Goal: Task Accomplishment & Management: Use online tool/utility

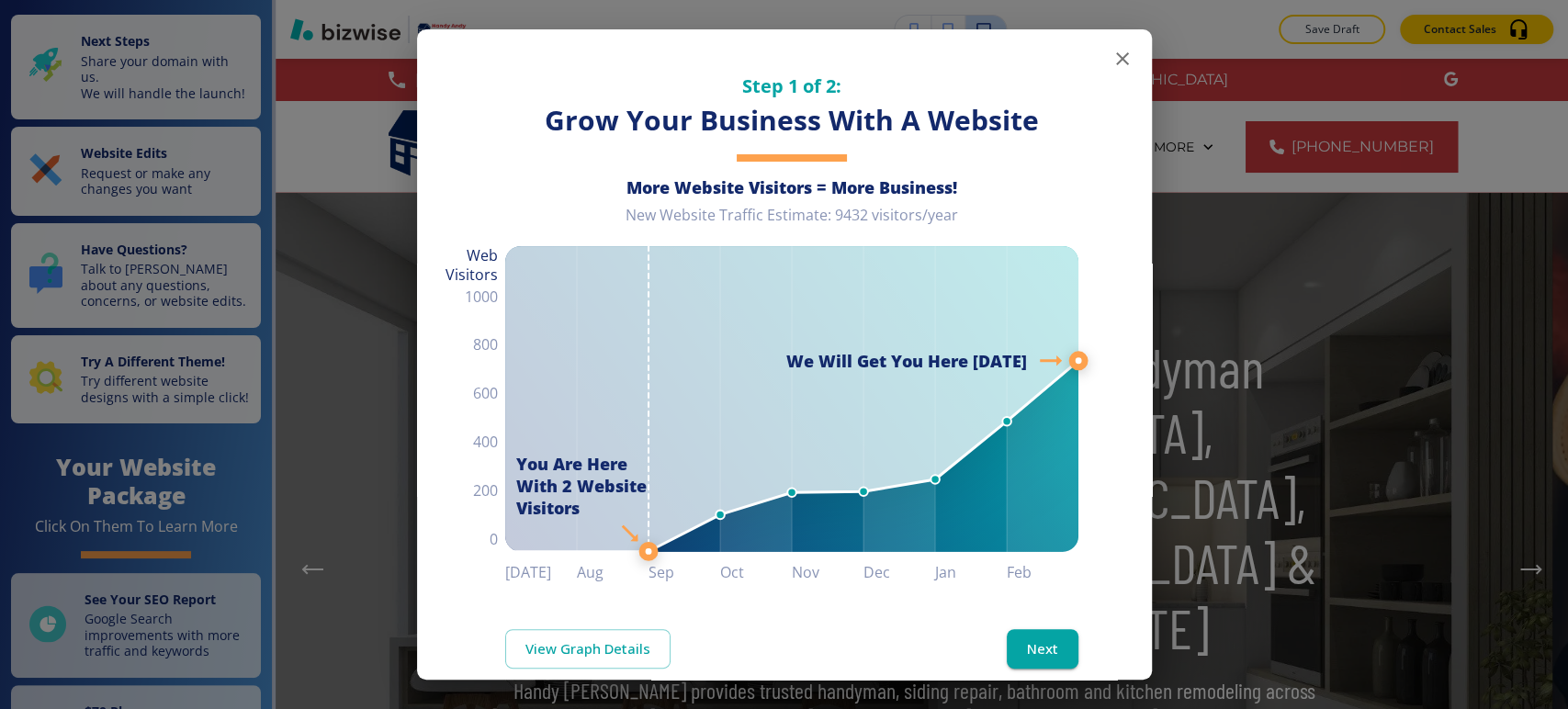
click at [1111, 65] on icon "button" at bounding box center [1122, 58] width 22 height 22
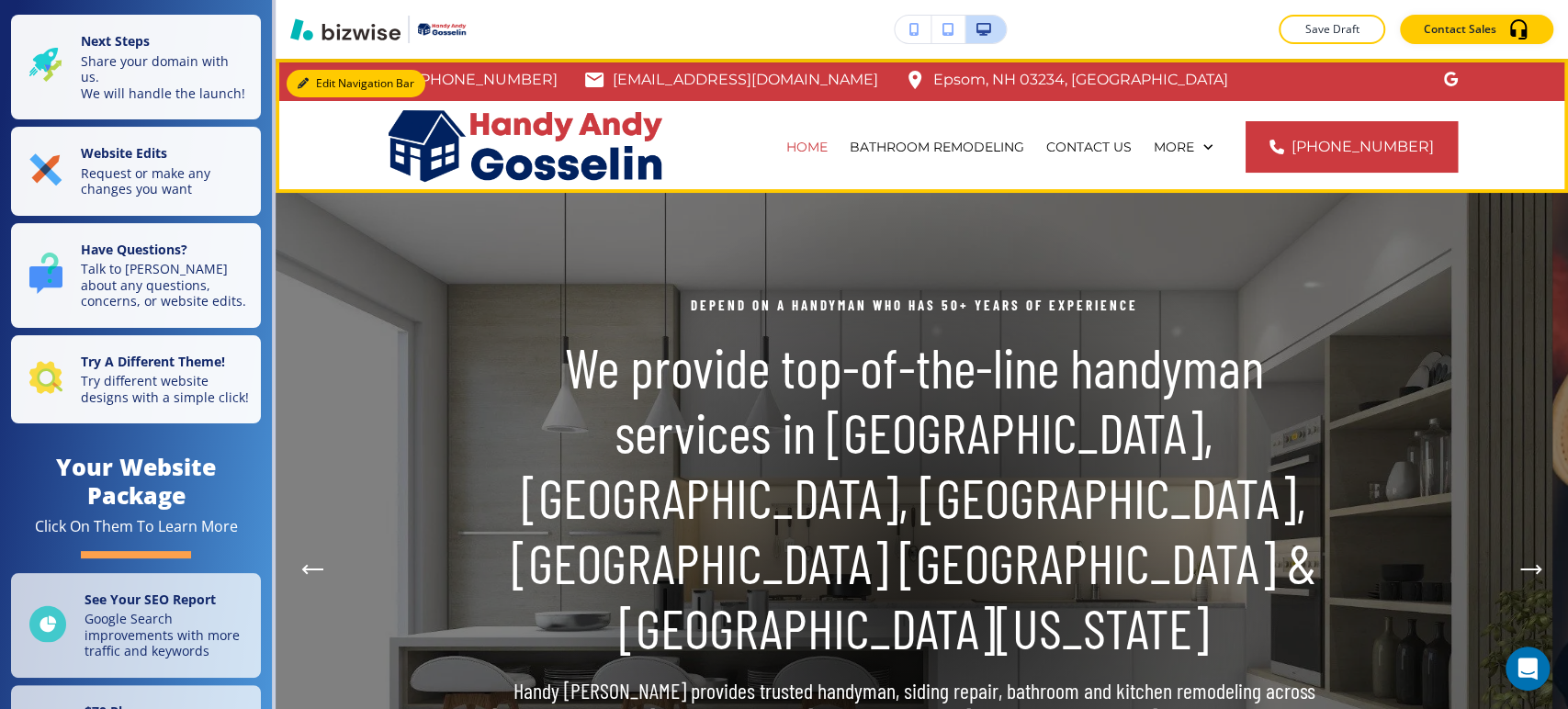
click at [325, 87] on button "Edit Navigation Bar" at bounding box center [356, 83] width 139 height 28
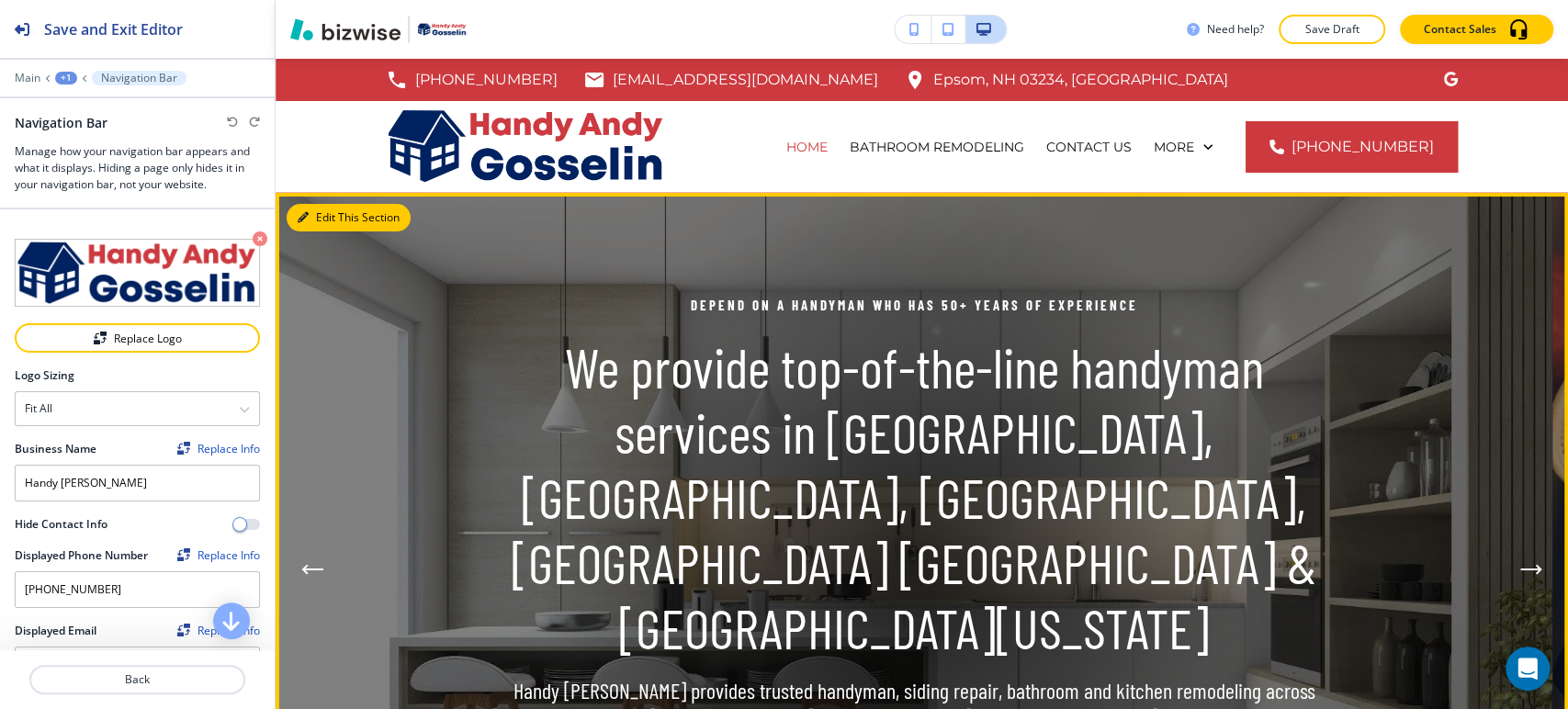
click at [323, 223] on button "Edit This Section" at bounding box center [349, 217] width 124 height 28
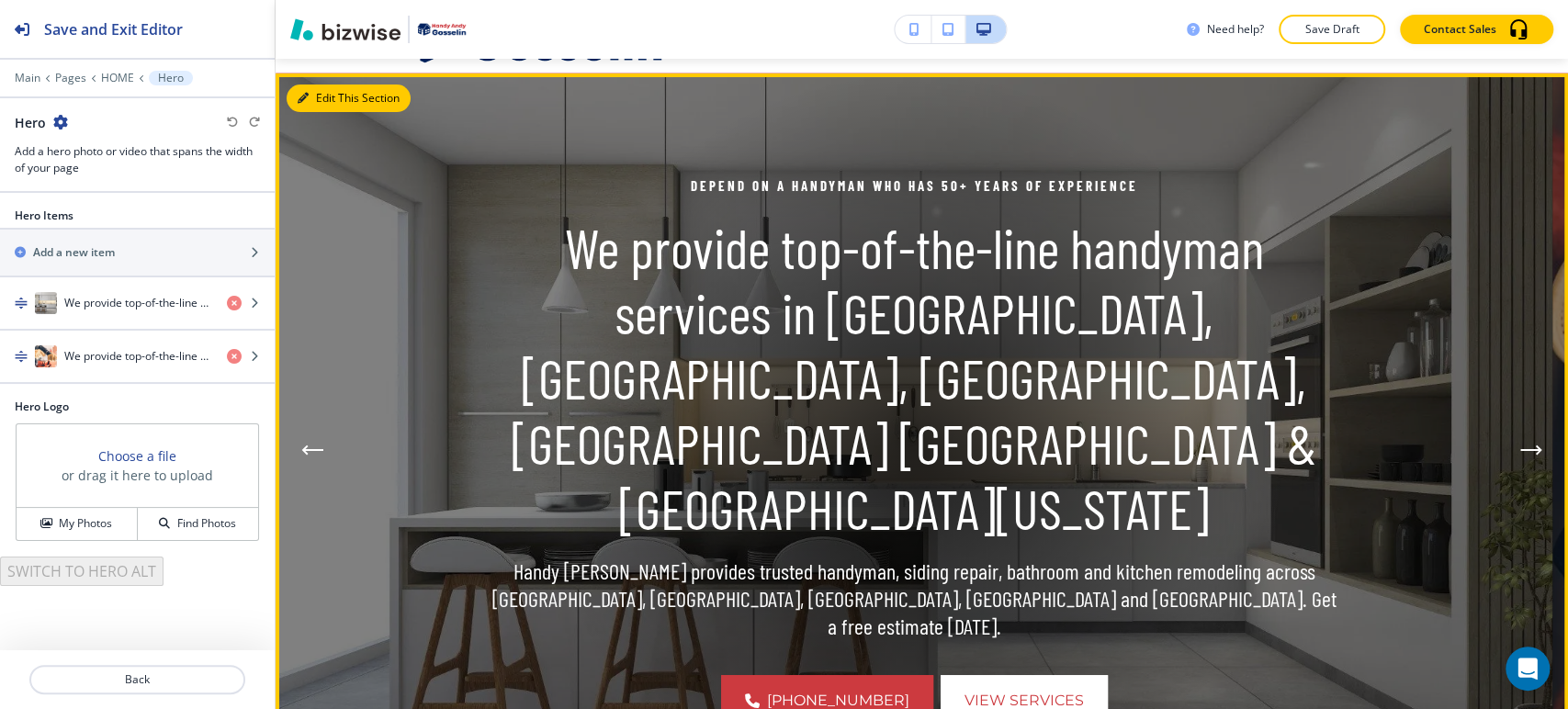
scroll to position [133, 0]
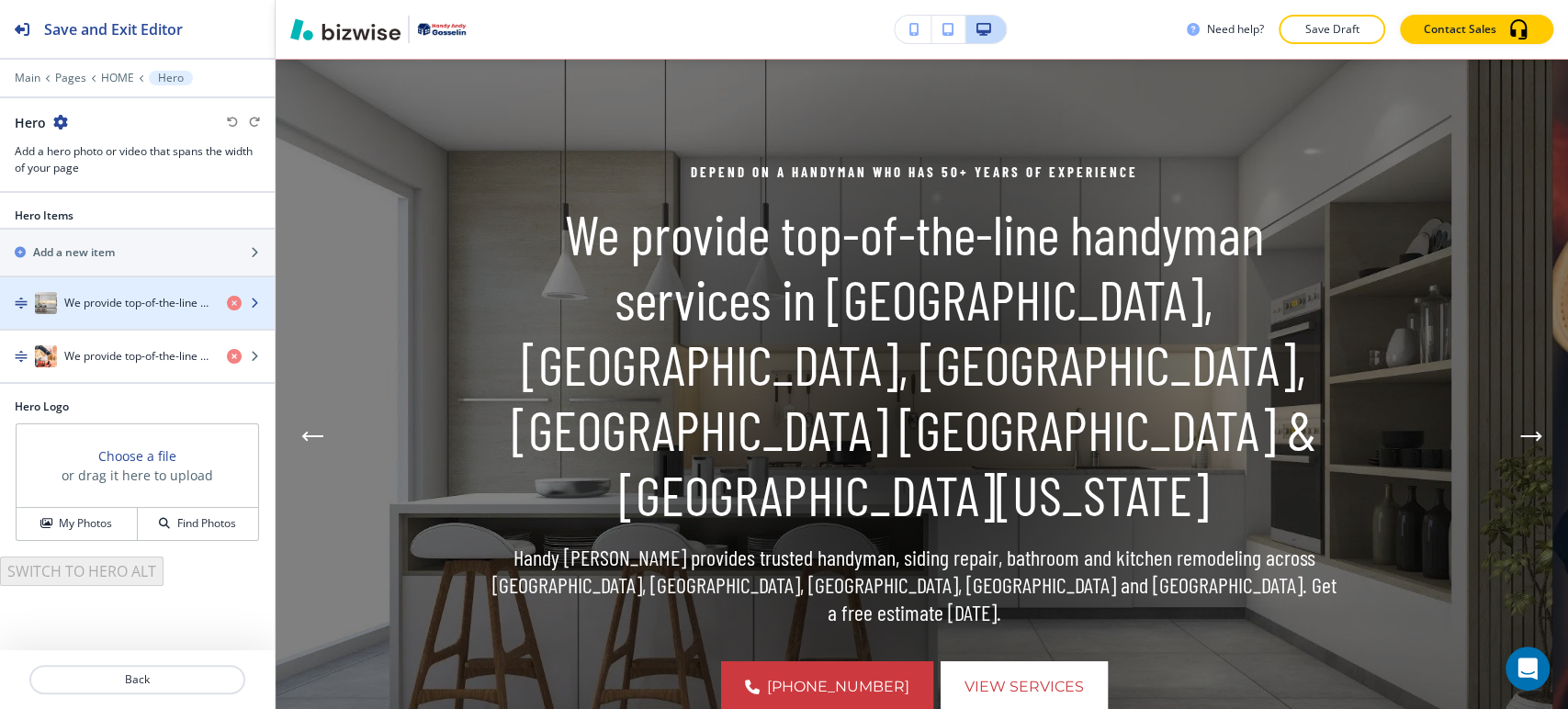
click at [103, 315] on div "button" at bounding box center [137, 321] width 275 height 14
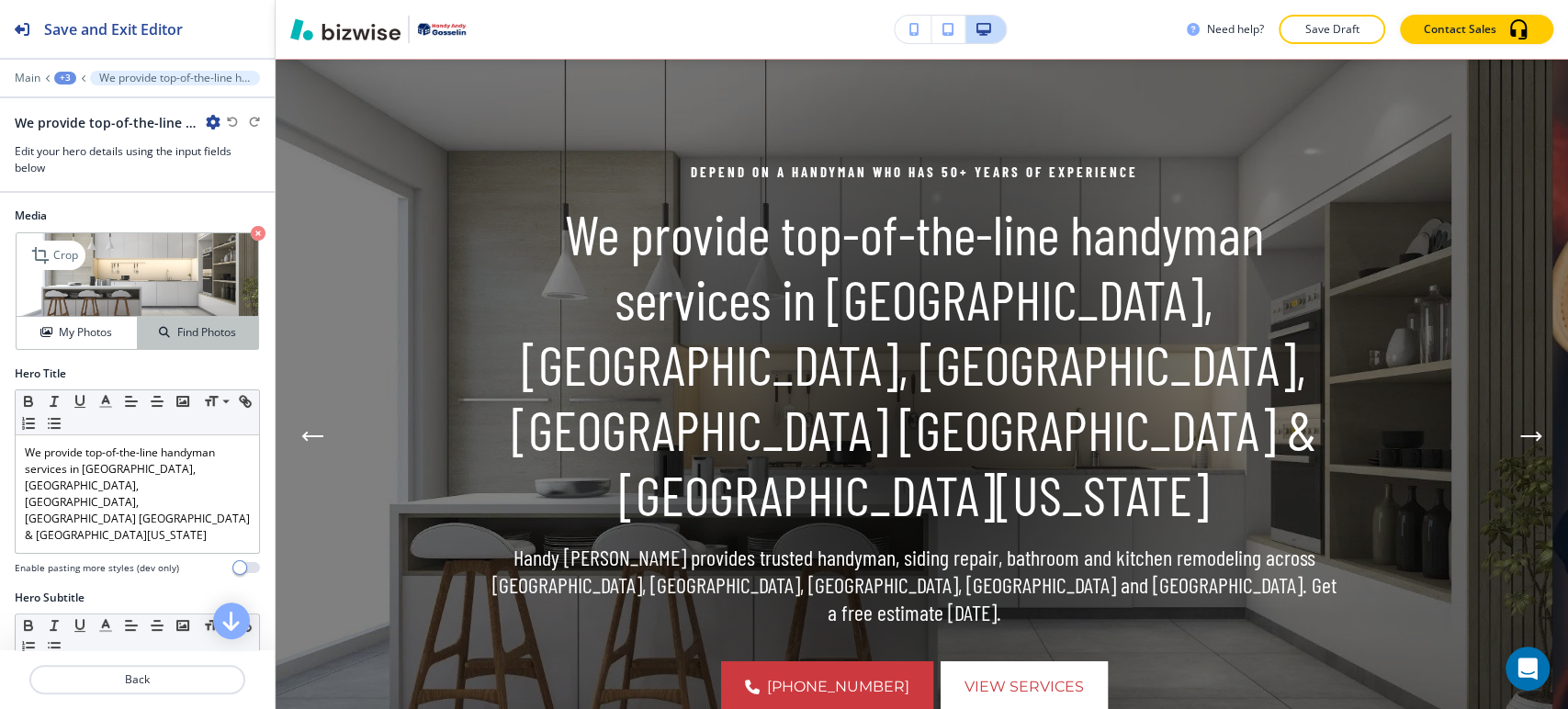
scroll to position [102, 0]
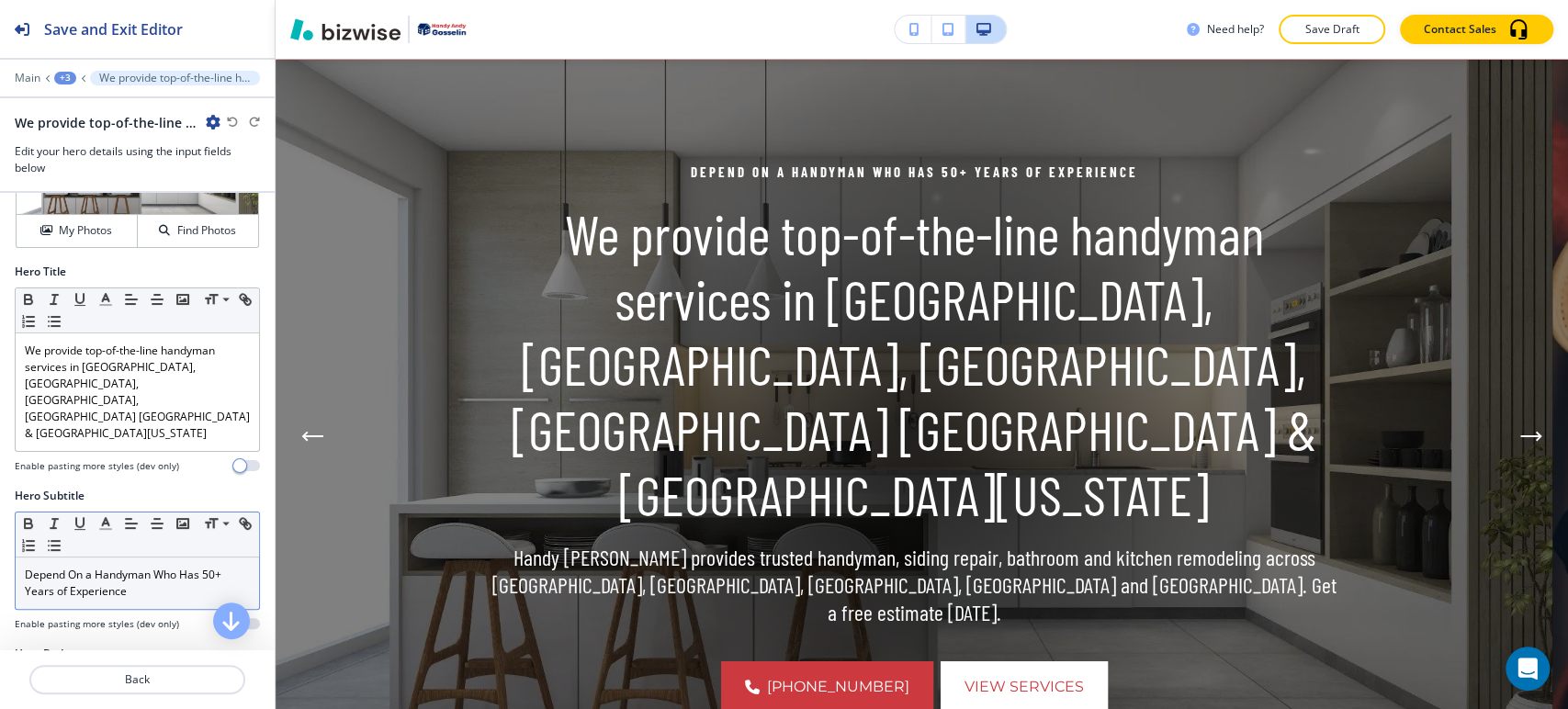
click at [112, 567] on p "Depend On a Handyman Who Has 50+ Years of Experience" at bounding box center [137, 583] width 225 height 33
copy p "Depend On a Handyman Who Has 50+ Years of Experience"
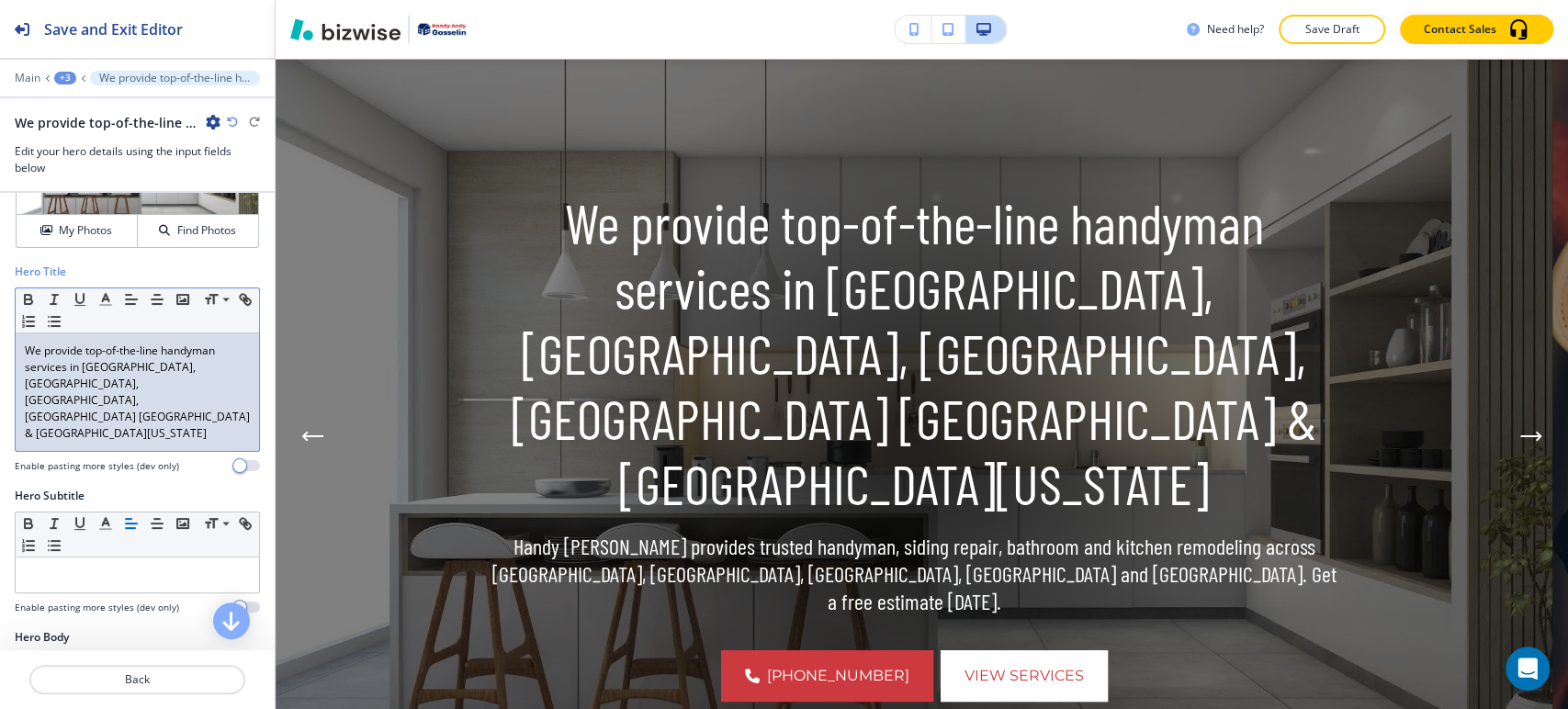
click at [158, 410] on div "We provide top-of-the-line handyman services in [GEOGRAPHIC_DATA], [GEOGRAPHIC_…" at bounding box center [136, 392] width 243 height 117
paste div
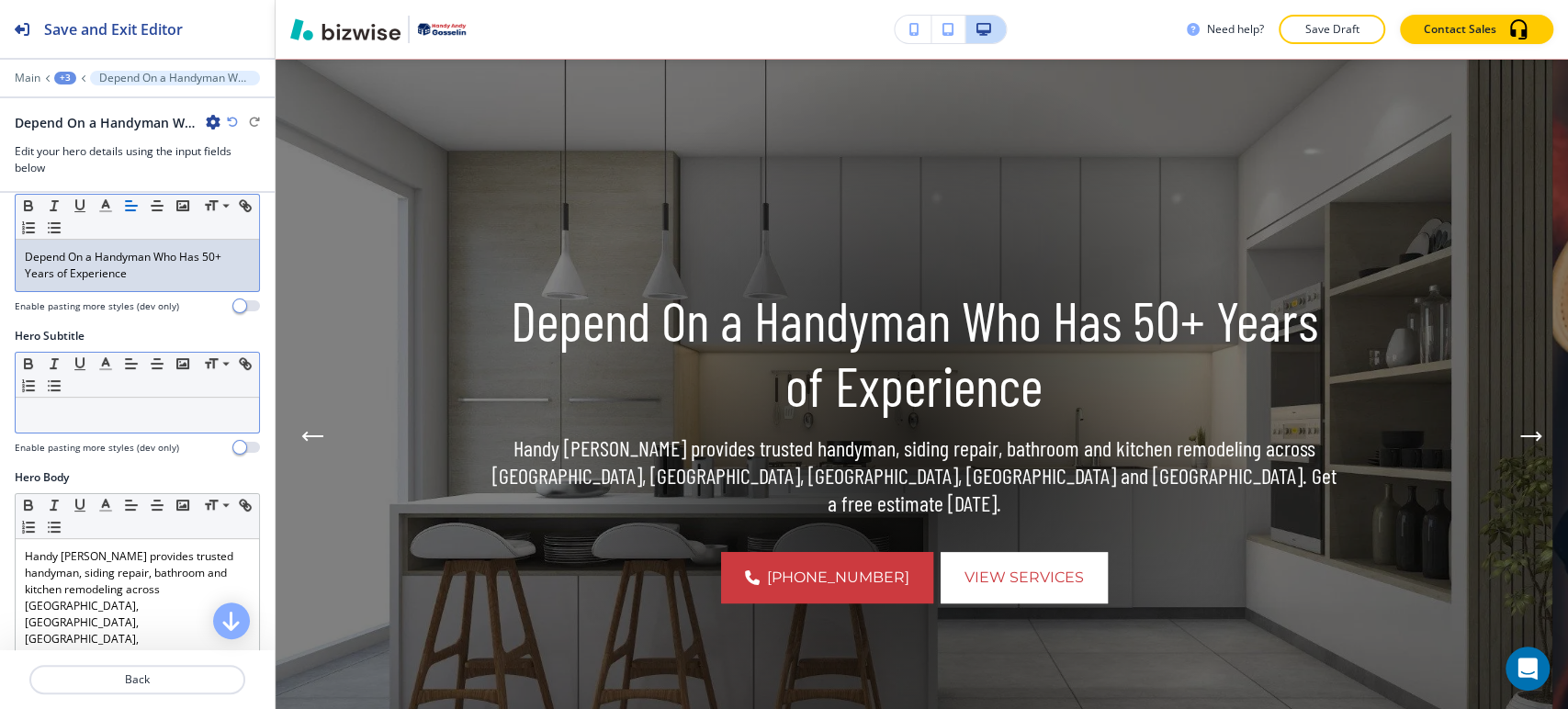
scroll to position [306, 0]
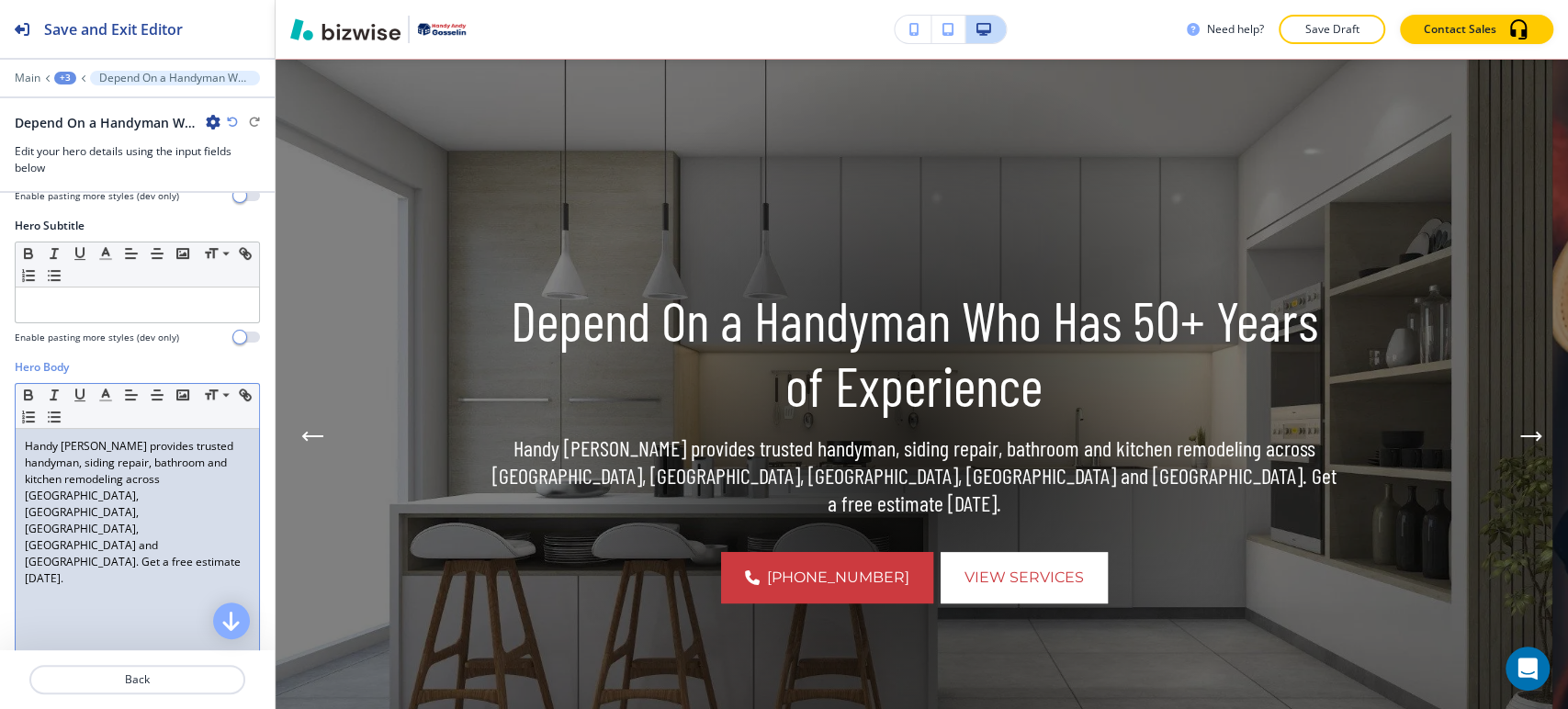
click at [145, 513] on p "Handy [PERSON_NAME] provides trusted handyman, siding repair, bathroom and kitc…" at bounding box center [137, 513] width 225 height 149
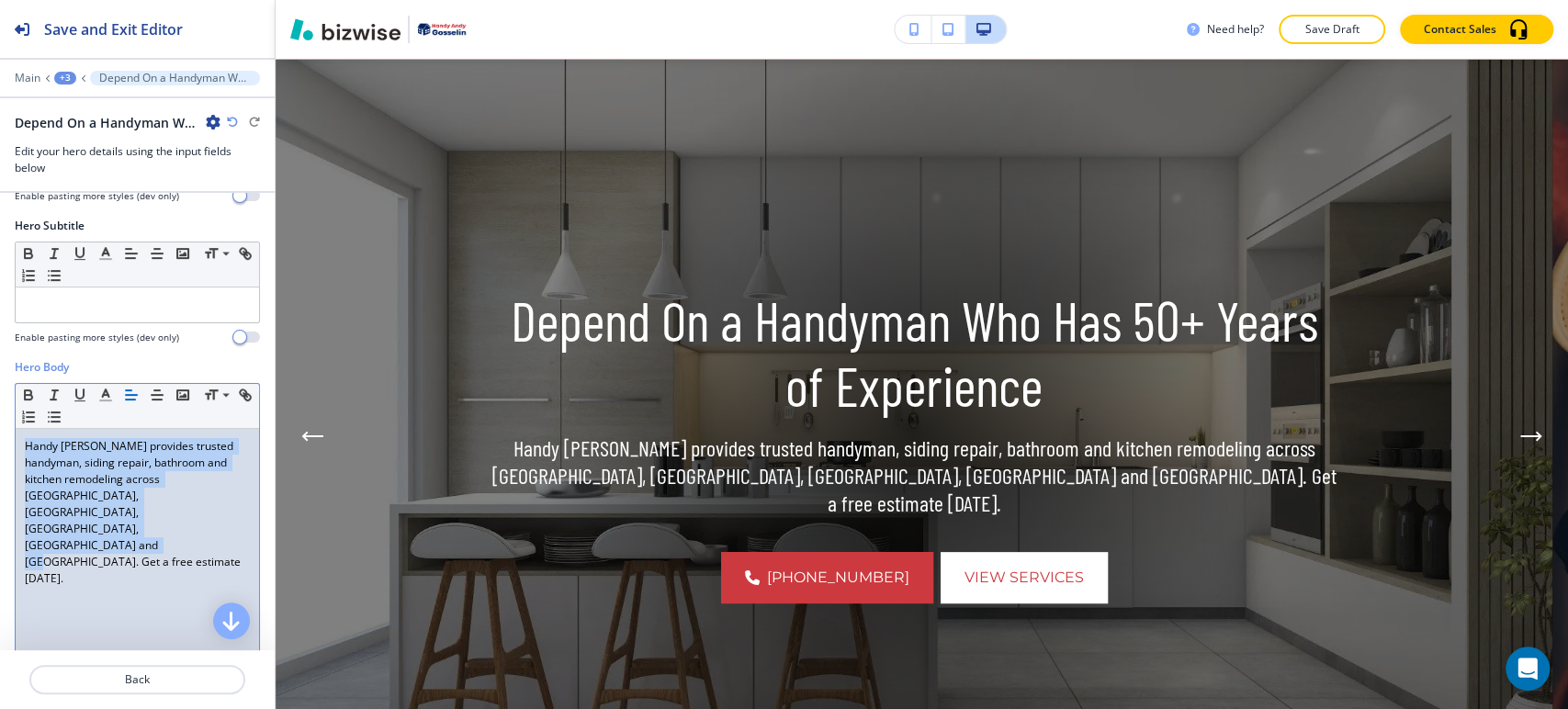
paste div
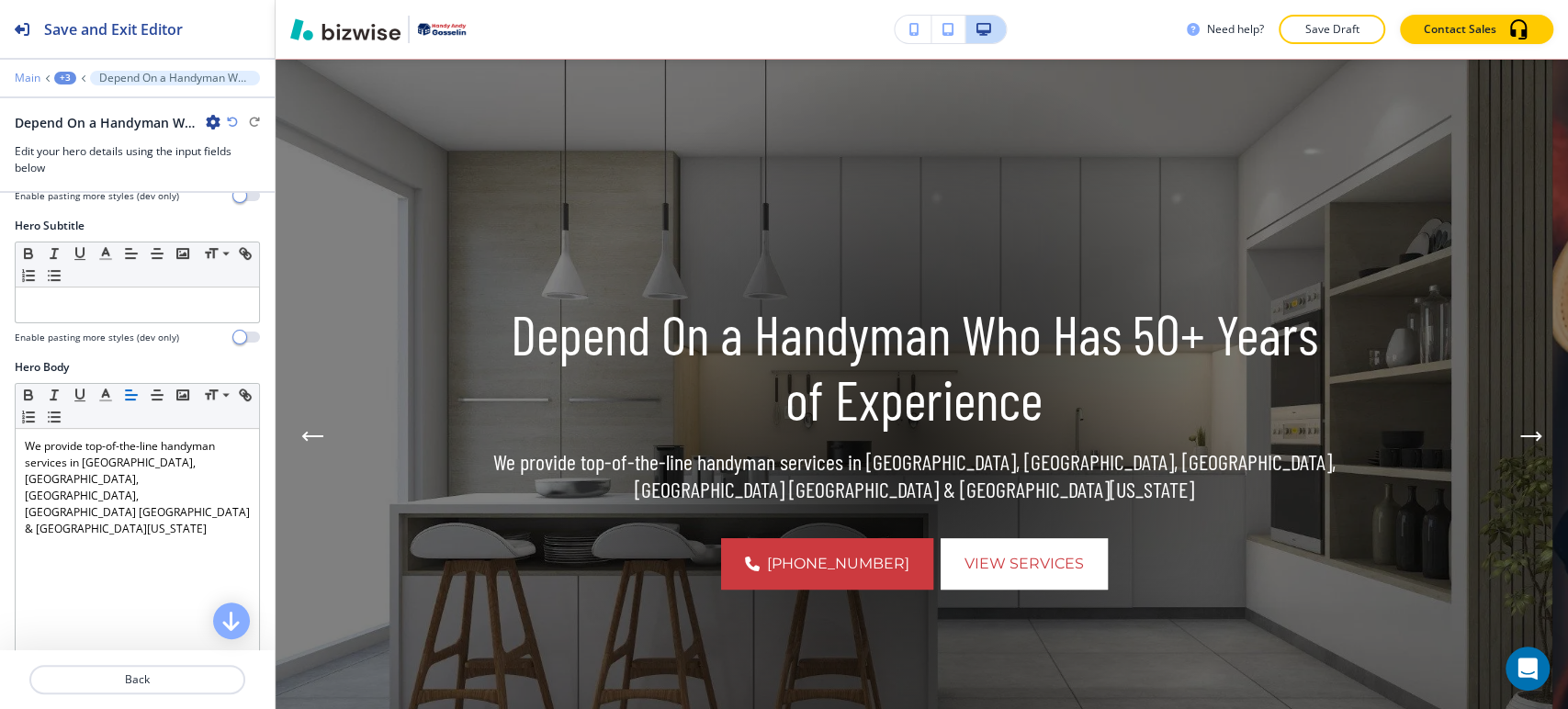
click at [31, 78] on p "Main" at bounding box center [27, 77] width 26 height 12
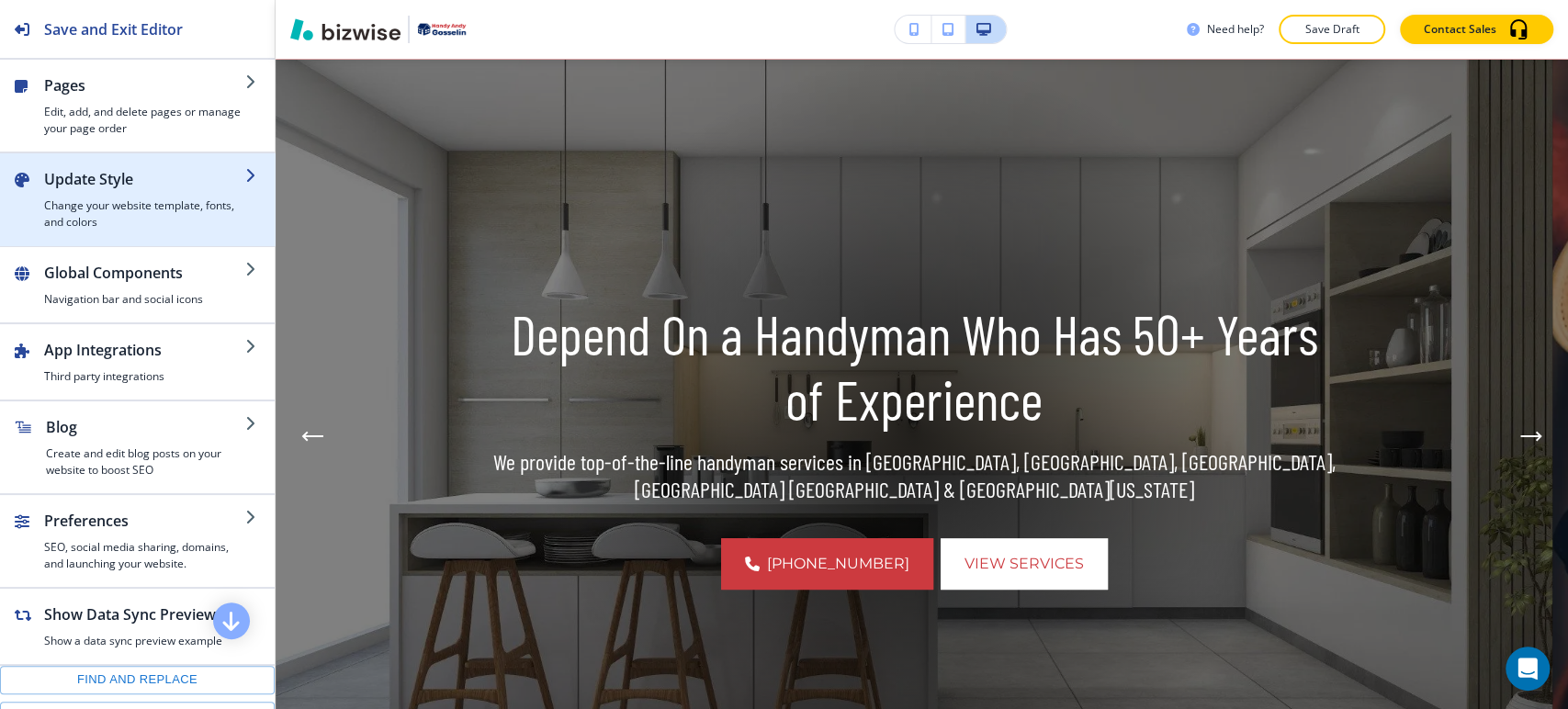
click at [135, 187] on h2 "Update Style" at bounding box center [144, 178] width 201 height 22
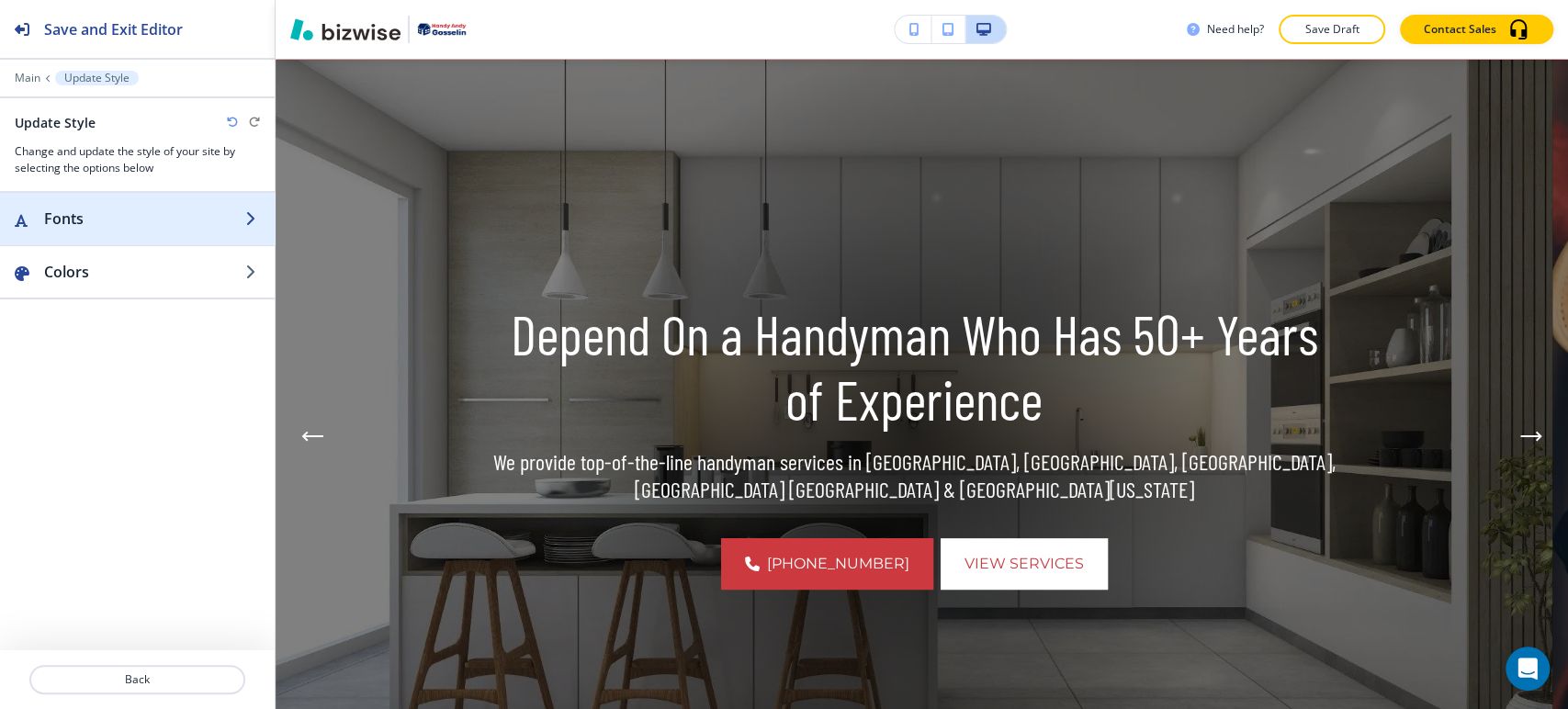
click at [148, 216] on h2 "Fonts" at bounding box center [144, 218] width 201 height 22
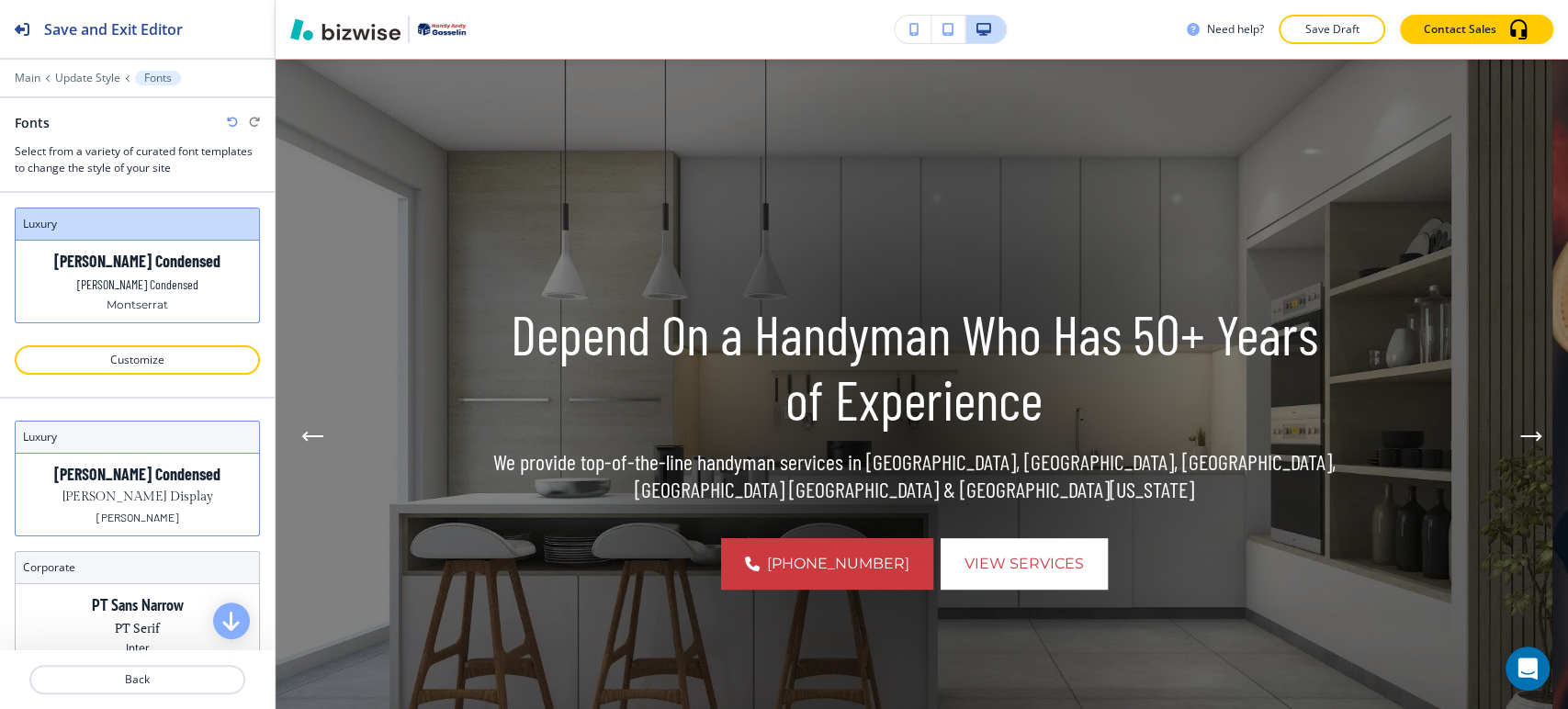
click at [152, 490] on p "[PERSON_NAME] Display" at bounding box center [138, 497] width 151 height 19
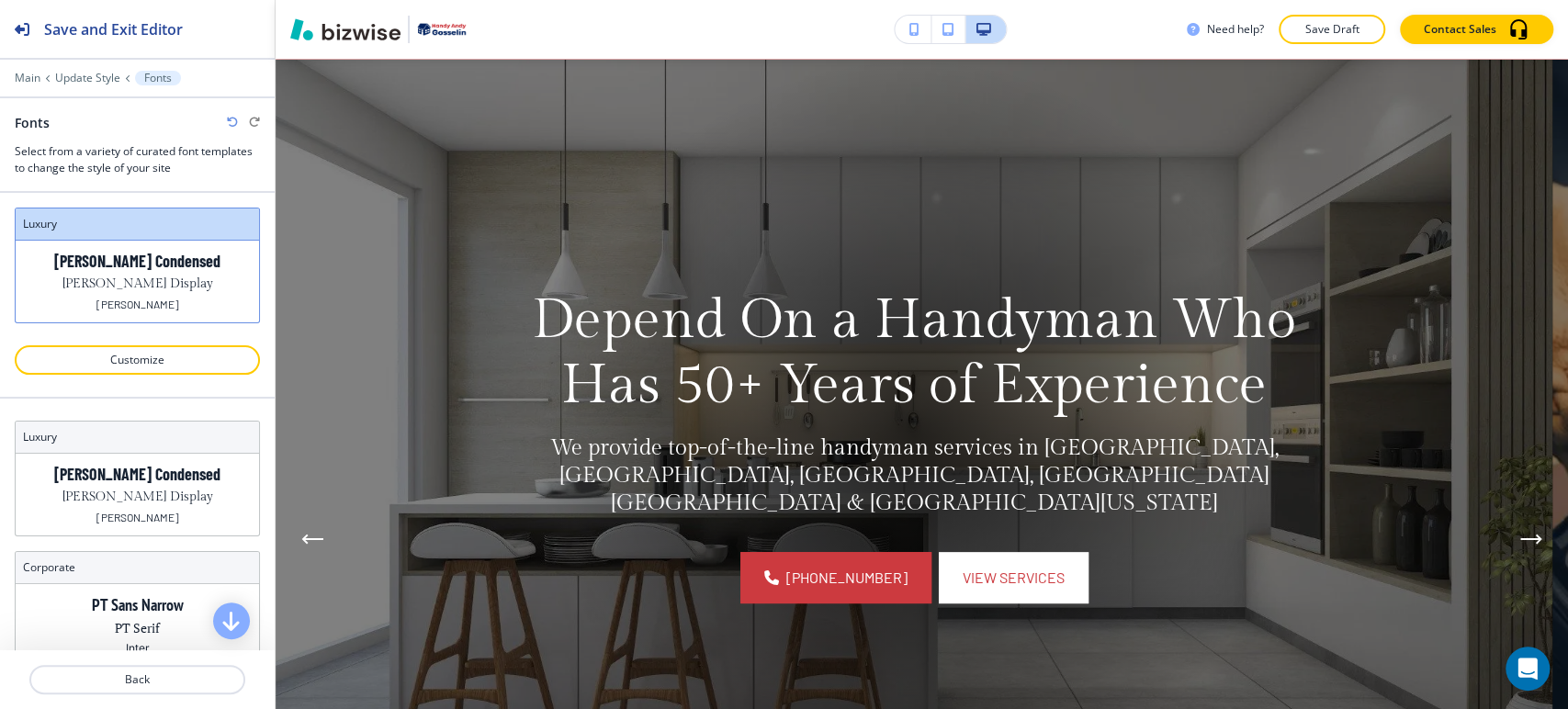
click at [230, 119] on icon "button" at bounding box center [233, 122] width 11 height 11
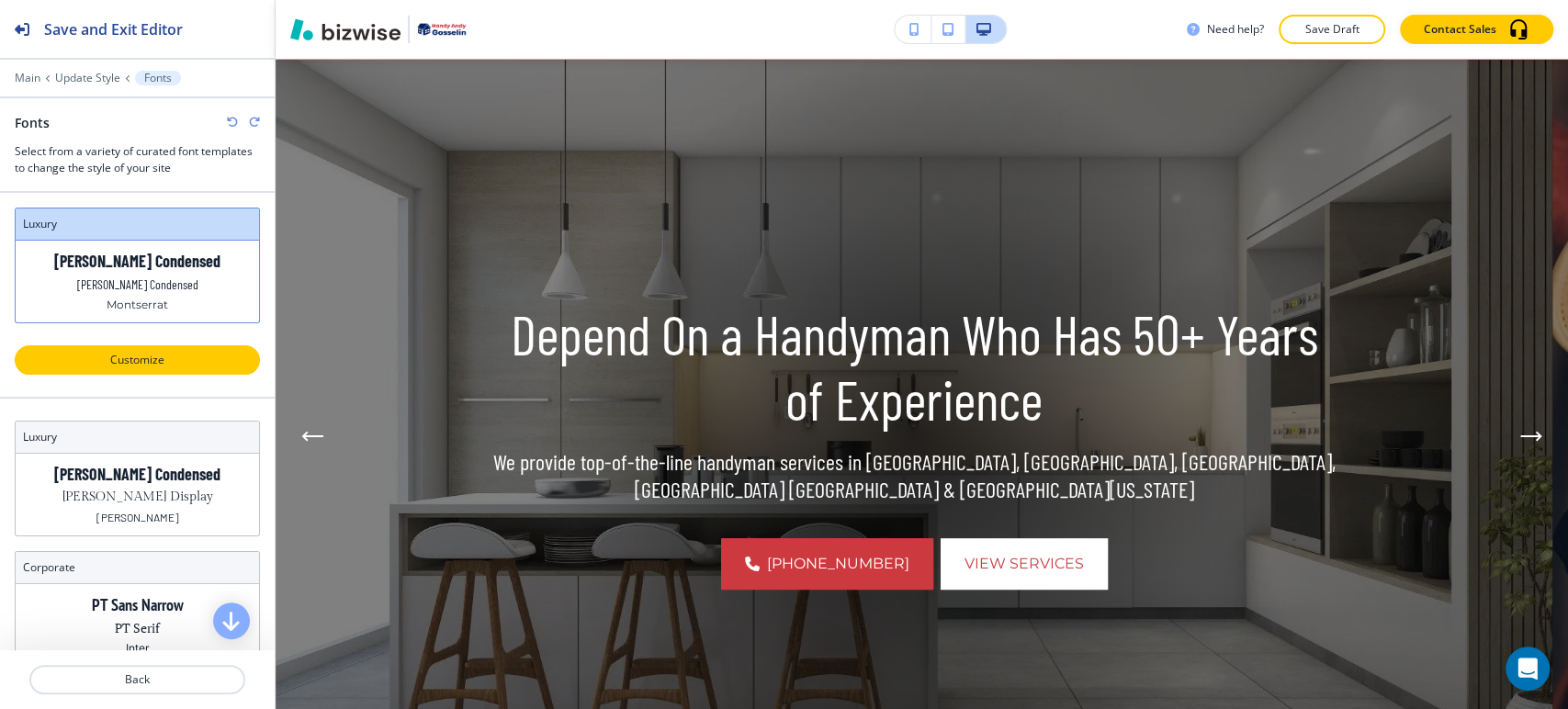
click at [134, 363] on p "Customize" at bounding box center [136, 359] width 197 height 16
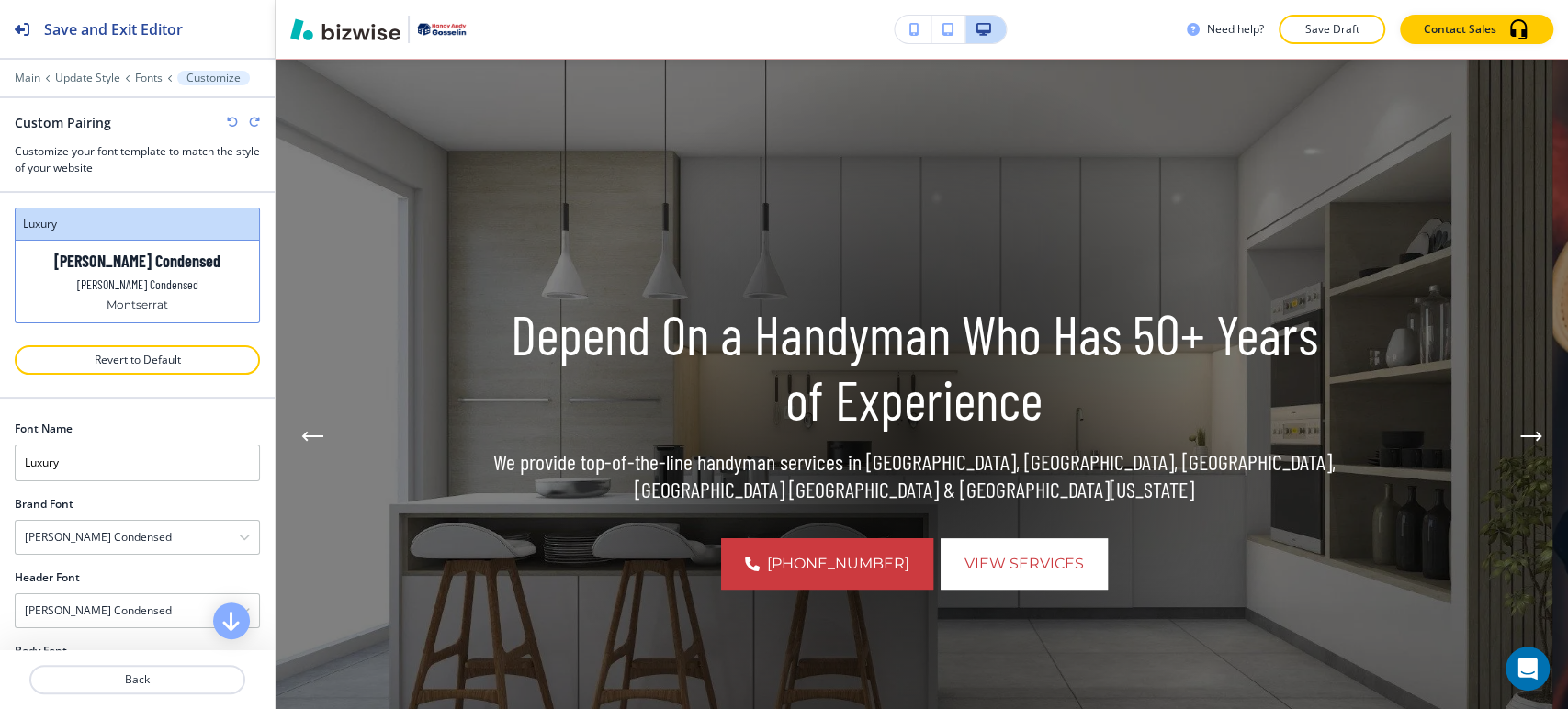
scroll to position [71, 0]
click at [142, 471] on div "[PERSON_NAME] Condensed" at bounding box center [136, 466] width 243 height 33
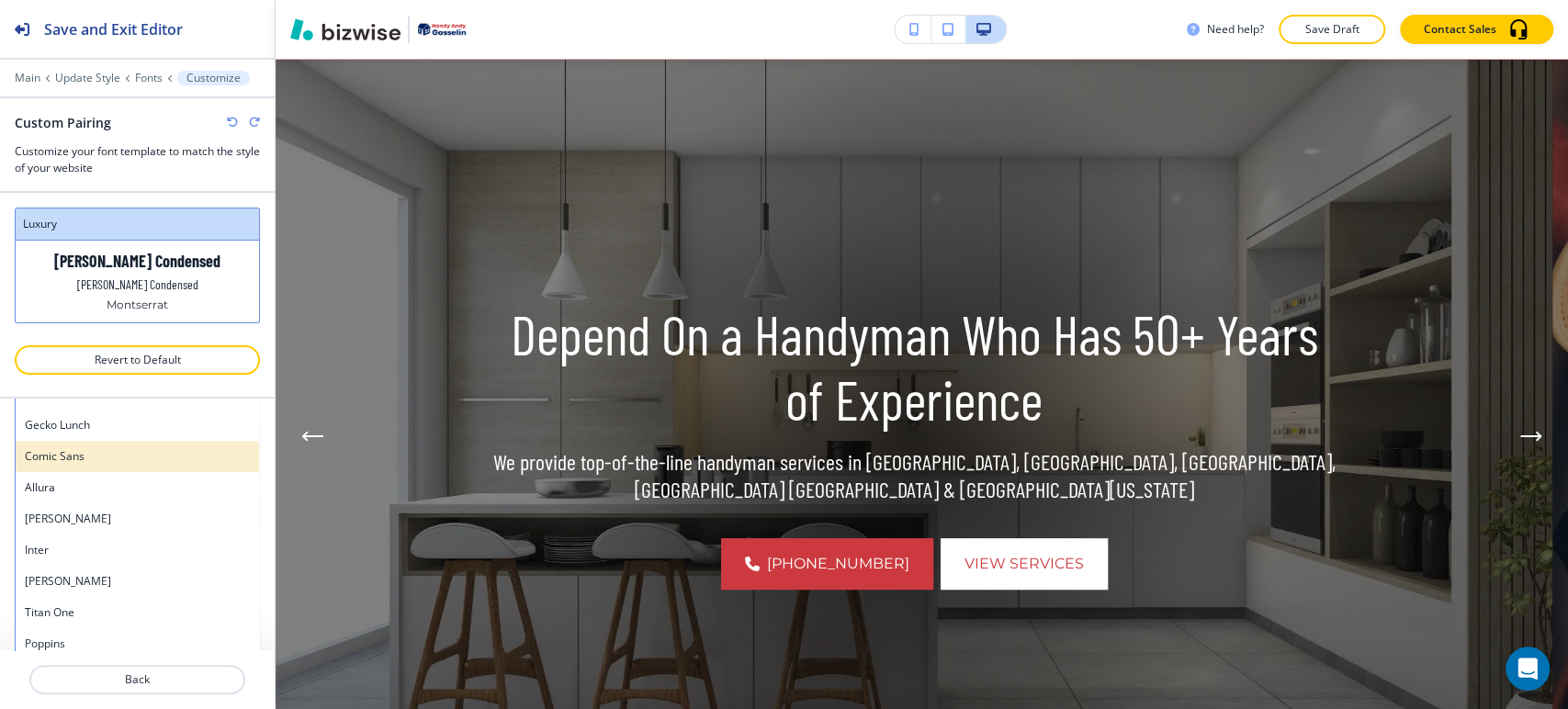
scroll to position [1379, 0]
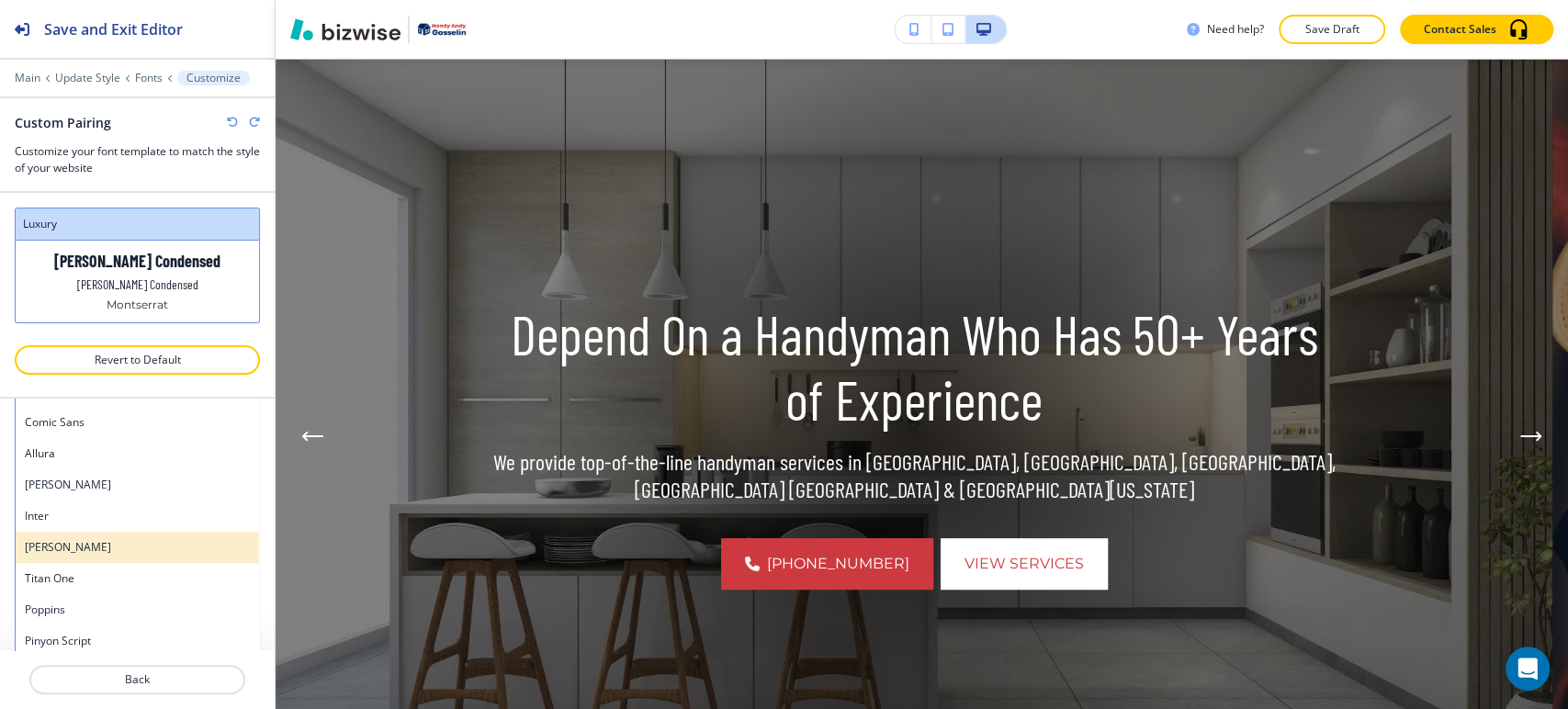
click at [162, 544] on h4 "[PERSON_NAME]" at bounding box center [137, 547] width 225 height 16
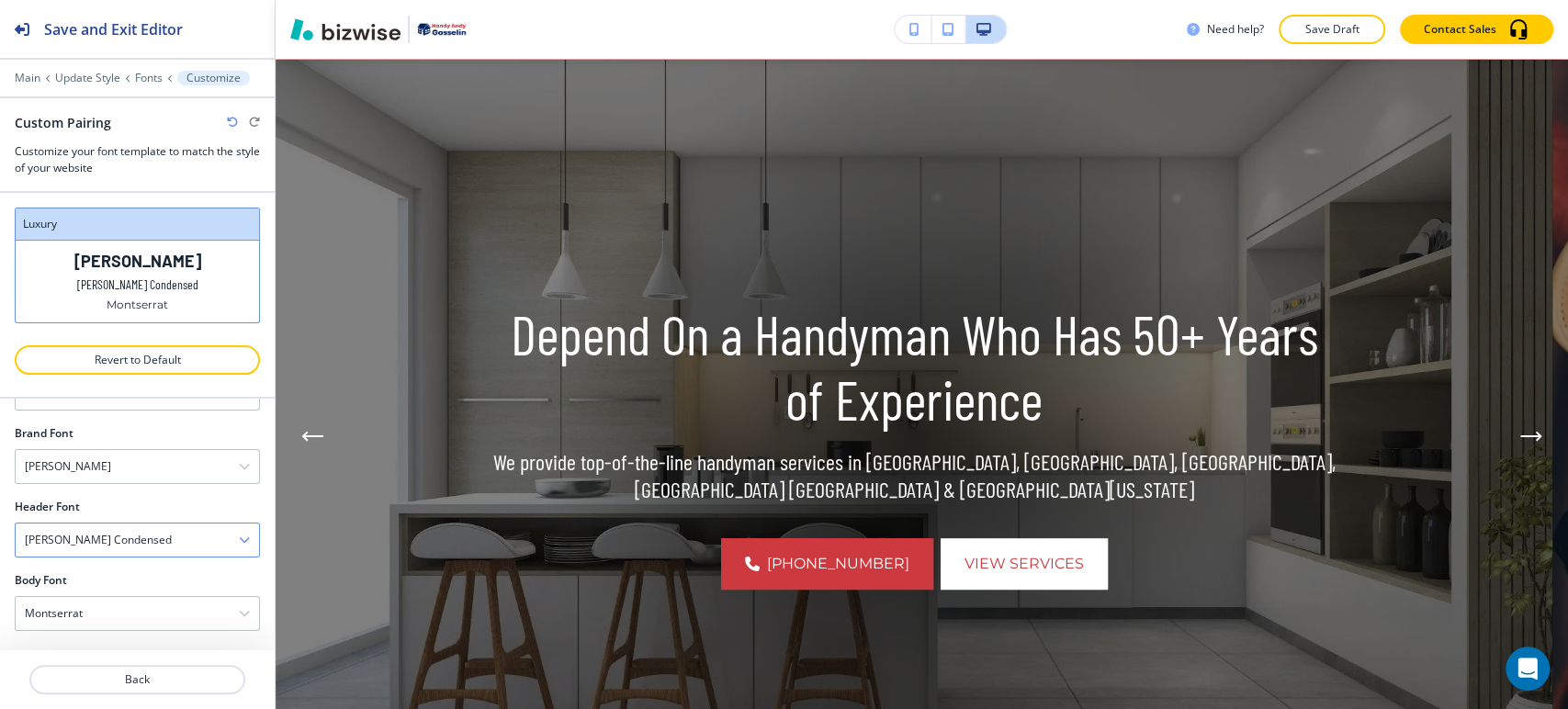
click at [132, 536] on div "[PERSON_NAME] Condensed" at bounding box center [136, 539] width 243 height 33
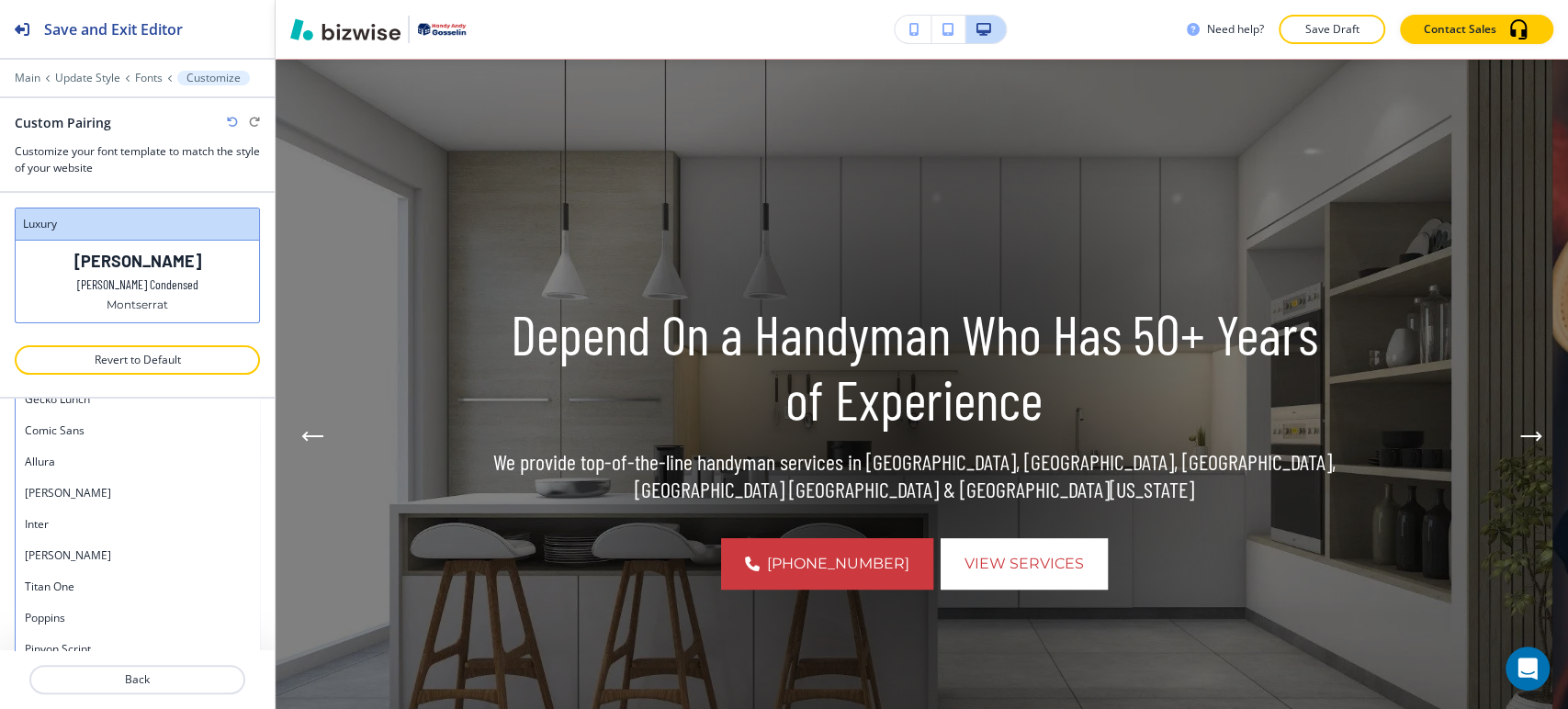
click at [120, 554] on h4 "[PERSON_NAME]" at bounding box center [137, 555] width 225 height 16
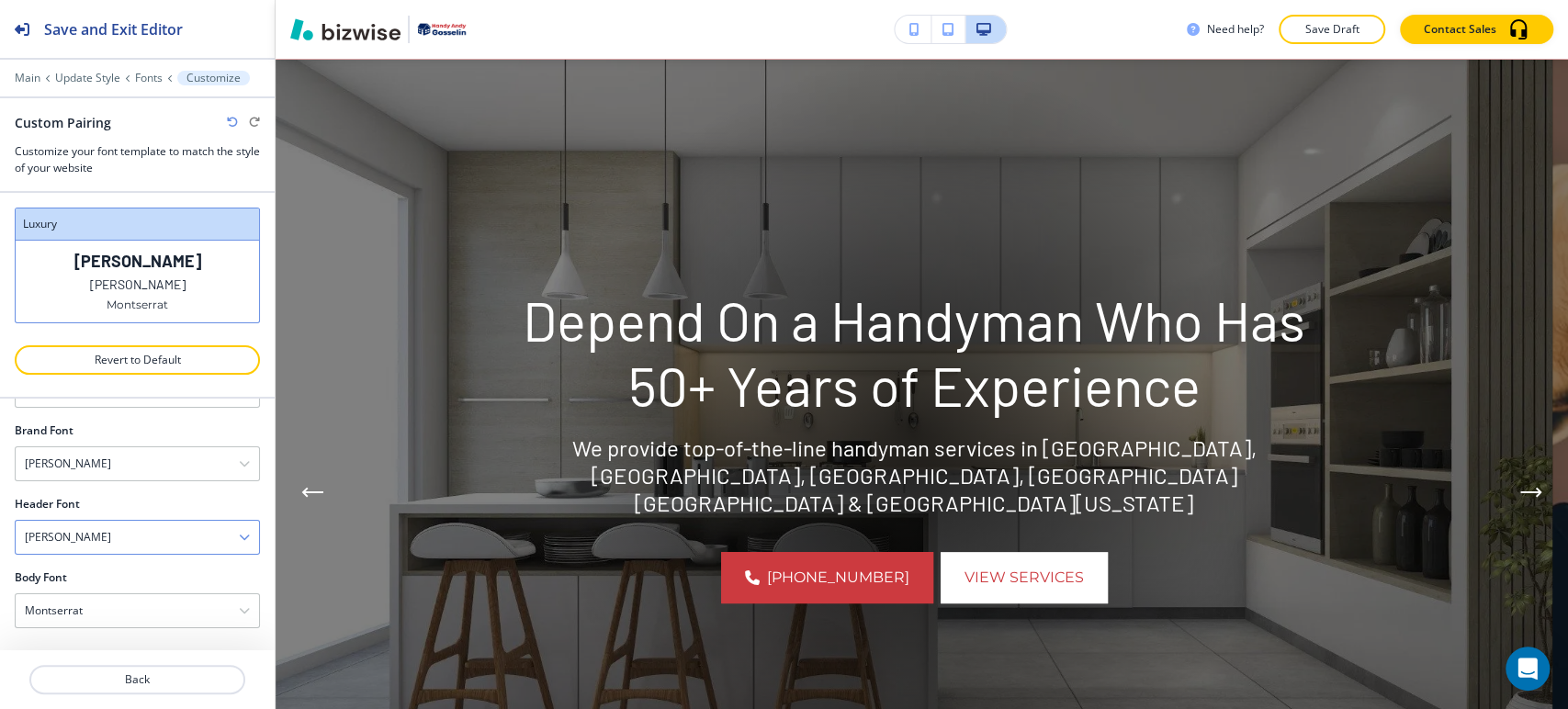
scroll to position [71, 0]
click at [120, 535] on div "[PERSON_NAME]" at bounding box center [136, 539] width 243 height 33
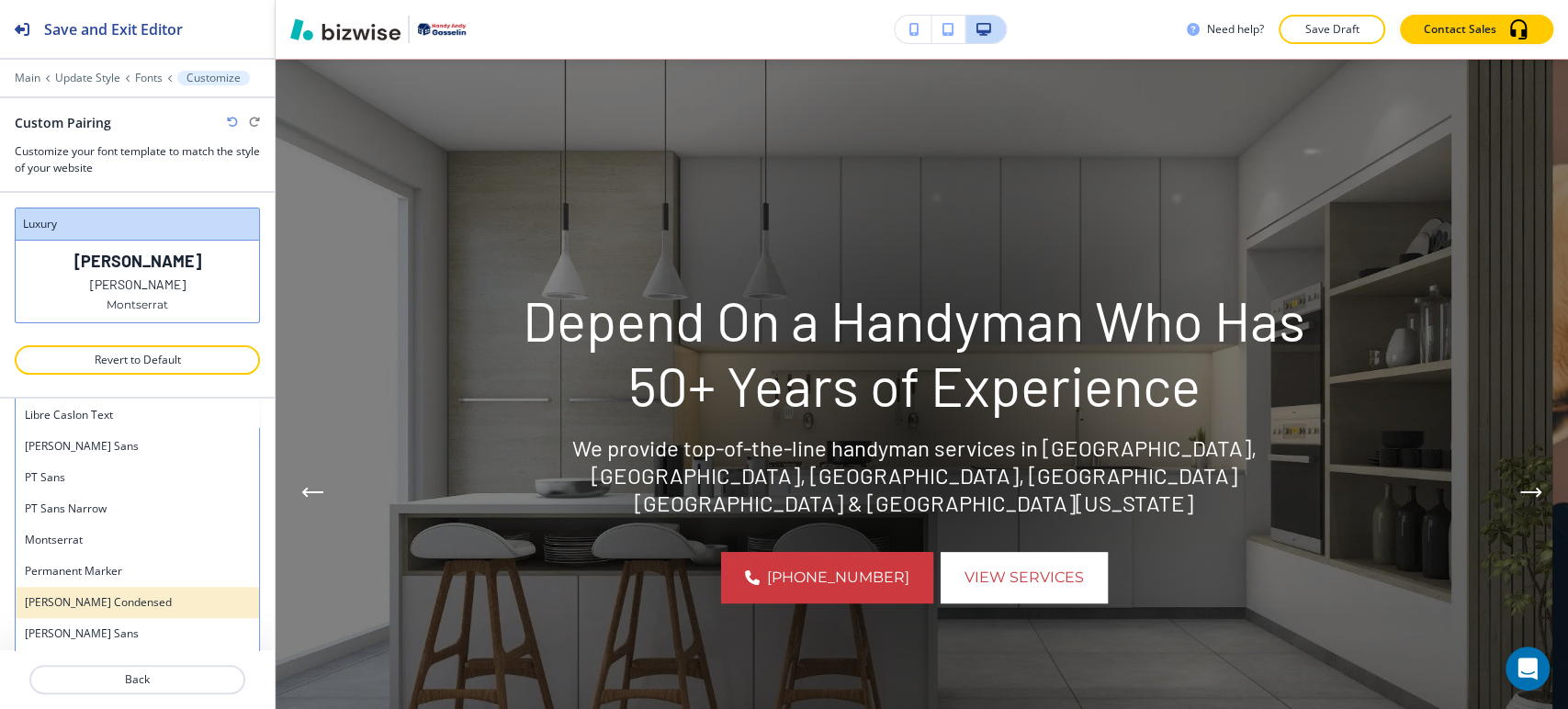
click at [118, 589] on div "[PERSON_NAME] Condensed" at bounding box center [136, 602] width 243 height 31
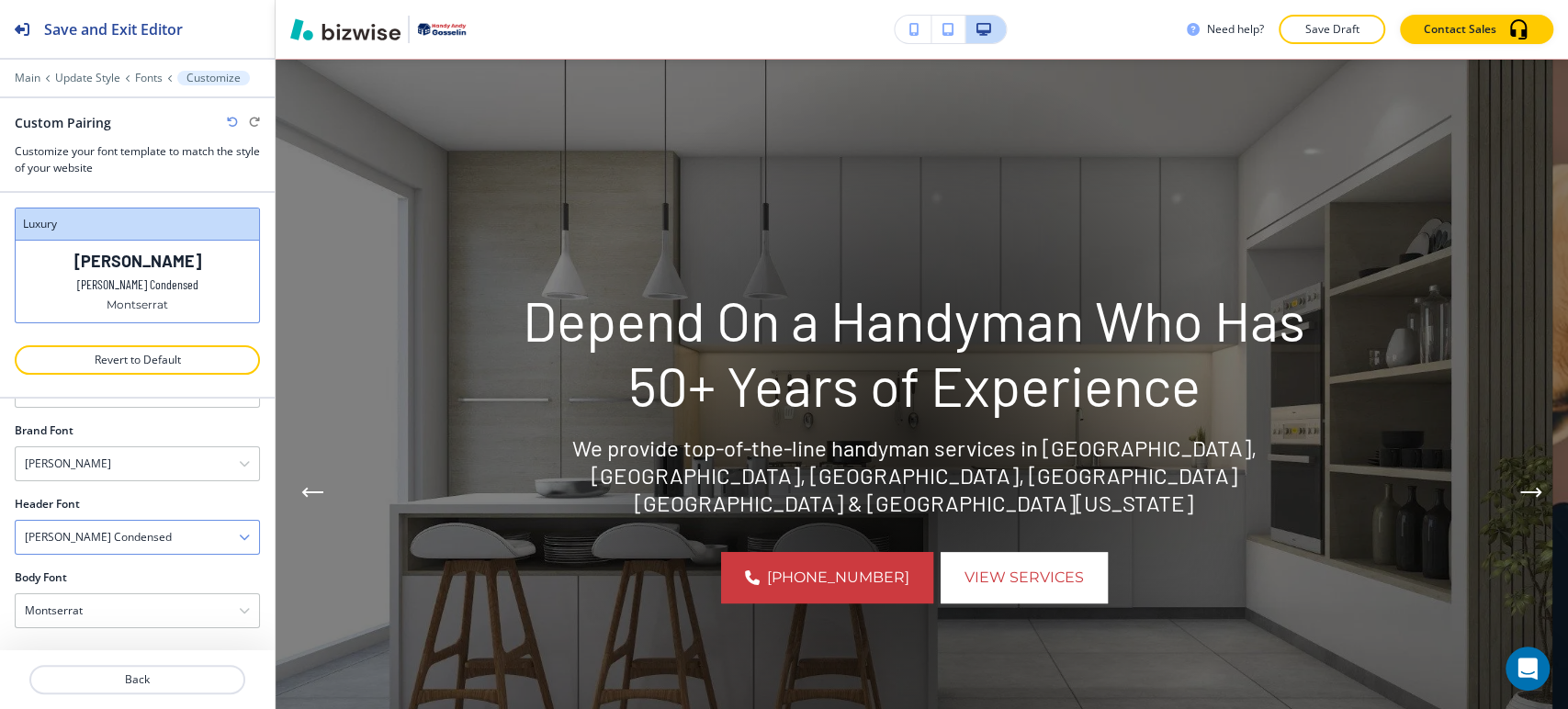
scroll to position [71, 0]
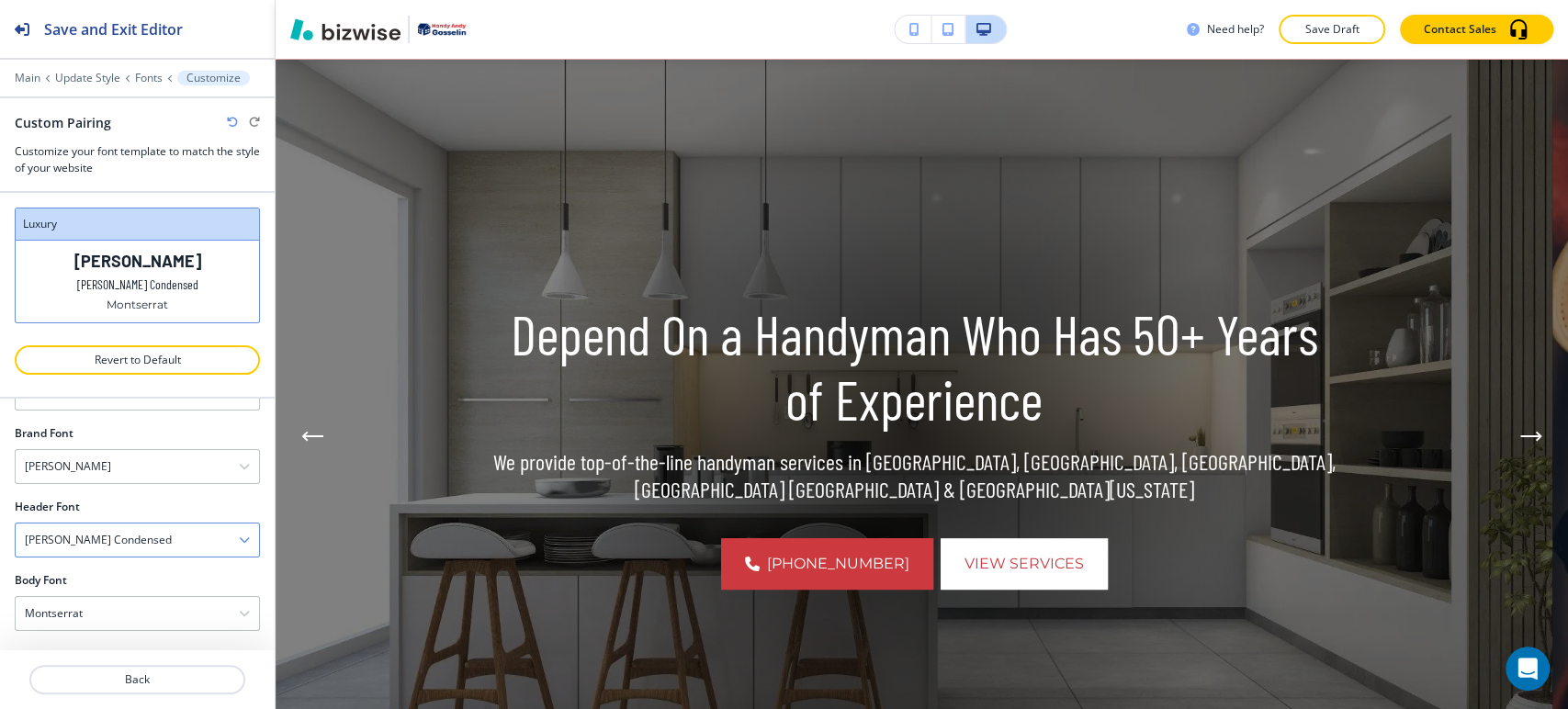
click at [110, 543] on h4 "[PERSON_NAME] Condensed" at bounding box center [98, 539] width 147 height 16
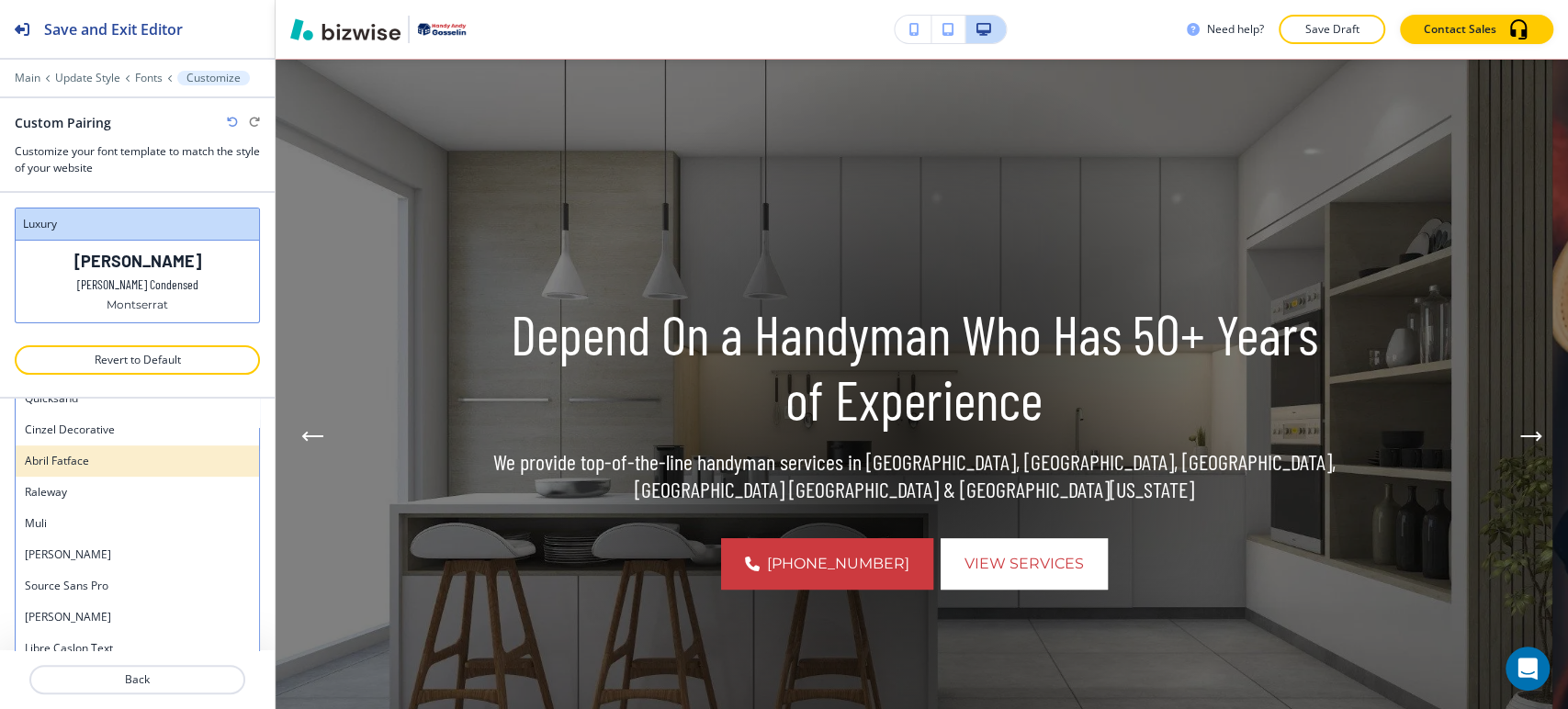
scroll to position [679, 0]
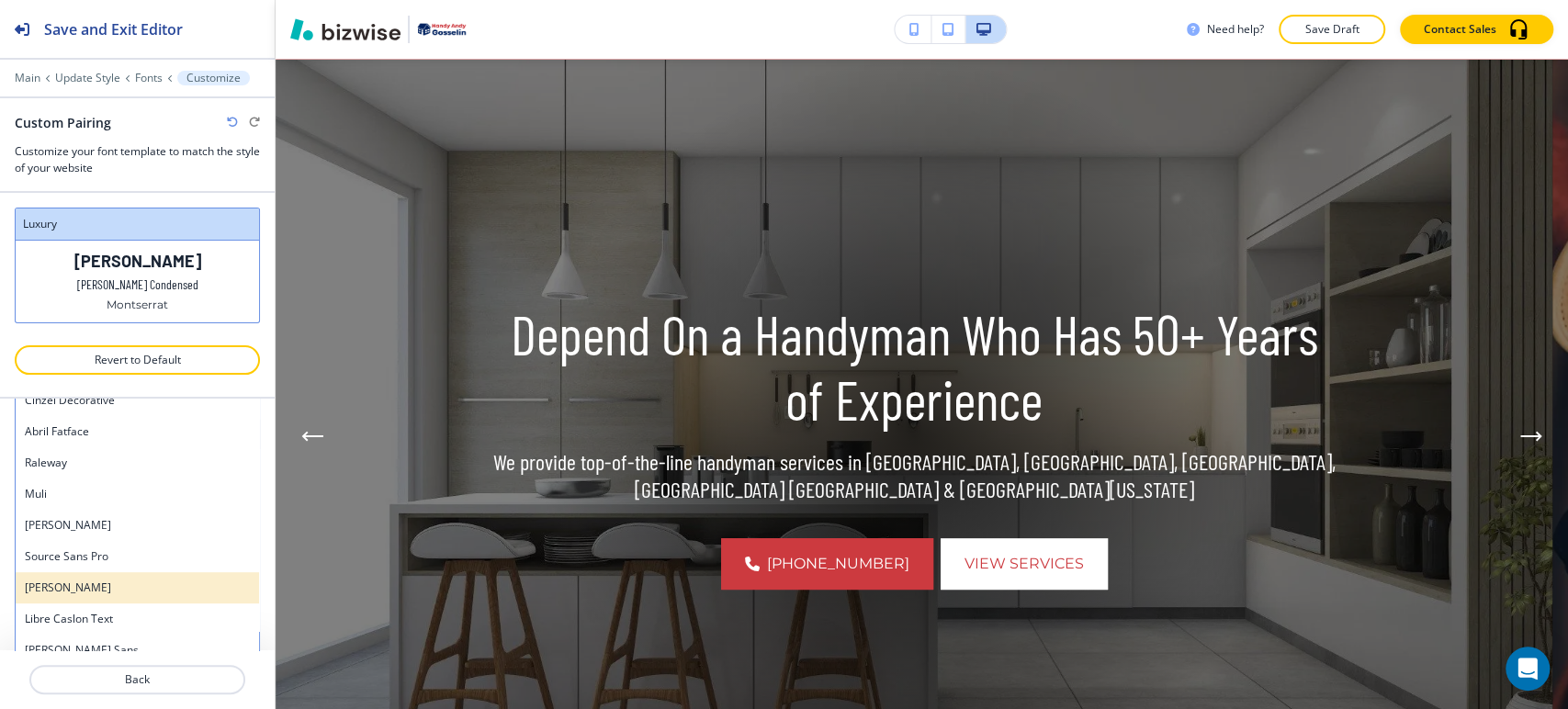
click at [108, 572] on div "[PERSON_NAME]" at bounding box center [136, 587] width 243 height 31
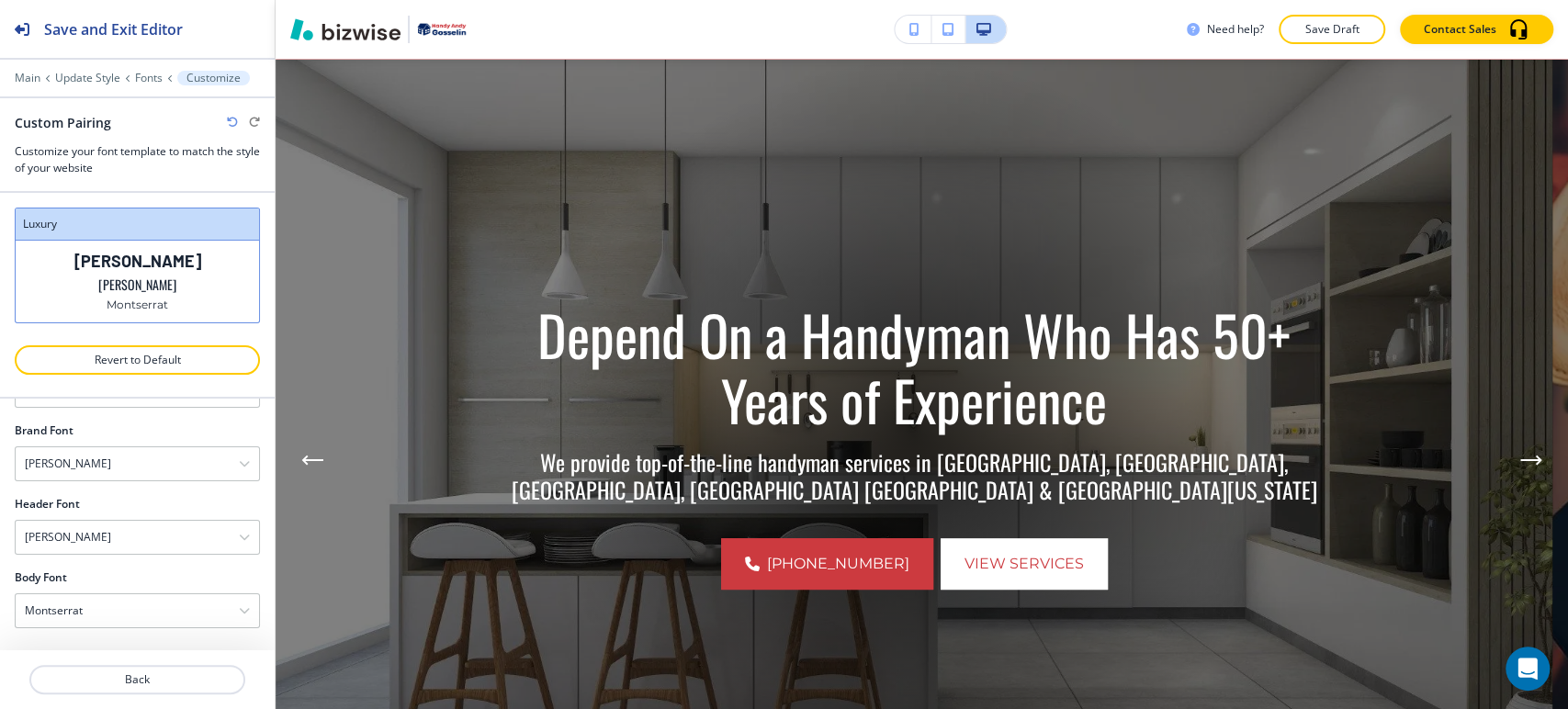
scroll to position [71, 0]
click at [142, 460] on div "[PERSON_NAME]" at bounding box center [136, 466] width 243 height 33
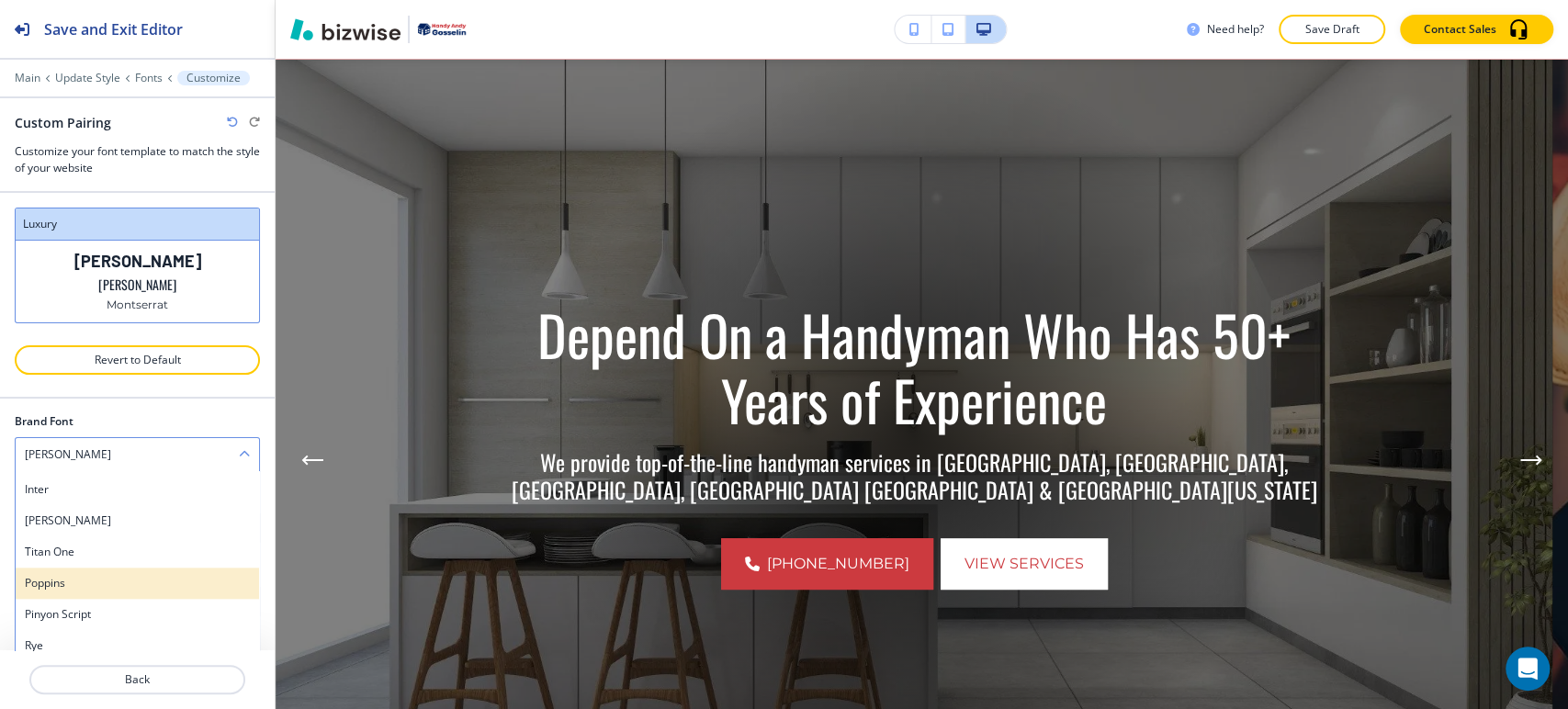
click at [94, 576] on h4 "Poppins" at bounding box center [137, 582] width 225 height 16
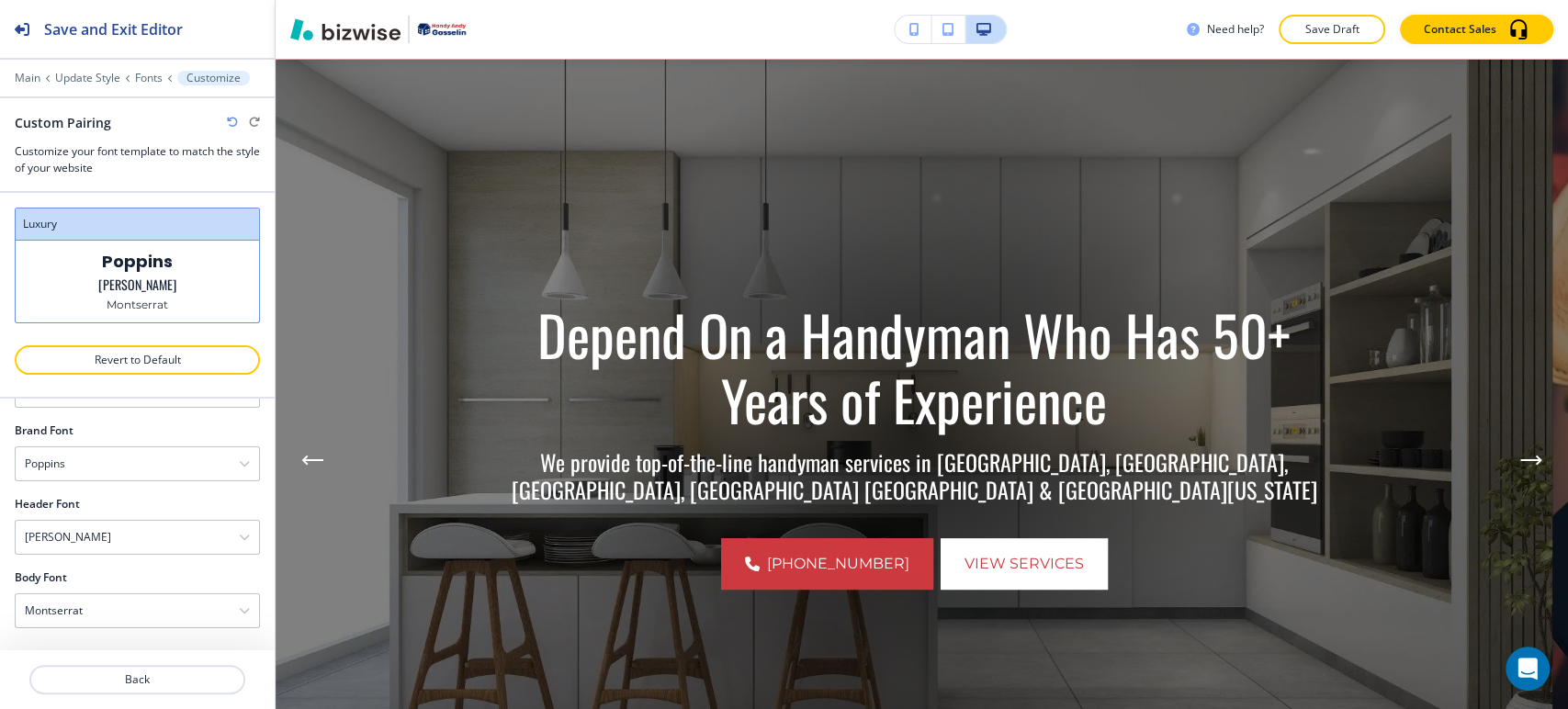
scroll to position [71, 0]
click at [122, 608] on div "Montserrat" at bounding box center [136, 613] width 243 height 33
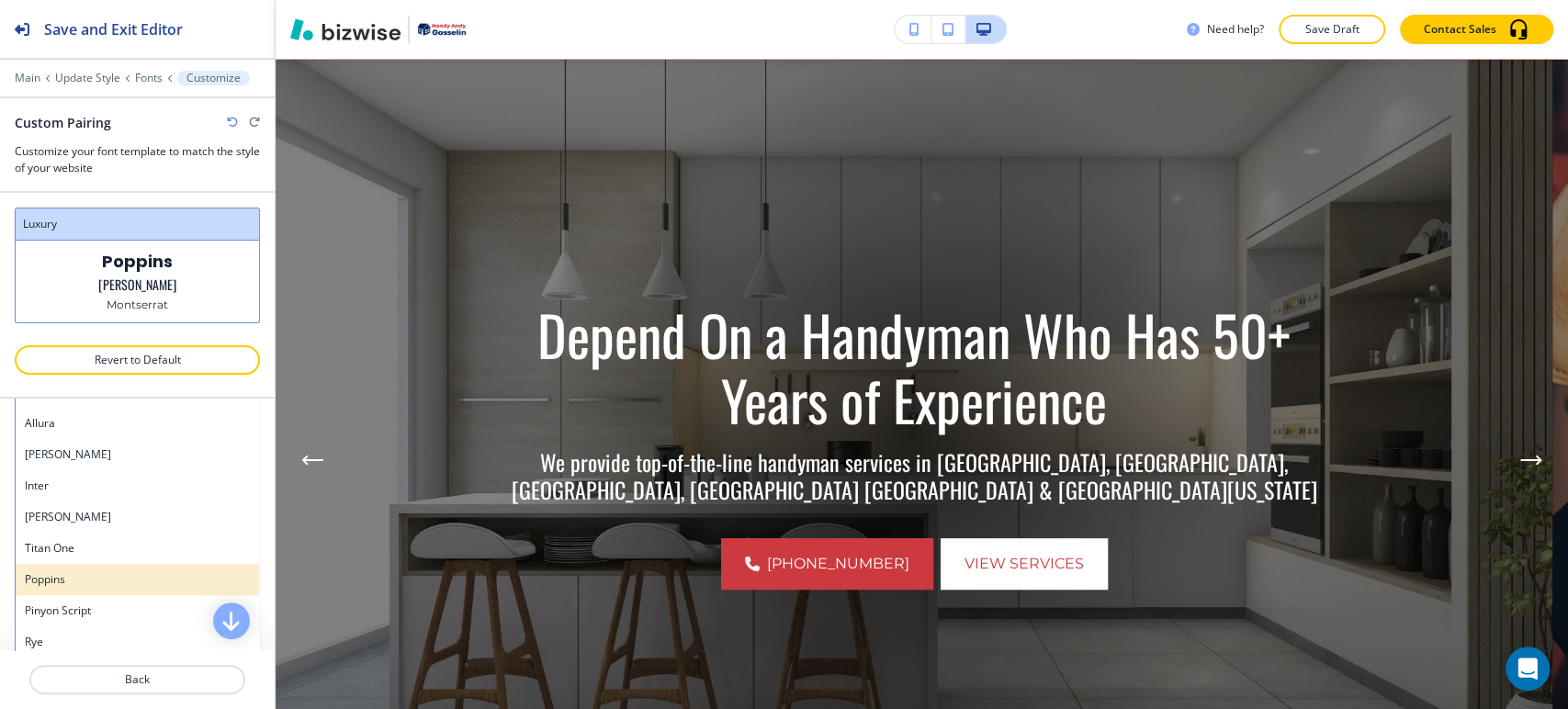
click at [97, 571] on h4 "Poppins" at bounding box center [137, 578] width 225 height 16
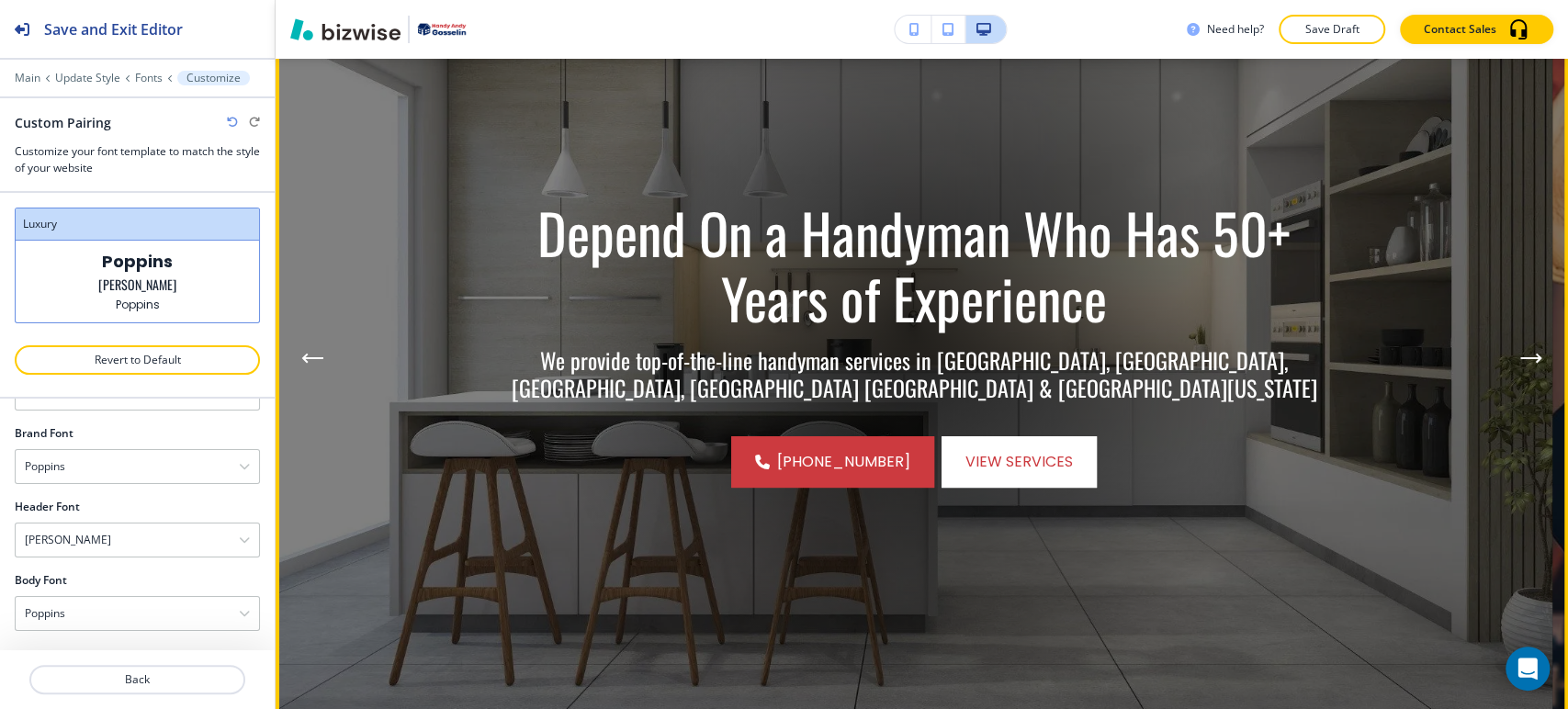
scroll to position [31, 0]
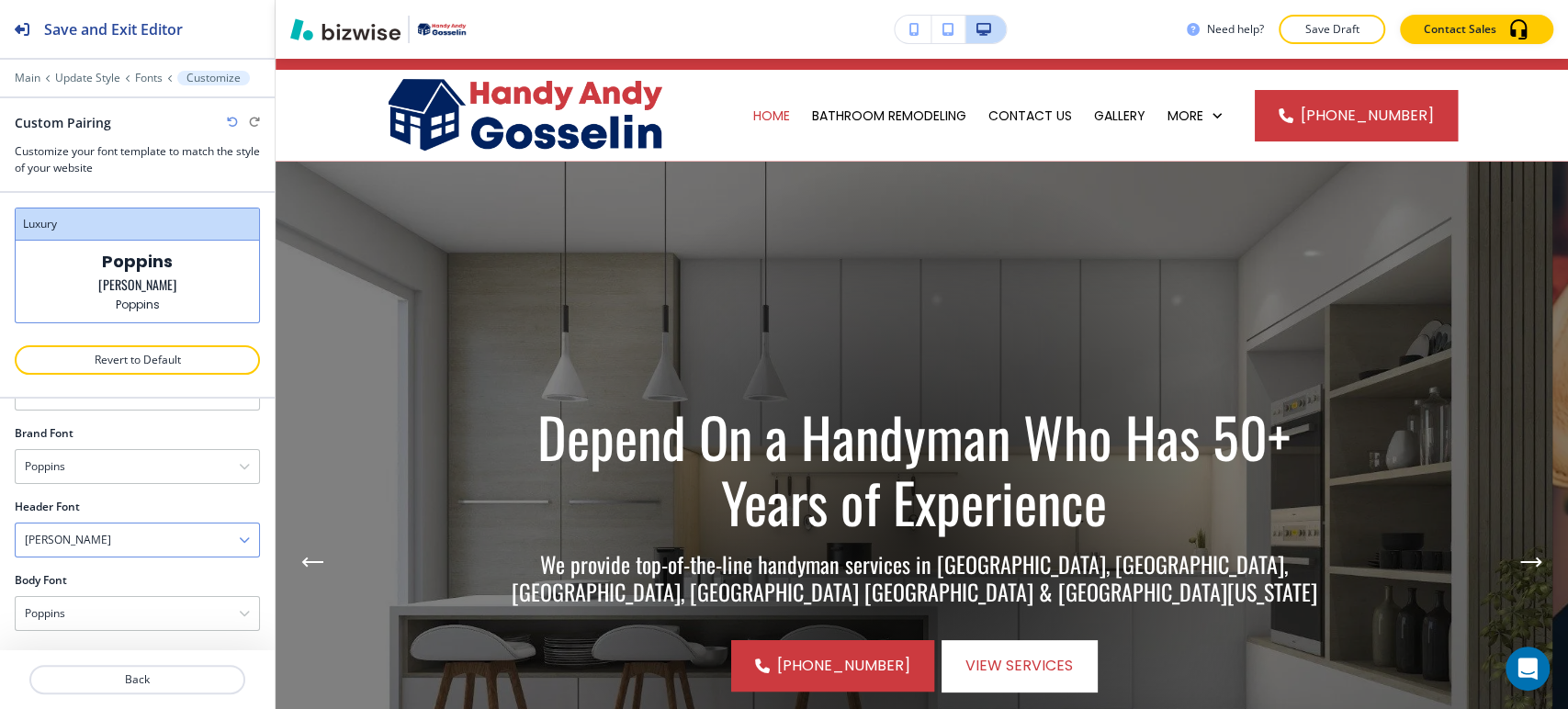
click at [120, 536] on div "[PERSON_NAME]" at bounding box center [136, 539] width 243 height 33
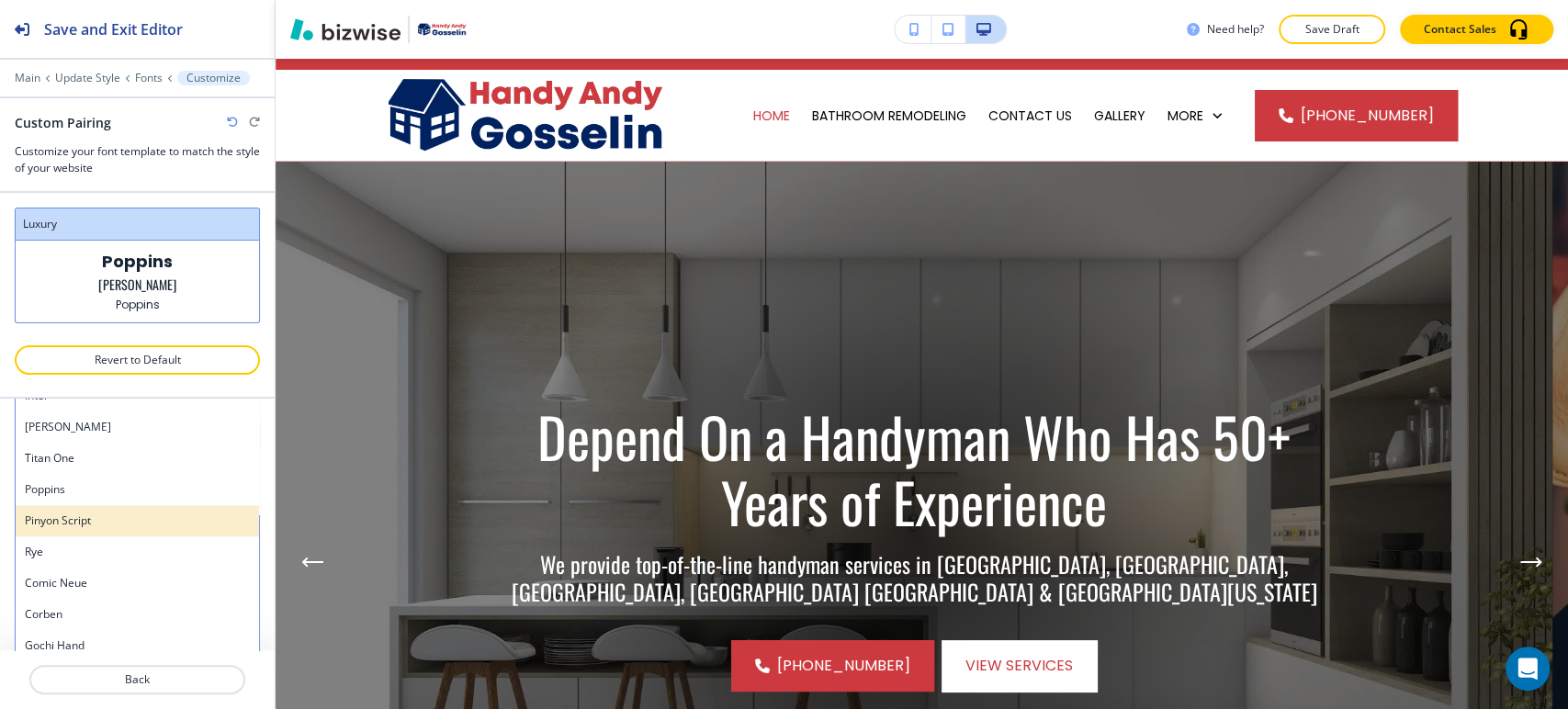
click at [103, 505] on div "Pinyon Script" at bounding box center [136, 520] width 243 height 31
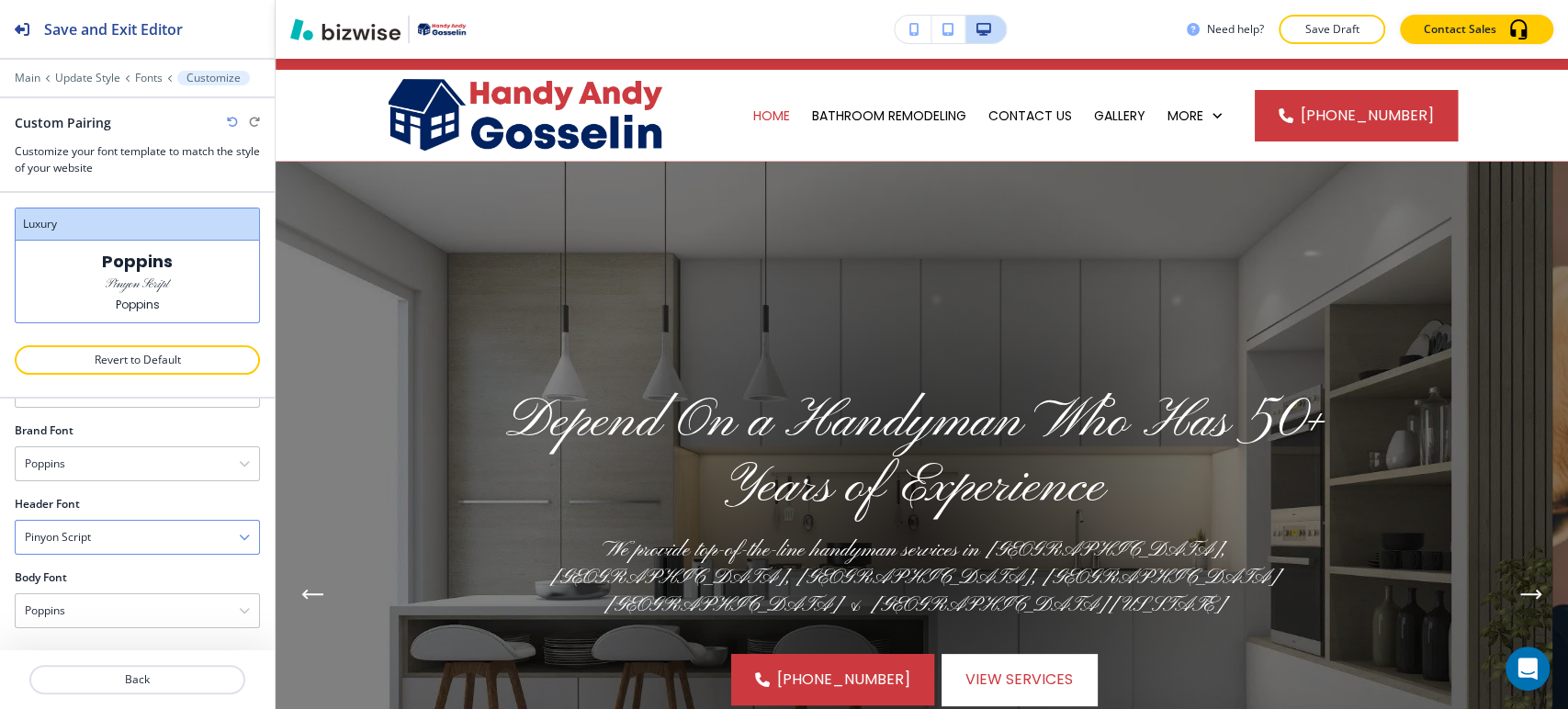
scroll to position [71, 0]
click at [112, 536] on div "Pinyon Script" at bounding box center [136, 539] width 243 height 33
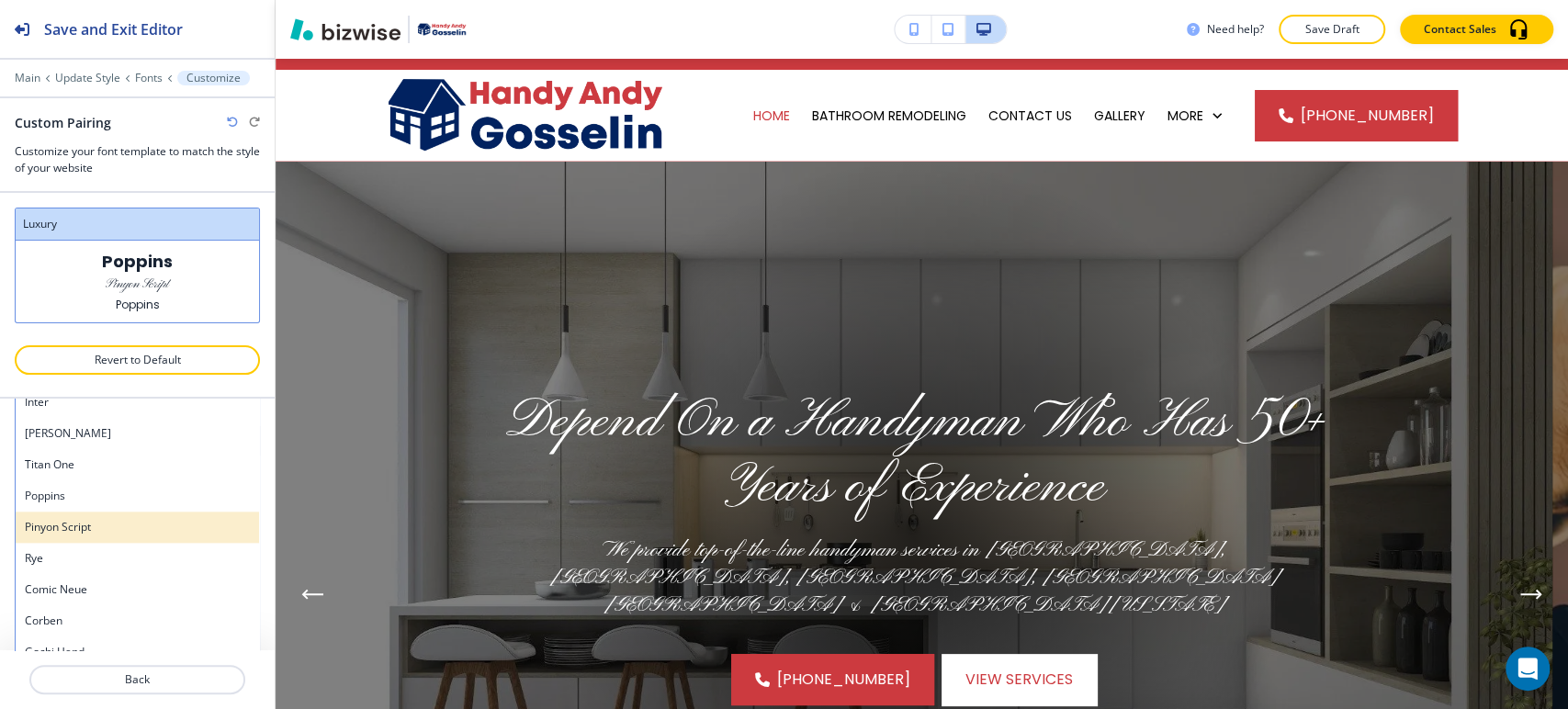
scroll to position [1394, 0]
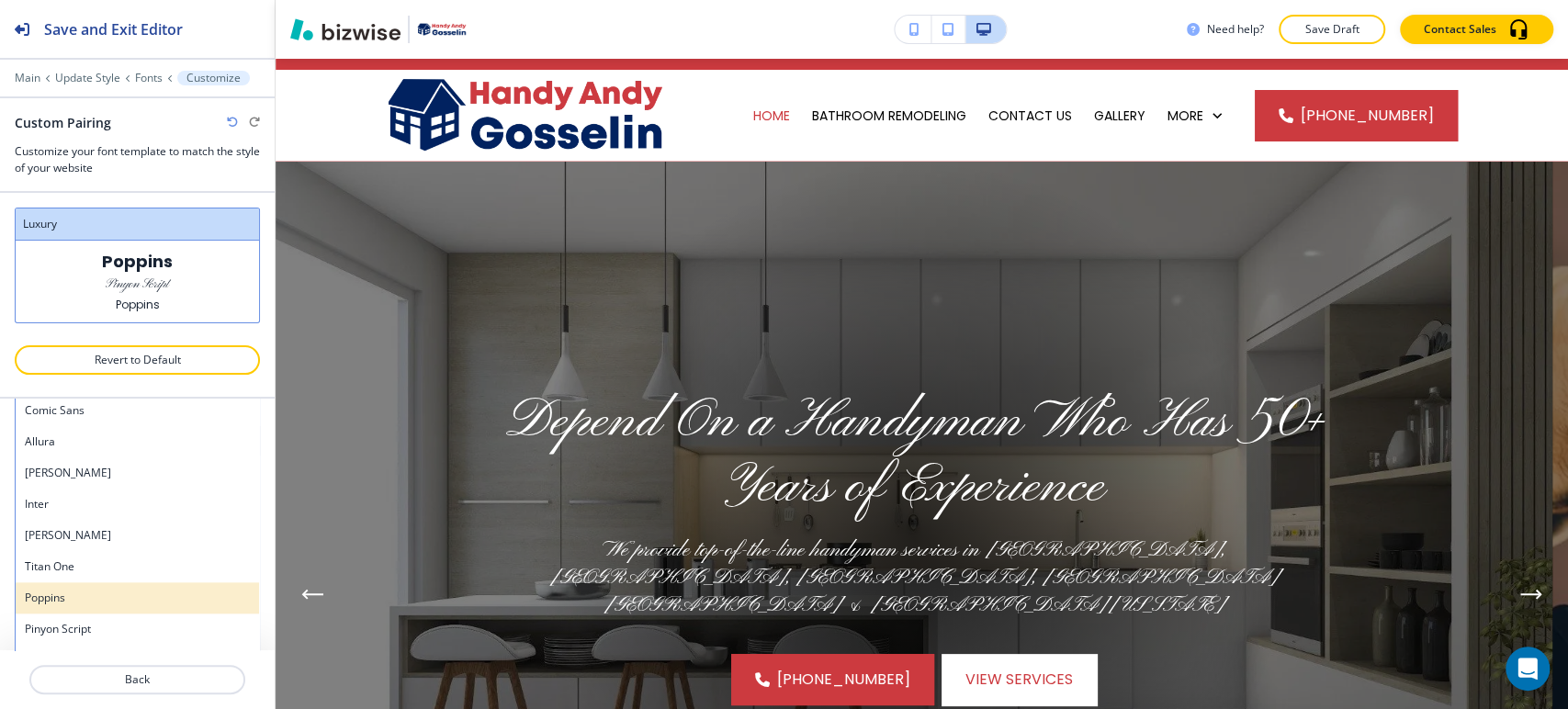
click at [144, 607] on div "Poppins" at bounding box center [136, 598] width 243 height 31
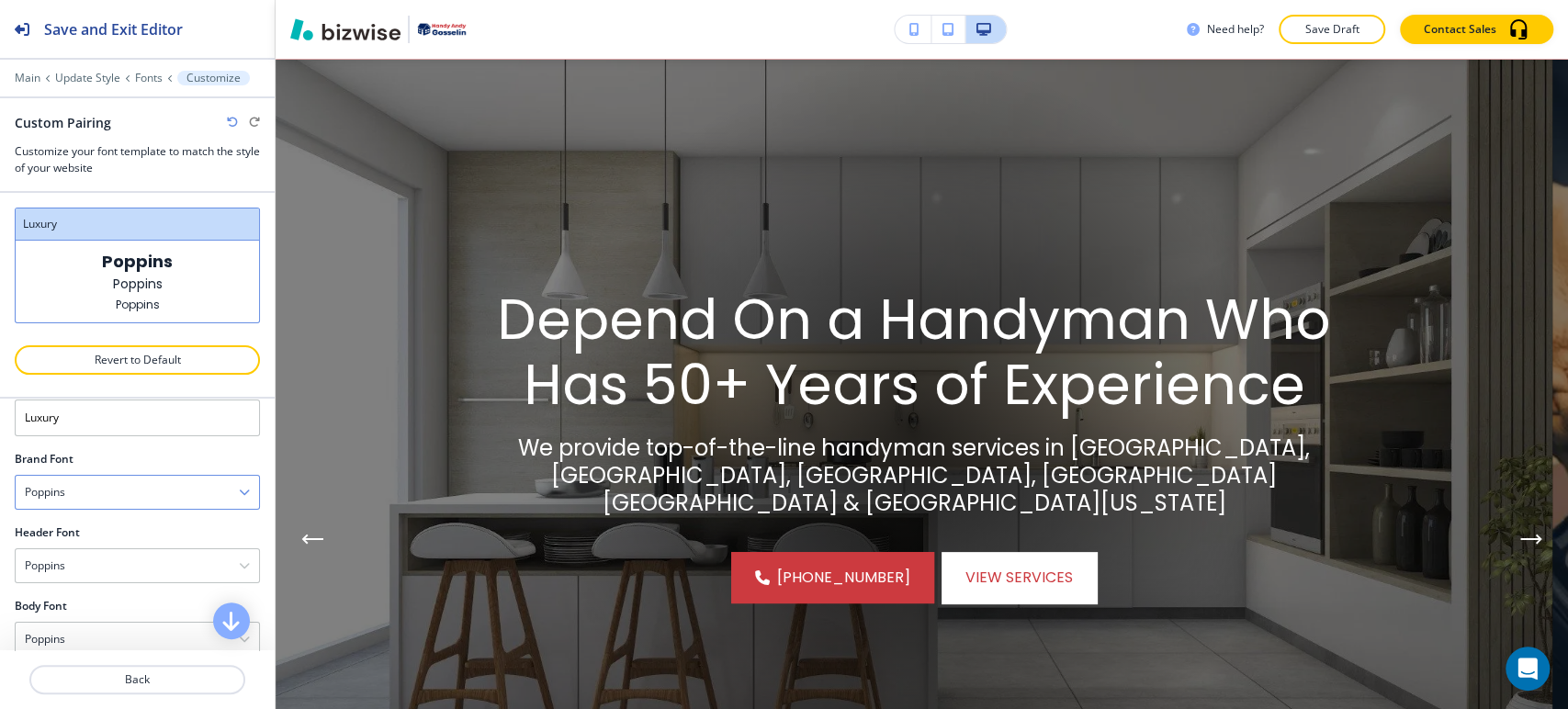
scroll to position [71, 0]
click at [144, 77] on p "Fonts" at bounding box center [149, 77] width 28 height 12
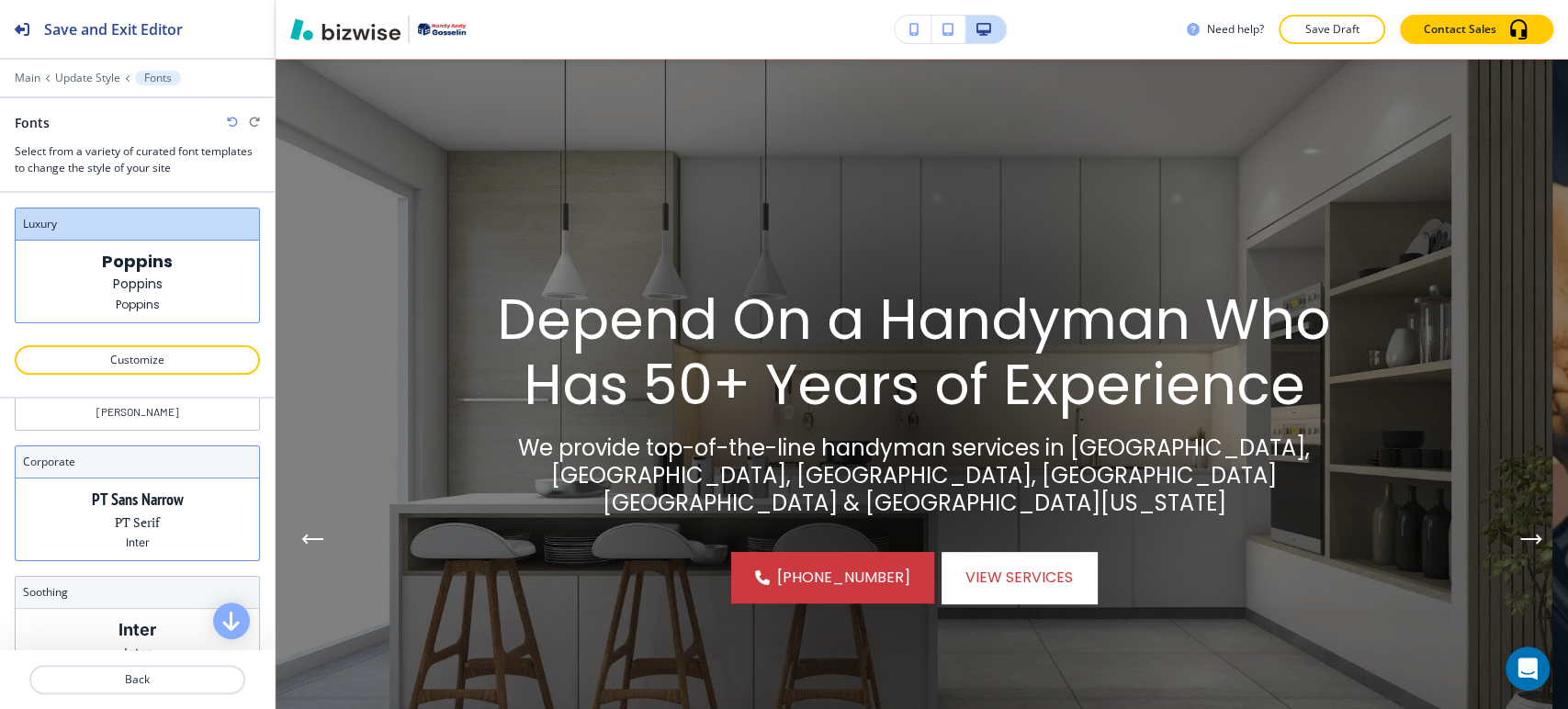
scroll to position [181, 0]
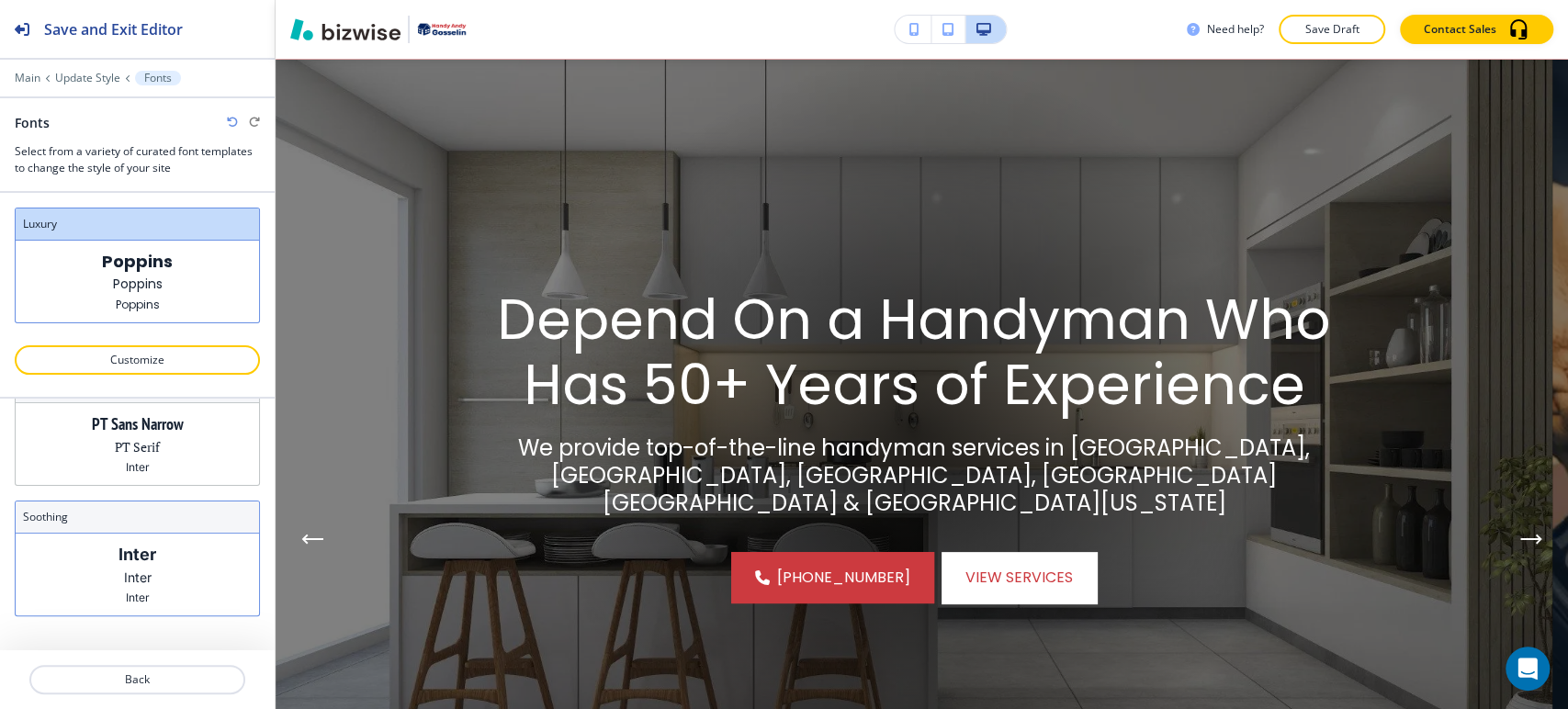
click at [153, 520] on h3 "soothing" at bounding box center [137, 517] width 229 height 16
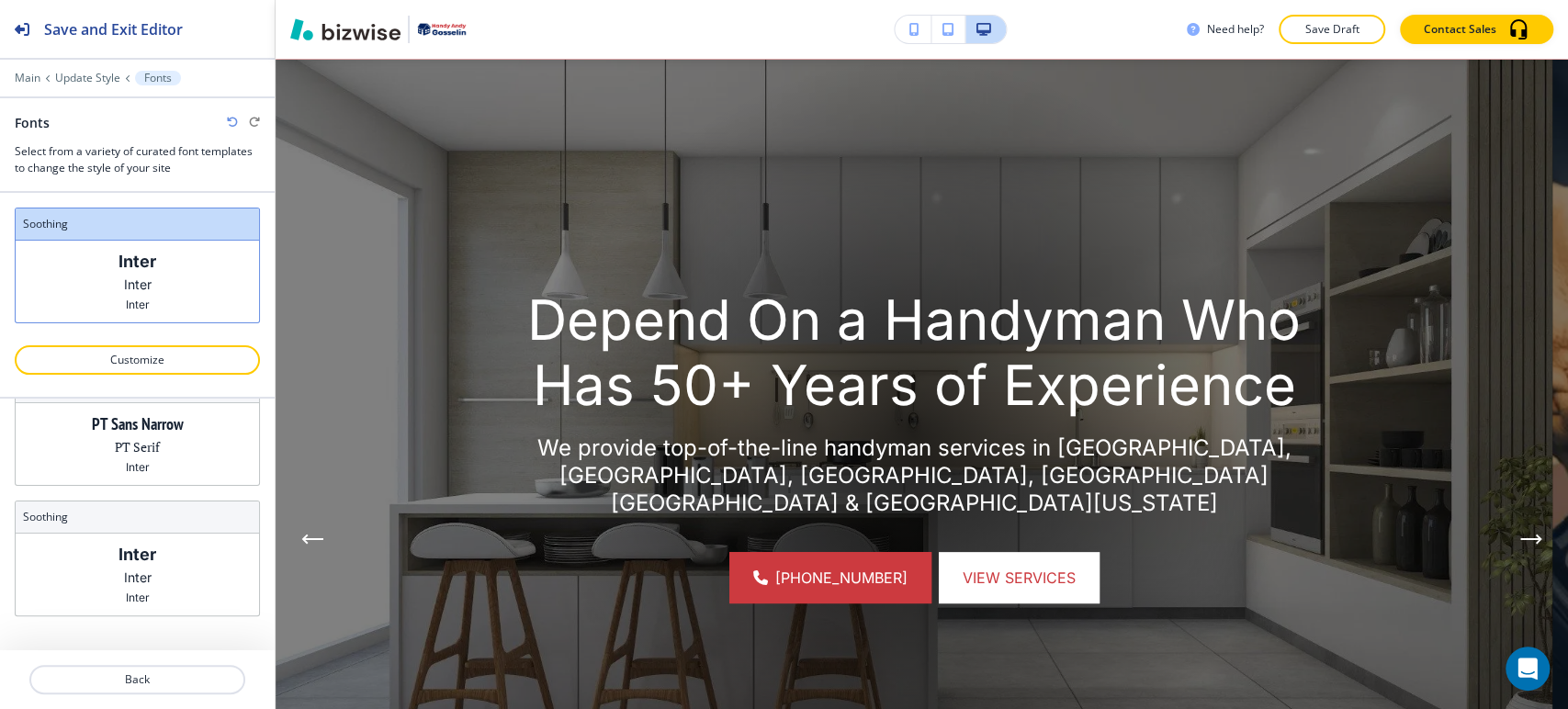
click at [228, 126] on icon "button" at bounding box center [233, 122] width 11 height 11
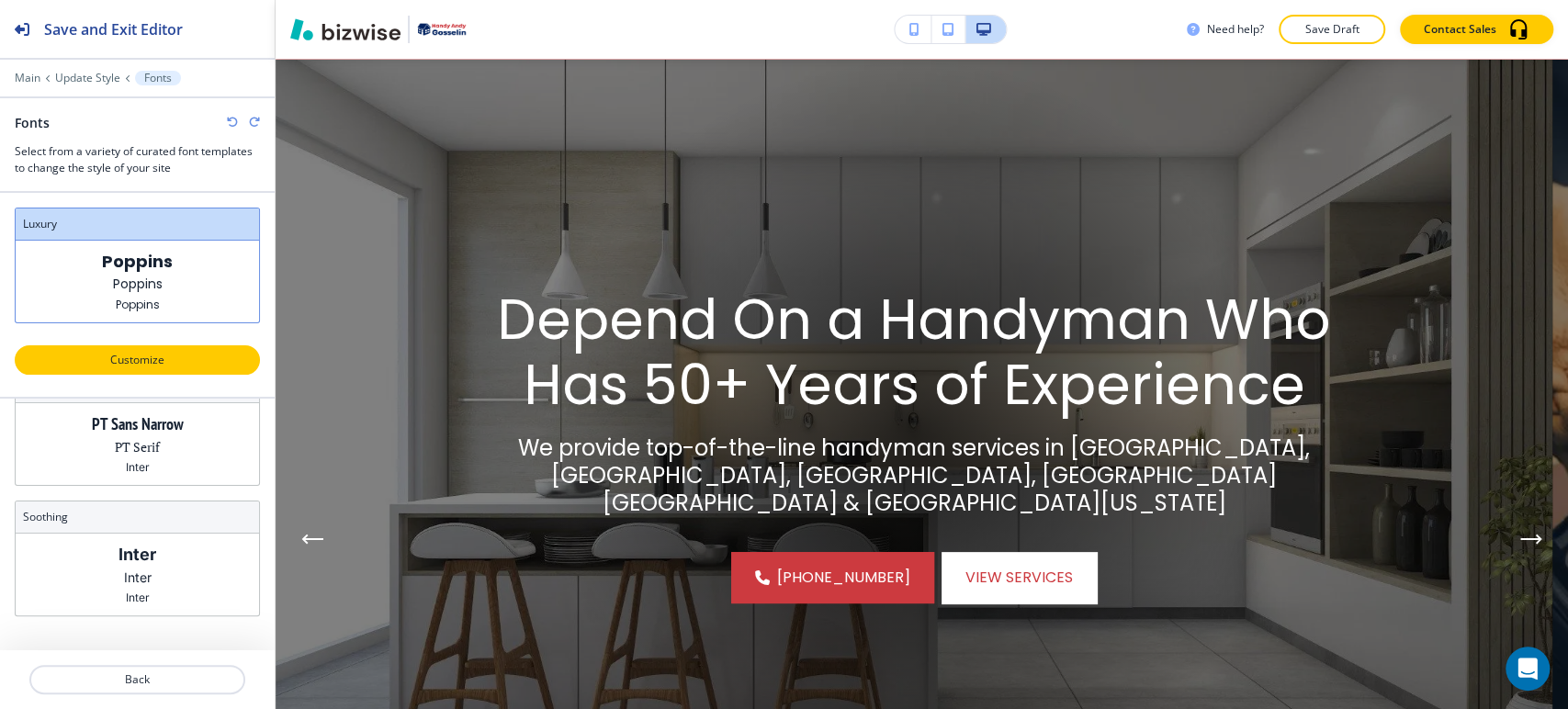
click at [143, 354] on p "Customize" at bounding box center [136, 359] width 197 height 16
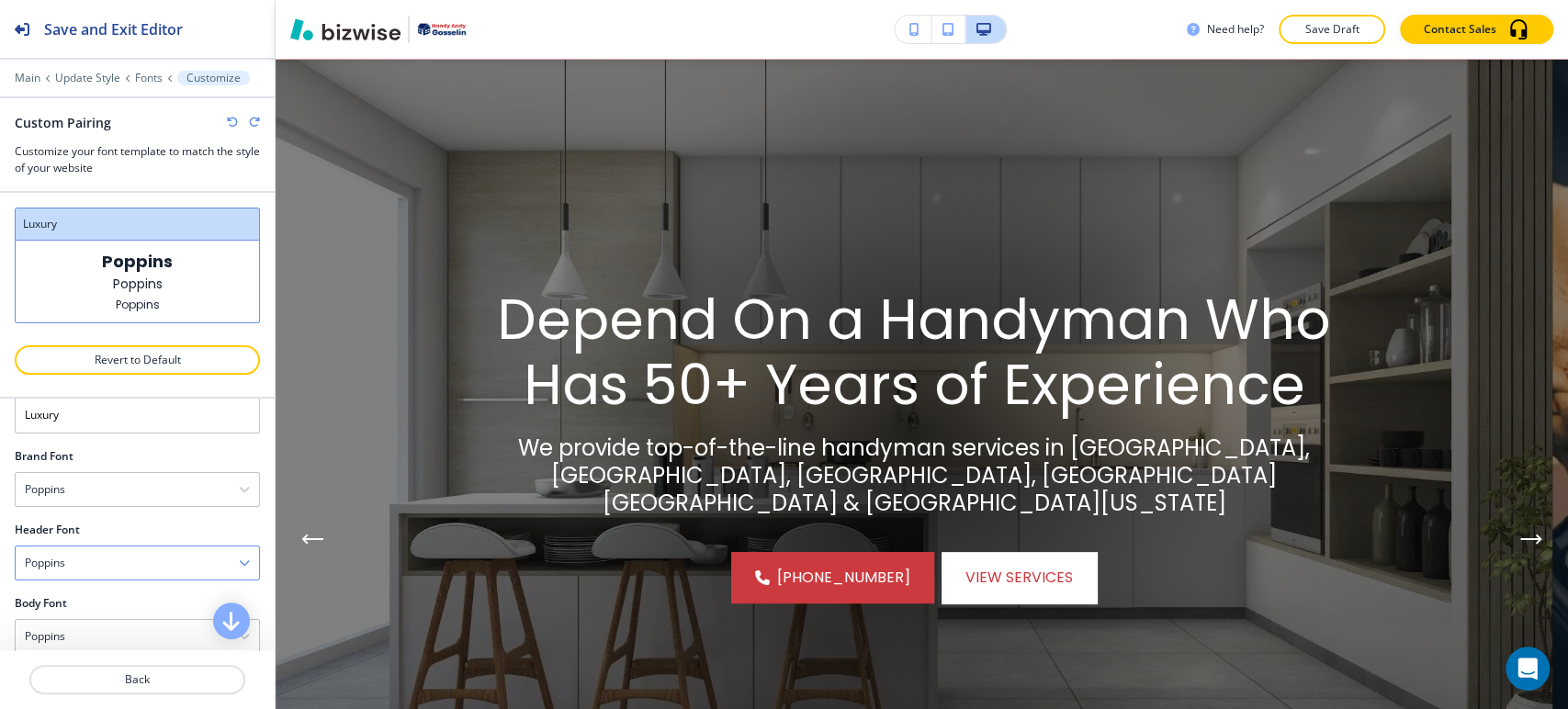
scroll to position [71, 0]
click at [111, 541] on div "Poppins" at bounding box center [136, 539] width 243 height 33
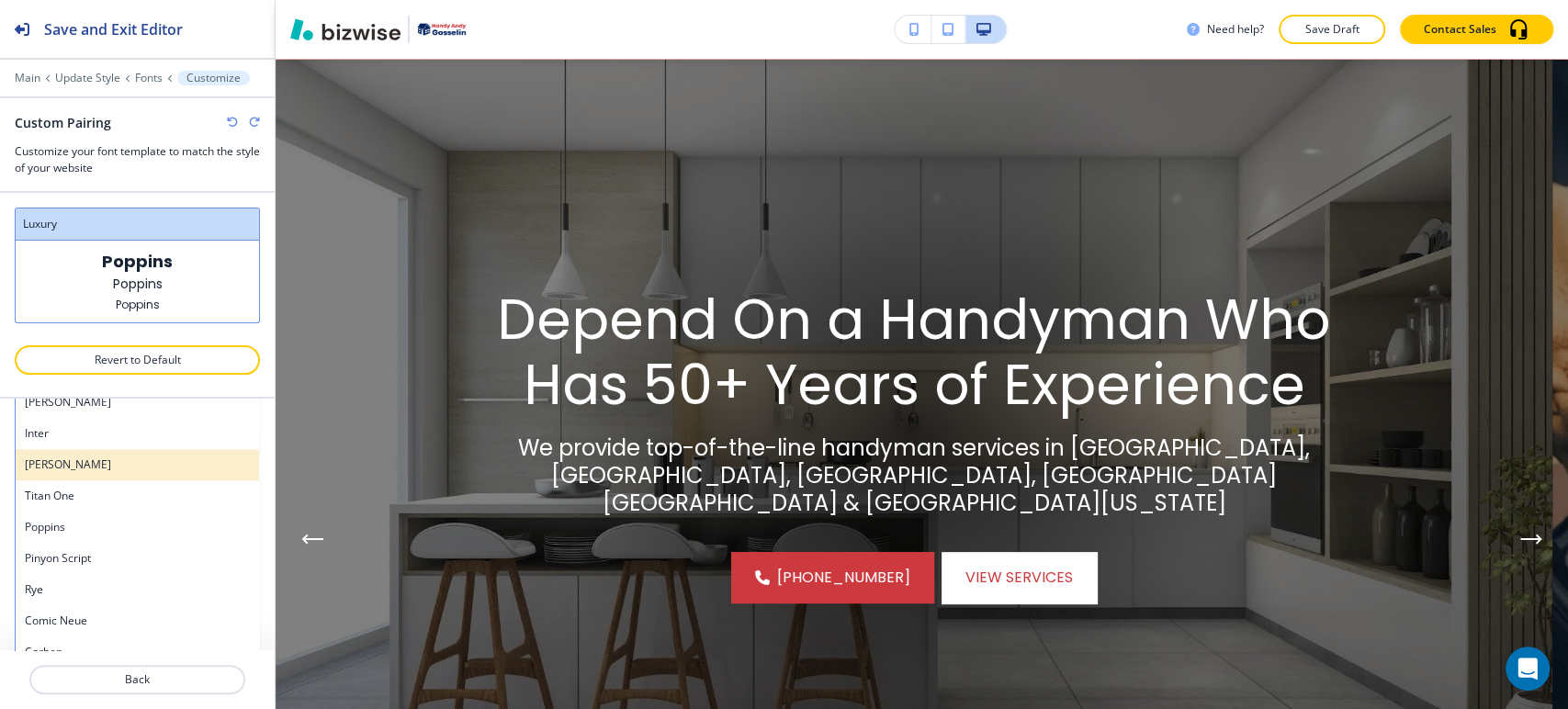
scroll to position [1368, 0]
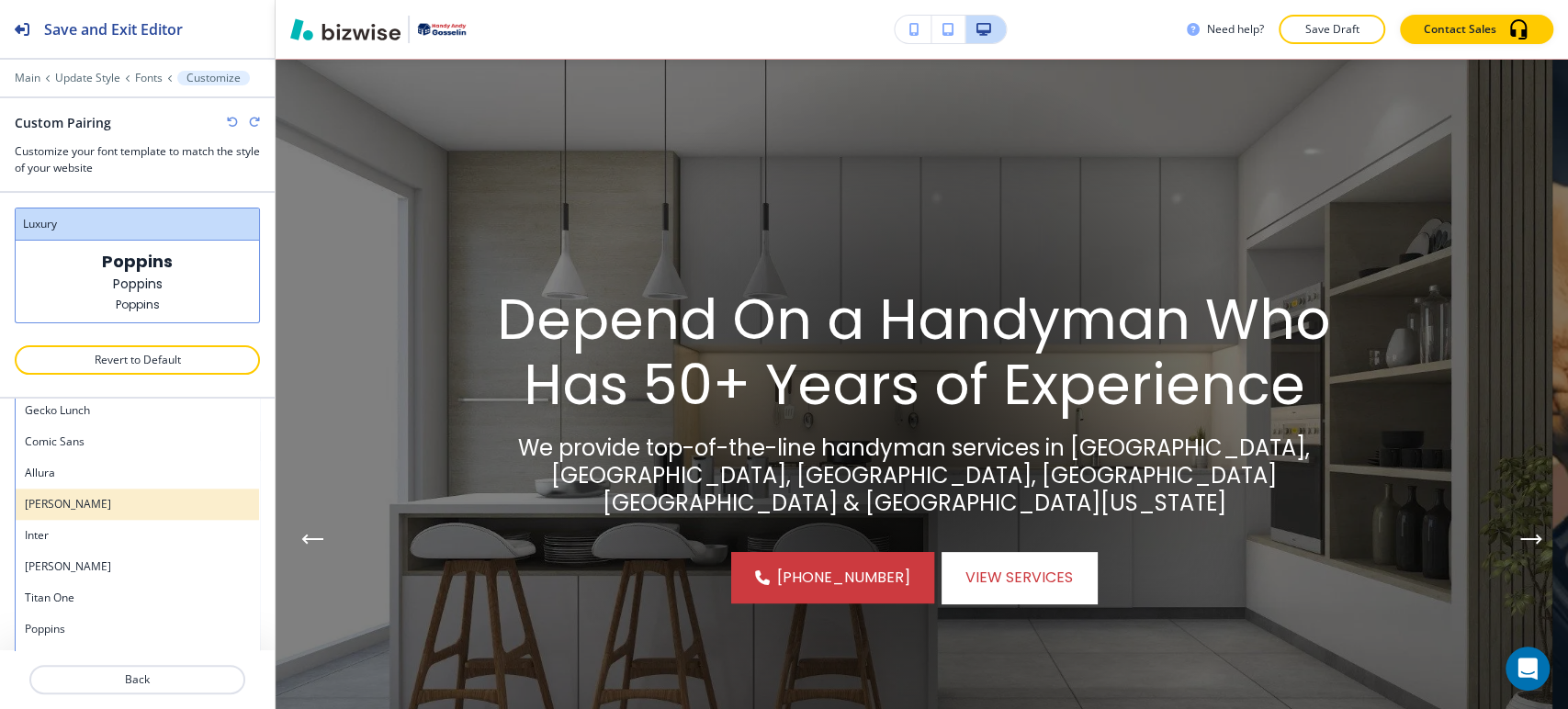
click at [96, 504] on h4 "[PERSON_NAME]" at bounding box center [137, 503] width 225 height 16
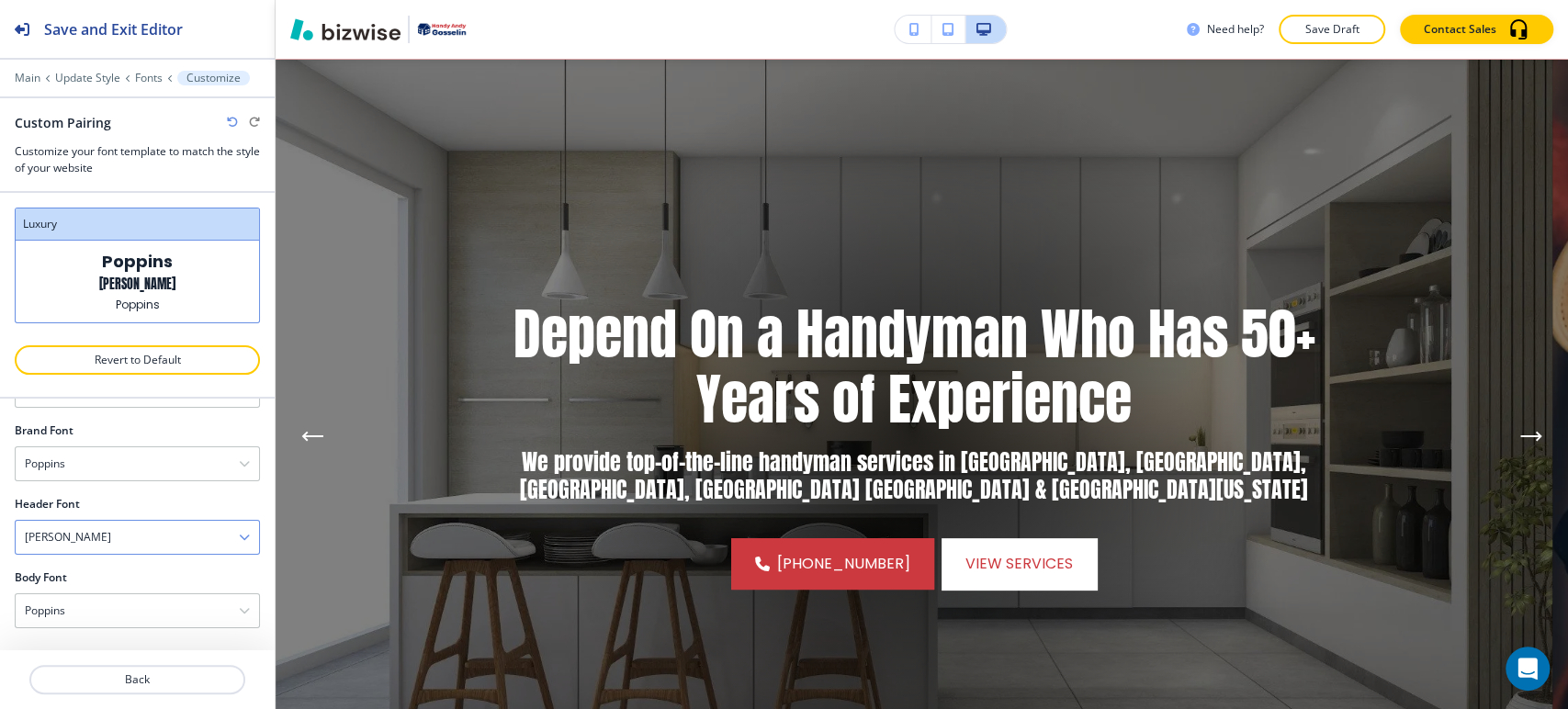
scroll to position [71, 0]
click at [95, 533] on div "[PERSON_NAME]" at bounding box center [136, 539] width 243 height 33
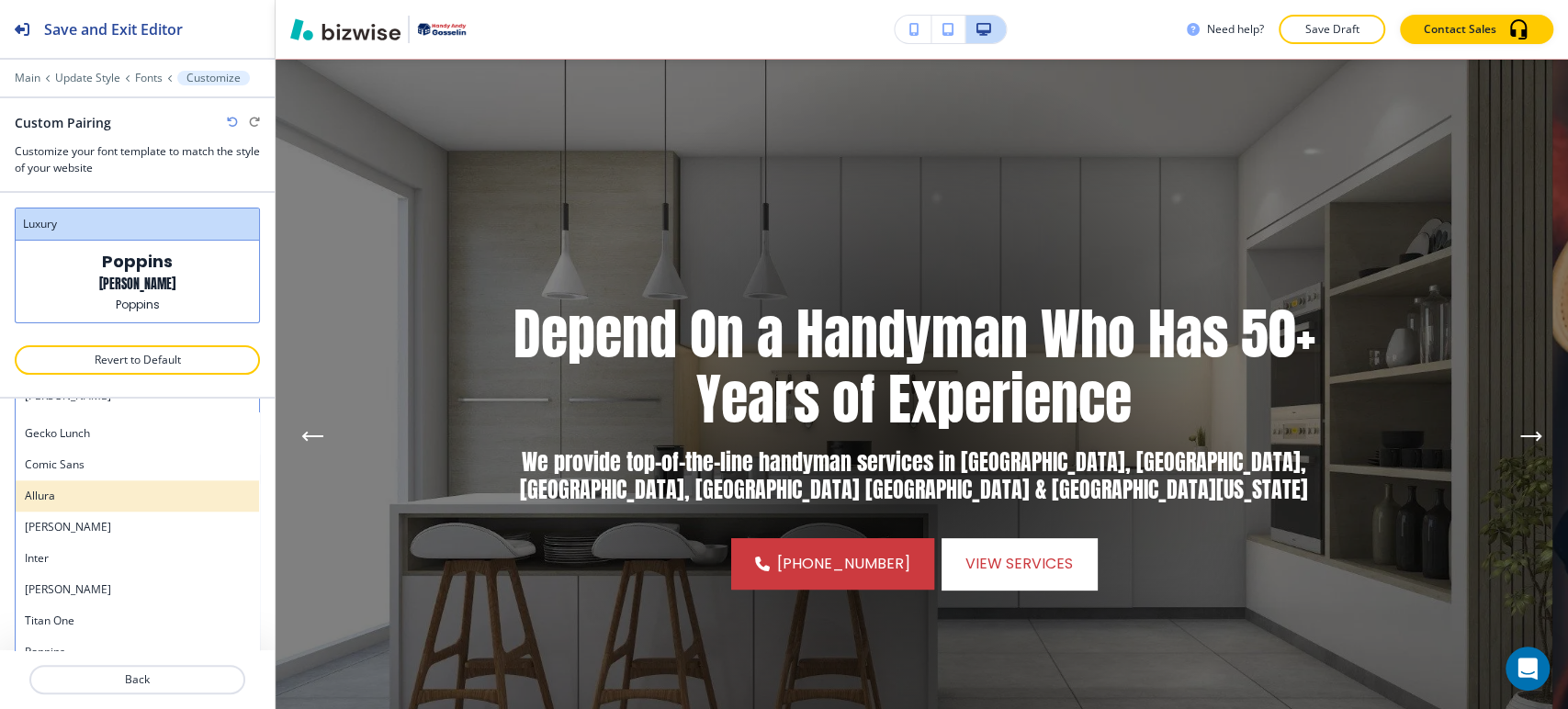
click at [101, 502] on div "Allura" at bounding box center [136, 496] width 243 height 31
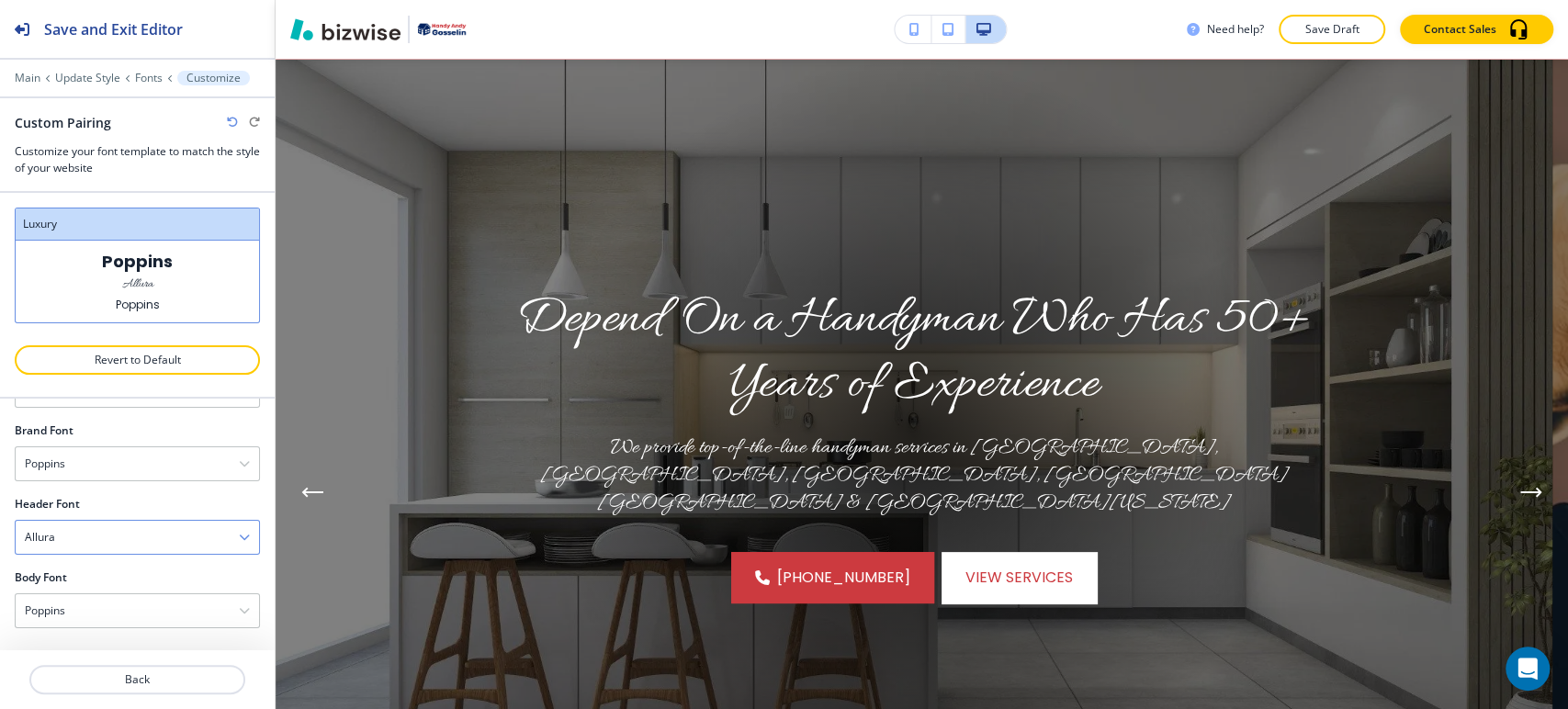
scroll to position [71, 0]
click at [125, 533] on div "Allura" at bounding box center [136, 539] width 243 height 33
click at [111, 567] on div "Titan One" at bounding box center [136, 557] width 243 height 31
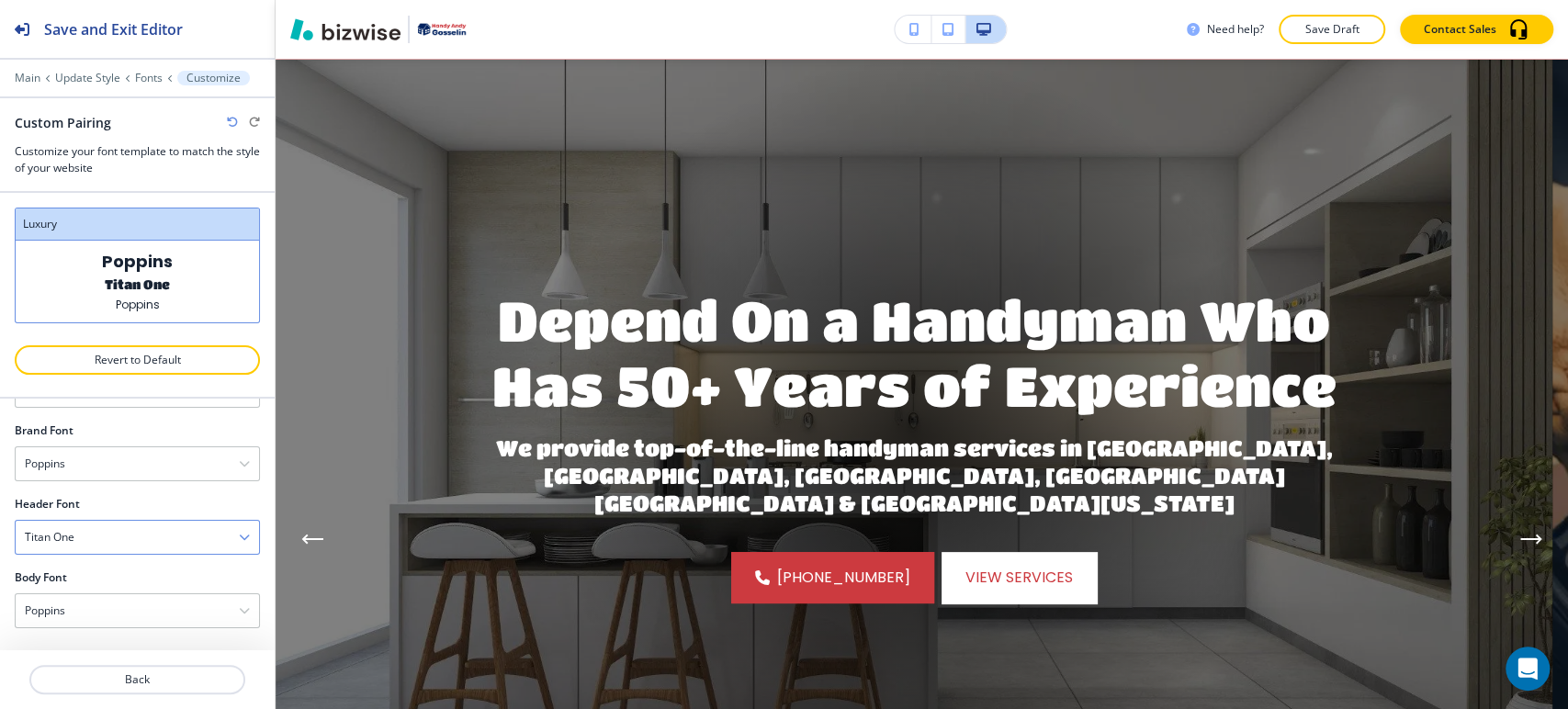
scroll to position [71, 0]
click at [139, 538] on div "Titan One" at bounding box center [136, 539] width 243 height 33
click at [115, 598] on h4 "Pinyon Script" at bounding box center [137, 598] width 225 height 16
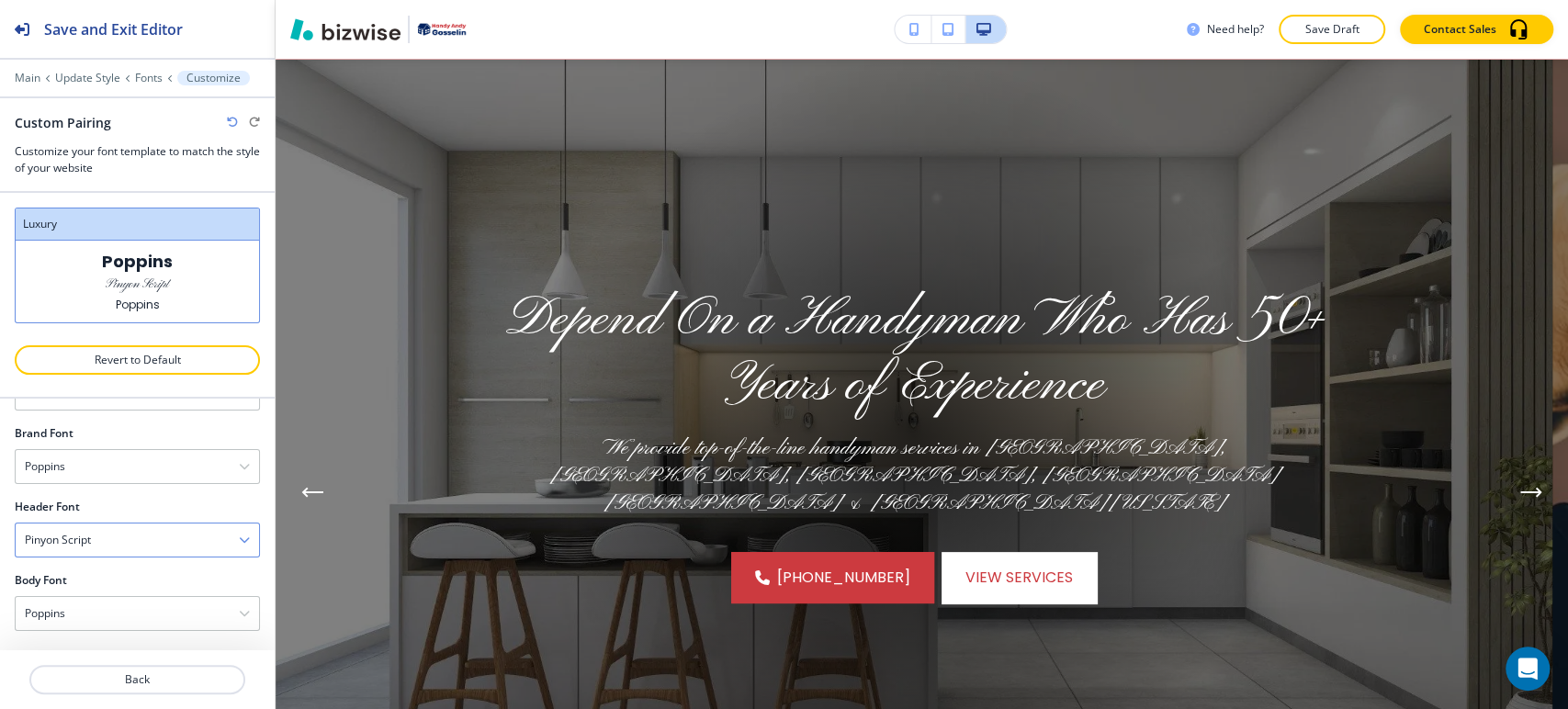
click at [144, 540] on div "Pinyon Script" at bounding box center [136, 539] width 243 height 33
click at [113, 601] on h4 "[PERSON_NAME]" at bounding box center [137, 605] width 225 height 16
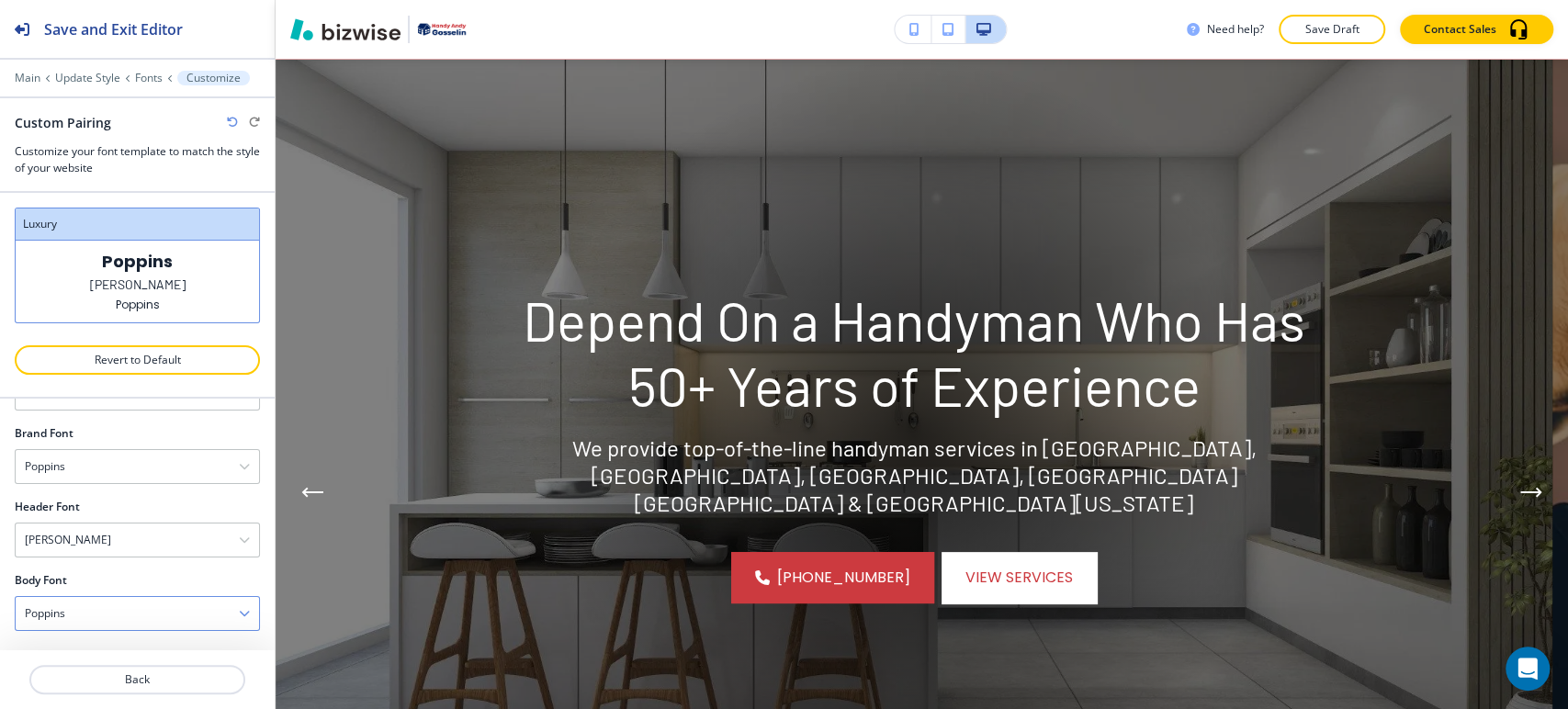
click at [105, 613] on div "Poppins" at bounding box center [136, 613] width 243 height 33
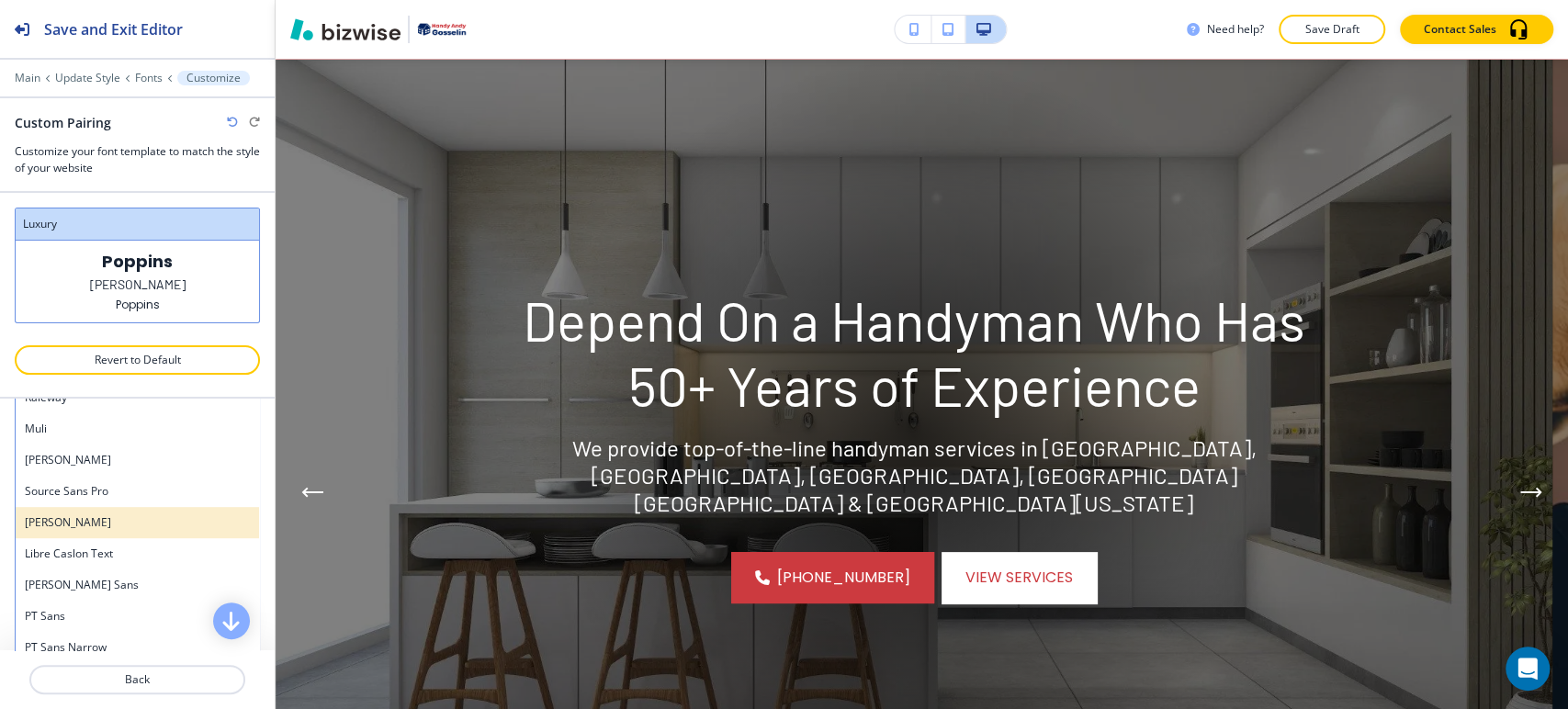
click at [105, 515] on h4 "[PERSON_NAME]" at bounding box center [137, 522] width 225 height 16
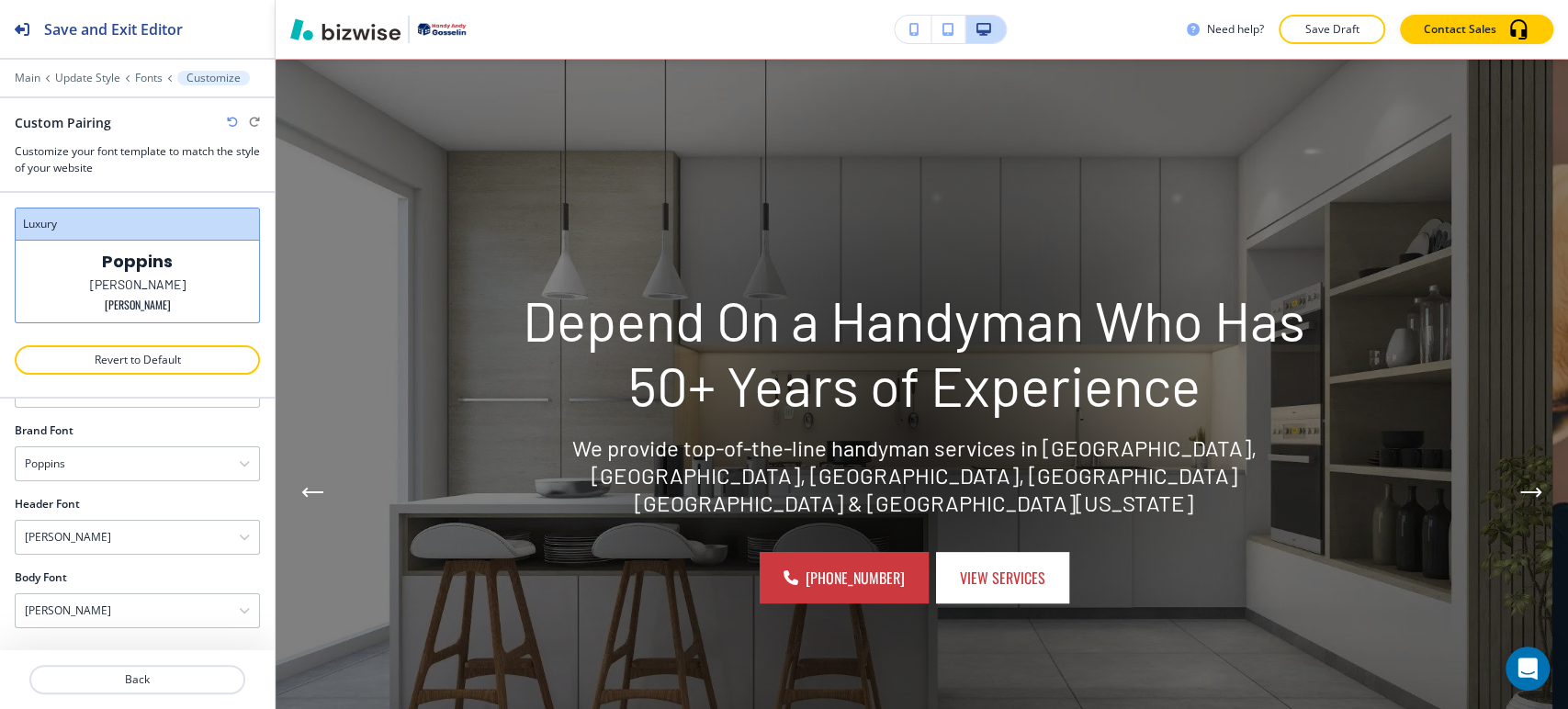
scroll to position [71, 0]
click at [132, 537] on div "[PERSON_NAME]" at bounding box center [136, 539] width 243 height 33
click at [153, 561] on h4 "[PERSON_NAME]" at bounding box center [137, 562] width 225 height 16
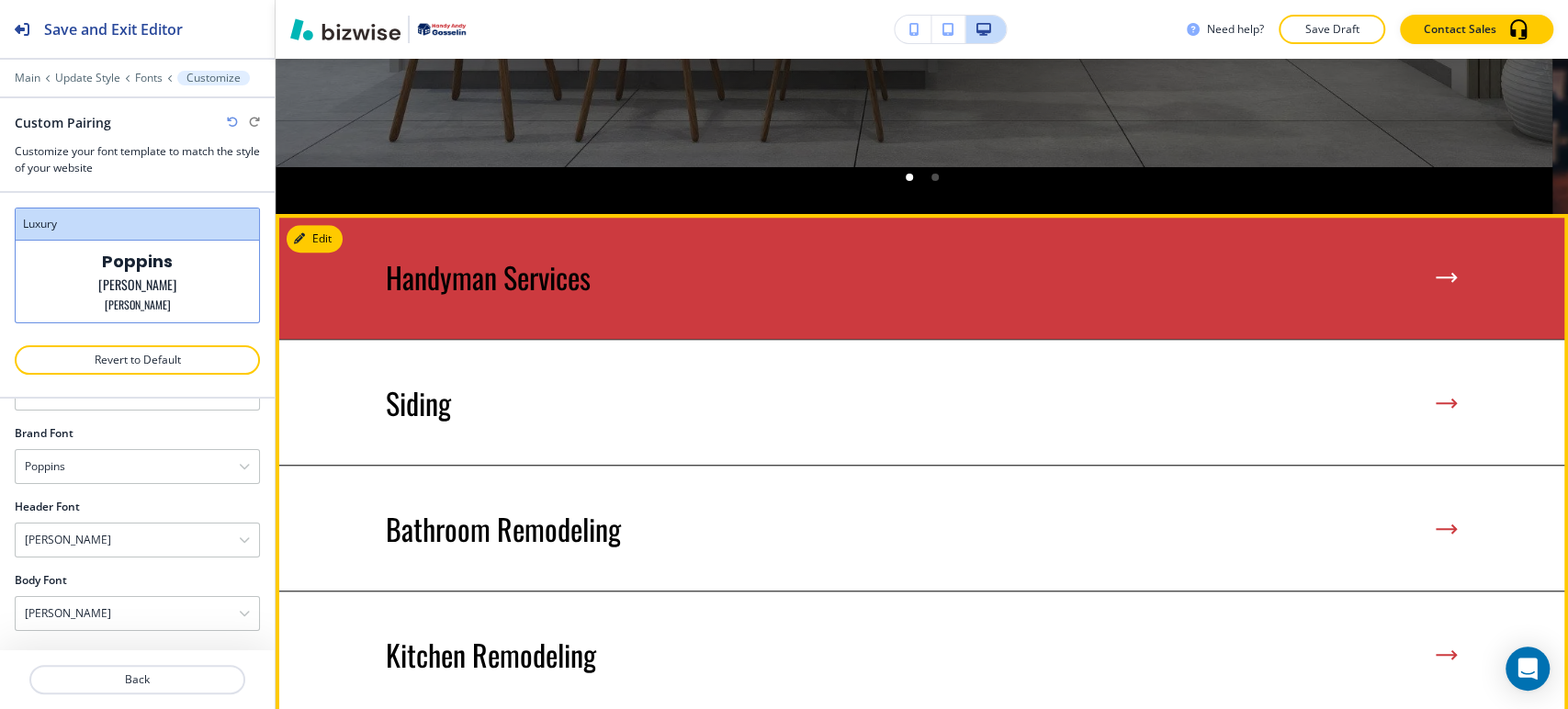
scroll to position [745, 0]
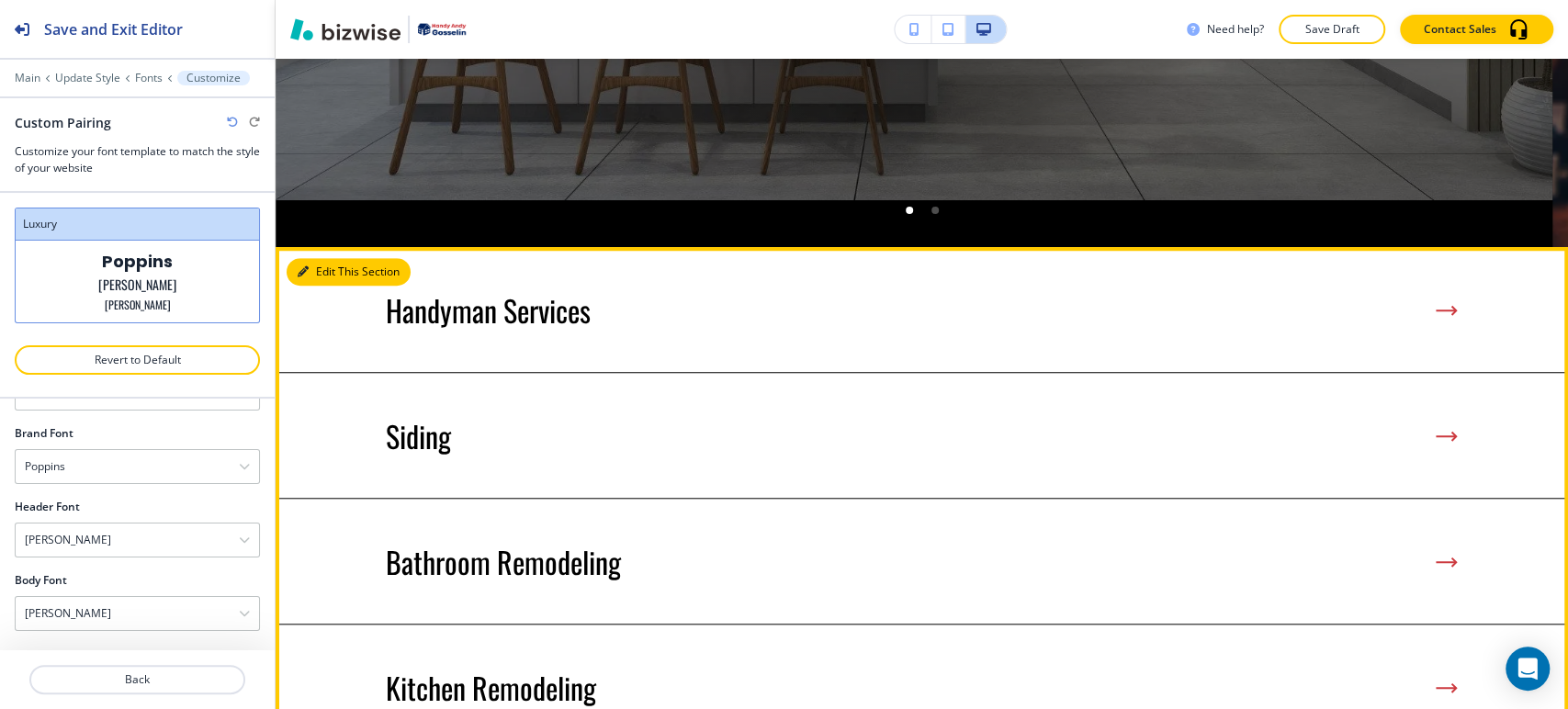
click at [327, 258] on button "Edit This Section" at bounding box center [349, 272] width 124 height 28
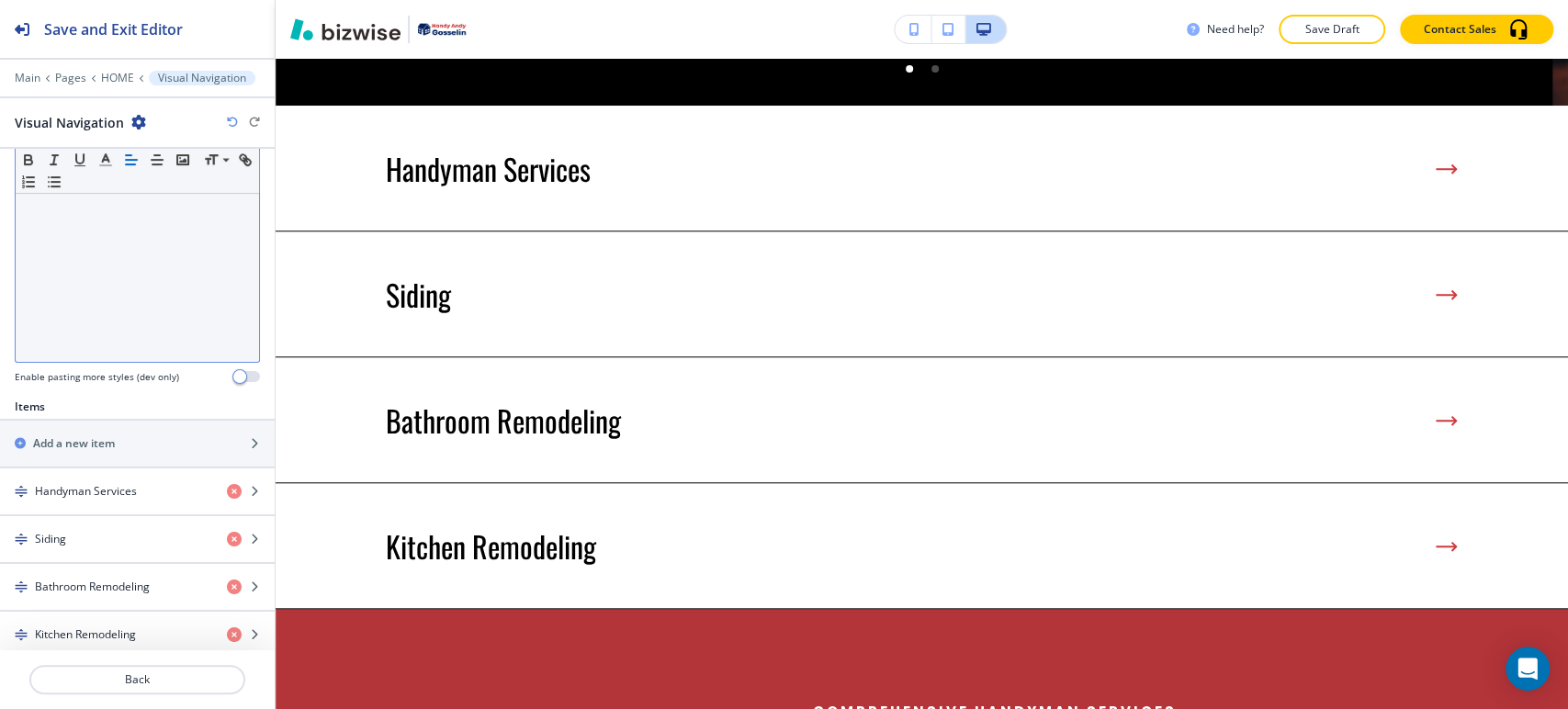
scroll to position [649, 0]
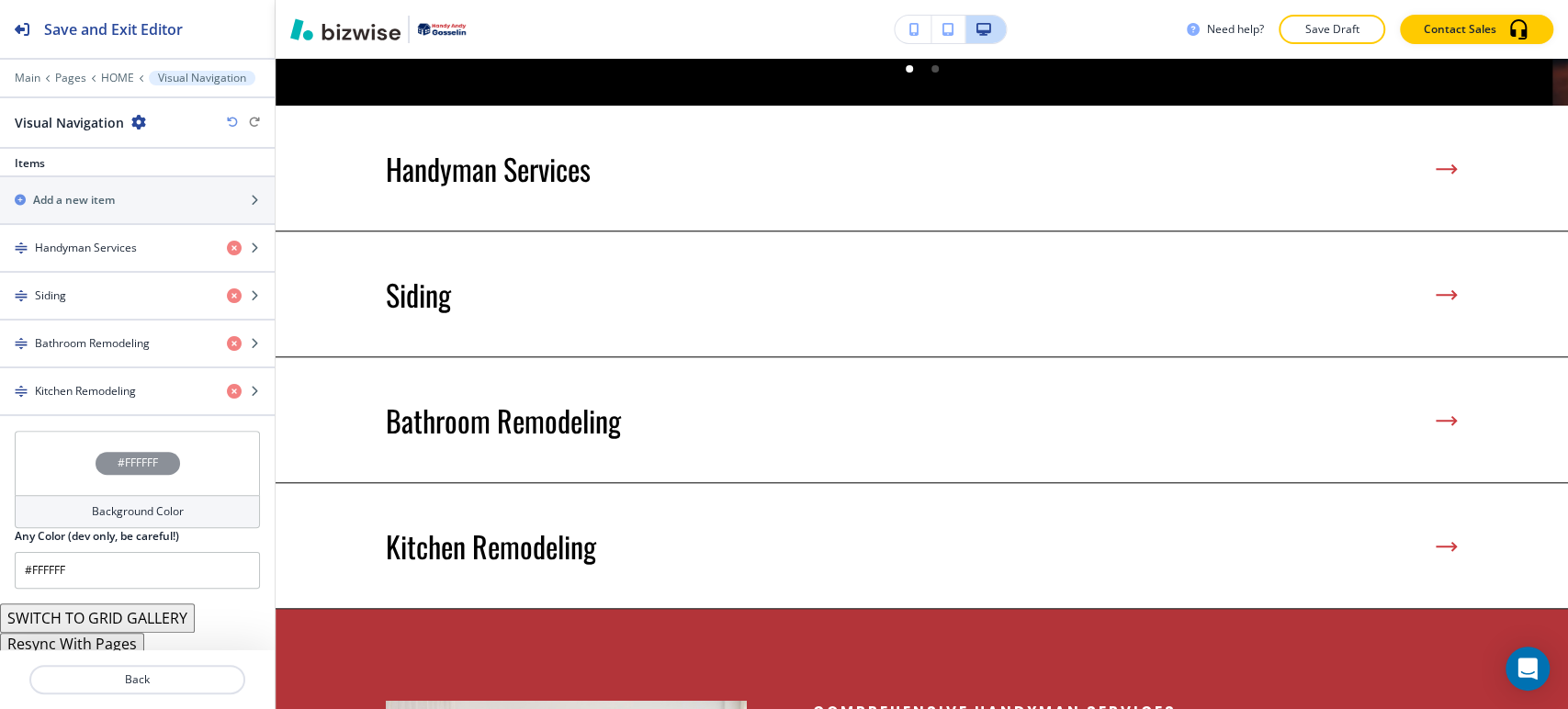
click at [80, 618] on button "SWITCH TO GRID GALLERY" at bounding box center [97, 618] width 194 height 30
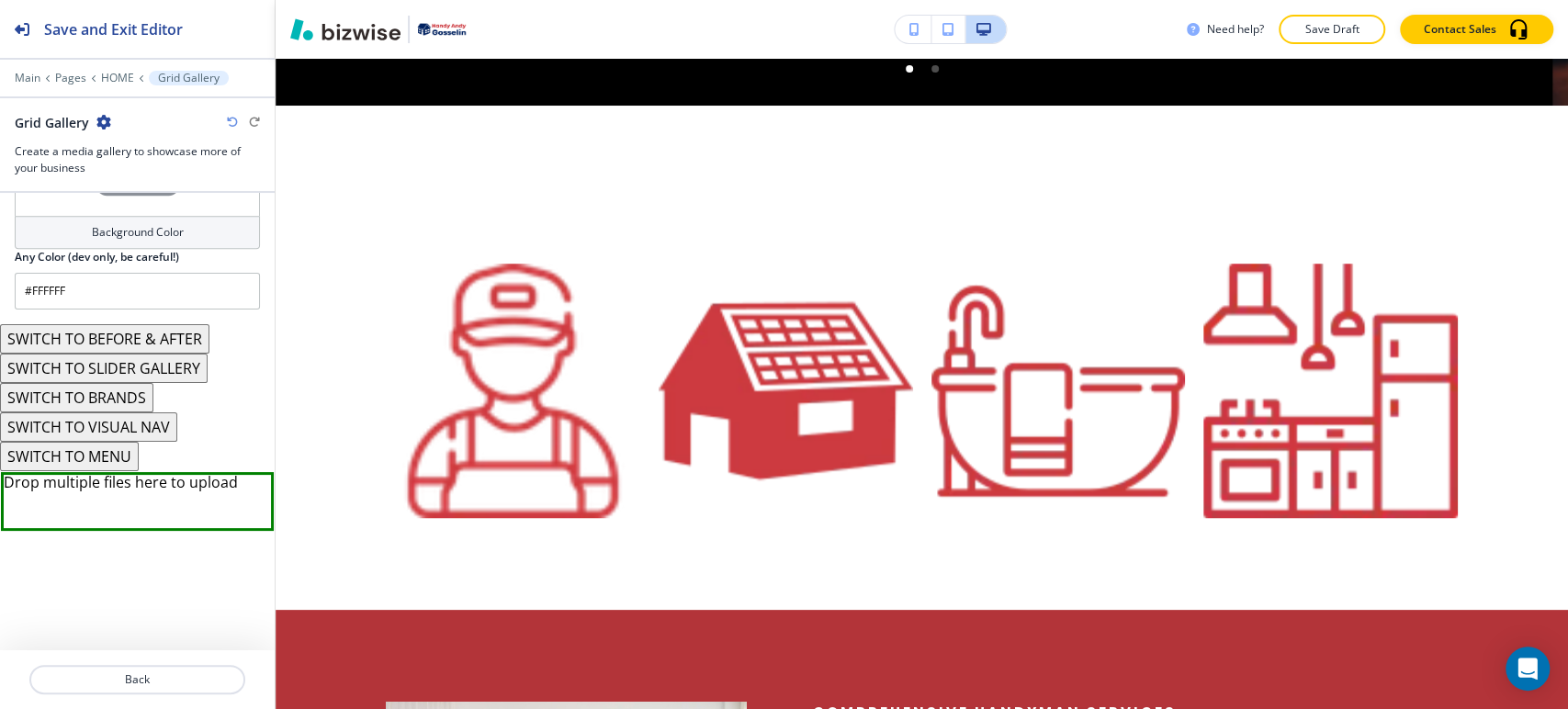
scroll to position [996, 0]
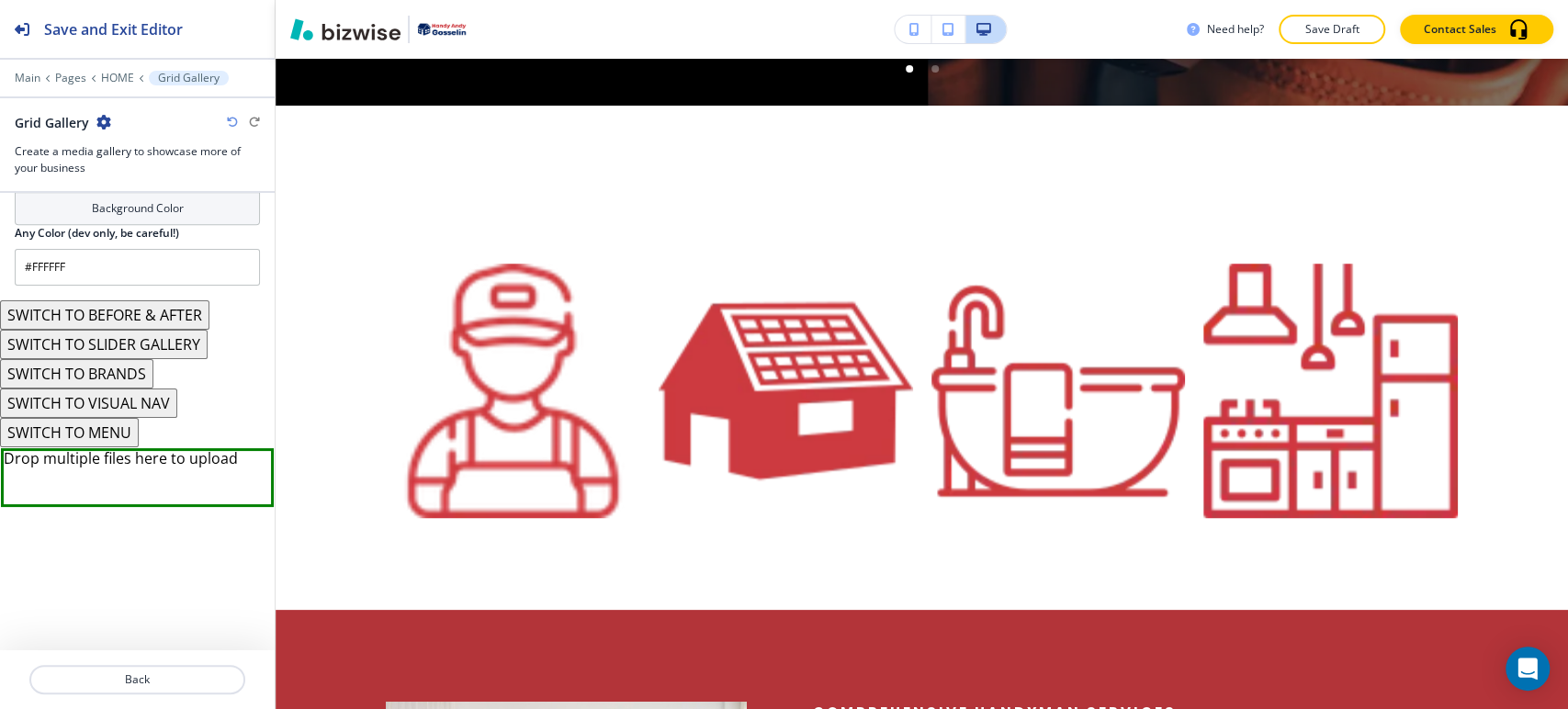
click at [127, 432] on button "SWITCH TO MENU" at bounding box center [70, 432] width 139 height 30
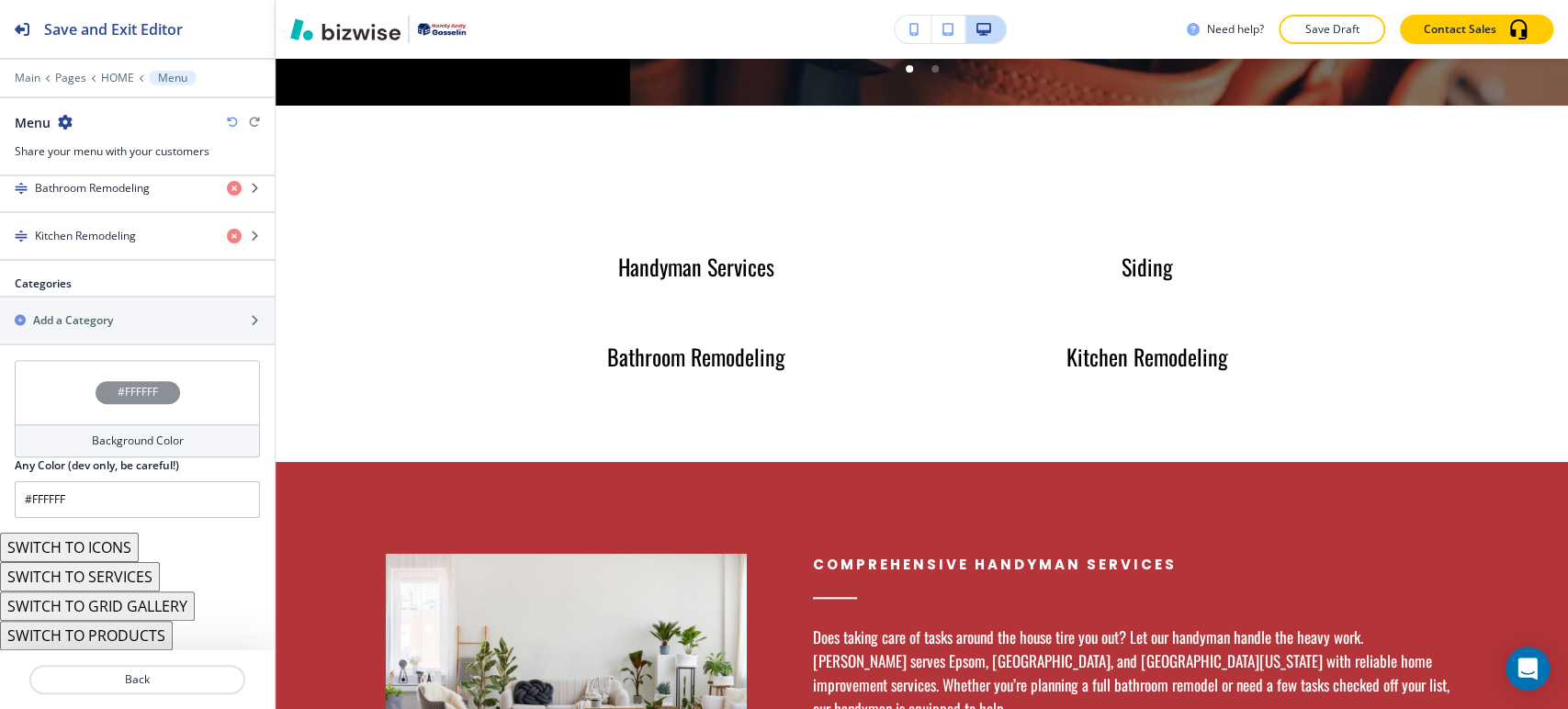
scroll to position [827, 0]
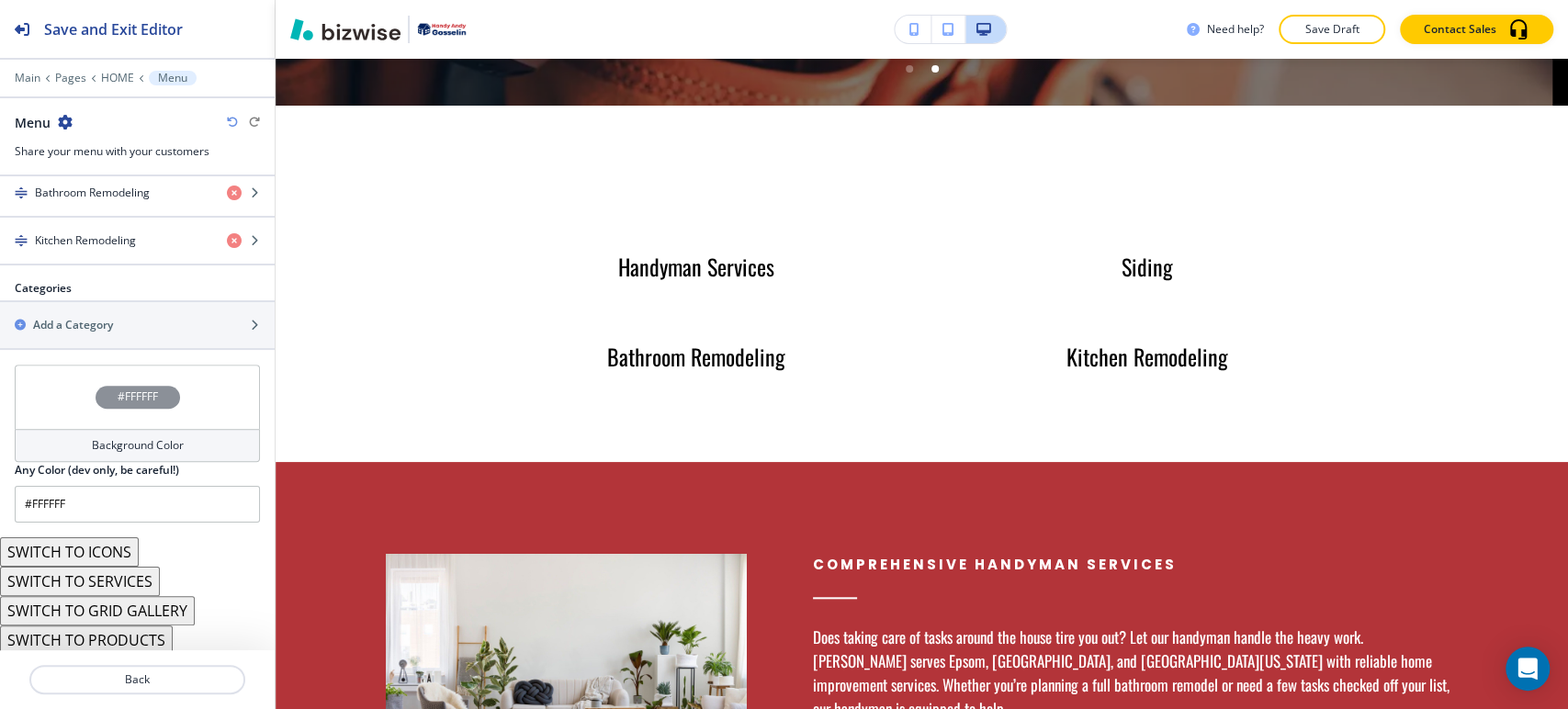
click at [121, 551] on button "SWITCH TO ICONS" at bounding box center [70, 552] width 139 height 30
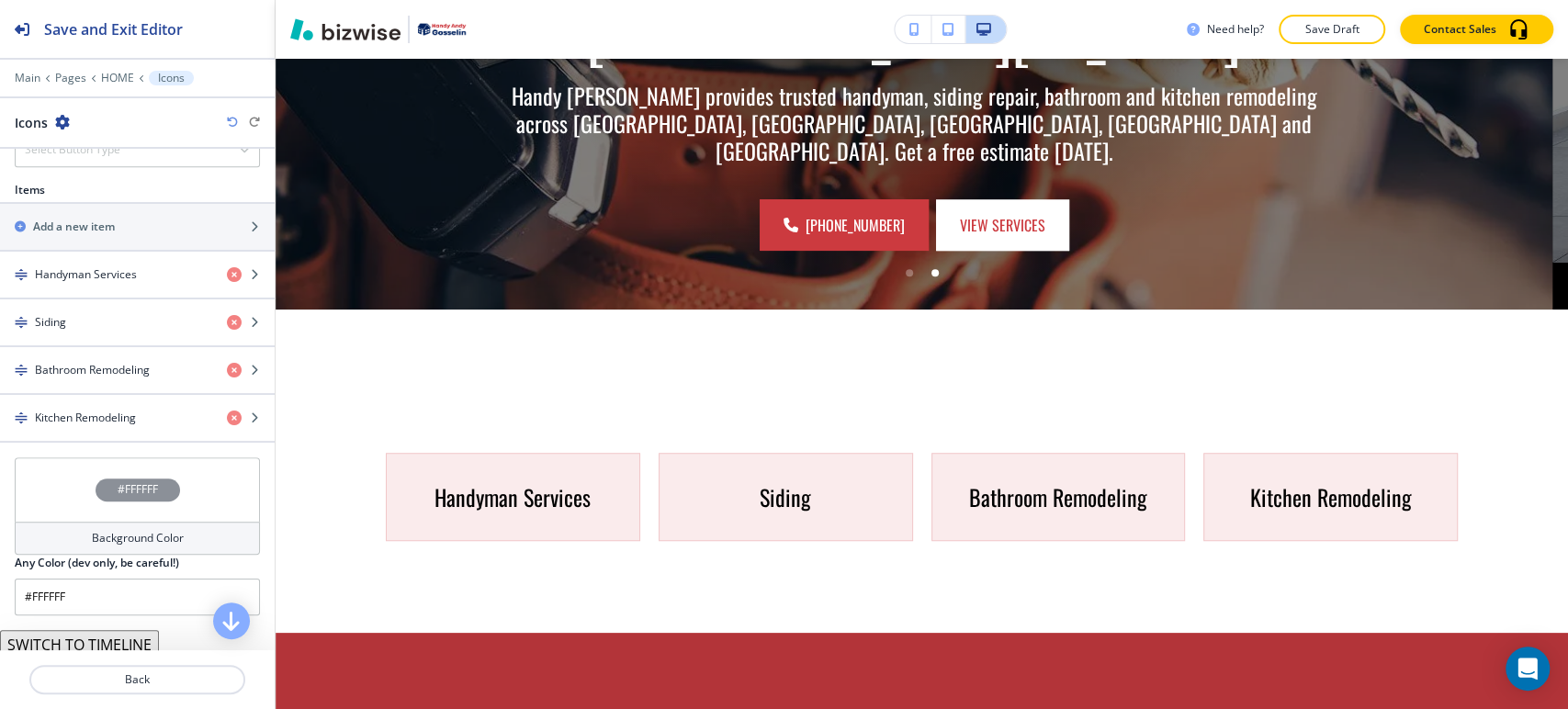
scroll to position [591, 0]
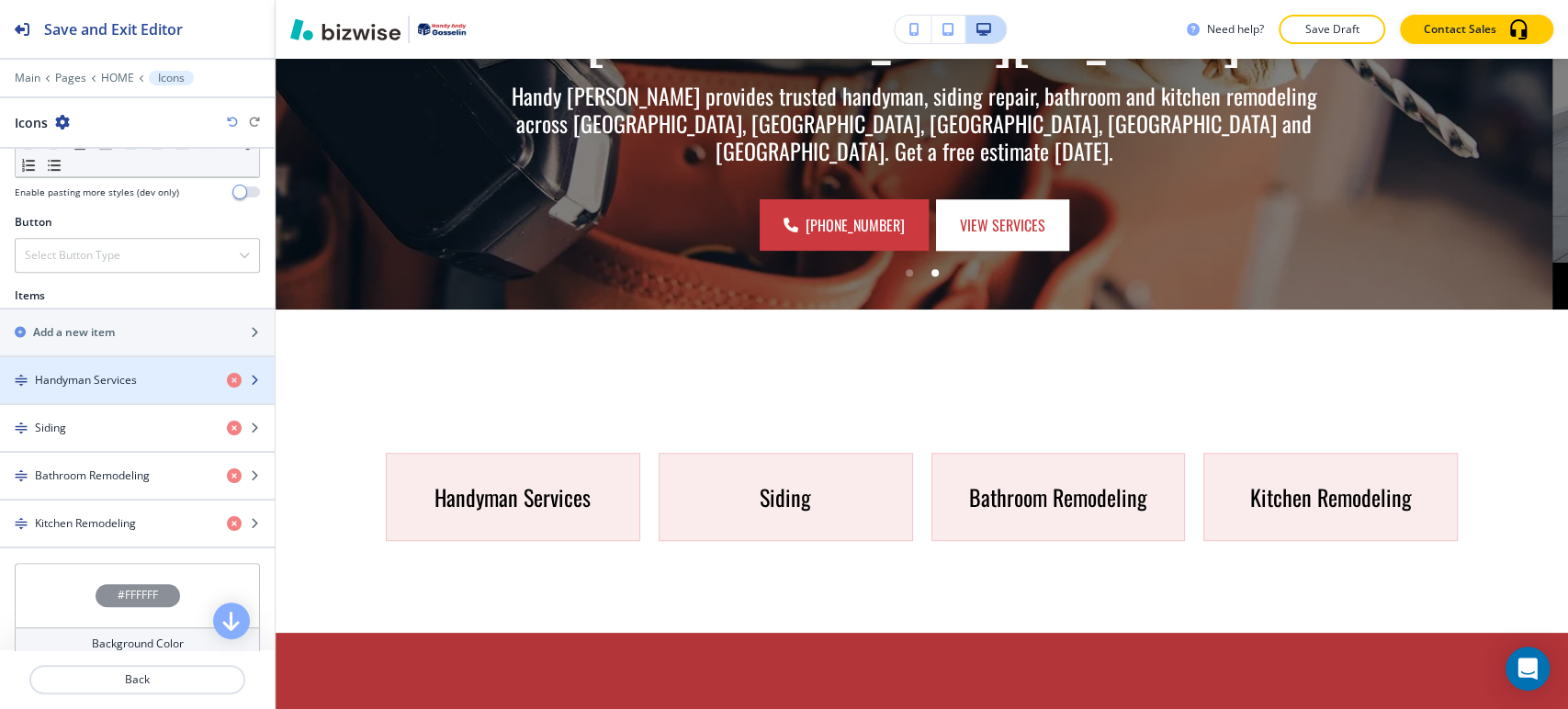
click at [102, 373] on h4 "Handyman Services" at bounding box center [86, 379] width 102 height 16
click at [103, 380] on h4 "Handyman Services" at bounding box center [86, 379] width 102 height 16
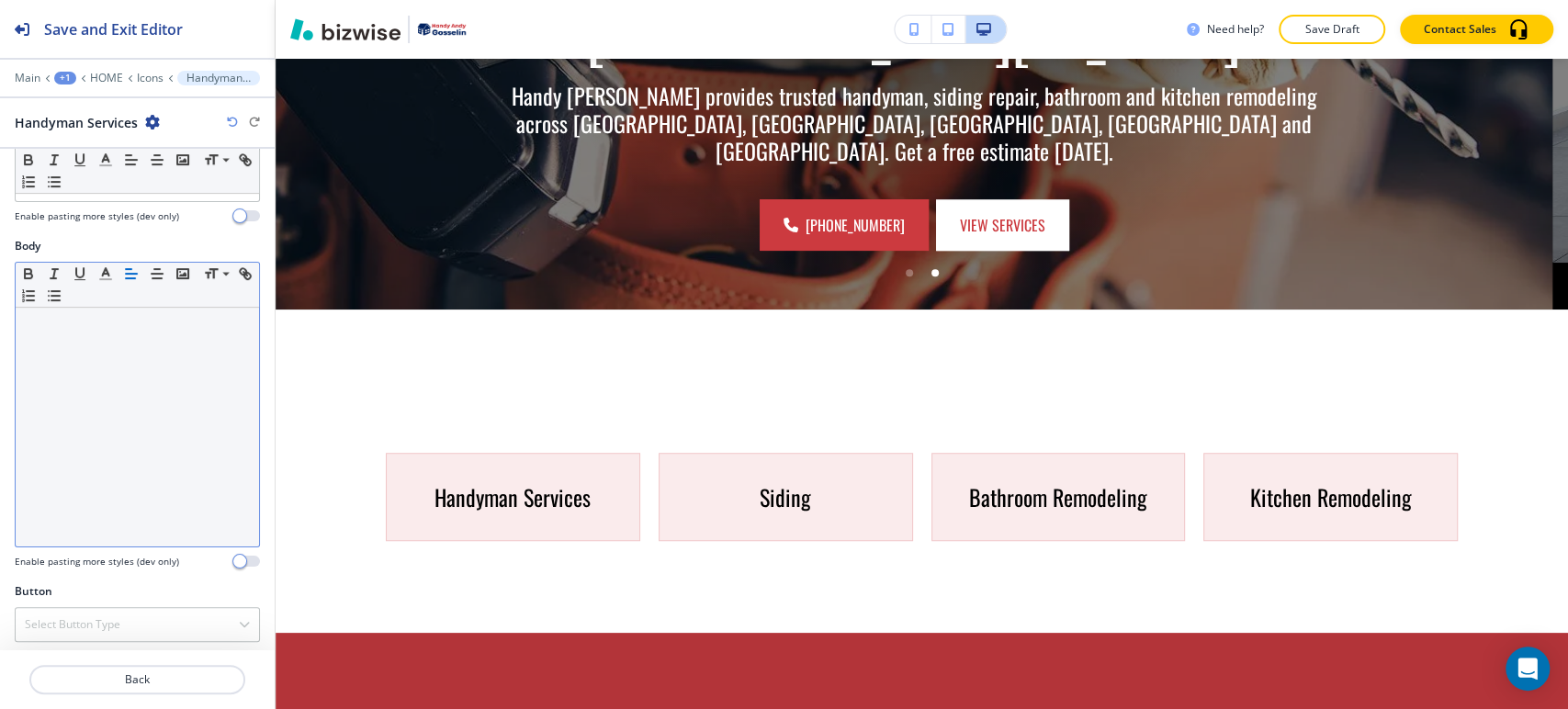
scroll to position [434, 0]
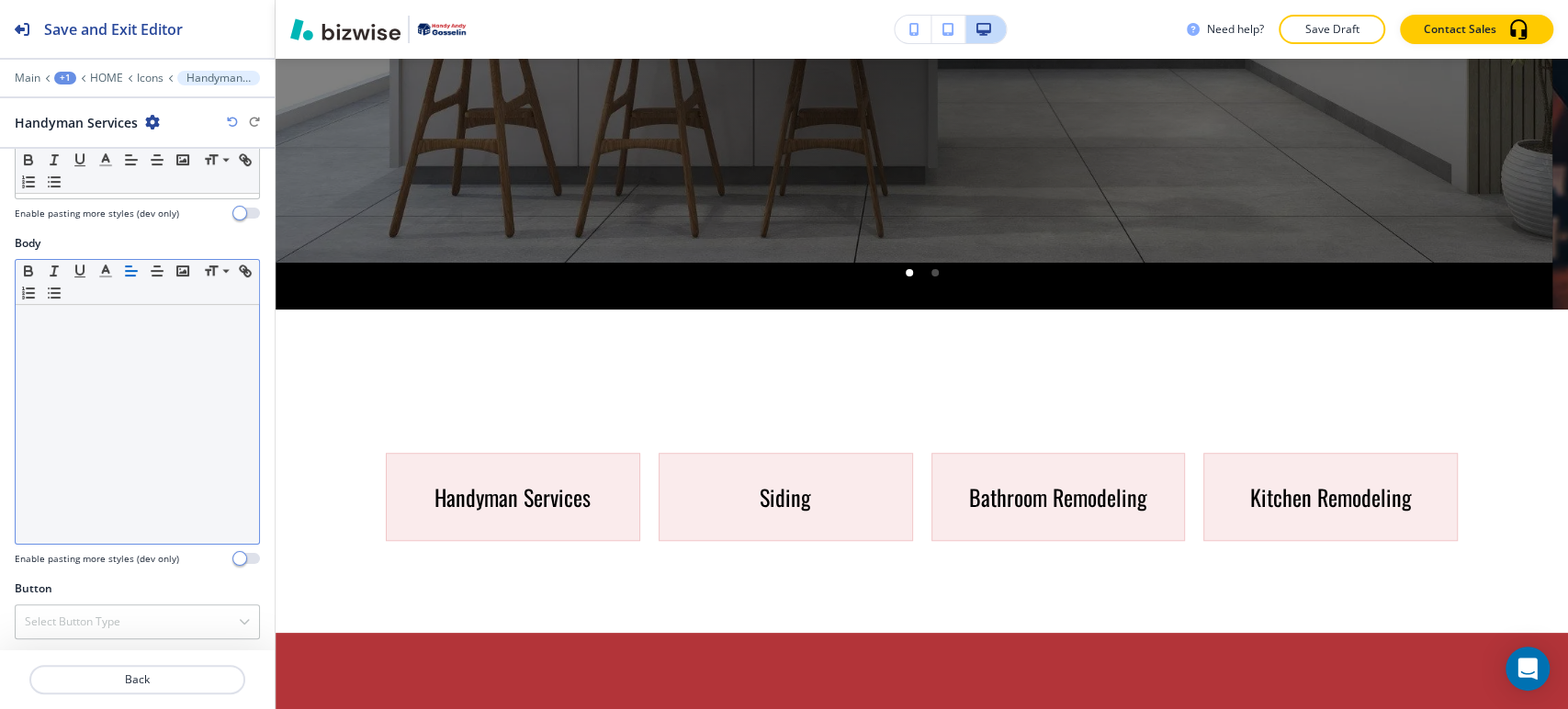
click at [117, 332] on div at bounding box center [136, 424] width 243 height 239
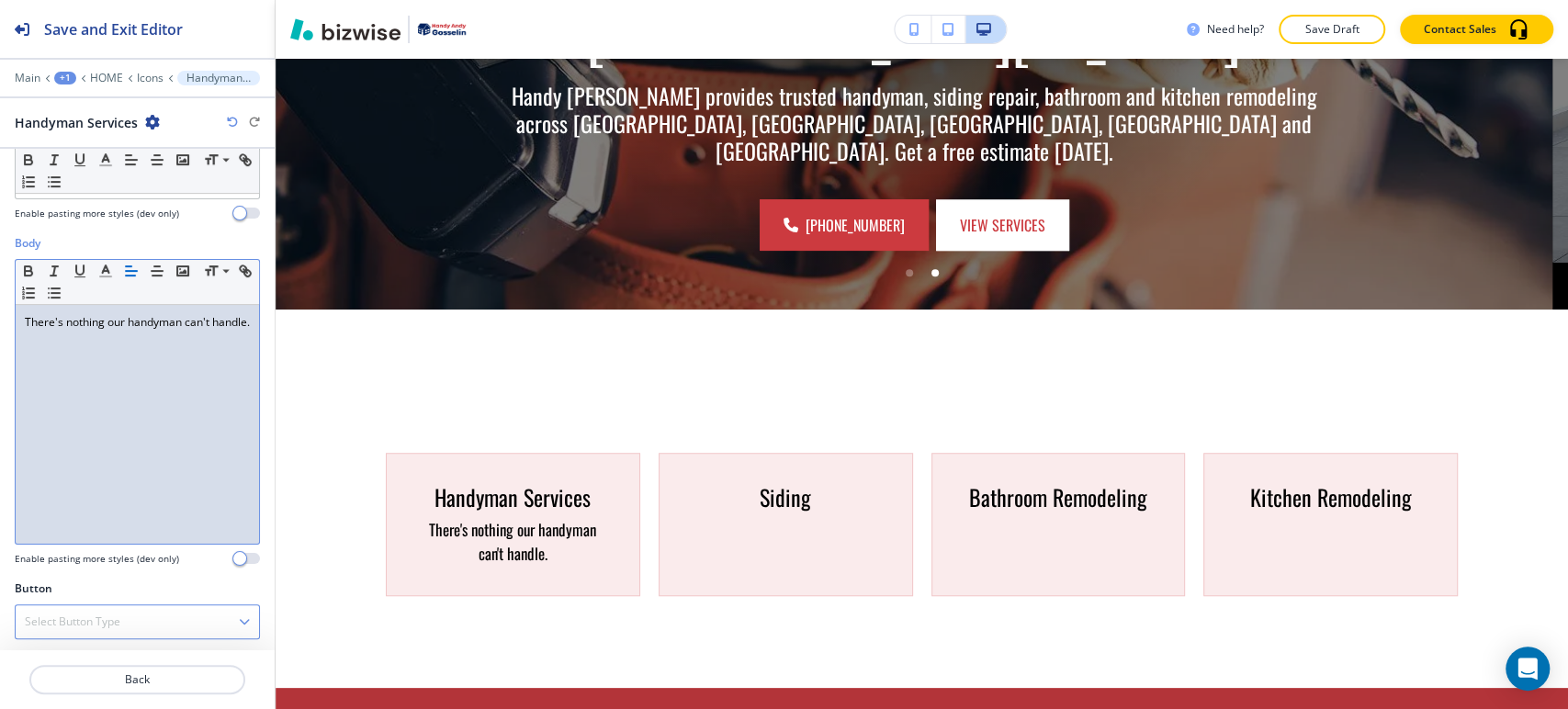
click at [97, 619] on h4 "Select Button Type" at bounding box center [72, 621] width 95 height 16
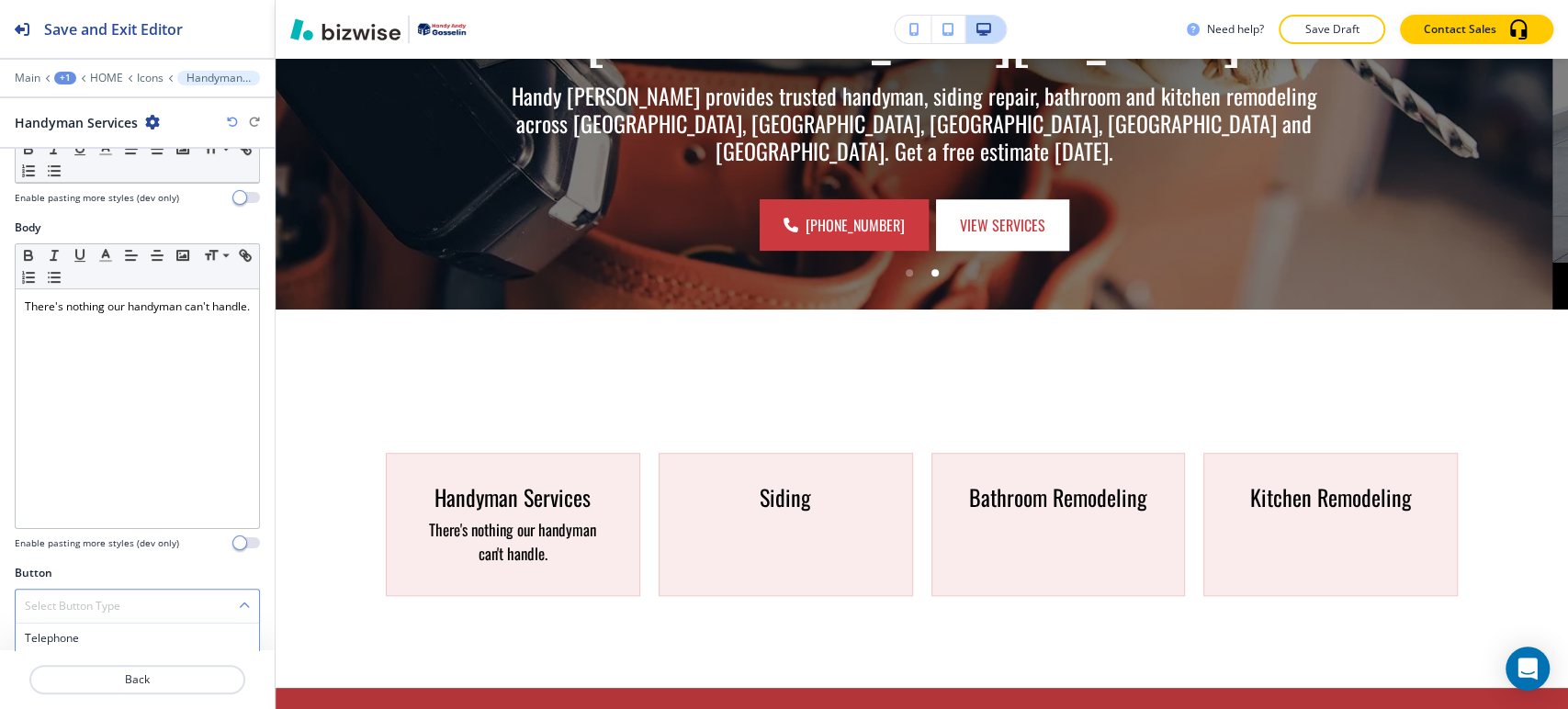
scroll to position [606, 0]
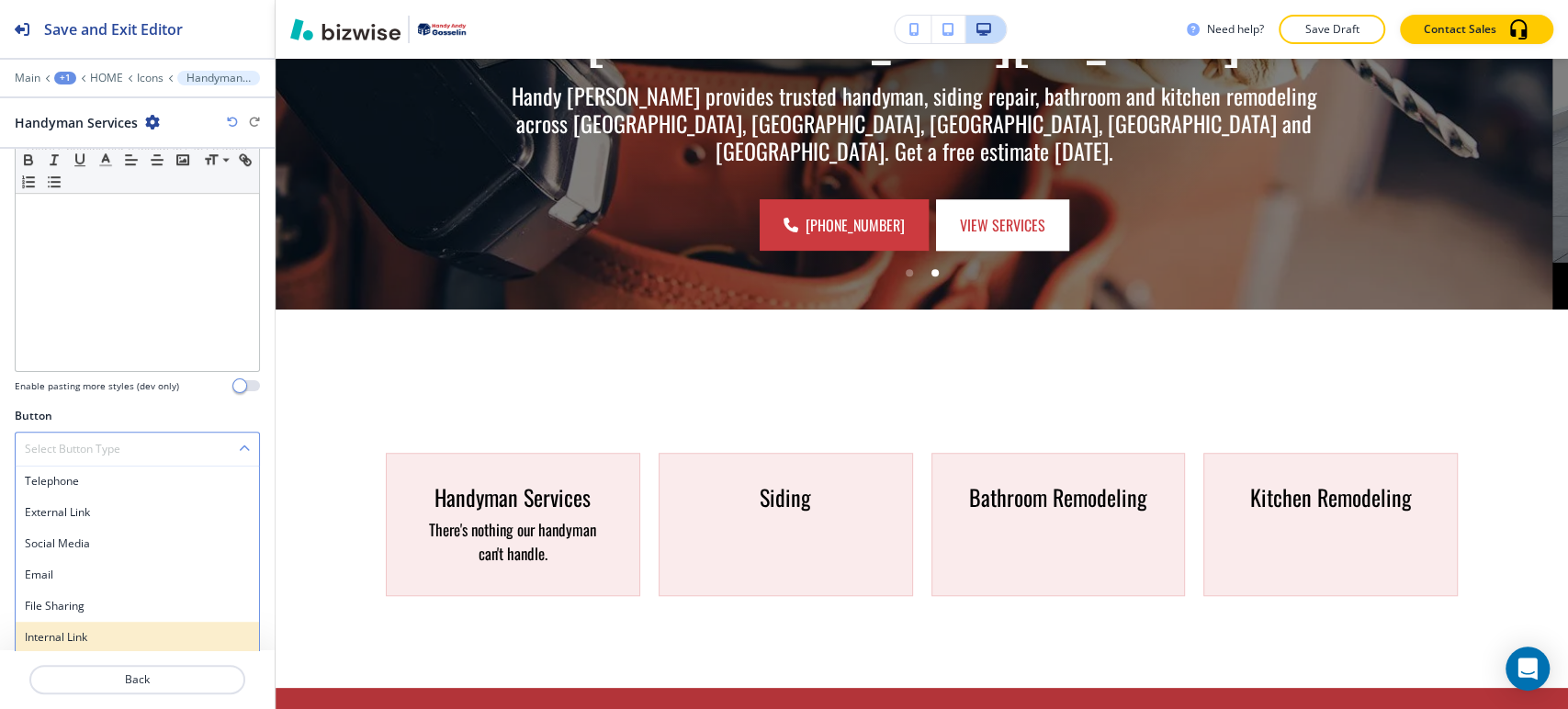
click at [113, 623] on div "Internal Link" at bounding box center [136, 637] width 243 height 31
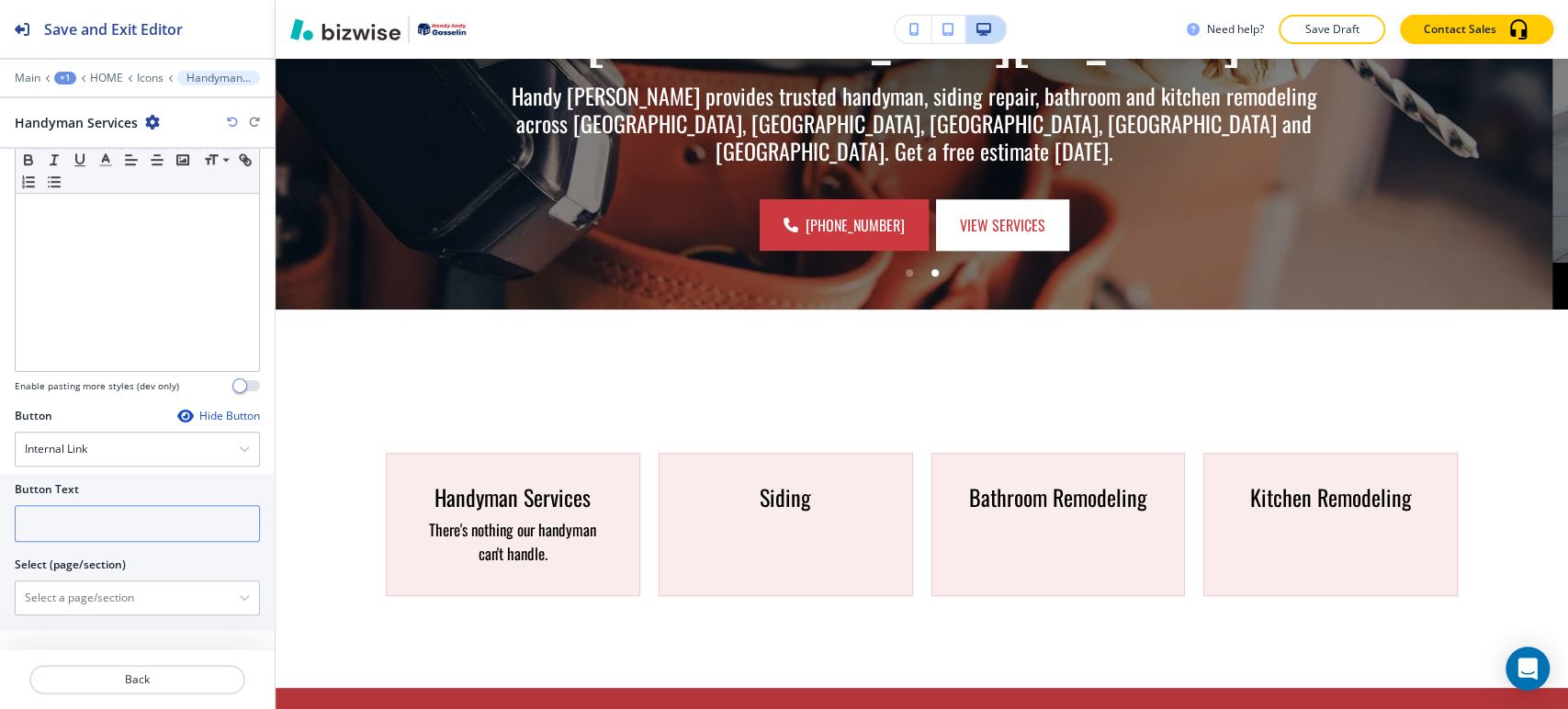
scroll to position [589, 0]
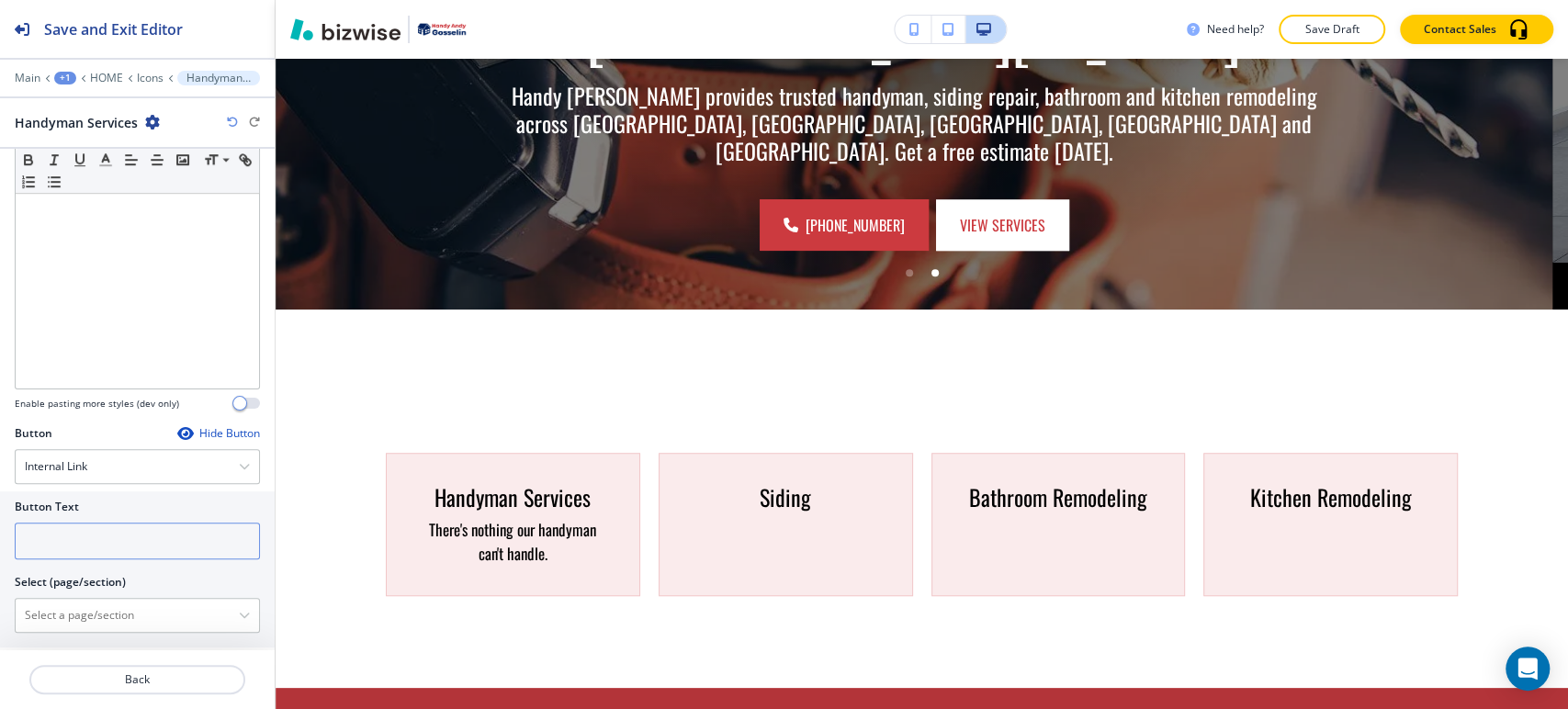
click at [125, 540] on input "text" at bounding box center [136, 540] width 245 height 37
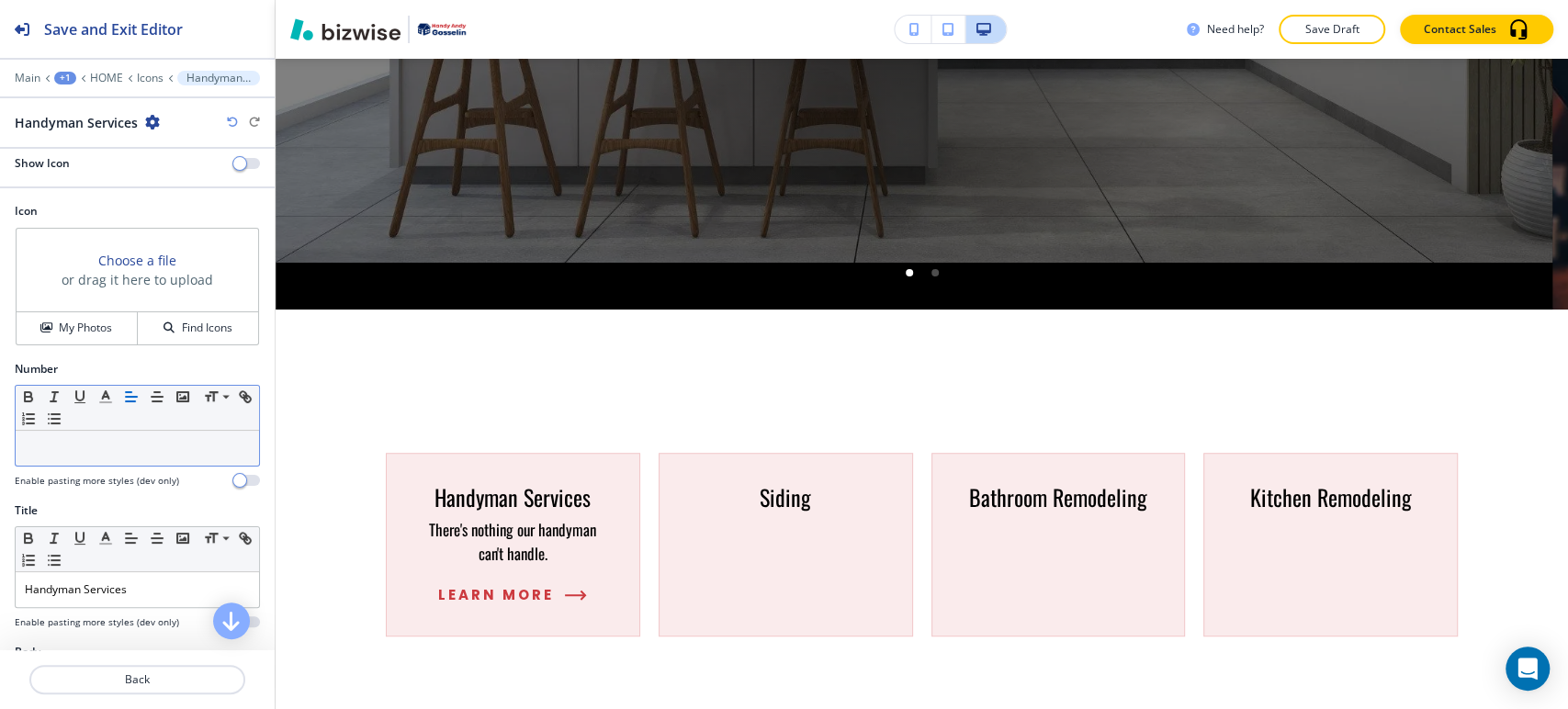
scroll to position [0, 0]
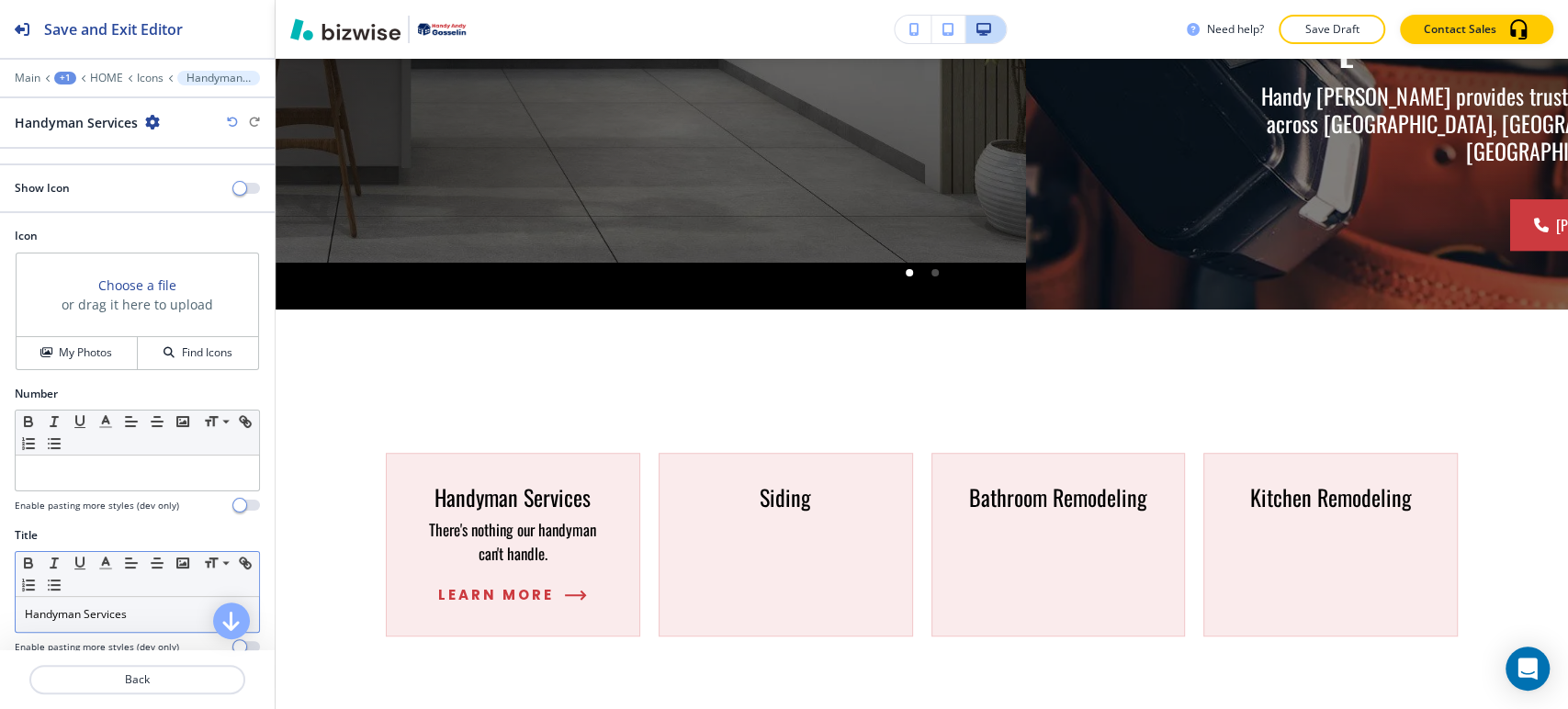
type input "Learn more"
click at [144, 616] on p "Handyman Services" at bounding box center [137, 614] width 225 height 16
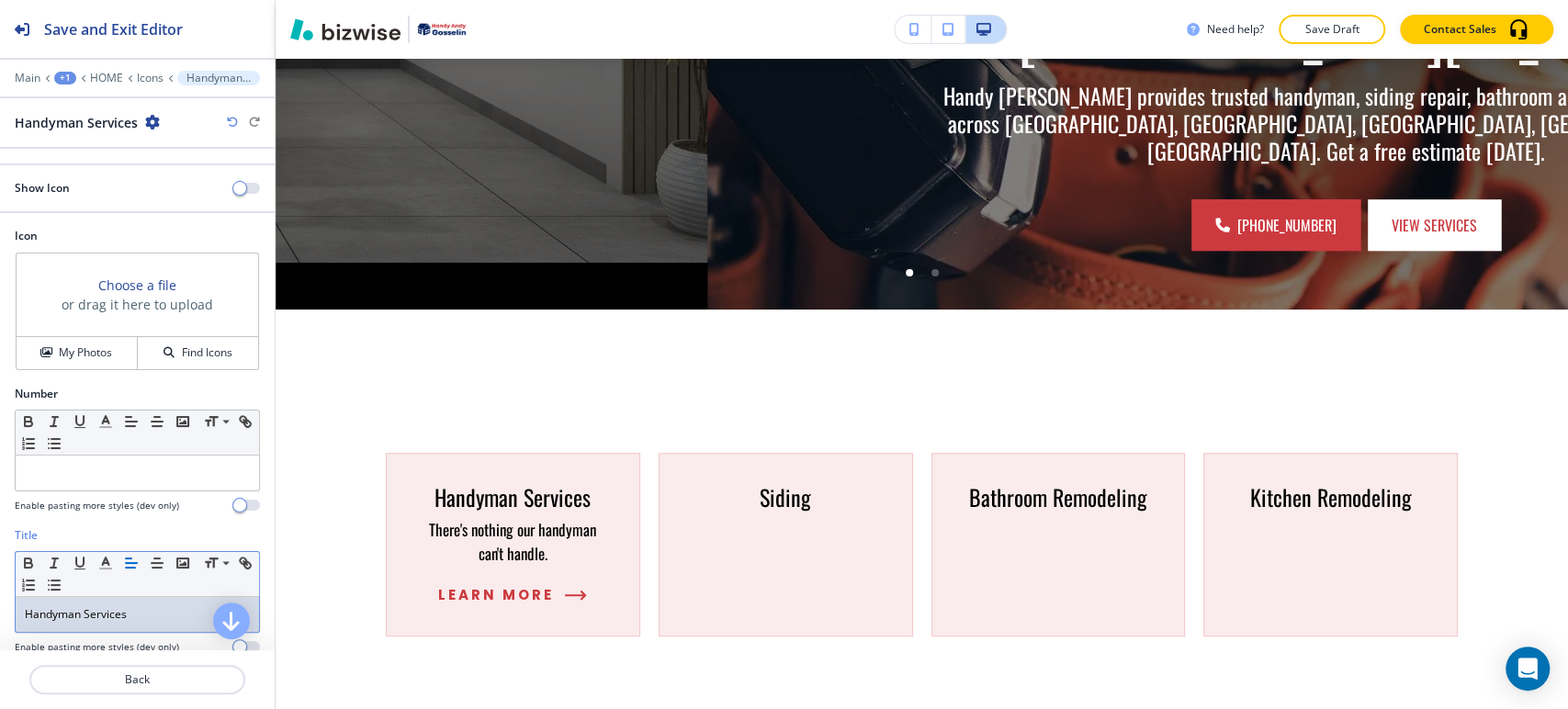
click at [144, 616] on p "Handyman Services" at bounding box center [137, 614] width 225 height 16
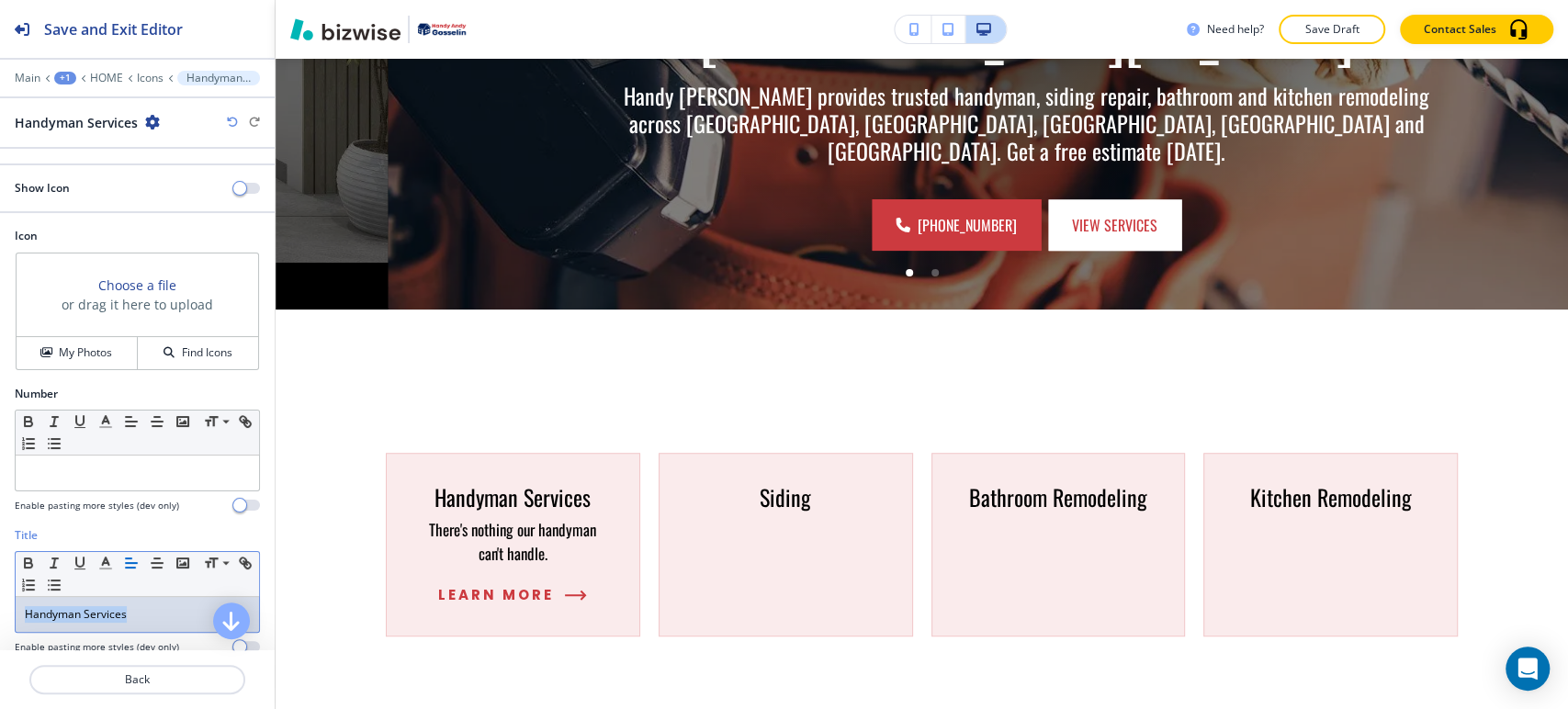
click at [144, 616] on p "Handyman Services" at bounding box center [137, 614] width 225 height 16
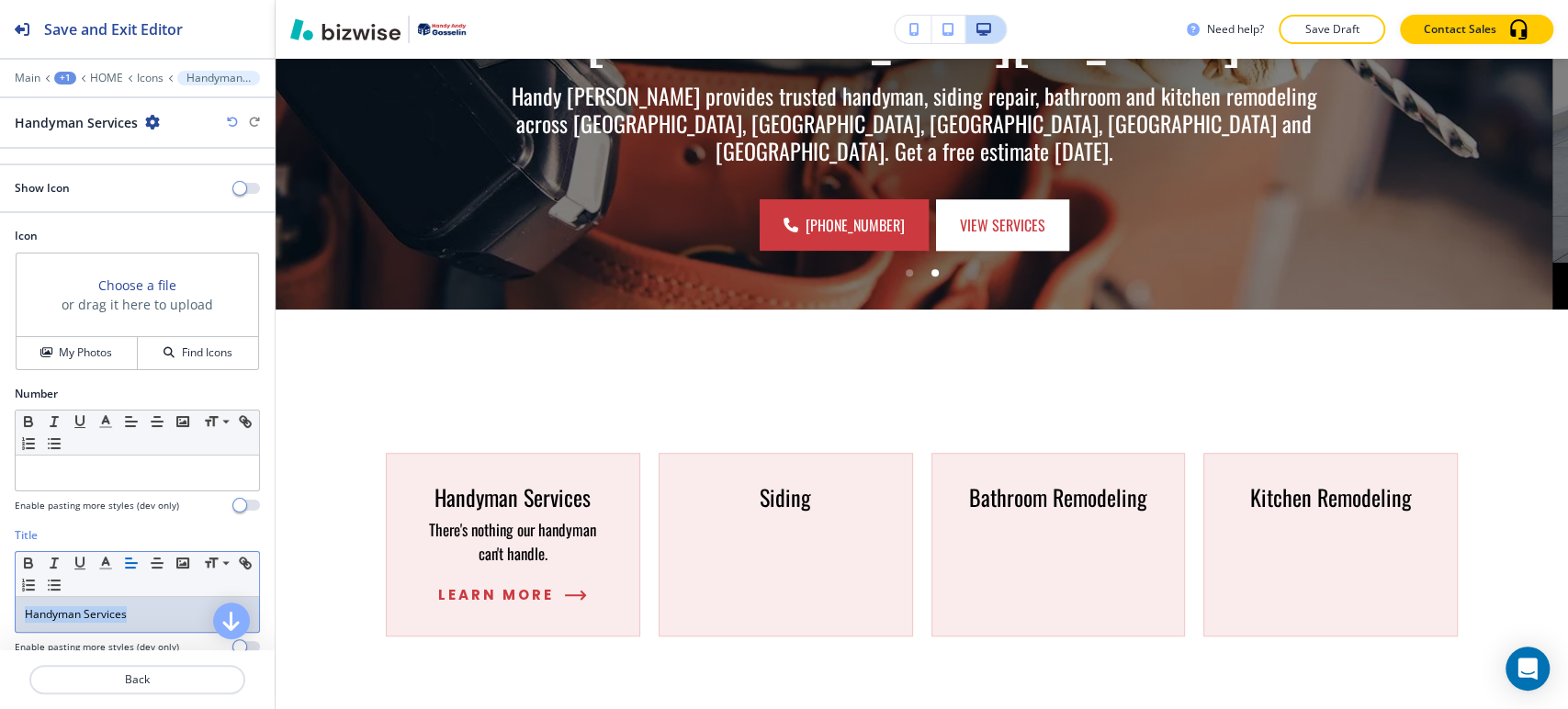
copy p "Handyman Services"
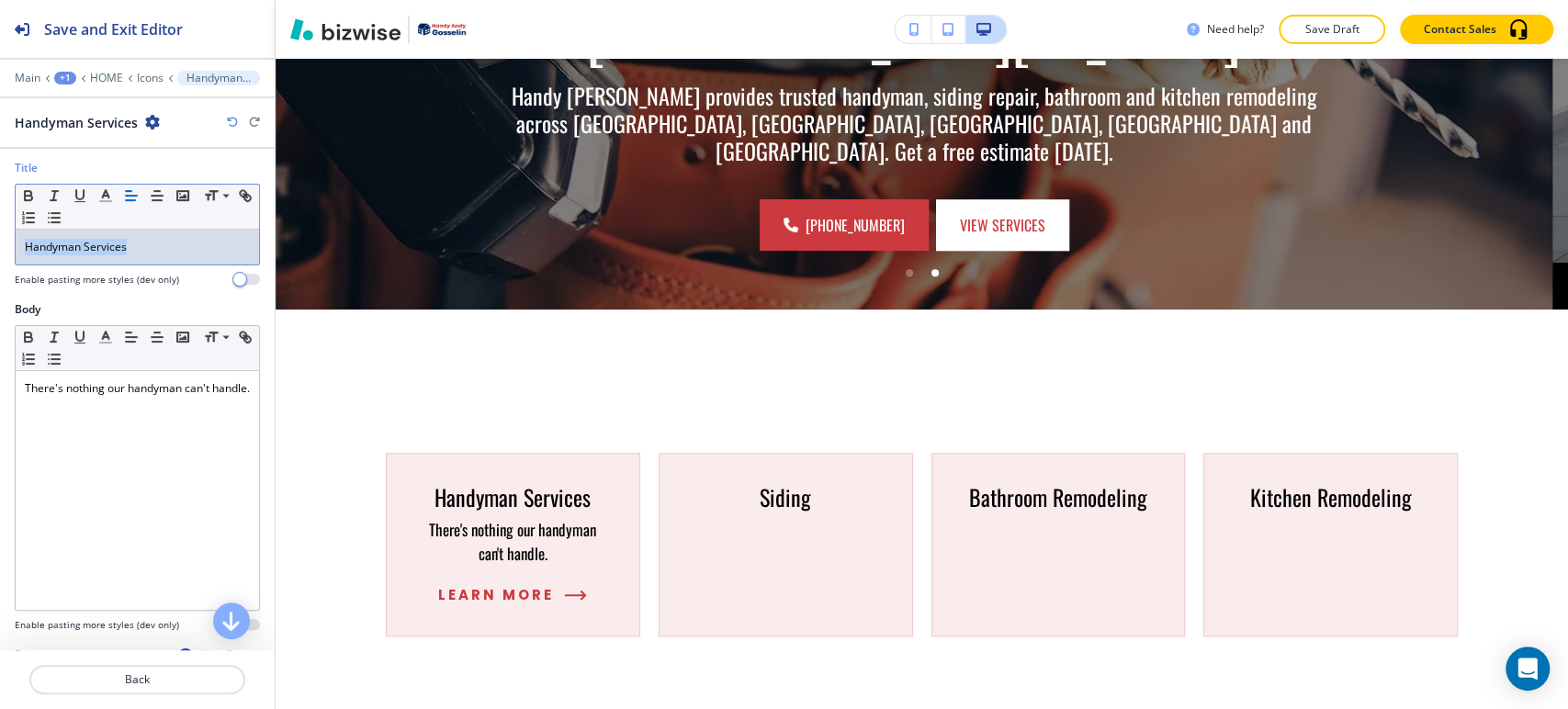
scroll to position [603, 0]
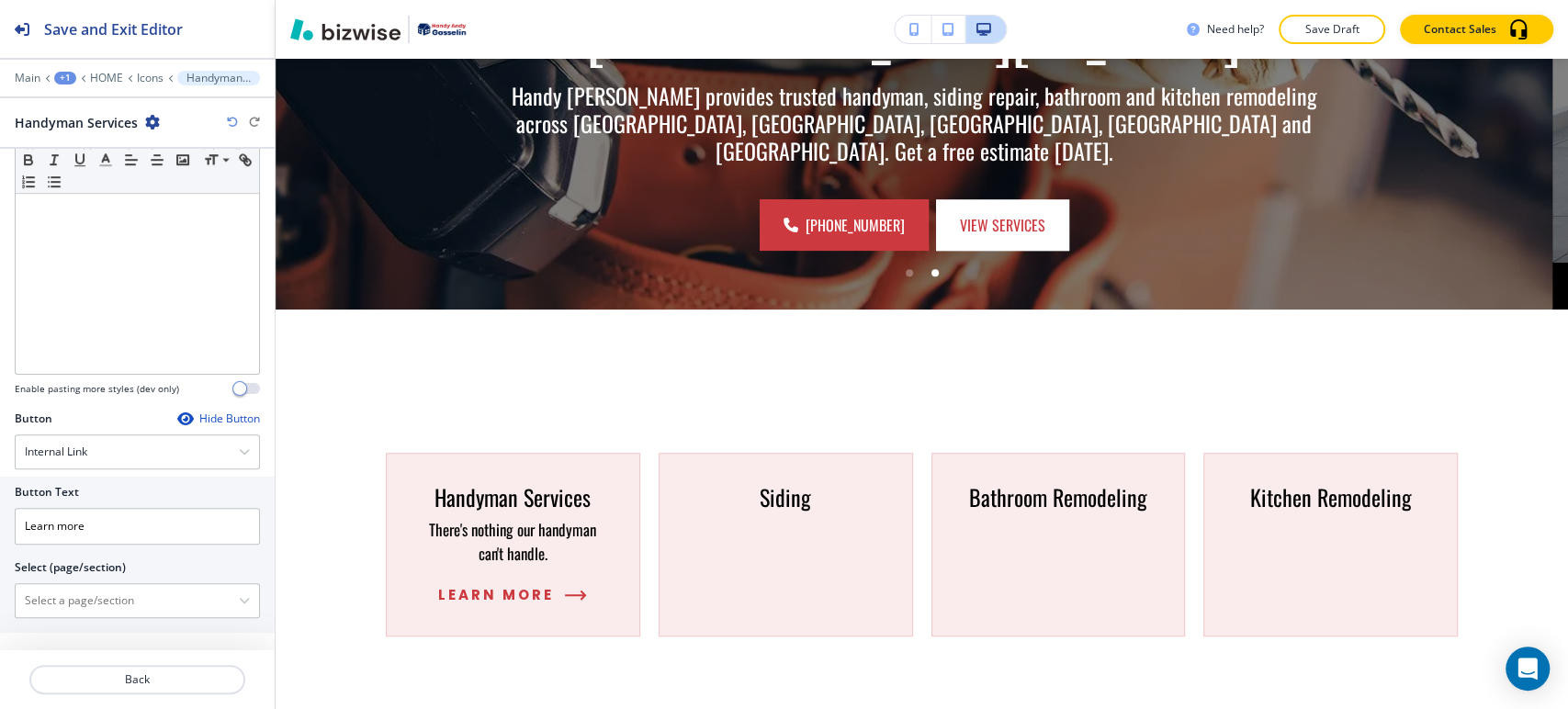
click at [142, 615] on div "Button Text Learn more Select (page/section) HOME HOME | Hero HOME | Visual Nav…" at bounding box center [137, 555] width 275 height 156
click at [143, 607] on \(page\/section\) "Manual Input" at bounding box center [127, 600] width 223 height 31
paste \(page\/section\) "Handyman Services"
click at [139, 630] on h4 "HANDYMAN SERVICES" at bounding box center [137, 632] width 225 height 16
type \(page\/section\) "HANDYMAN SERVICES"
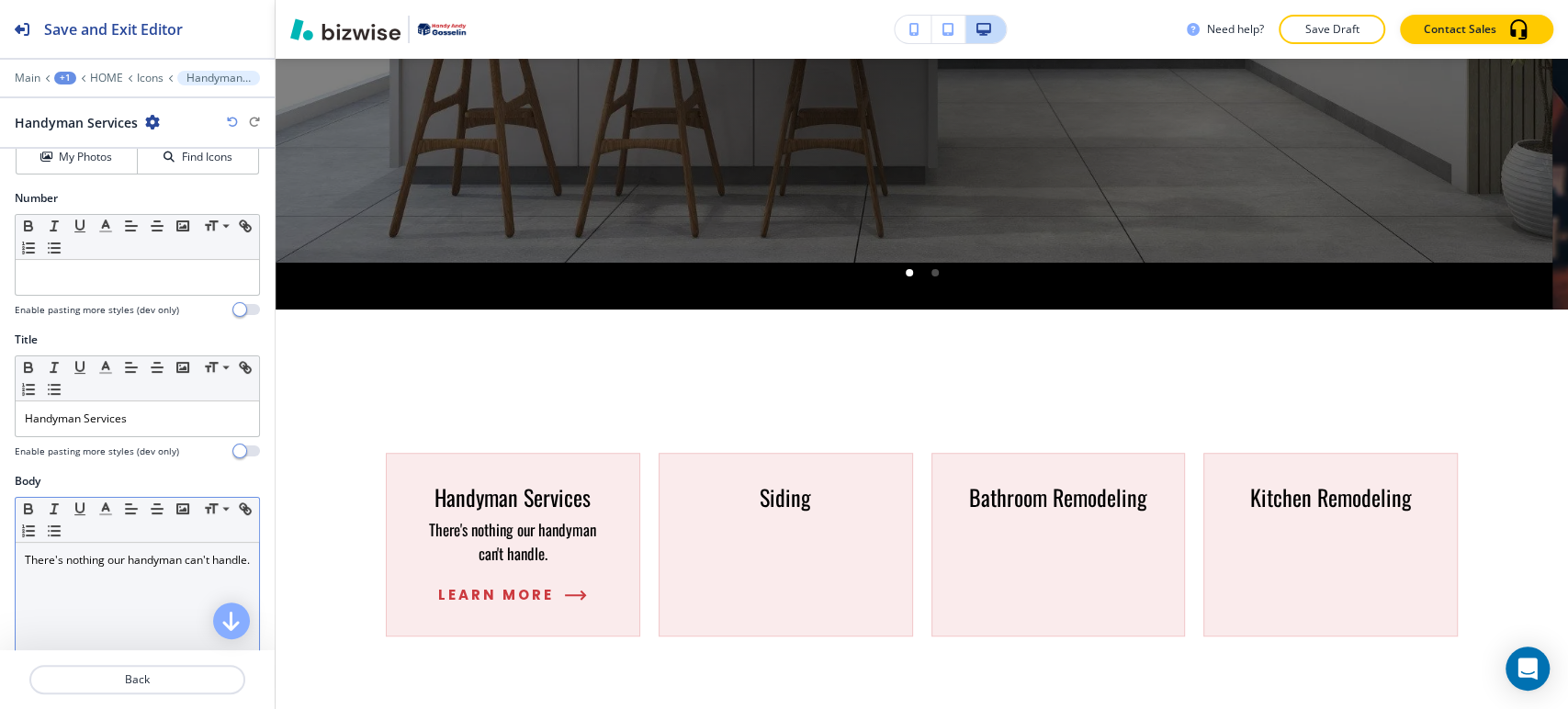
scroll to position [0, 0]
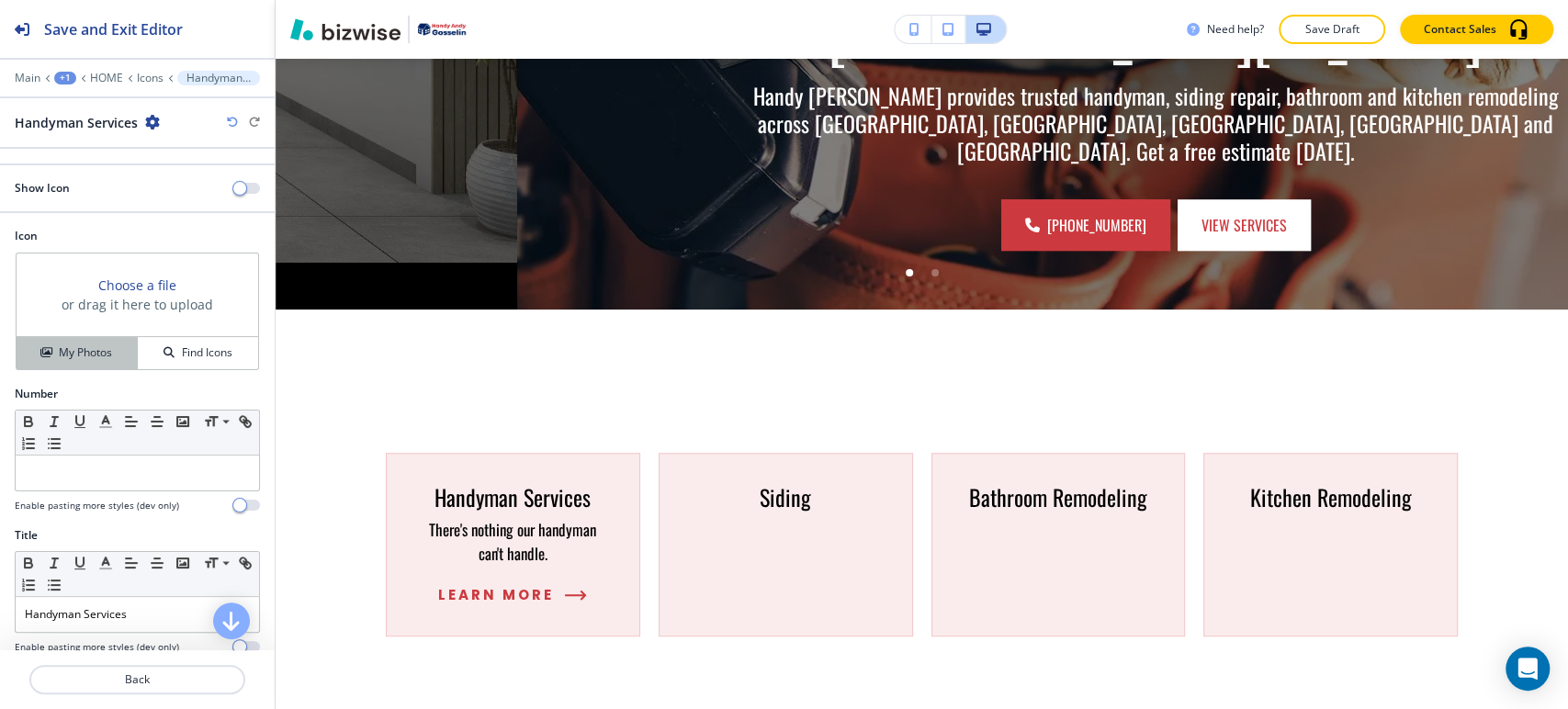
click at [111, 352] on div "My Photos" at bounding box center [76, 352] width 120 height 16
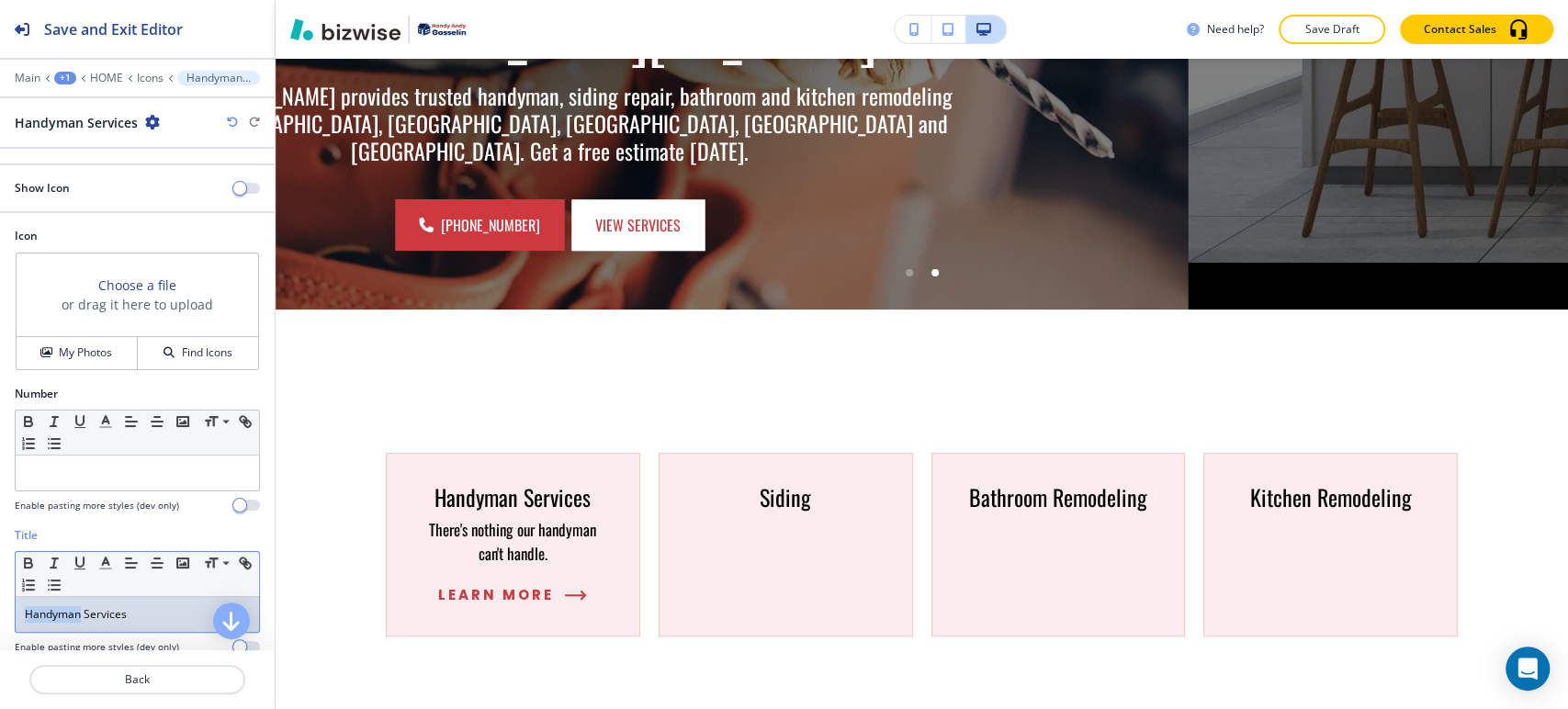
drag, startPoint x: 80, startPoint y: 618, endPoint x: -9, endPoint y: 618, distance: 89.0
click at [0, 0] on html "Save and Exit Editor Main +1 HOME Icons Handyman Services Handyman Services Sho…" at bounding box center [784, 0] width 1568 height 0
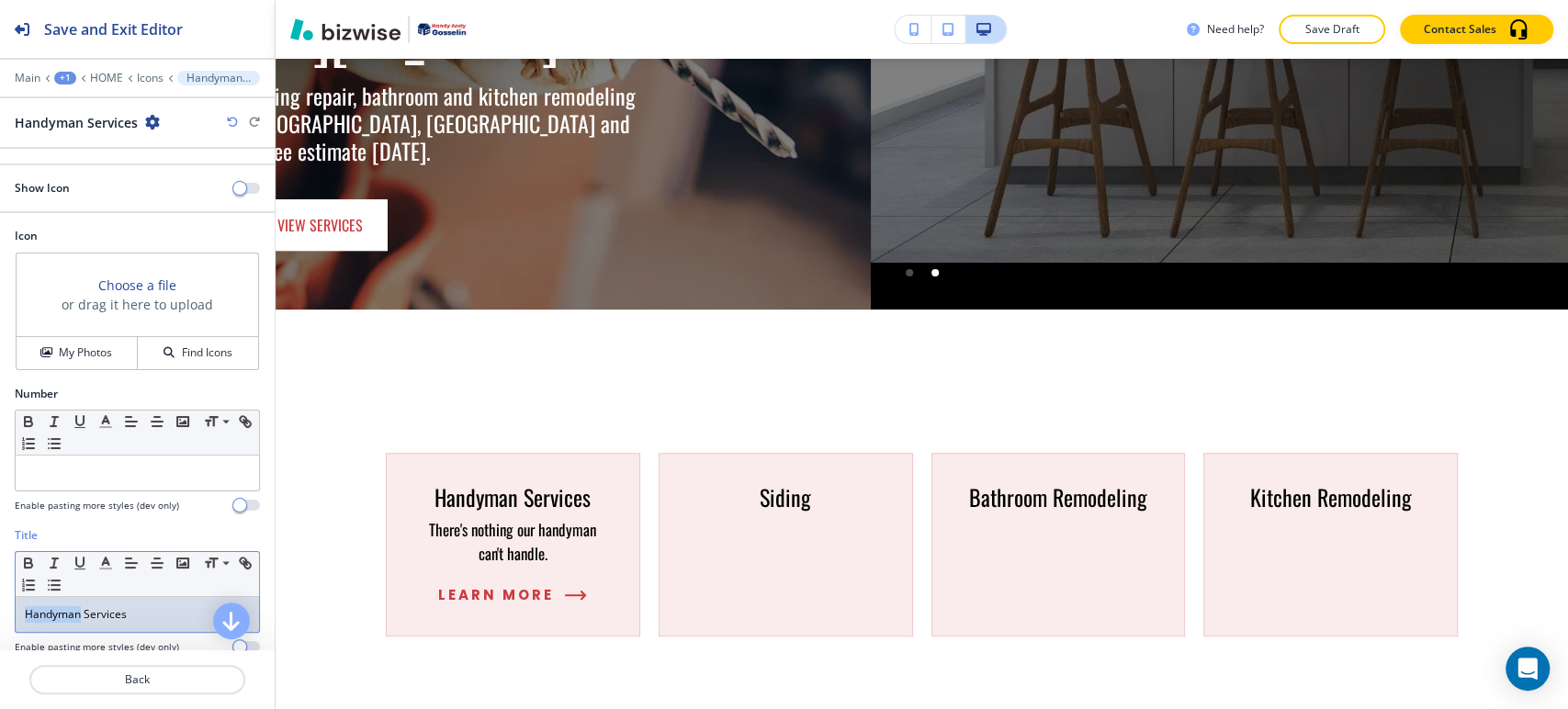
copy p "Handyman"
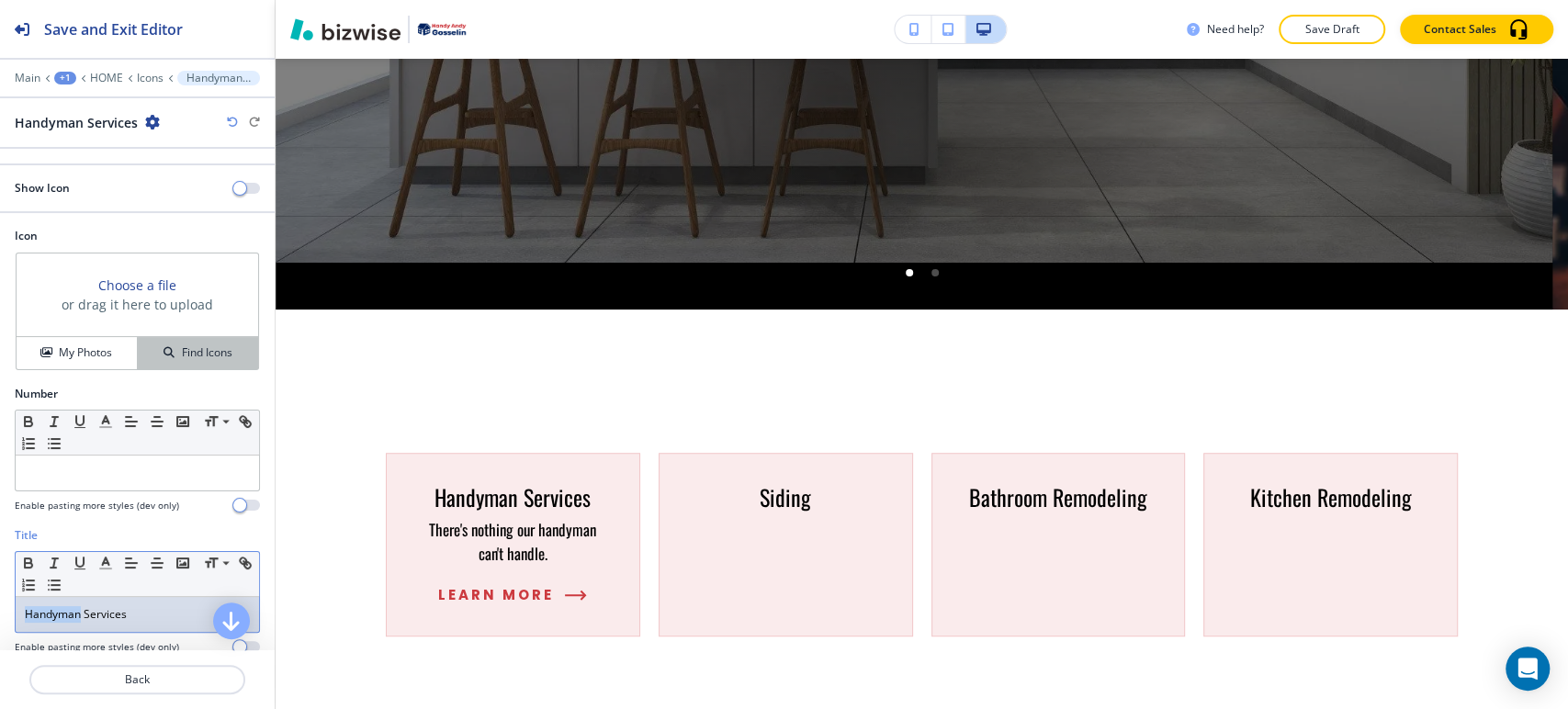
click at [147, 340] on button "Find Icons" at bounding box center [198, 354] width 120 height 32
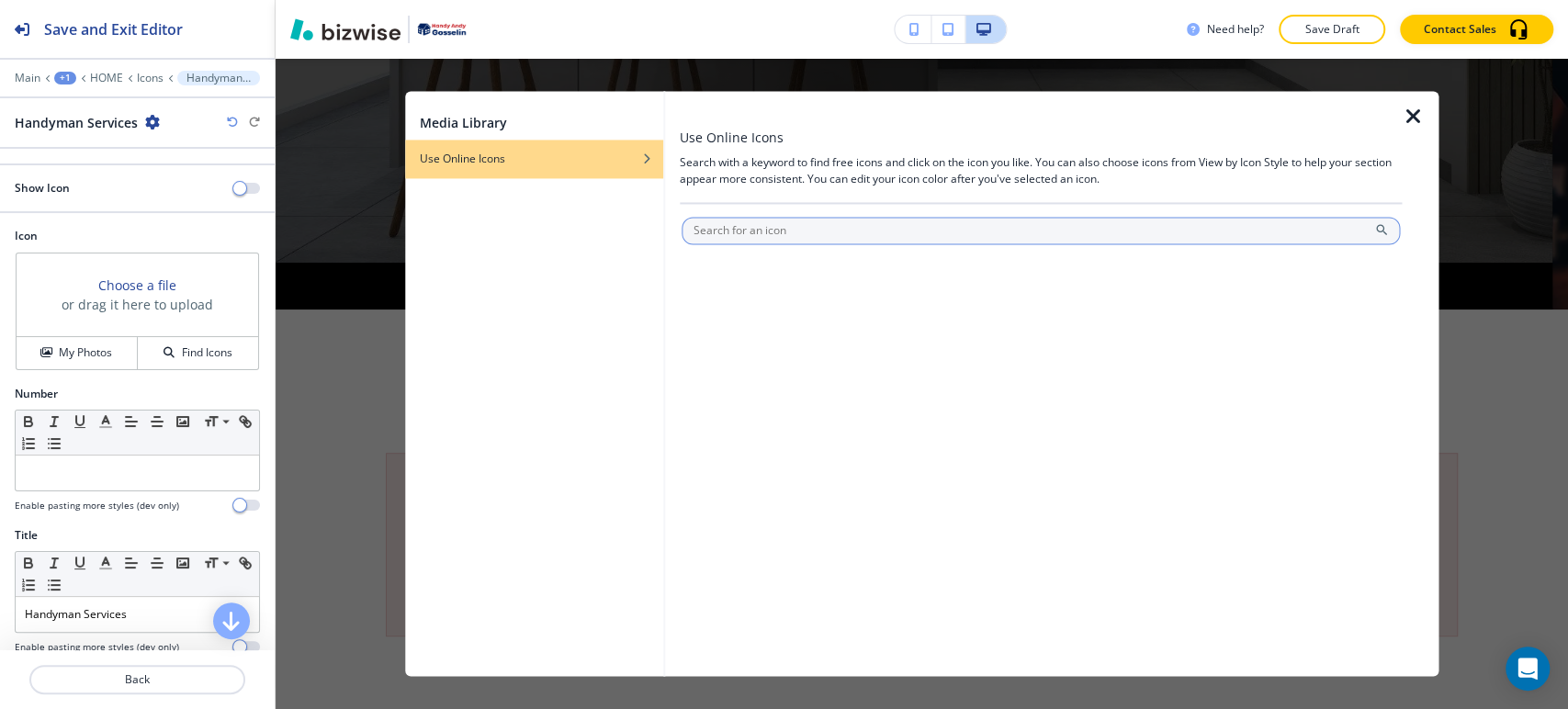
click at [722, 225] on input "text" at bounding box center [1041, 230] width 719 height 28
type input "Handyman"
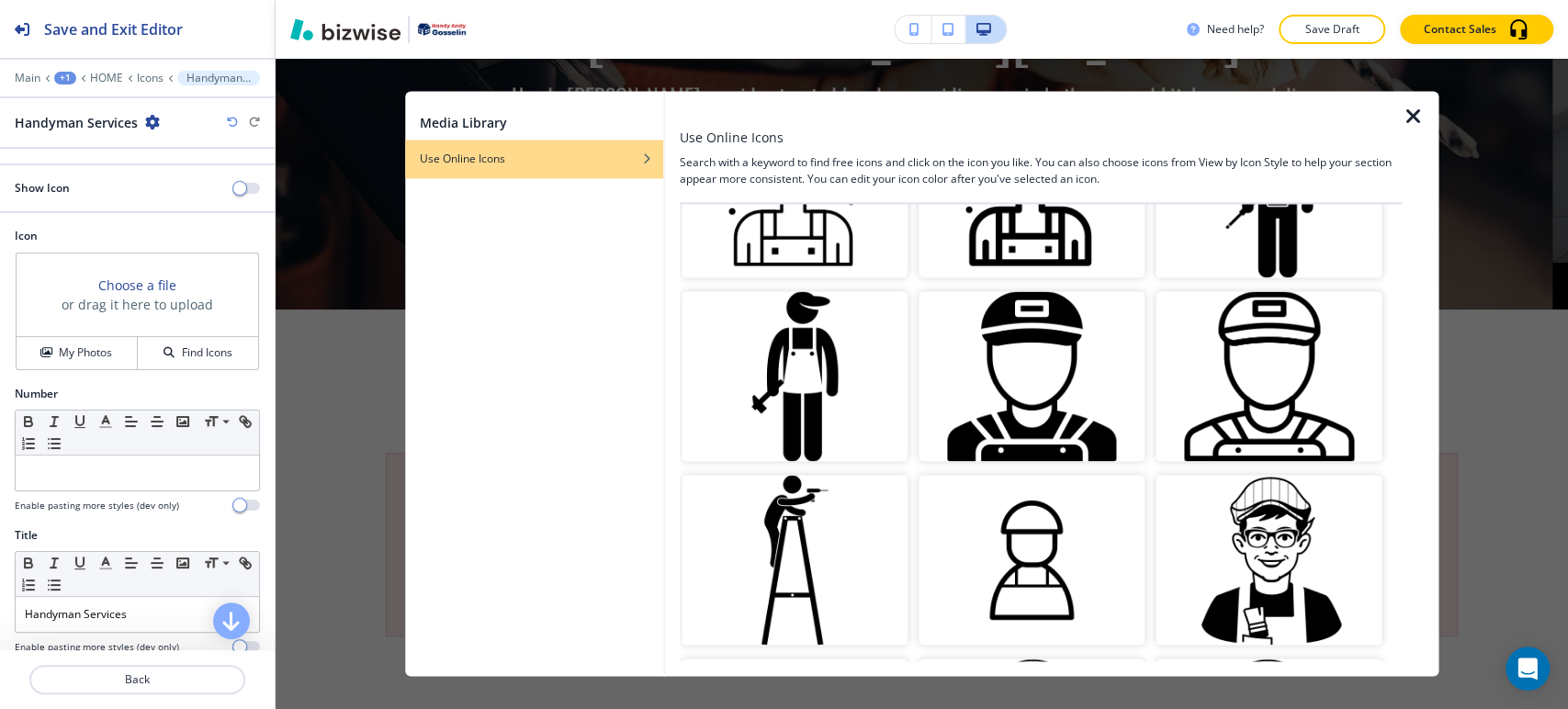
scroll to position [1631, 0]
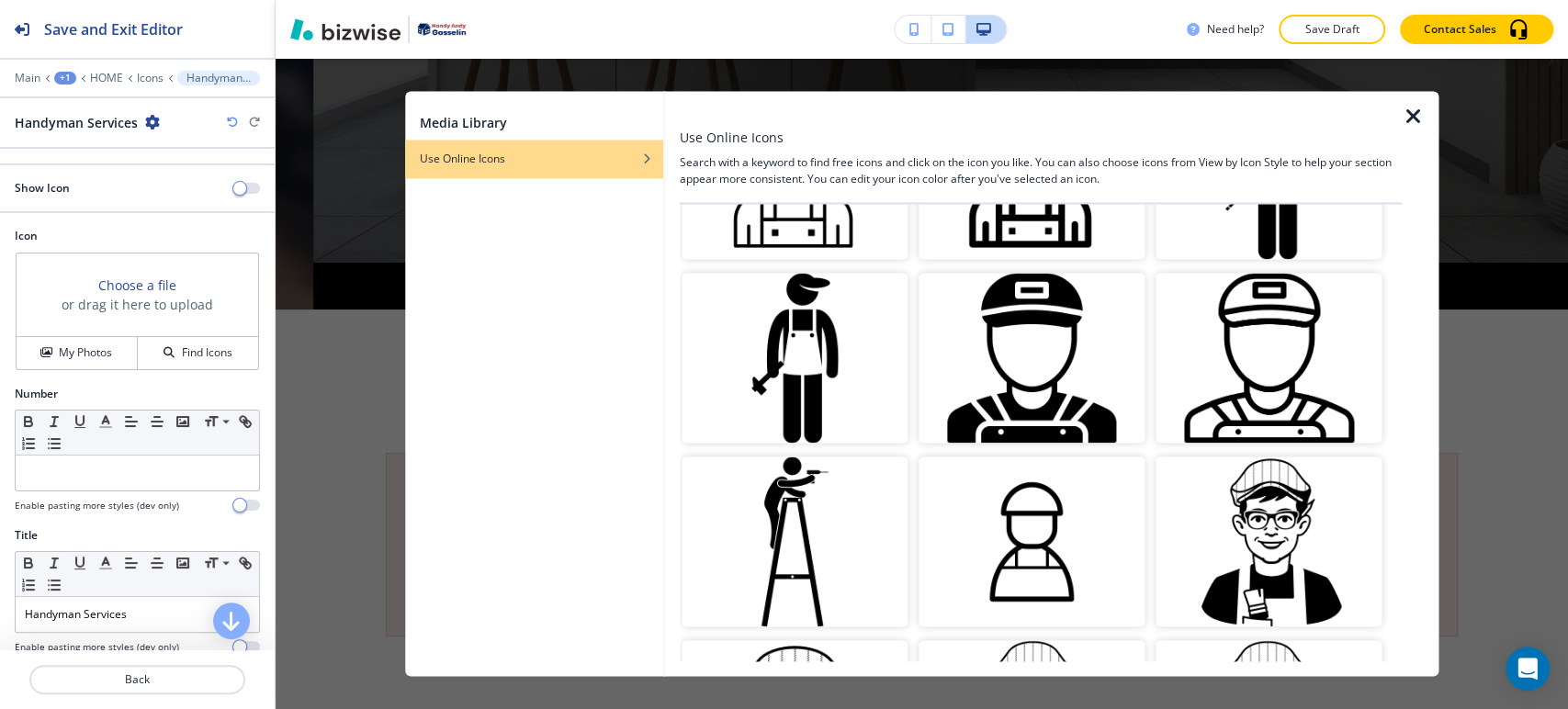
click at [1273, 375] on img "button" at bounding box center [1268, 358] width 226 height 170
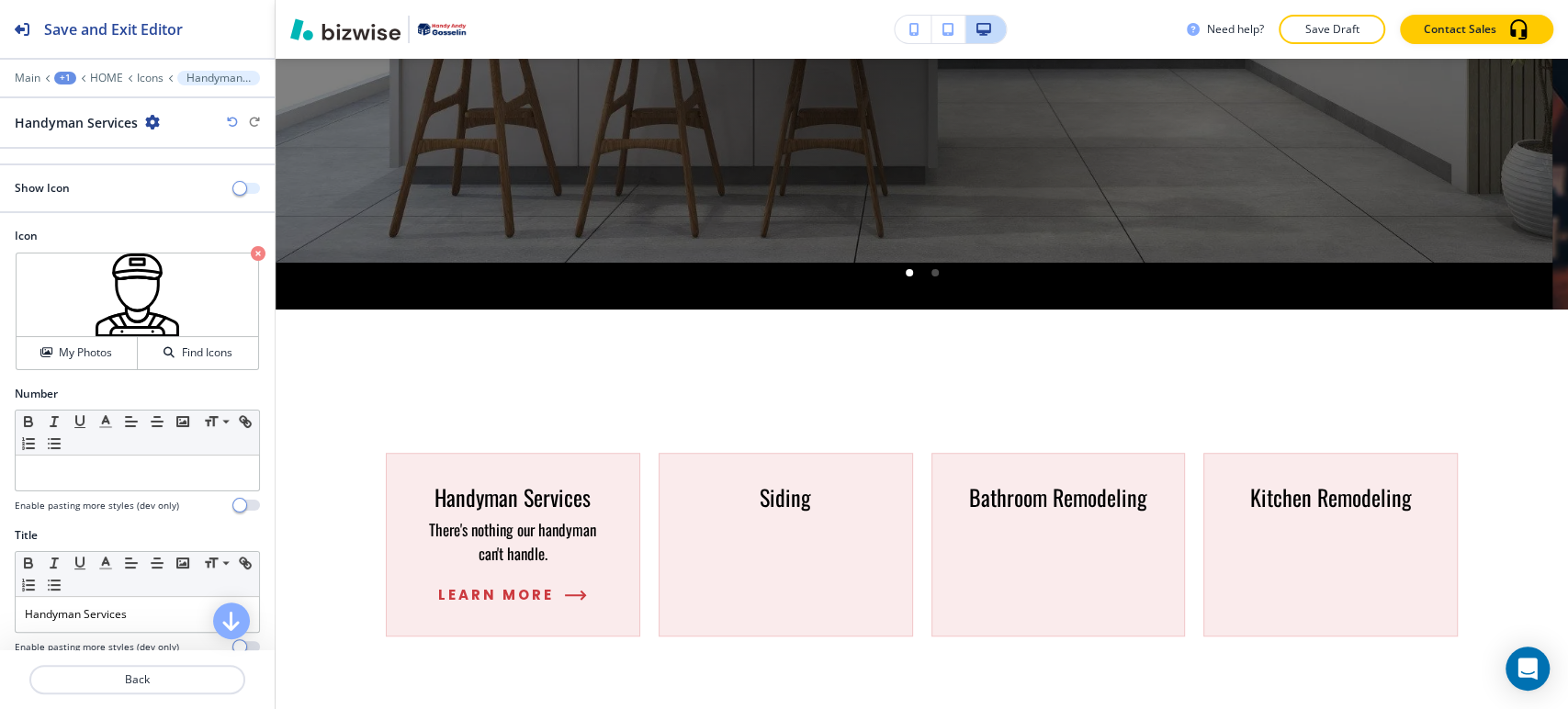
click at [233, 181] on span "button" at bounding box center [239, 188] width 14 height 14
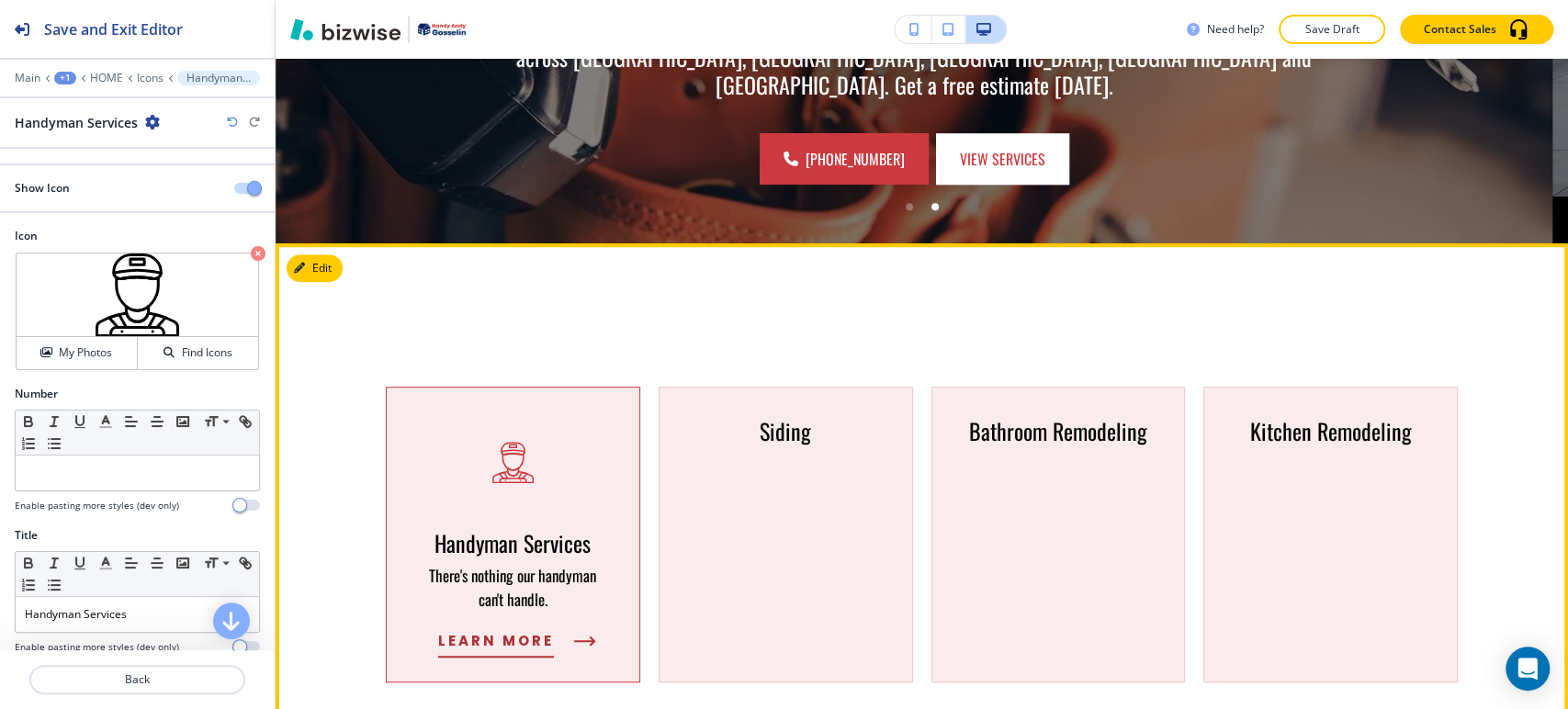
scroll to position [785, 0]
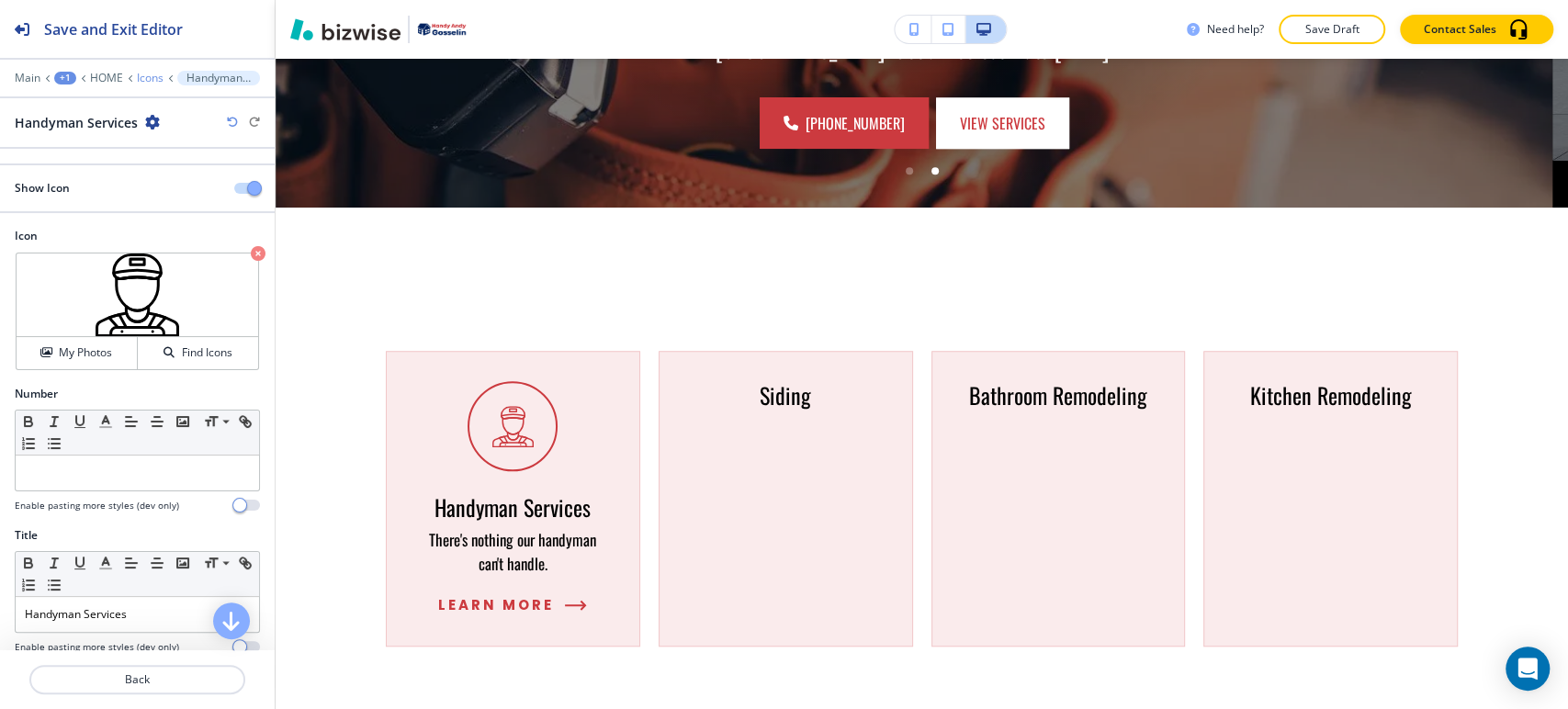
click at [139, 78] on p "Icons" at bounding box center [151, 77] width 27 height 12
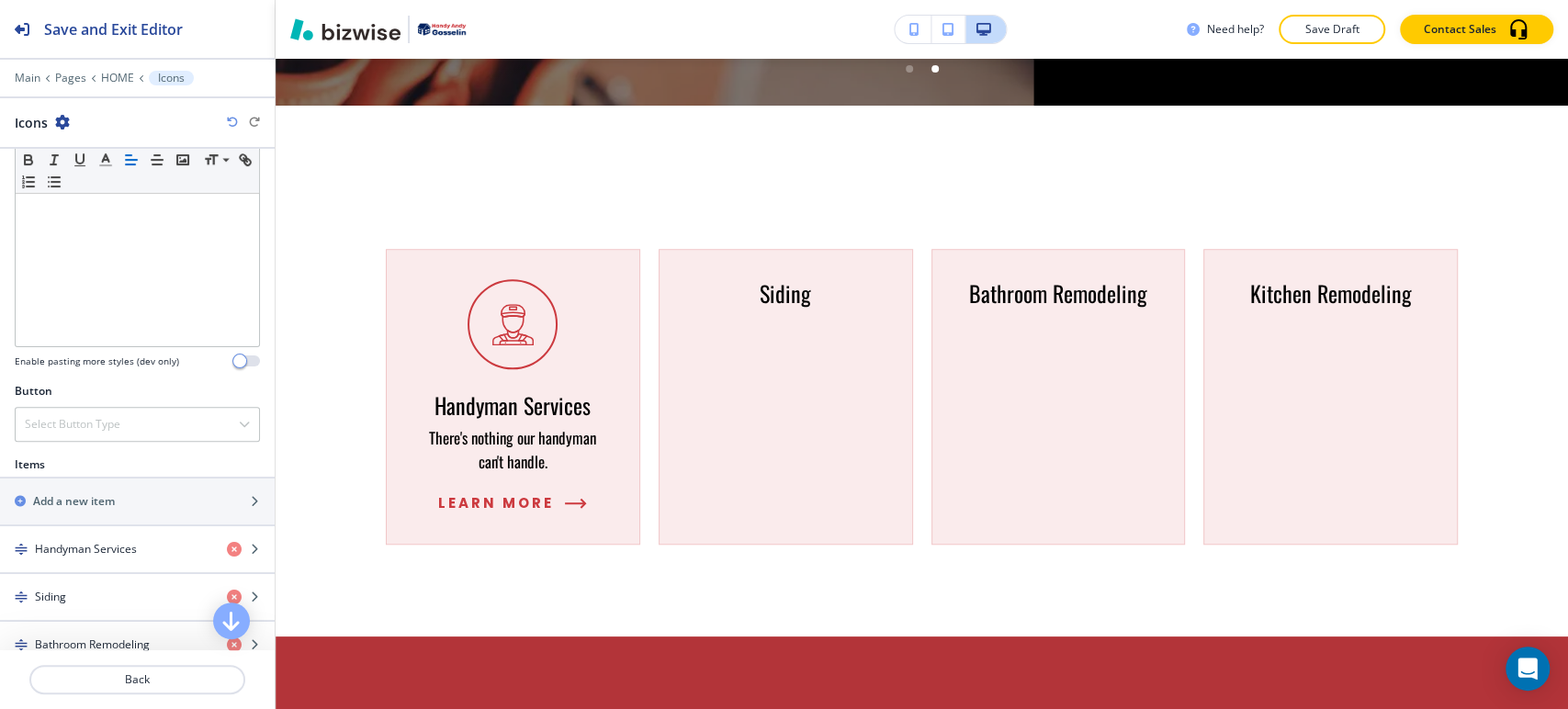
scroll to position [510, 0]
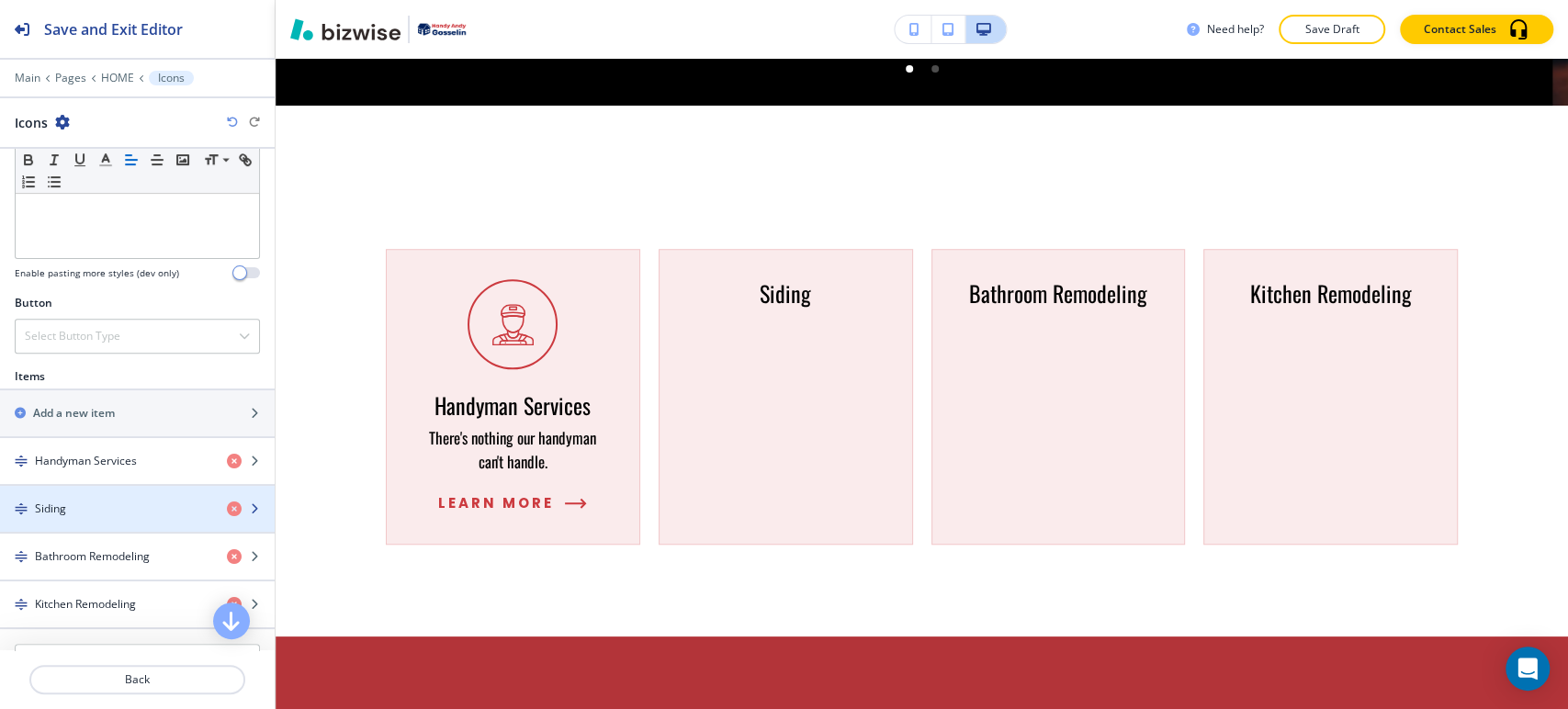
click at [126, 517] on div "button" at bounding box center [137, 523] width 275 height 14
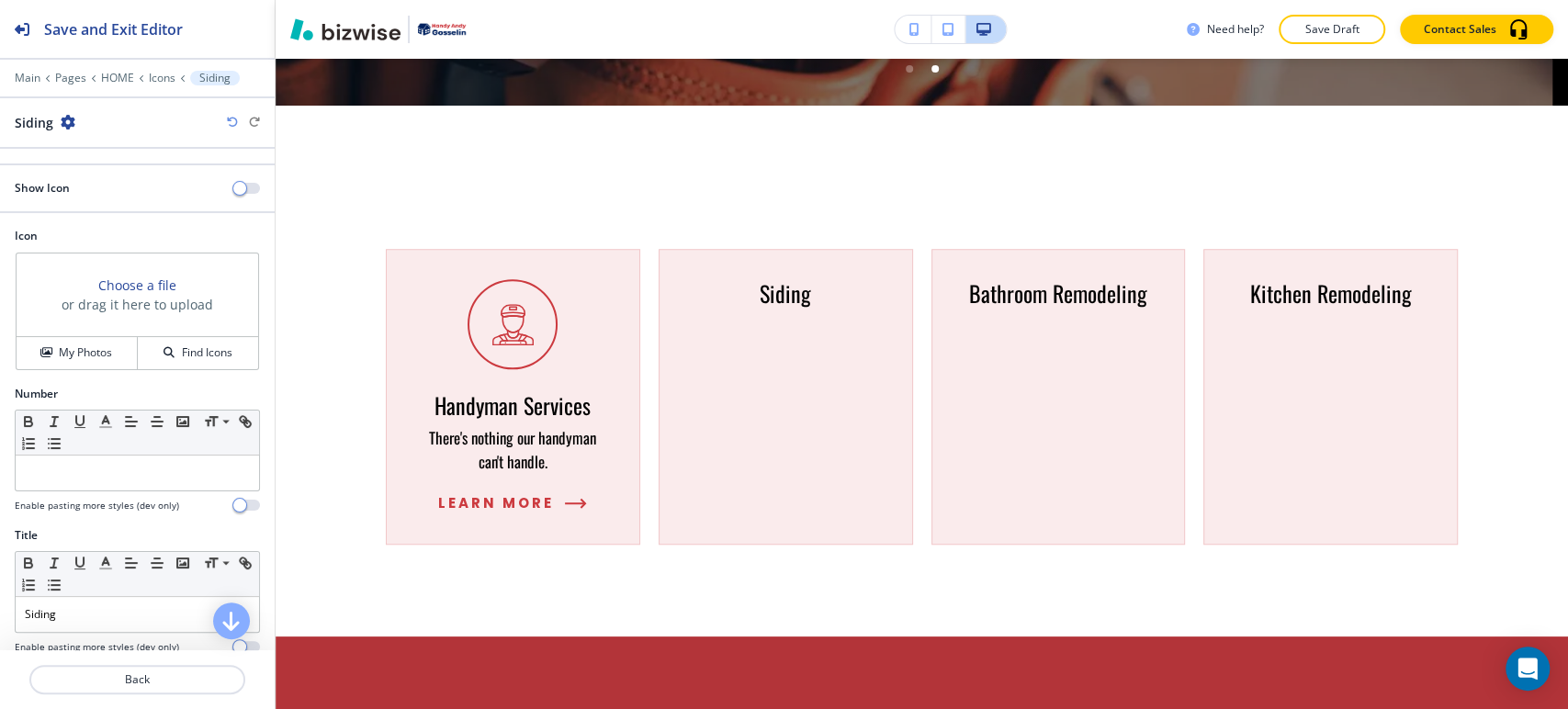
scroll to position [204, 0]
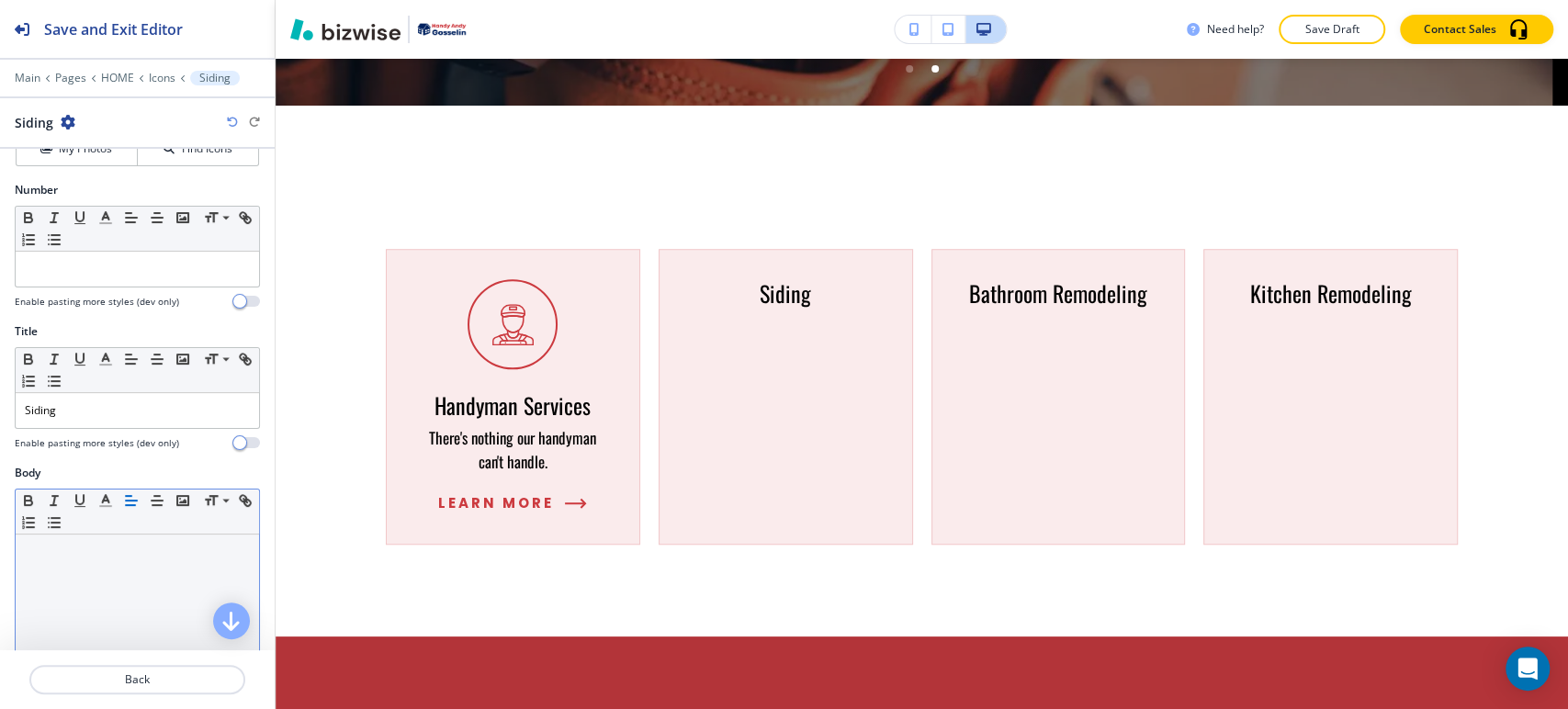
click at [117, 553] on p at bounding box center [137, 551] width 225 height 16
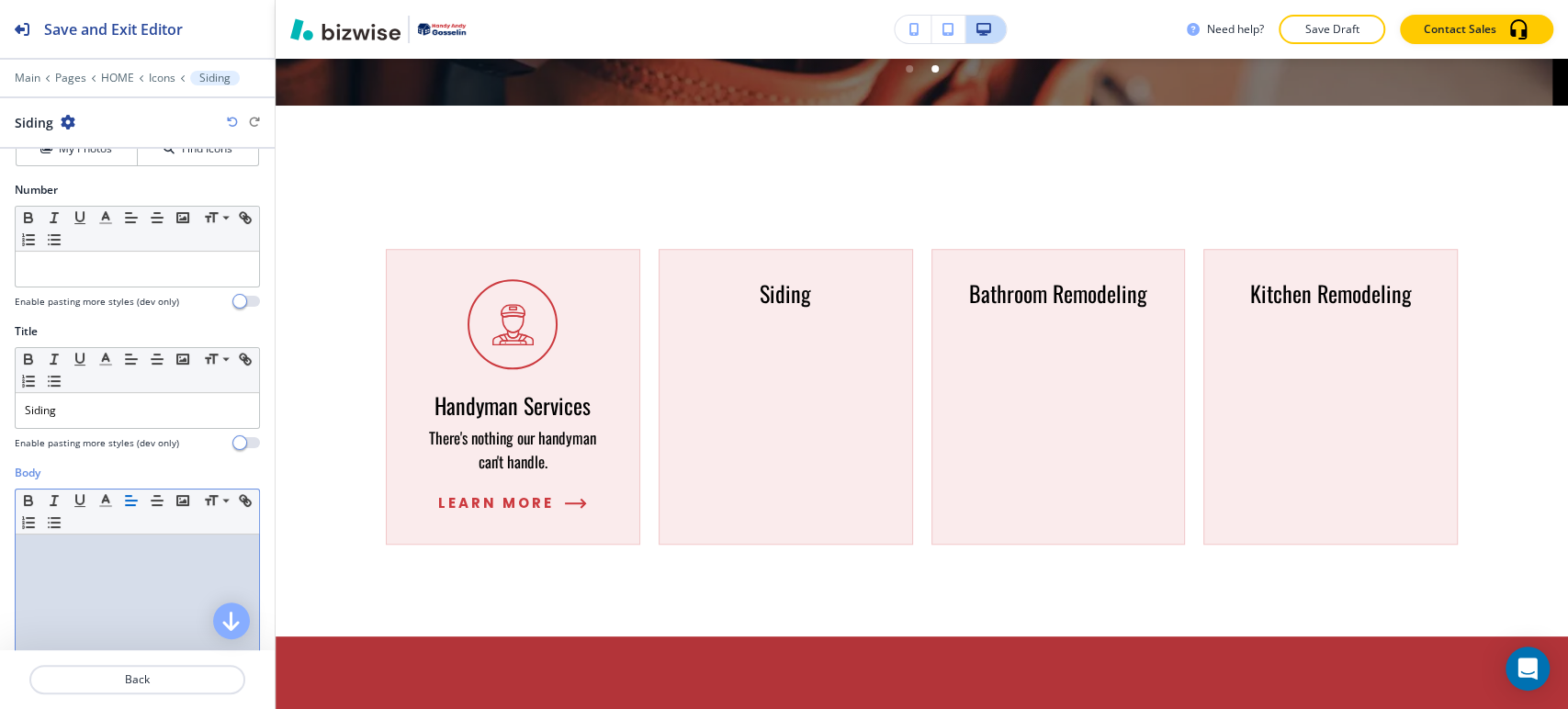
paste div
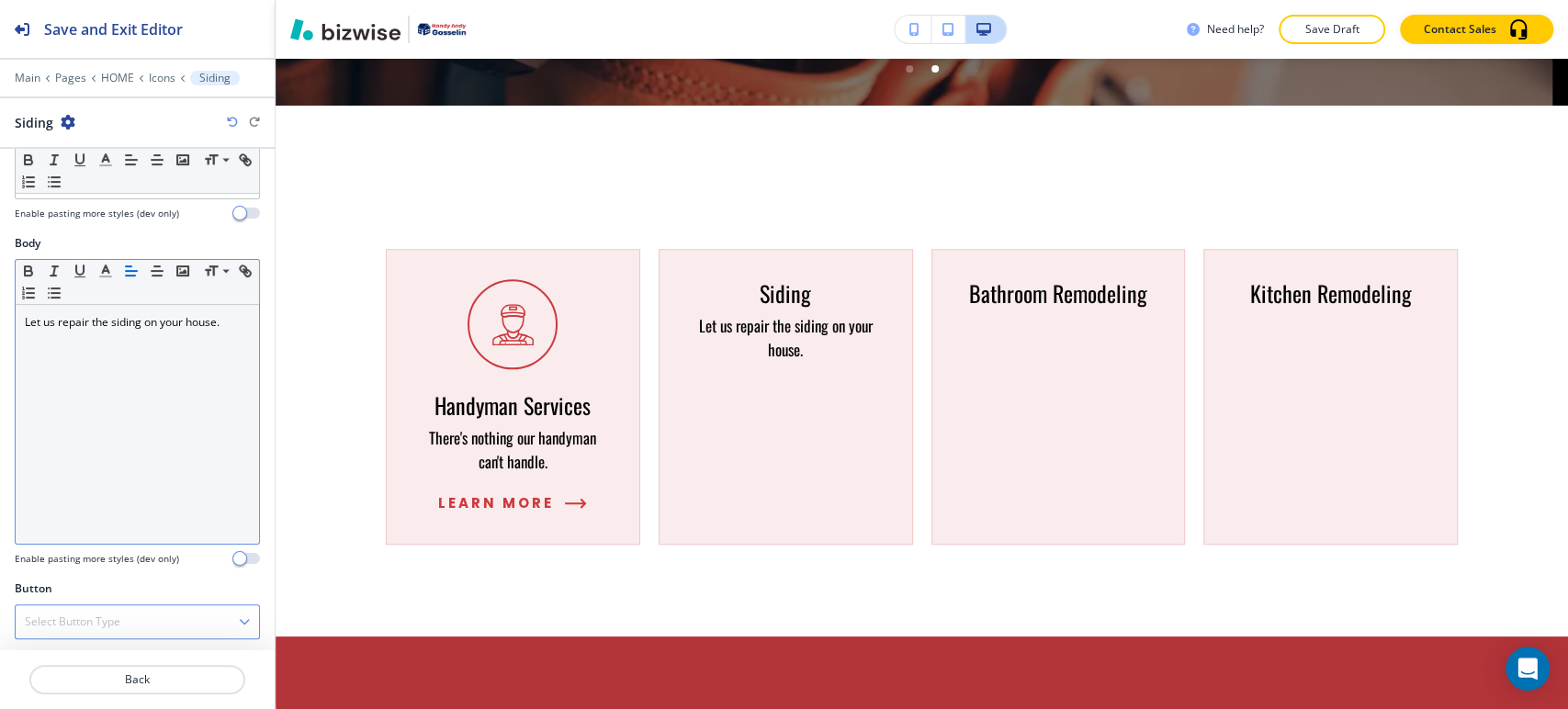
click at [142, 611] on div "Select Button Type" at bounding box center [136, 621] width 243 height 33
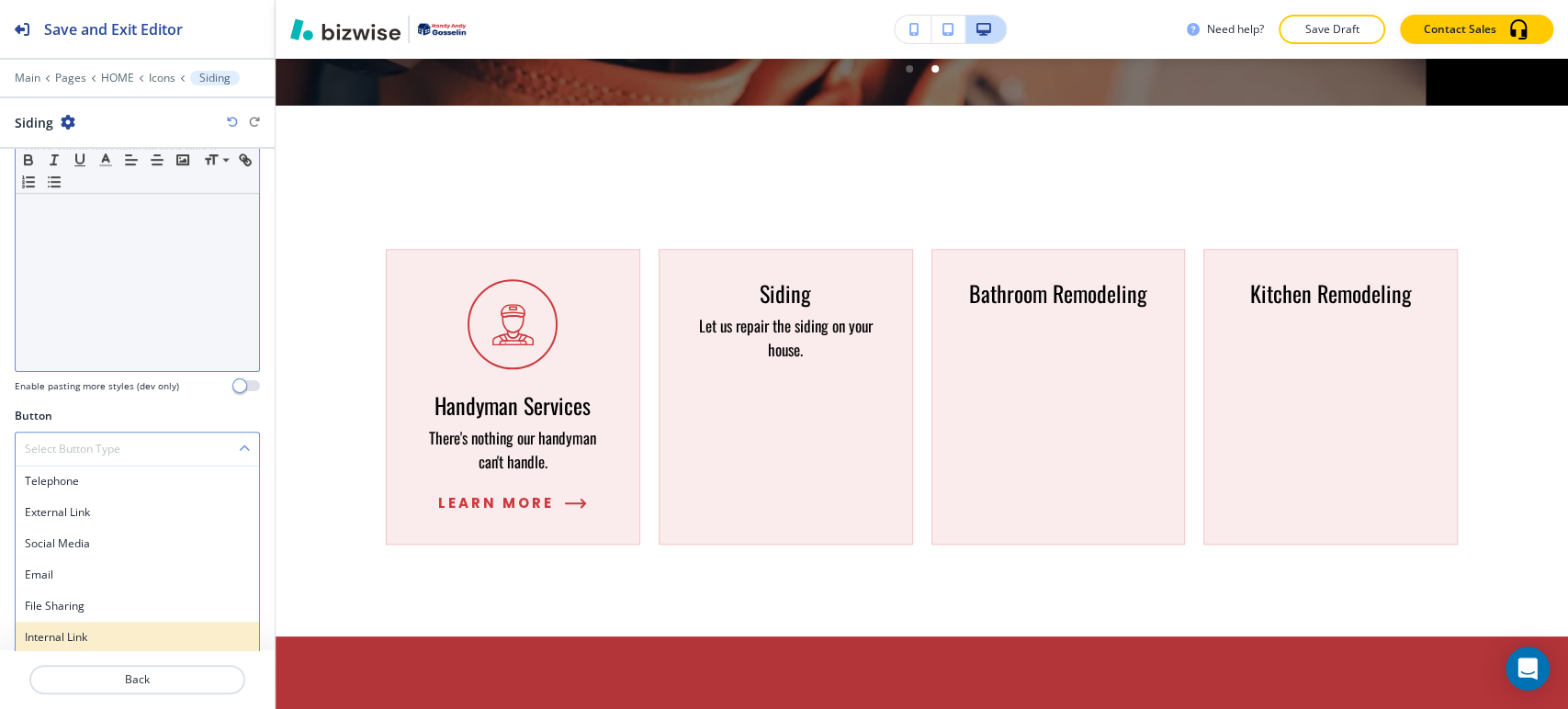
click at [134, 629] on h4 "Internal Link" at bounding box center [137, 637] width 225 height 16
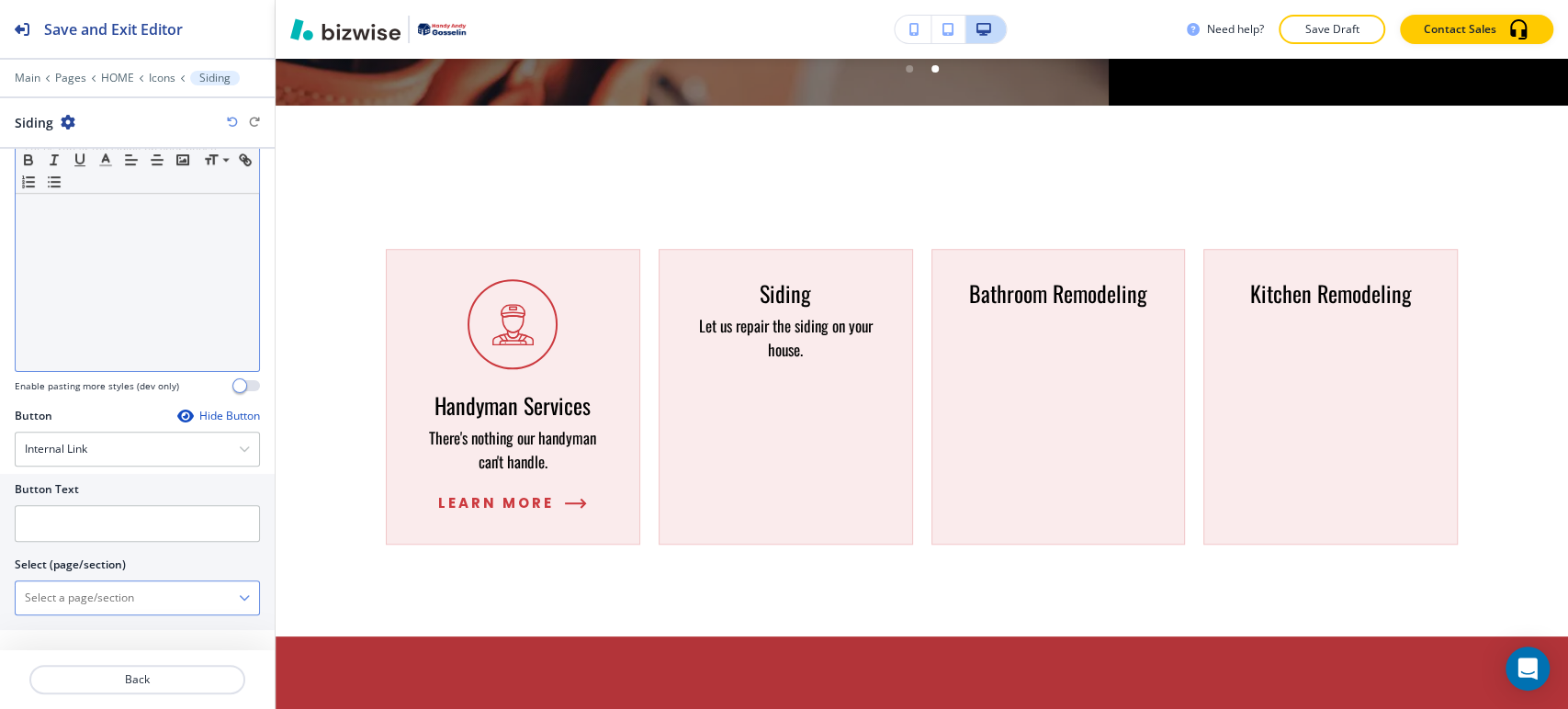
scroll to position [589, 0]
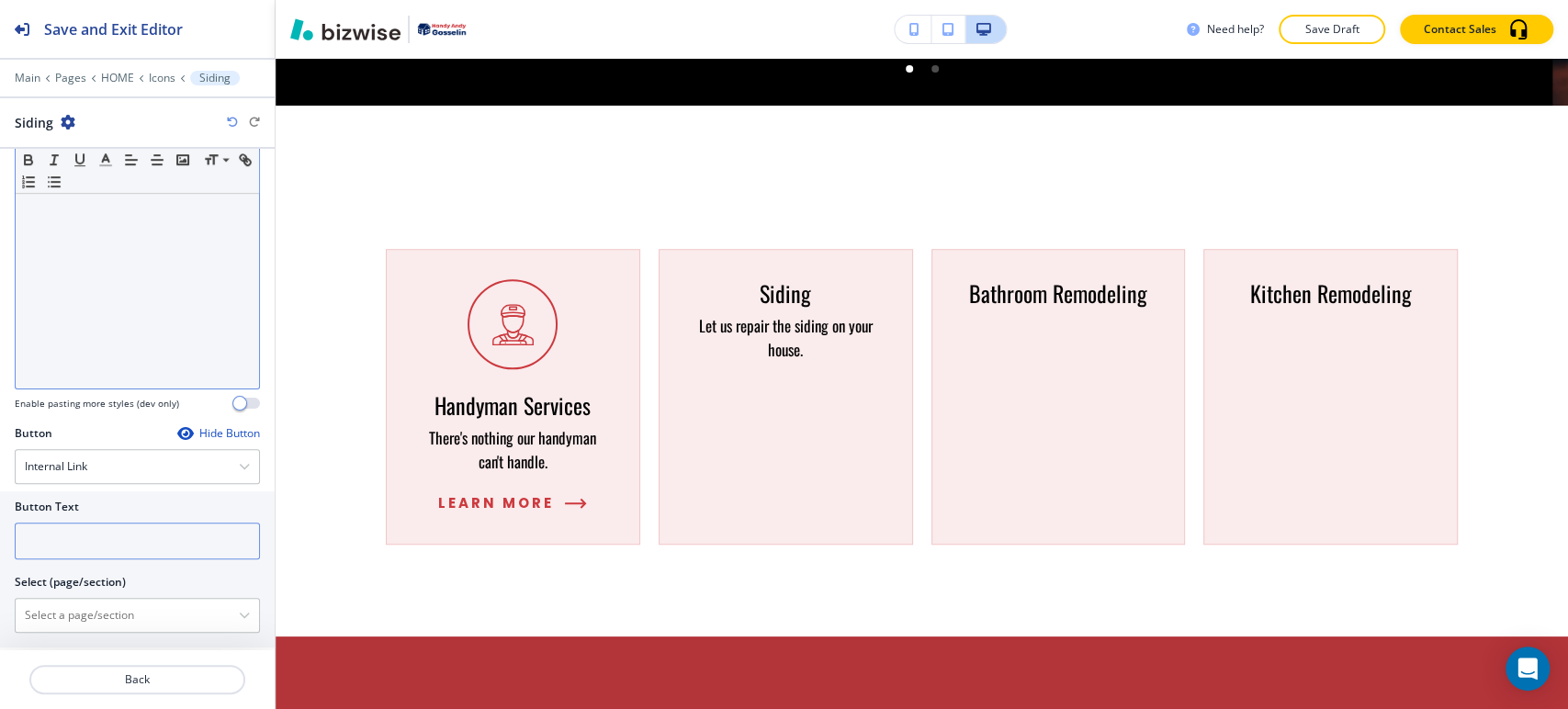
click at [115, 548] on input "text" at bounding box center [136, 540] width 245 height 37
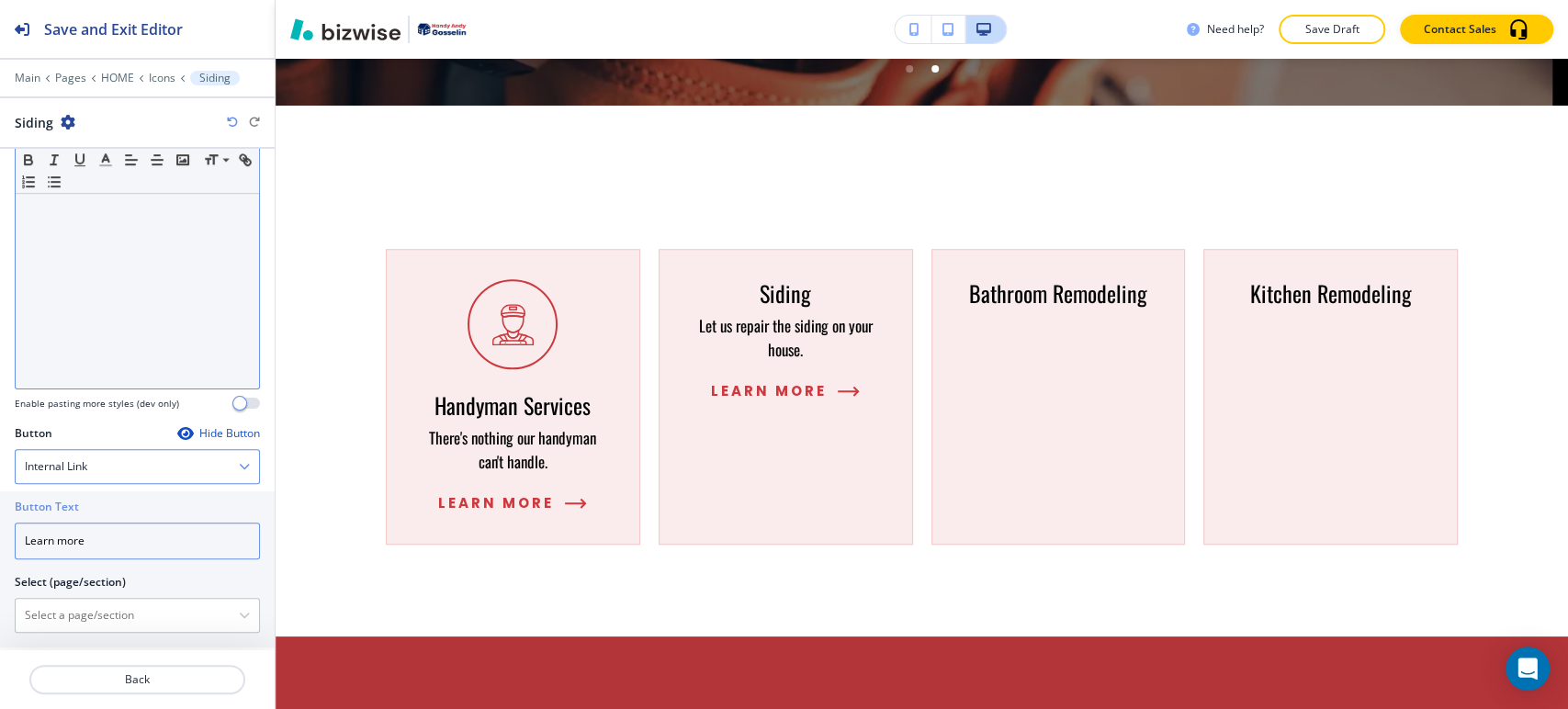
type input "Learn more"
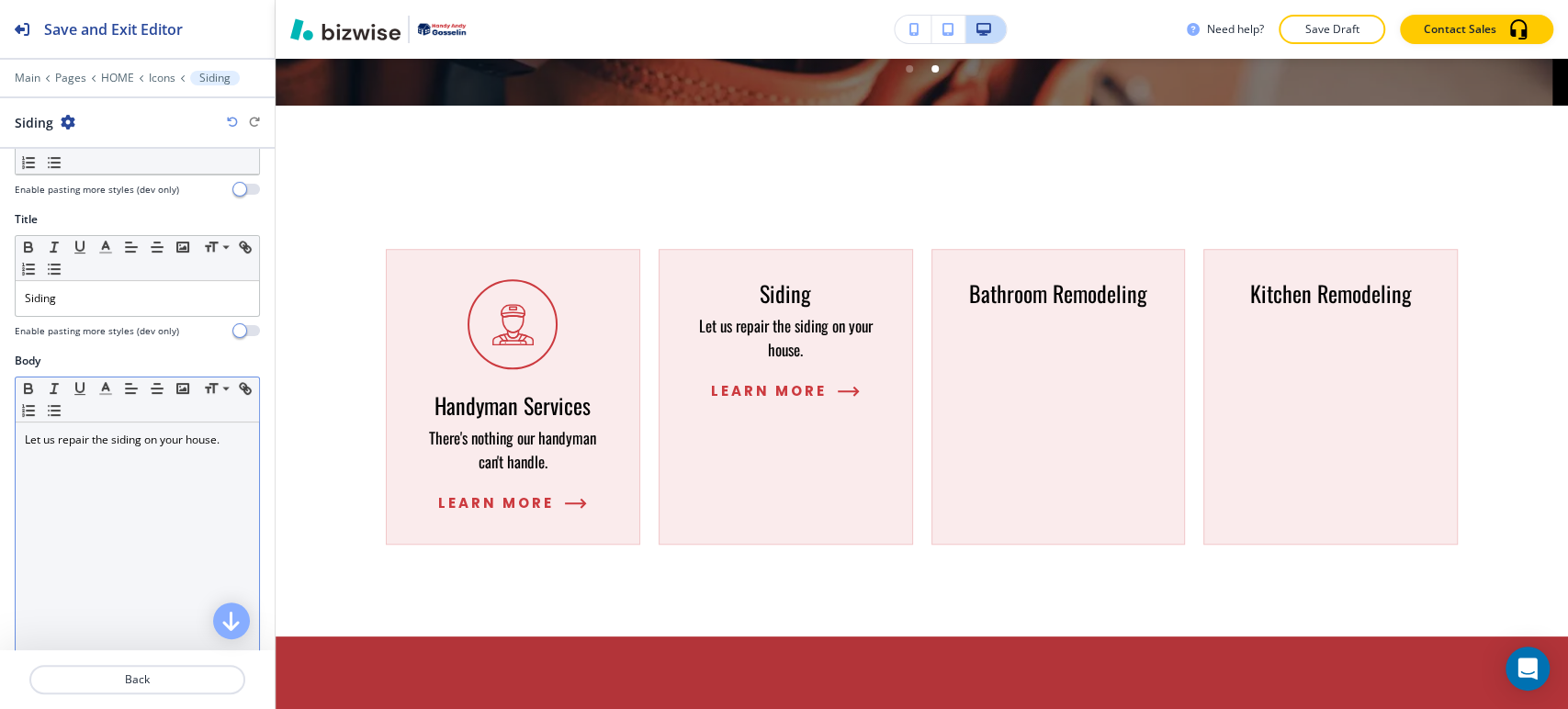
scroll to position [79, 0]
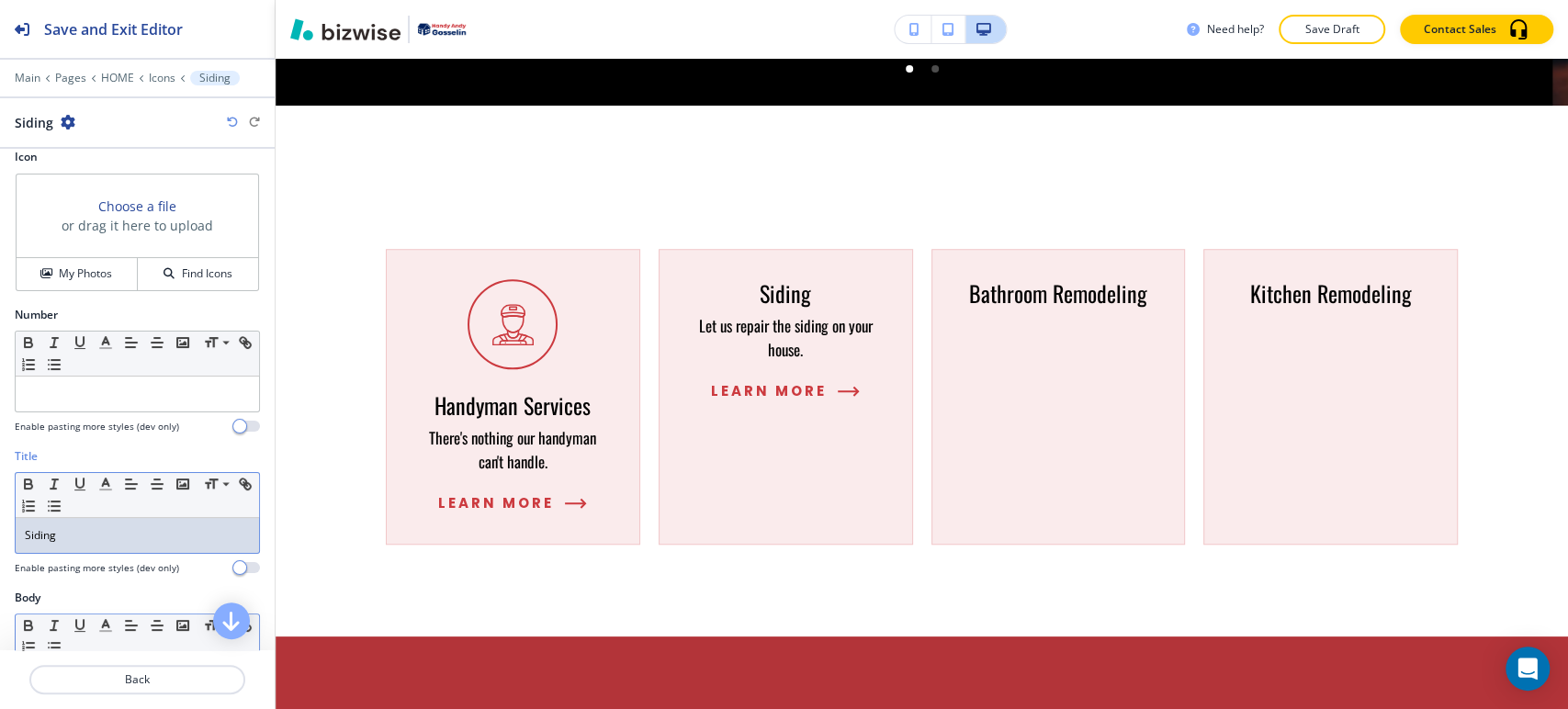
click at [112, 532] on p "Siding" at bounding box center [137, 535] width 225 height 16
copy p "Siding"
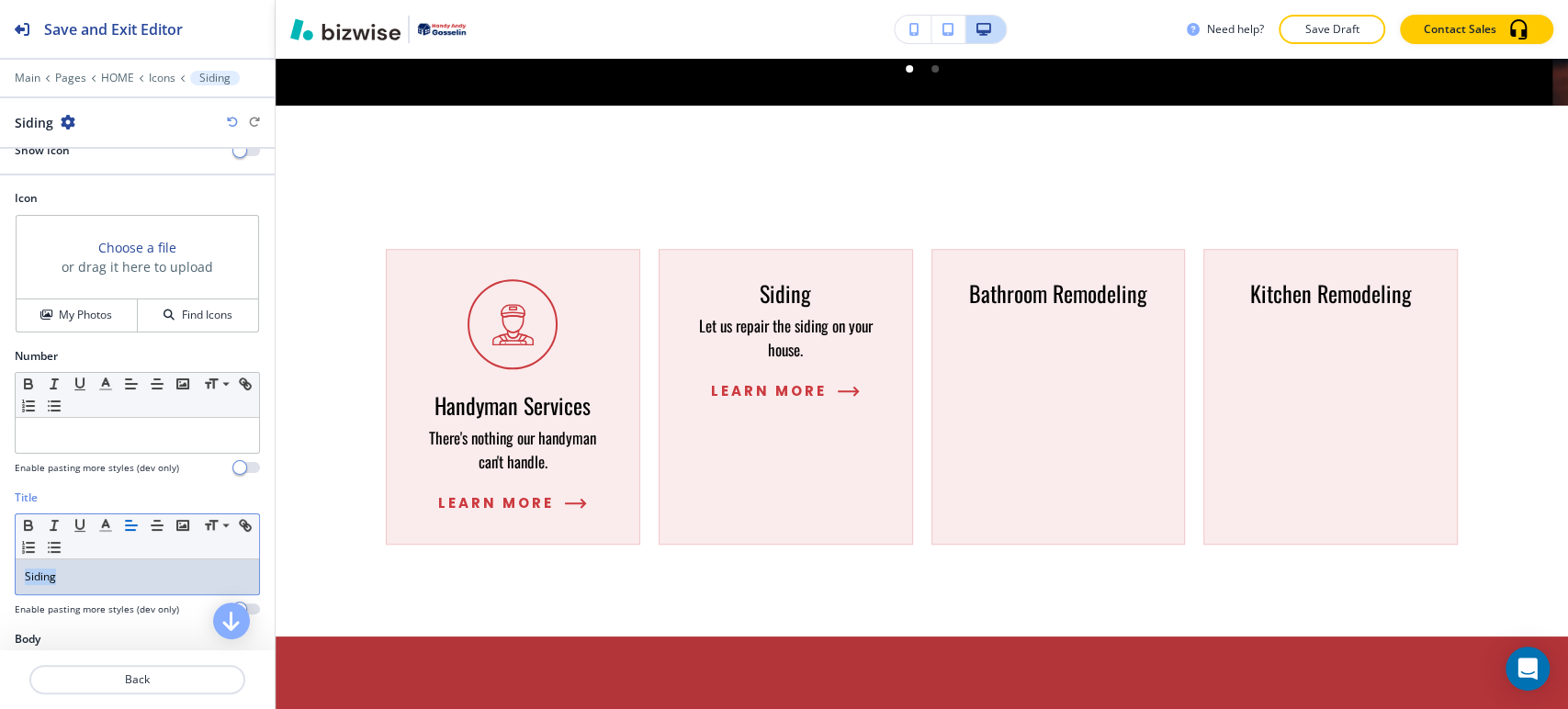
scroll to position [0, 0]
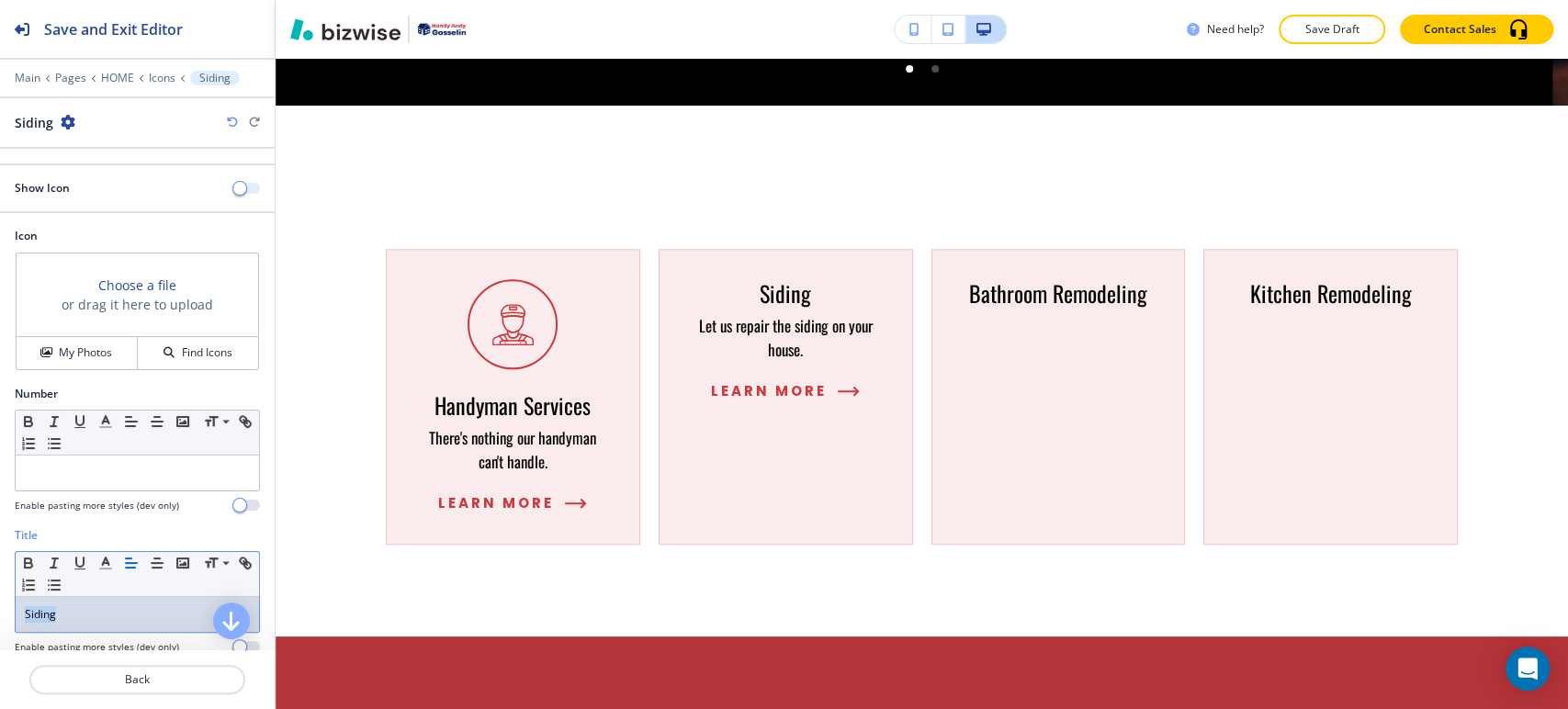
click at [233, 189] on span "button" at bounding box center [239, 188] width 14 height 14
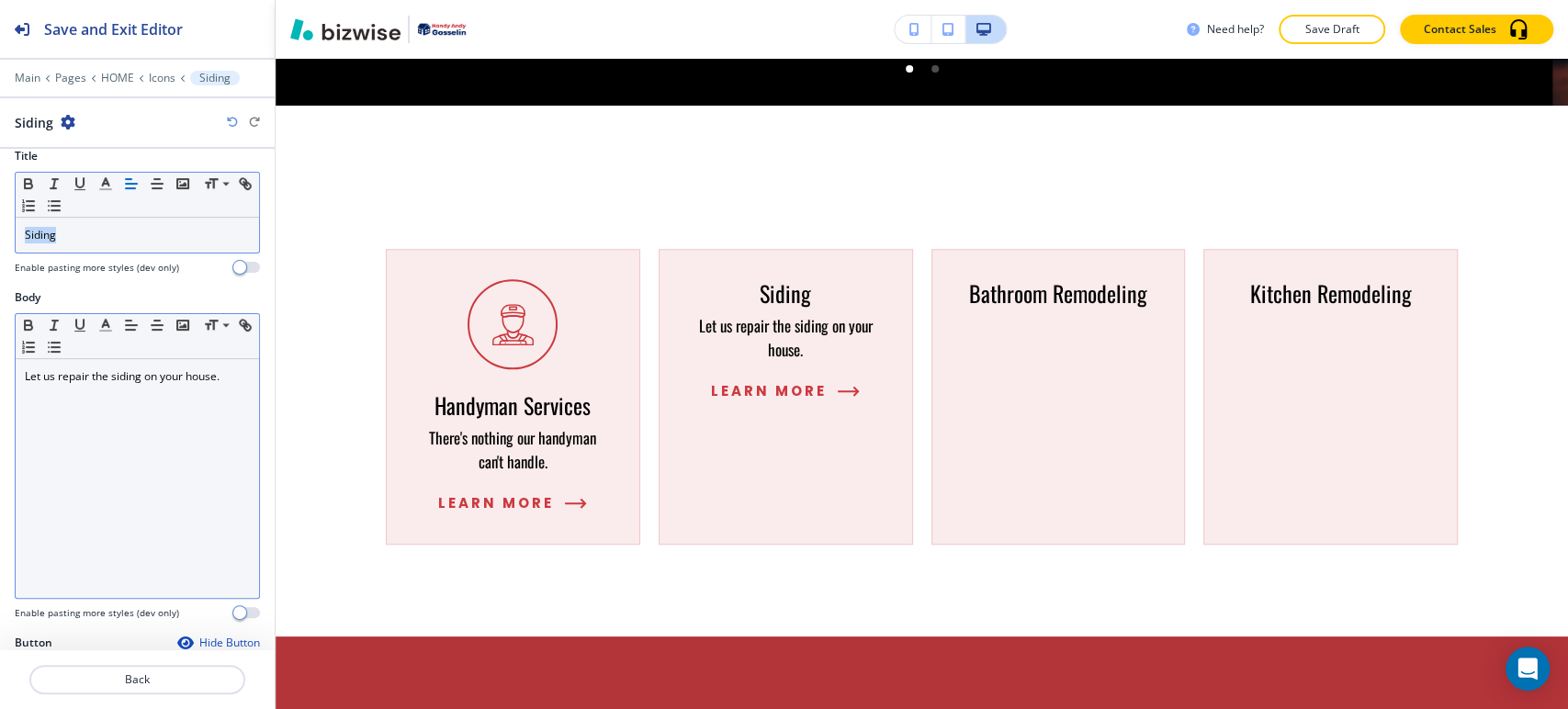
scroll to position [603, 0]
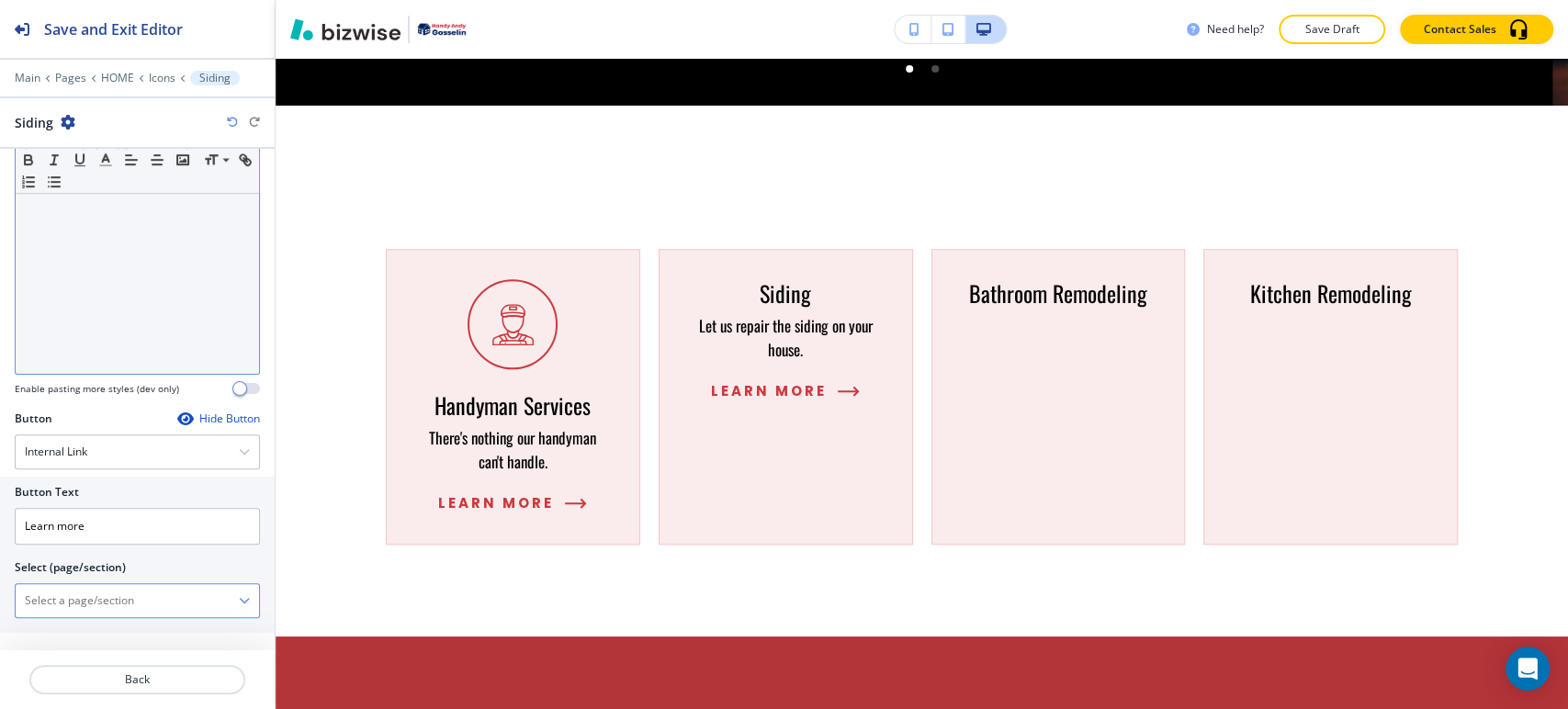
click at [86, 593] on \(page\/section\) "Manual Input" at bounding box center [127, 600] width 223 height 31
paste \(page\/section\) "Siding"
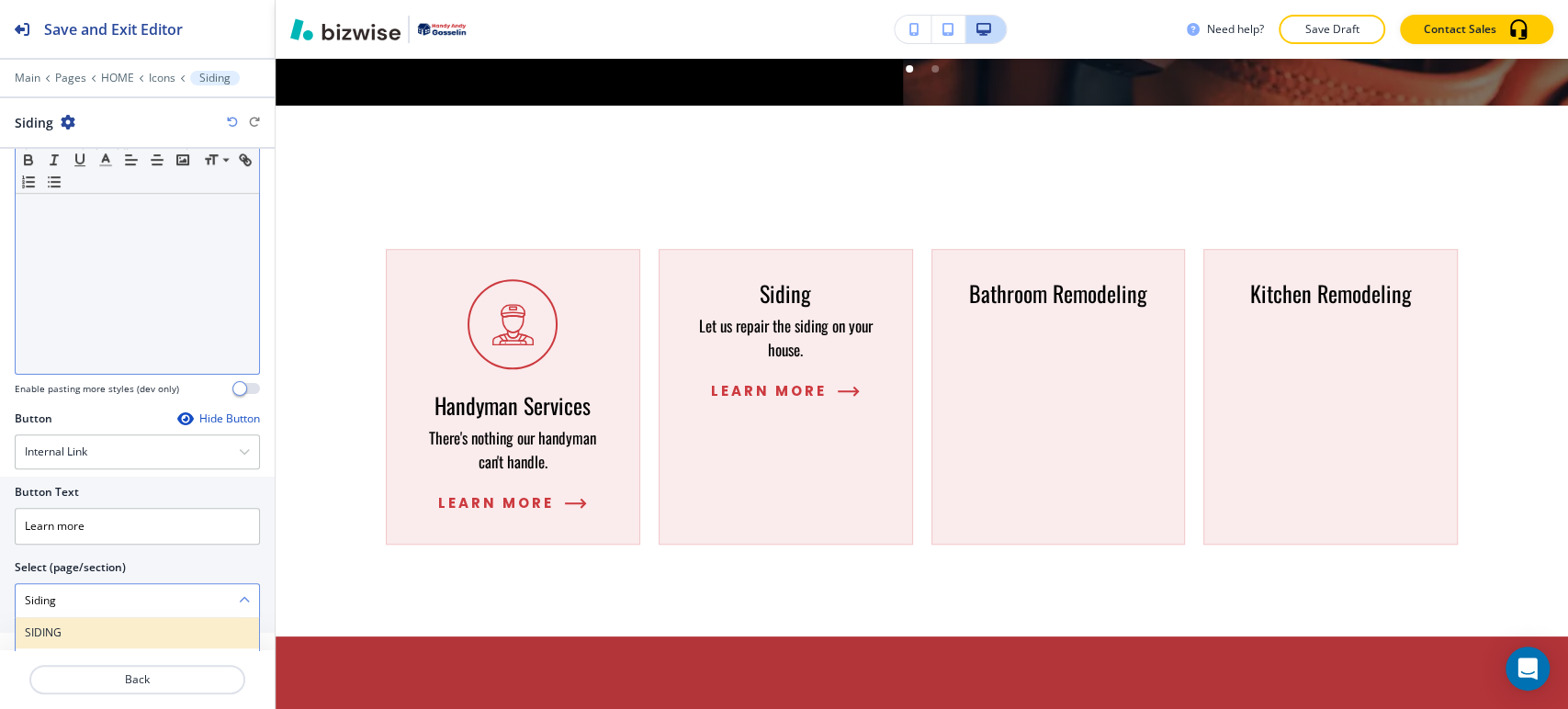
click at [85, 630] on h4 "SIDING" at bounding box center [137, 632] width 225 height 16
type \(page\/section\) "SIDING"
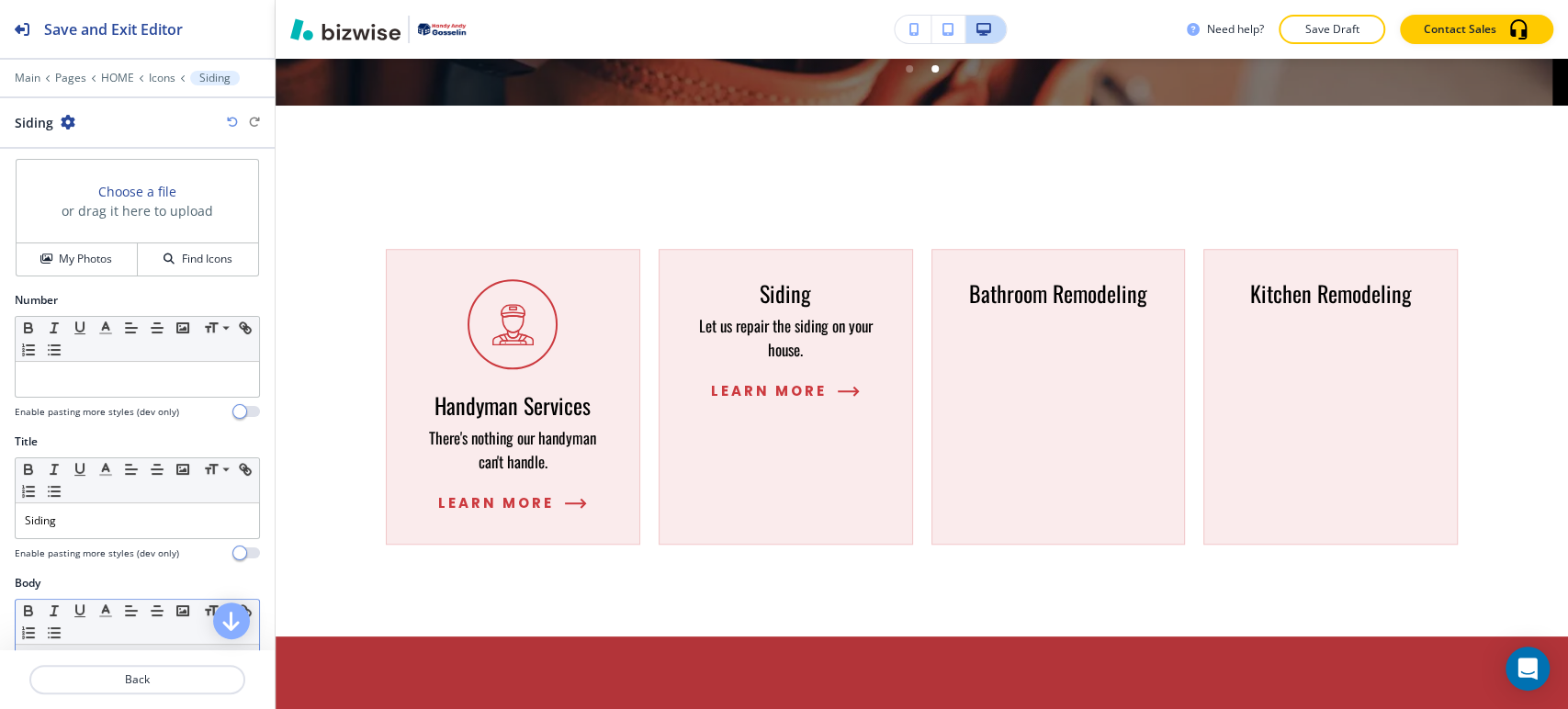
scroll to position [0, 0]
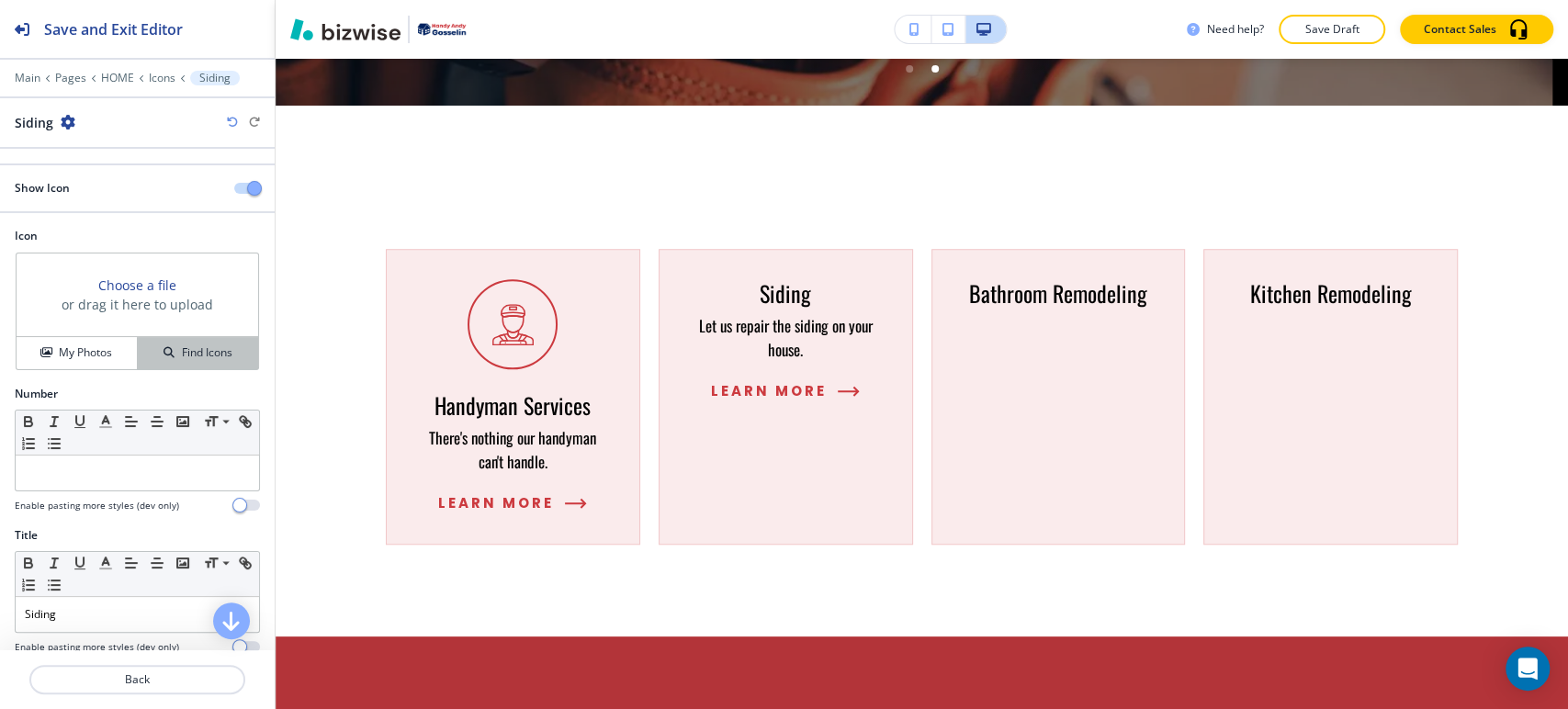
click at [184, 351] on h4 "Find Icons" at bounding box center [207, 352] width 51 height 16
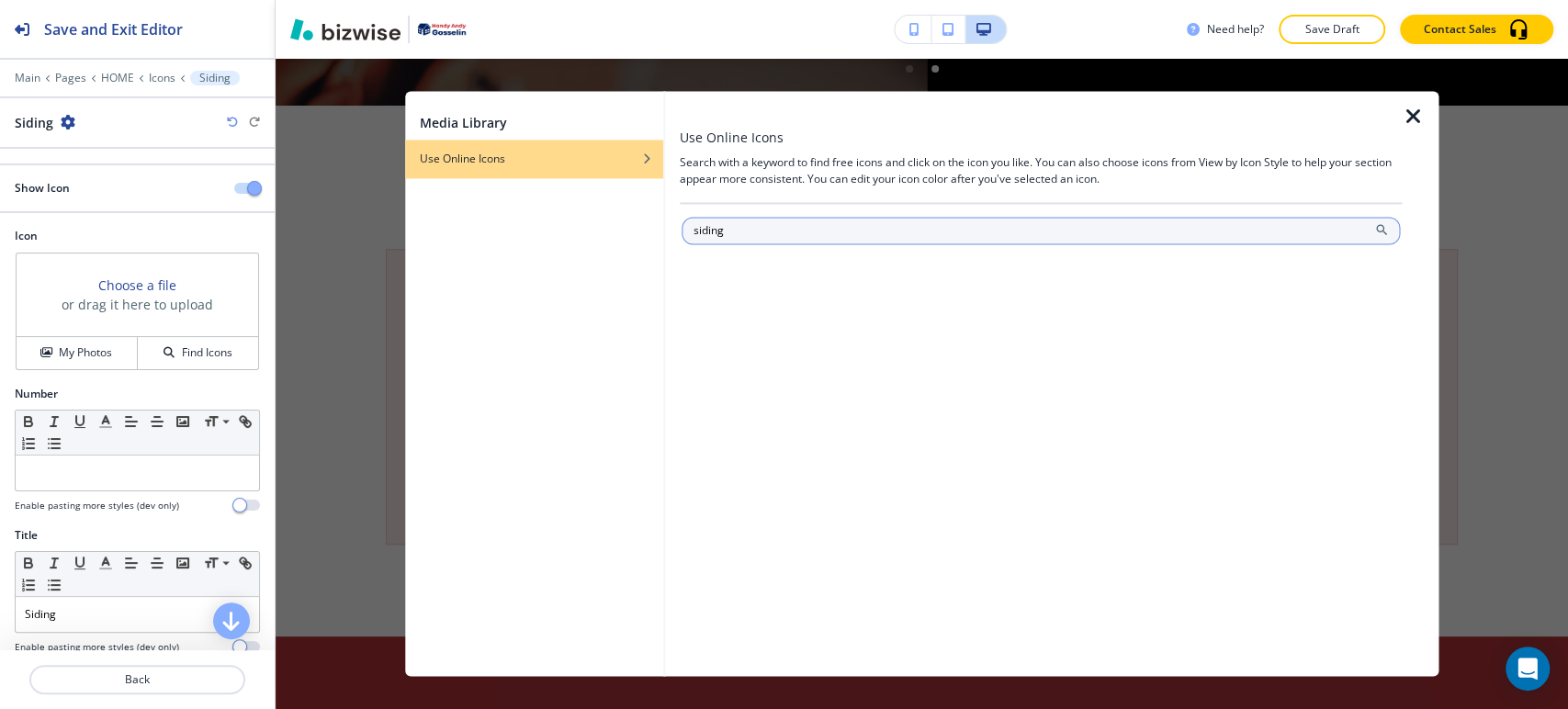
type input "siding"
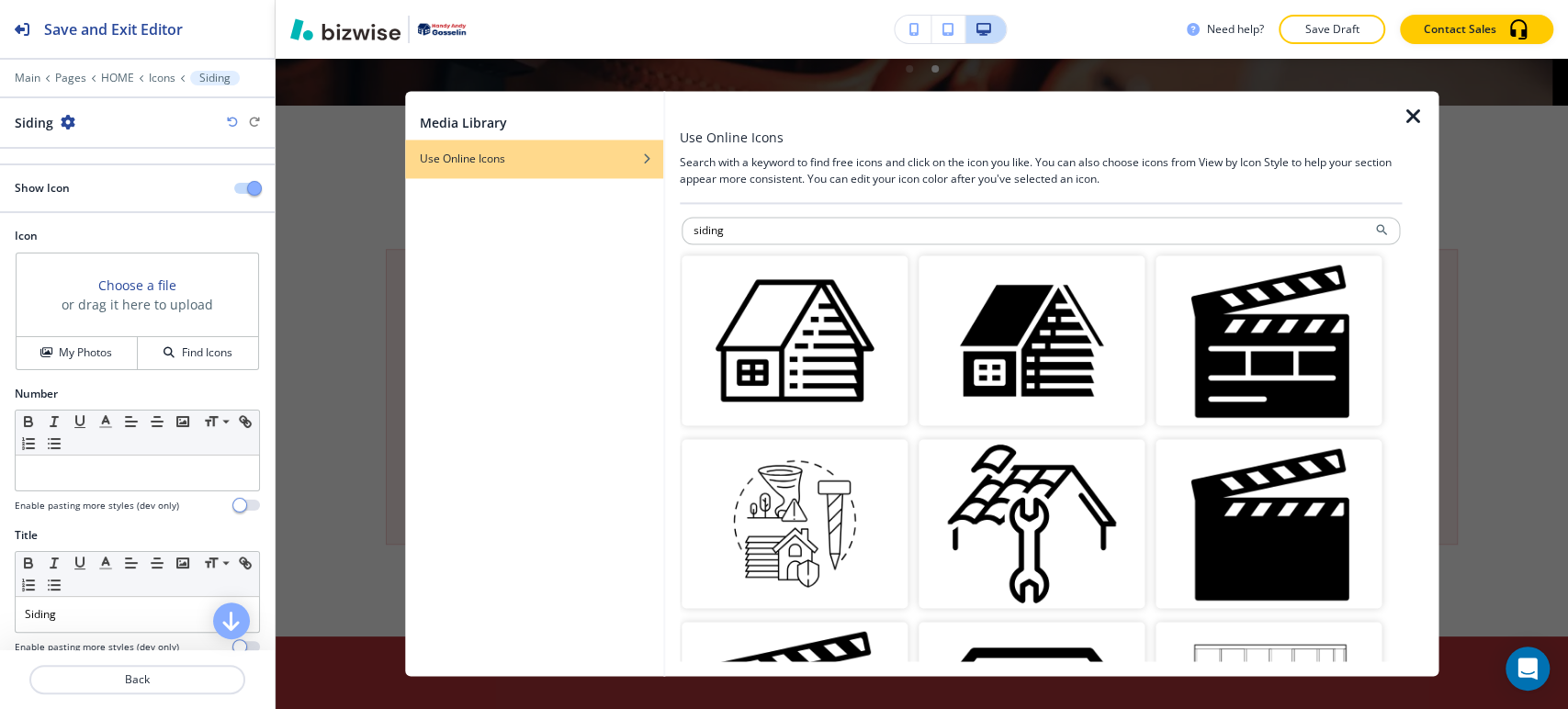
click at [817, 334] on img "button" at bounding box center [794, 340] width 226 height 170
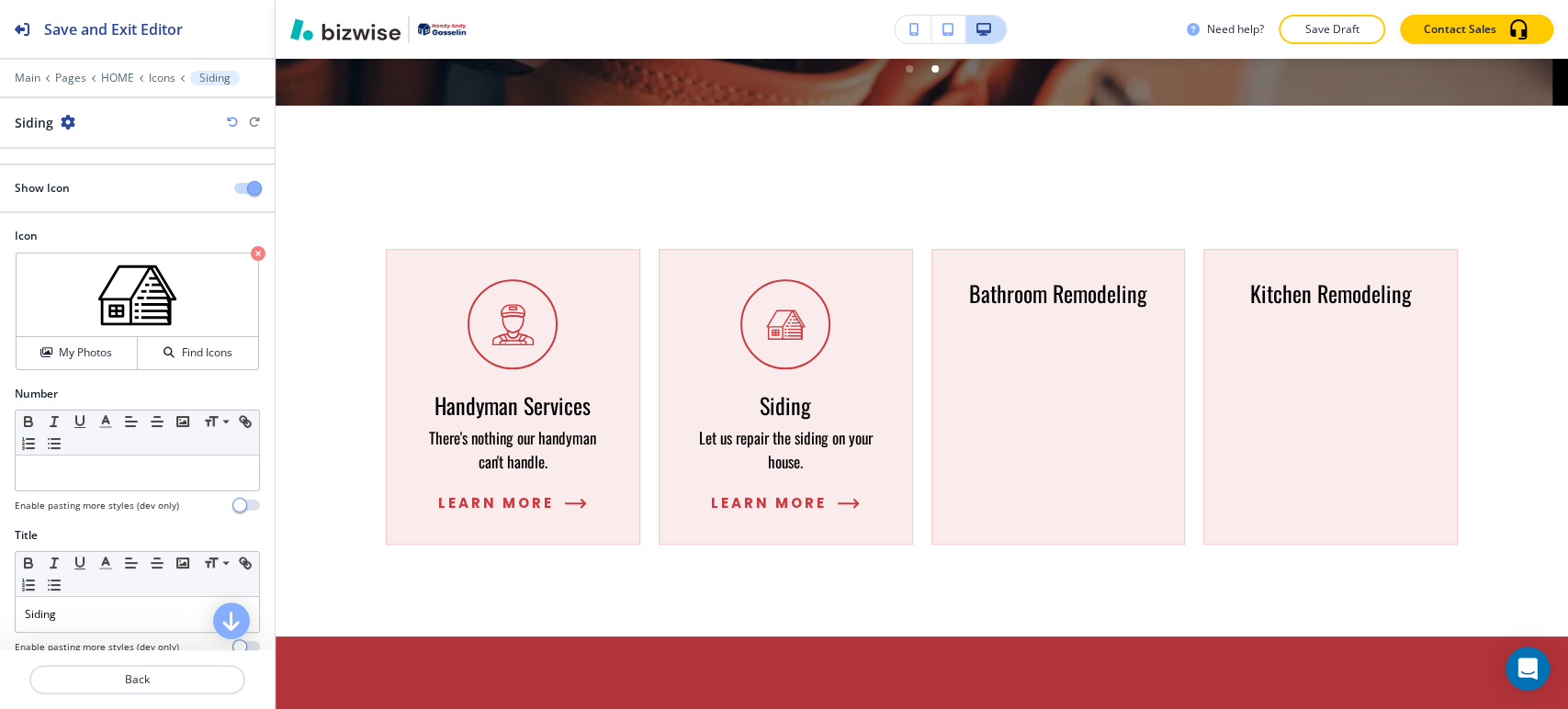
click at [173, 89] on div at bounding box center [137, 91] width 275 height 11
click at [170, 83] on p "Icons" at bounding box center [162, 77] width 27 height 12
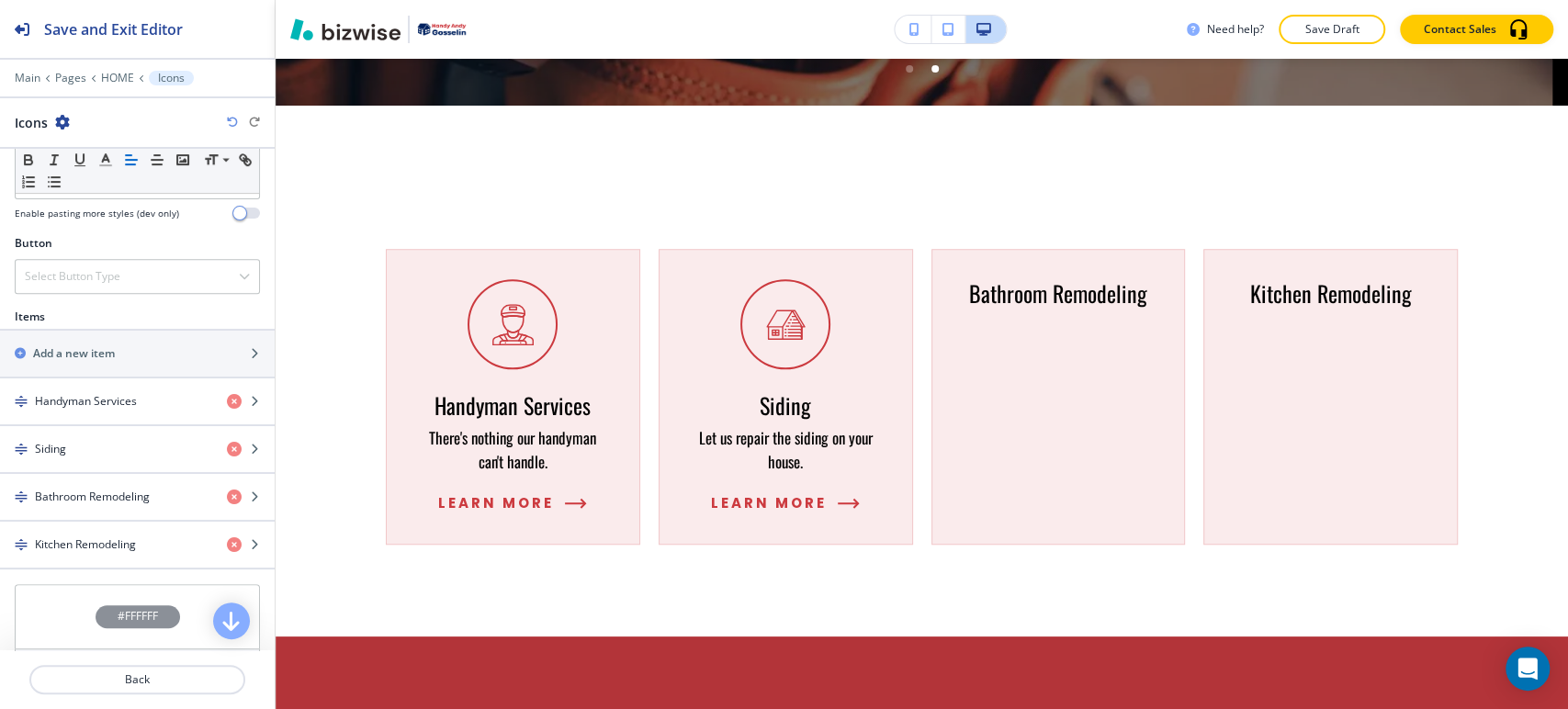
scroll to position [714, 0]
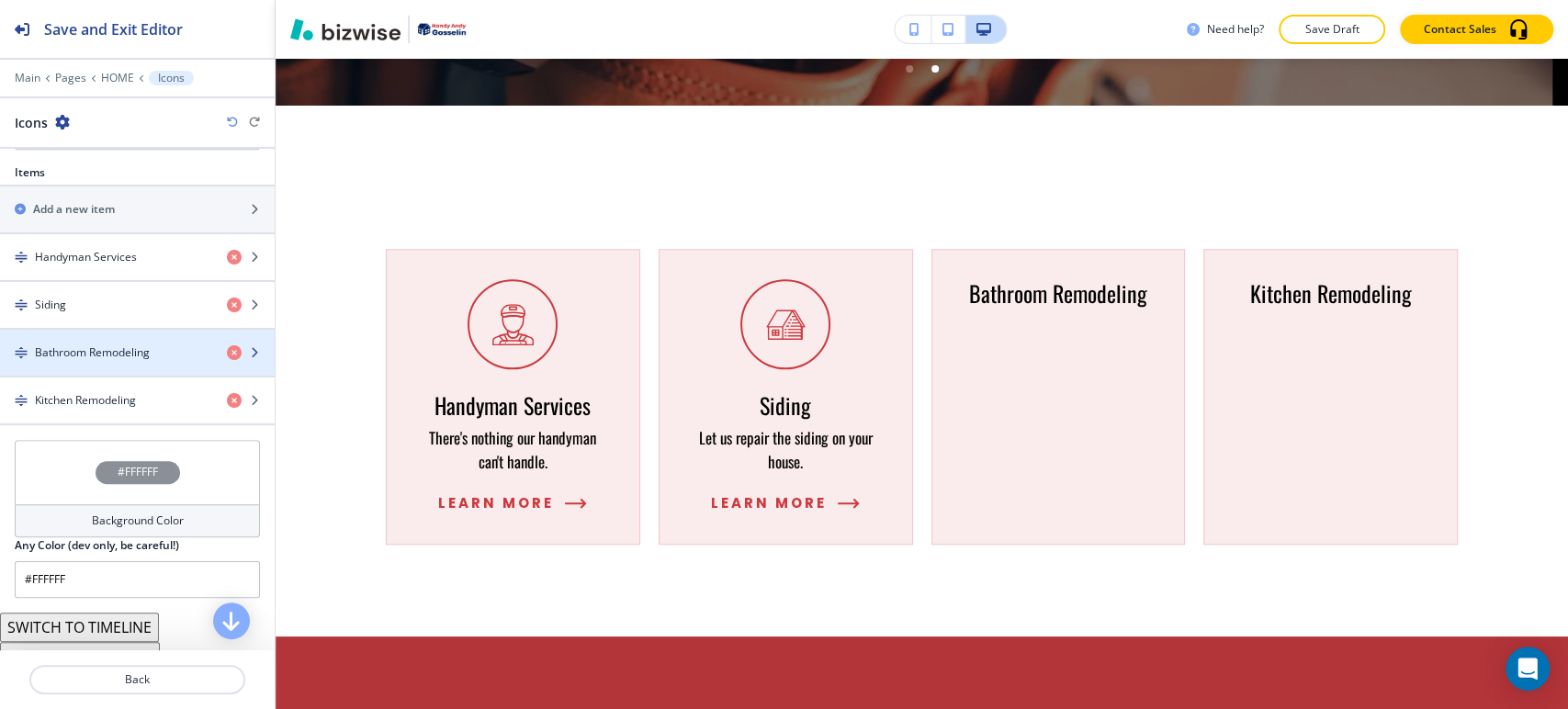
click at [106, 366] on div "button" at bounding box center [137, 368] width 275 height 14
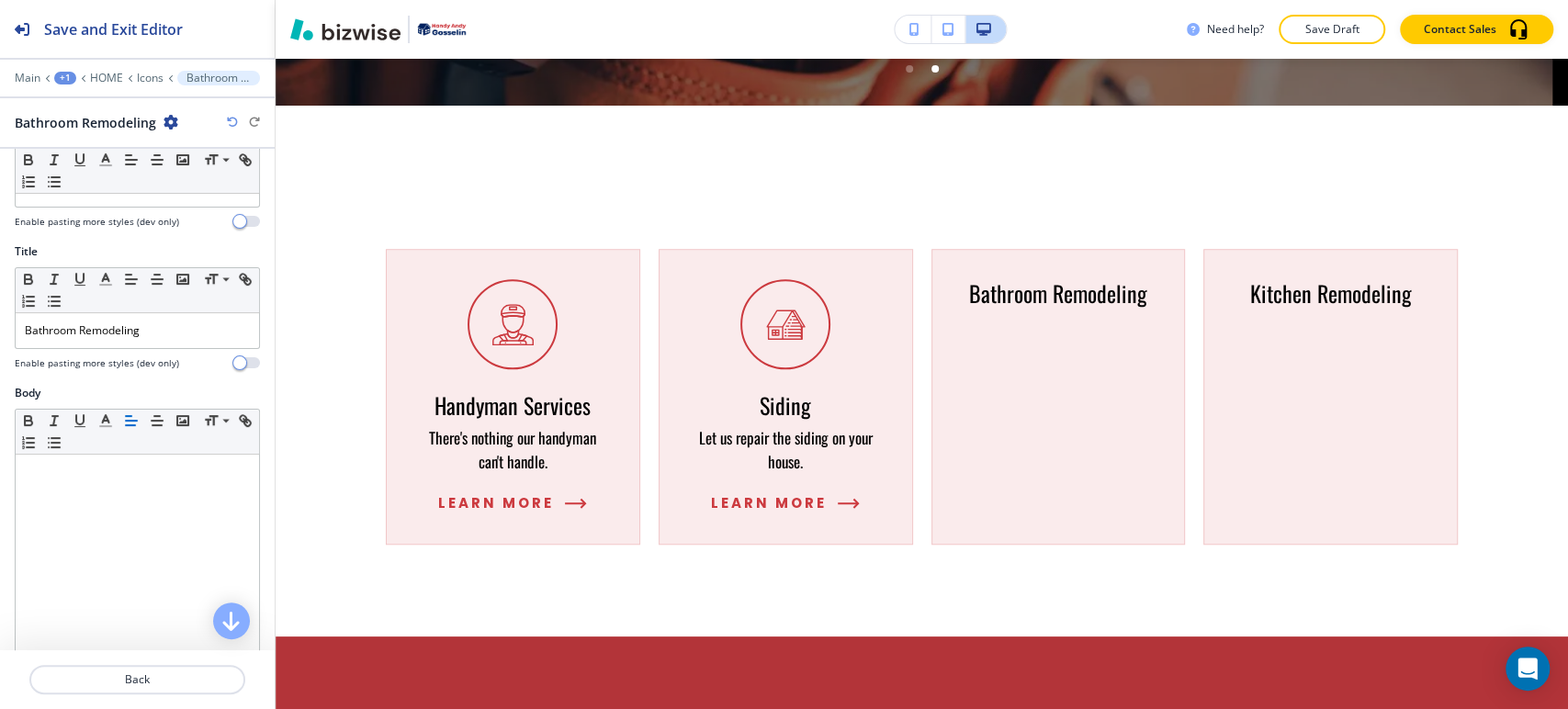
scroll to position [434, 0]
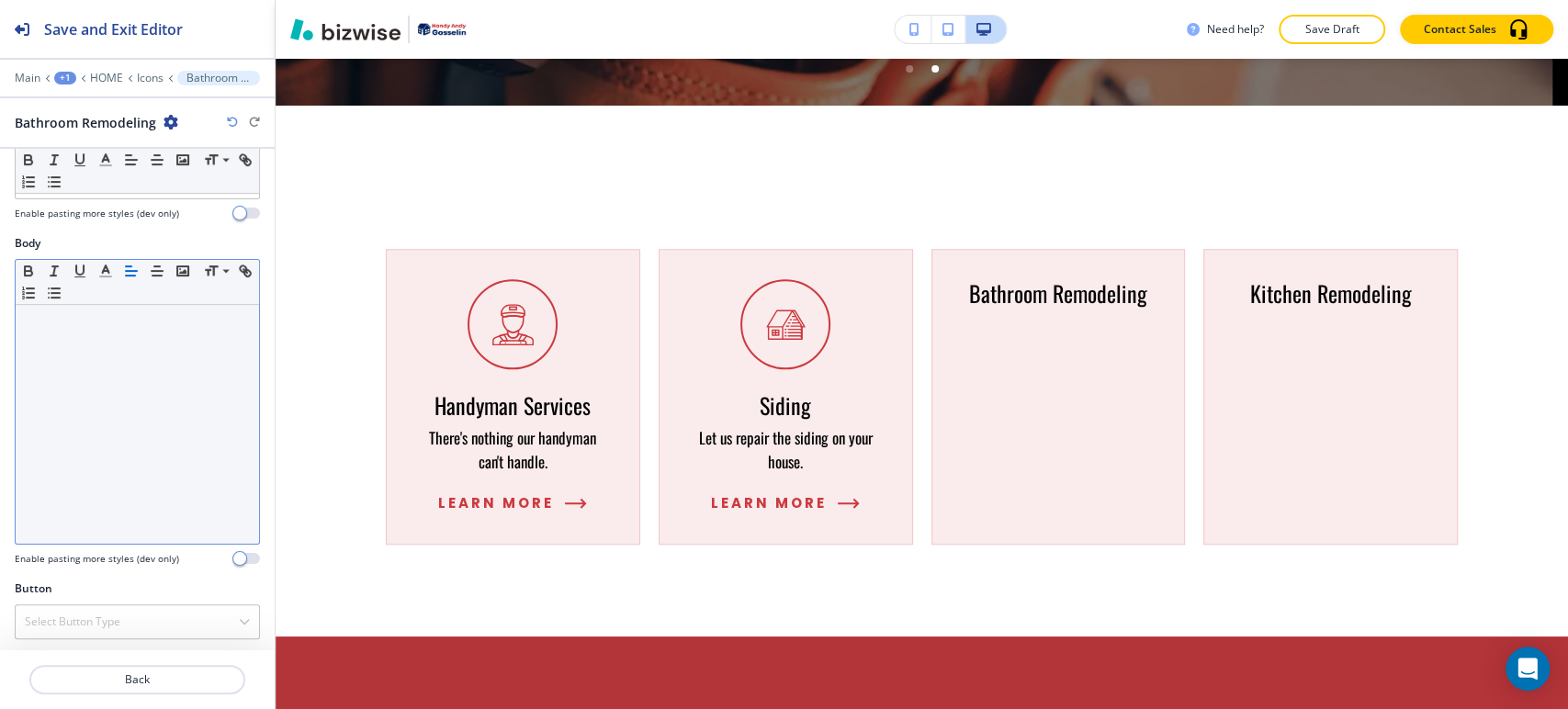
click at [107, 379] on div at bounding box center [136, 424] width 243 height 239
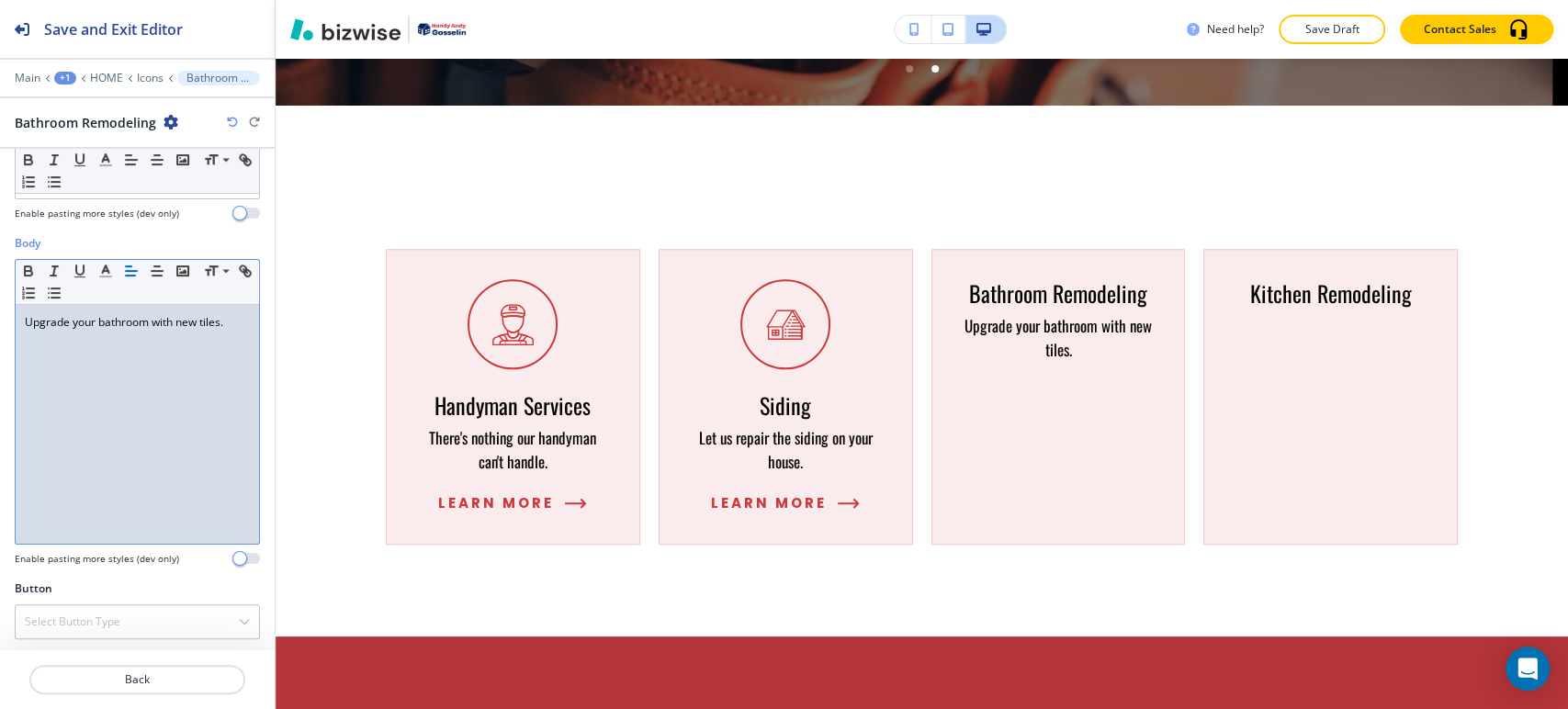
scroll to position [332, 0]
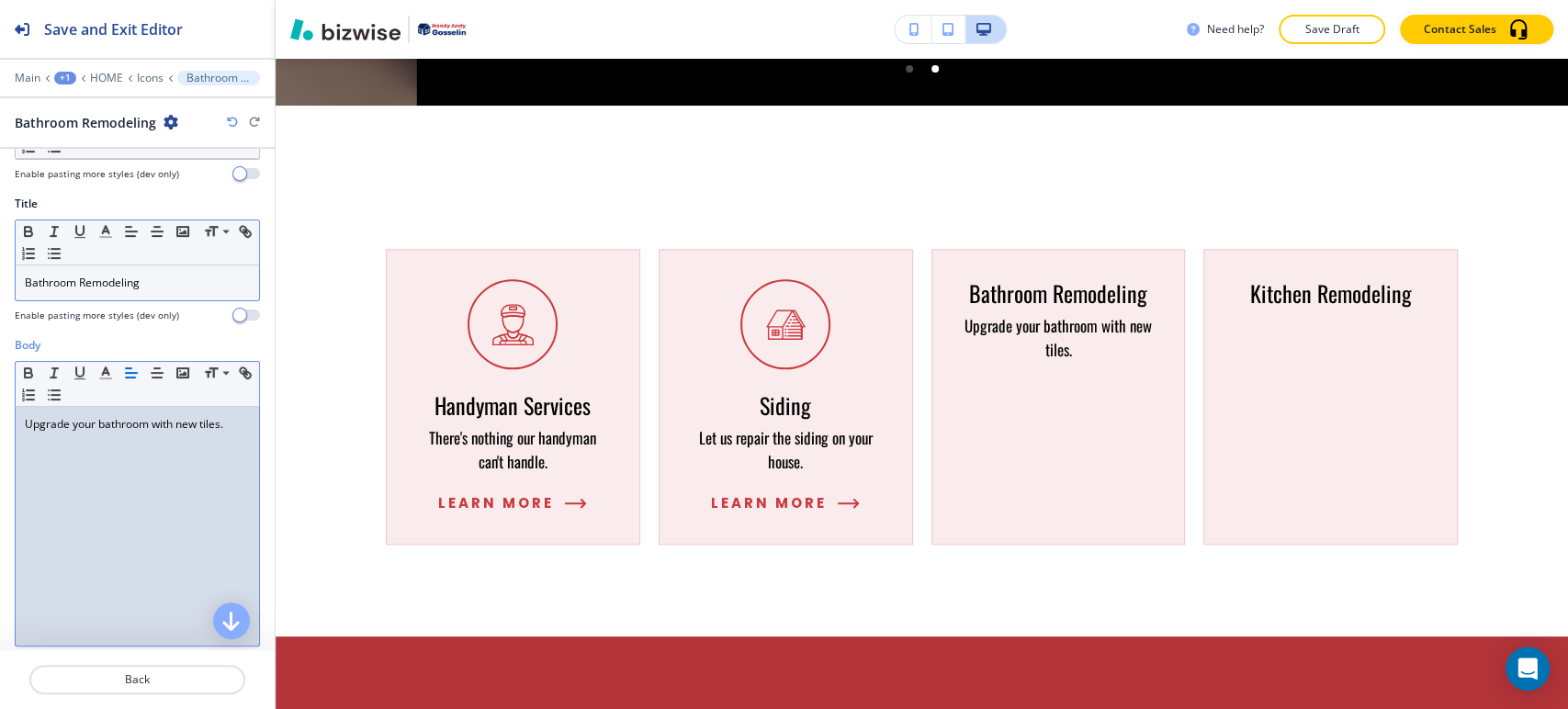
click at [157, 291] on div "Bathroom Remodeling" at bounding box center [136, 282] width 243 height 35
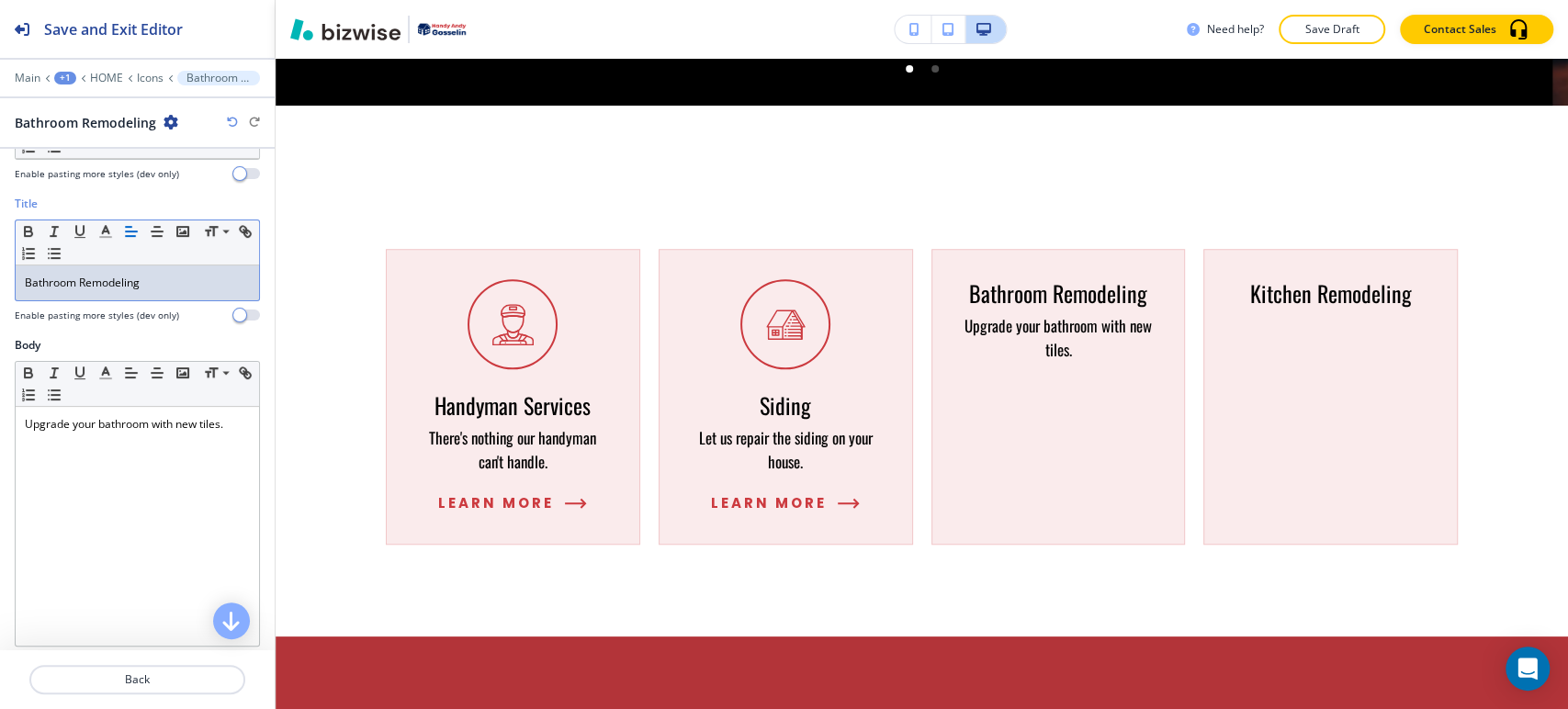
click at [157, 291] on div "Bathroom Remodeling" at bounding box center [136, 282] width 243 height 35
copy p "Bathroom Remodeling"
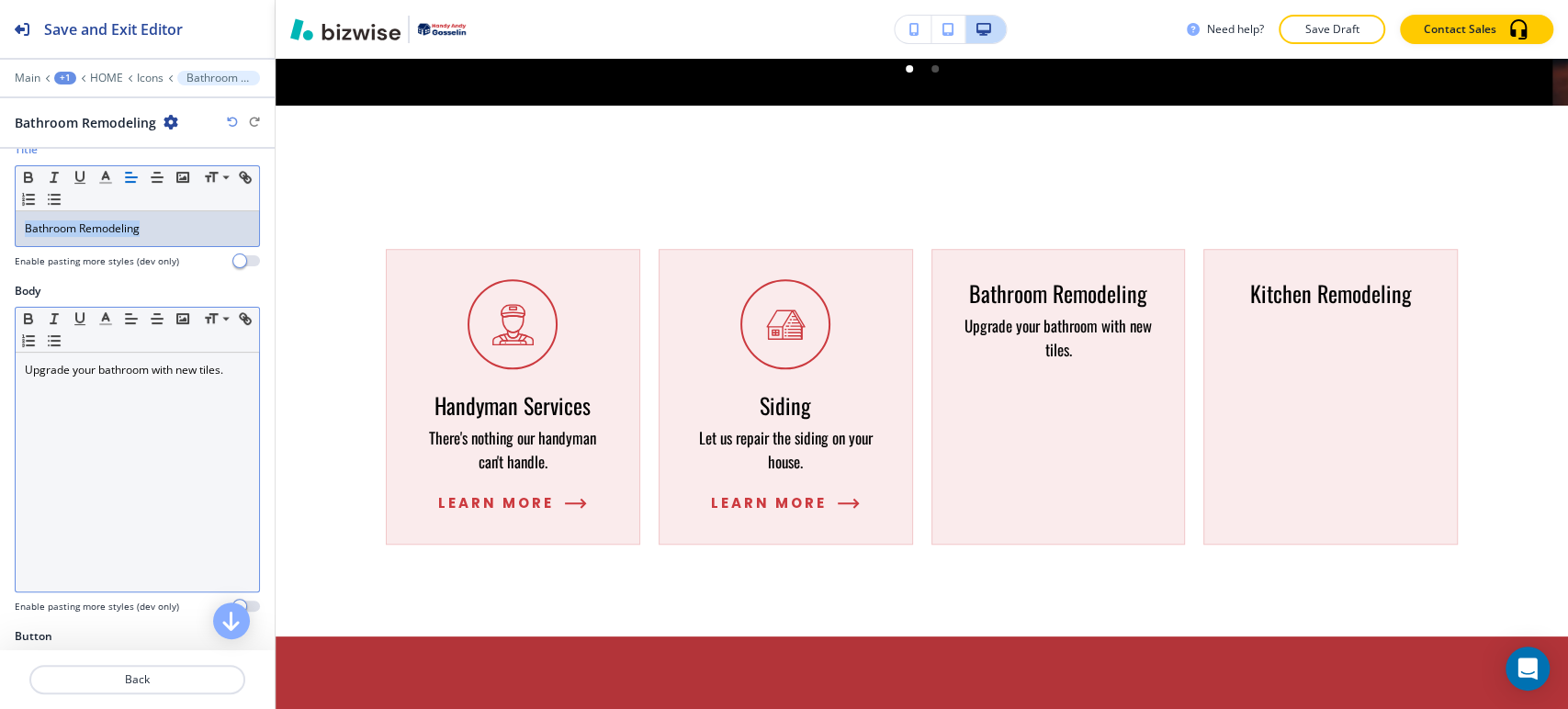
scroll to position [434, 0]
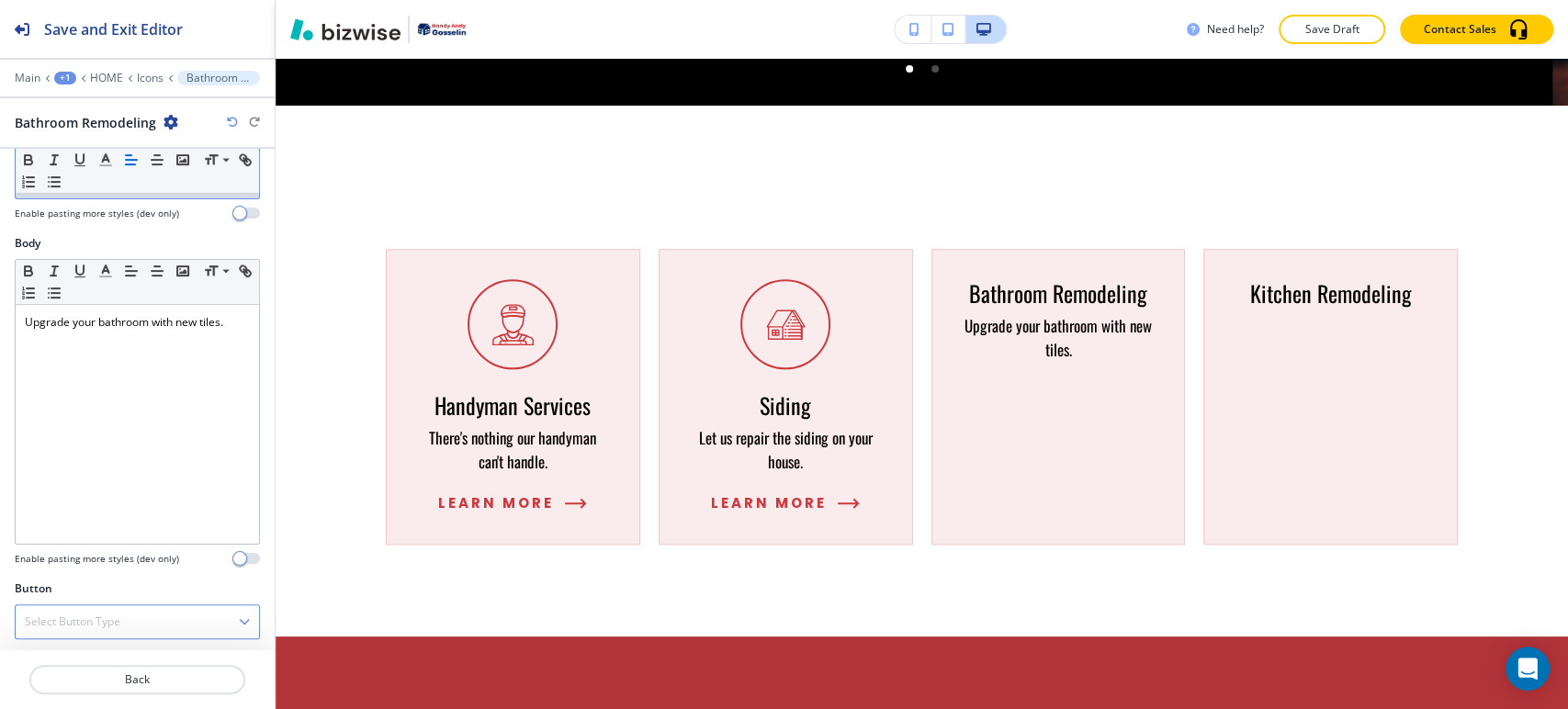
click at [117, 605] on div "Select Button Type" at bounding box center [136, 621] width 243 height 33
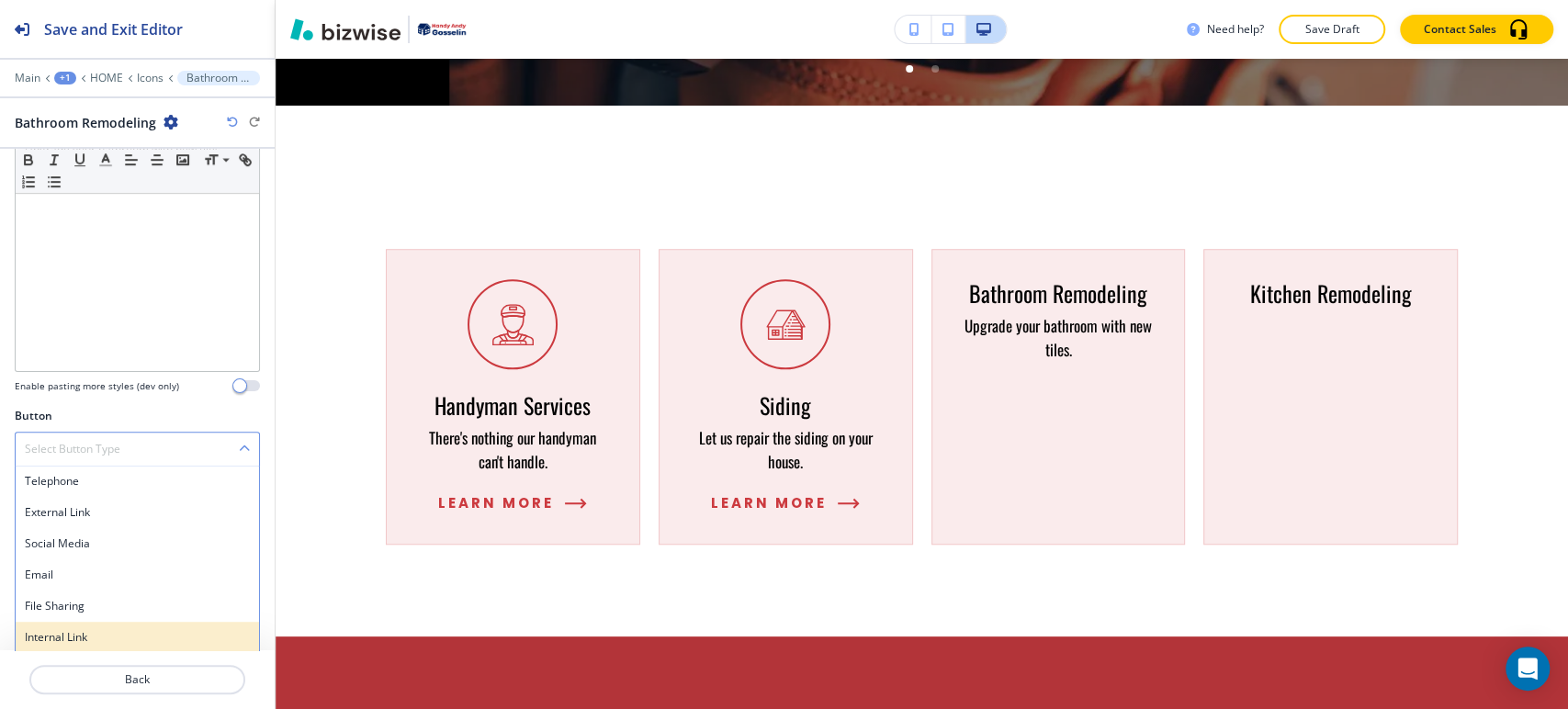
click at [115, 649] on div "Internal Link" at bounding box center [136, 637] width 243 height 31
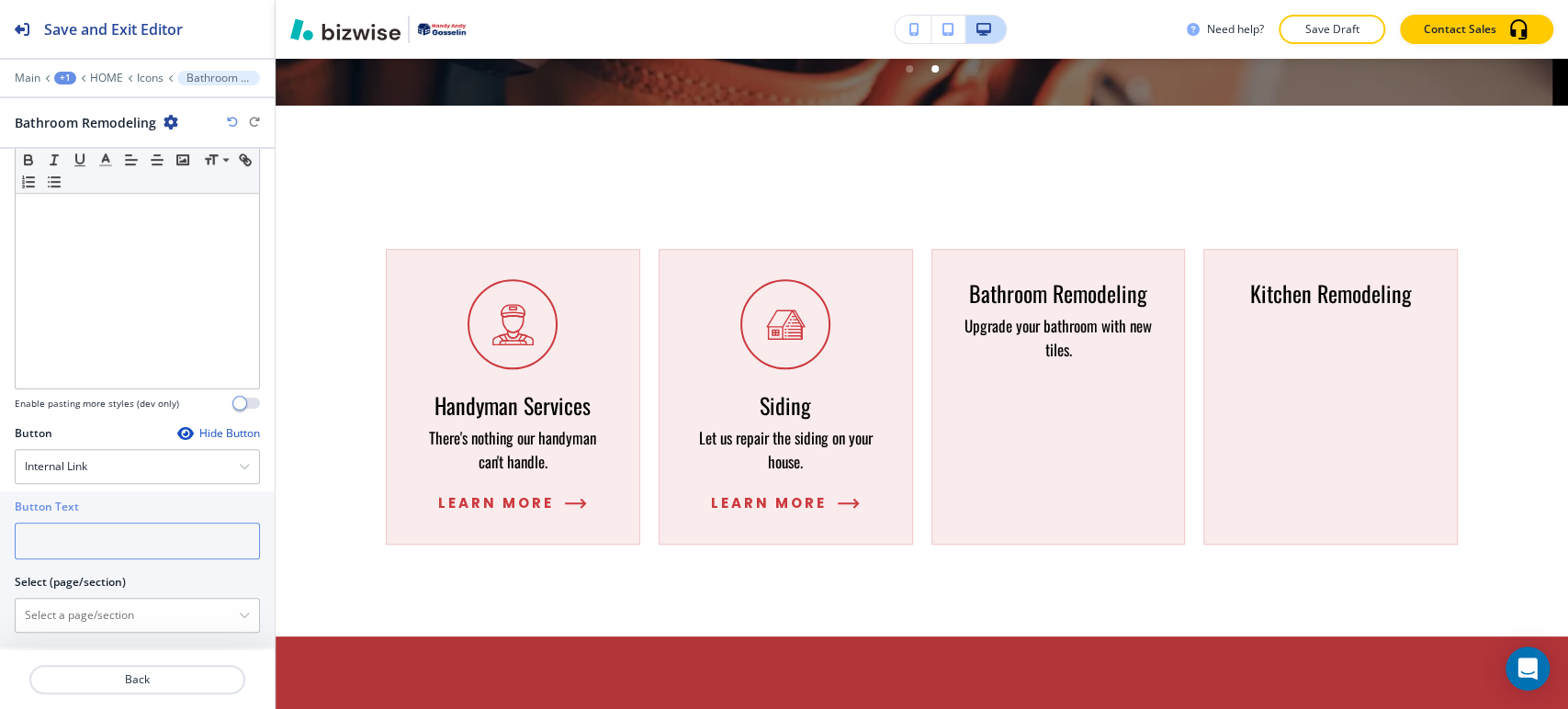
click at [112, 522] on input "text" at bounding box center [136, 540] width 245 height 37
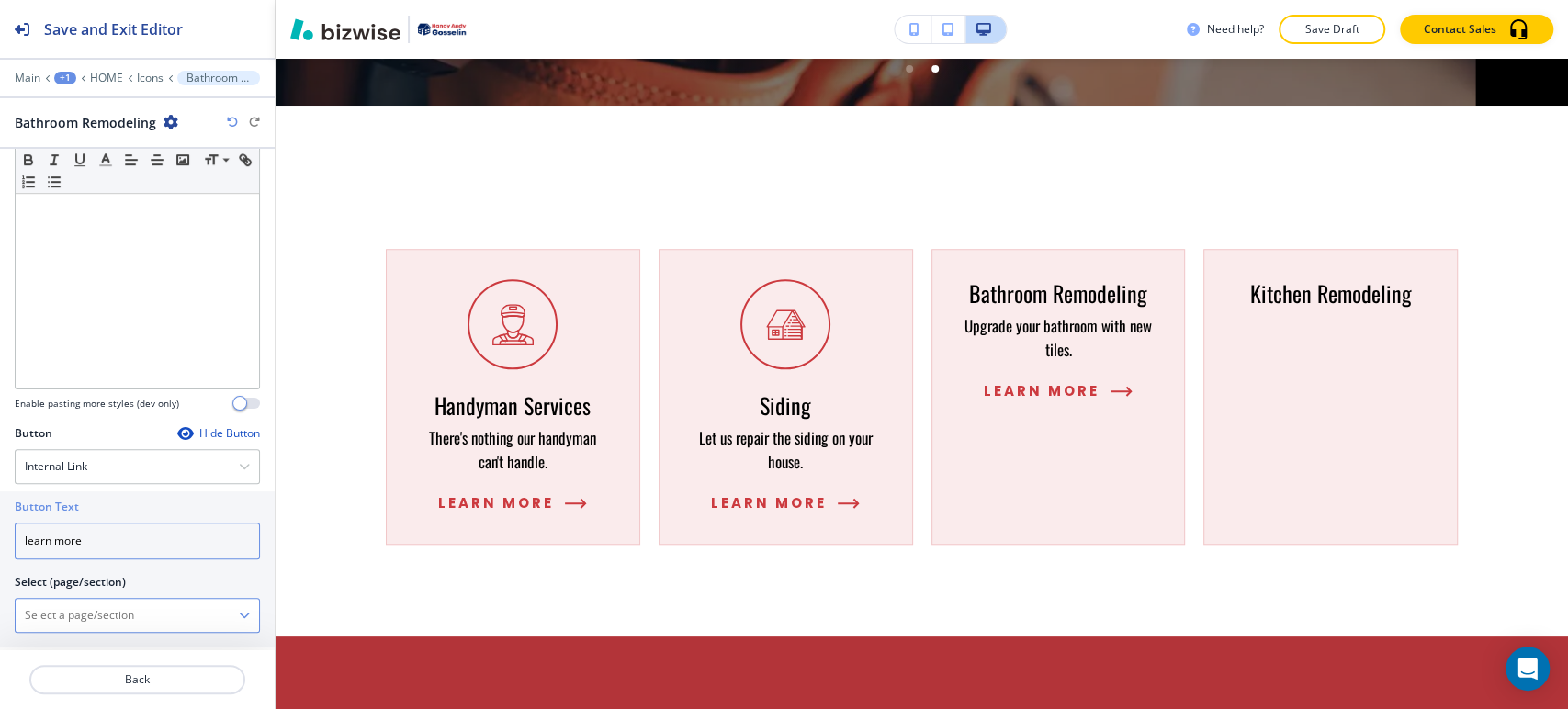
type input "learn more"
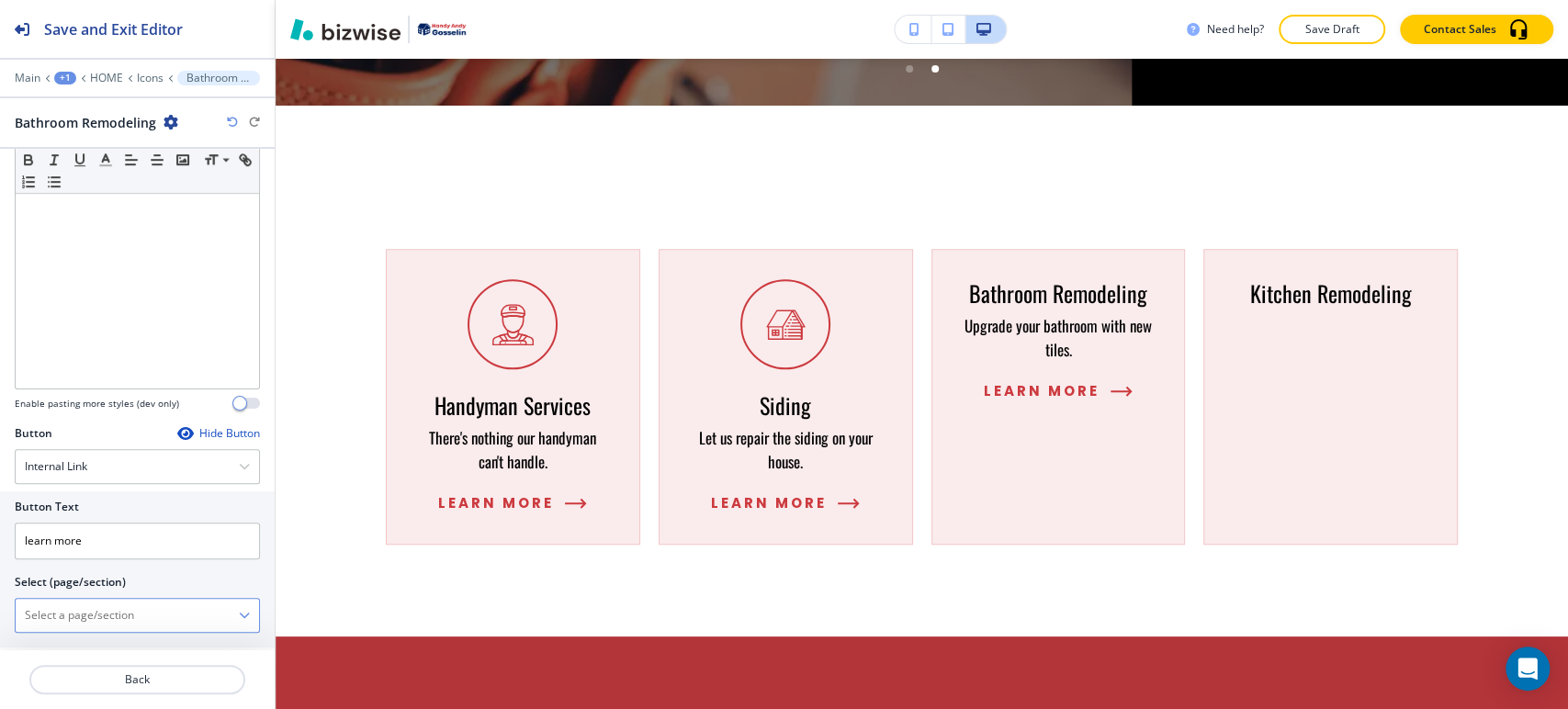
click at [83, 616] on \(page\/section\) "Manual Input" at bounding box center [127, 615] width 223 height 31
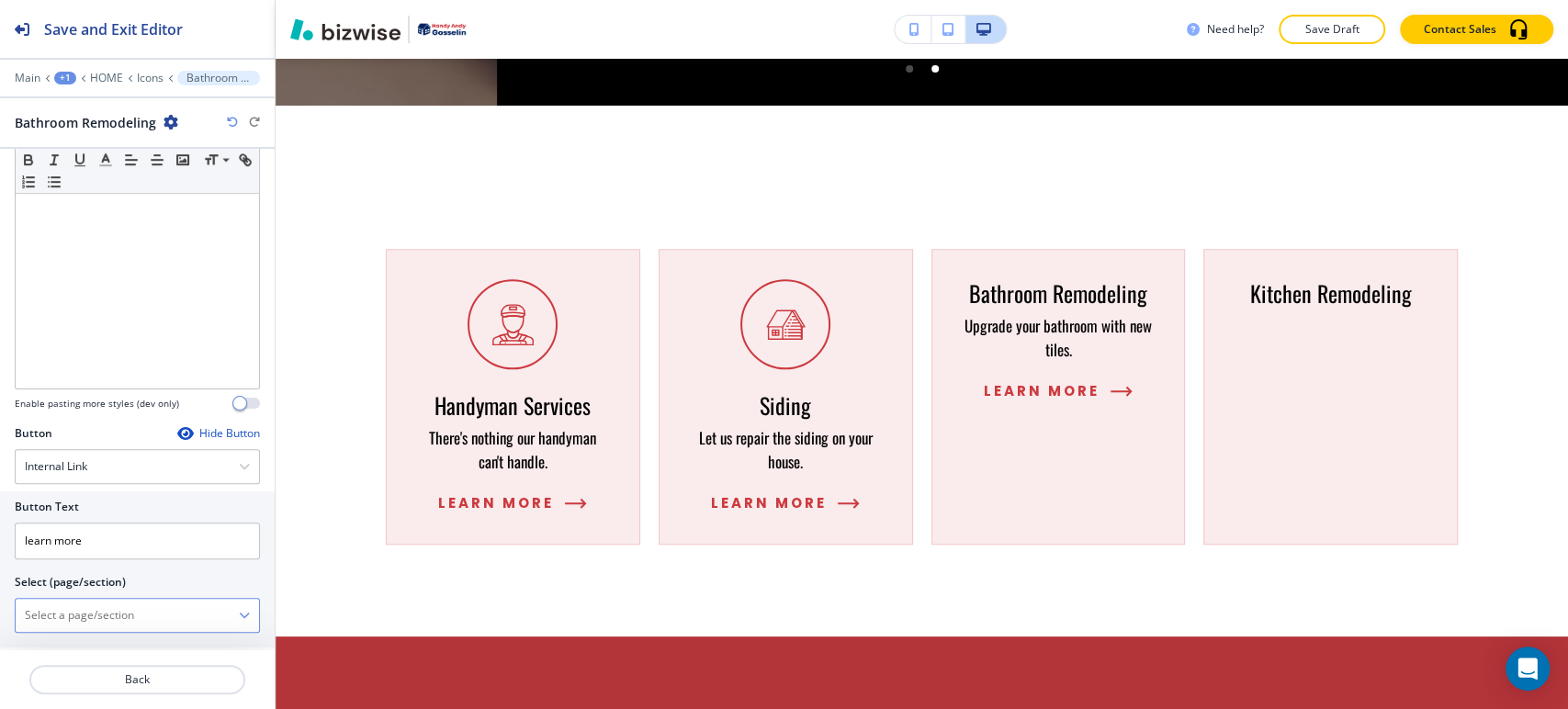
paste \(page\/section\) "Bathroom Remodeling"
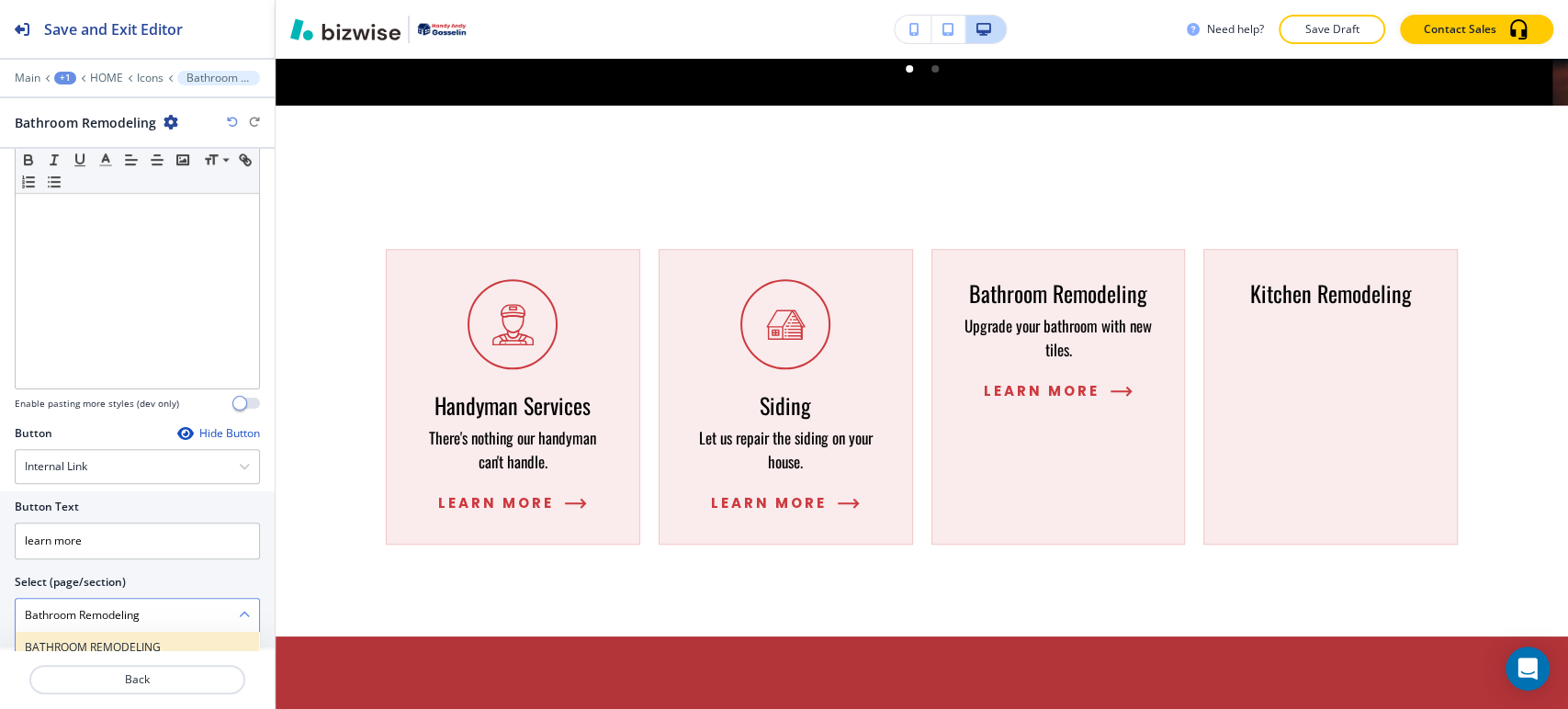
click at [92, 639] on h4 "BATHROOM REMODELING" at bounding box center [137, 647] width 225 height 16
type \(page\/section\) "BATHROOM REMODELING"
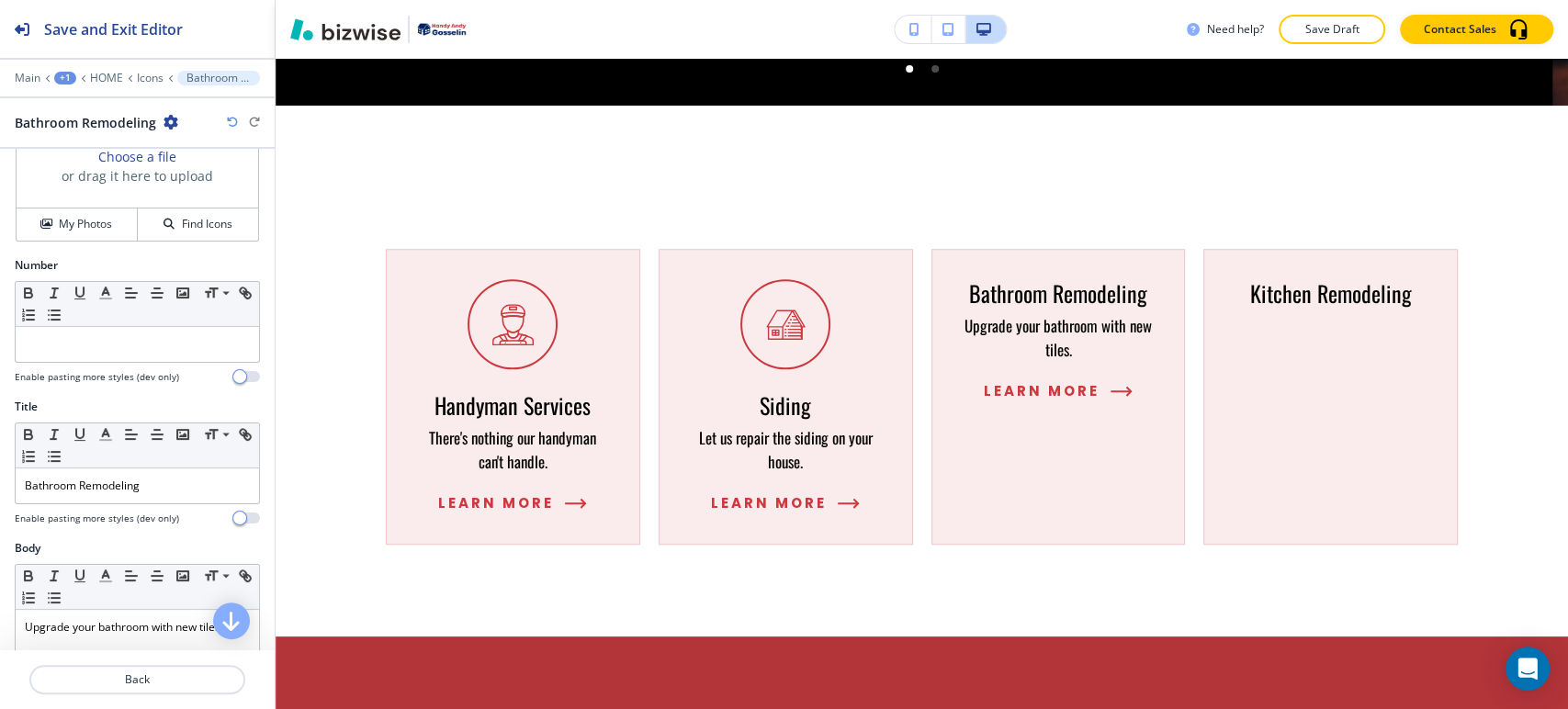
scroll to position [0, 0]
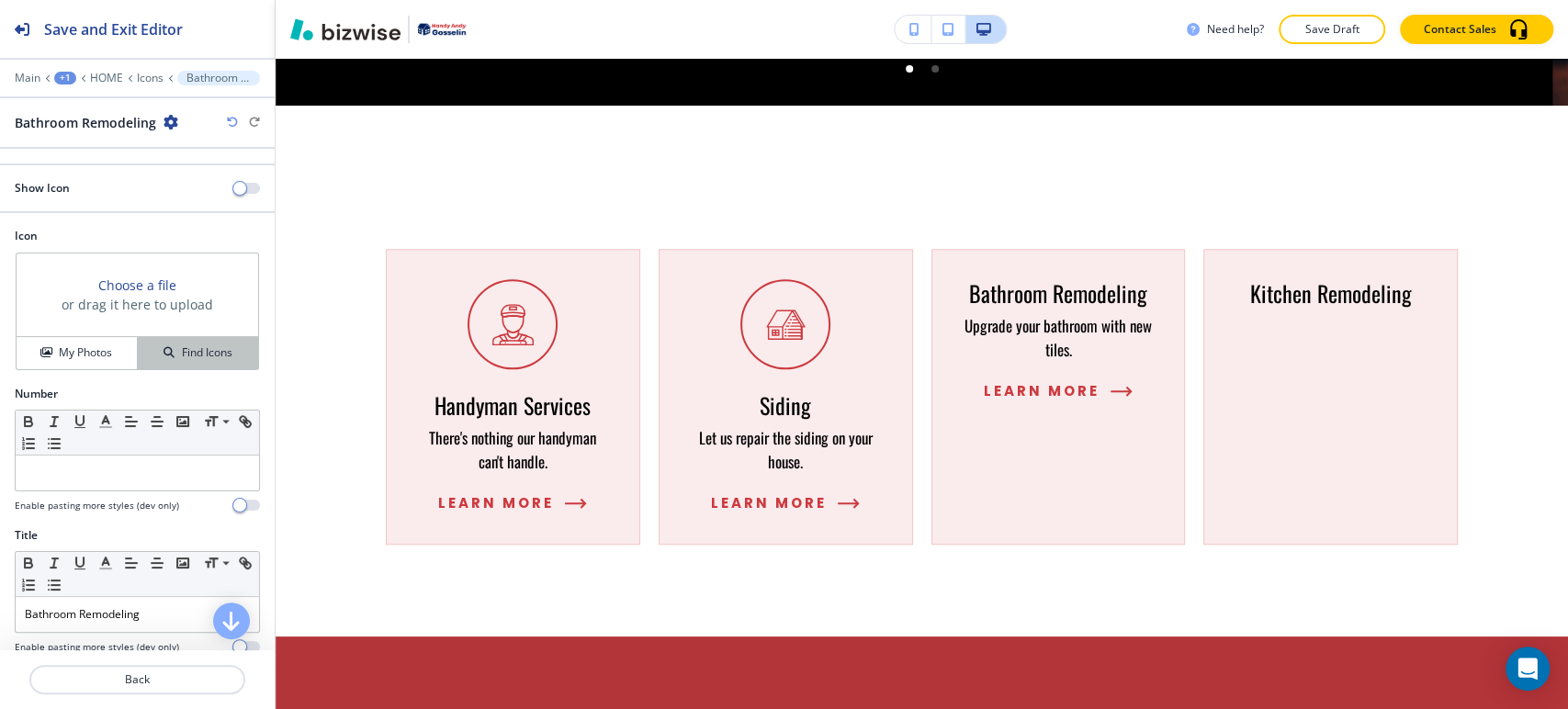
click at [182, 349] on h4 "Find Icons" at bounding box center [207, 352] width 51 height 16
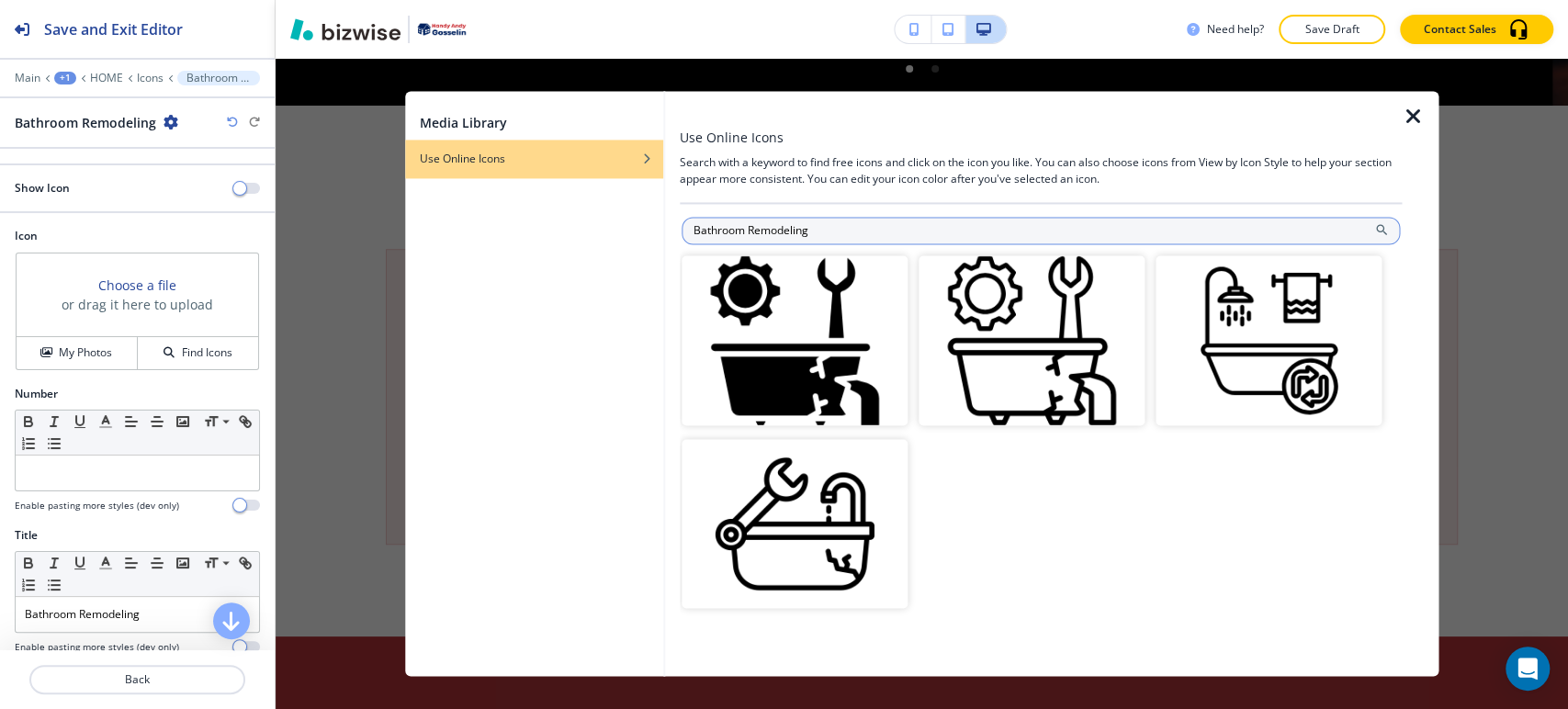
drag, startPoint x: 749, startPoint y: 226, endPoint x: 845, endPoint y: 221, distance: 96.1
click at [845, 221] on input "Bathroom Remodeling" at bounding box center [1041, 230] width 719 height 28
type input "Bathroom"
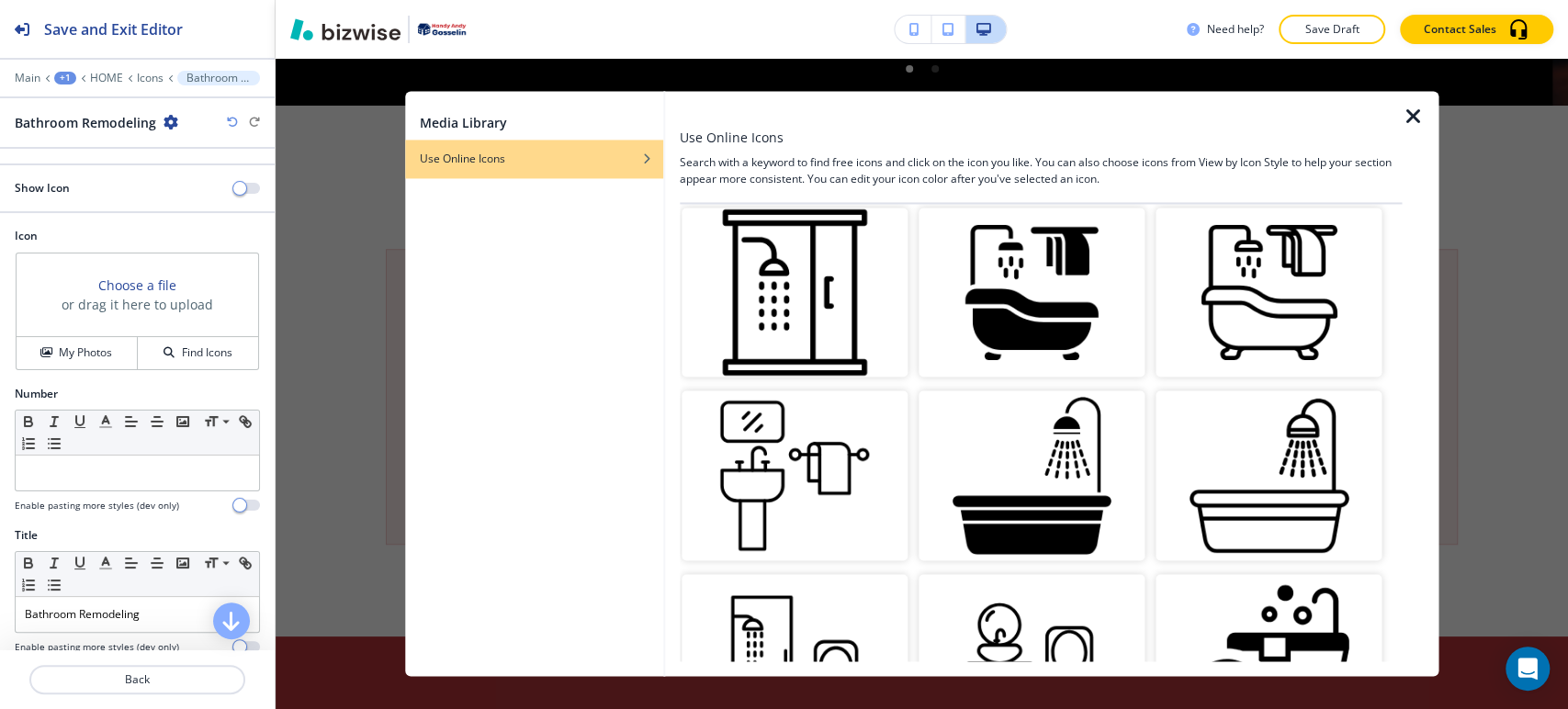
scroll to position [2029, 0]
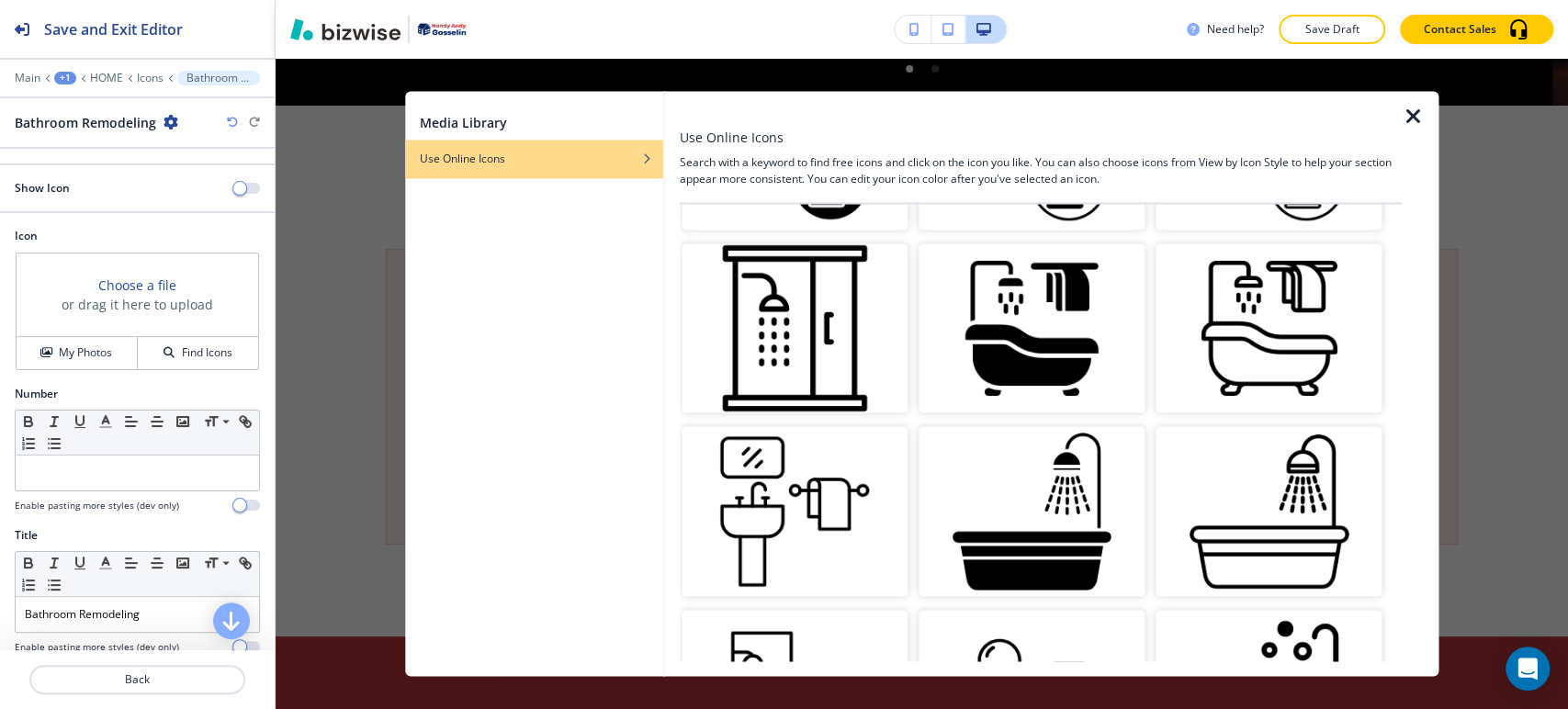
click at [1274, 334] on img "button" at bounding box center [1268, 328] width 226 height 170
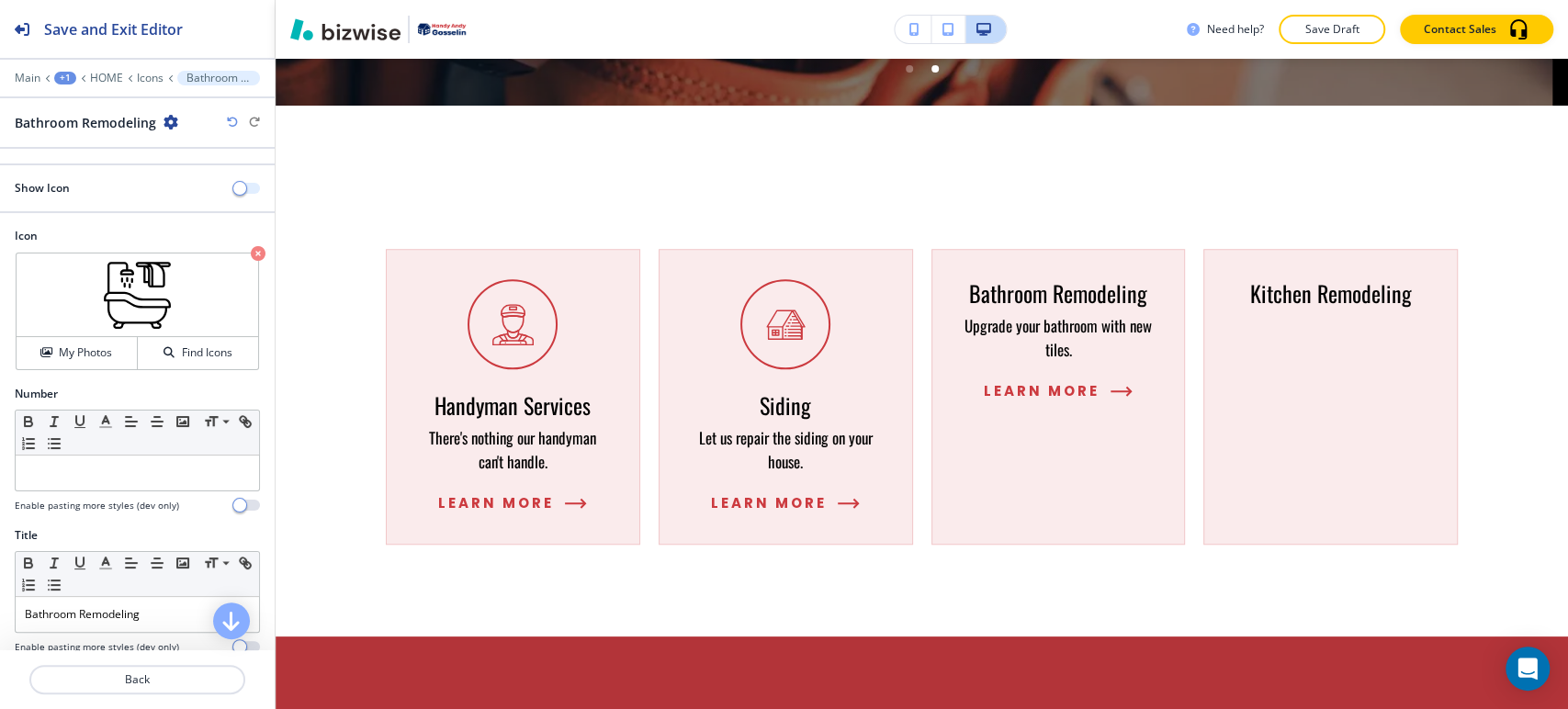
click at [233, 189] on span "button" at bounding box center [239, 188] width 14 height 14
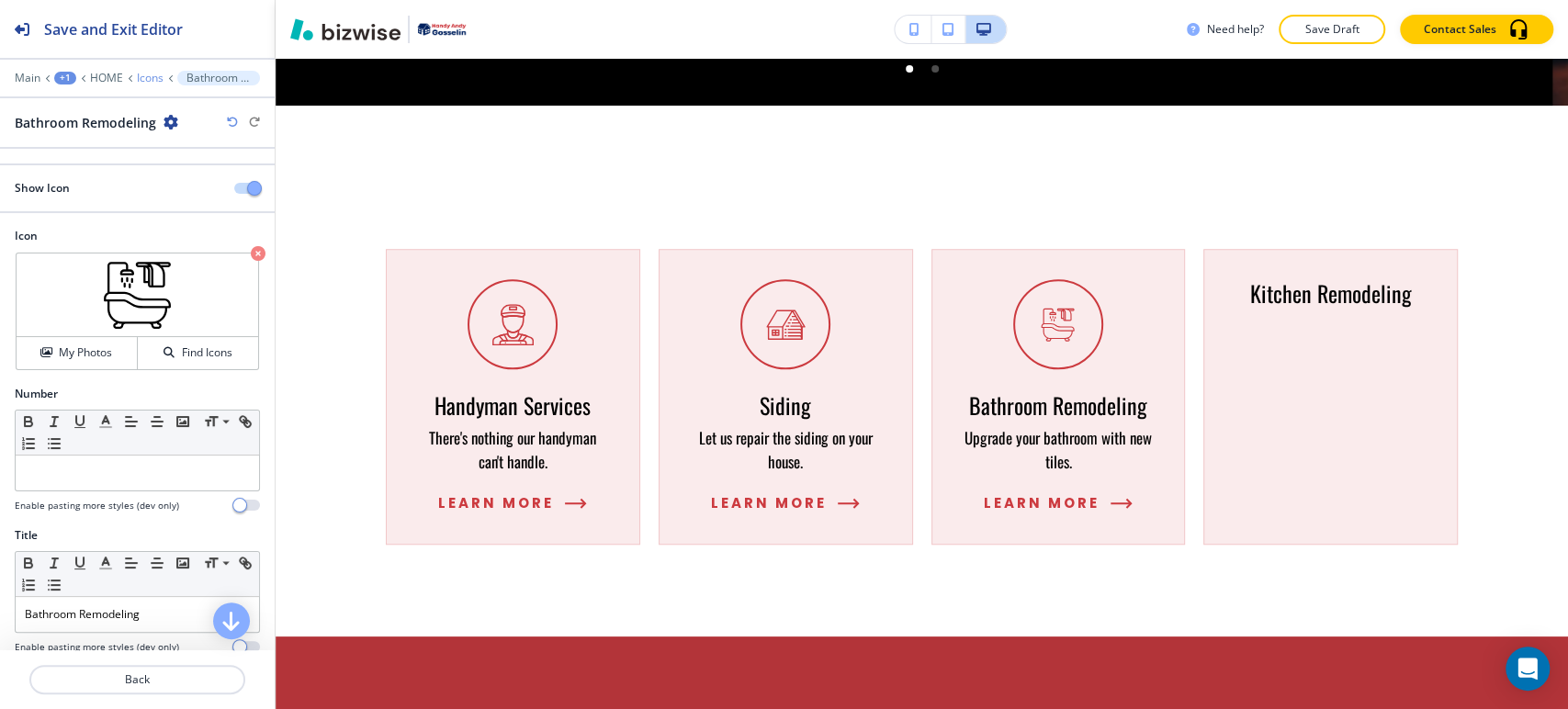
click at [149, 73] on p "Icons" at bounding box center [151, 77] width 27 height 12
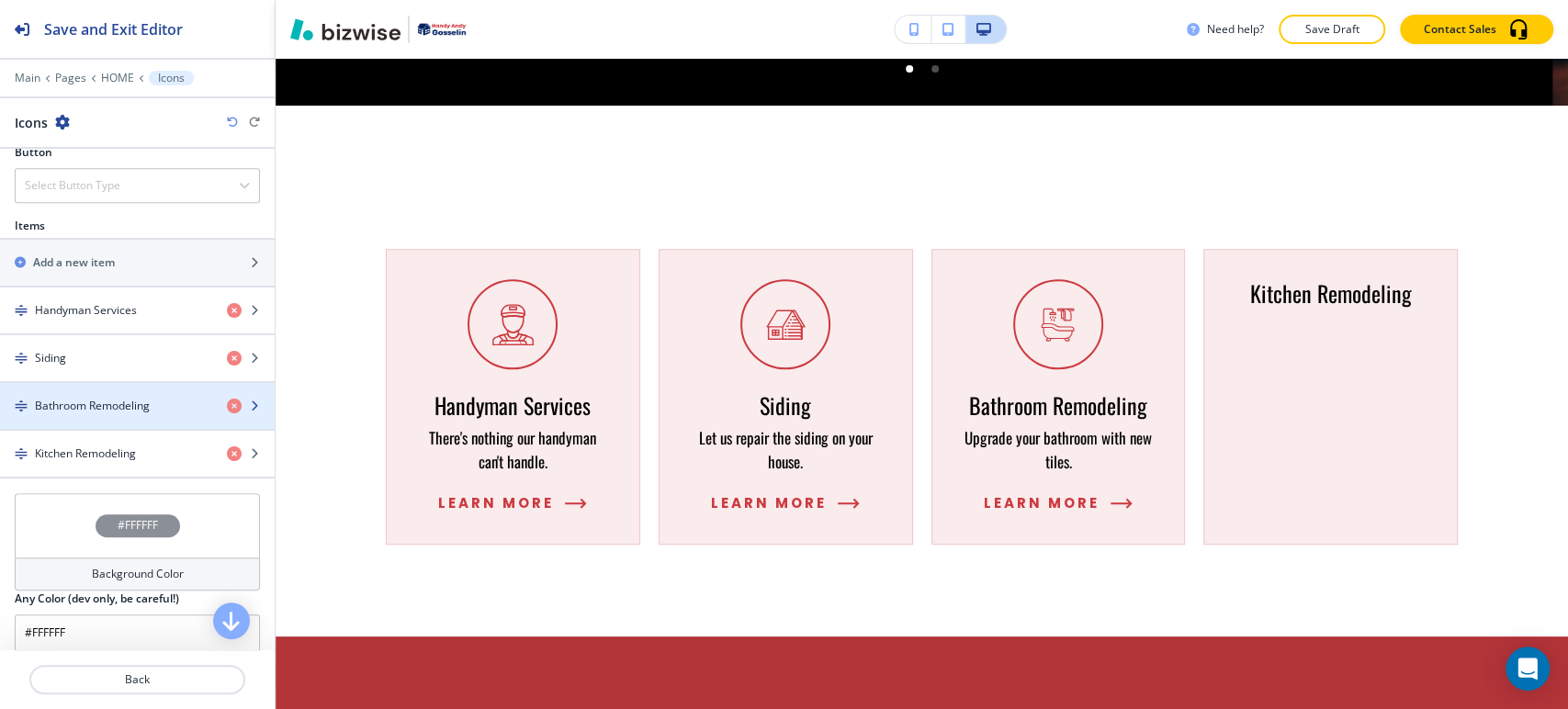
scroll to position [794, 0]
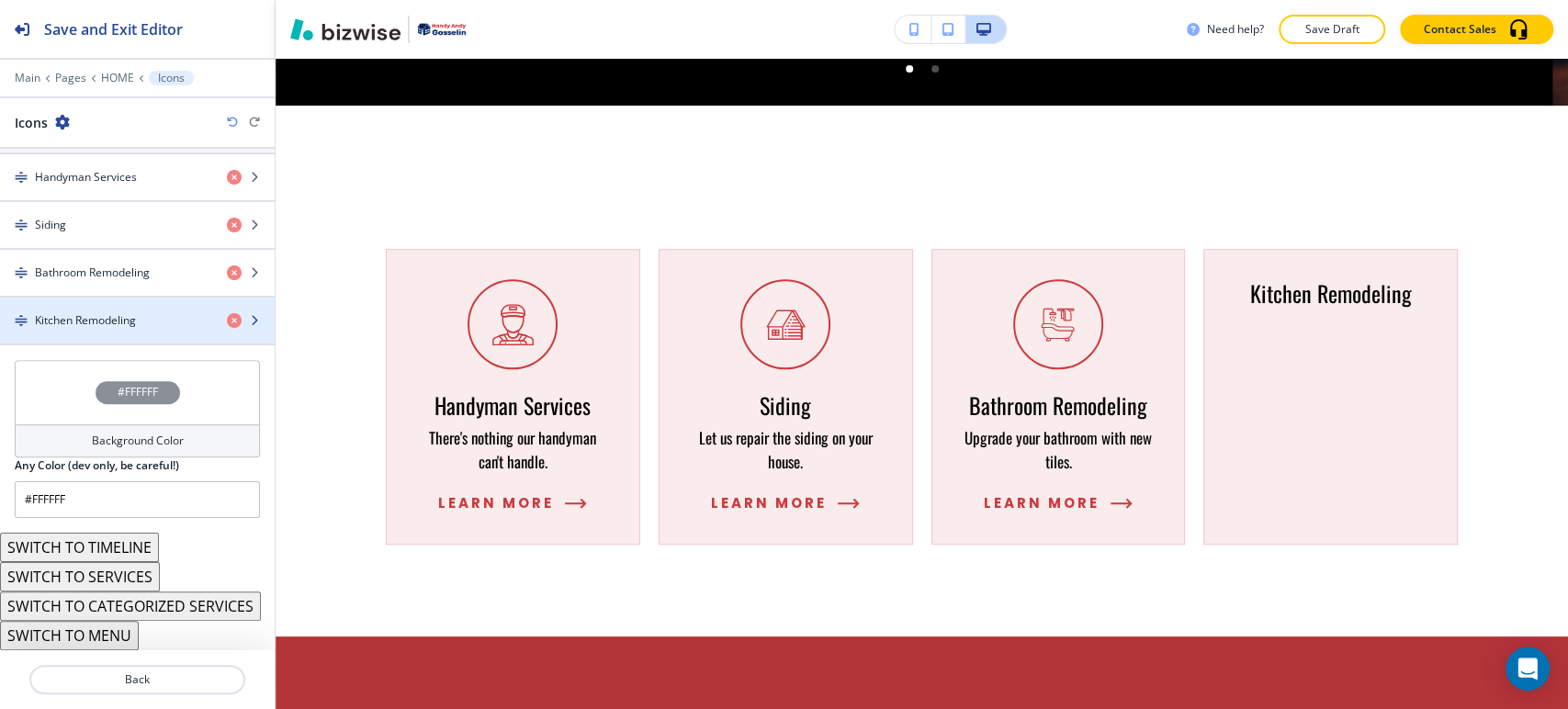
click at [139, 321] on div "Kitchen Remodeling" at bounding box center [106, 320] width 213 height 16
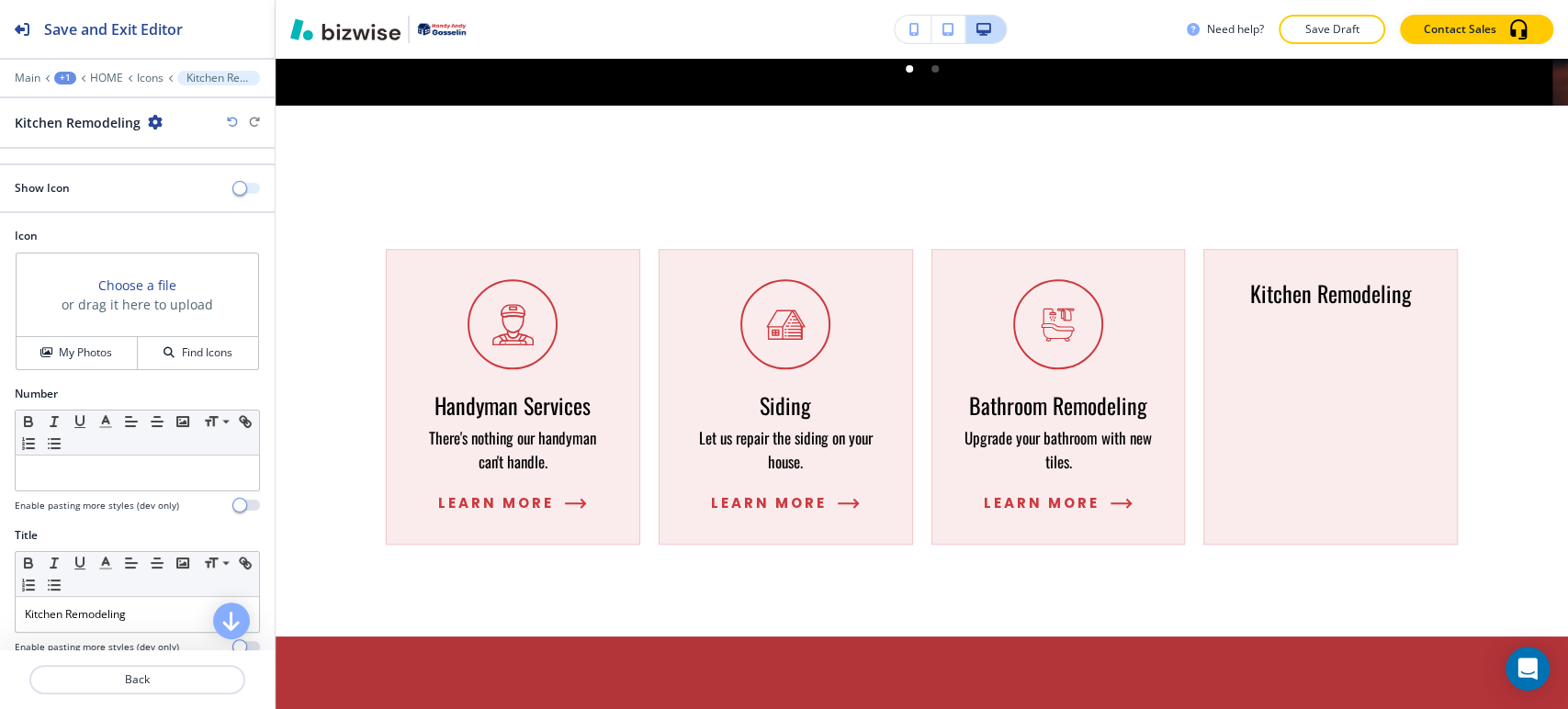
click at [234, 186] on button "button" at bounding box center [247, 189] width 26 height 11
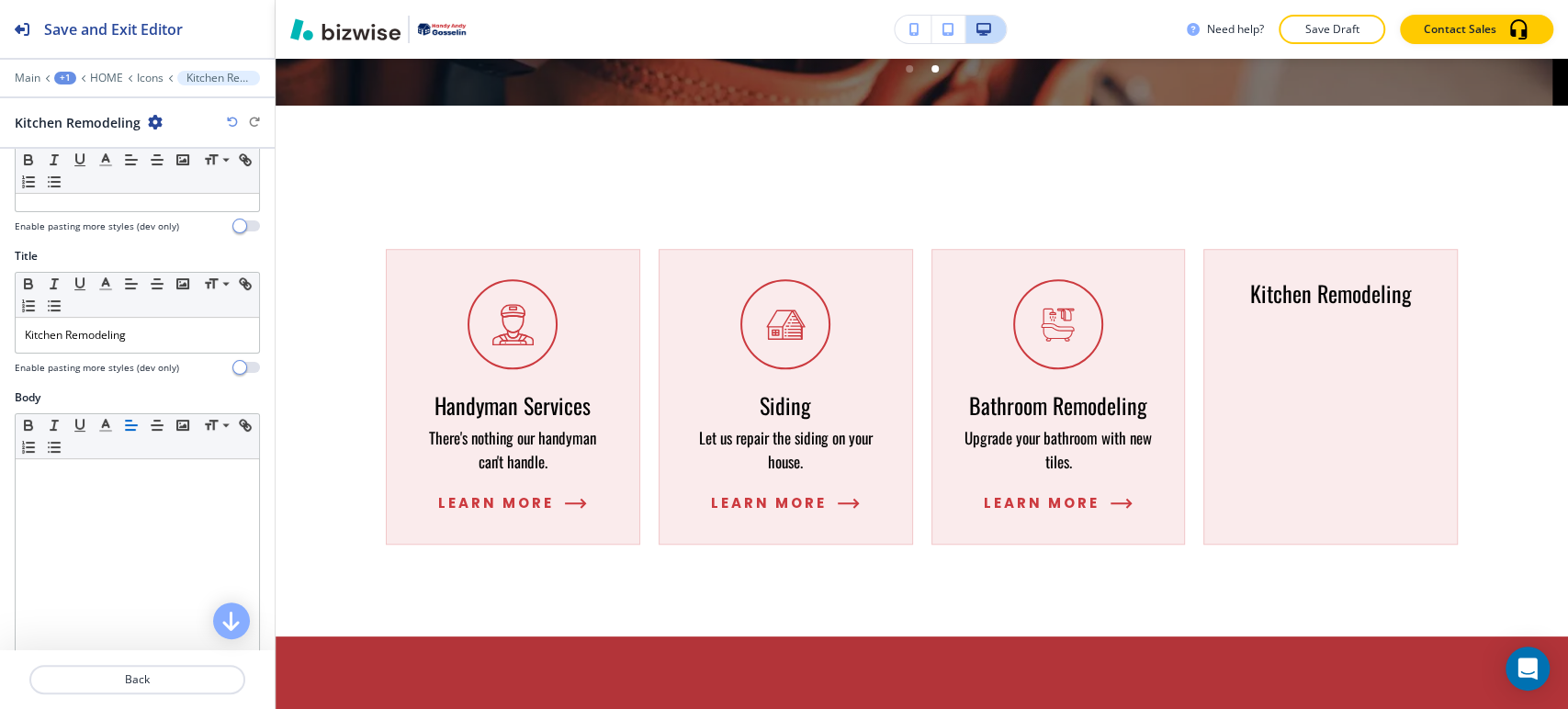
scroll to position [230, 0]
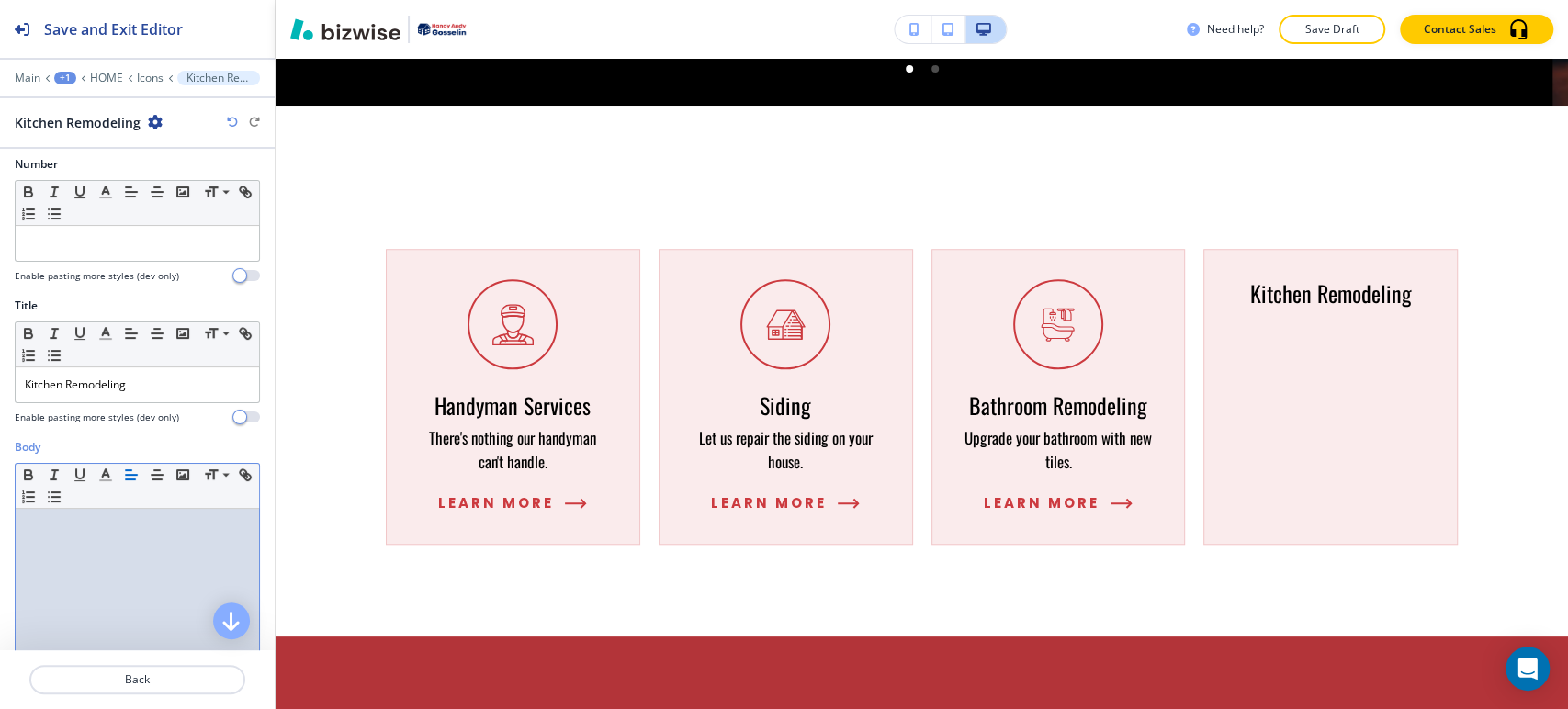
click at [132, 520] on p at bounding box center [137, 525] width 225 height 16
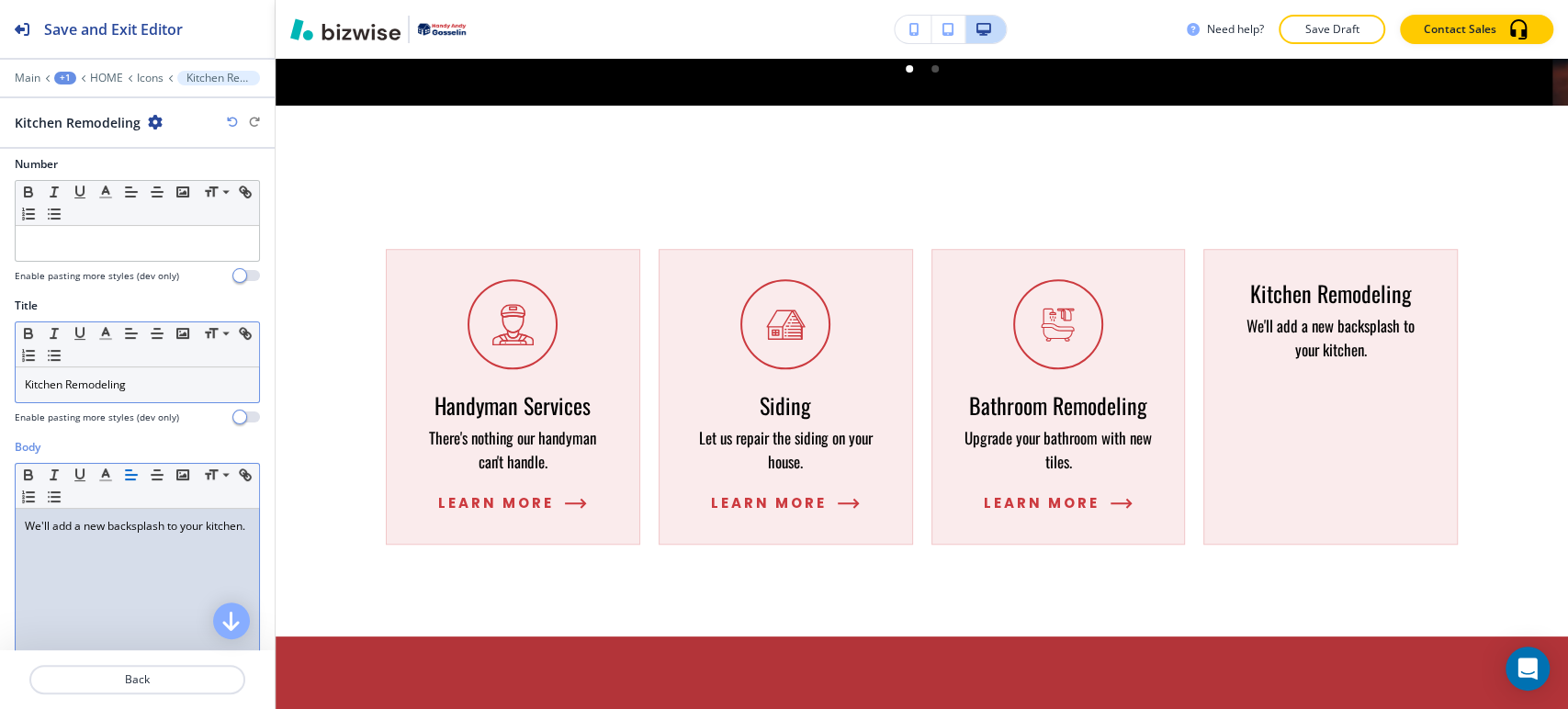
click at [201, 367] on div "Kitchen Remodeling" at bounding box center [136, 384] width 243 height 35
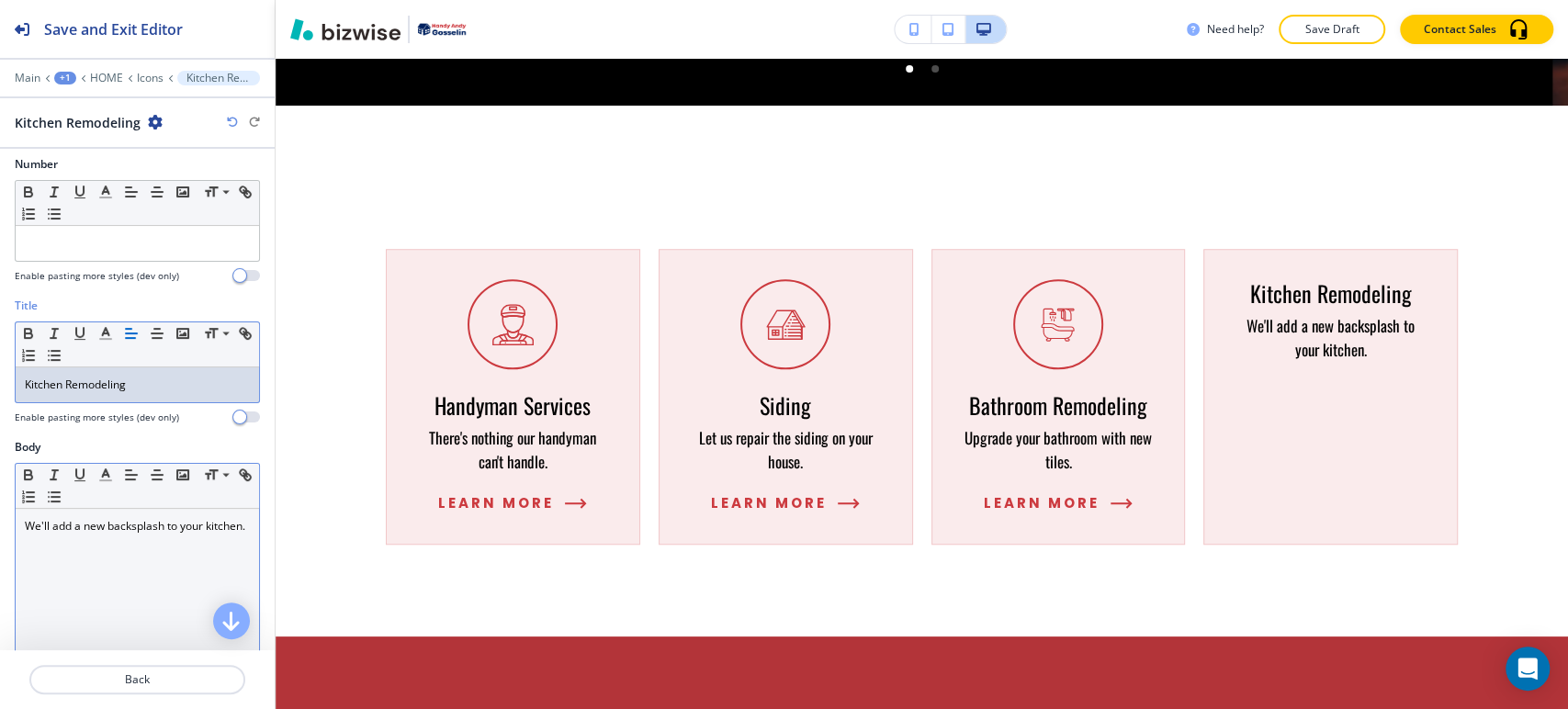
click at [173, 376] on p "Kitchen Remodeling" at bounding box center [137, 384] width 225 height 16
copy p "Kitchen Remodeling"
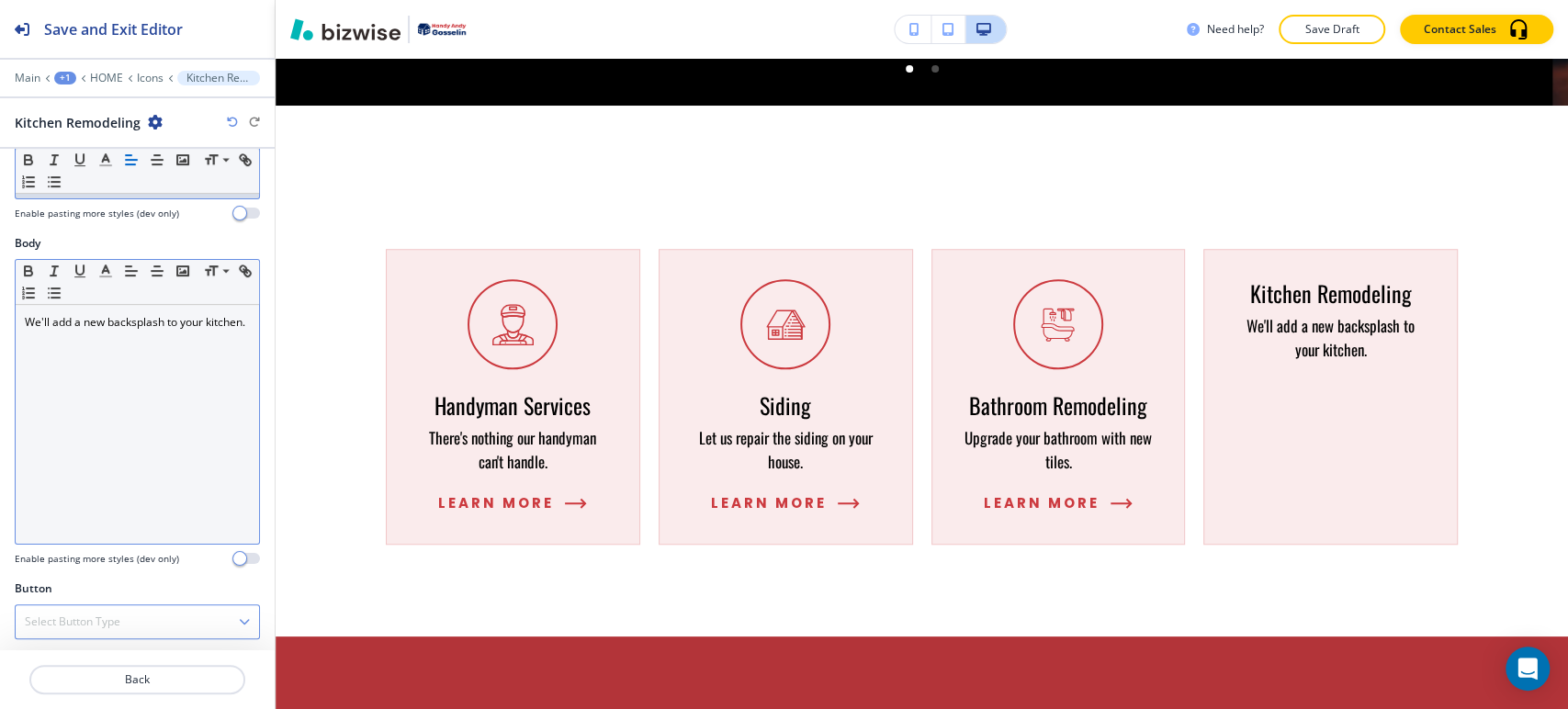
click at [141, 624] on div "Select Button Type" at bounding box center [136, 621] width 243 height 33
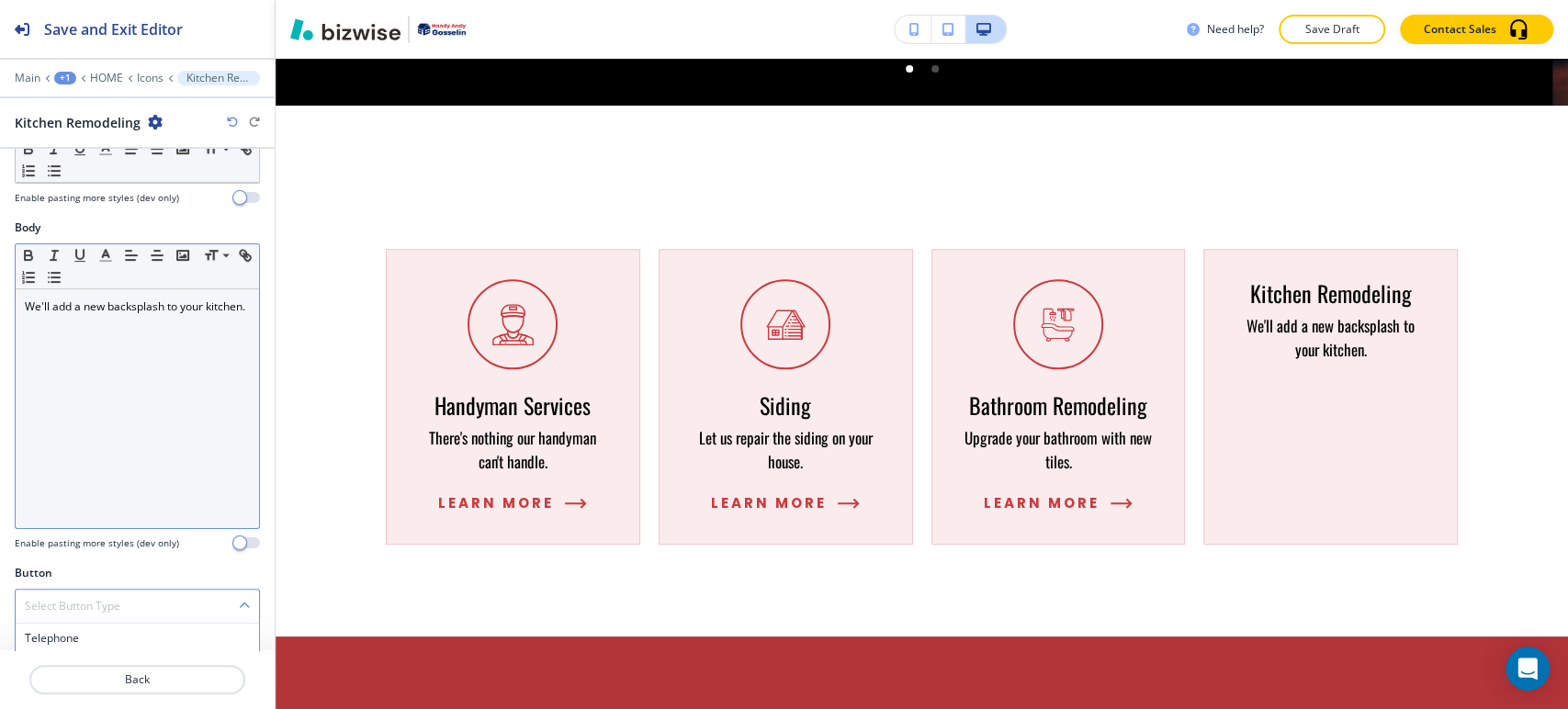
scroll to position [606, 0]
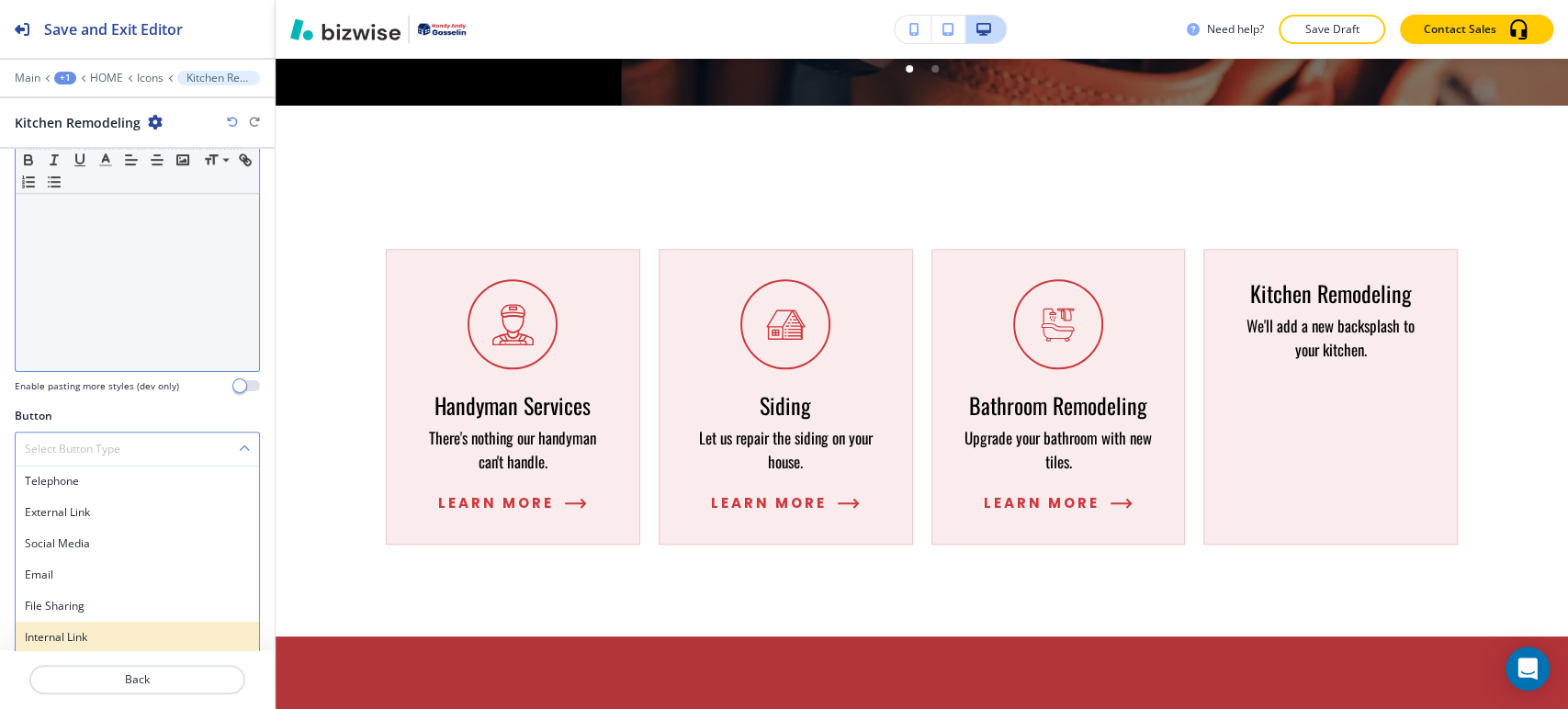
click at [136, 629] on h4 "Internal Link" at bounding box center [137, 637] width 225 height 16
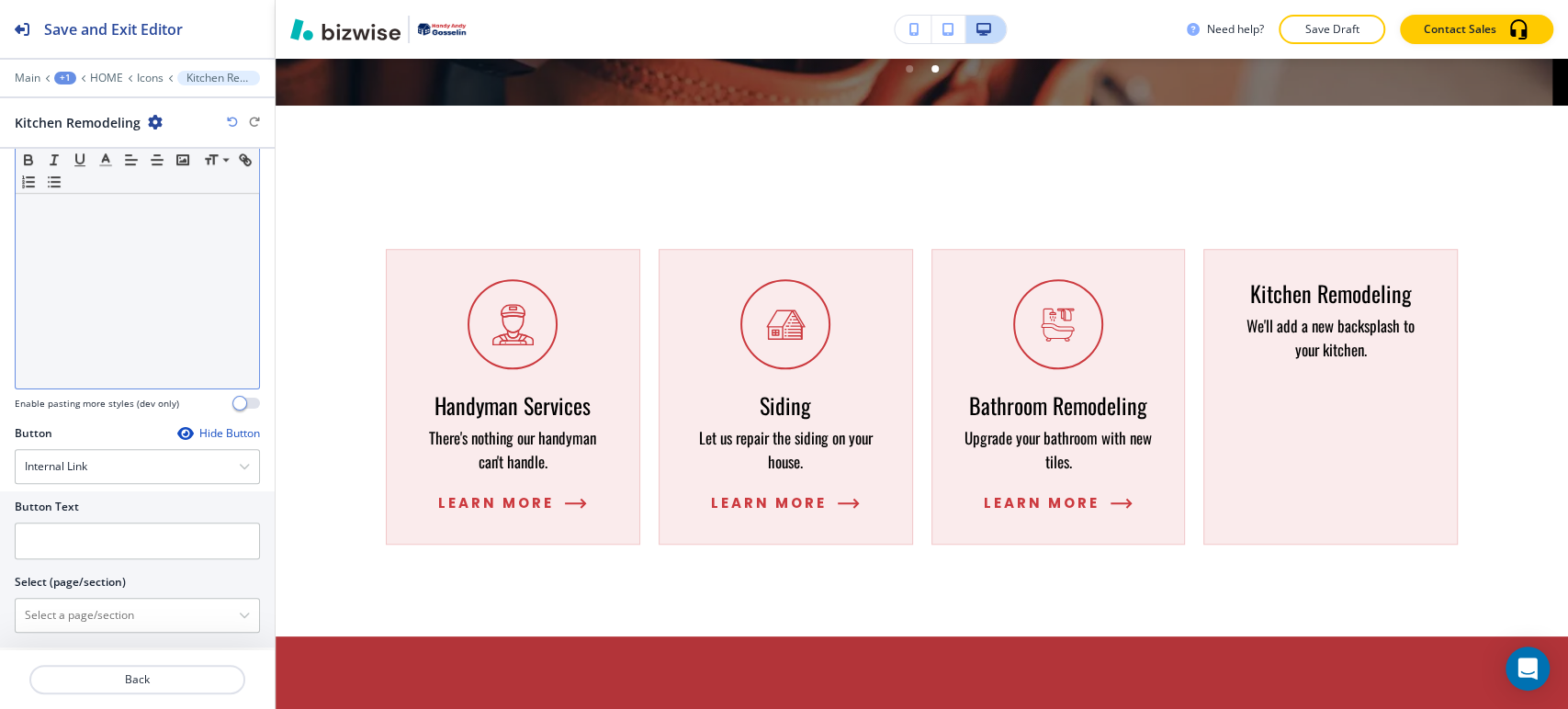
click at [125, 560] on div at bounding box center [136, 566] width 245 height 14
click at [128, 539] on input "text" at bounding box center [136, 540] width 245 height 37
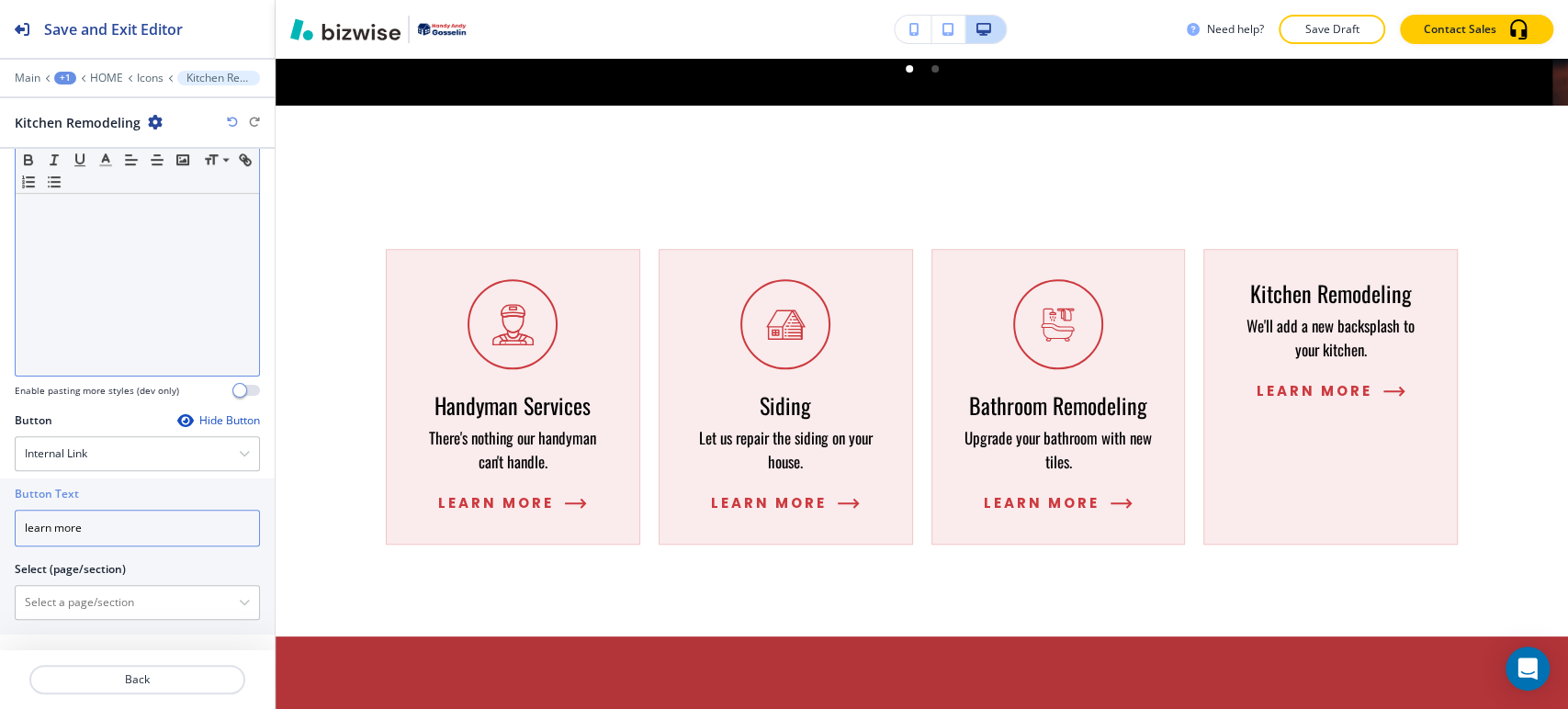
scroll to position [603, 0]
type input "learn more"
click at [120, 606] on \(page\/section\) "Manual Input" at bounding box center [127, 600] width 223 height 31
paste \(page\/section\) "Kitchen Remodeling"
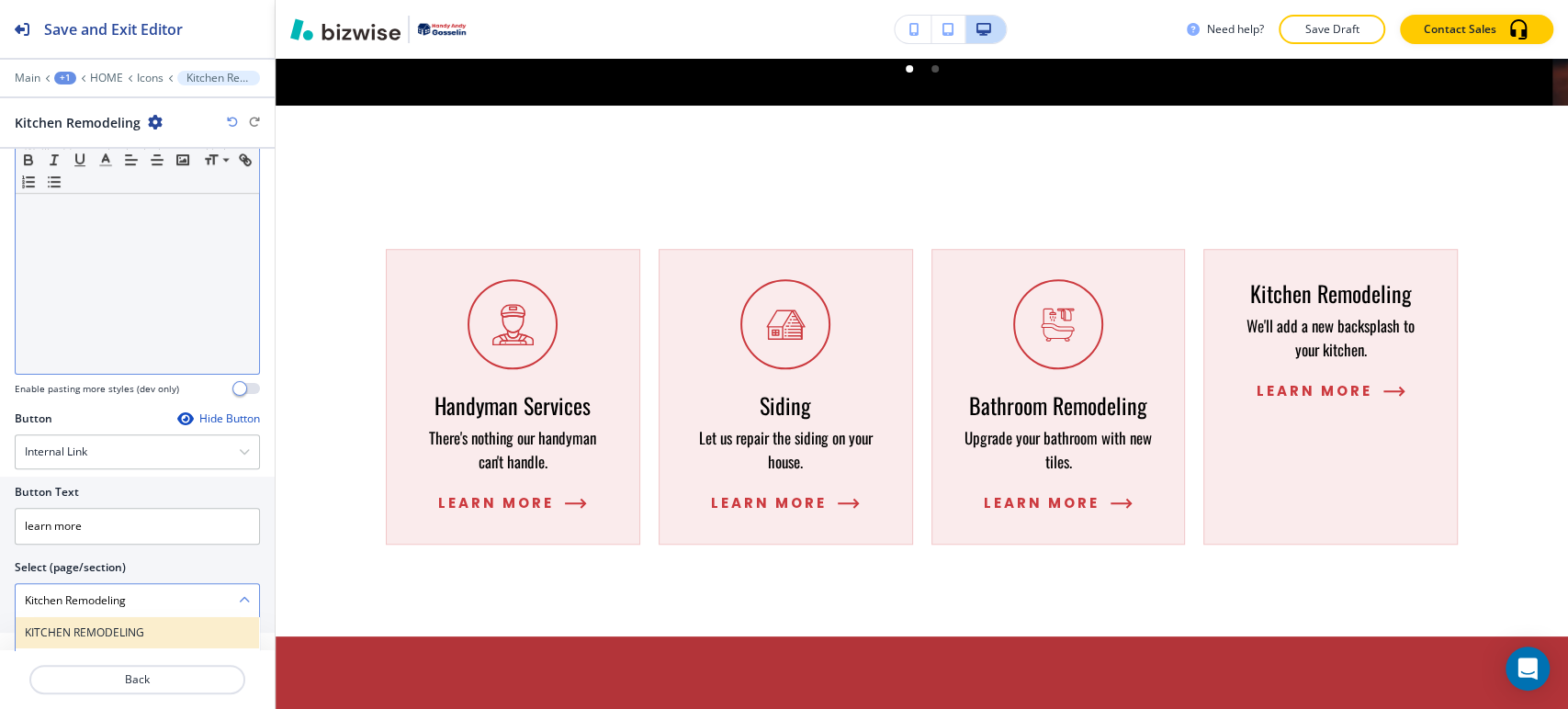
click at [108, 624] on h4 "KITCHEN REMODELING" at bounding box center [137, 632] width 225 height 16
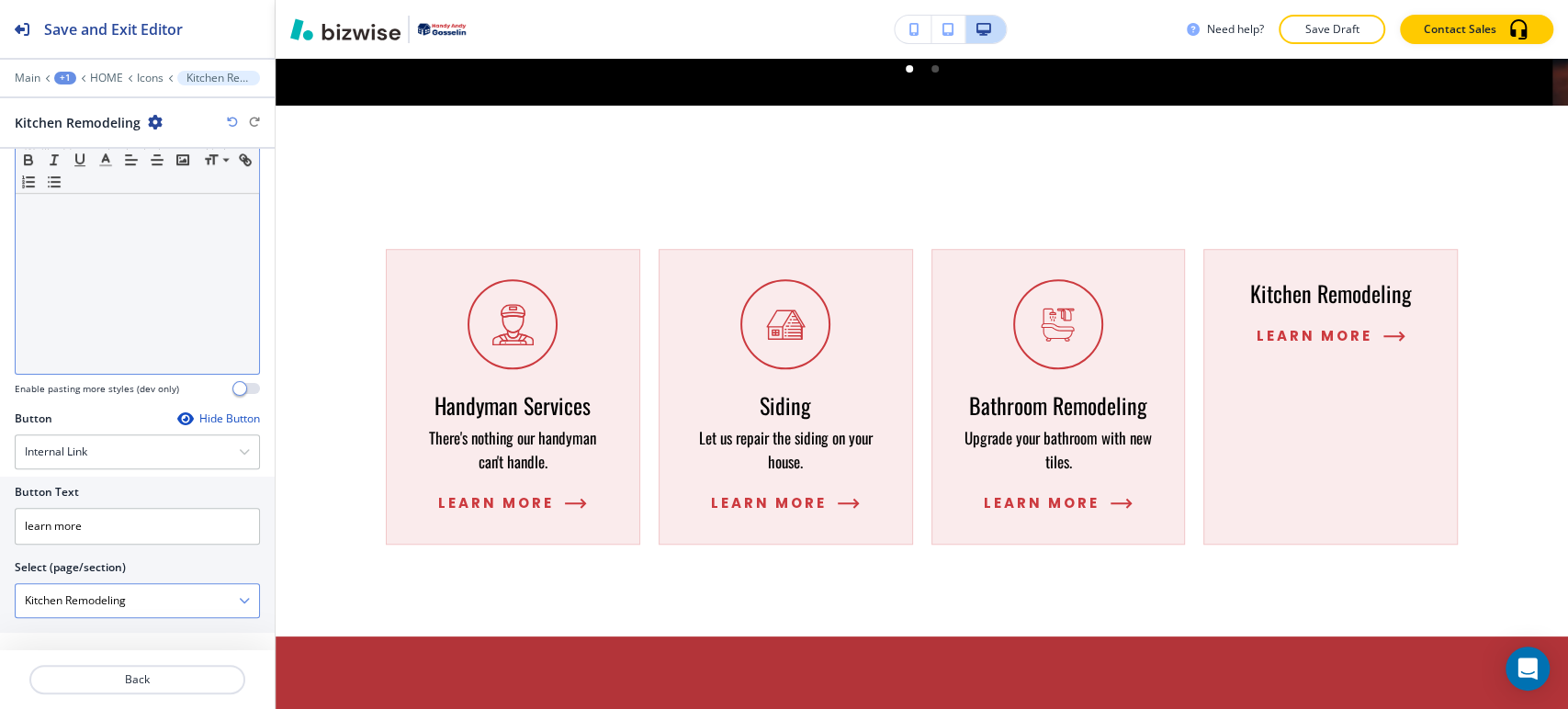
type \(page\/section\) "KITCHEN REMODELING"
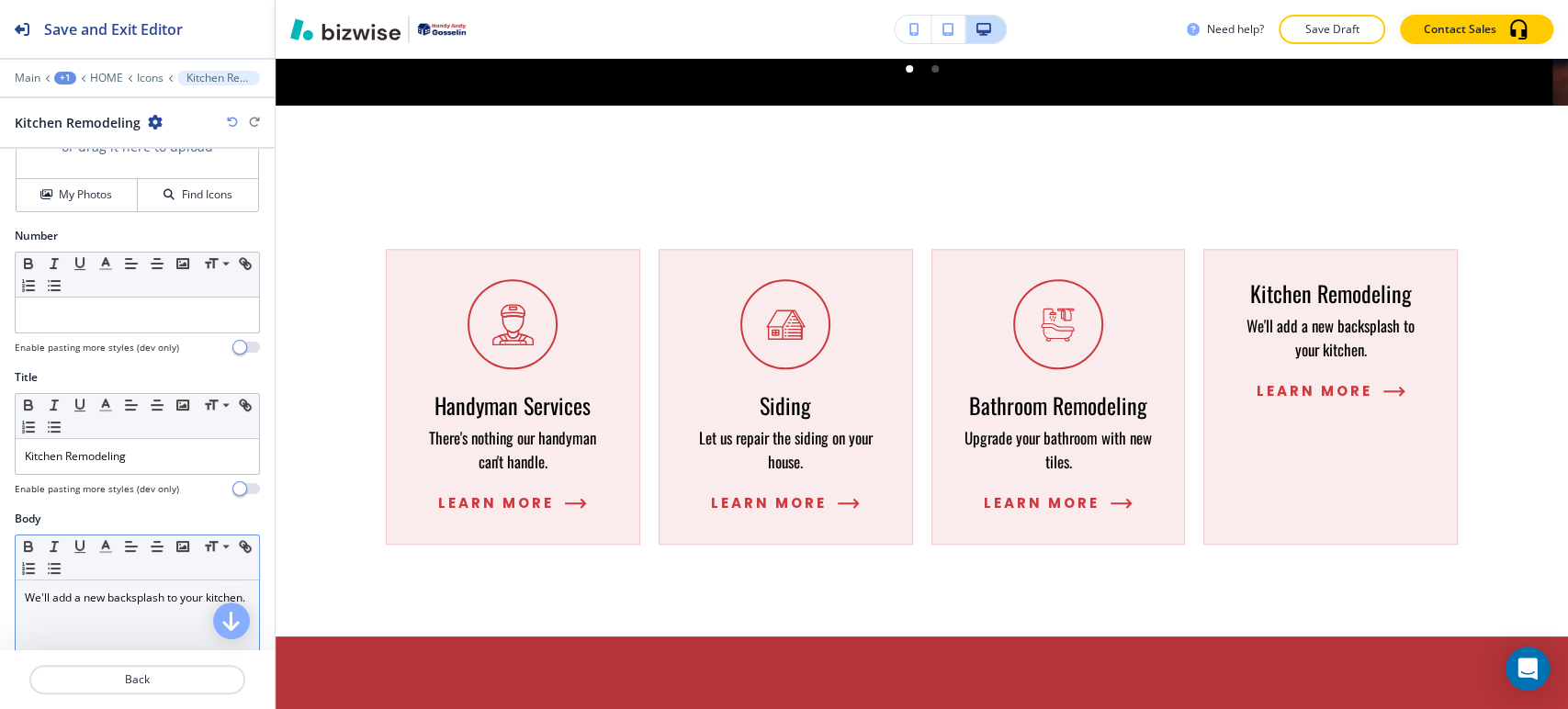
scroll to position [0, 0]
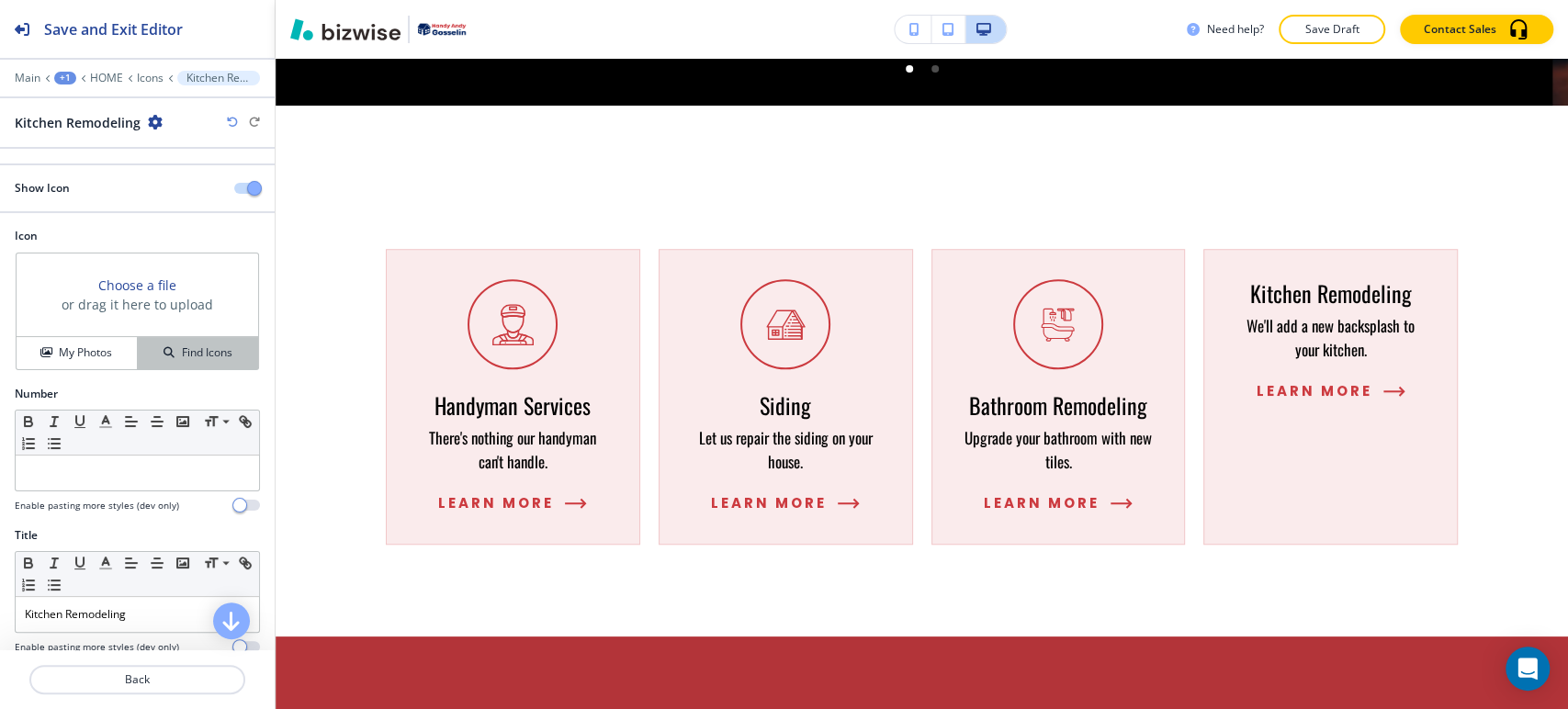
click at [182, 358] on h4 "Find Icons" at bounding box center [207, 352] width 51 height 16
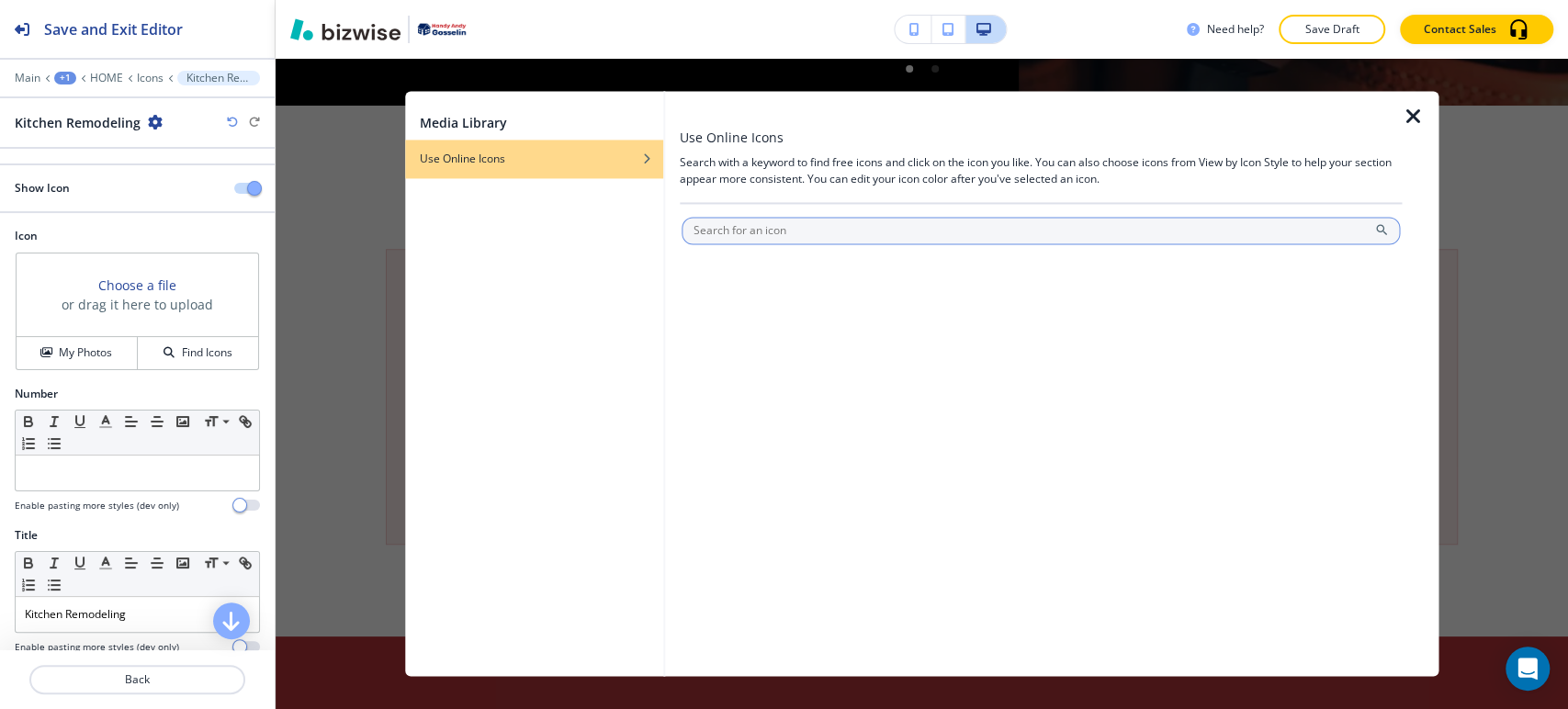
click at [1014, 238] on input "text" at bounding box center [1041, 230] width 719 height 28
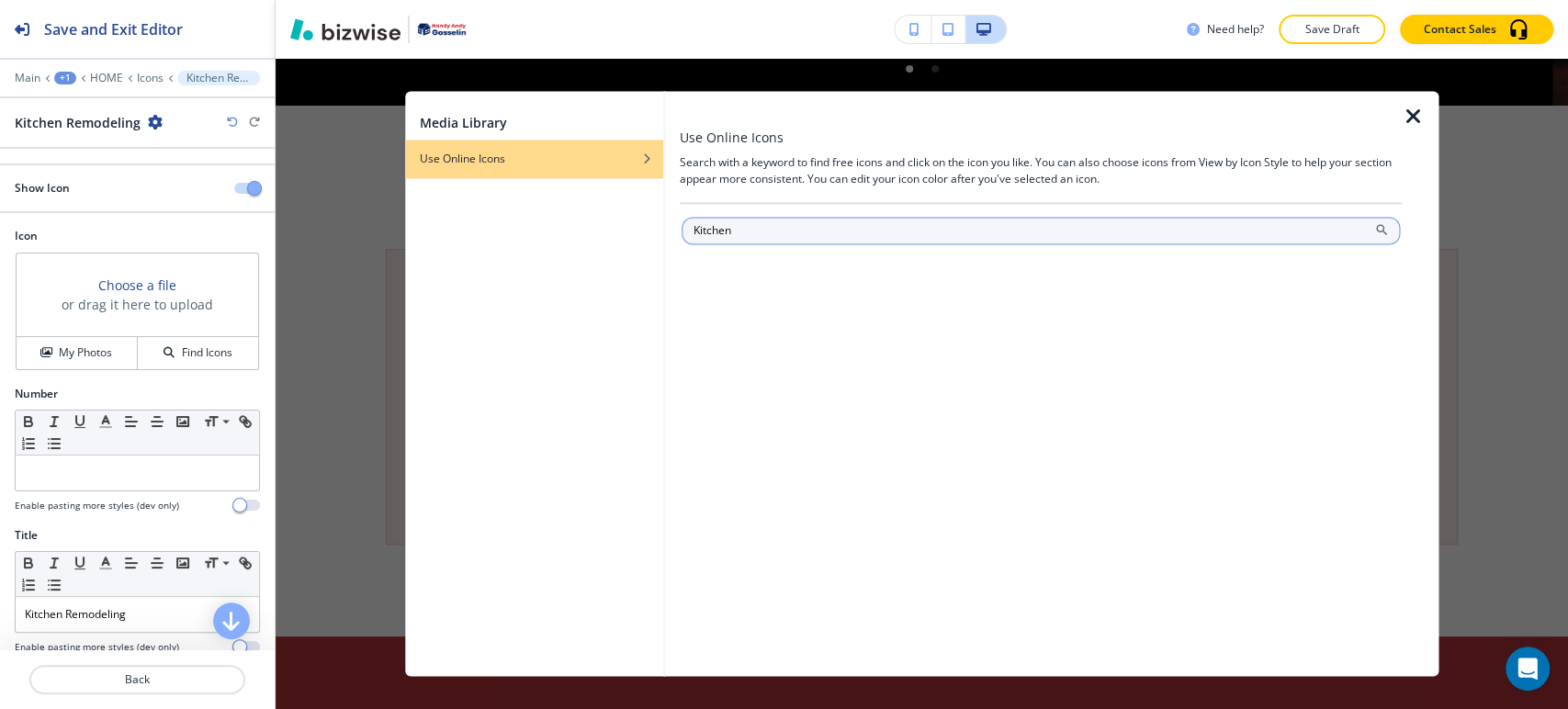
type input "Kitchen"
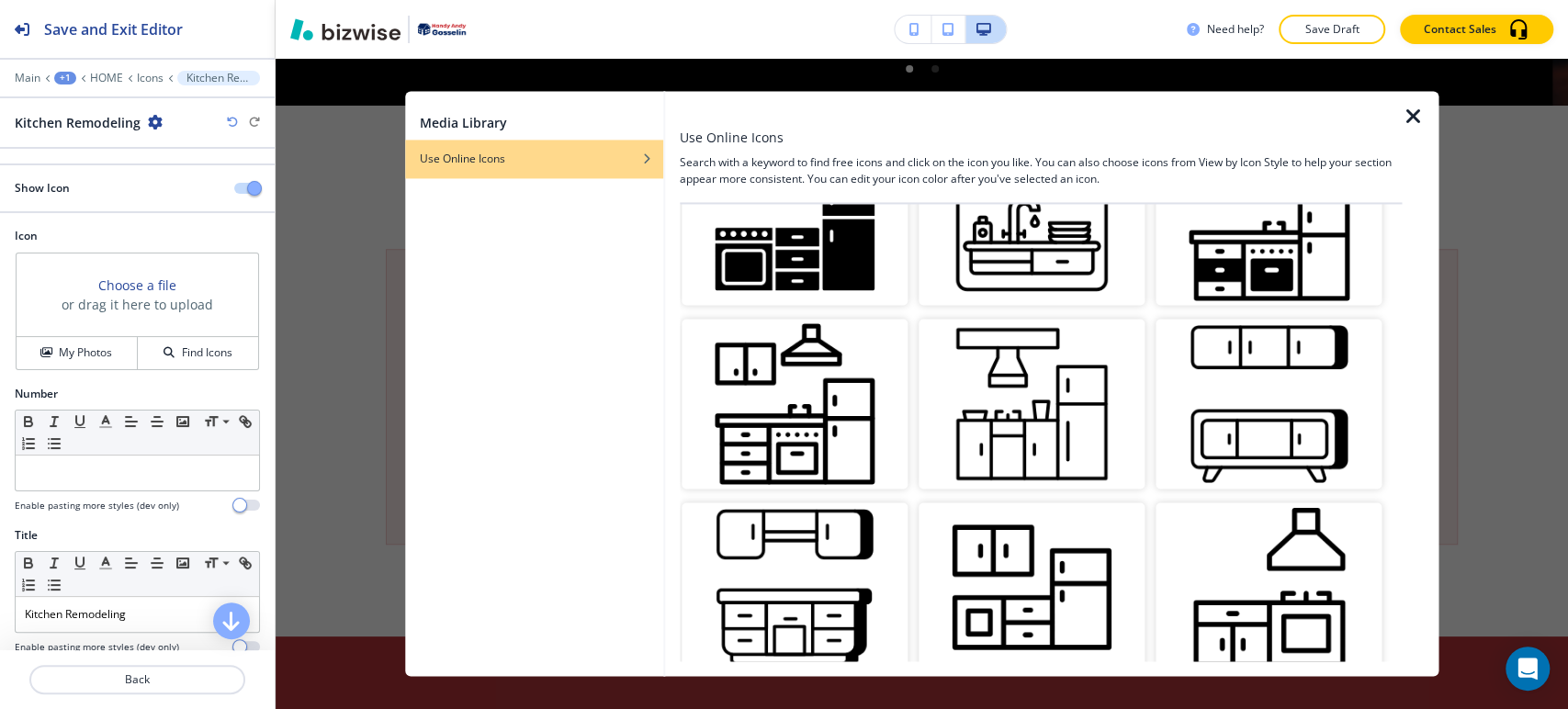
scroll to position [306, 0]
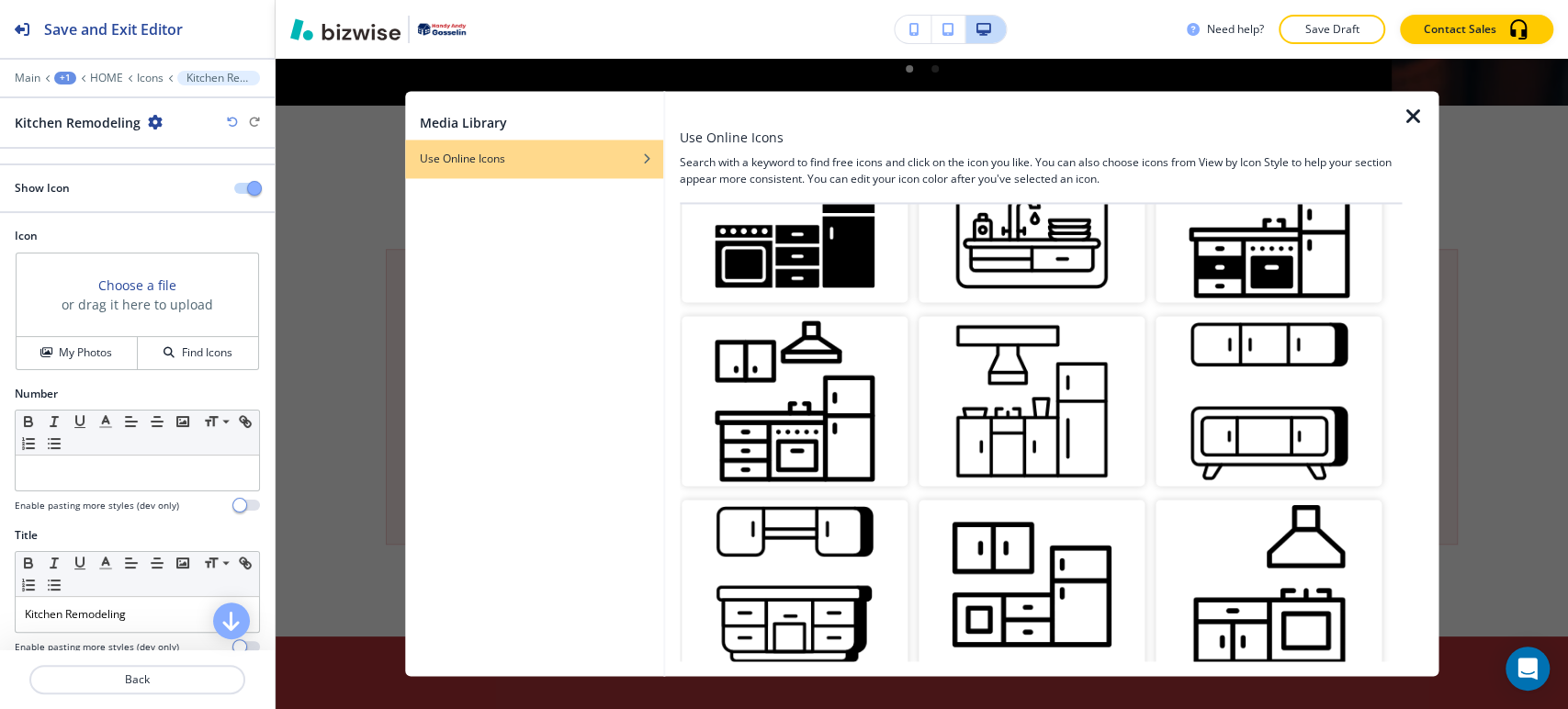
click at [841, 387] on img "button" at bounding box center [794, 401] width 226 height 170
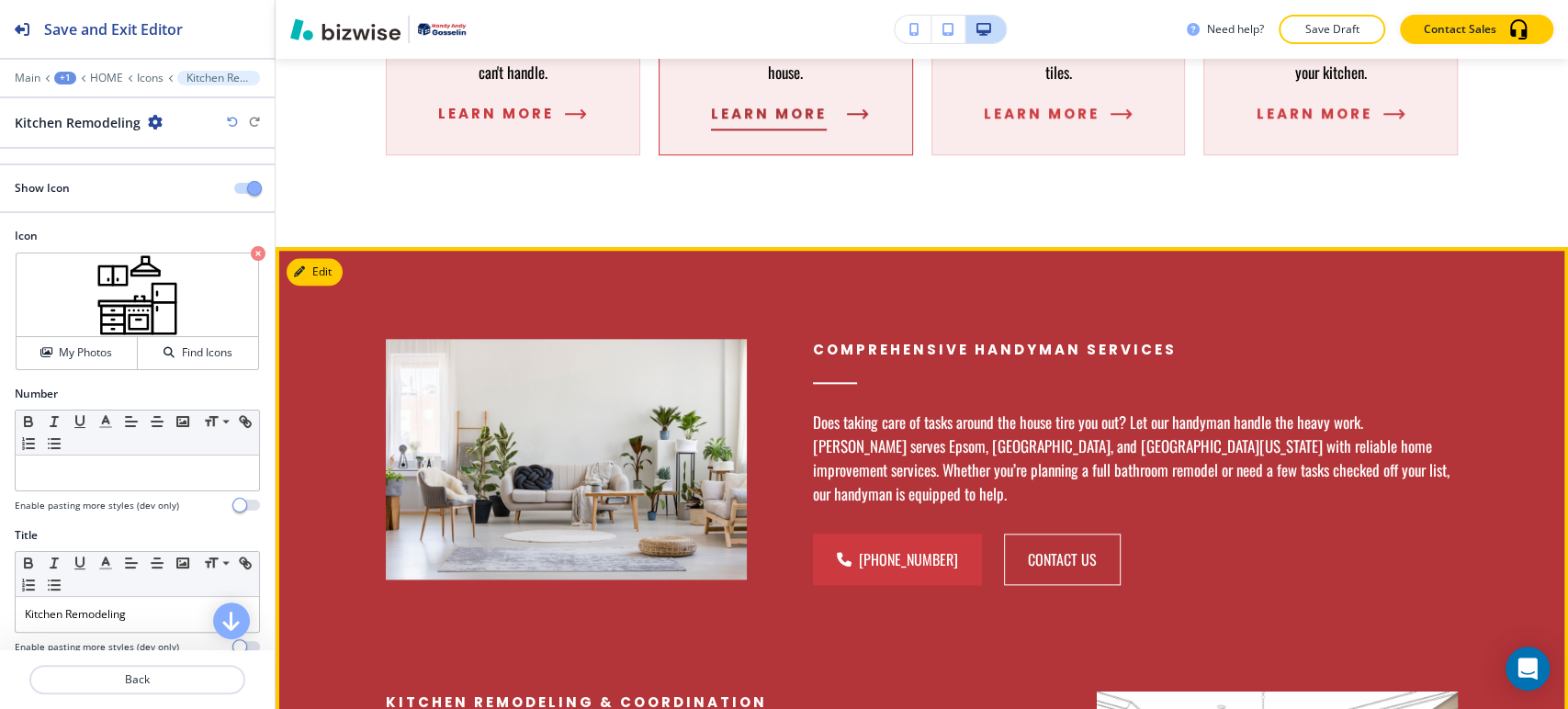
scroll to position [1397, 0]
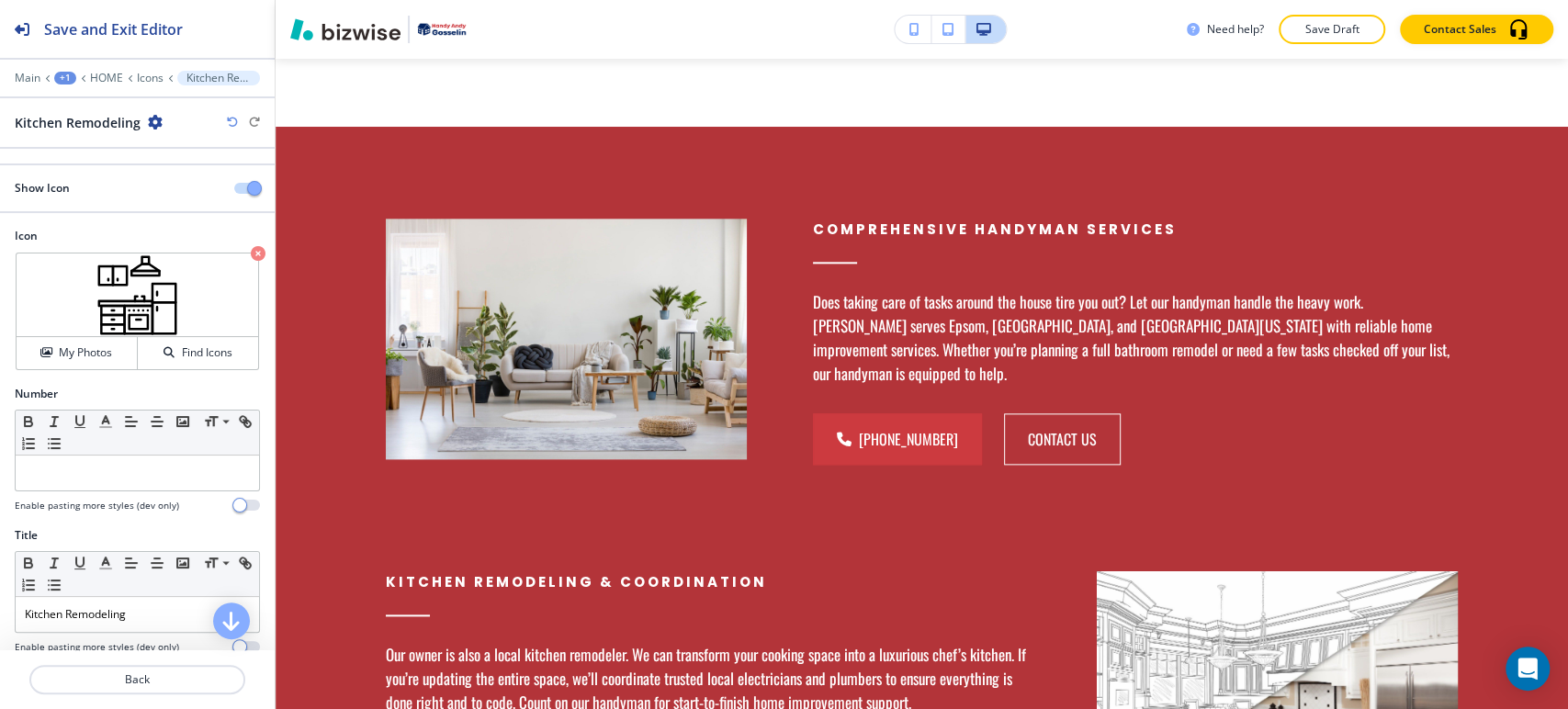
click at [1317, 30] on p "Save Draft" at bounding box center [1332, 29] width 59 height 16
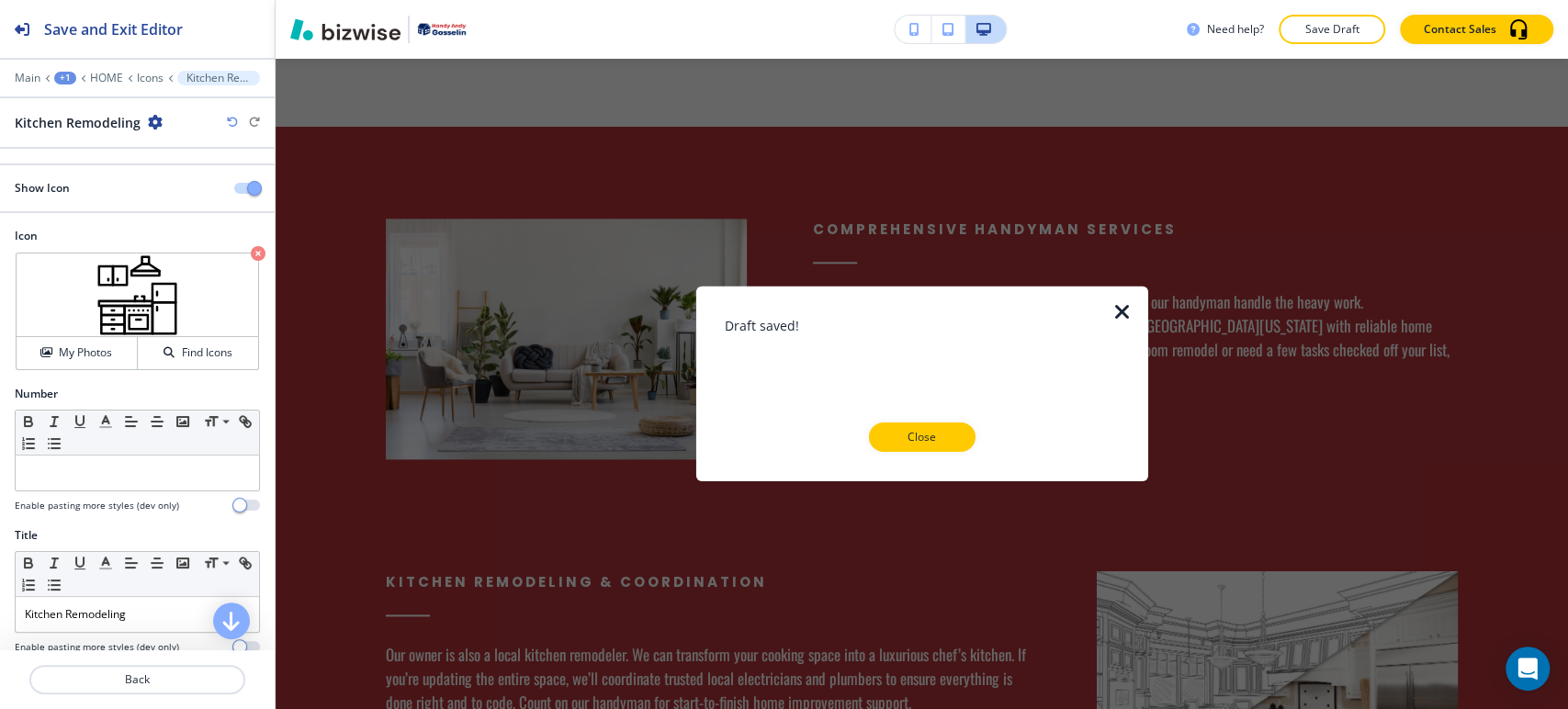
click at [947, 452] on div at bounding box center [921, 466] width 393 height 30
click at [948, 447] on button "Close" at bounding box center [923, 436] width 107 height 30
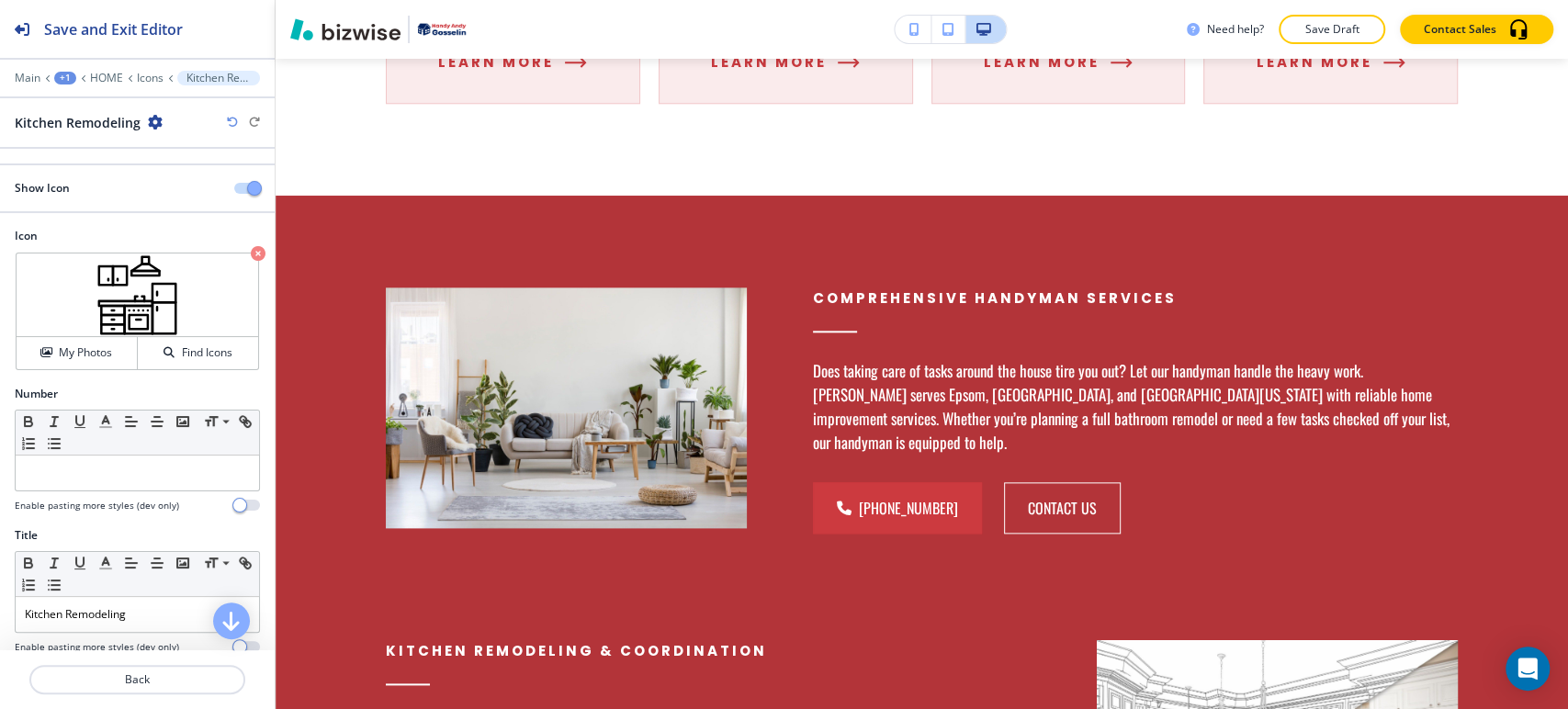
scroll to position [1193, 0]
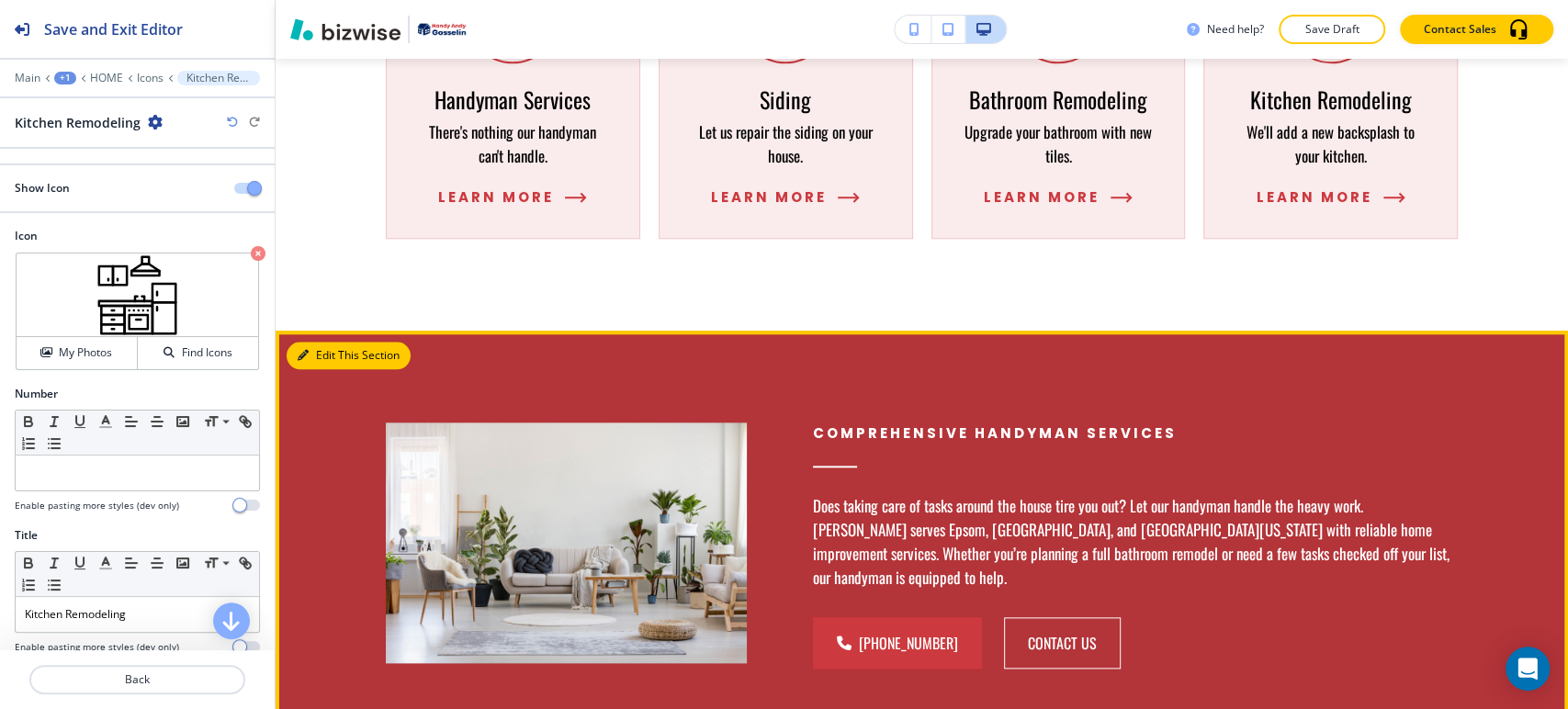
click at [305, 350] on icon "button" at bounding box center [303, 355] width 11 height 11
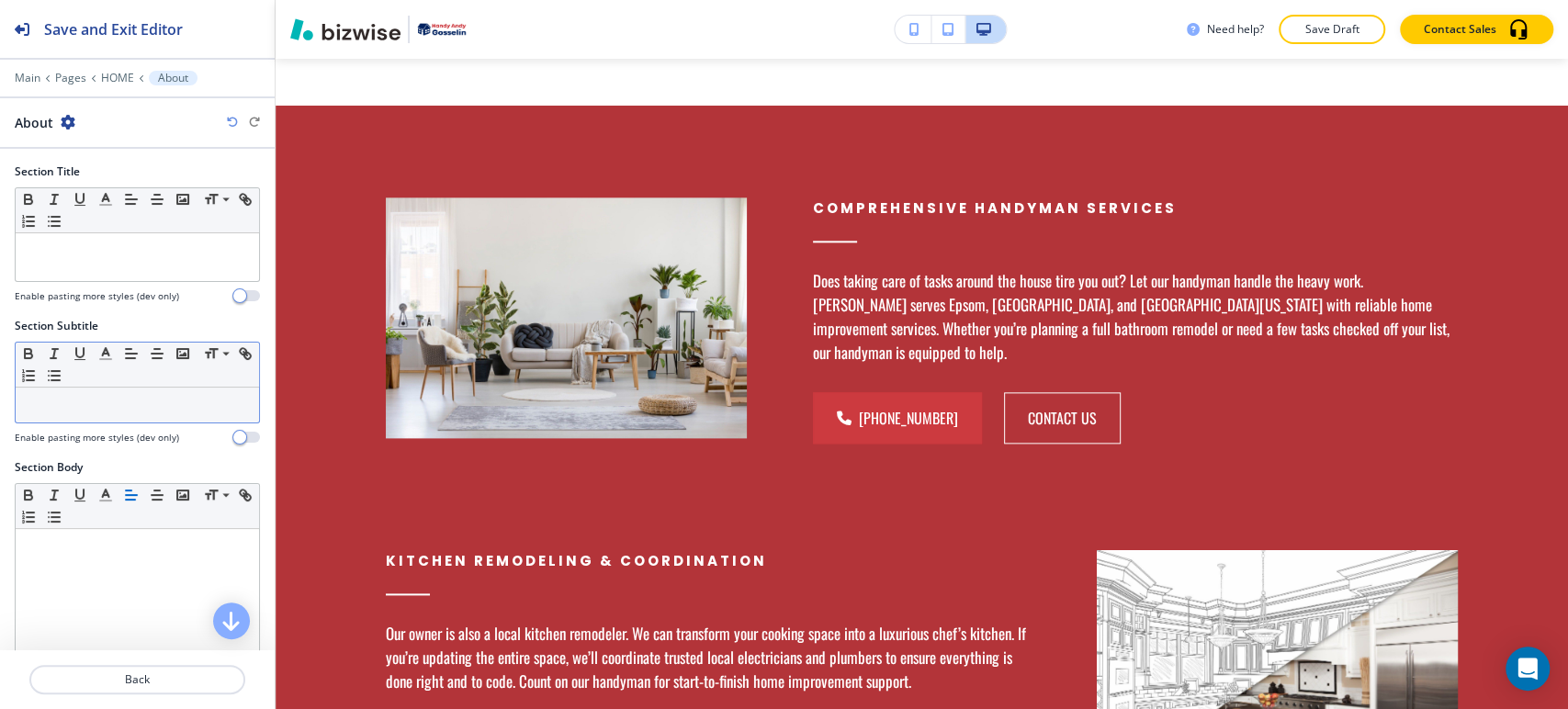
scroll to position [510, 0]
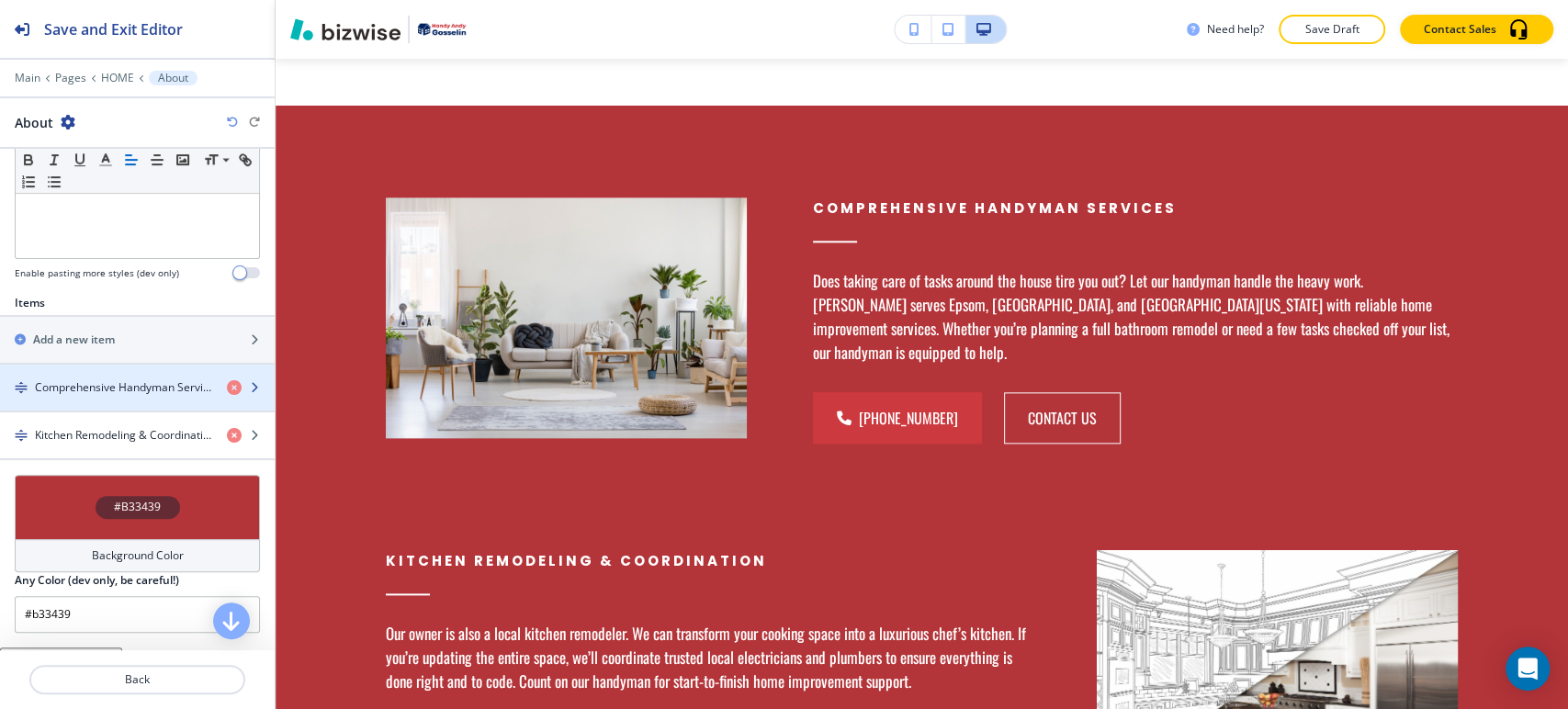
click at [150, 395] on div "button" at bounding box center [137, 402] width 275 height 14
click at [151, 395] on div "button" at bounding box center [137, 402] width 275 height 14
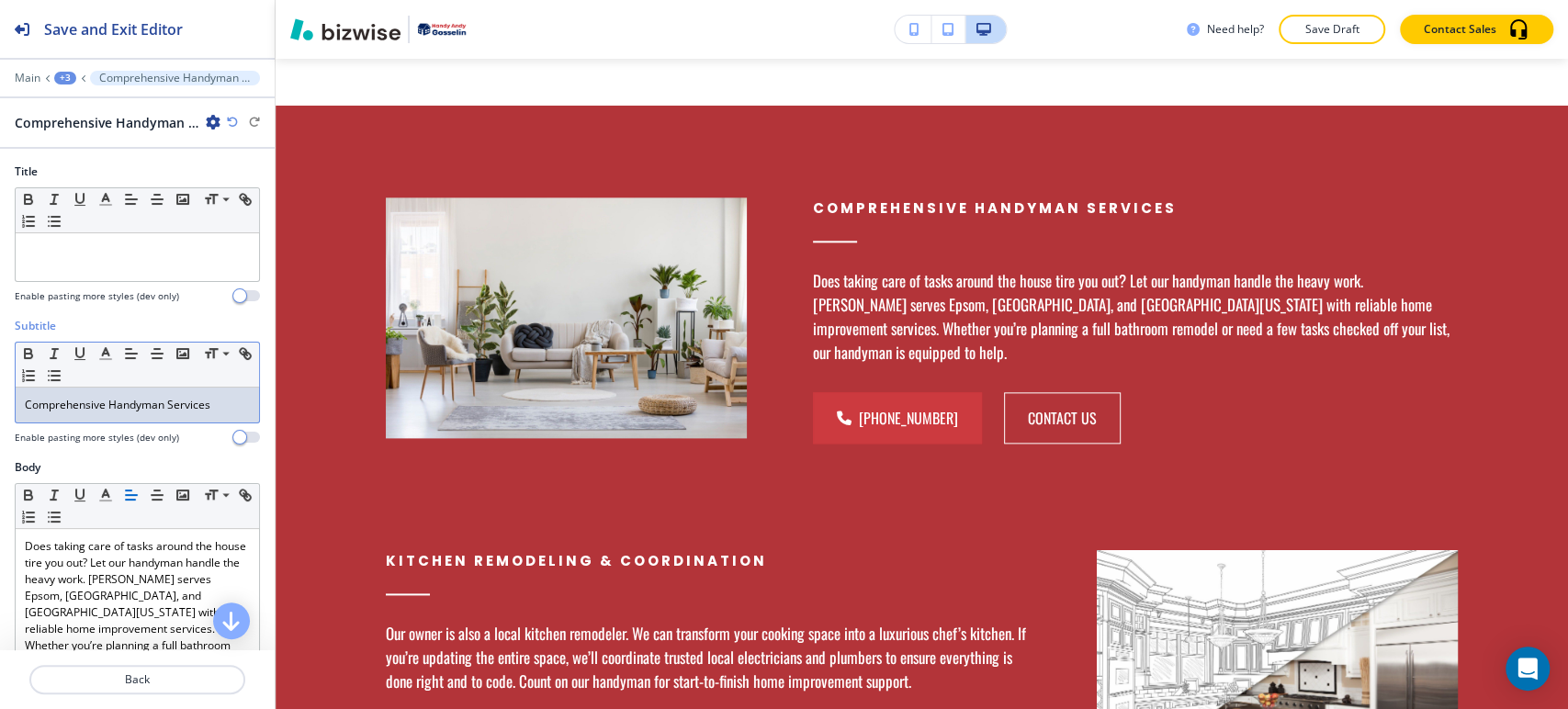
click at [157, 404] on p "Comprehensive Handyman Services" at bounding box center [137, 404] width 225 height 16
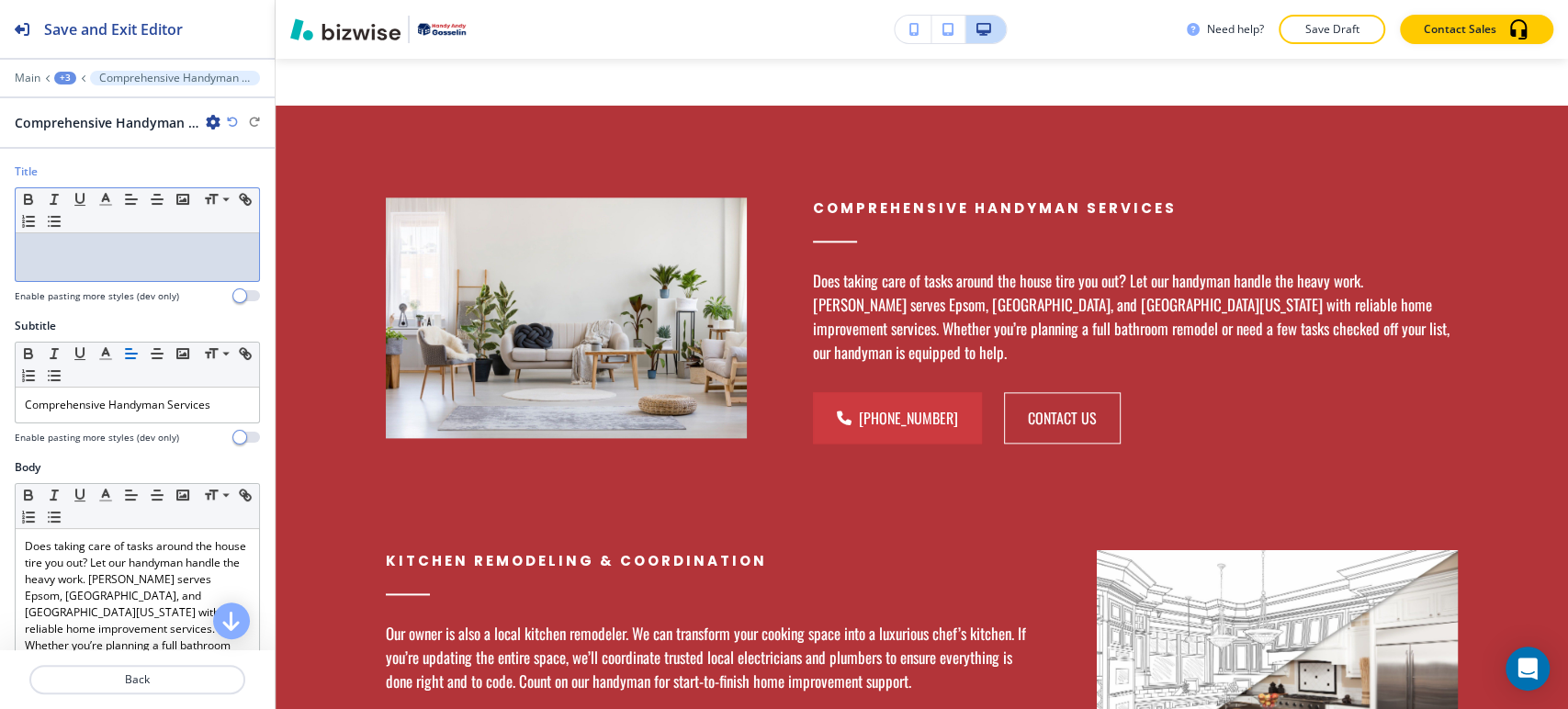
click at [157, 275] on div at bounding box center [136, 257] width 243 height 48
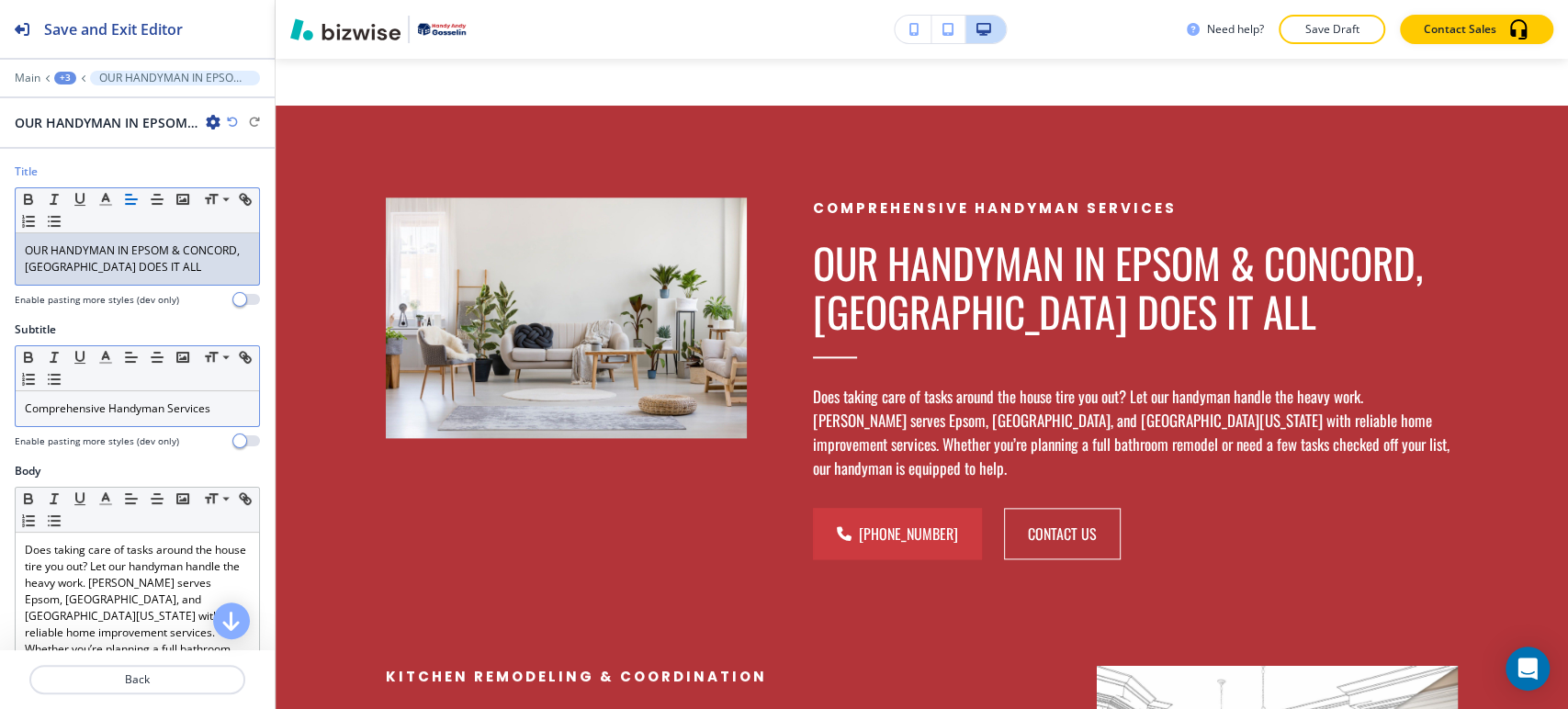
click at [154, 414] on p "Comprehensive Handyman Services" at bounding box center [137, 408] width 225 height 16
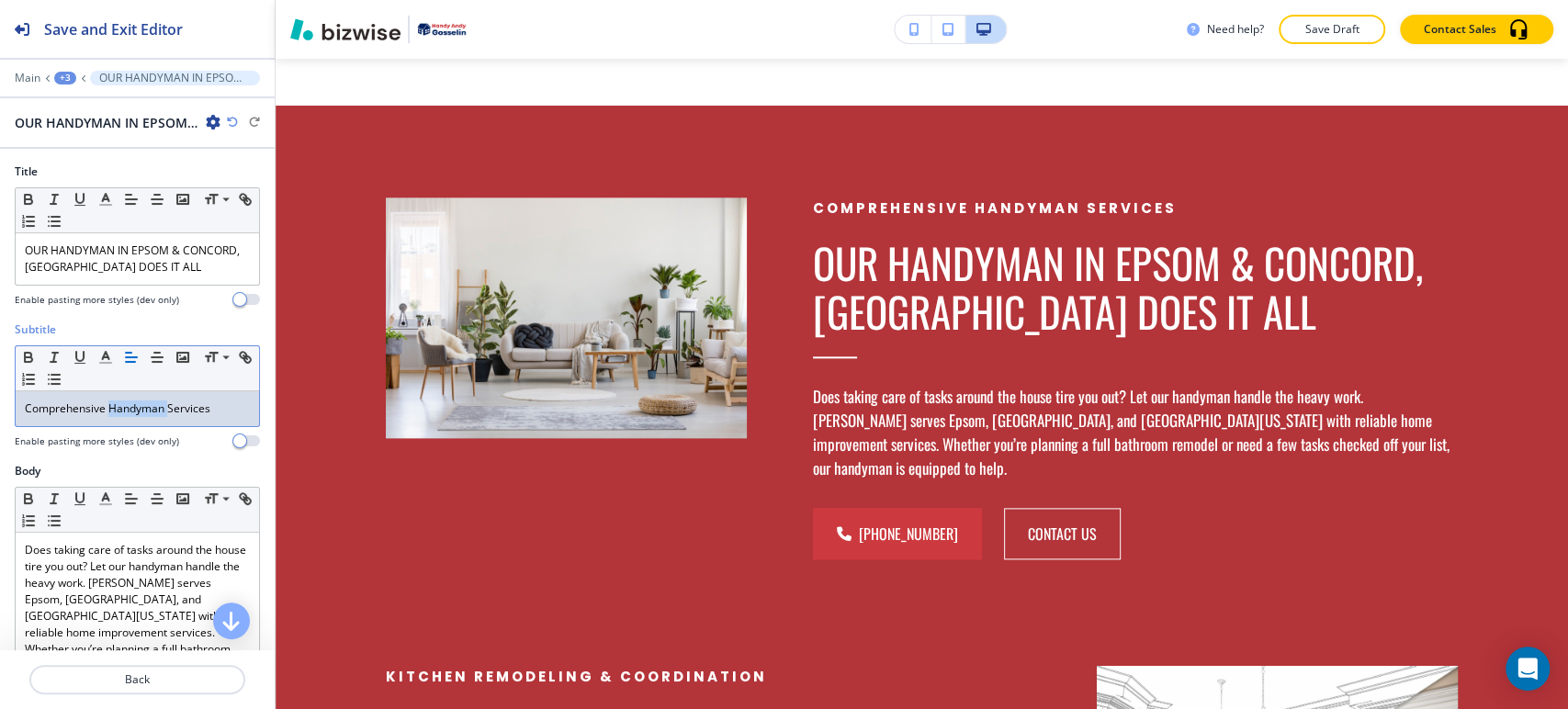
click at [154, 414] on p "Comprehensive Handyman Services" at bounding box center [137, 408] width 225 height 16
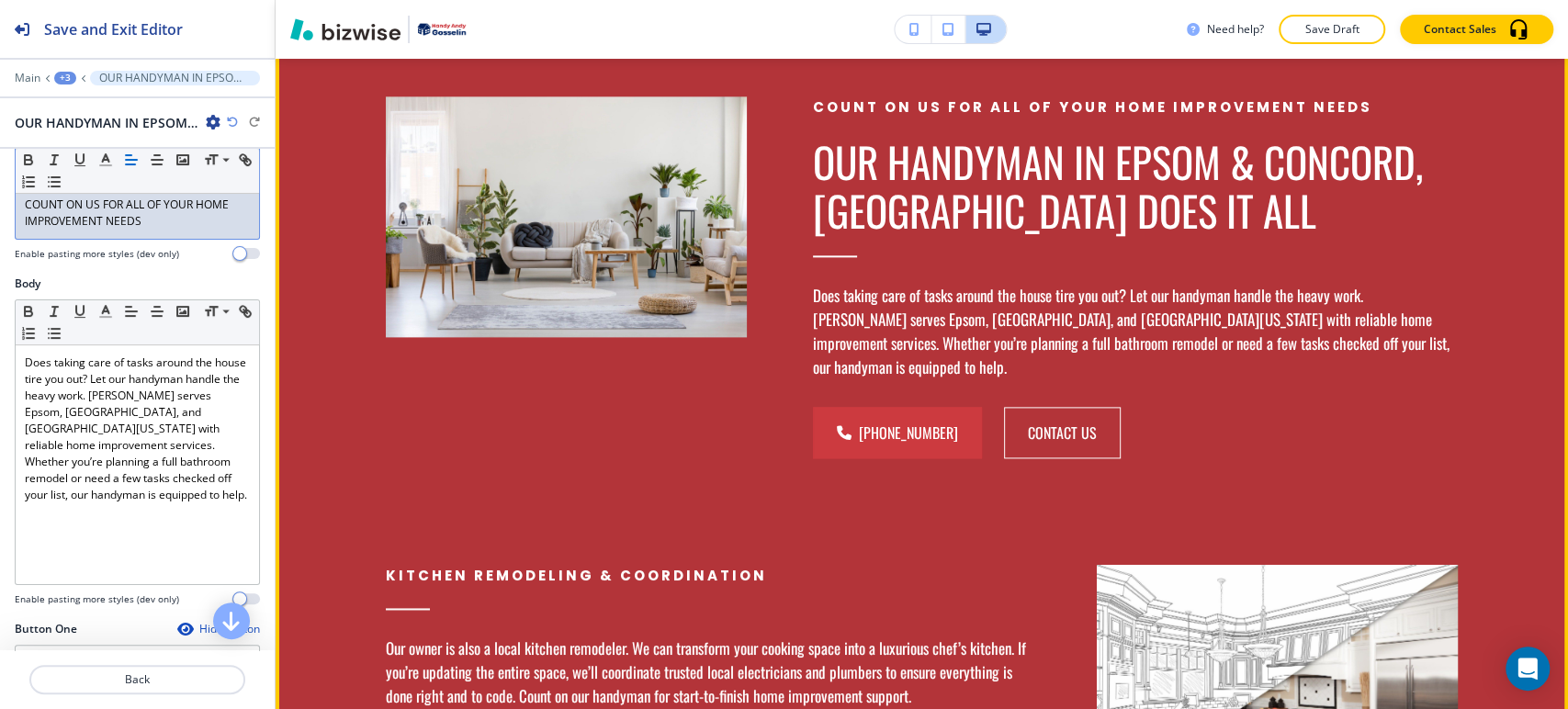
scroll to position [1520, 0]
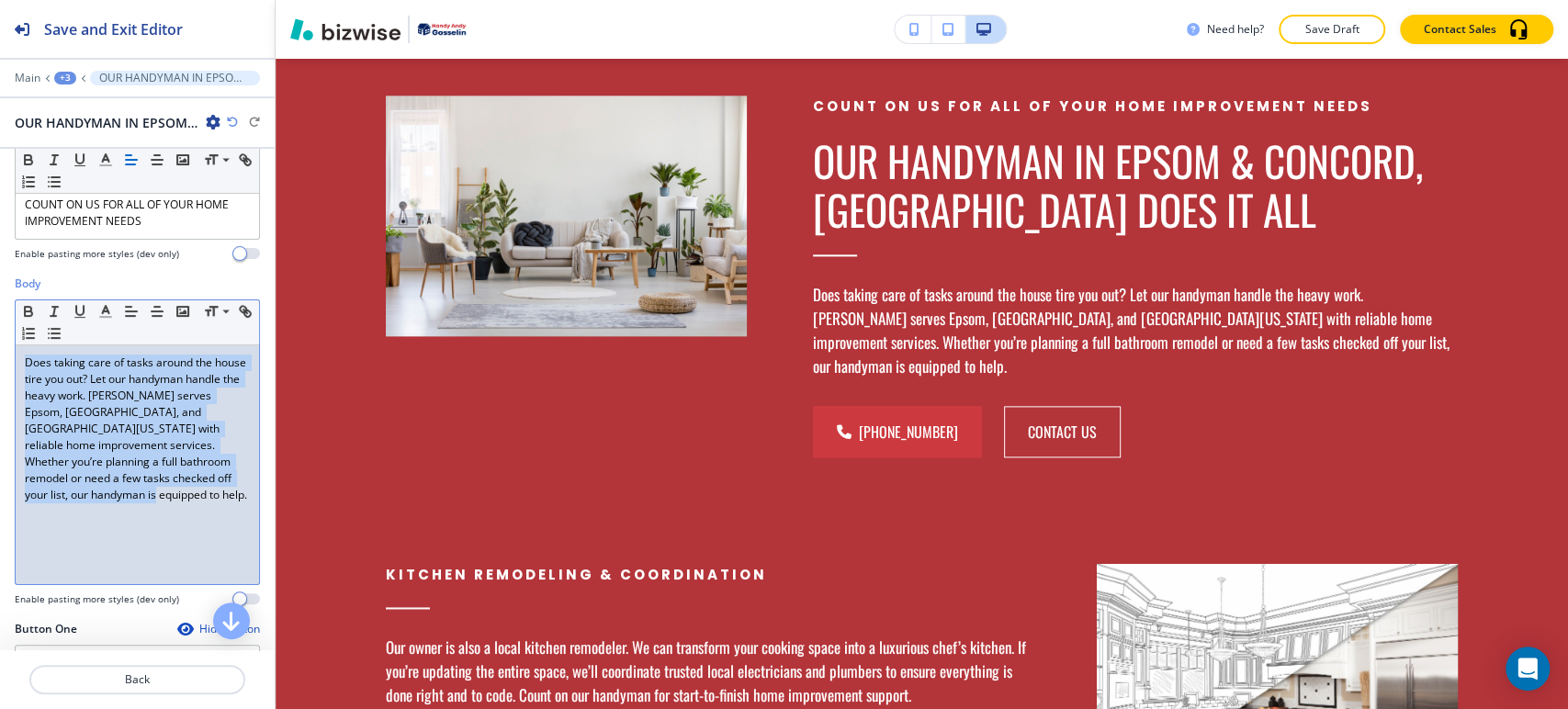
drag, startPoint x: 221, startPoint y: 489, endPoint x: 13, endPoint y: 362, distance: 243.7
click at [13, 362] on div "Body Small Normal Large Huge Does taking care of tasks around the house tire yo…" at bounding box center [137, 448] width 275 height 345
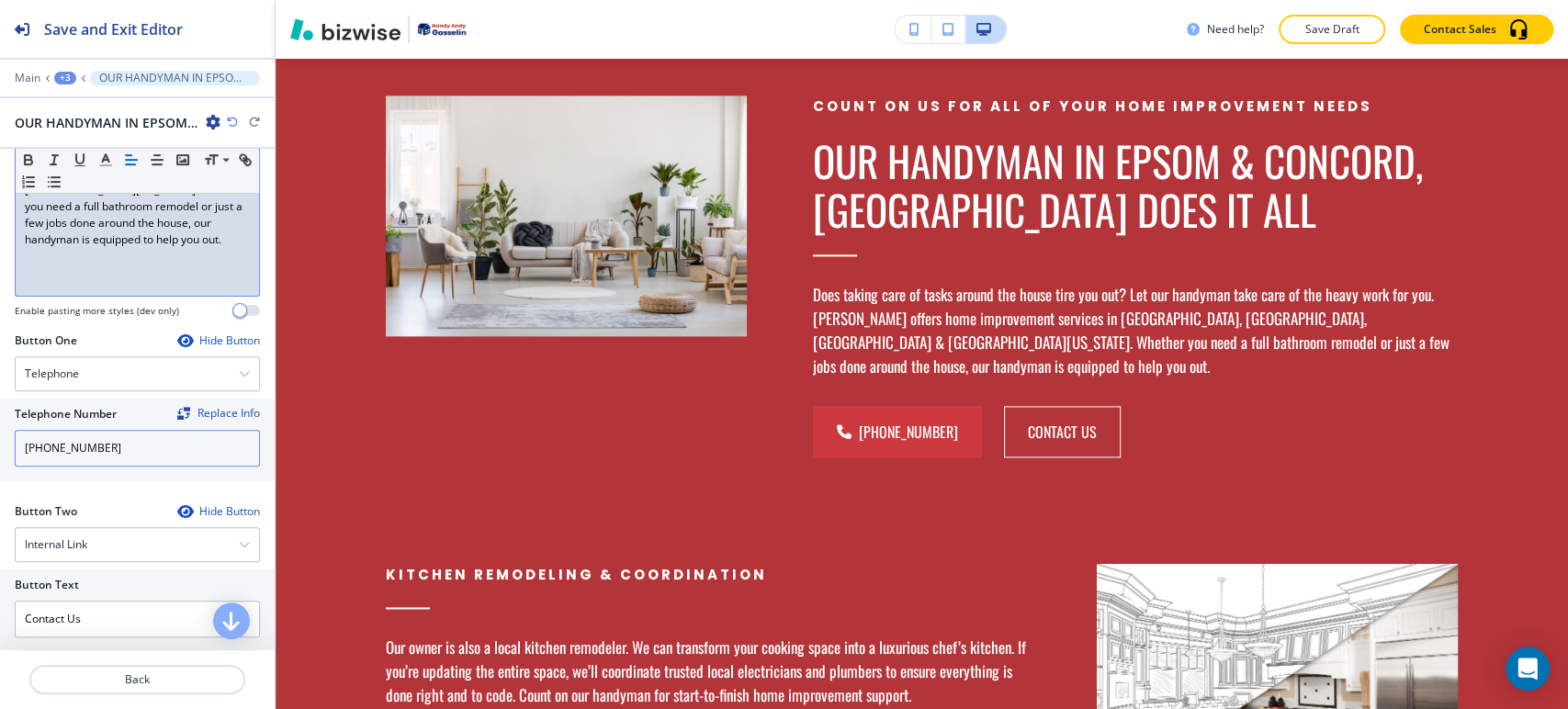
scroll to position [510, 0]
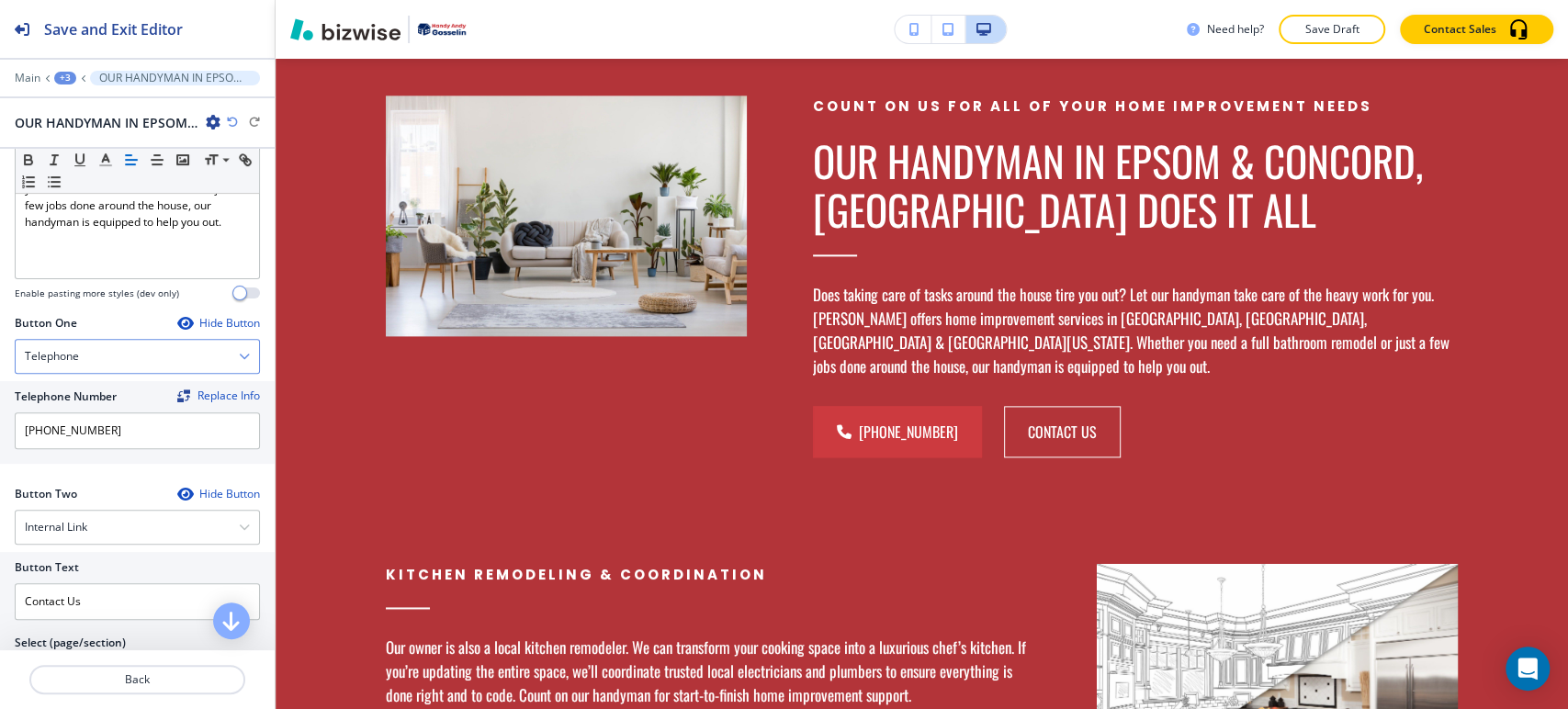
click at [193, 349] on div "Telephone" at bounding box center [136, 356] width 243 height 33
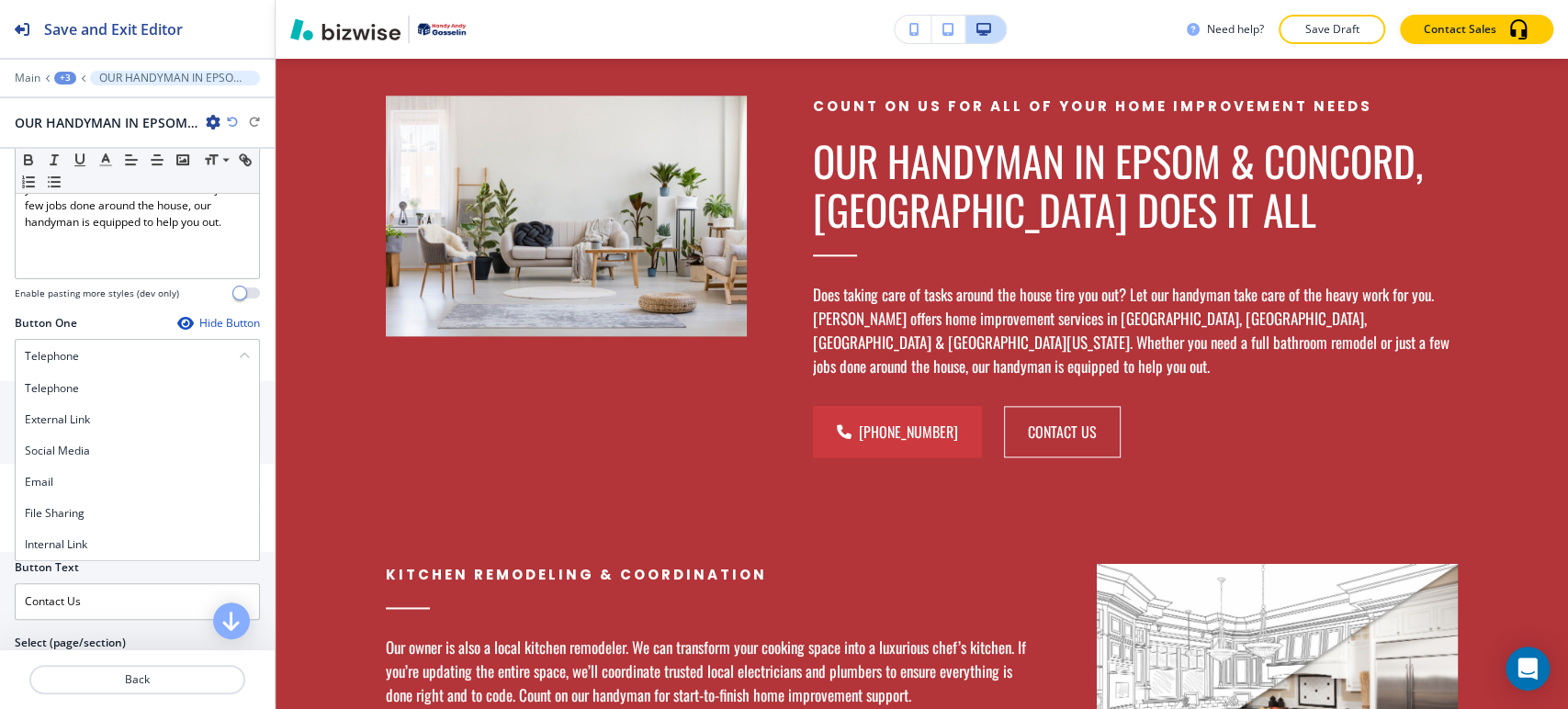
click at [148, 385] on h4 "Telephone" at bounding box center [137, 388] width 225 height 16
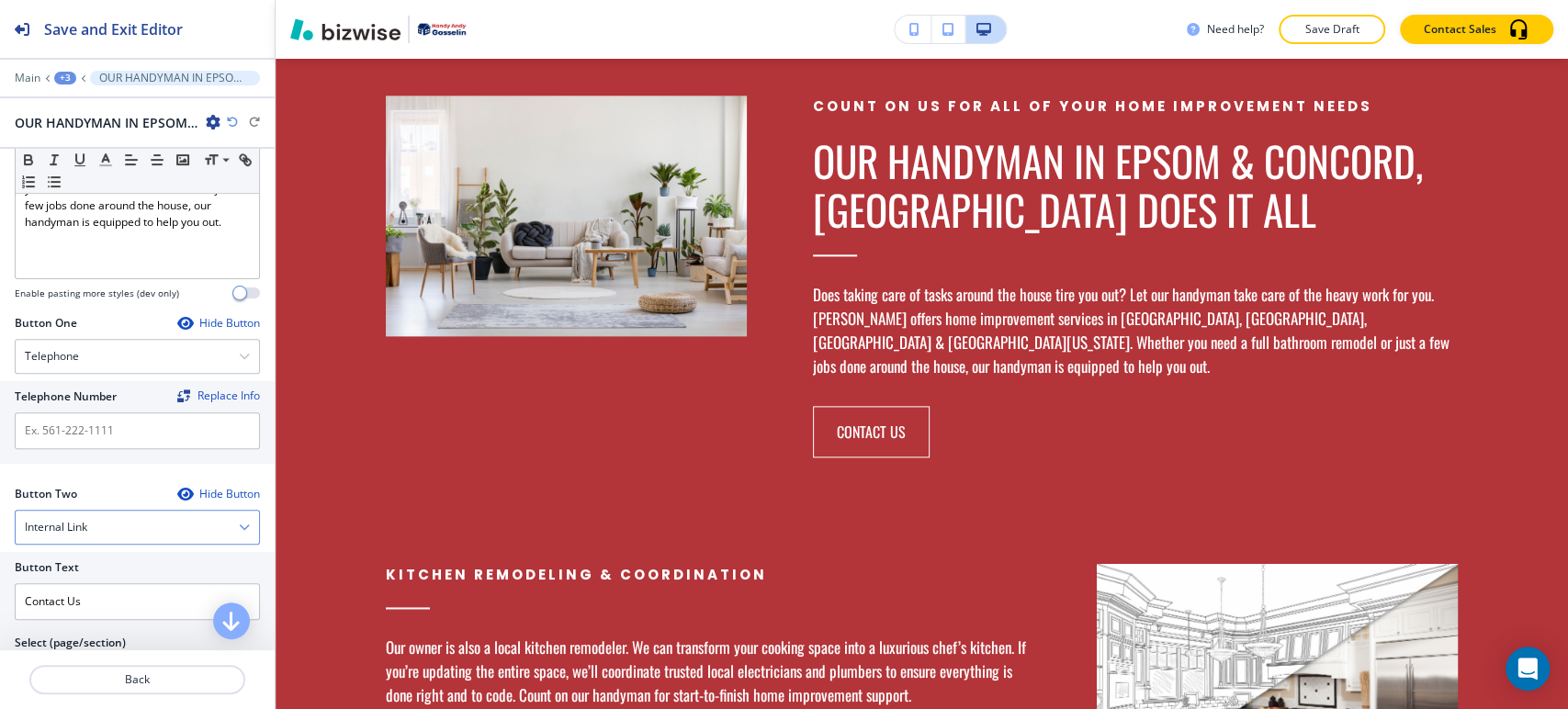
scroll to position [612, 0]
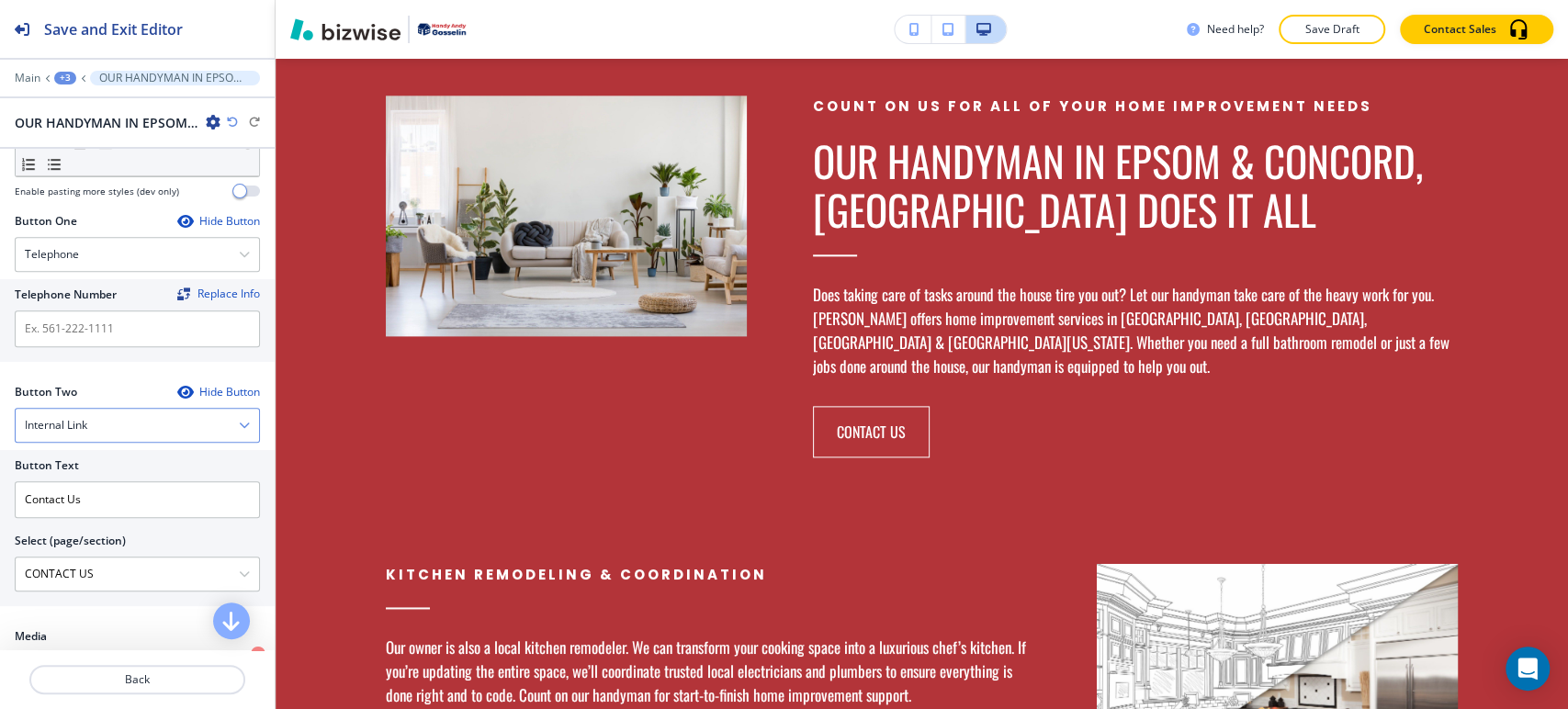
click at [172, 425] on div "Internal Link" at bounding box center [136, 425] width 243 height 33
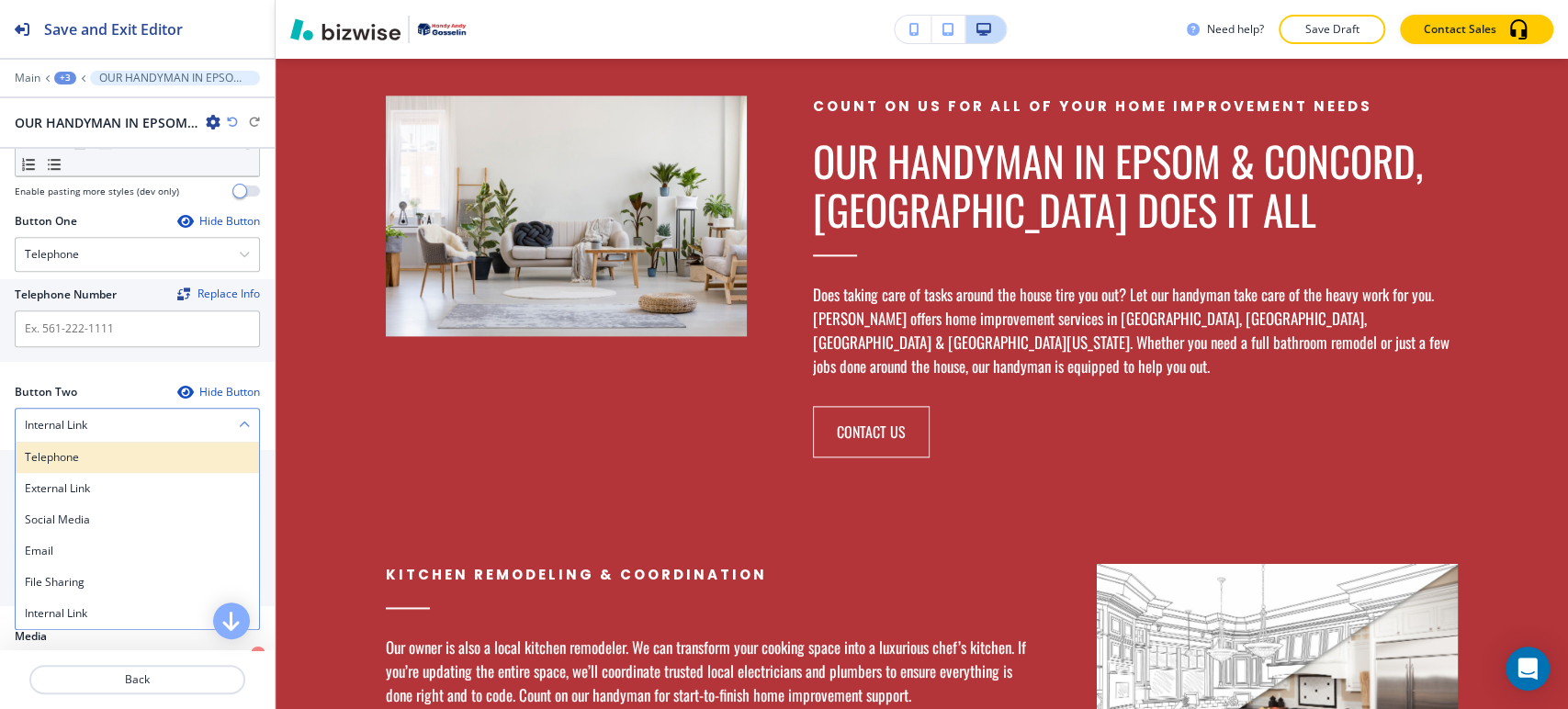
click at [153, 459] on h4 "Telephone" at bounding box center [137, 456] width 225 height 16
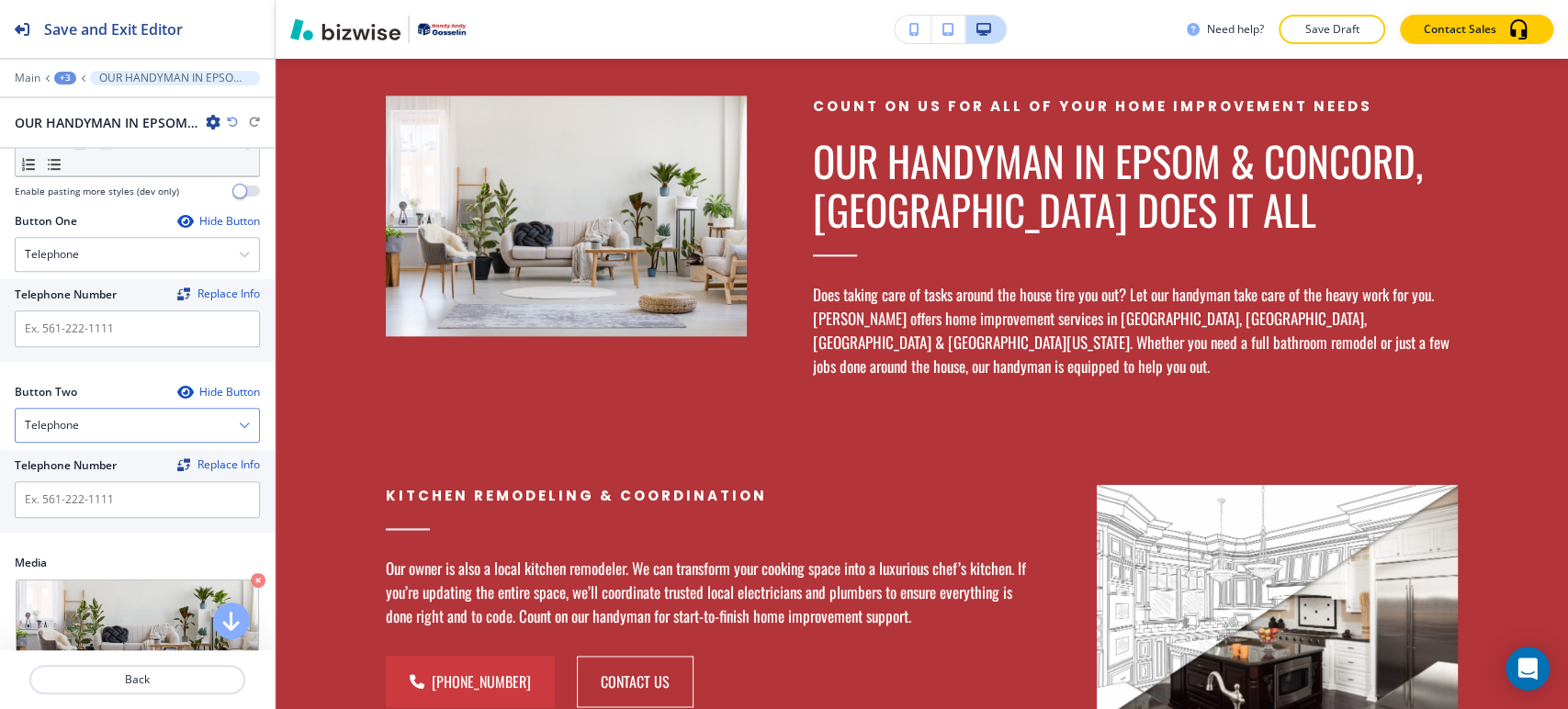
click at [157, 423] on div "Telephone" at bounding box center [136, 425] width 243 height 33
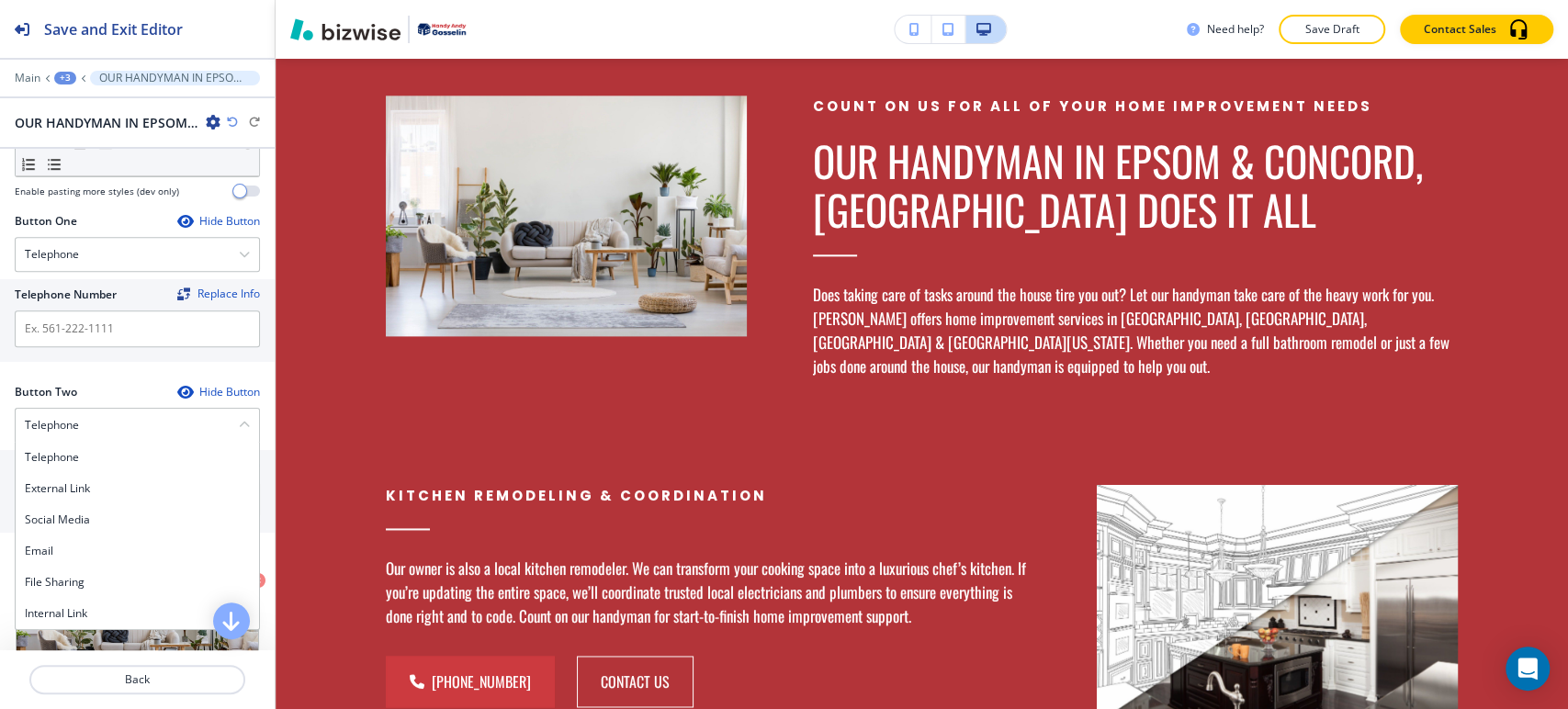
drag, startPoint x: 89, startPoint y: 609, endPoint x: 89, endPoint y: 595, distance: 14.0
click at [89, 605] on h4 "Internal Link" at bounding box center [137, 613] width 225 height 16
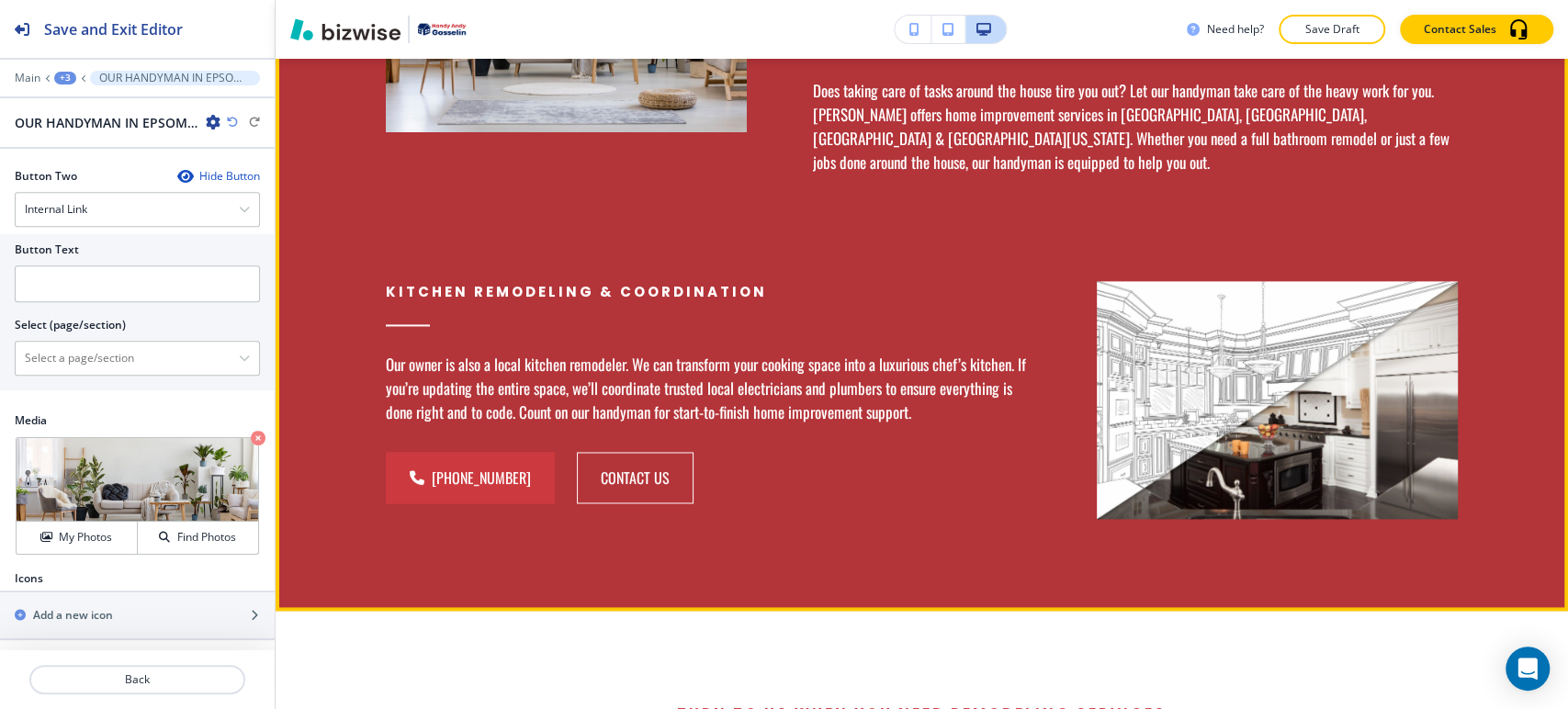
scroll to position [1418, 0]
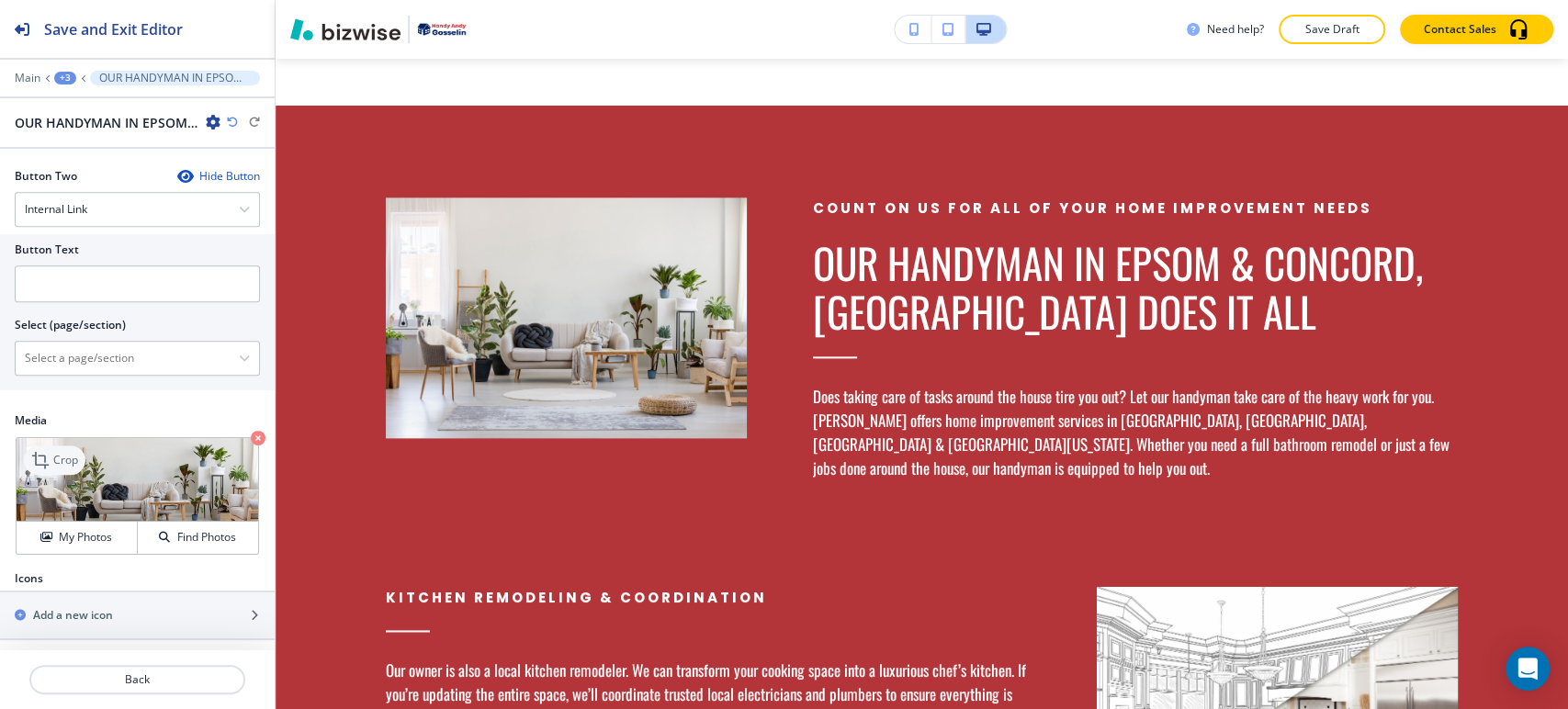
click at [60, 461] on p "Crop" at bounding box center [66, 459] width 25 height 16
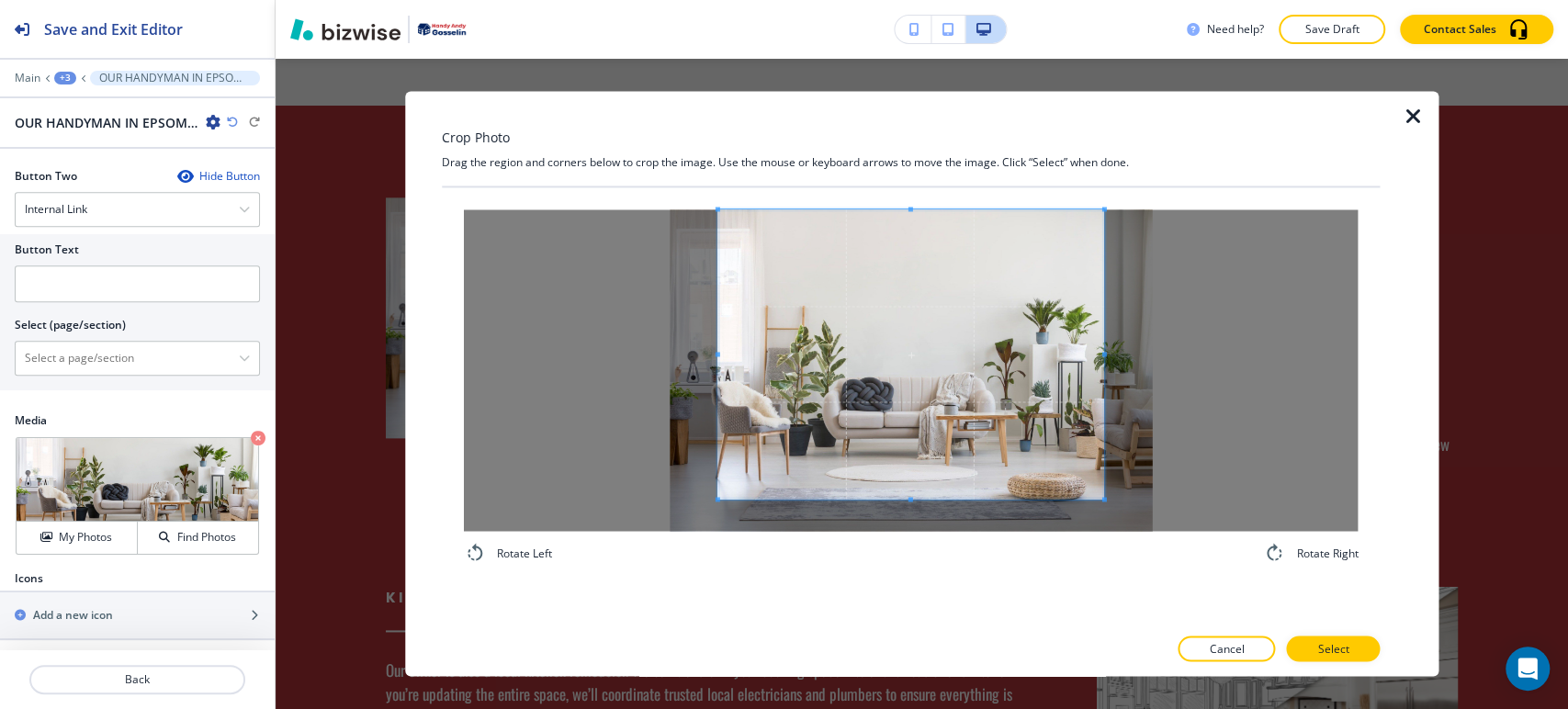
click at [908, 192] on div "Rotate Left Rotate Right" at bounding box center [910, 387] width 939 height 398
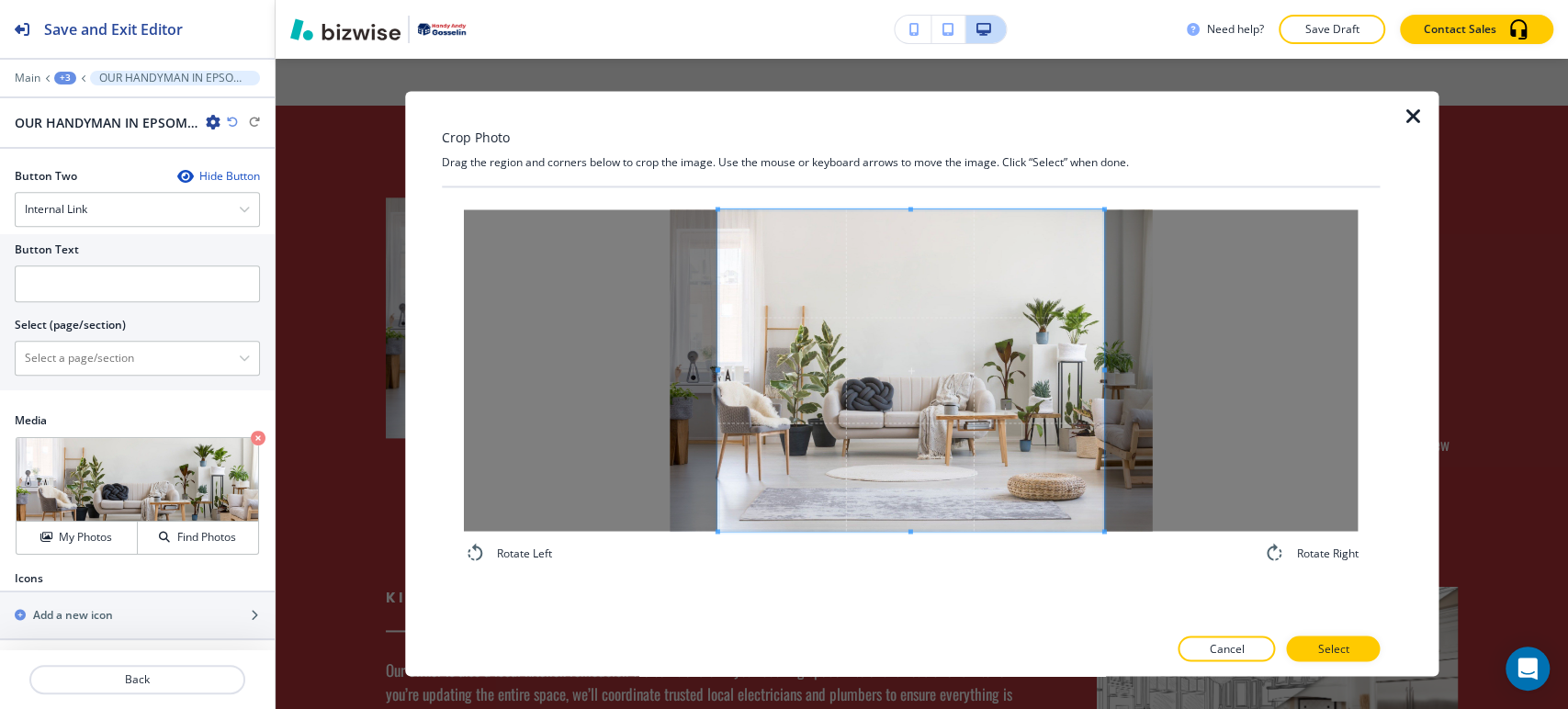
click at [900, 566] on div "Rotate Left Rotate Right" at bounding box center [910, 387] width 939 height 398
click at [1318, 647] on p "Select" at bounding box center [1333, 649] width 31 height 16
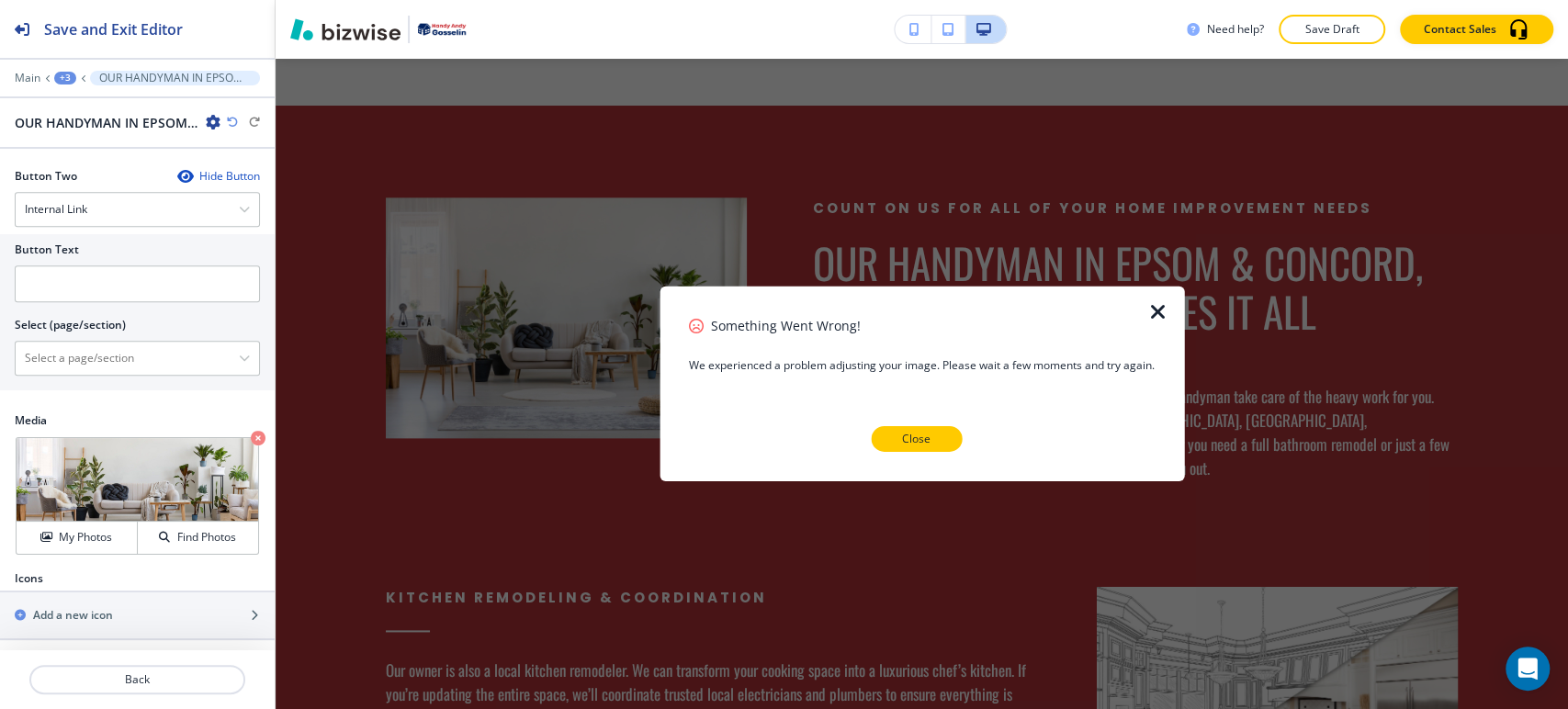
click at [942, 439] on button "Close" at bounding box center [915, 438] width 91 height 26
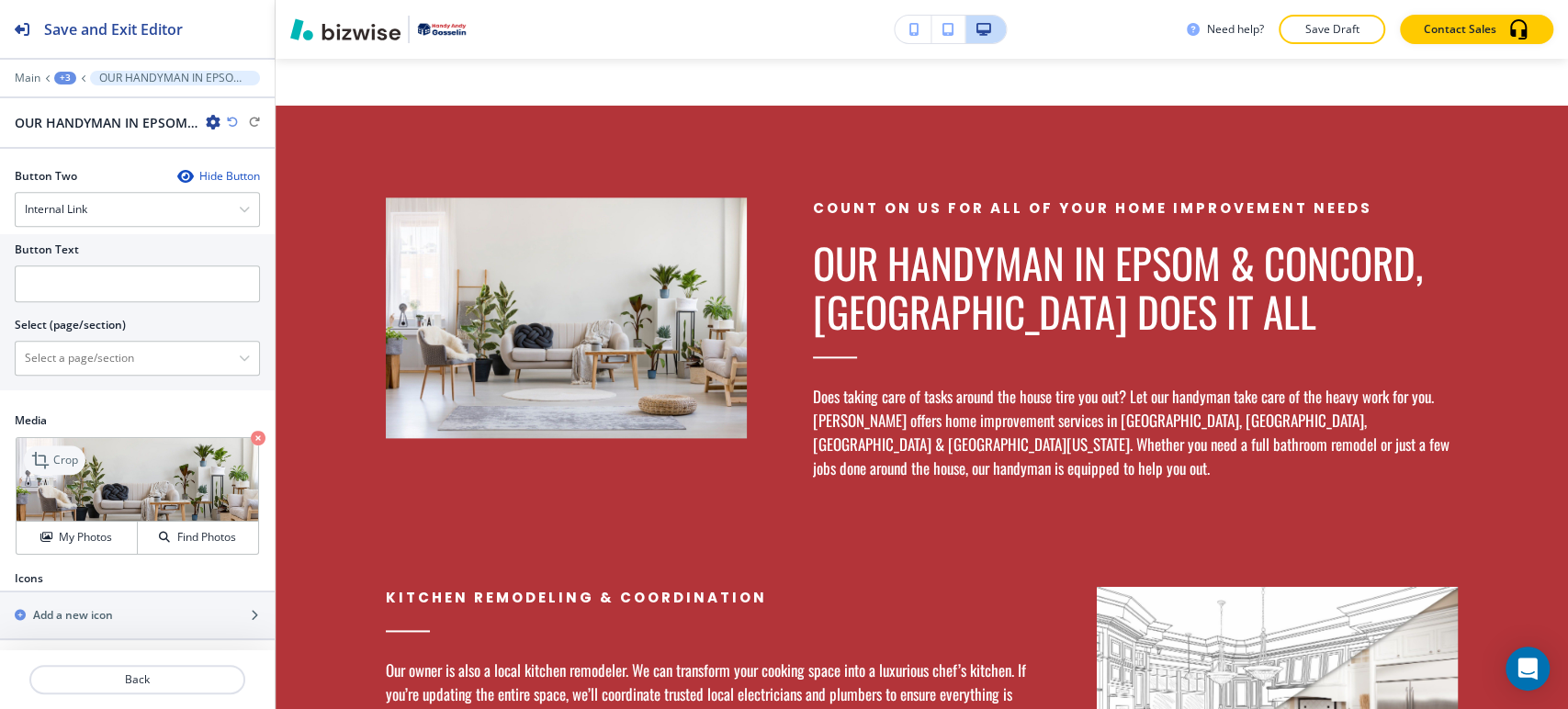
click at [58, 456] on p "Crop" at bounding box center [66, 459] width 25 height 16
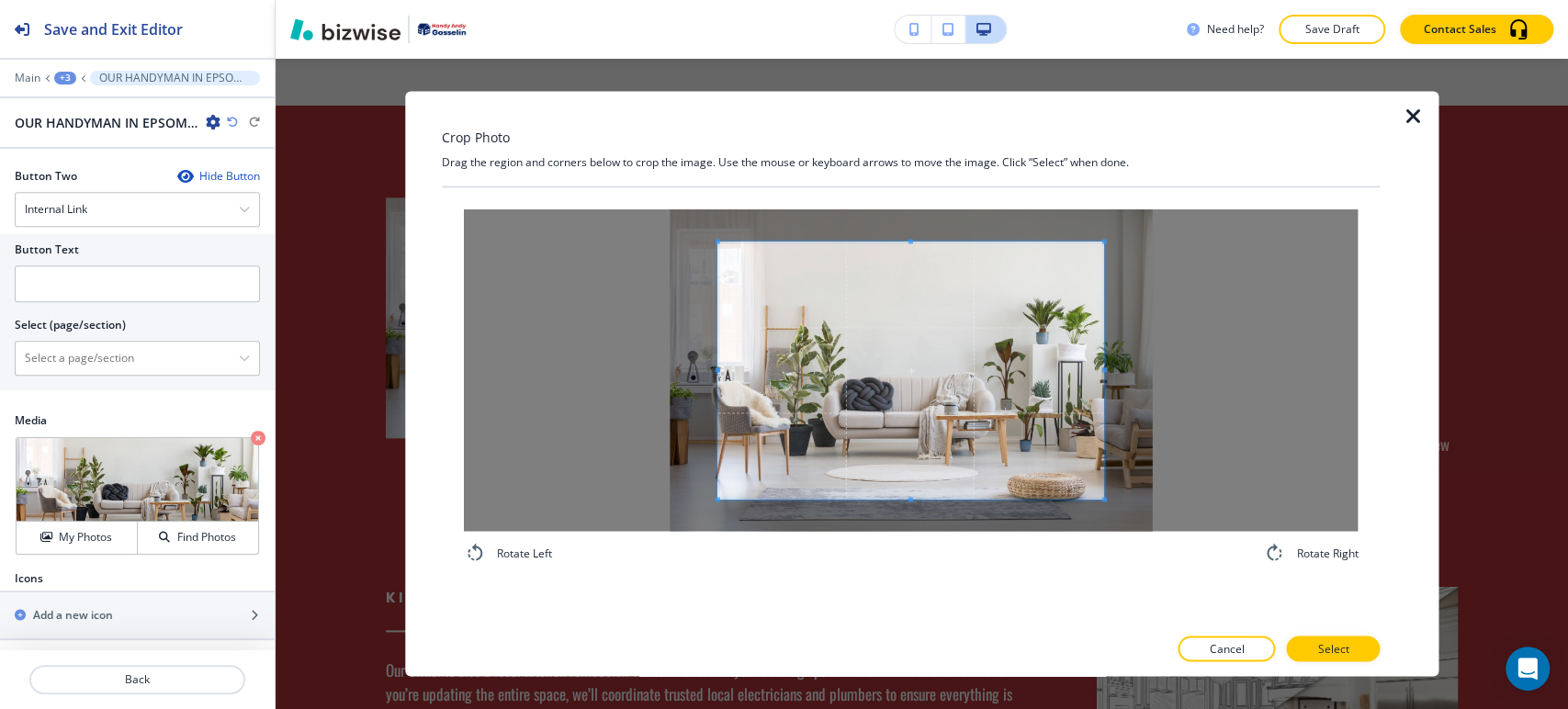
click at [909, 203] on div "Rotate Left Rotate Right" at bounding box center [910, 387] width 939 height 398
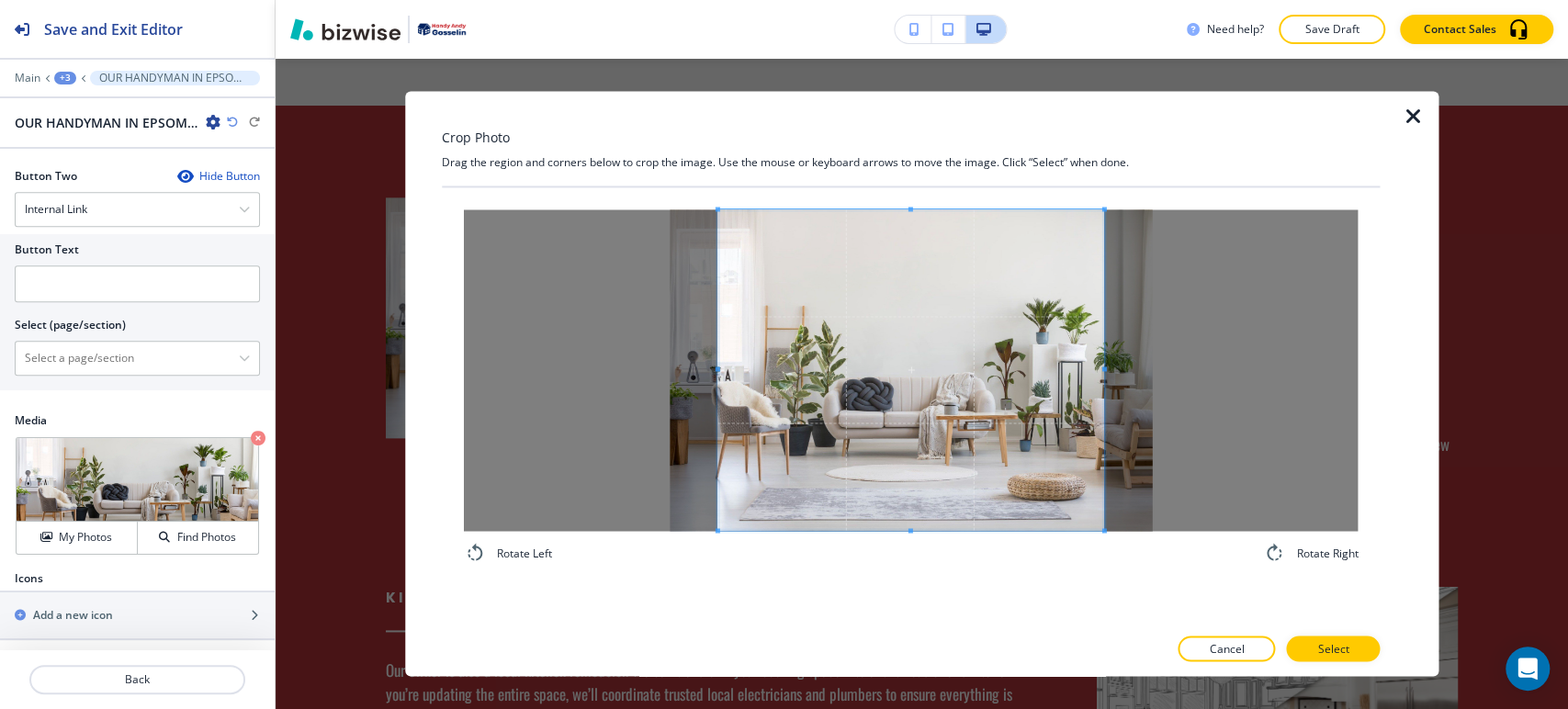
click at [902, 529] on div at bounding box center [910, 370] width 386 height 320
click at [1301, 639] on button "Select" at bounding box center [1333, 649] width 93 height 26
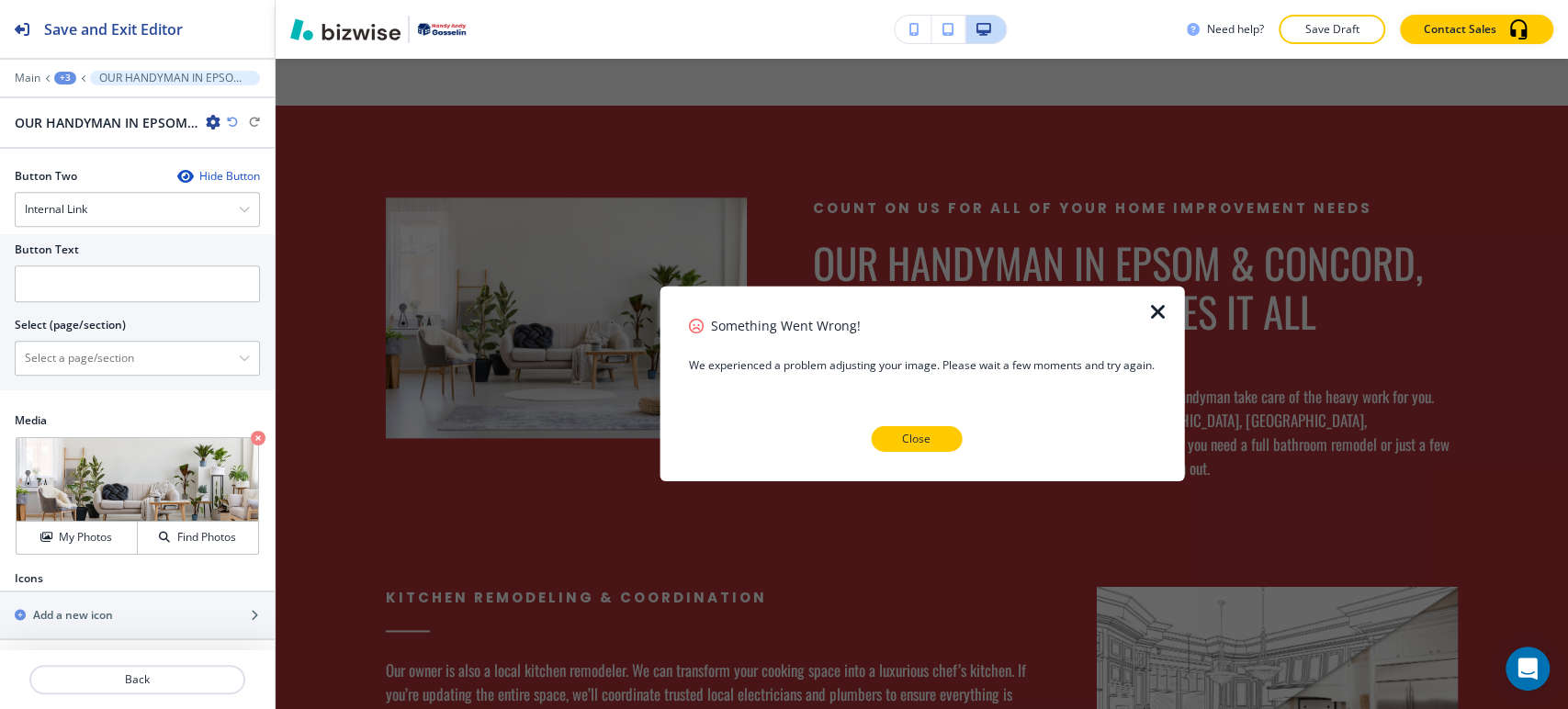
click at [939, 436] on button "Close" at bounding box center [915, 438] width 91 height 26
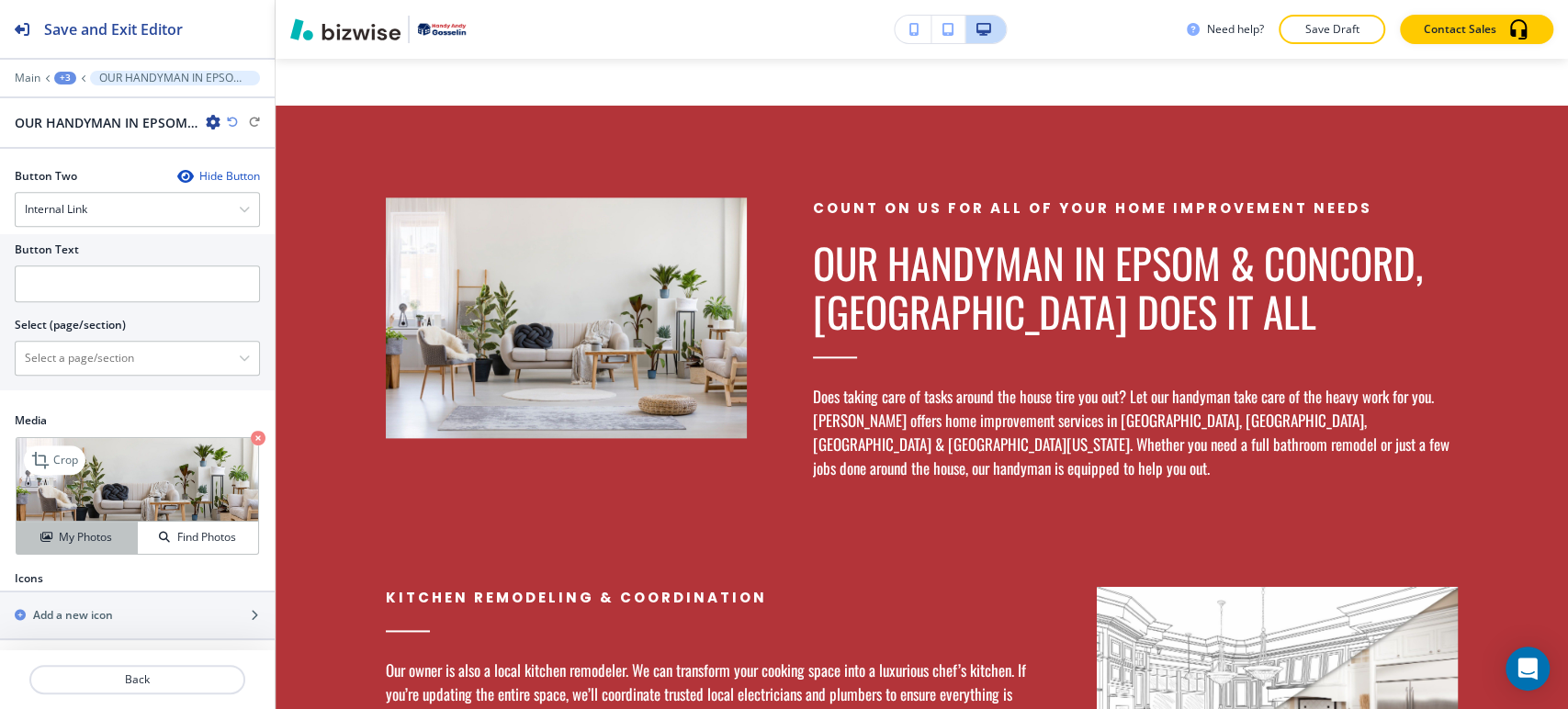
click at [78, 524] on button "My Photos" at bounding box center [76, 537] width 121 height 32
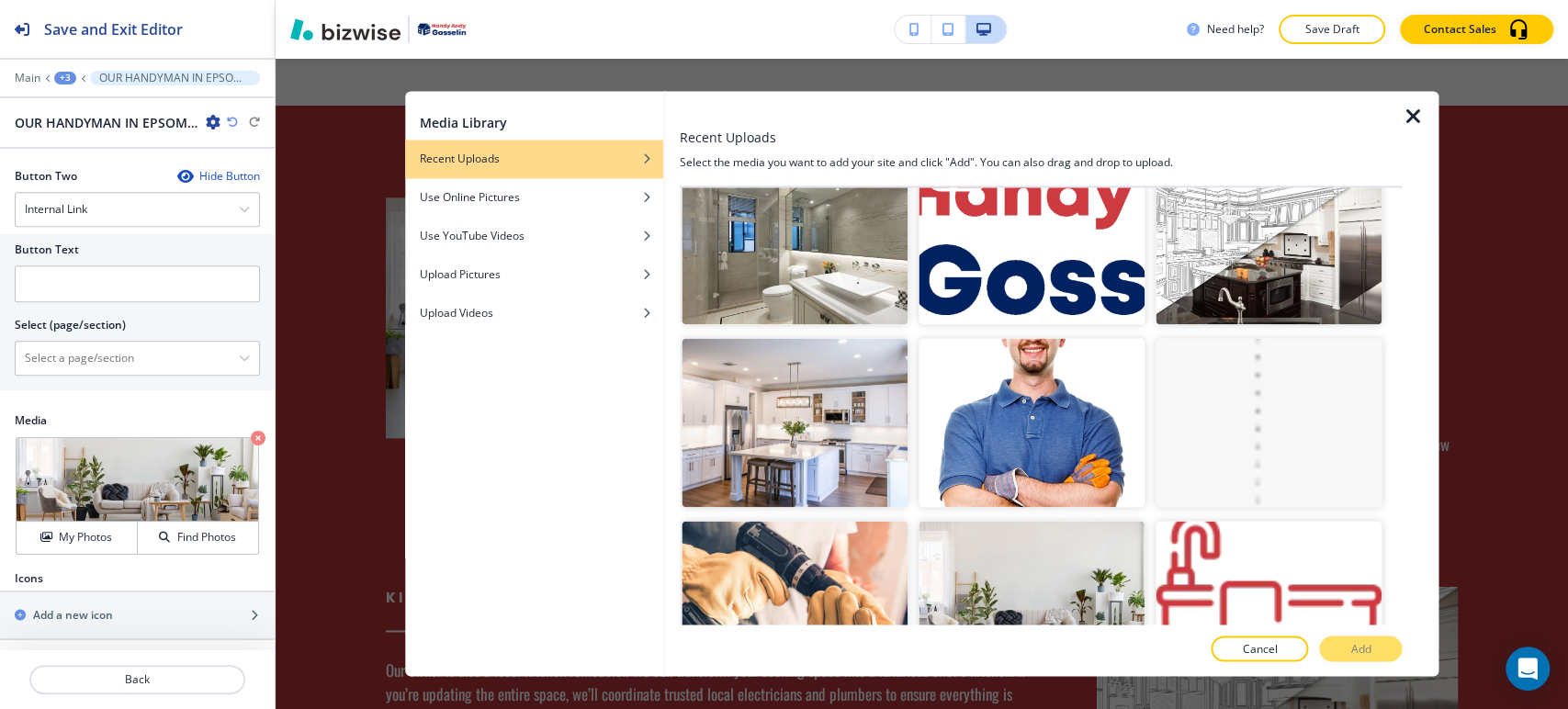
scroll to position [2959, 0]
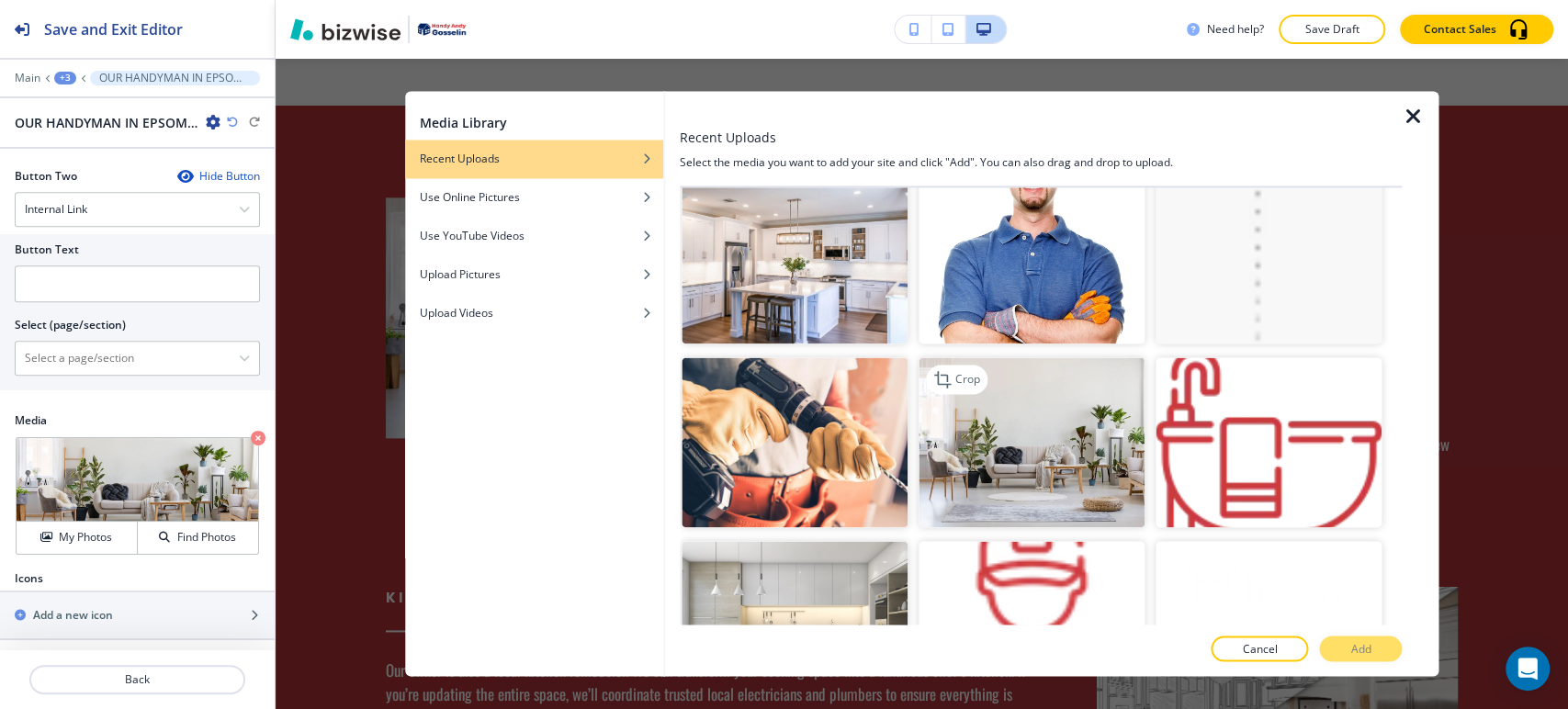
click at [1000, 372] on img "button" at bounding box center [1031, 443] width 226 height 170
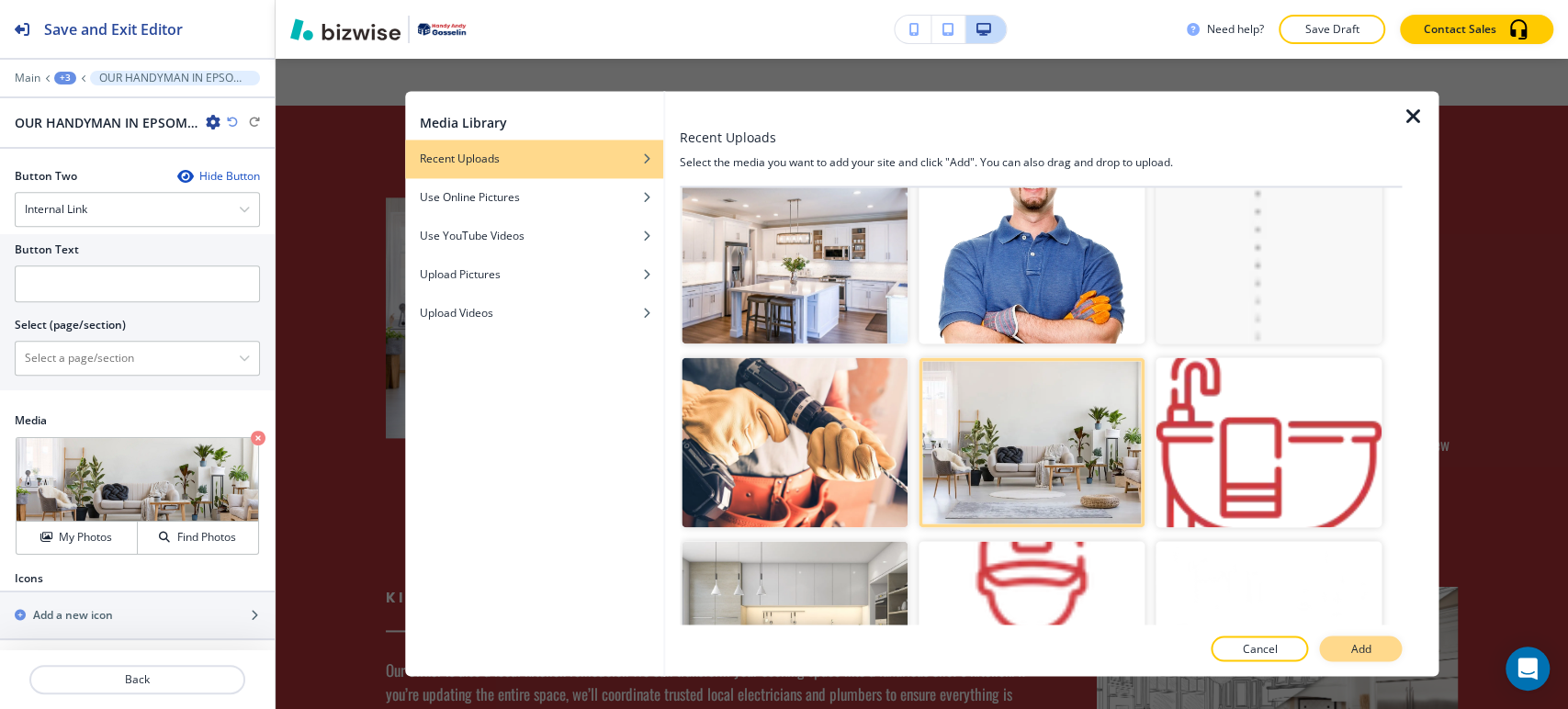
click at [1355, 651] on p "Add" at bounding box center [1359, 649] width 20 height 16
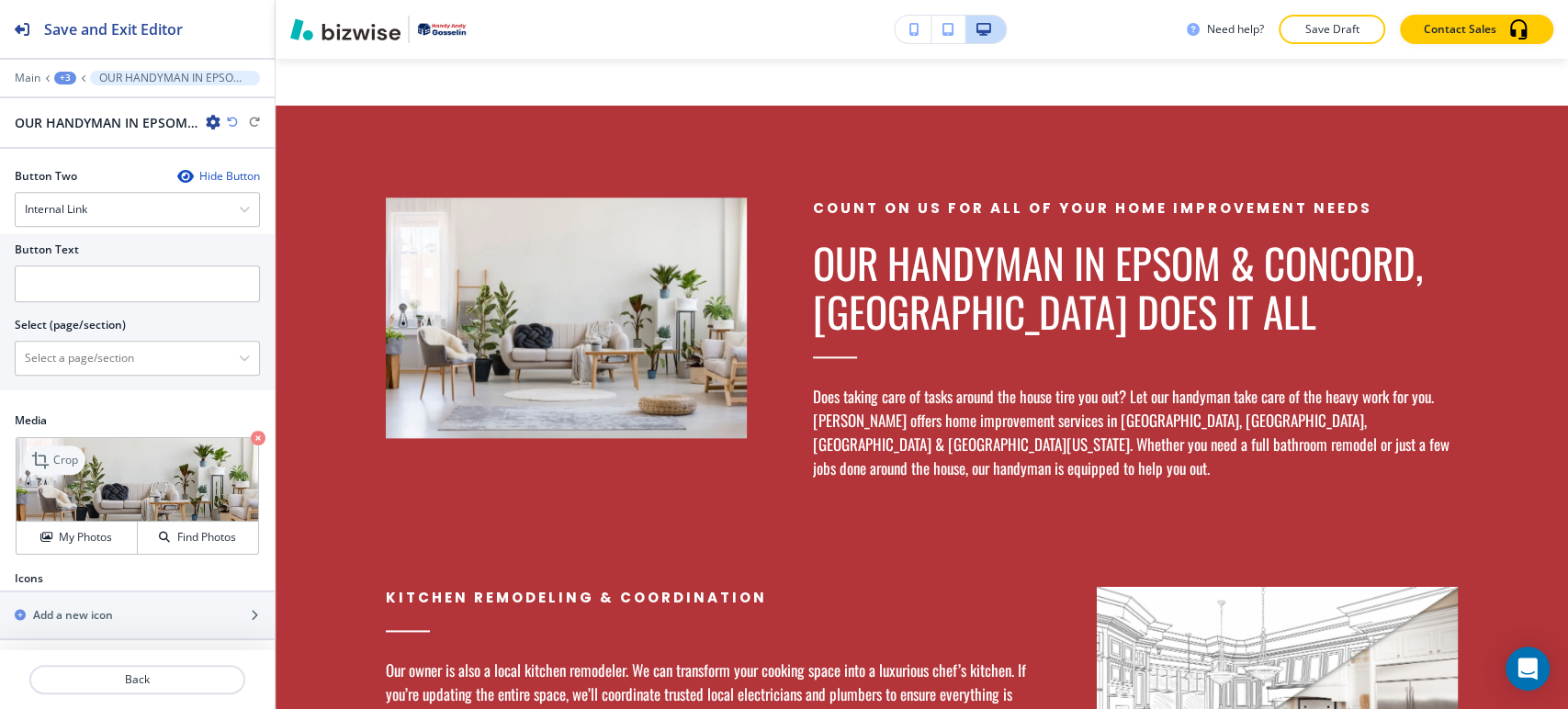
click at [71, 455] on p "Crop" at bounding box center [66, 459] width 25 height 16
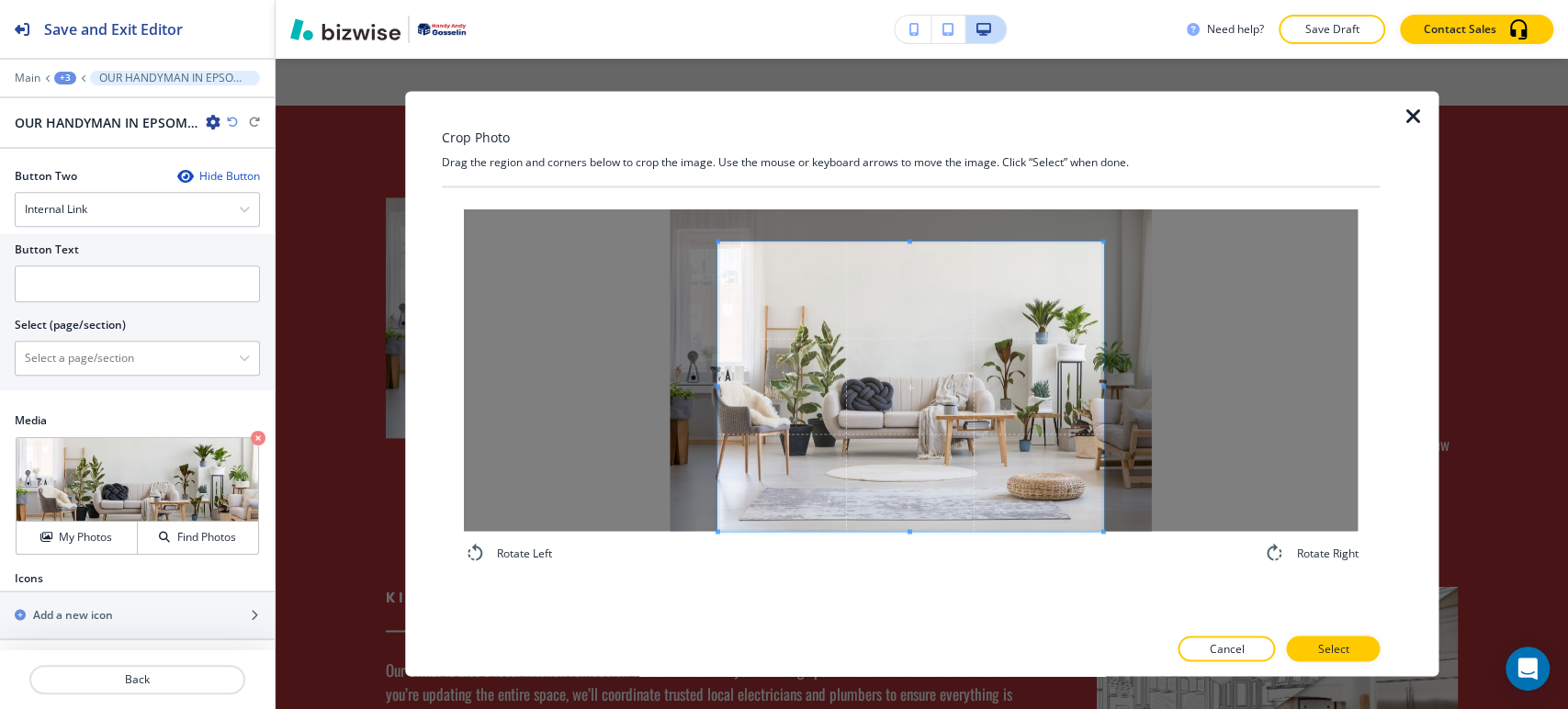
click at [896, 564] on div "Rotate Left Rotate Right" at bounding box center [910, 387] width 939 height 398
click at [913, 238] on div at bounding box center [911, 370] width 894 height 321
click at [911, 244] on span at bounding box center [910, 386] width 386 height 290
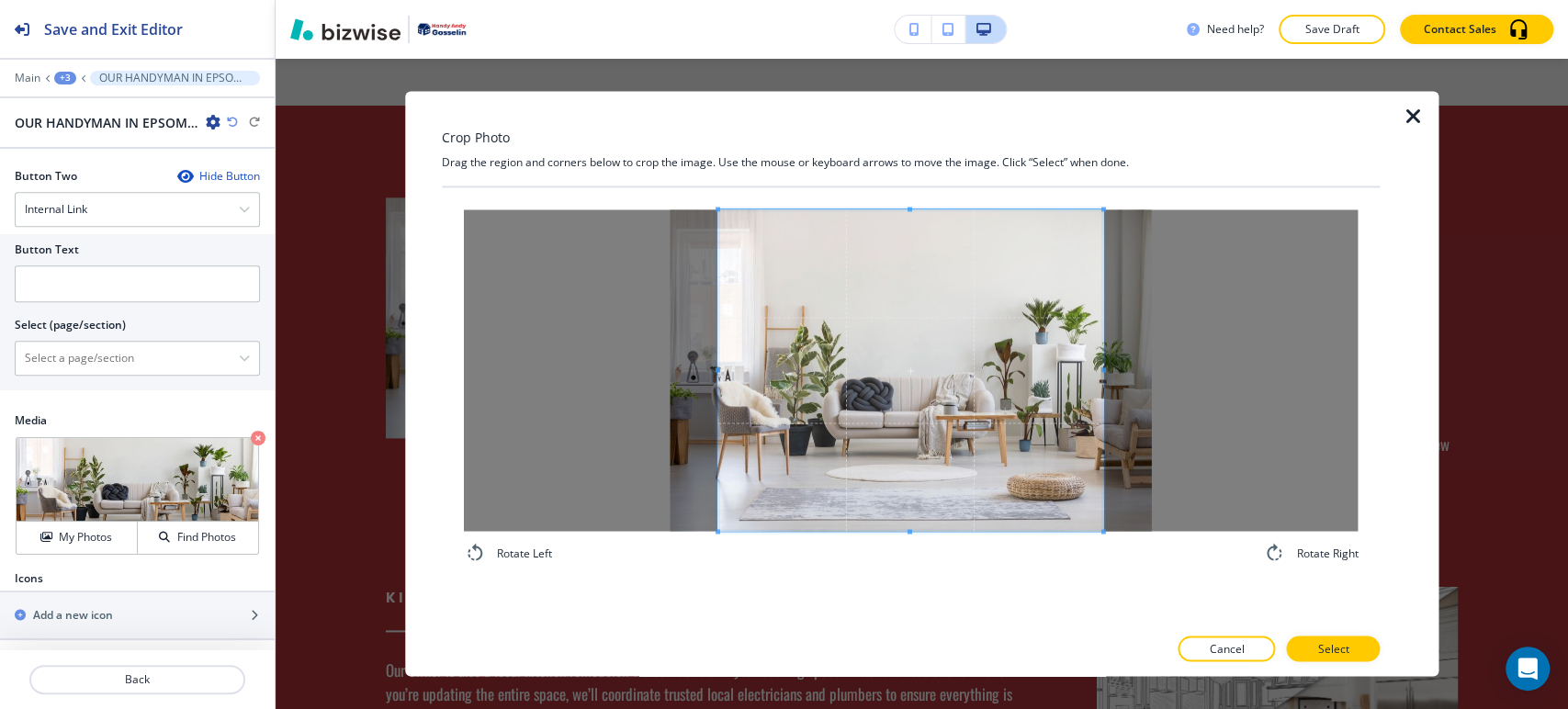
click at [904, 199] on div "Rotate Left Rotate Right" at bounding box center [910, 387] width 939 height 398
click at [1332, 642] on p "Select" at bounding box center [1333, 649] width 31 height 16
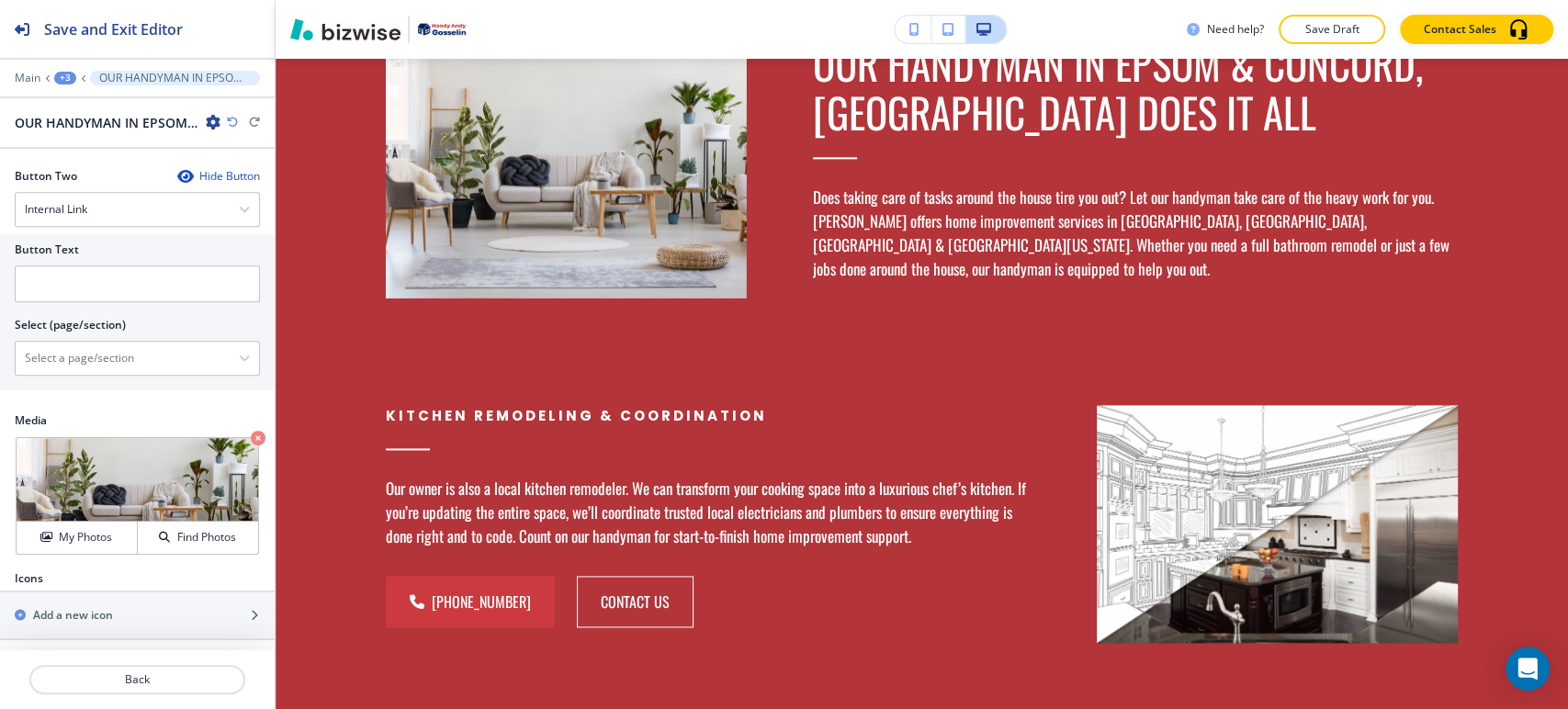
scroll to position [1622, 0]
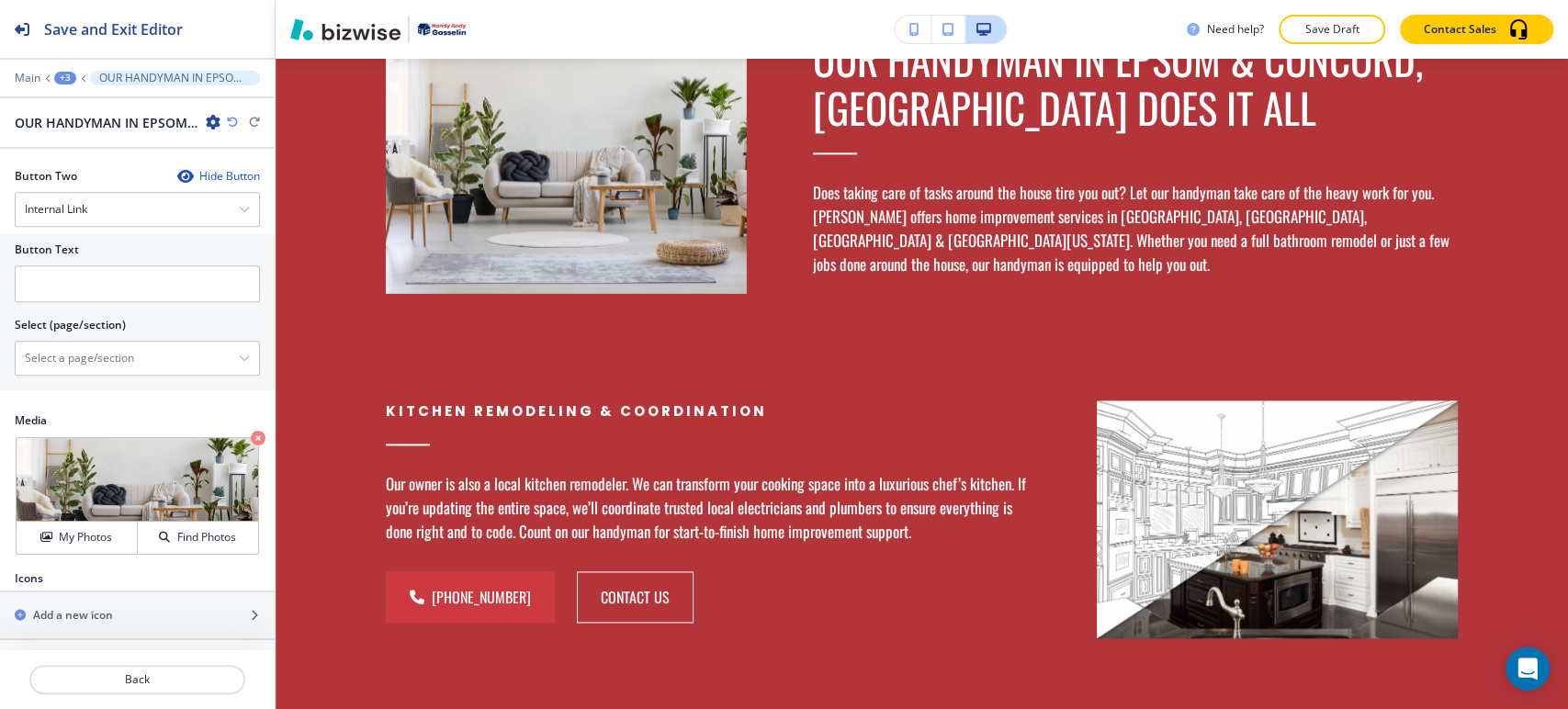
drag, startPoint x: 59, startPoint y: 73, endPoint x: 83, endPoint y: 83, distance: 26.0
click at [59, 73] on div "+3" at bounding box center [65, 77] width 22 height 12
click at [108, 170] on p "About" at bounding box center [112, 172] width 93 height 16
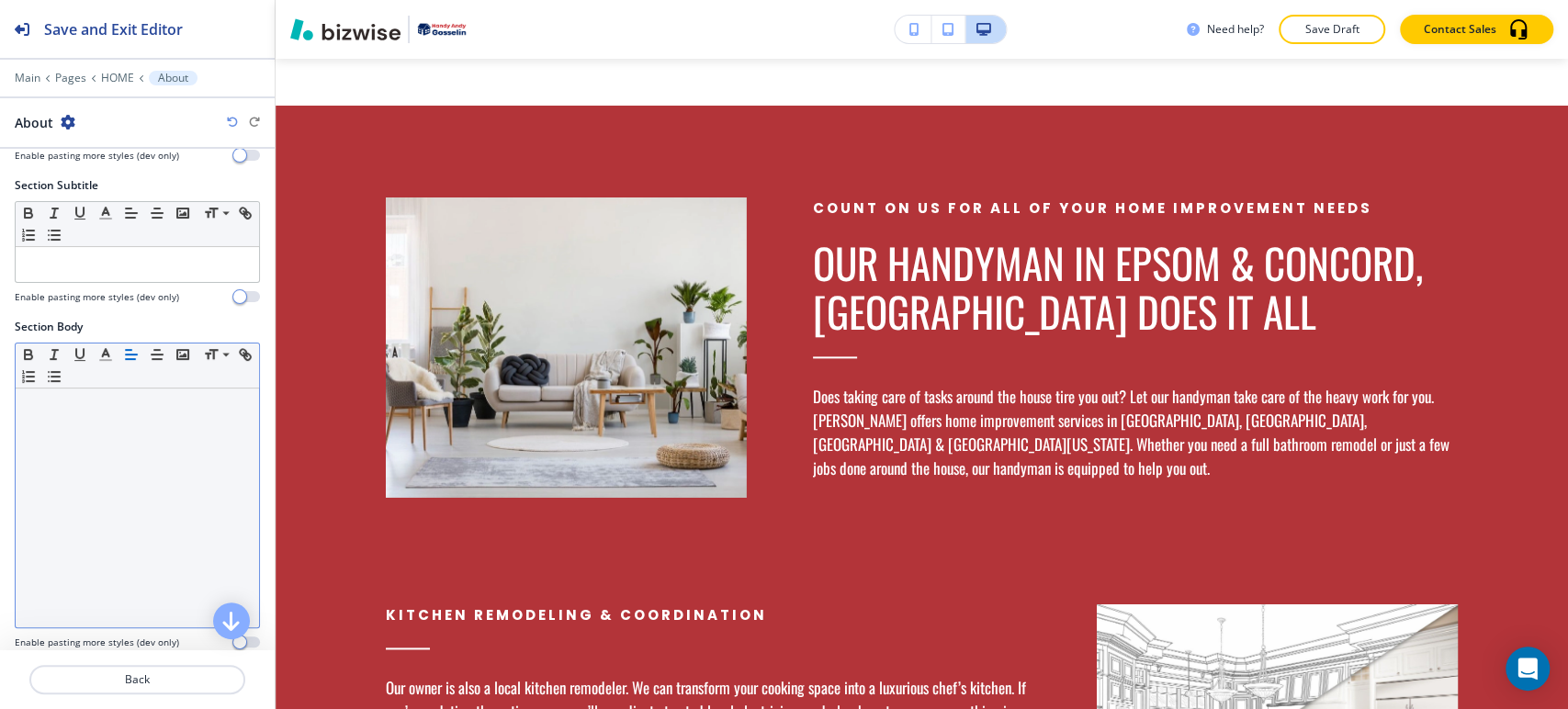
scroll to position [1418, 0]
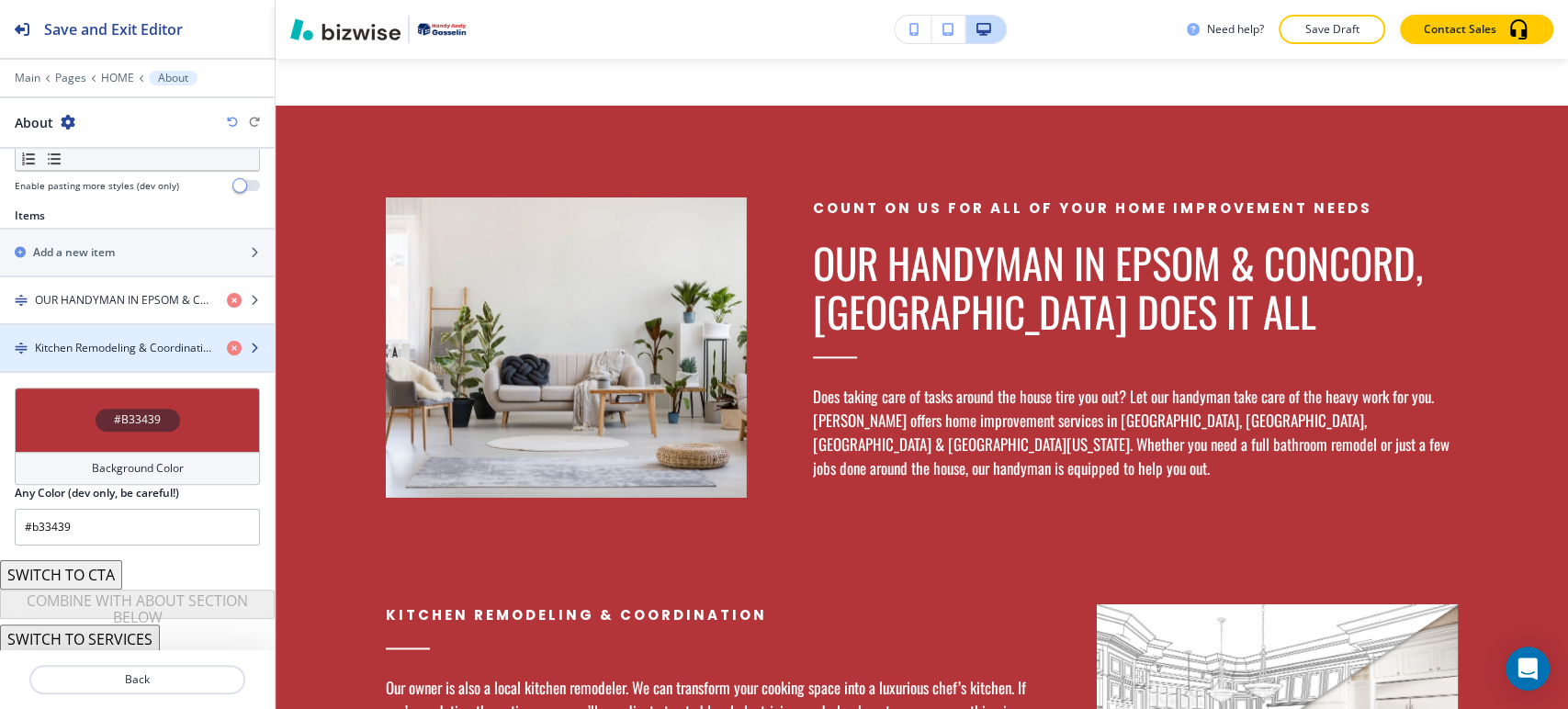
click at [116, 348] on h4 "Kitchen Remodeling & Coordination" at bounding box center [124, 348] width 177 height 16
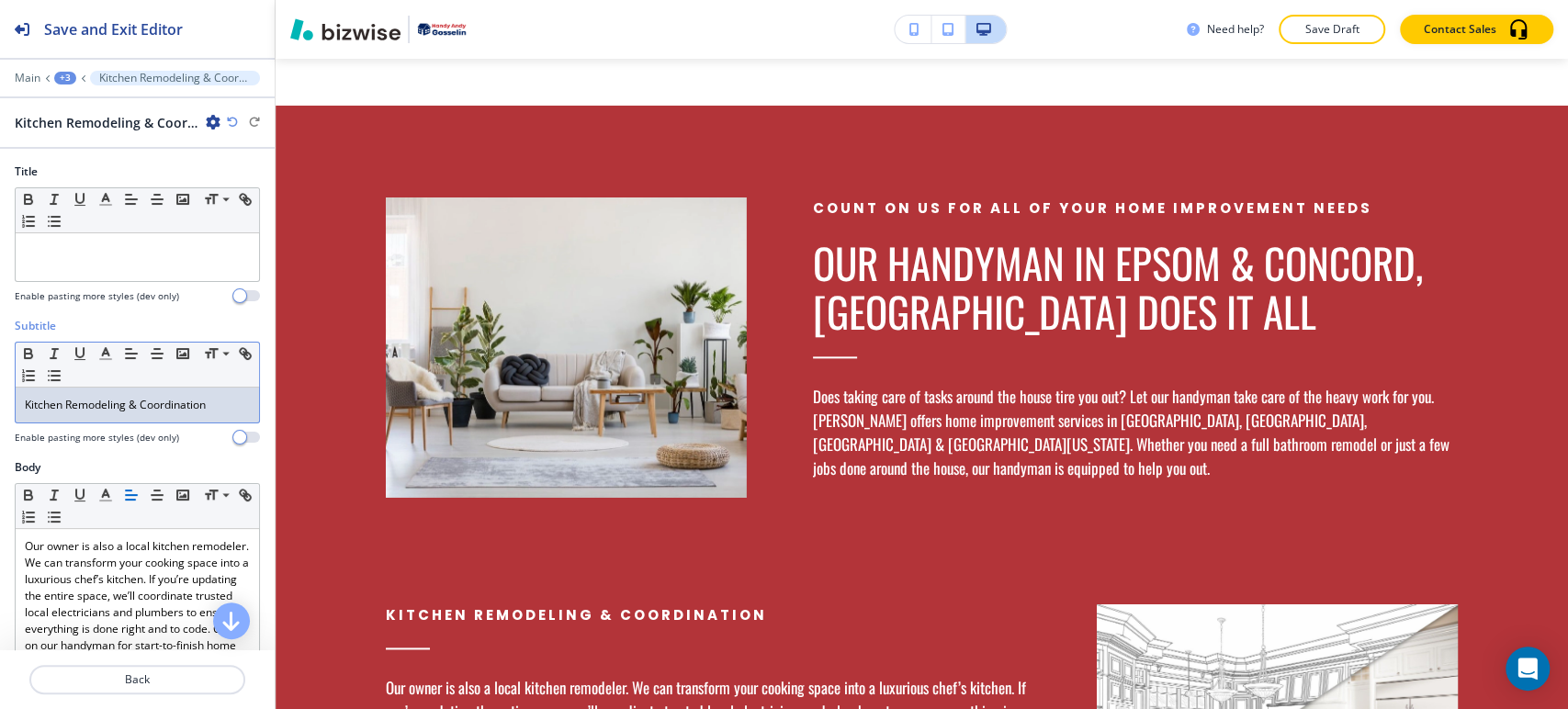
click at [115, 402] on p "Kitchen Remodeling & Coordination" at bounding box center [137, 404] width 225 height 16
copy p "Kitchen Remodeling & Coordination"
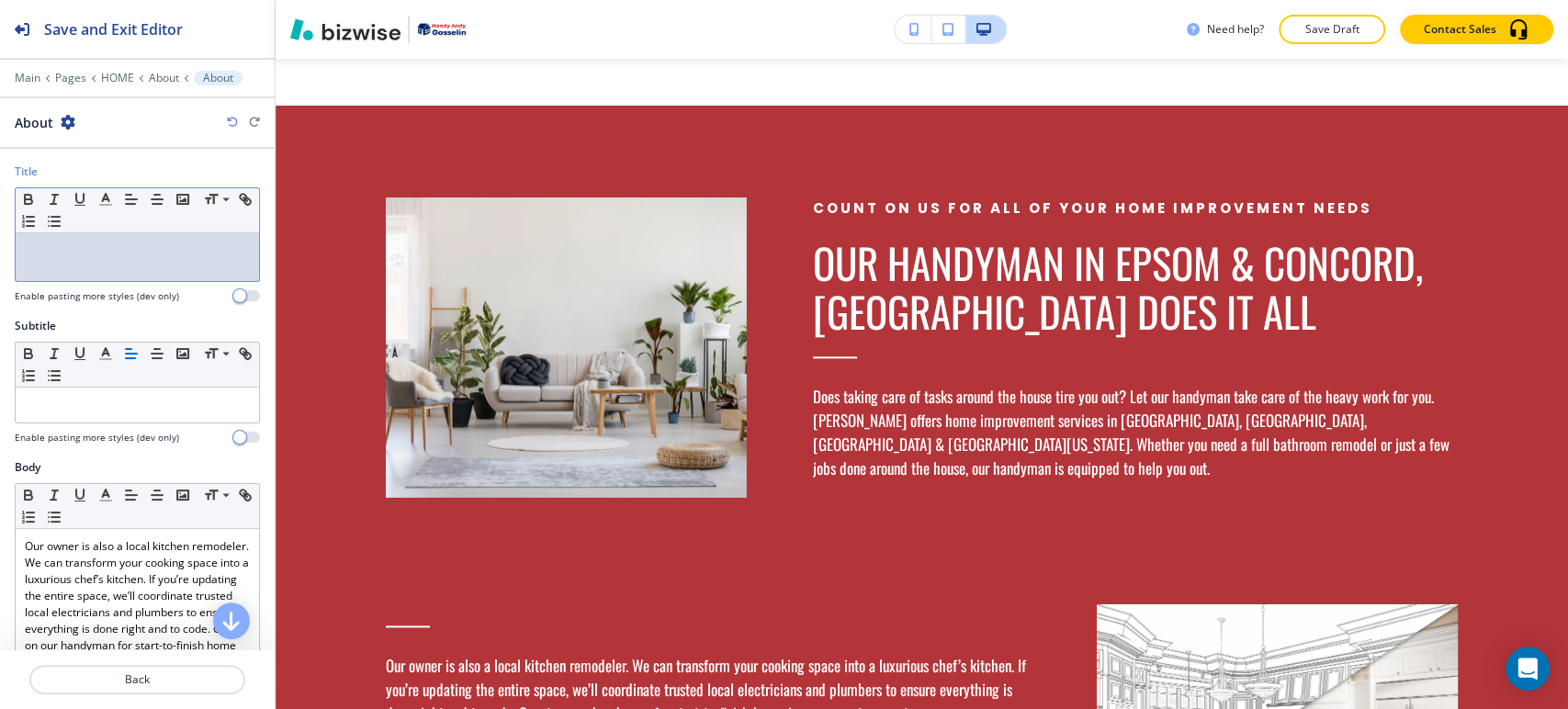
click at [198, 256] on p at bounding box center [137, 250] width 225 height 16
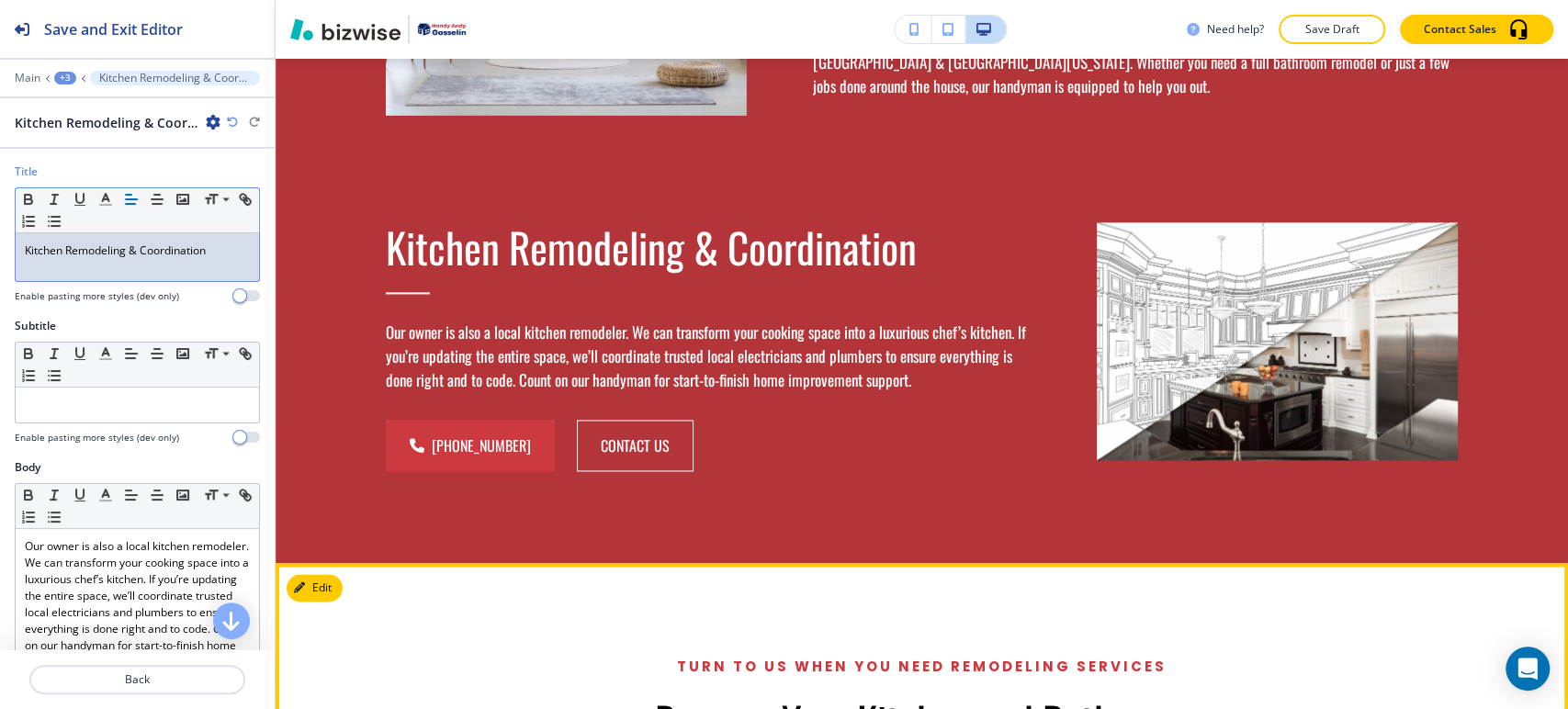
scroll to position [1826, 0]
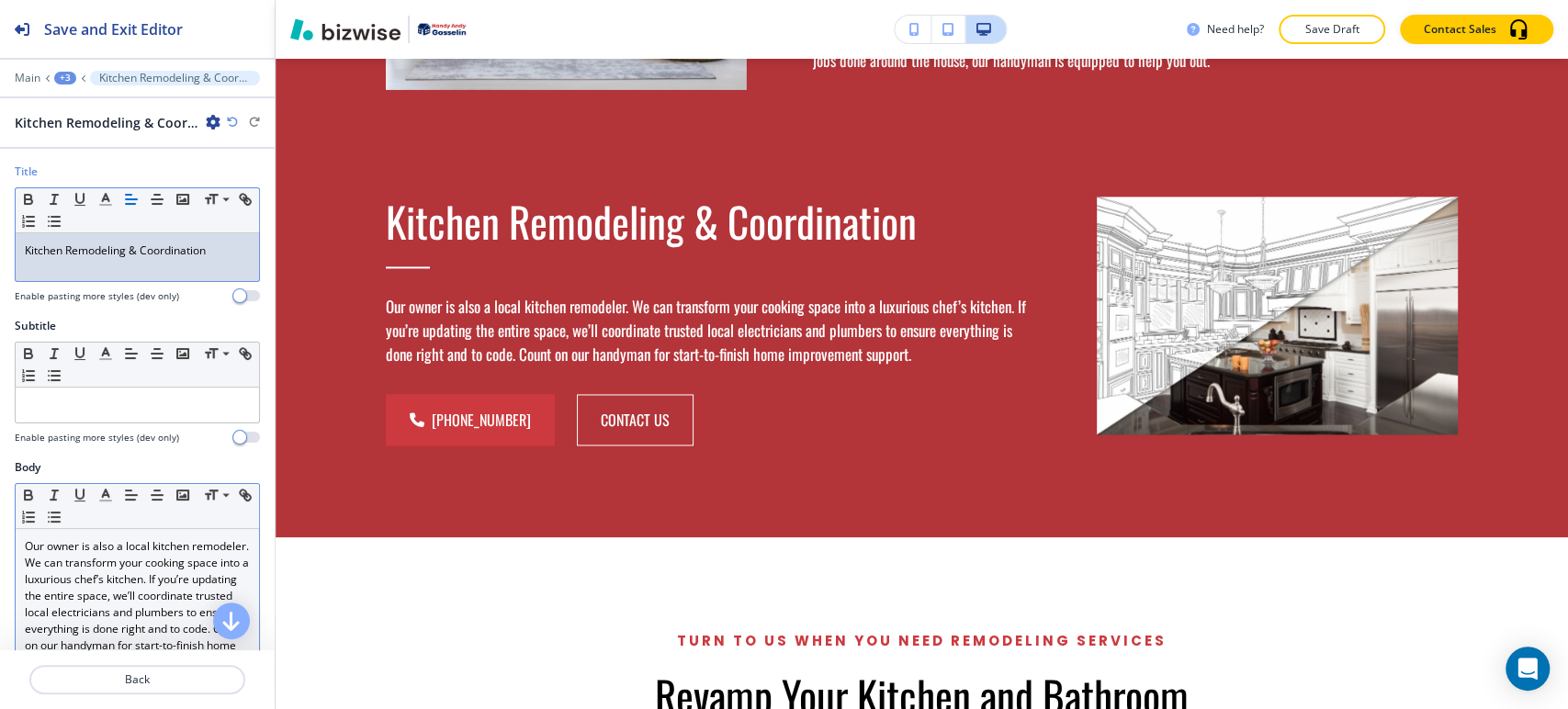
click at [83, 593] on p "Our owner is also a local kitchen remodeler. We can transform your cooking spac…" at bounding box center [137, 604] width 225 height 132
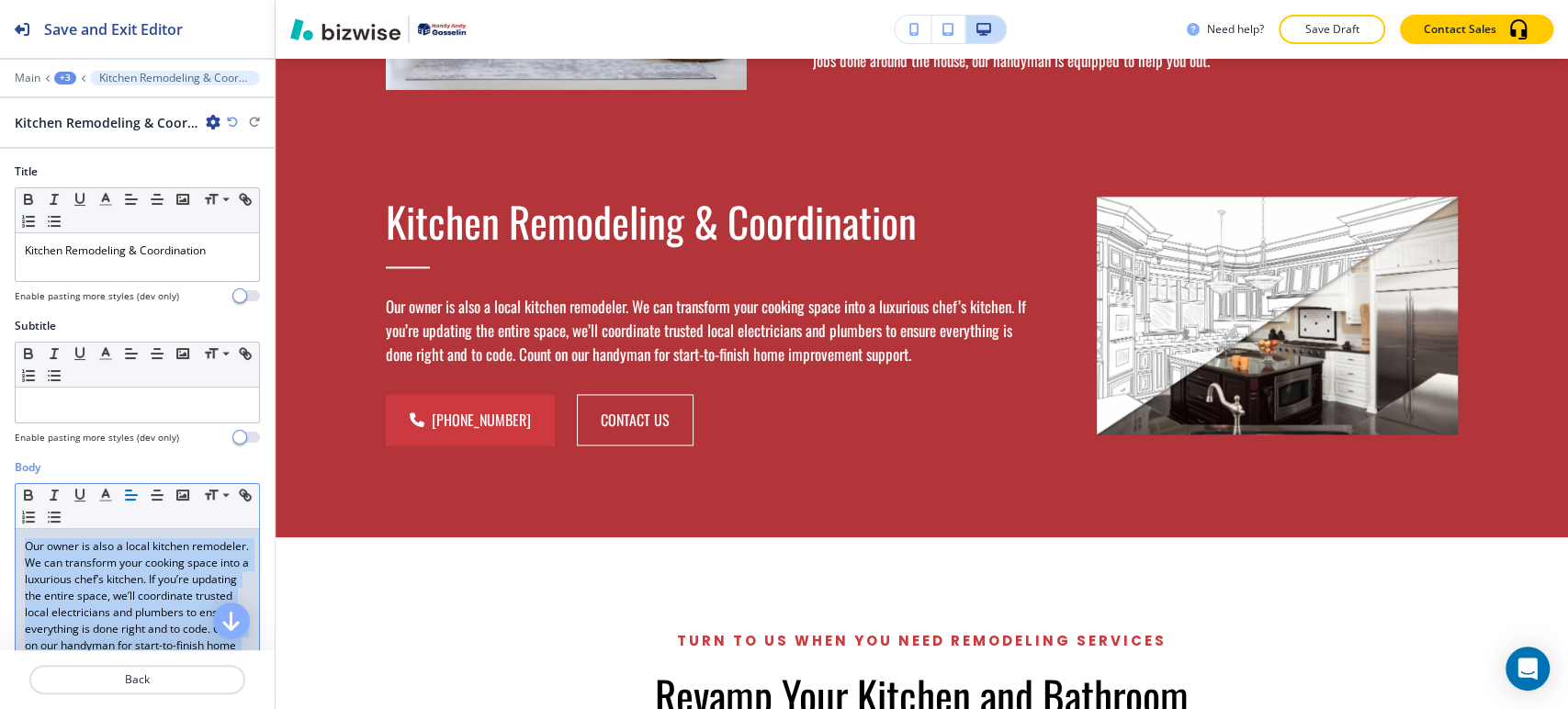
paste div
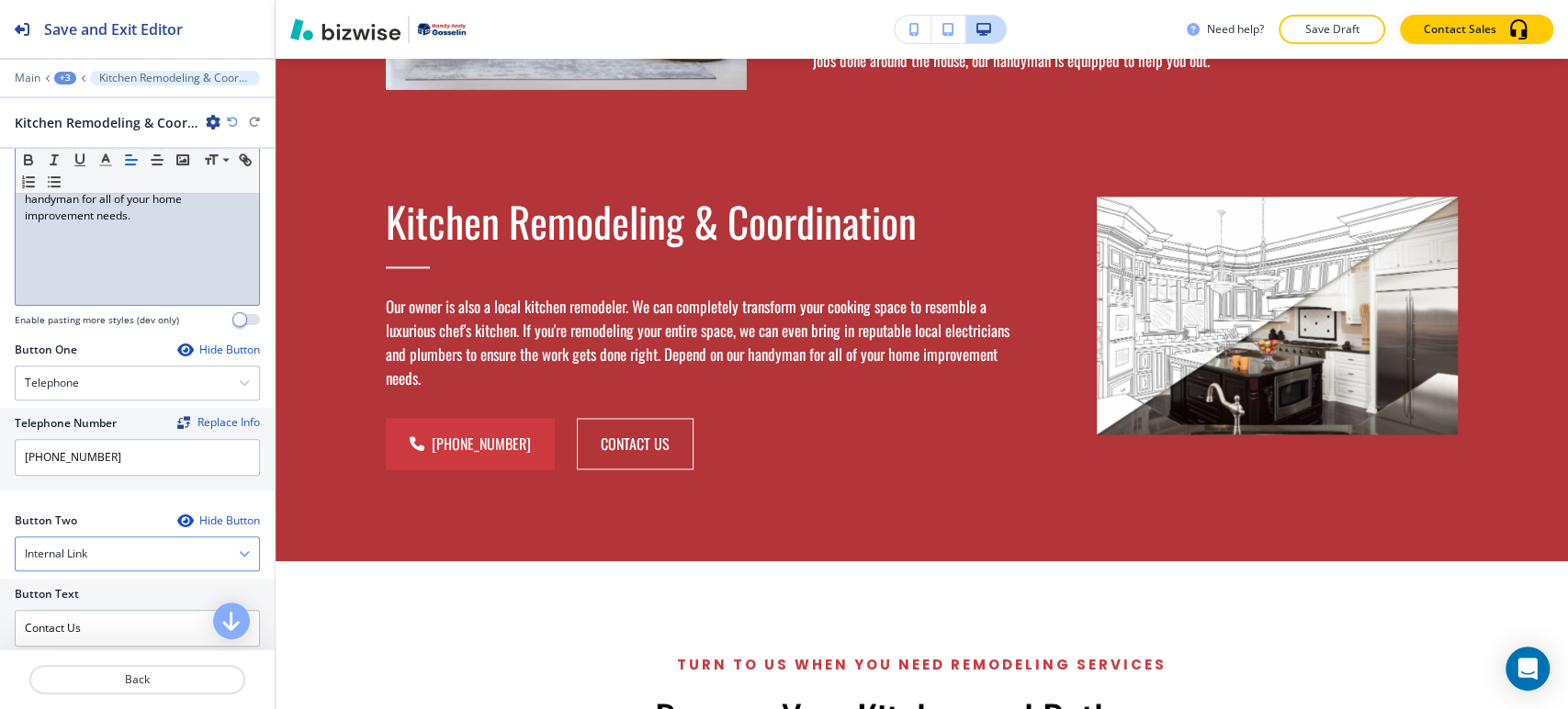
scroll to position [510, 0]
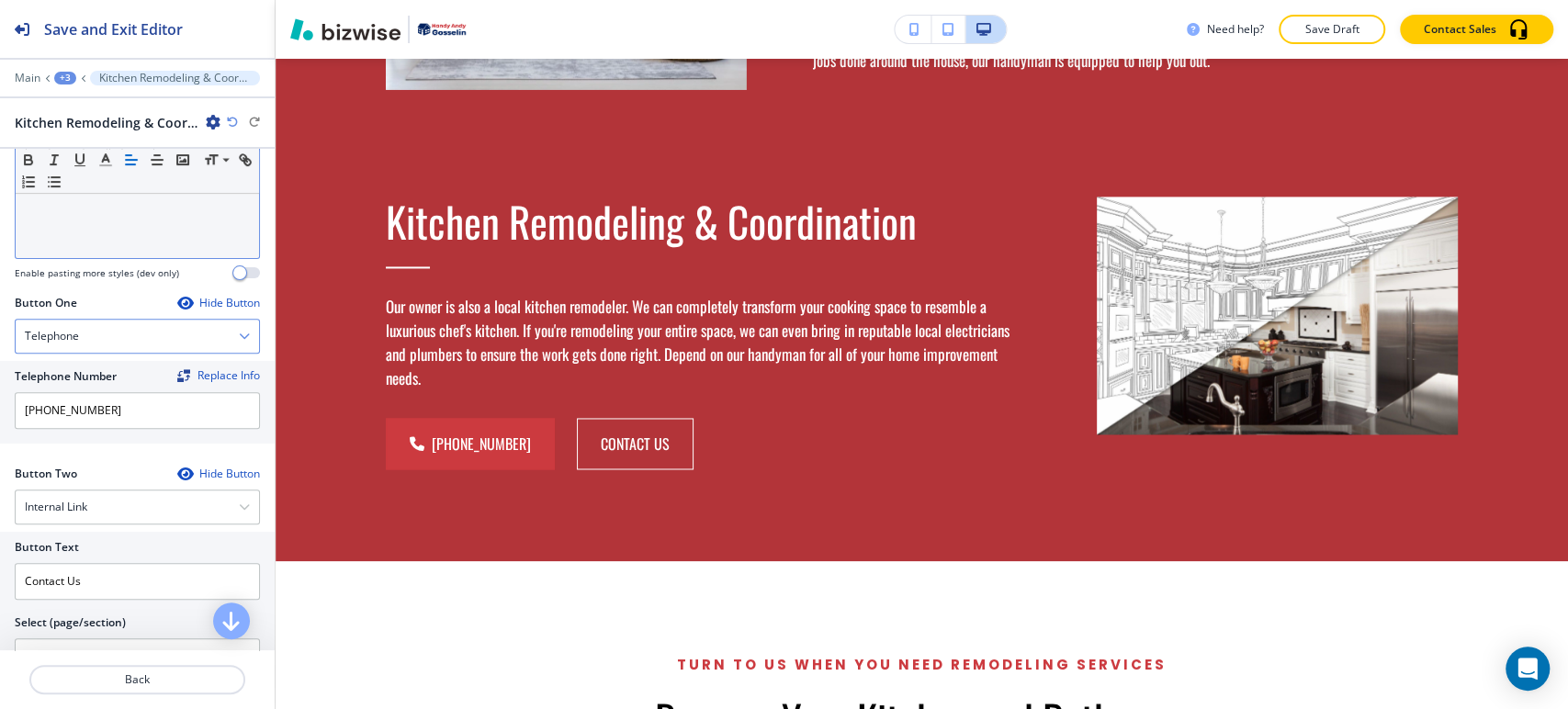
click at [130, 341] on div "Telephone" at bounding box center [136, 335] width 243 height 33
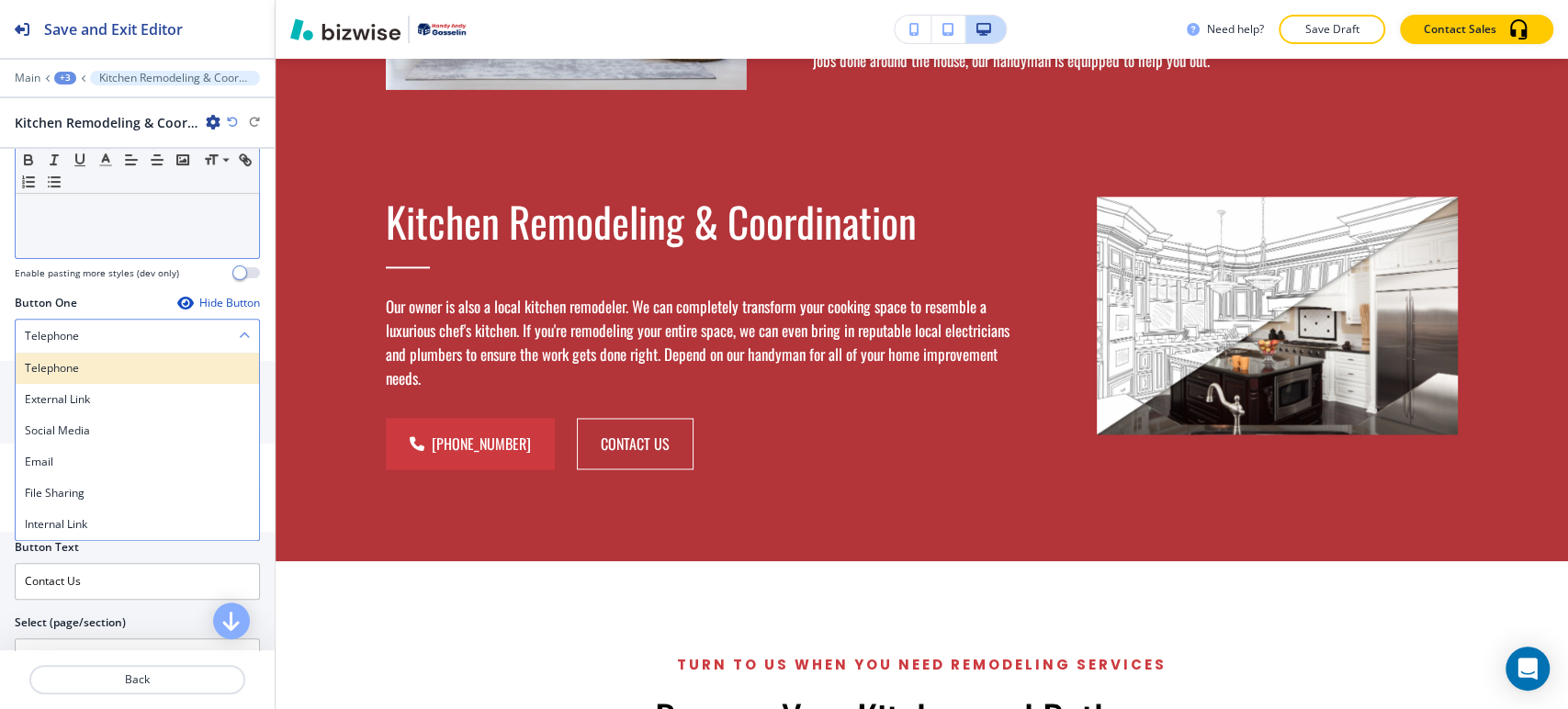
click at [107, 367] on h4 "Telephone" at bounding box center [137, 368] width 225 height 16
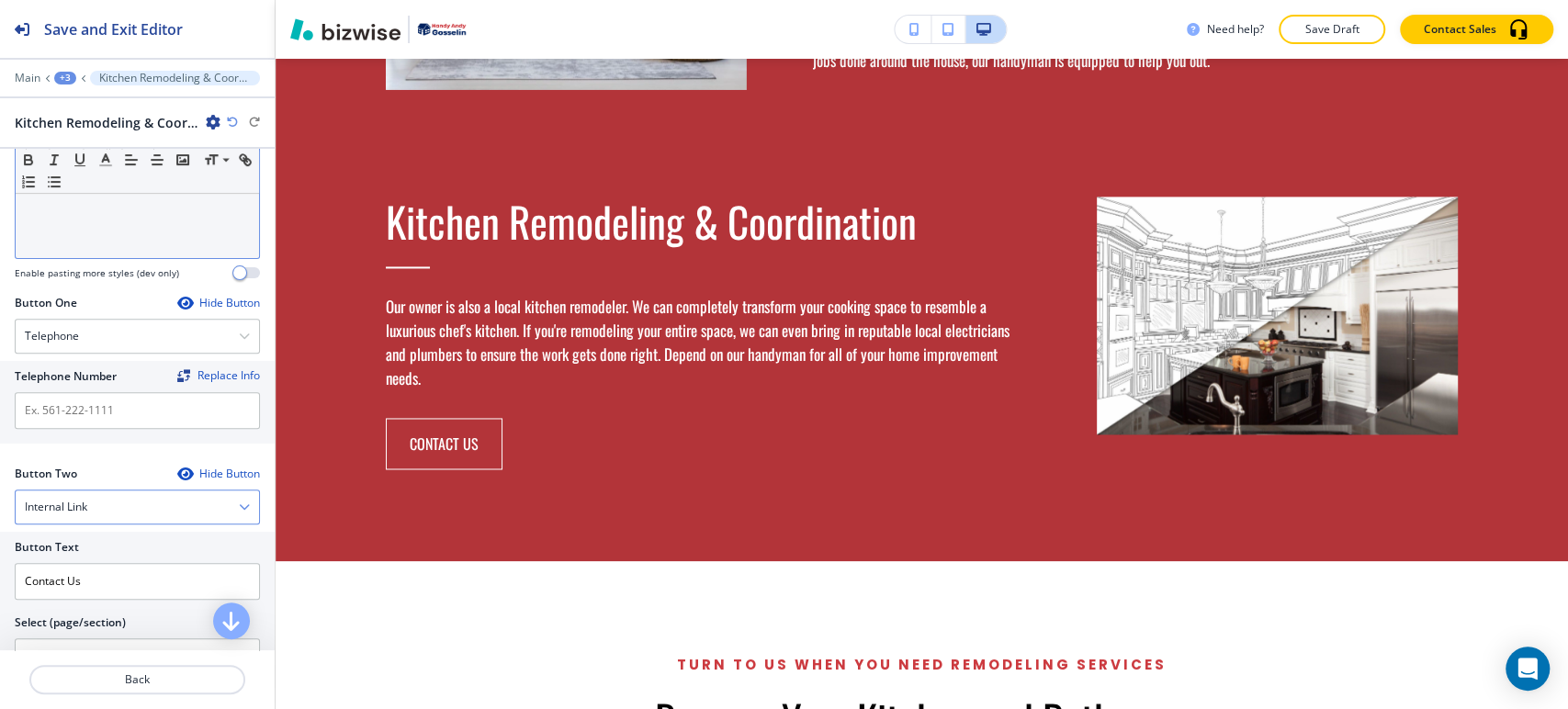
click at [124, 496] on div "Internal Link" at bounding box center [136, 507] width 243 height 33
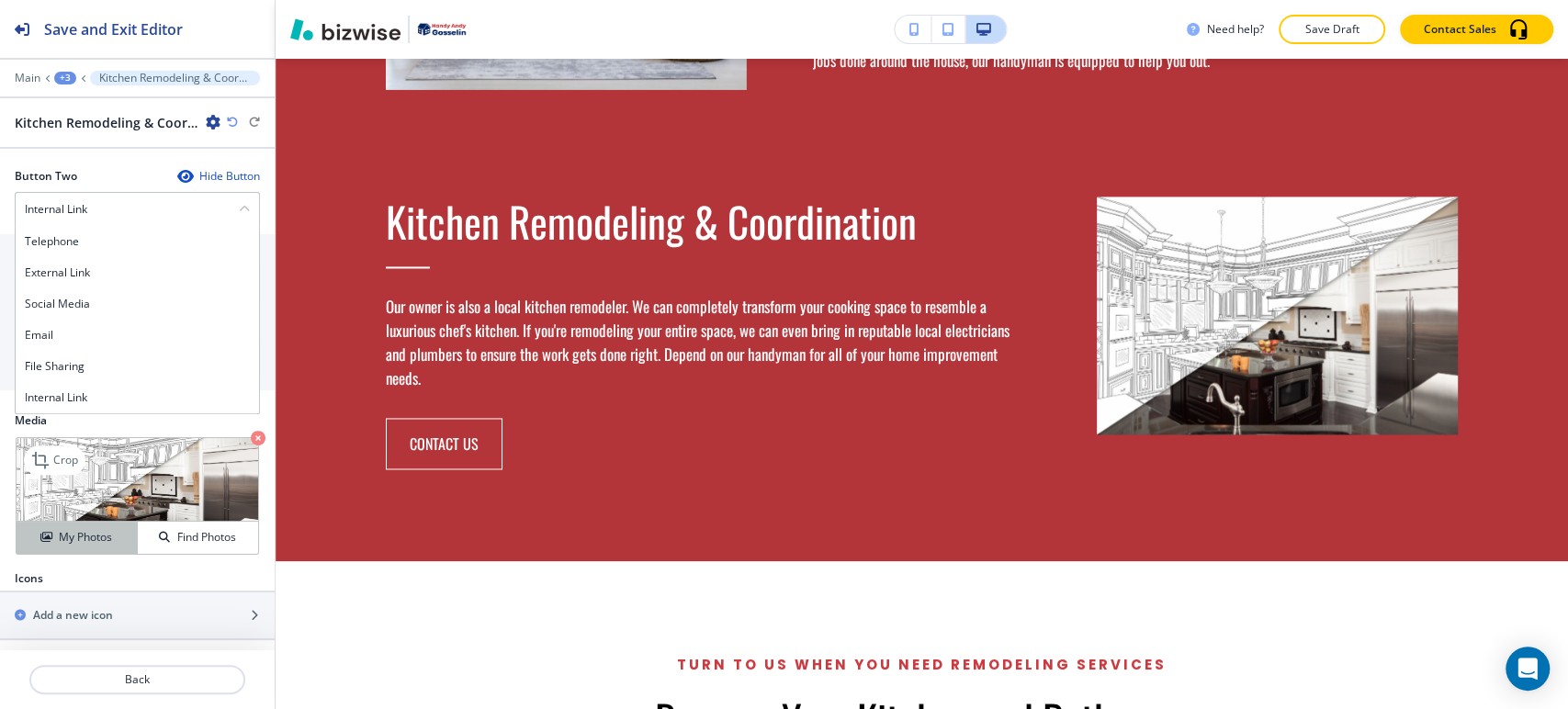
scroll to position [808, 0]
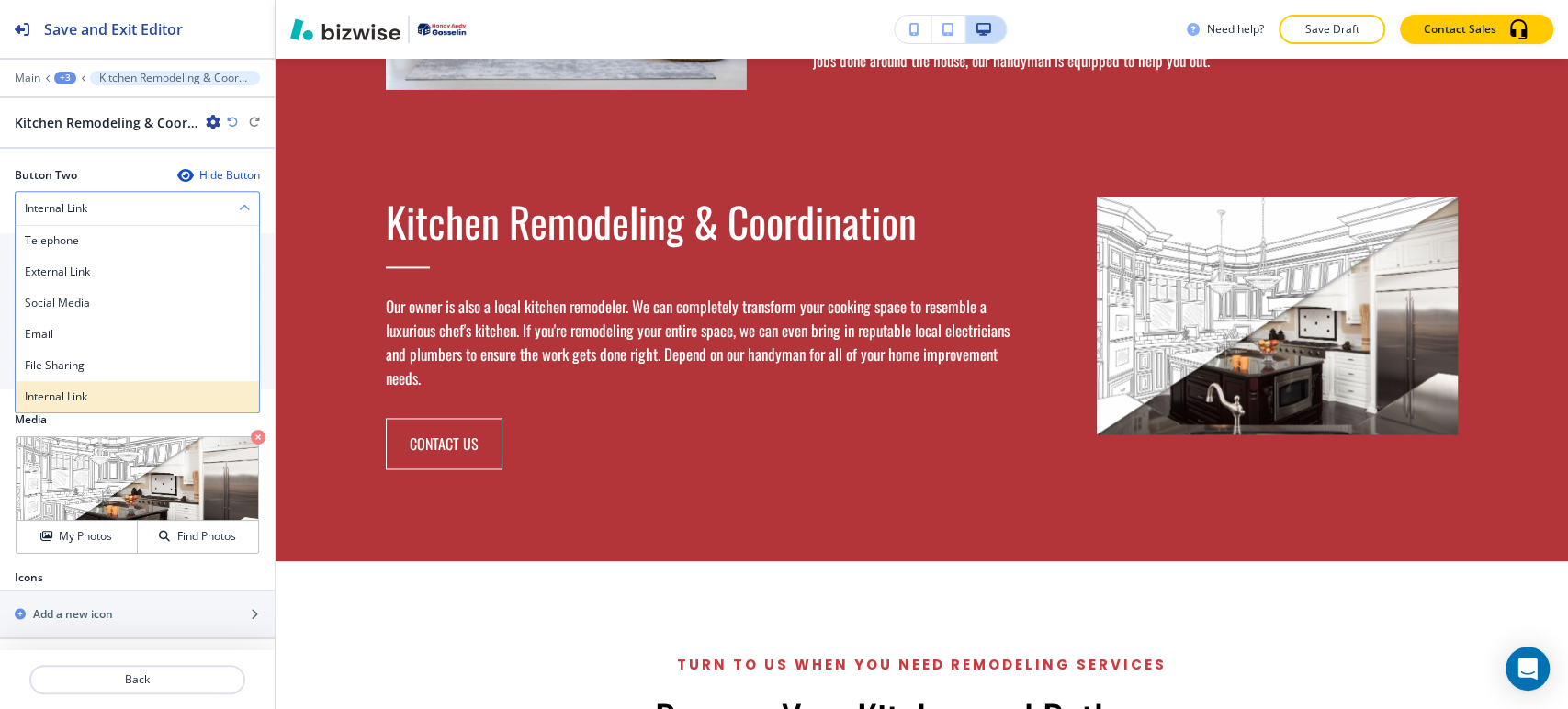
click at [111, 395] on h4 "Internal Link" at bounding box center [137, 396] width 225 height 16
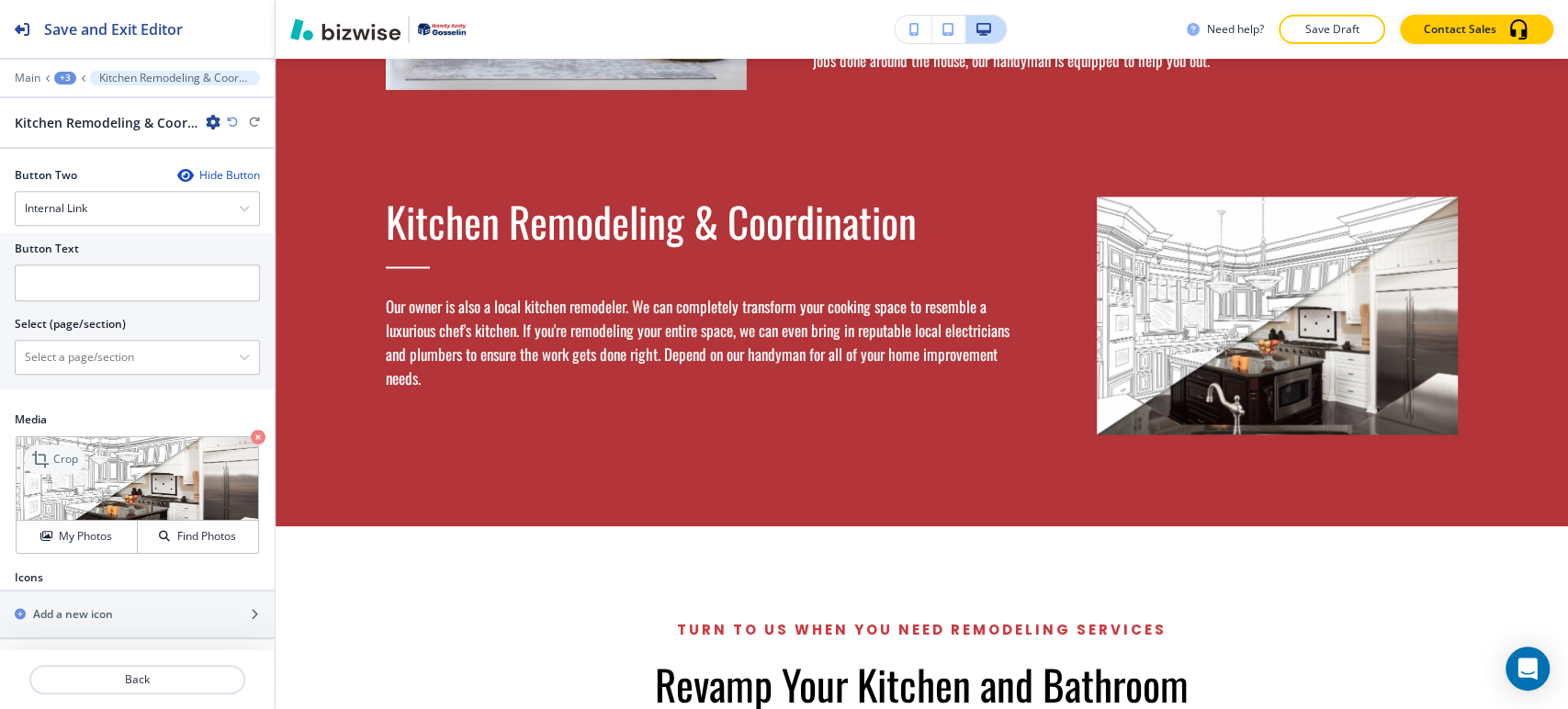
click at [61, 461] on p "Crop" at bounding box center [66, 458] width 25 height 16
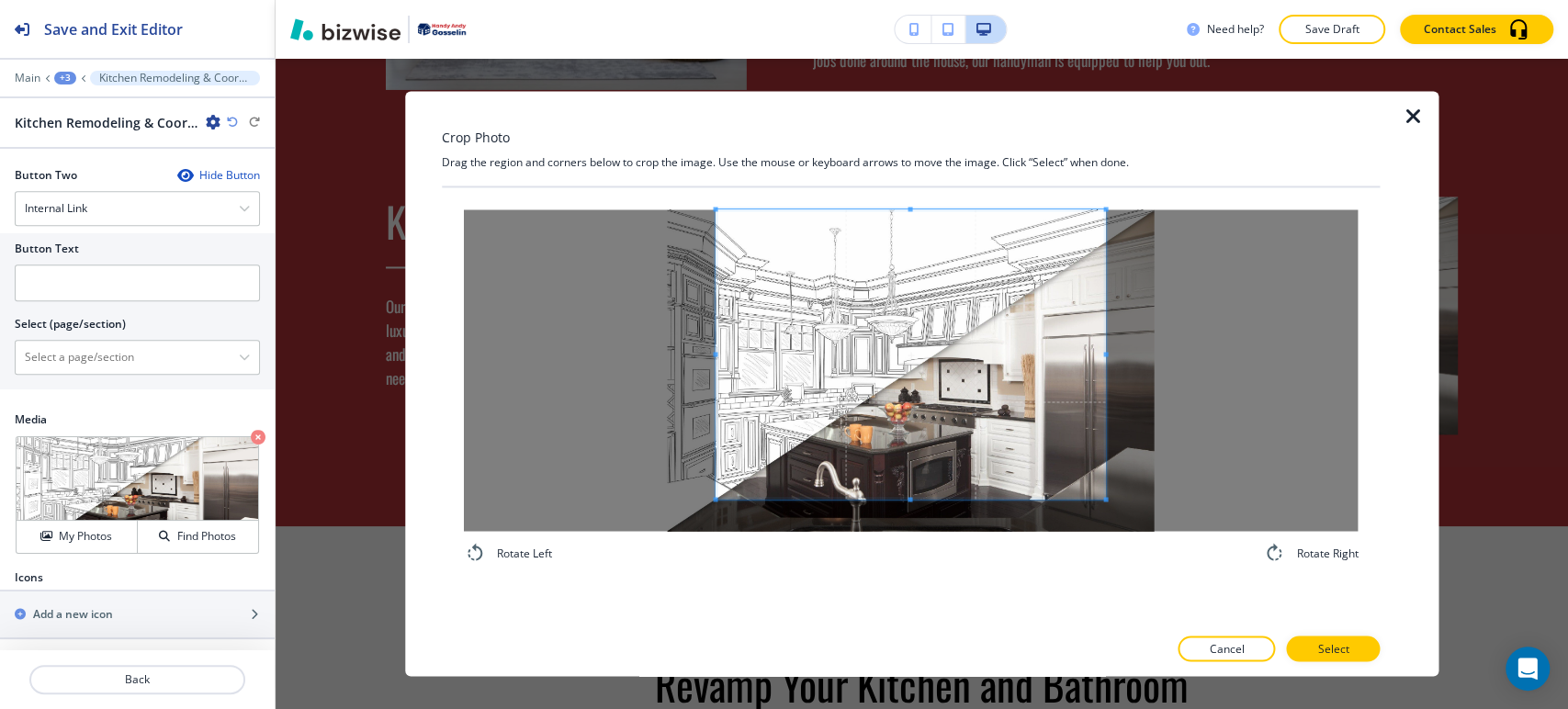
click at [908, 208] on span at bounding box center [909, 209] width 5 height 5
click at [906, 542] on div "Rotate Left Rotate Right" at bounding box center [911, 387] width 895 height 354
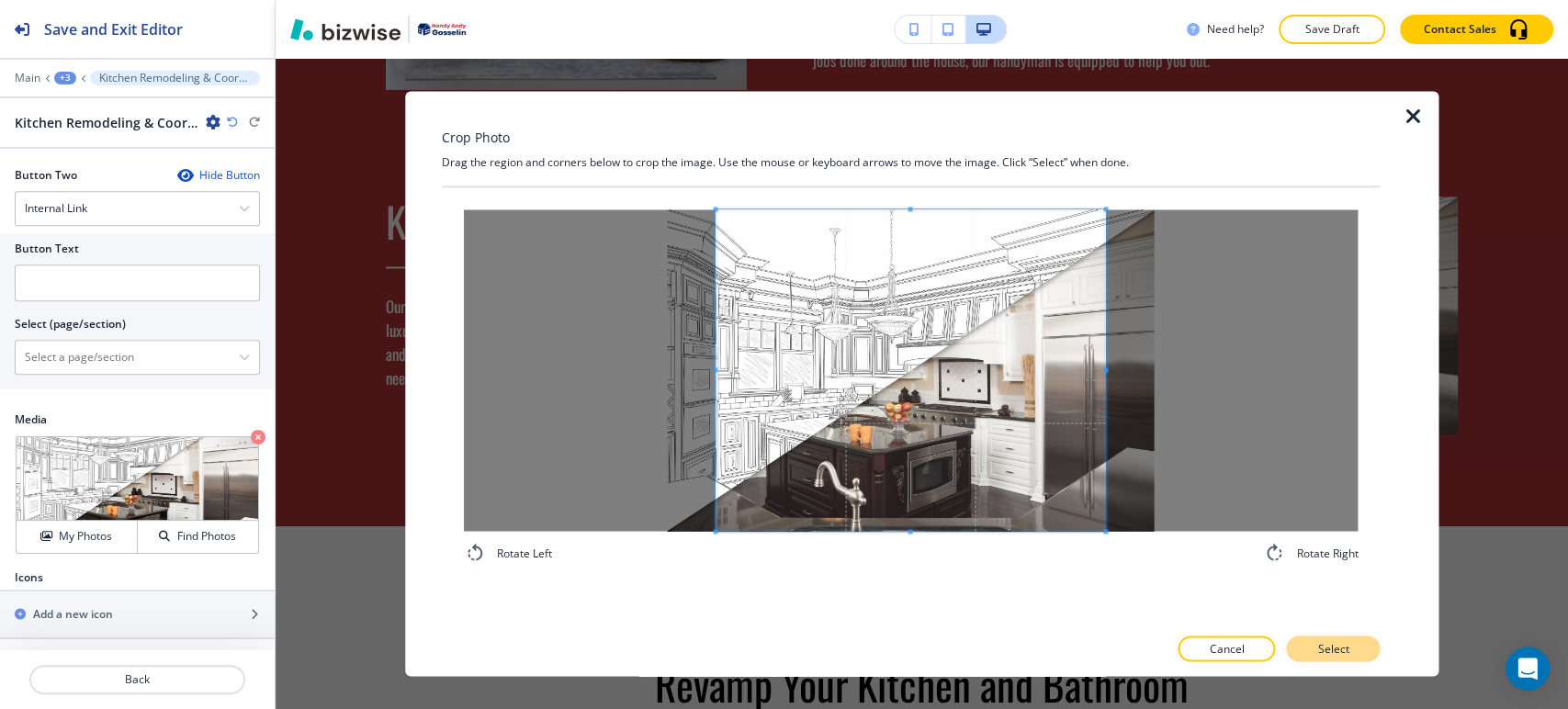
click at [1329, 643] on p "Select" at bounding box center [1333, 649] width 31 height 16
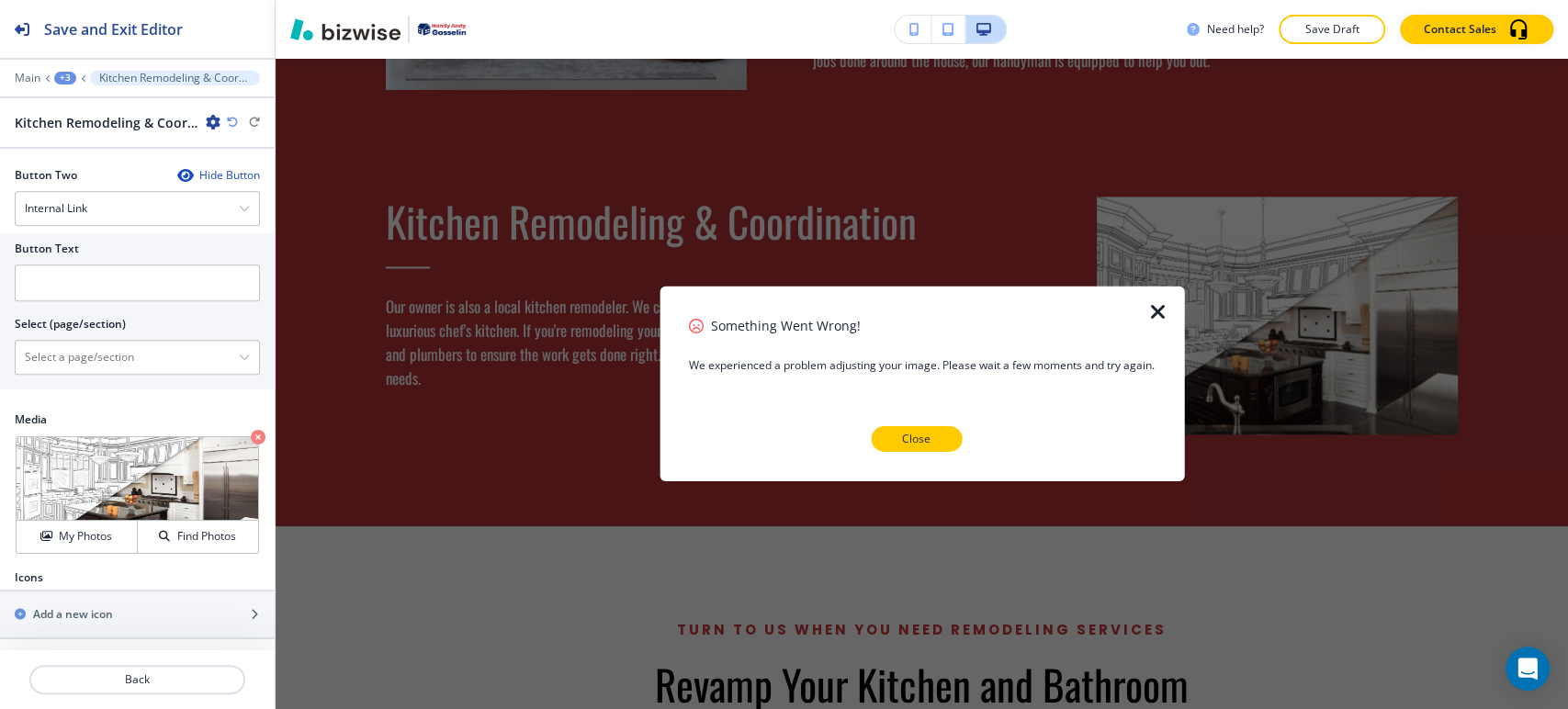
click at [915, 438] on p "Close" at bounding box center [916, 438] width 29 height 16
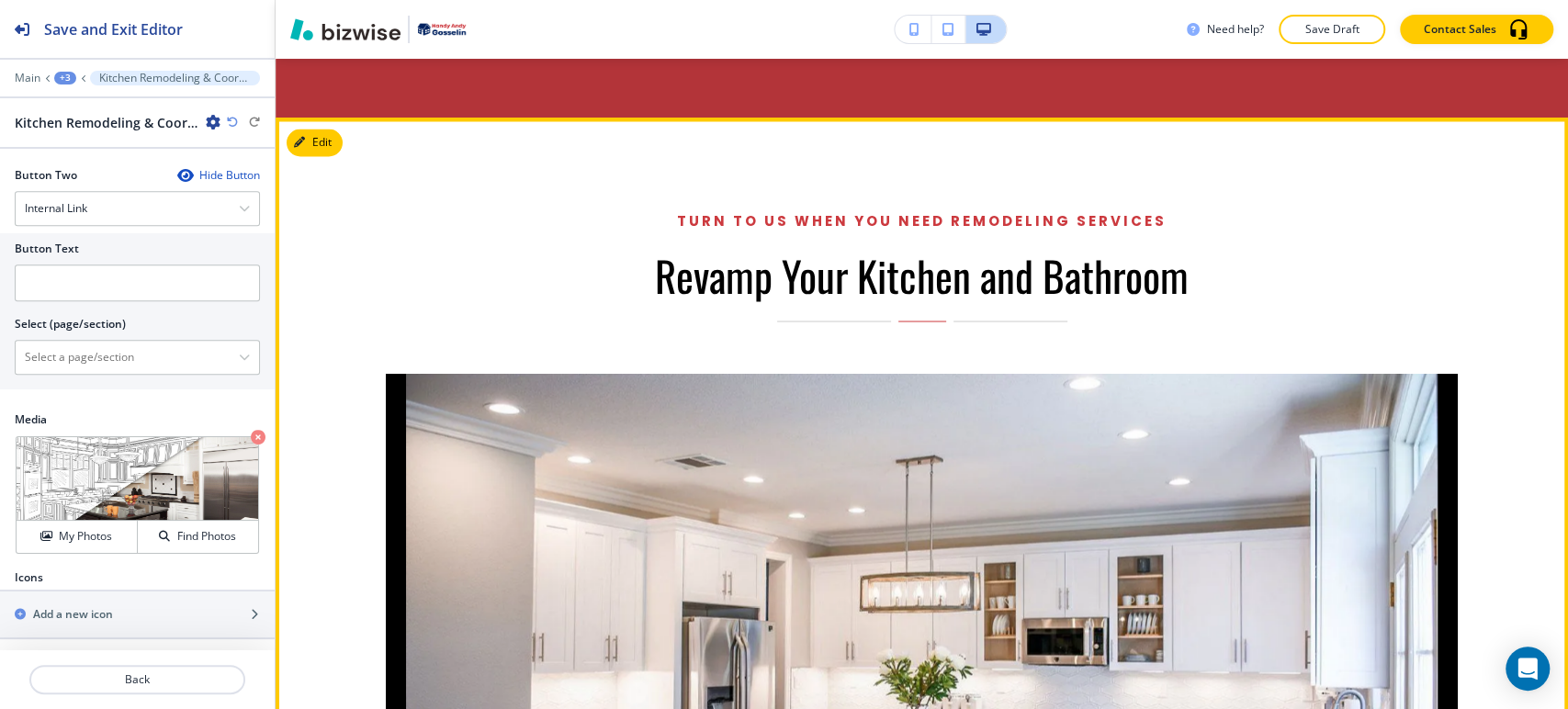
scroll to position [2233, 0]
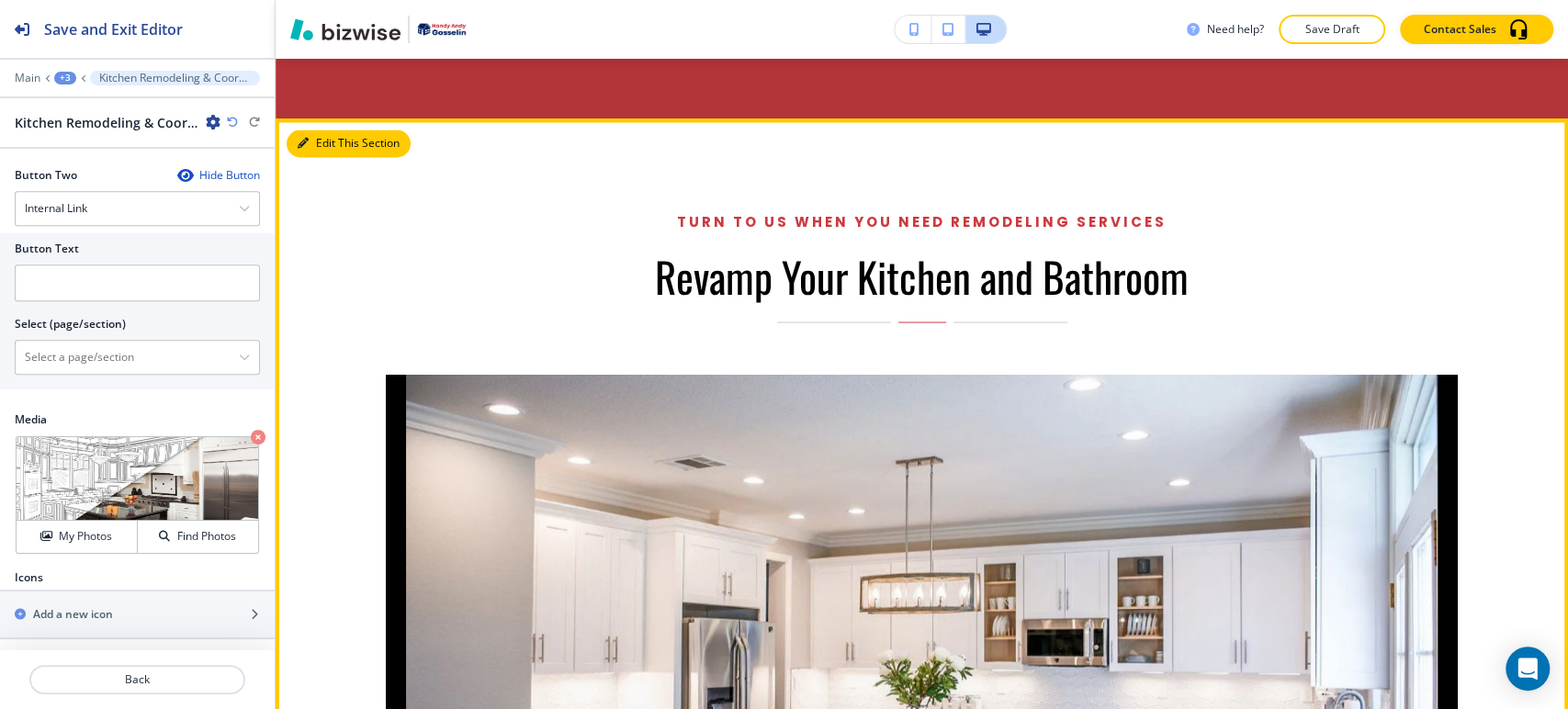
click at [311, 130] on button "Edit This Section" at bounding box center [349, 143] width 124 height 28
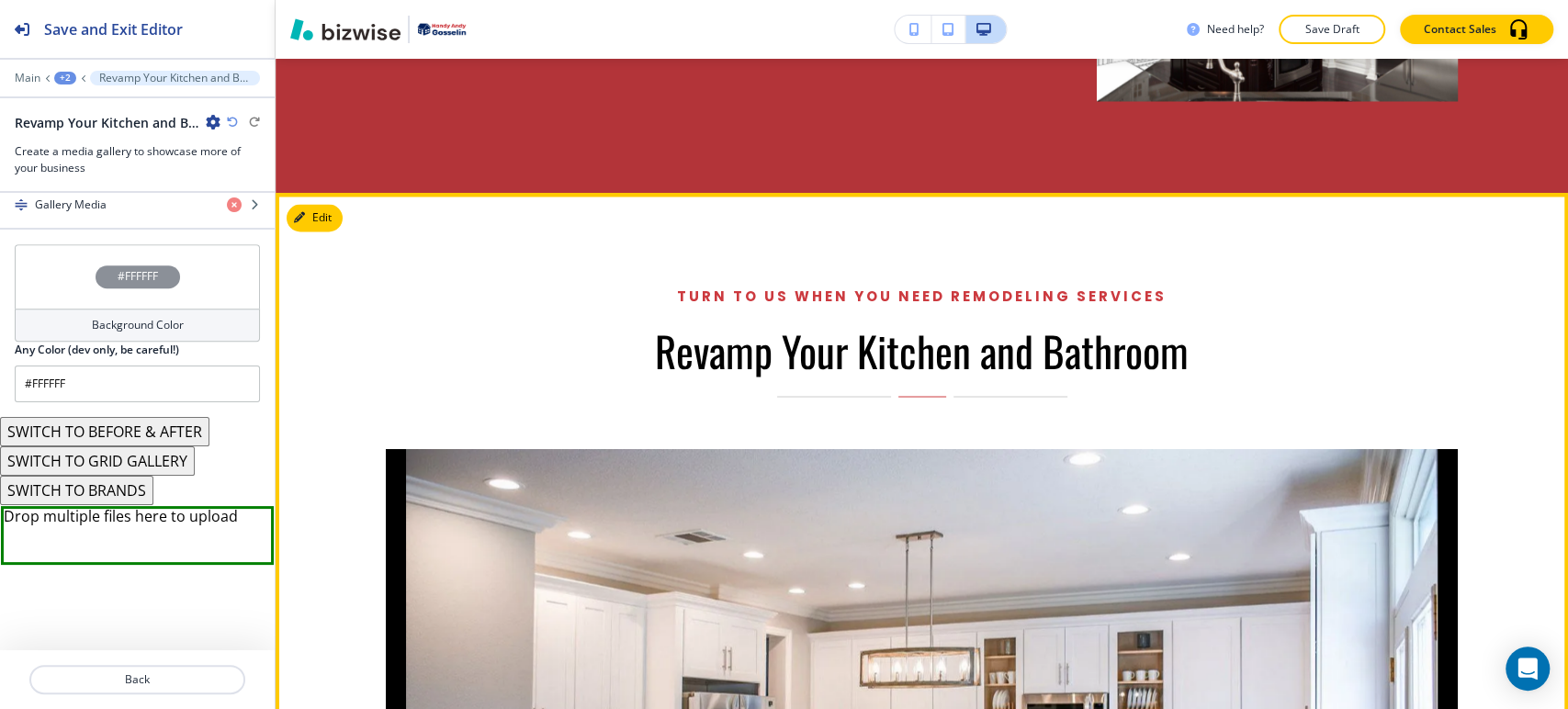
scroll to position [2033, 0]
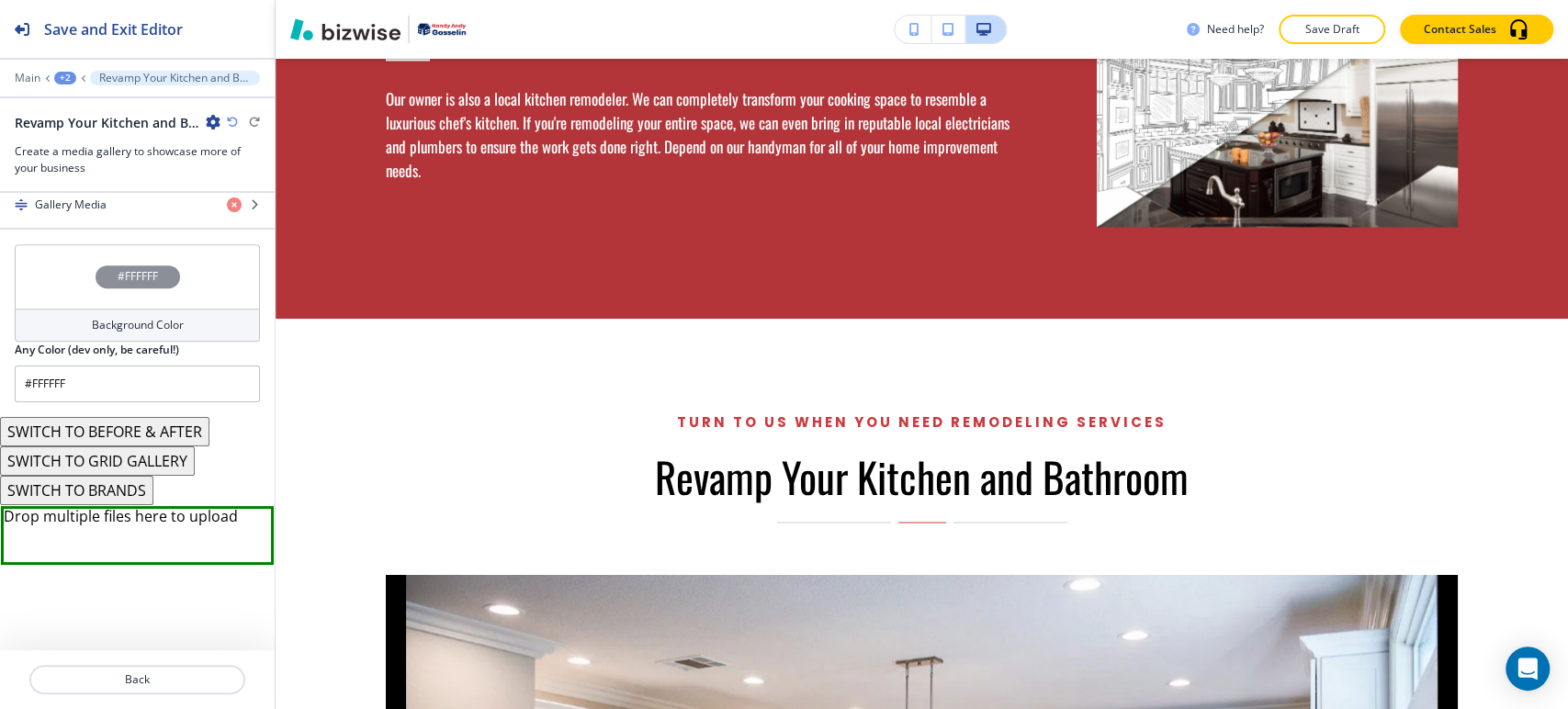
click at [63, 79] on div "+2" at bounding box center [65, 77] width 22 height 12
click at [95, 132] on p "HOME" at bounding box center [112, 140] width 93 height 16
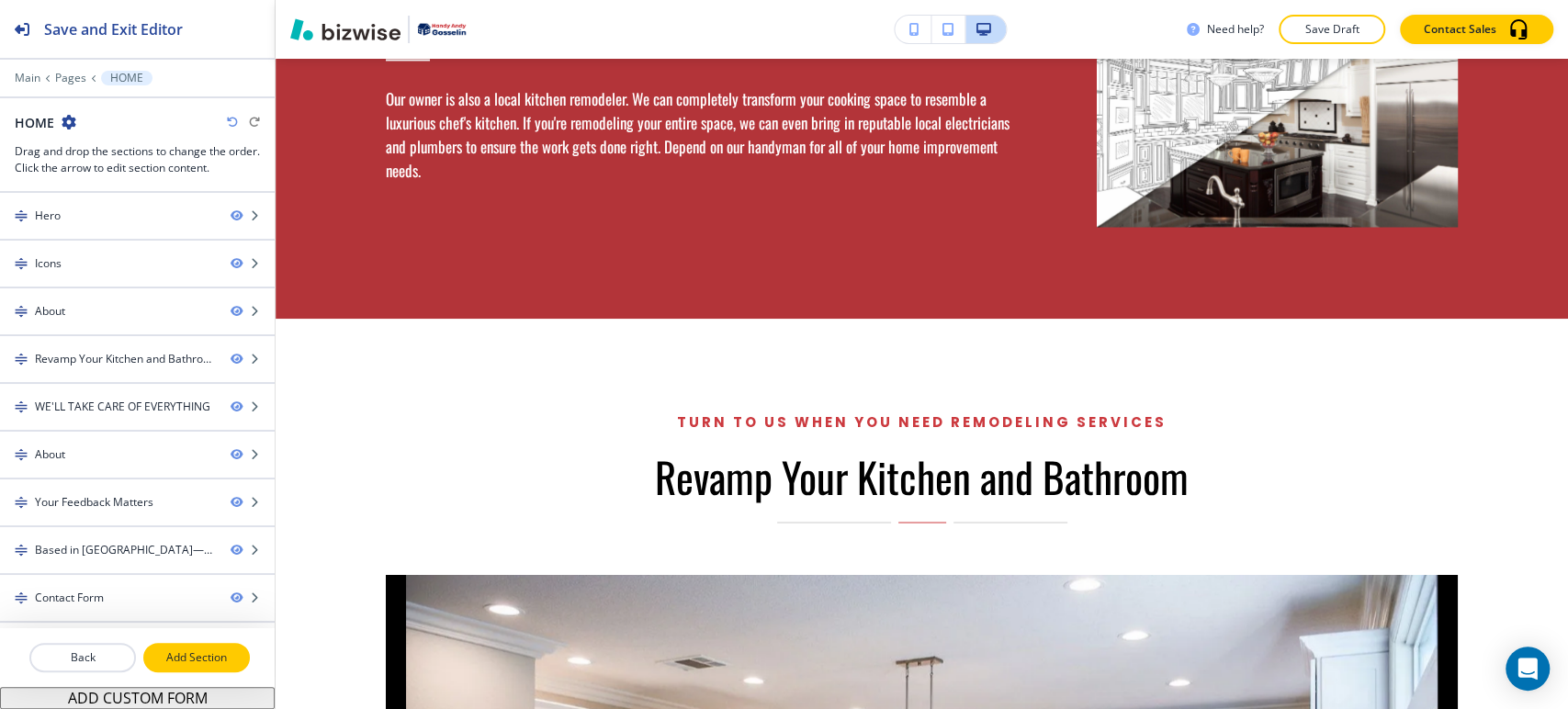
click at [192, 654] on p "Add Section" at bounding box center [196, 657] width 103 height 16
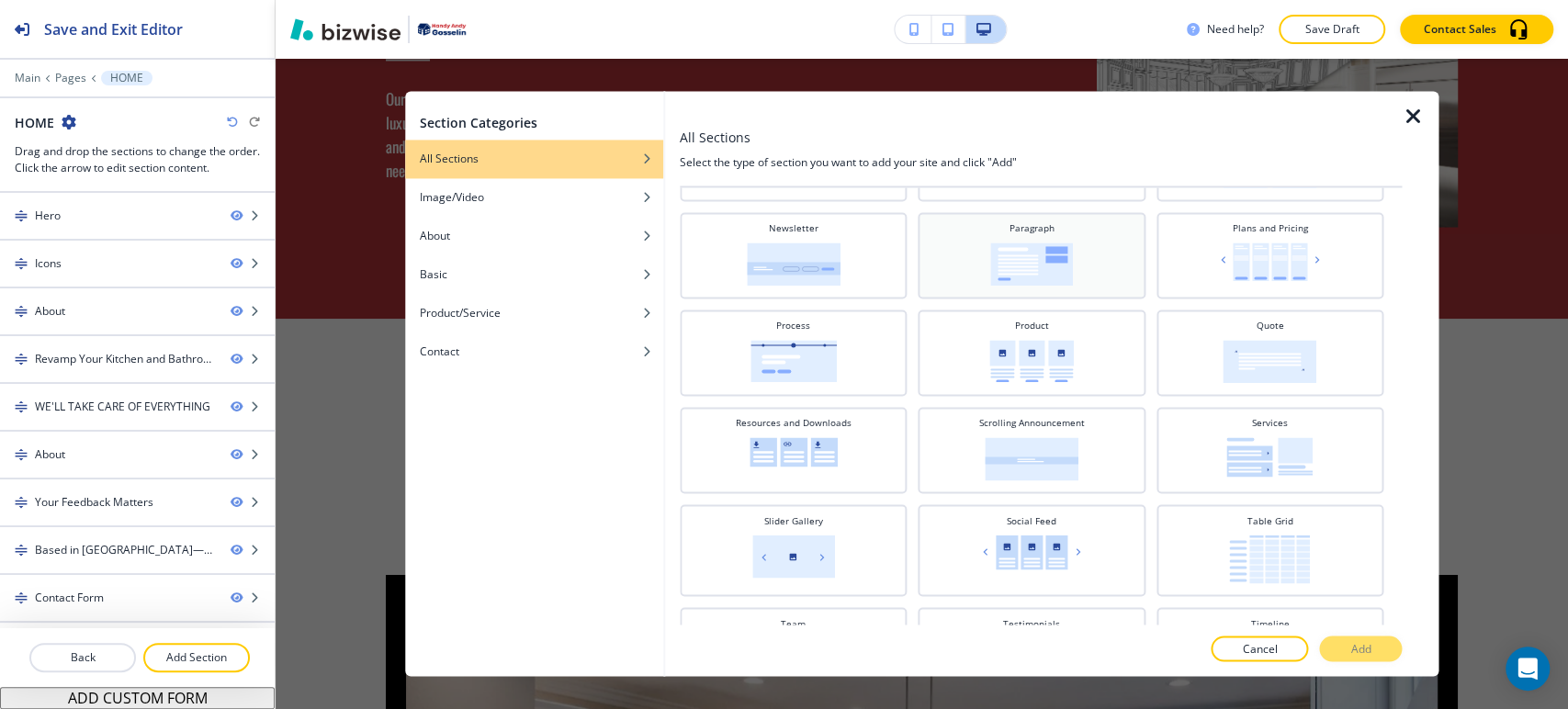
scroll to position [562, 0]
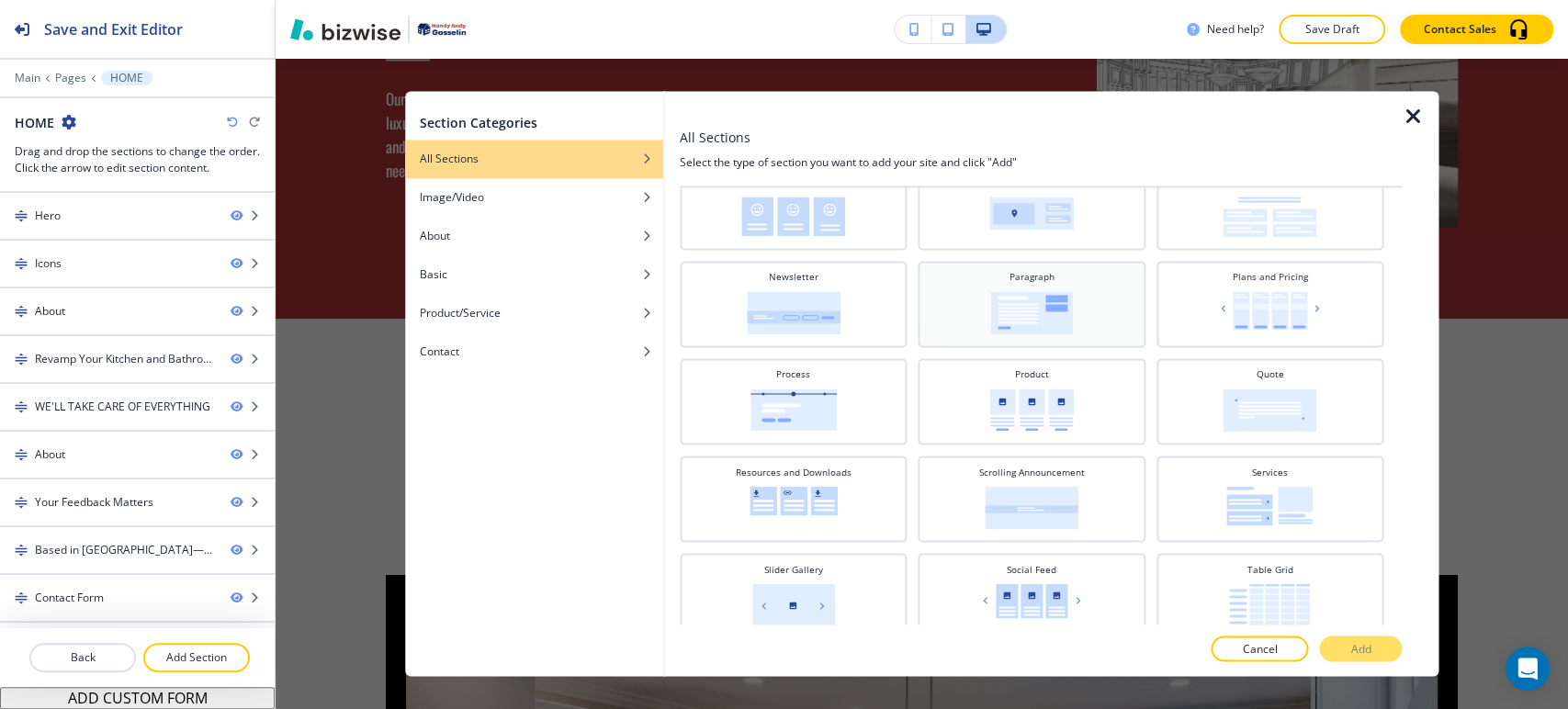
click at [1045, 321] on img at bounding box center [1031, 312] width 83 height 43
click at [1366, 652] on p "Add" at bounding box center [1359, 649] width 20 height 16
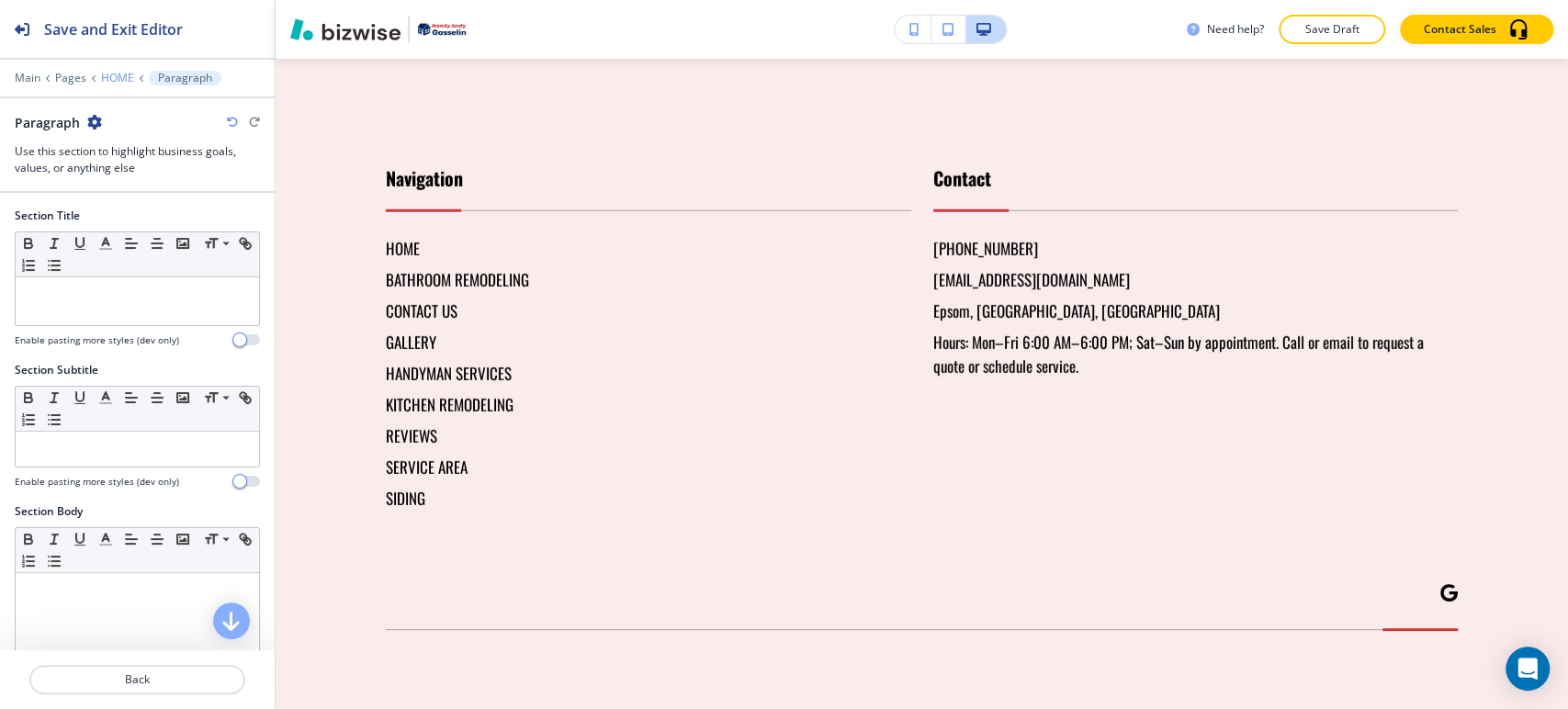
scroll to position [7783, 0]
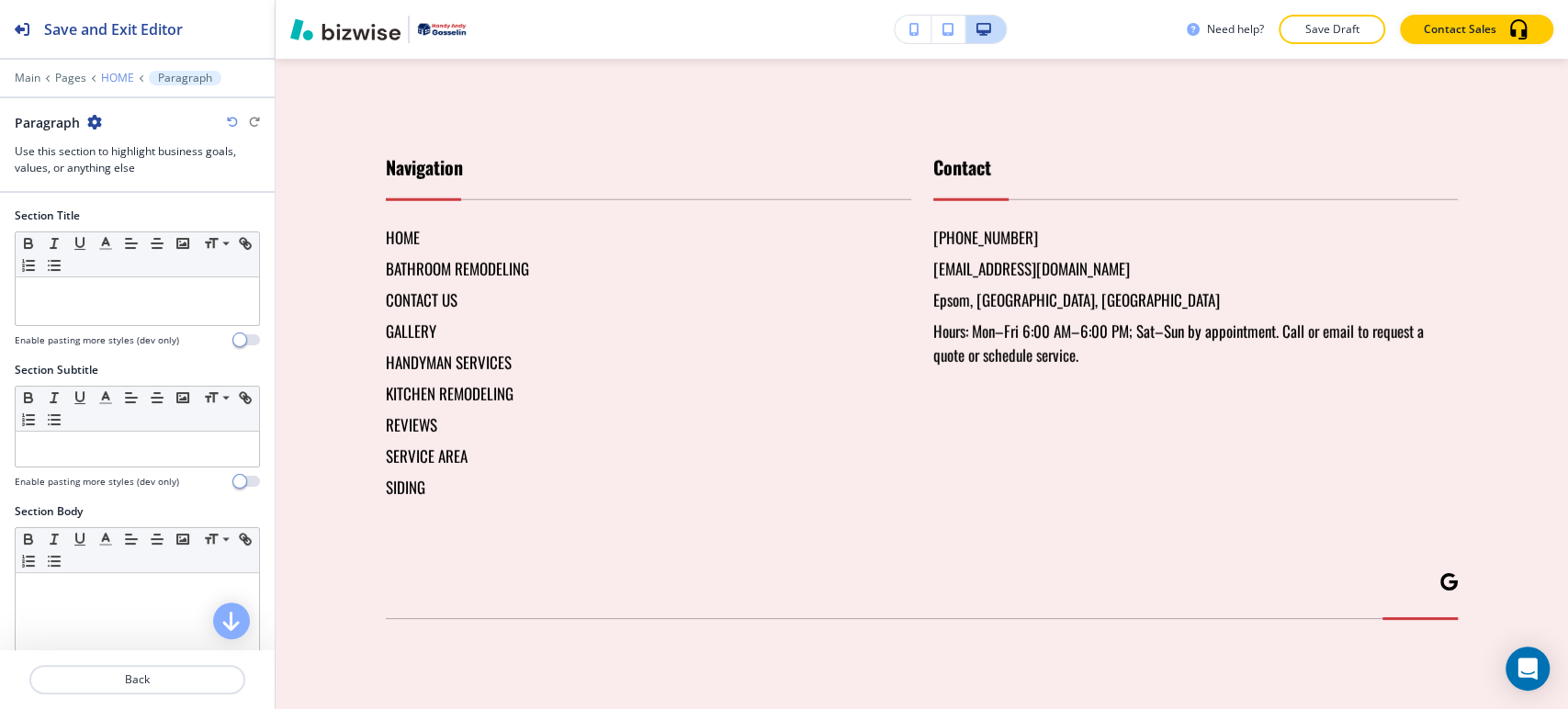
click at [110, 77] on p "HOME" at bounding box center [117, 77] width 33 height 12
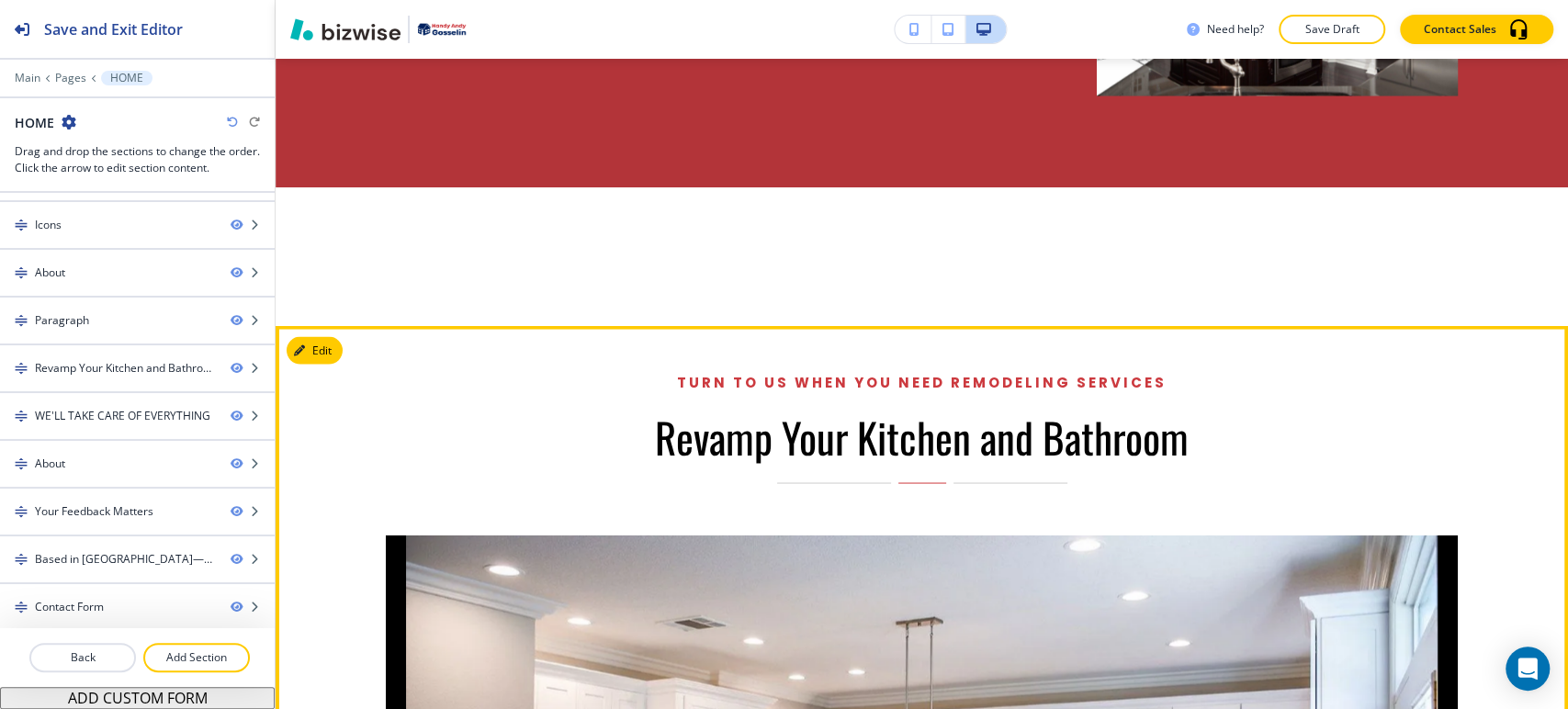
scroll to position [1931, 0]
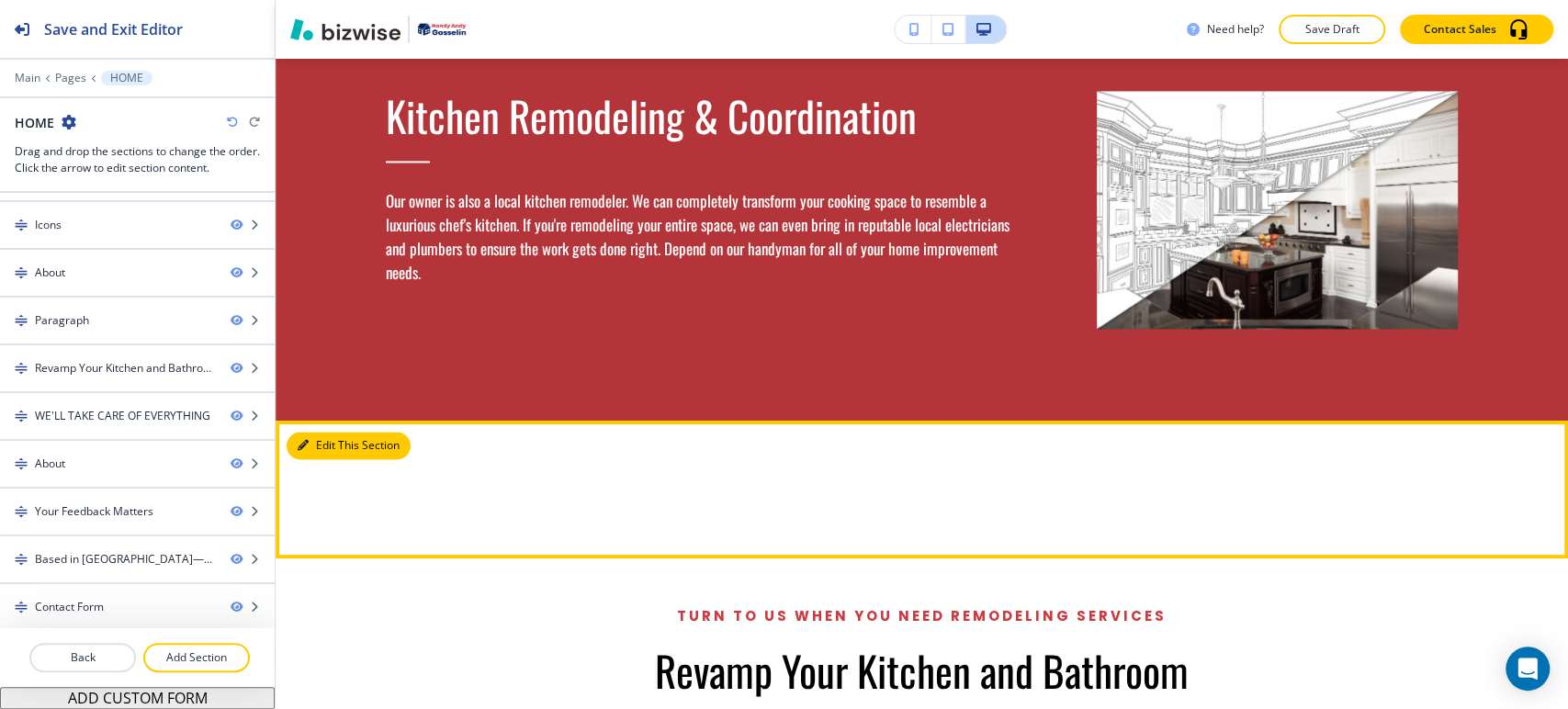
click at [336, 432] on button "Edit This Section" at bounding box center [349, 445] width 124 height 28
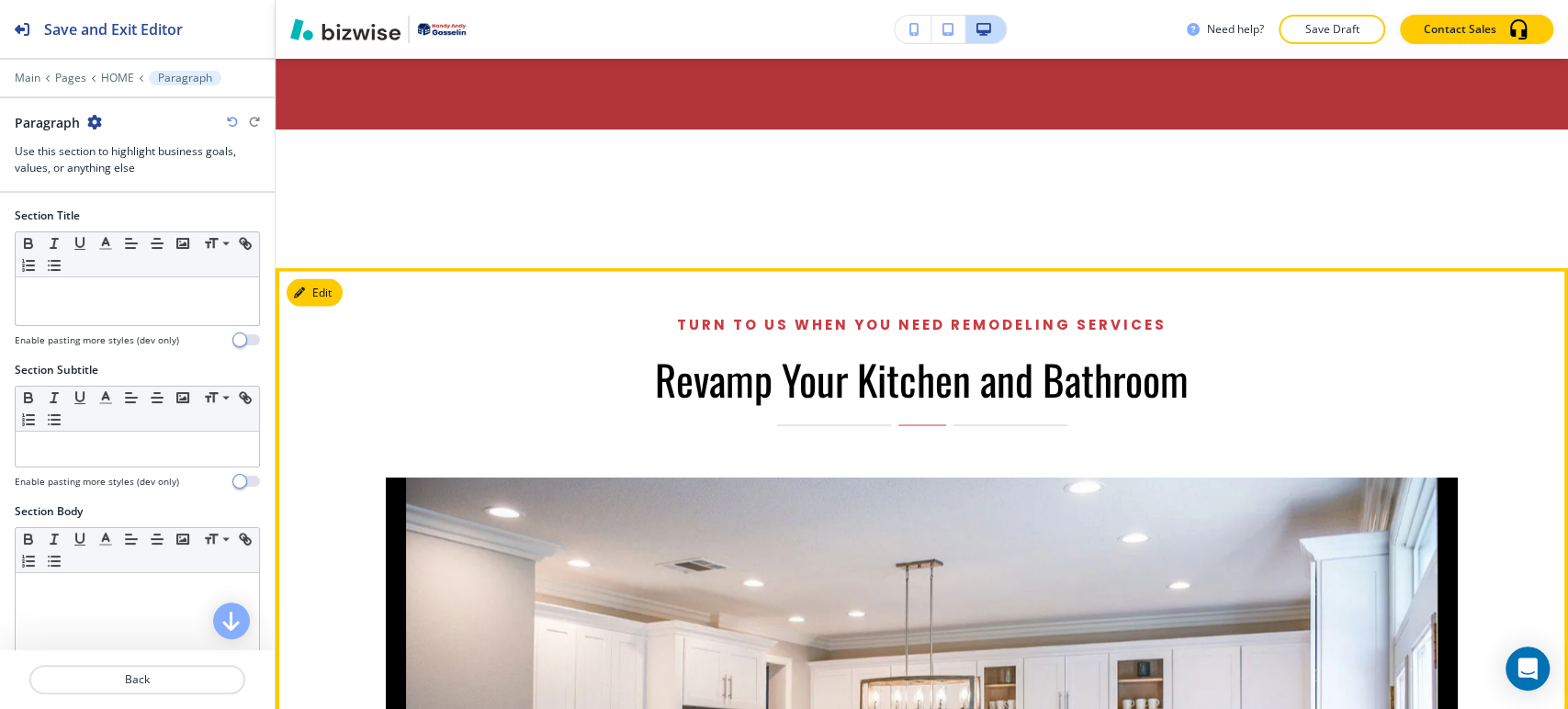
scroll to position [2237, 0]
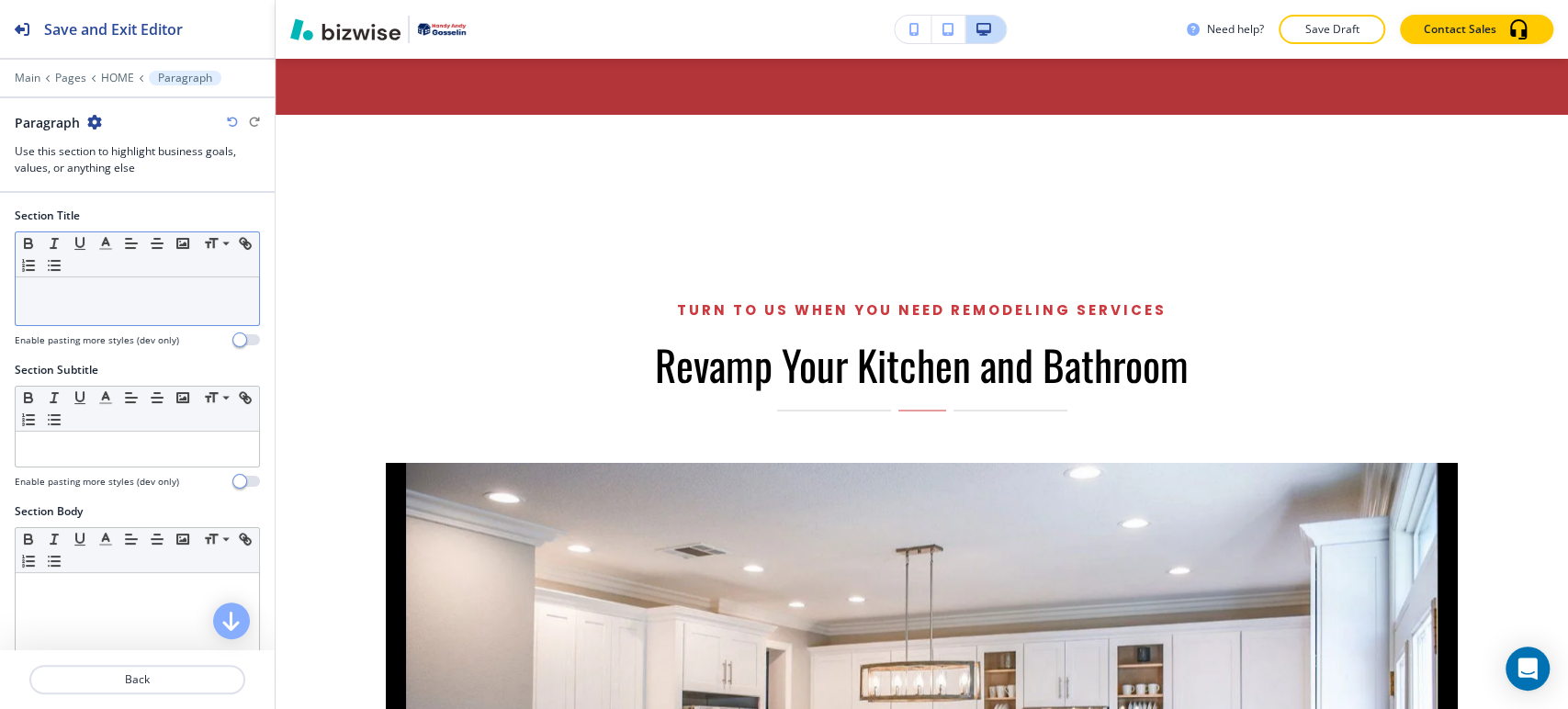
click at [140, 309] on div at bounding box center [136, 301] width 243 height 48
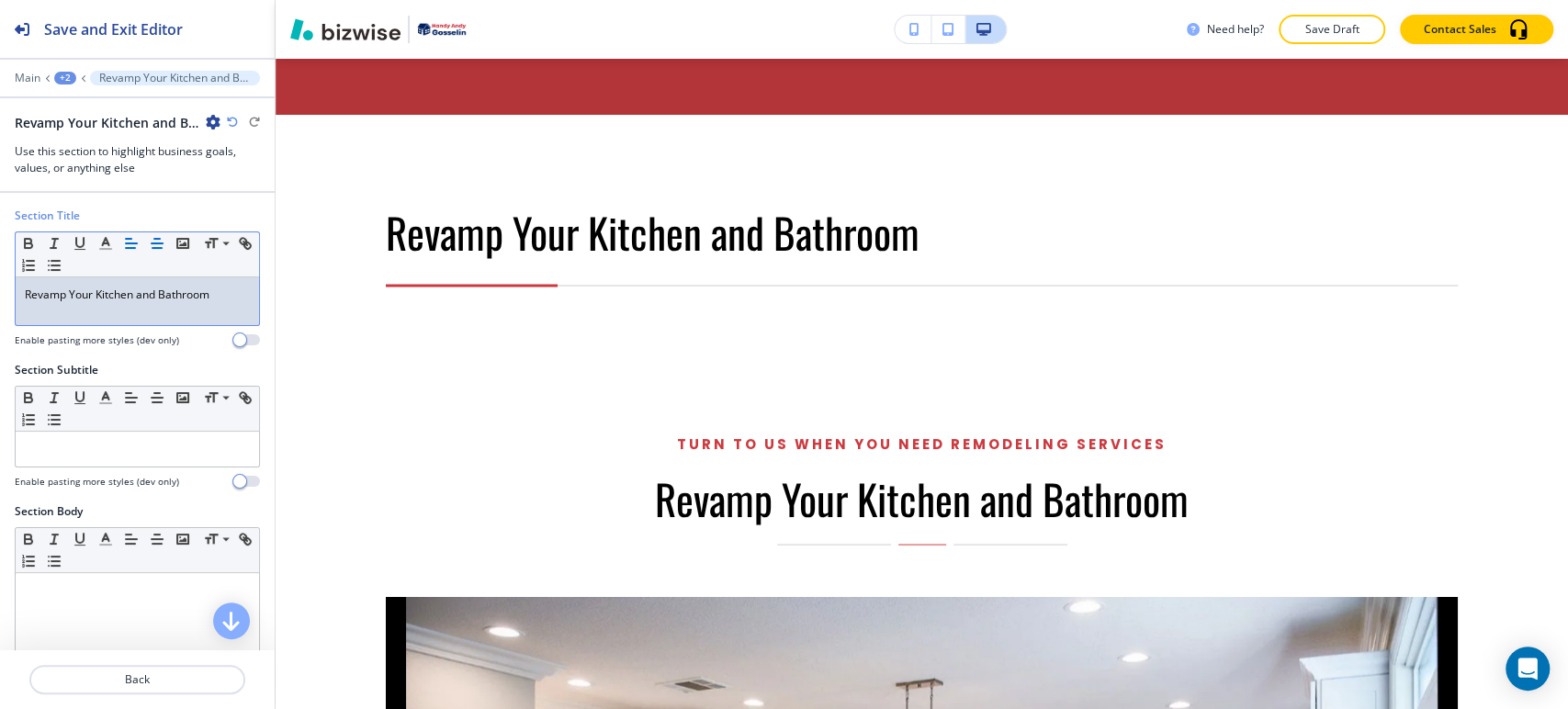
click at [163, 239] on icon "button" at bounding box center [156, 243] width 16 height 16
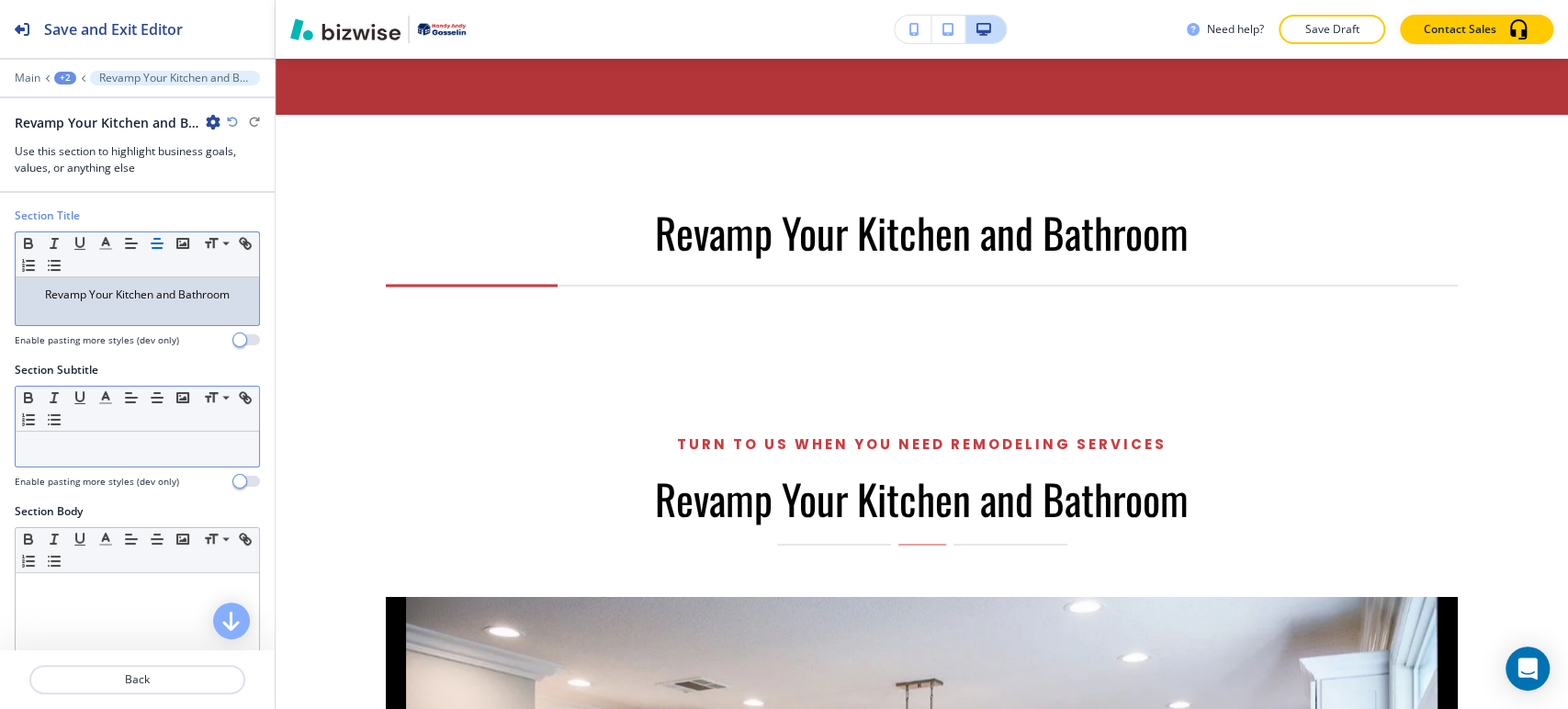
click at [139, 463] on div at bounding box center [136, 449] width 243 height 35
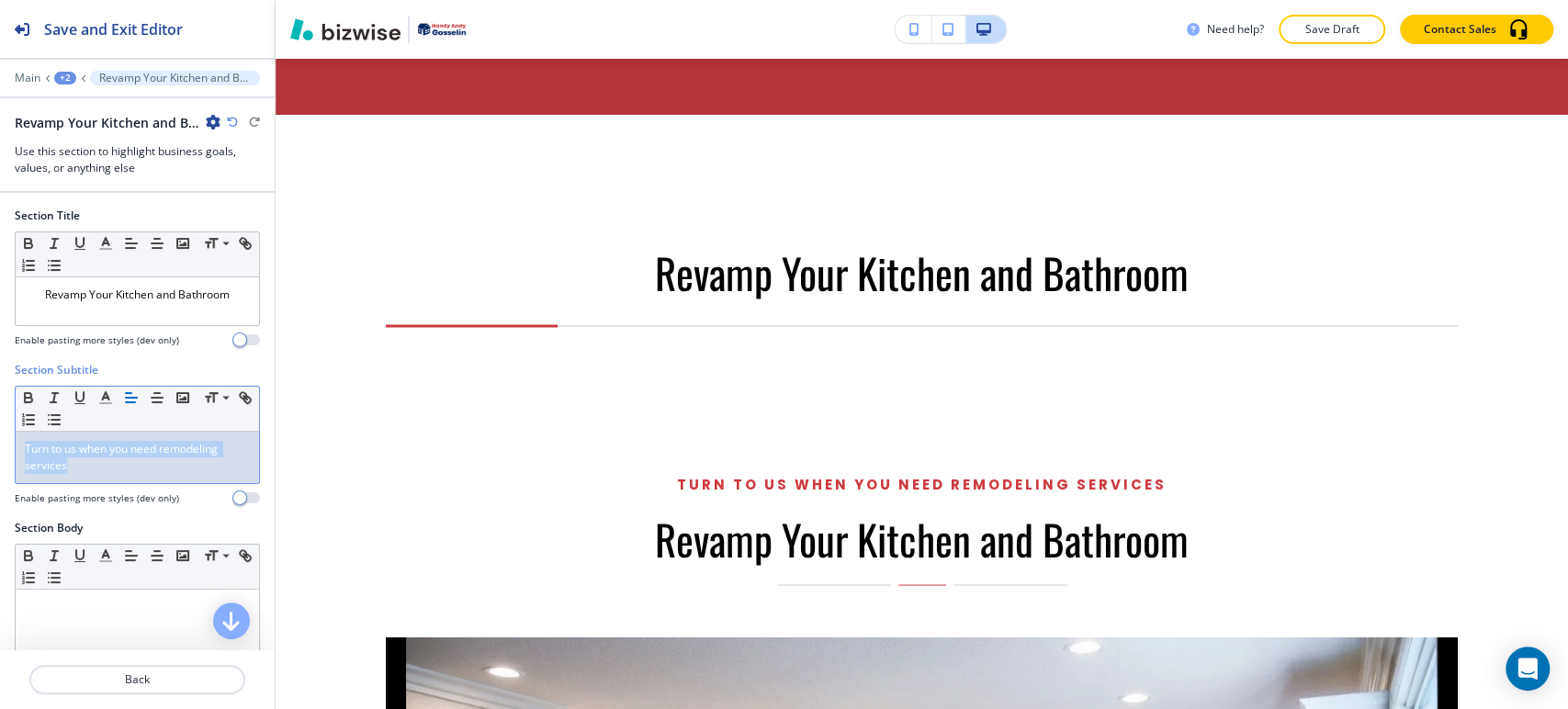
drag, startPoint x: 109, startPoint y: 466, endPoint x: 13, endPoint y: 444, distance: 98.5
click at [13, 444] on div "Section Subtitle Small Normal Large Huge Turn to us when you need remodeling se…" at bounding box center [137, 441] width 275 height 158
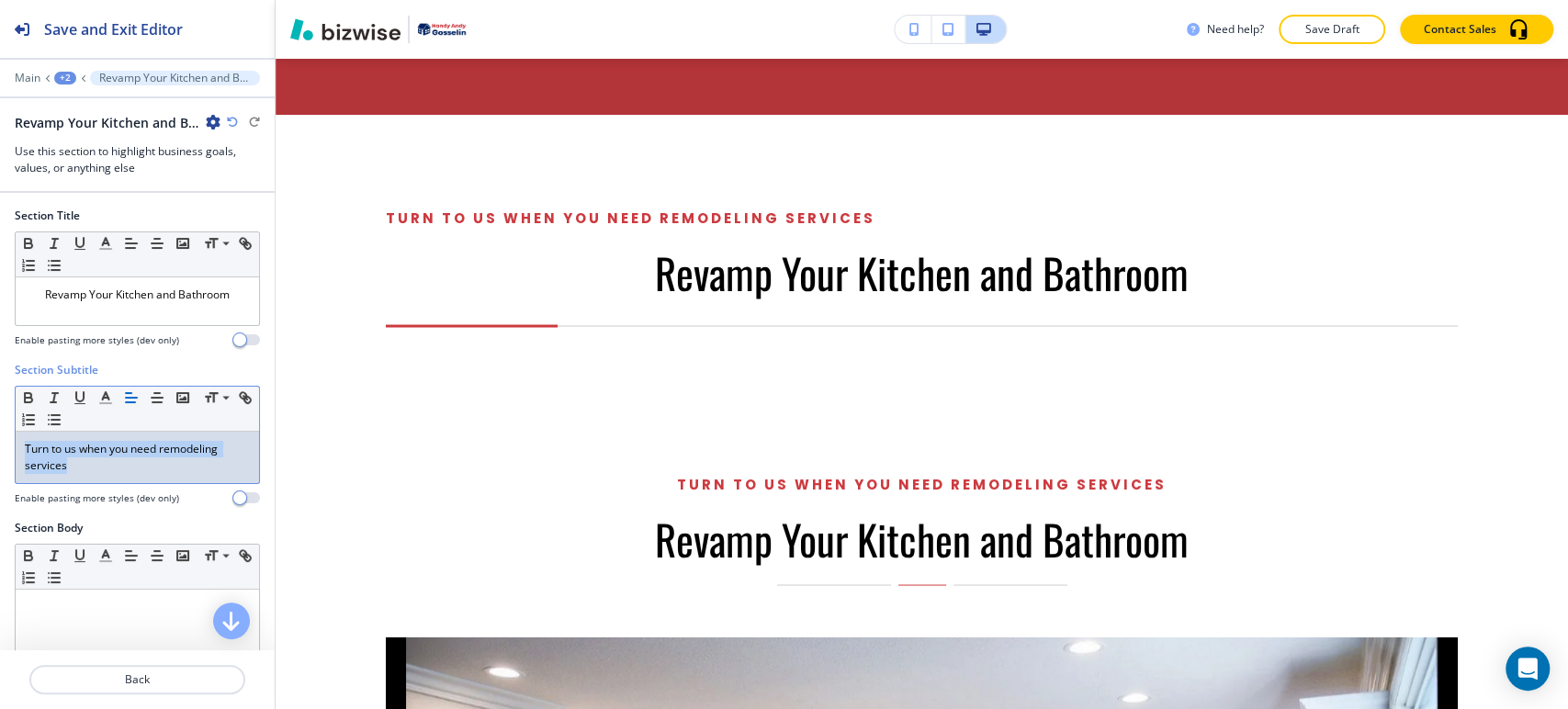
drag, startPoint x: 91, startPoint y: 463, endPoint x: 7, endPoint y: 451, distance: 84.9
click at [7, 451] on div "Section Subtitle Small Normal Large Huge Turn to us when you need remodeling se…" at bounding box center [137, 441] width 275 height 158
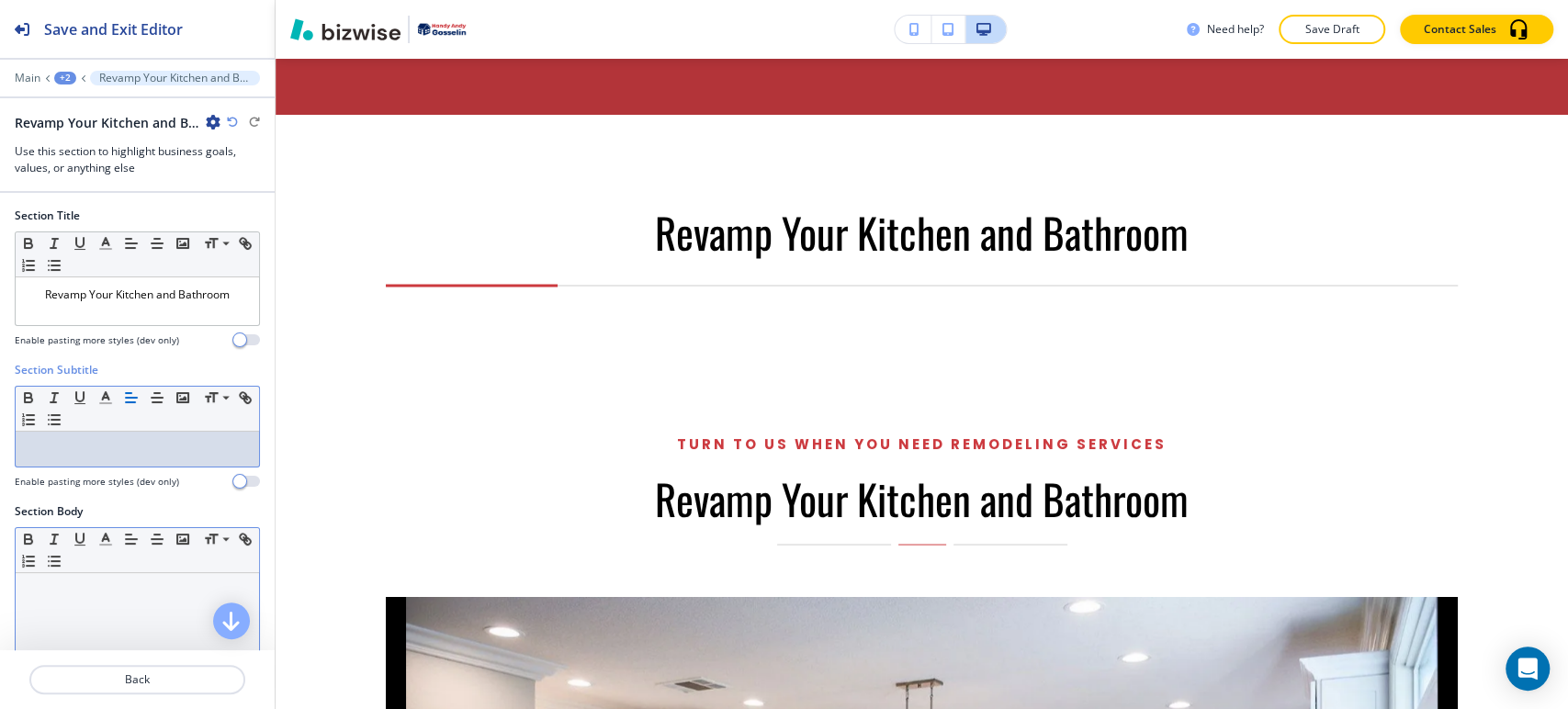
click at [89, 599] on div at bounding box center [136, 692] width 243 height 239
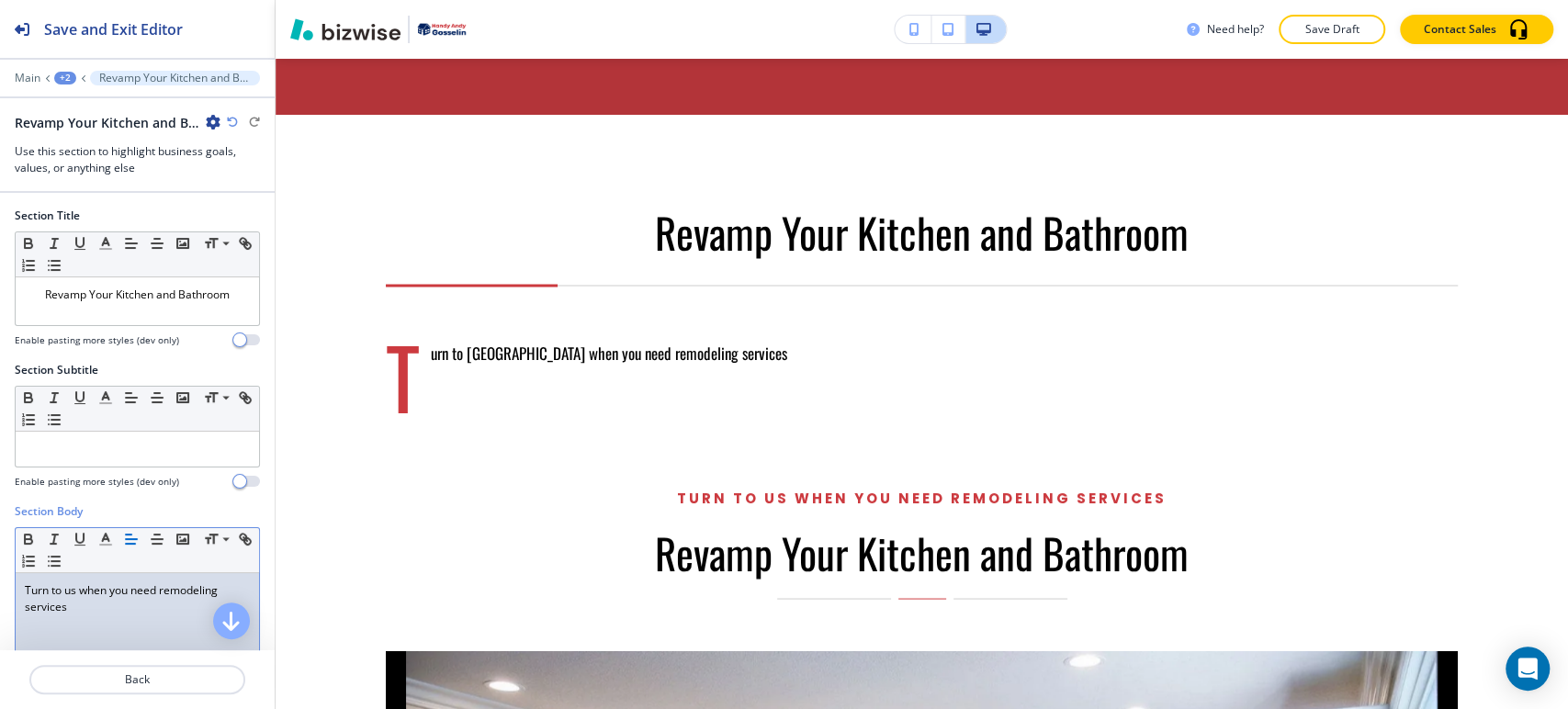
scroll to position [270, 0]
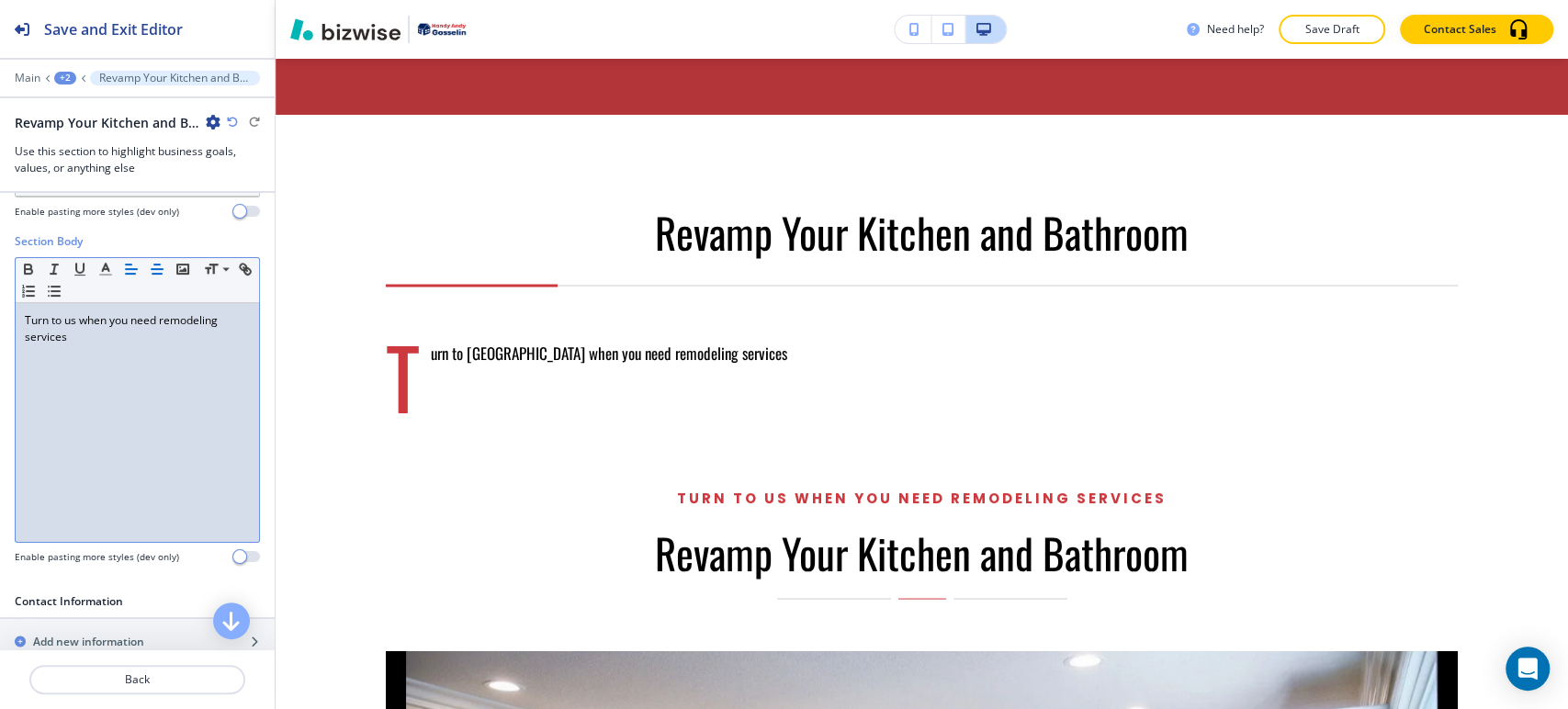
click at [156, 273] on line "button" at bounding box center [157, 273] width 10 height 0
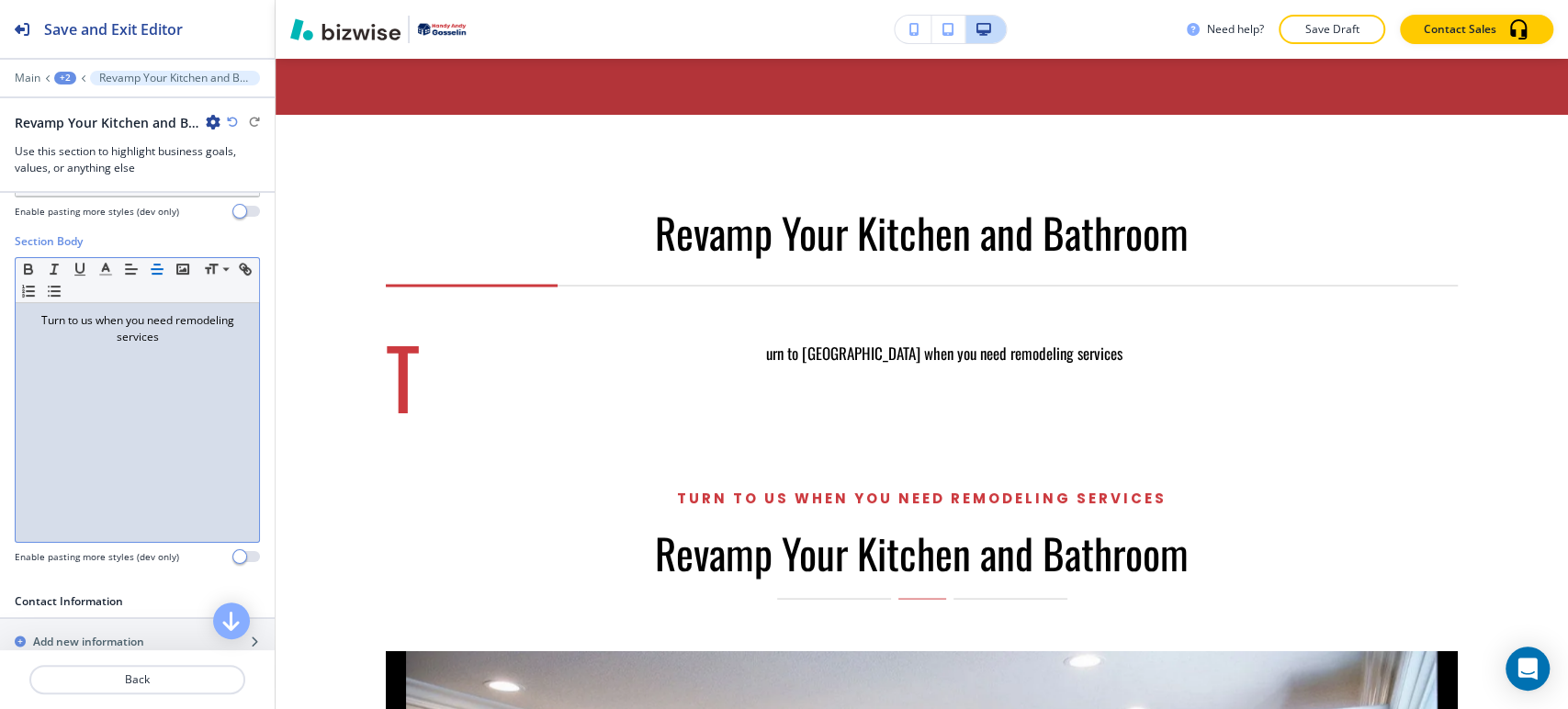
click at [38, 321] on p "Turn to us when you need remodeling services" at bounding box center [137, 329] width 225 height 33
click at [31, 317] on p "T Turn to us when you need remodeling services" at bounding box center [137, 329] width 225 height 33
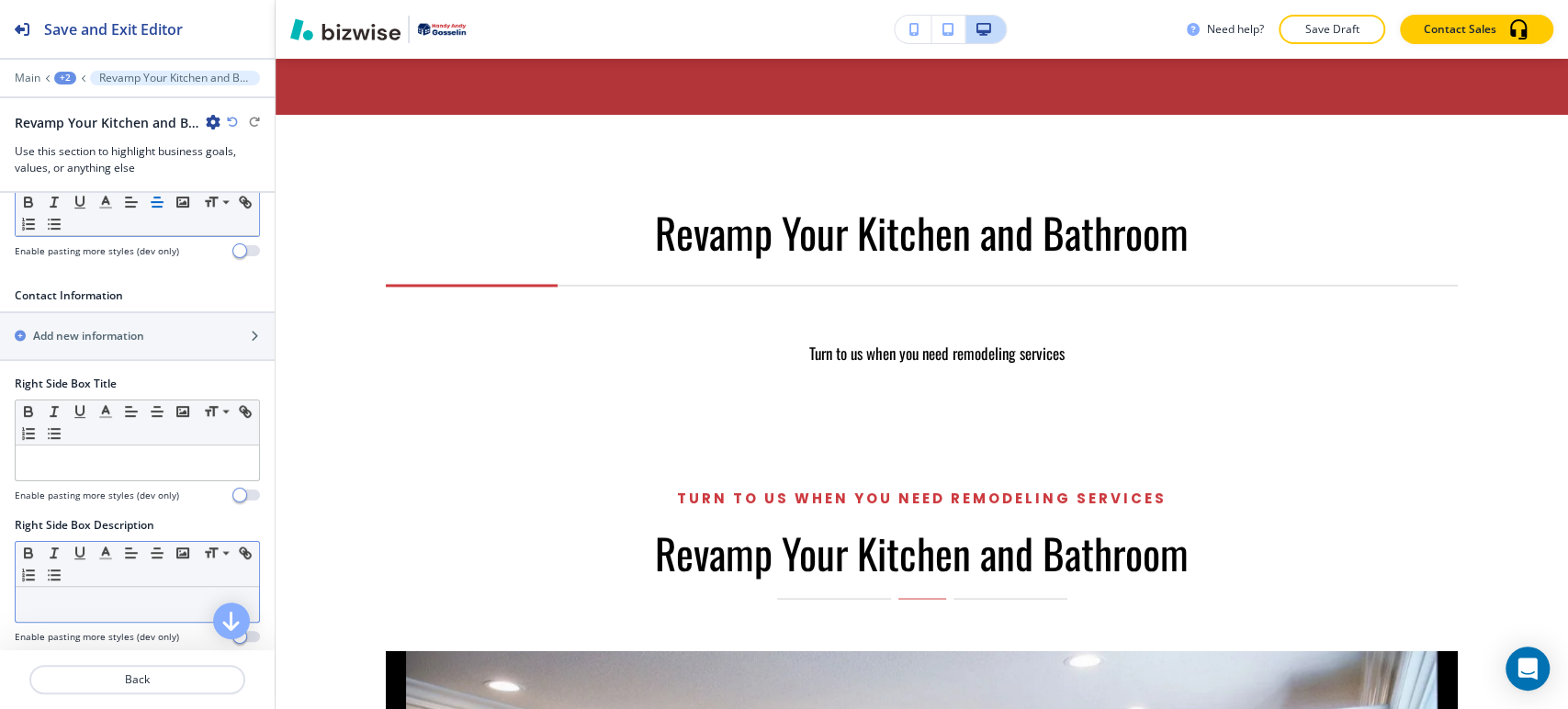
scroll to position [1027, 0]
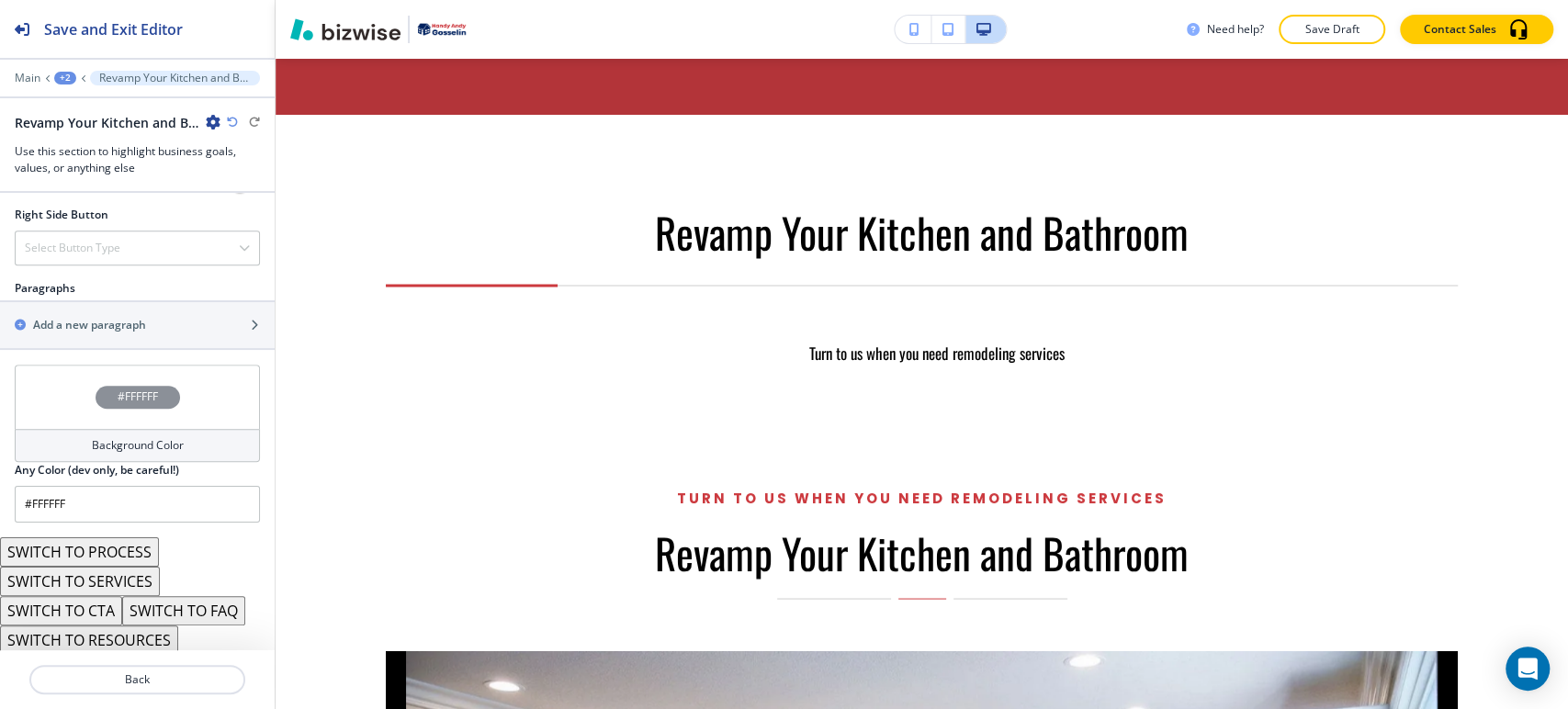
click at [64, 76] on div "+2" at bounding box center [65, 77] width 22 height 12
click at [92, 150] on button "HOME" at bounding box center [112, 140] width 117 height 33
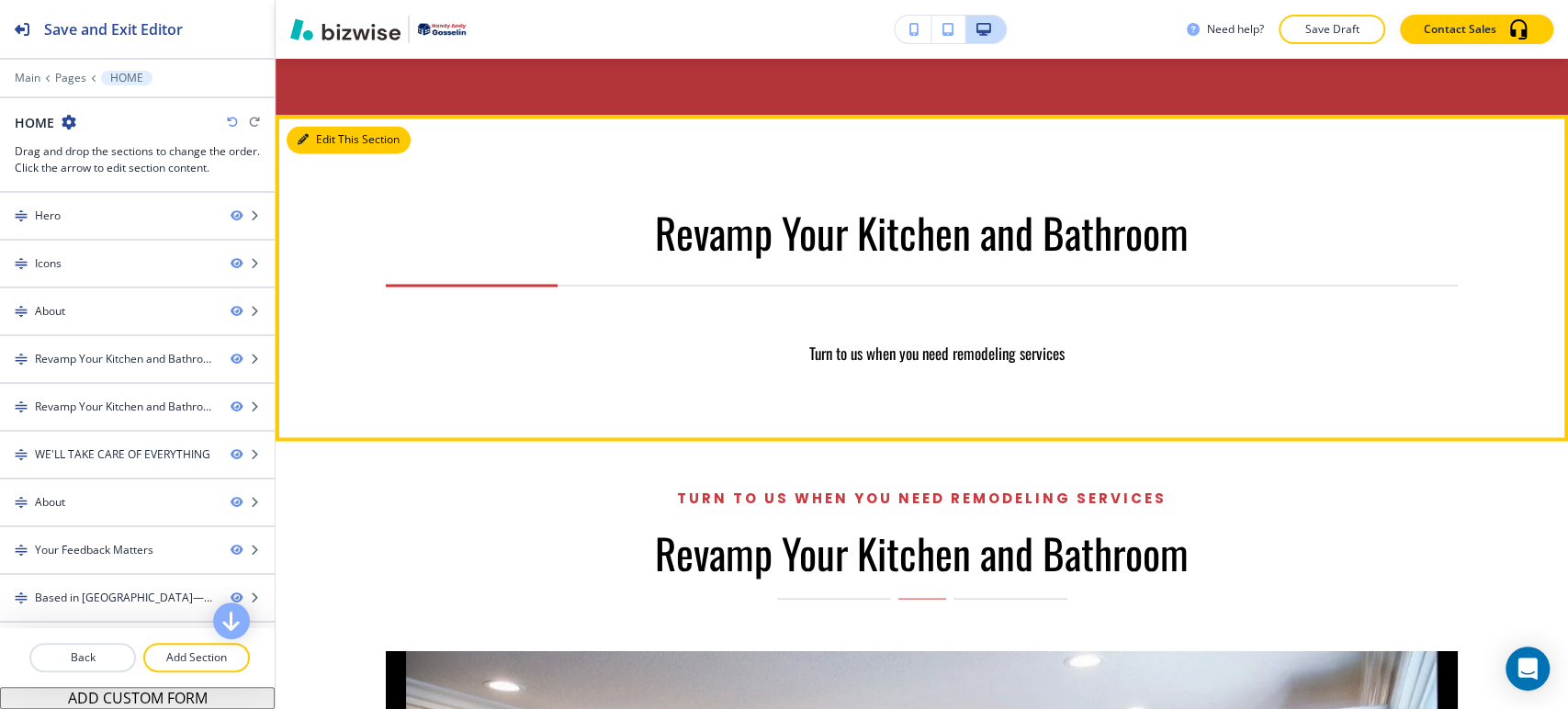
click at [297, 134] on icon "button" at bounding box center [303, 140] width 11 height 11
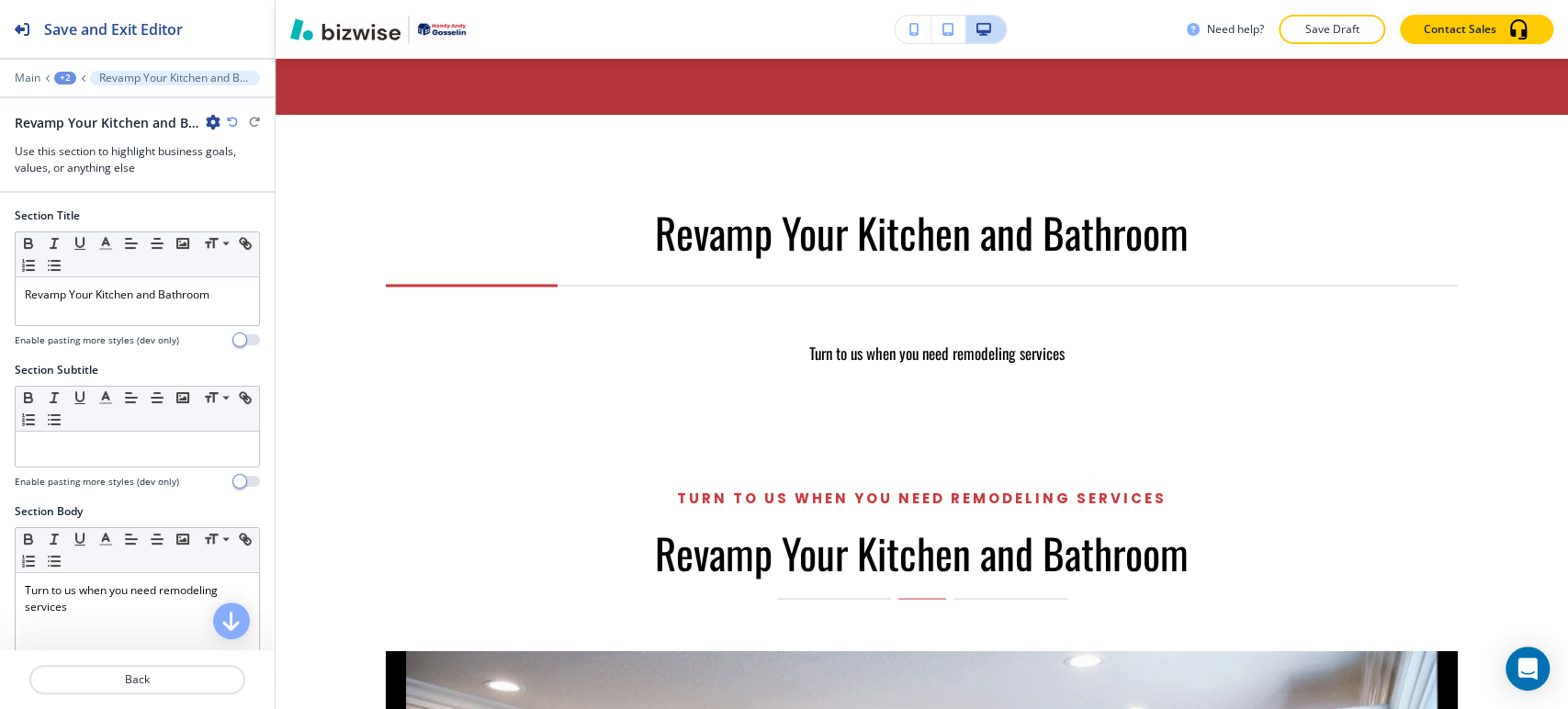
click at [215, 117] on icon "button" at bounding box center [213, 121] width 14 height 14
click at [225, 214] on p "Delete Section" at bounding box center [264, 217] width 93 height 16
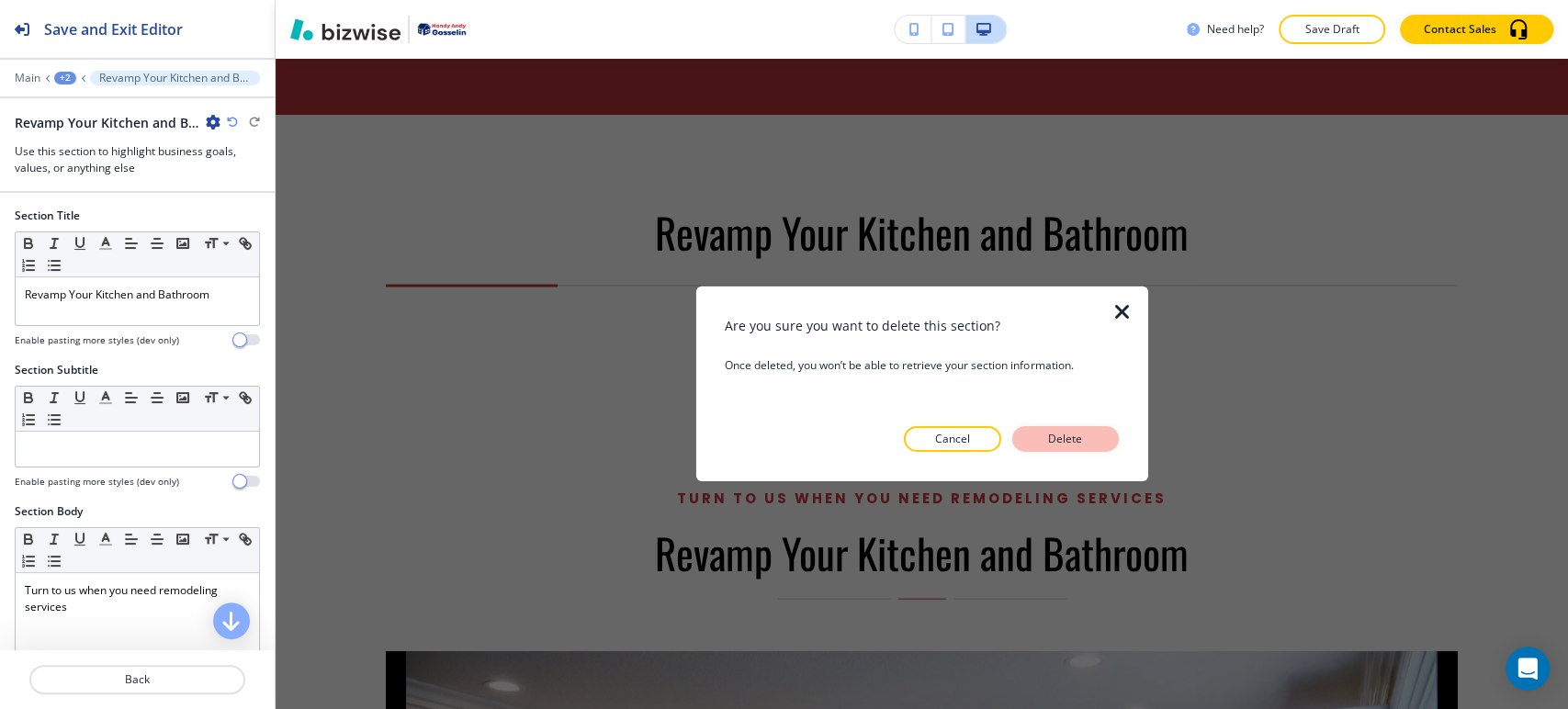
click at [1073, 444] on p "Delete" at bounding box center [1066, 438] width 44 height 16
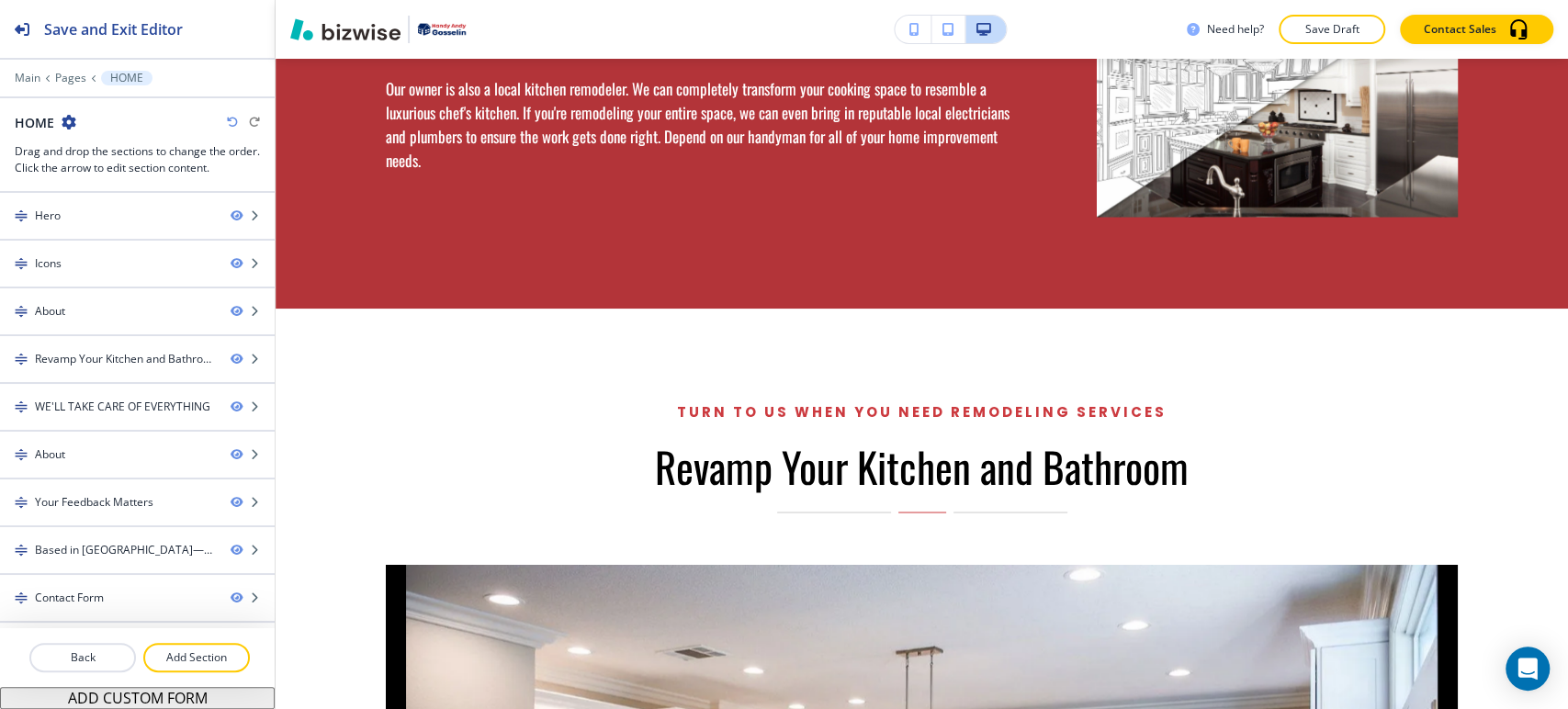
scroll to position [1911, 0]
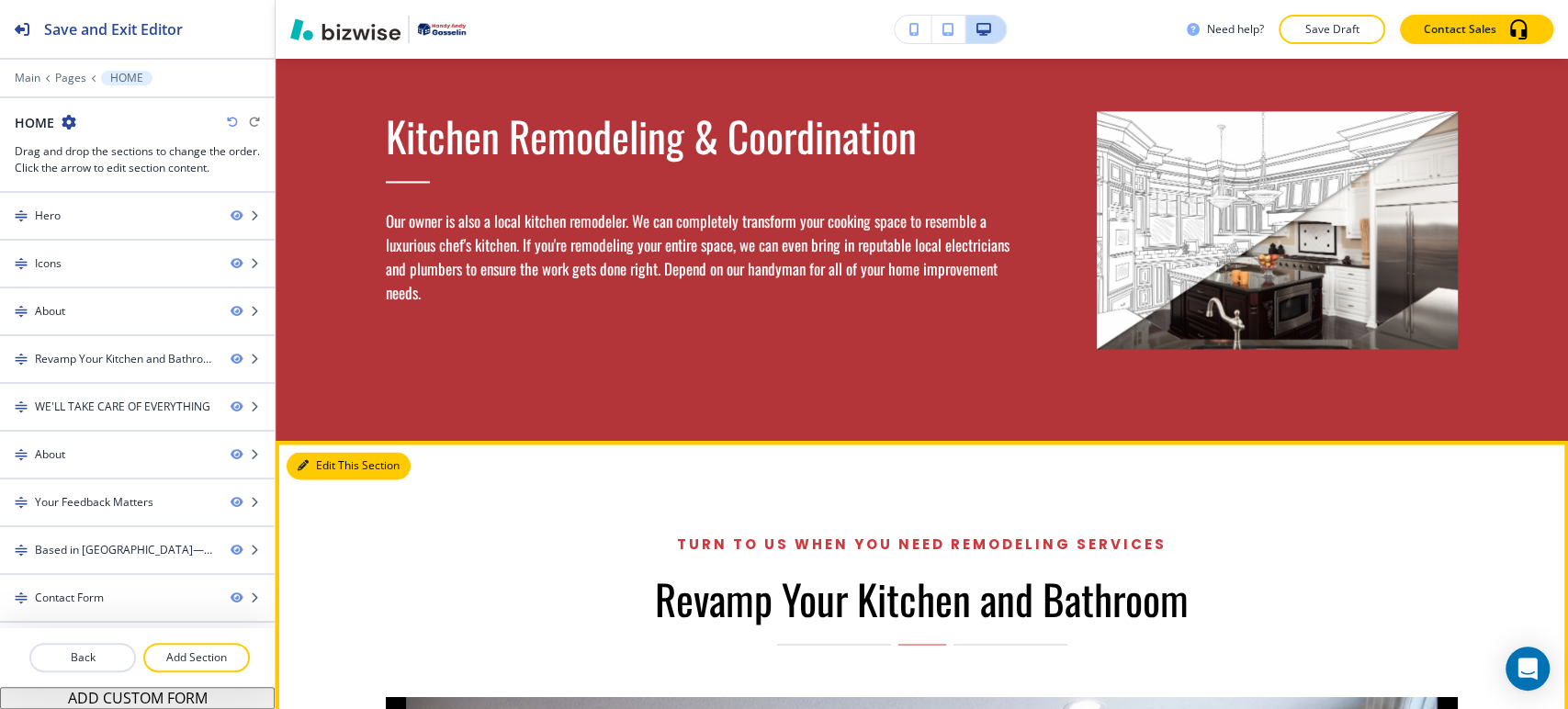
click at [327, 452] on button "Edit This Section" at bounding box center [349, 465] width 124 height 28
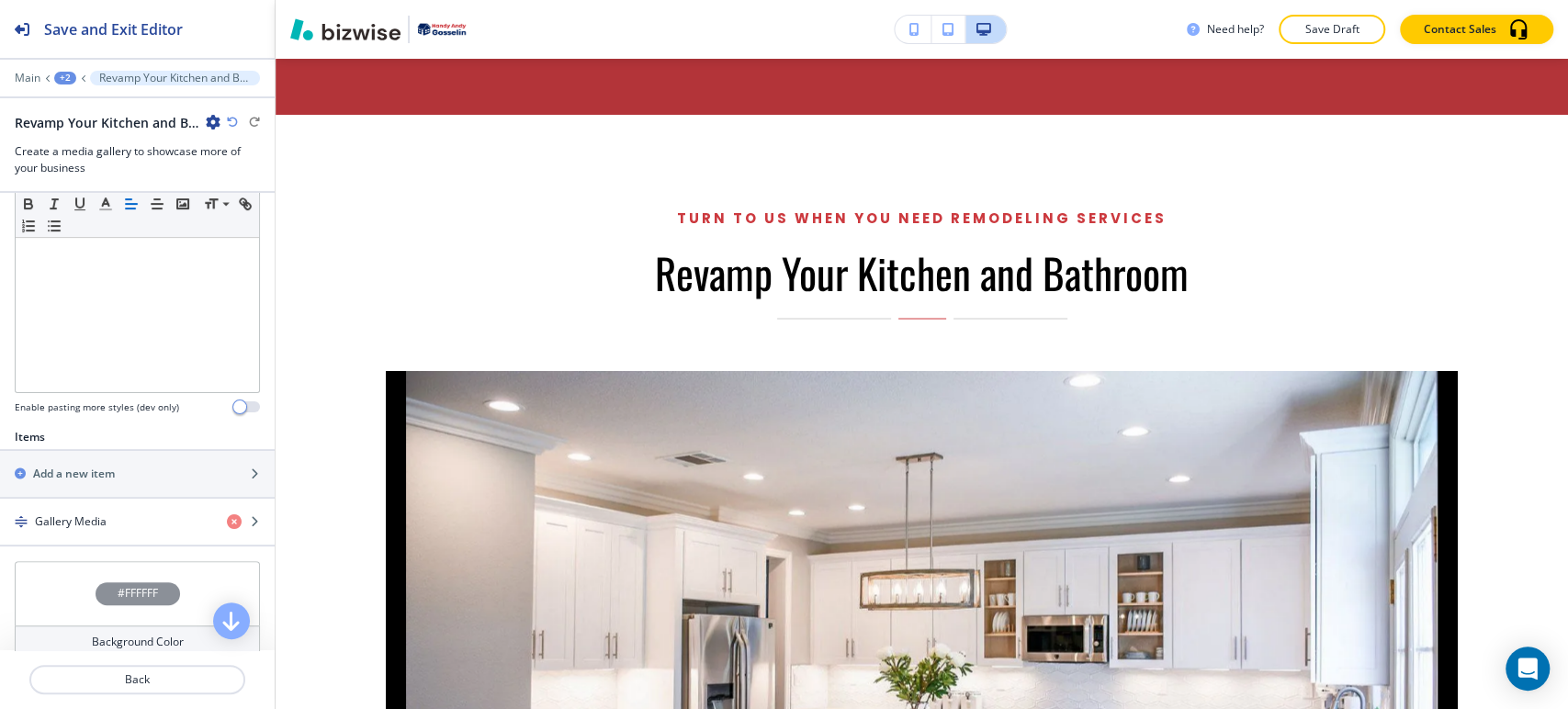
scroll to position [753, 0]
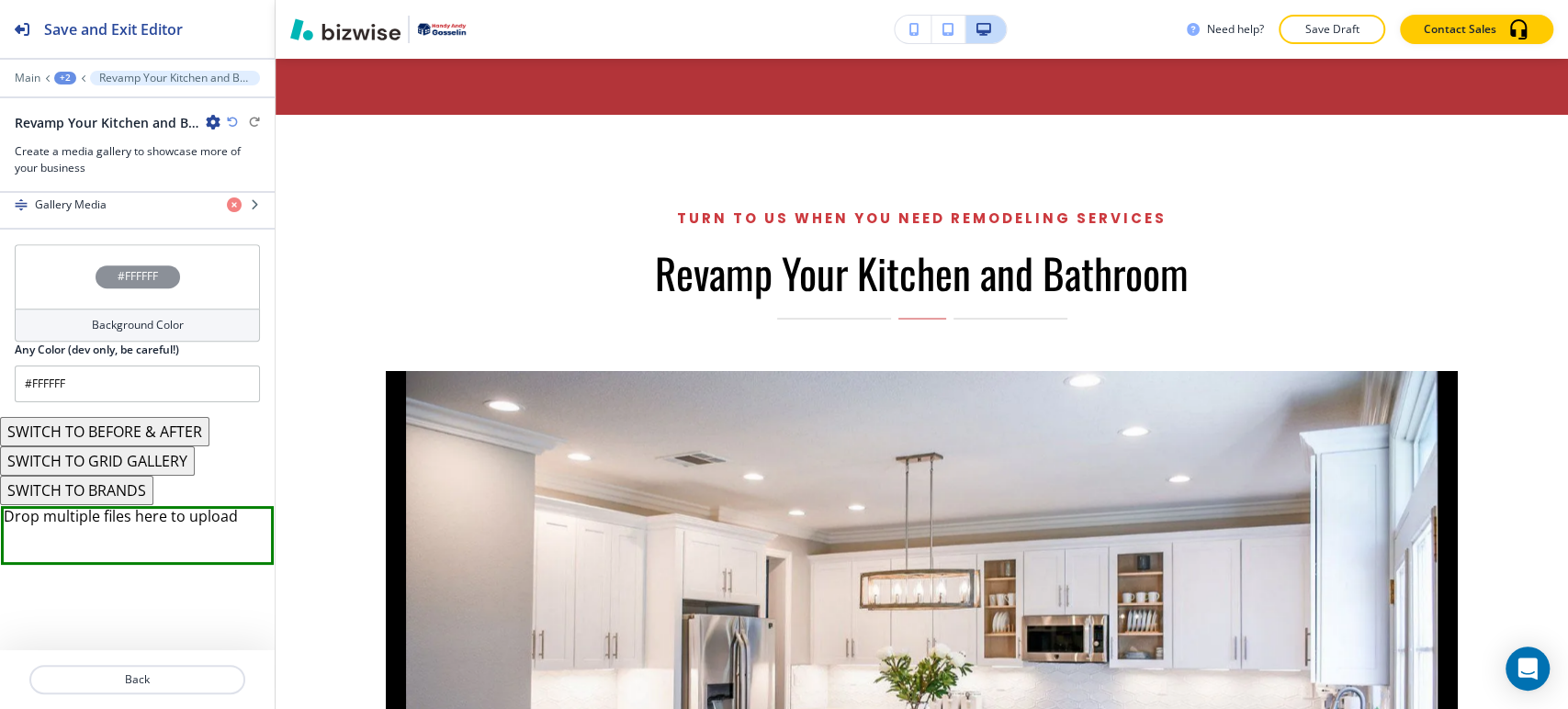
click at [131, 491] on button "SWITCH TO BRANDS" at bounding box center [76, 490] width 153 height 30
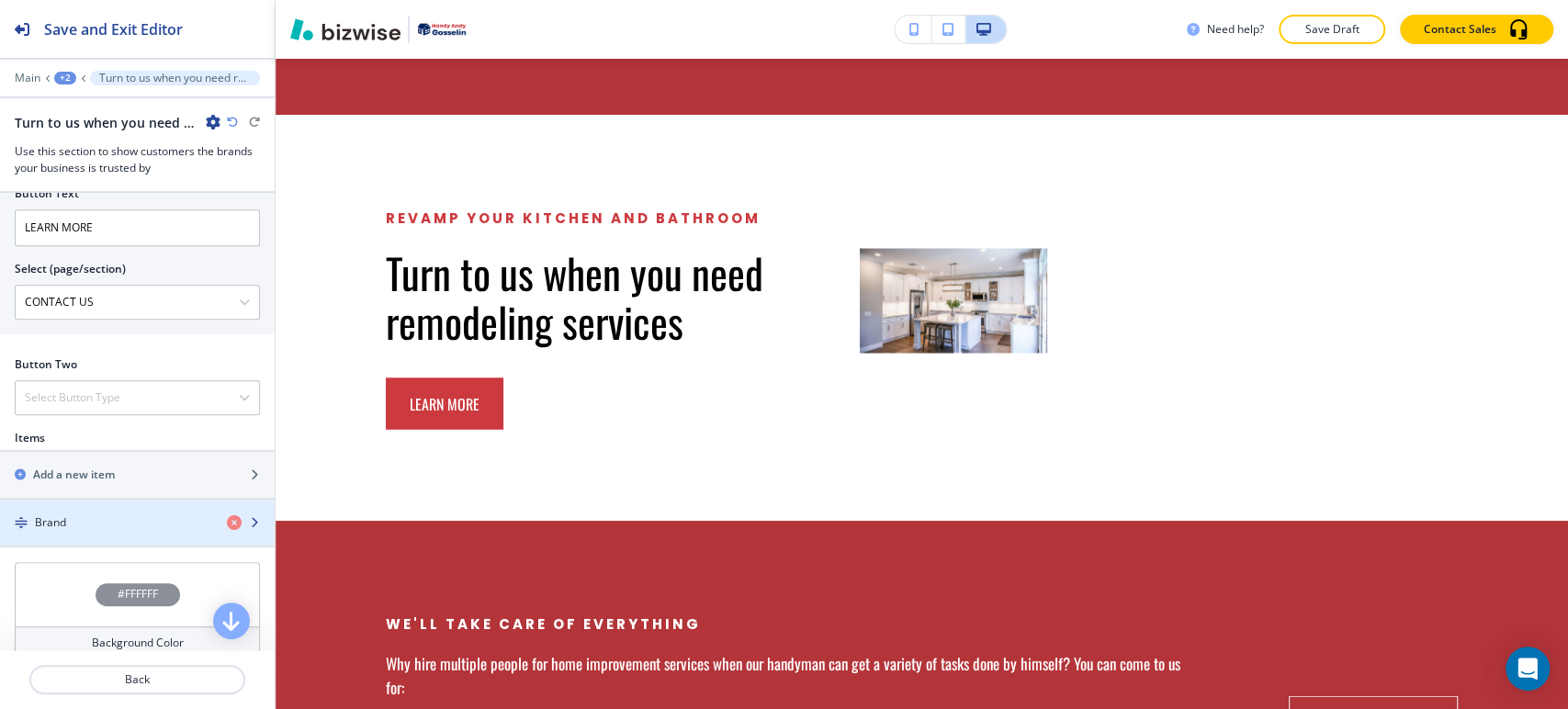
scroll to position [879, 0]
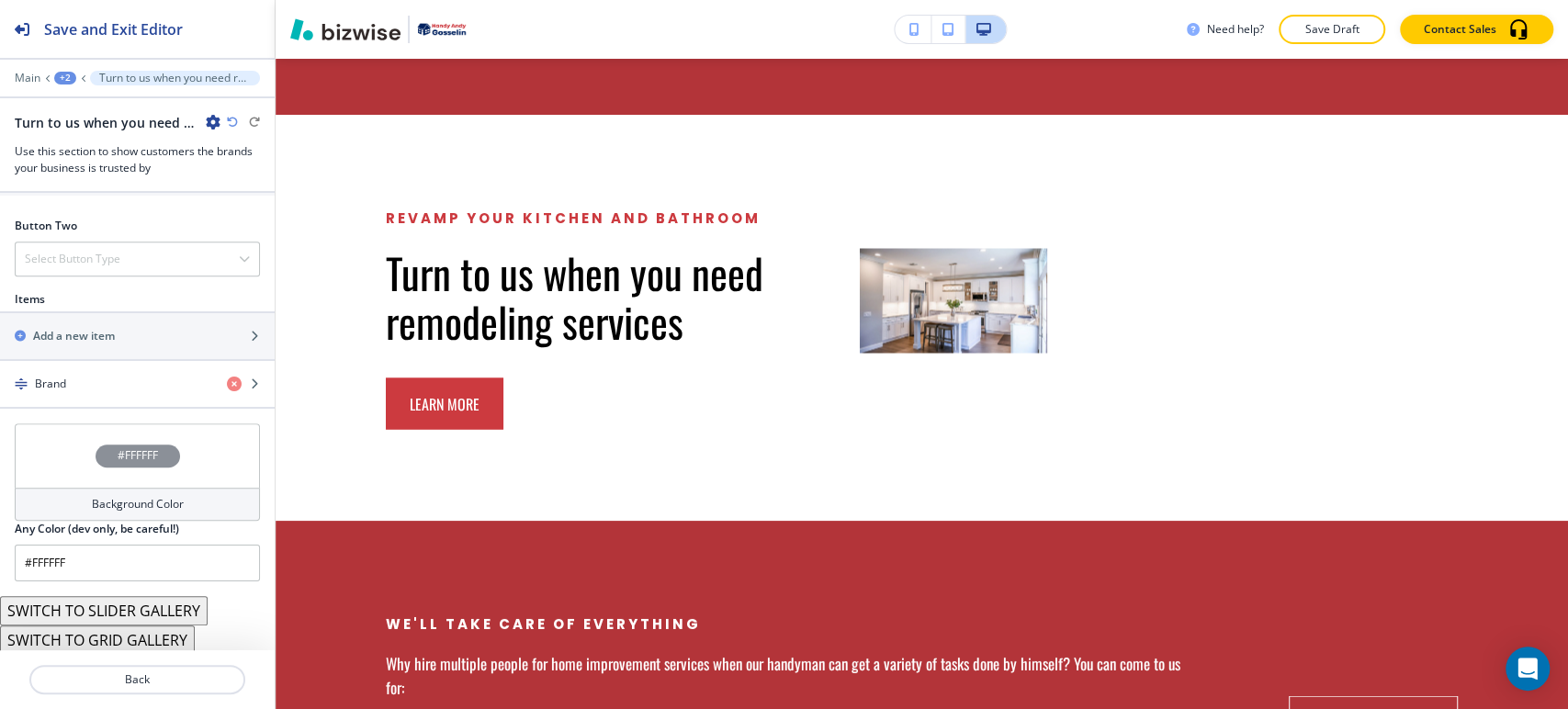
click at [174, 612] on button "SWITCH TO SLIDER GALLERY" at bounding box center [104, 610] width 208 height 30
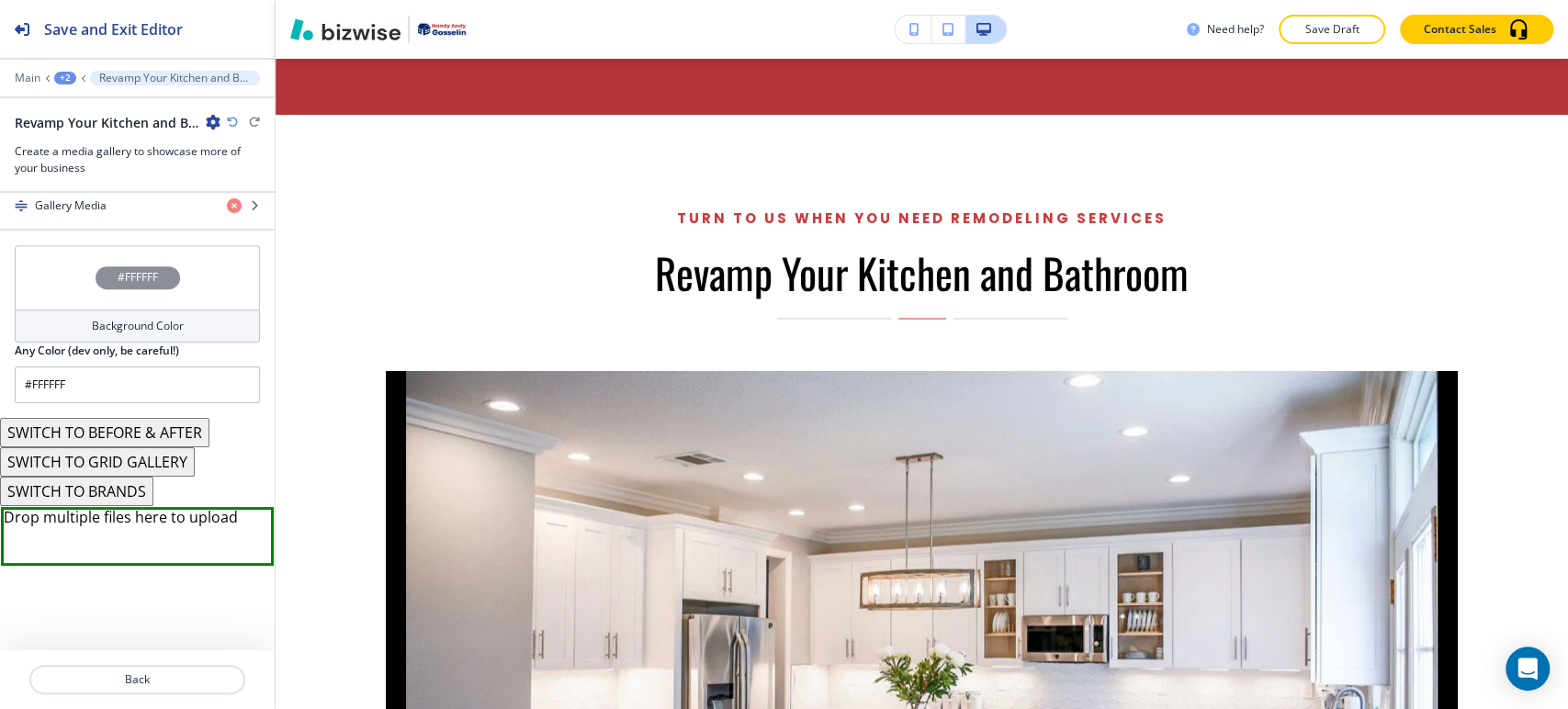
scroll to position [753, 0]
click at [149, 459] on button "SWITCH TO GRID GALLERY" at bounding box center [97, 460] width 194 height 30
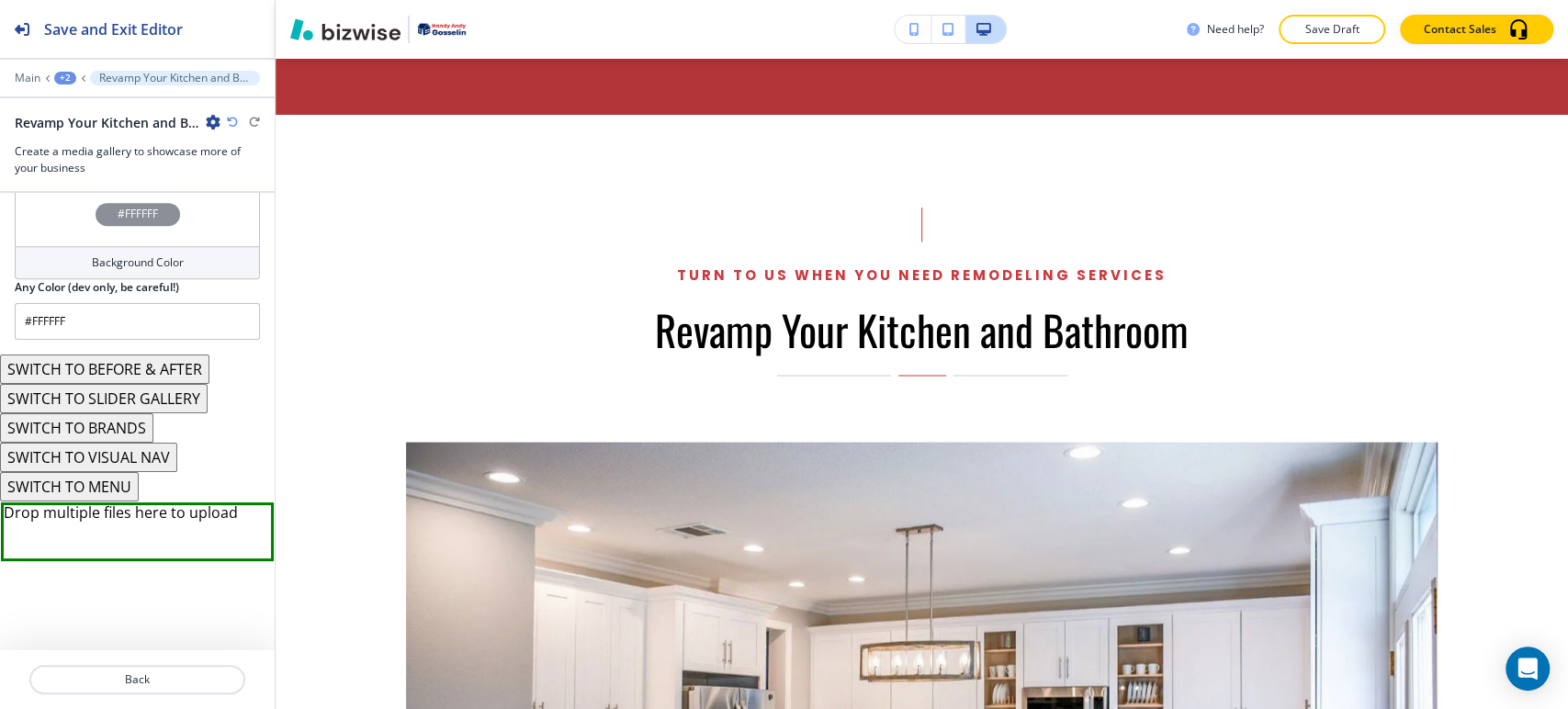
scroll to position [870, 0]
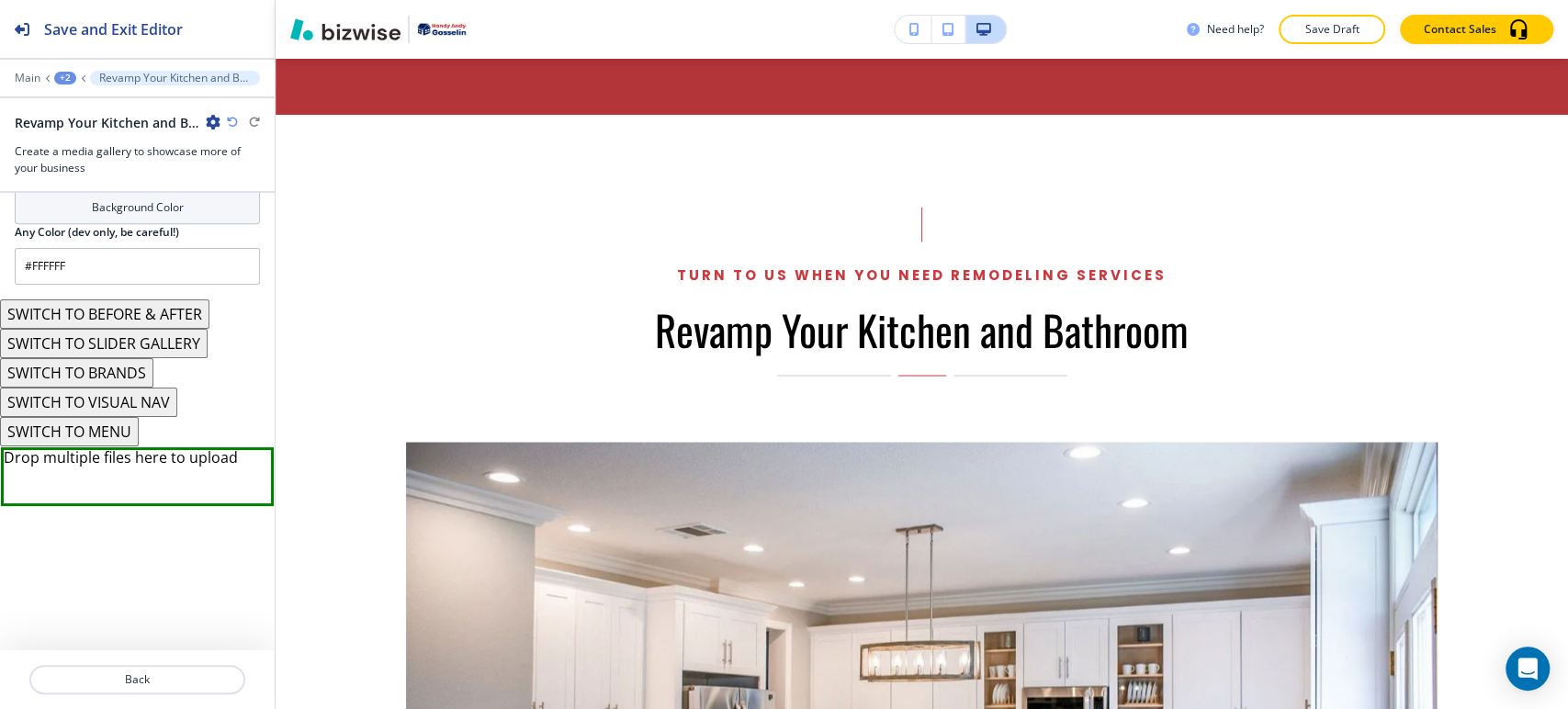
click at [116, 427] on button "SWITCH TO MENU" at bounding box center [70, 431] width 139 height 30
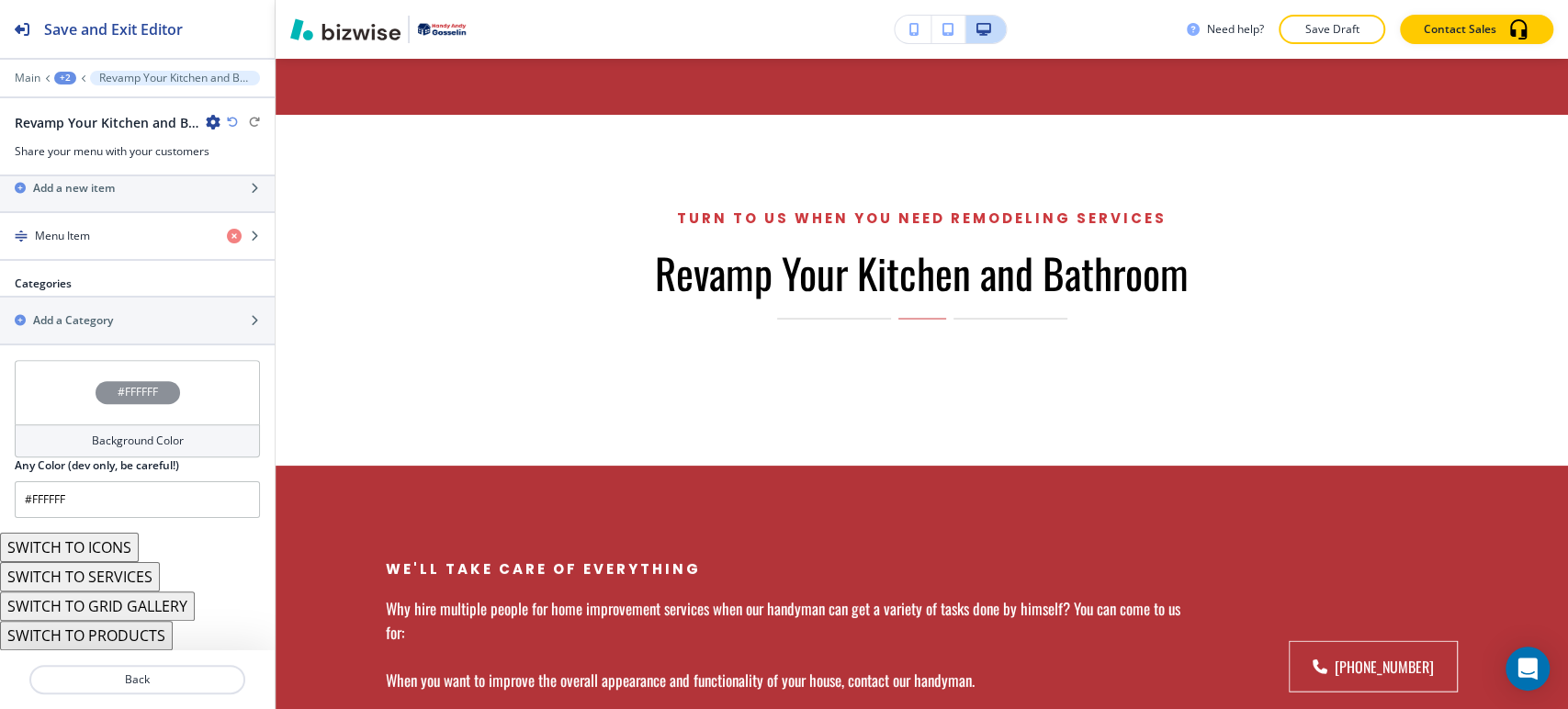
scroll to position [701, 0]
click at [117, 555] on button "SWITCH TO ICONS" at bounding box center [70, 551] width 139 height 30
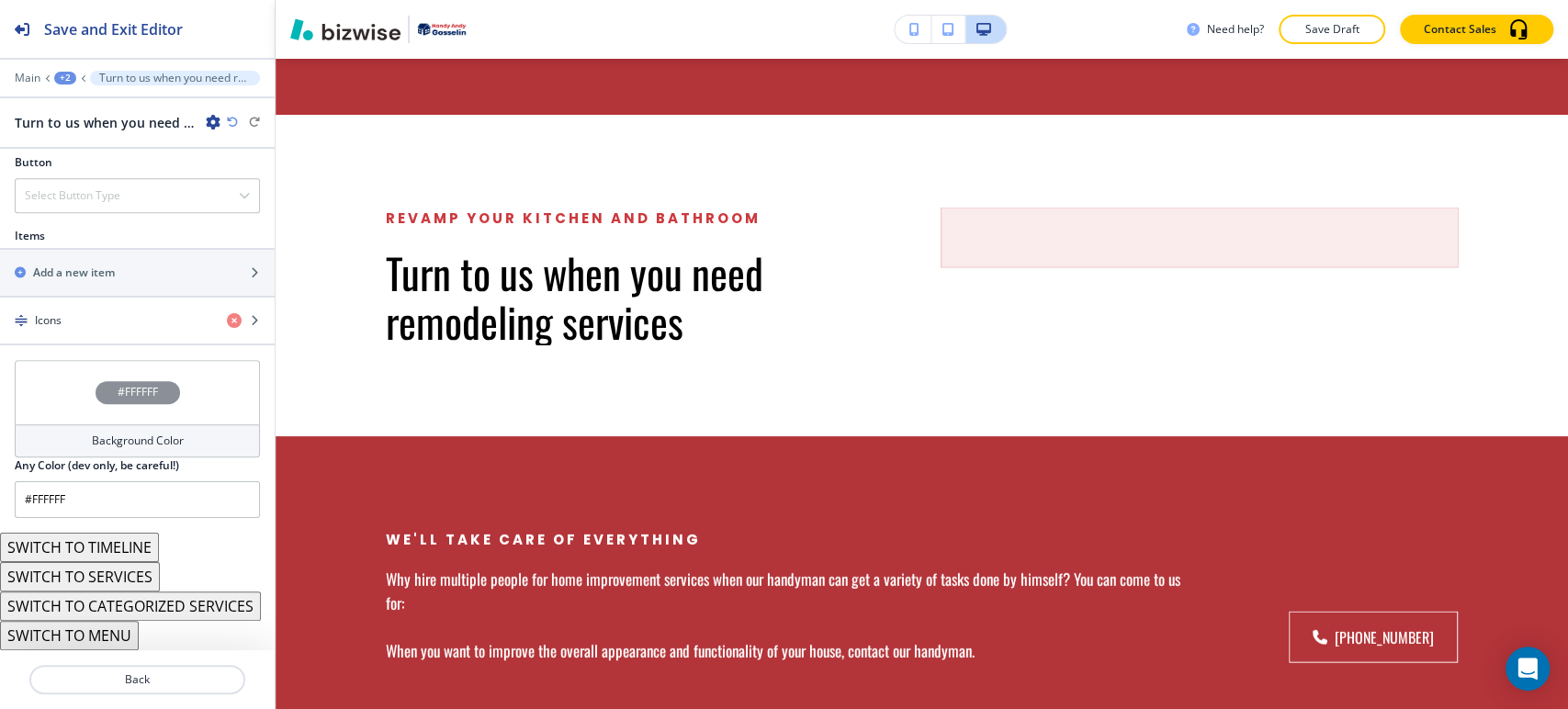
scroll to position [656, 0]
click at [227, 314] on icon "button" at bounding box center [234, 320] width 14 height 14
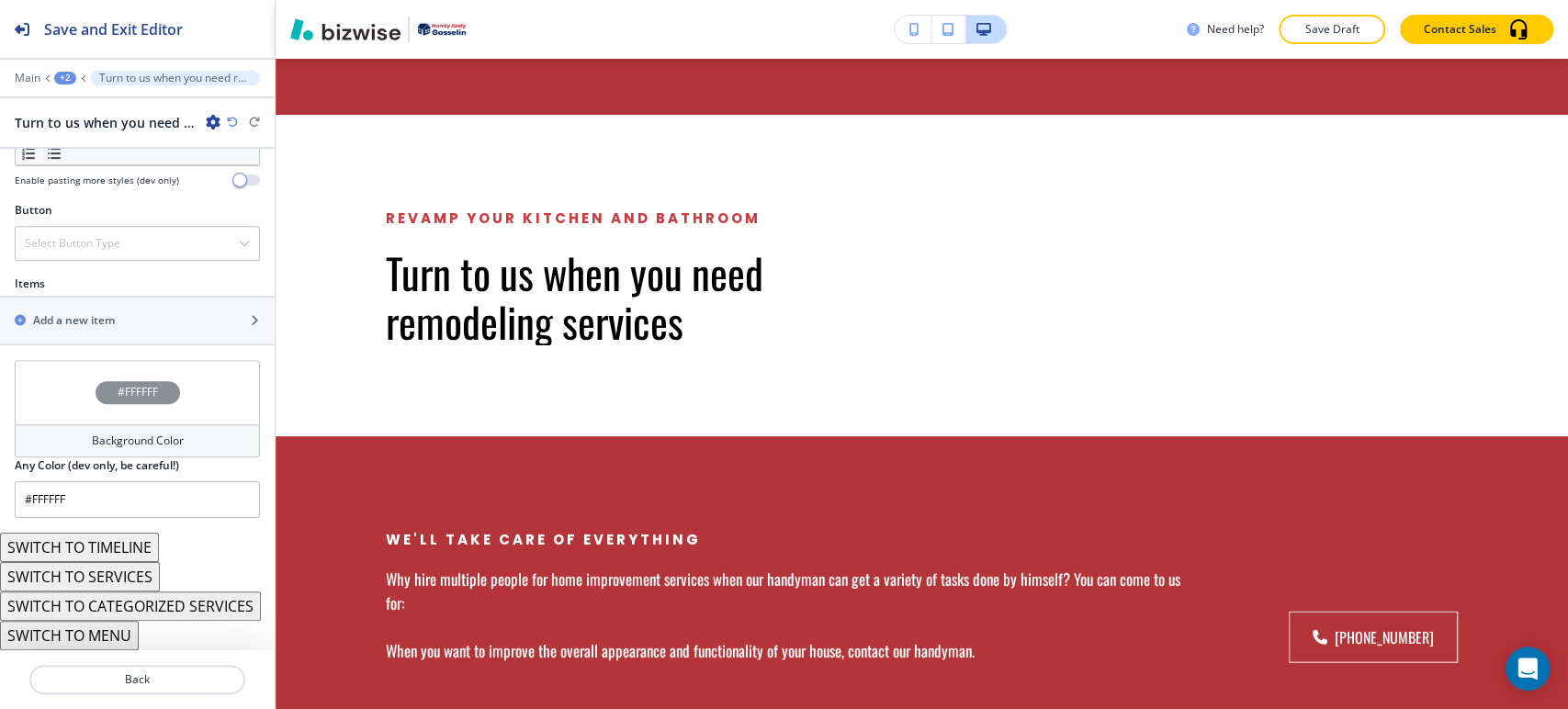
scroll to position [608, 0]
click at [147, 576] on button "SWITCH TO SERVICES" at bounding box center [80, 577] width 160 height 30
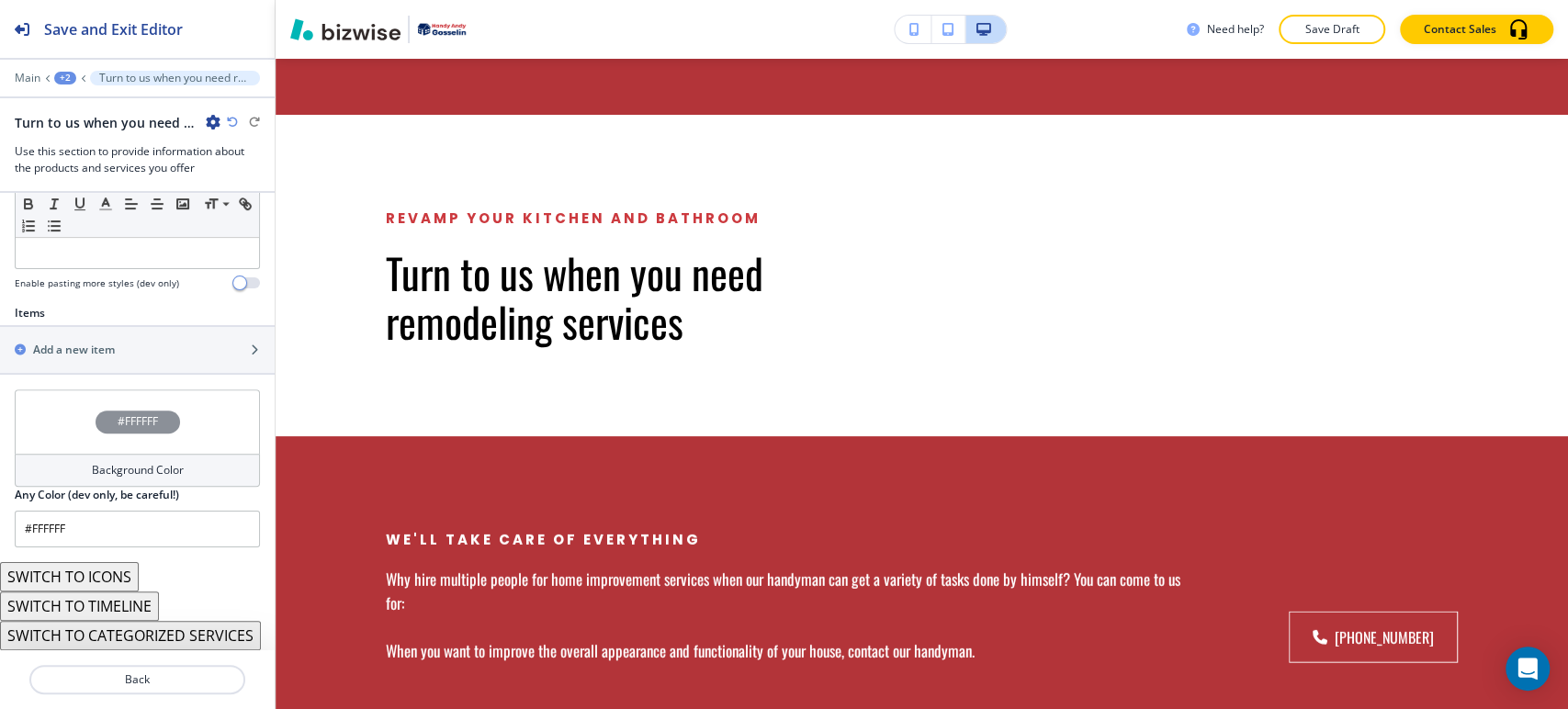
scroll to position [552, 0]
click at [145, 620] on button "SWITCH TO CATEGORIZED SERVICES" at bounding box center [131, 635] width 261 height 30
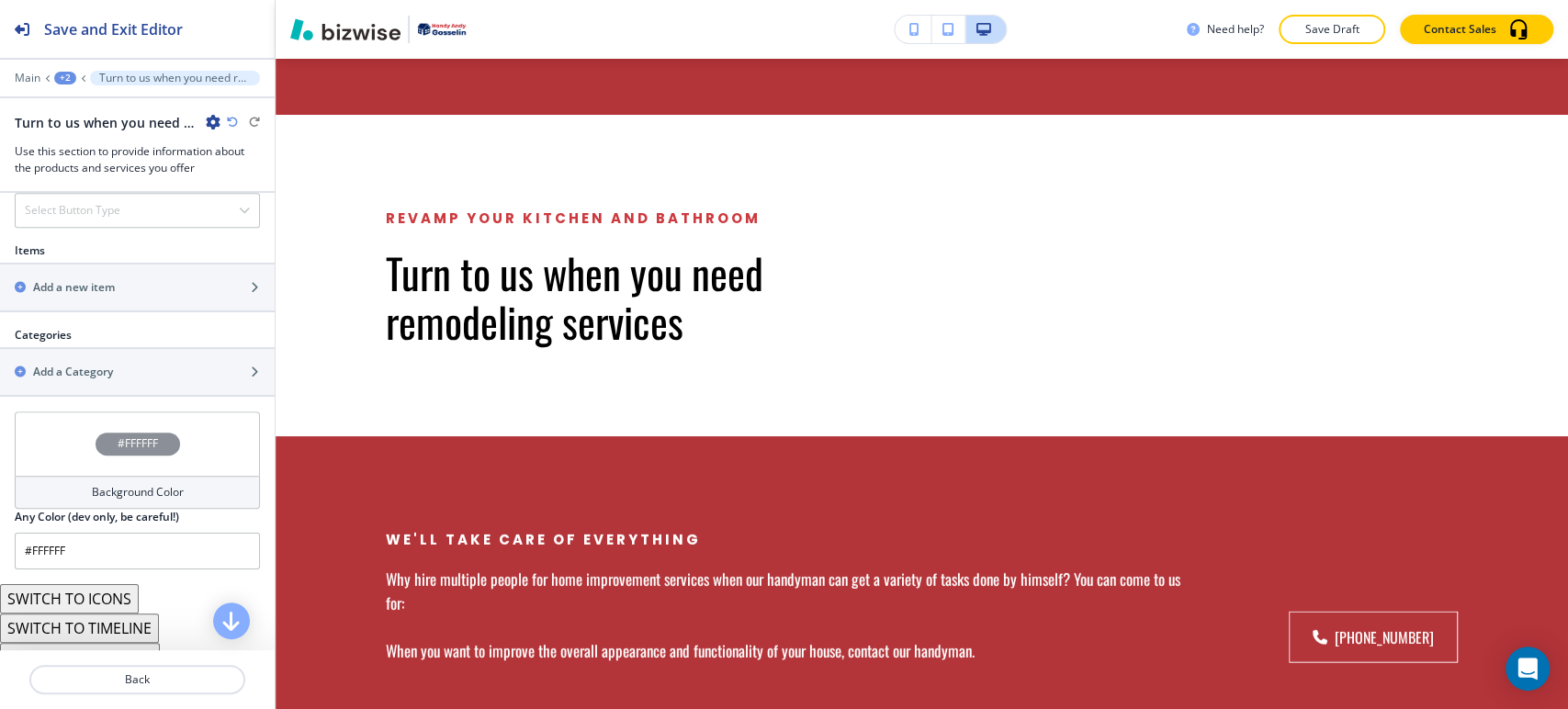
scroll to position [790, 0]
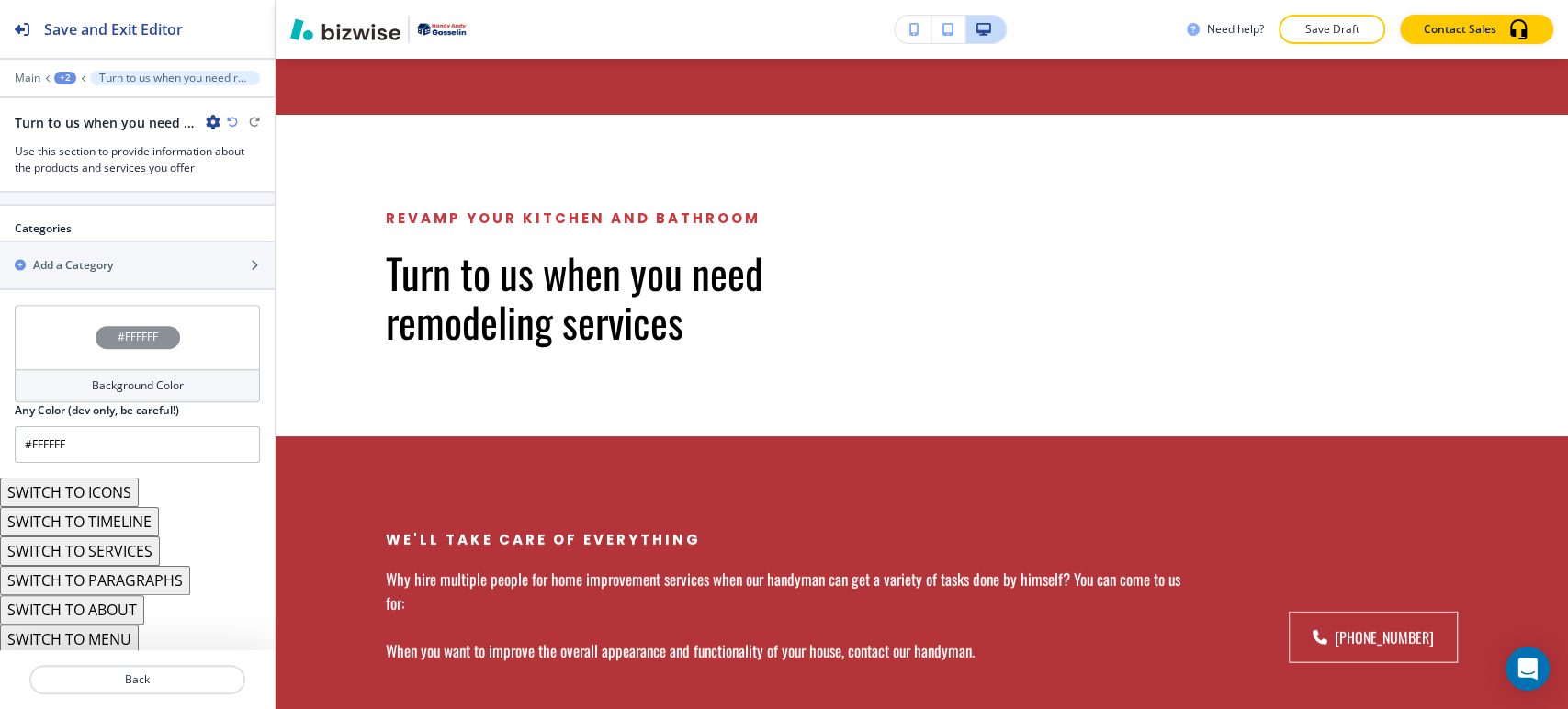
click at [117, 630] on button "SWITCH TO MENU" at bounding box center [70, 638] width 139 height 30
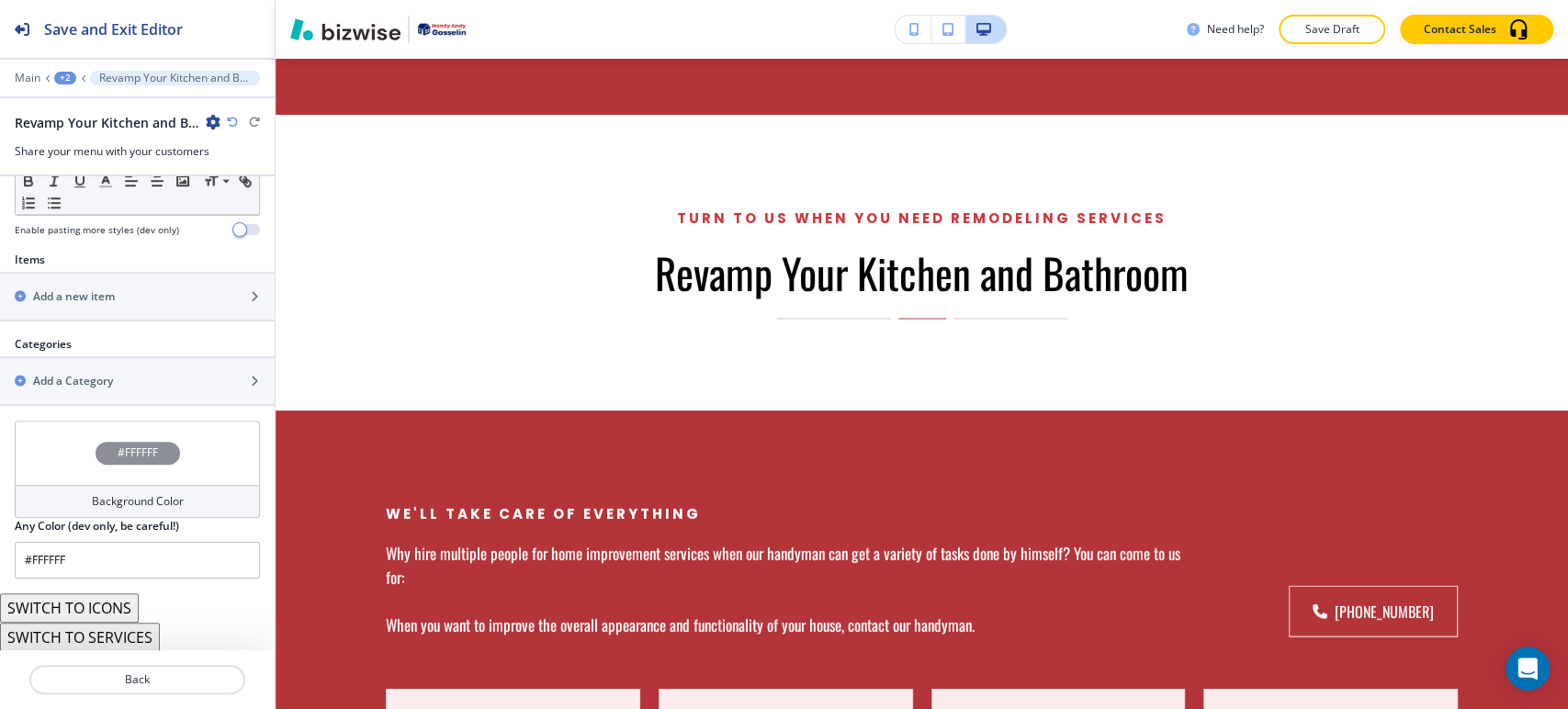
scroll to position [654, 0]
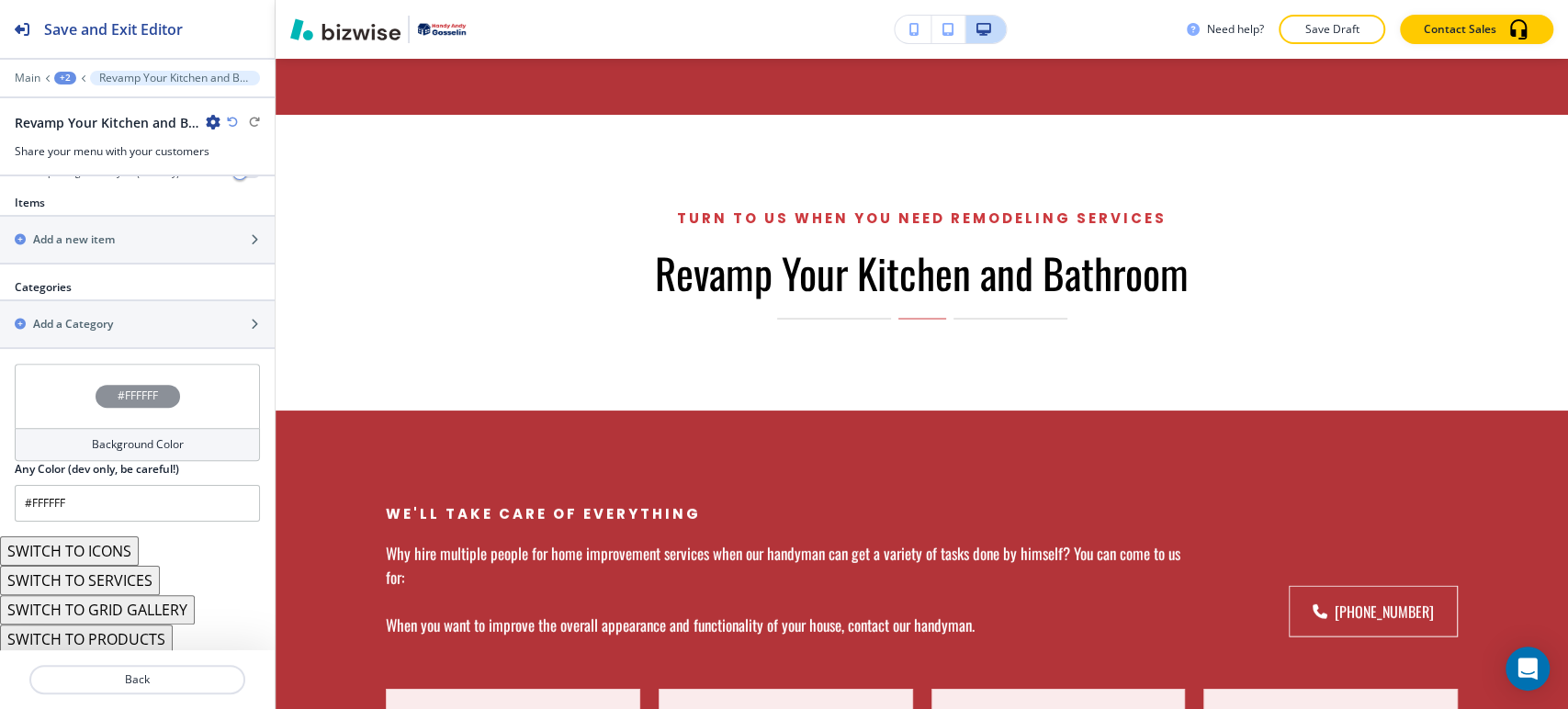
click at [162, 634] on button "SWITCH TO PRODUCTS" at bounding box center [86, 638] width 173 height 30
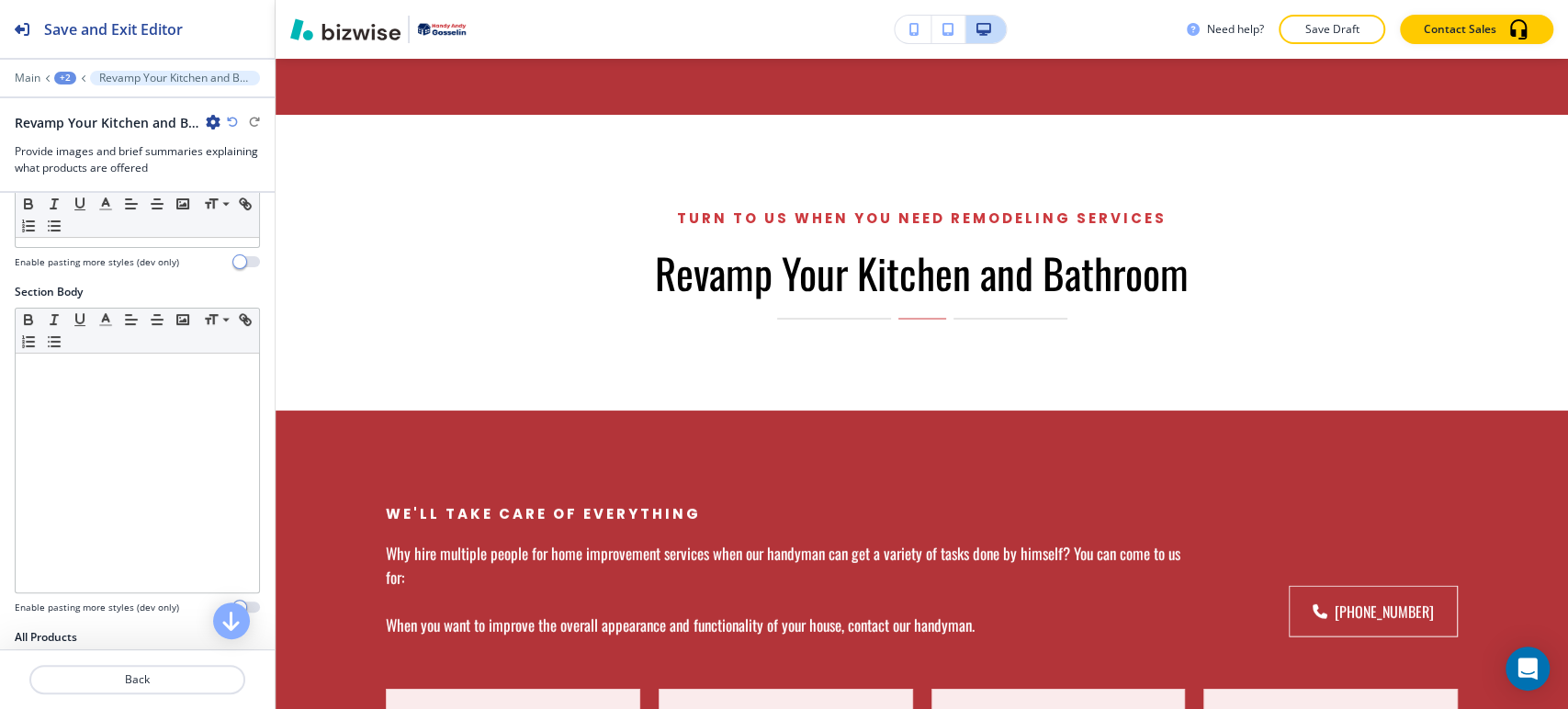
scroll to position [597, 0]
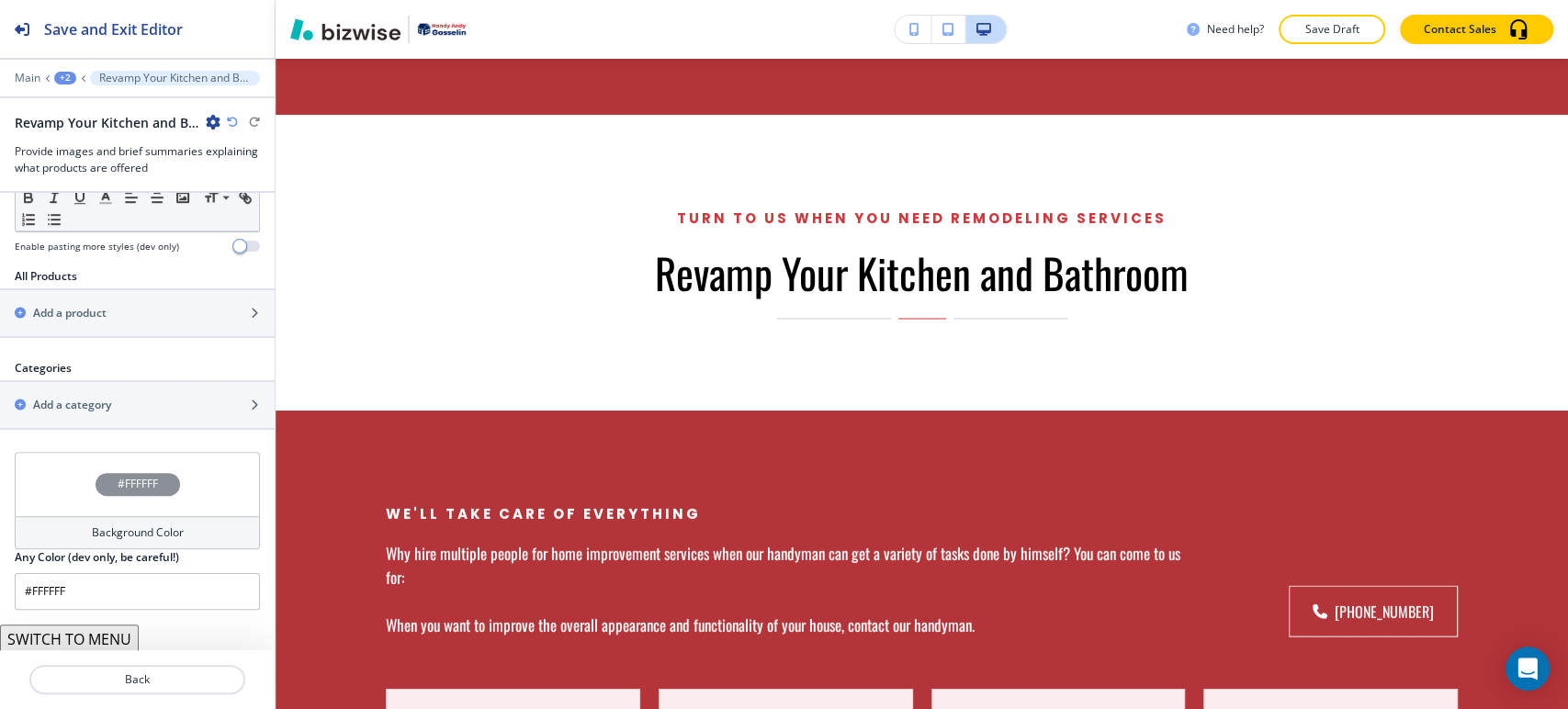
click at [97, 632] on button "SWITCH TO MENU" at bounding box center [70, 638] width 139 height 30
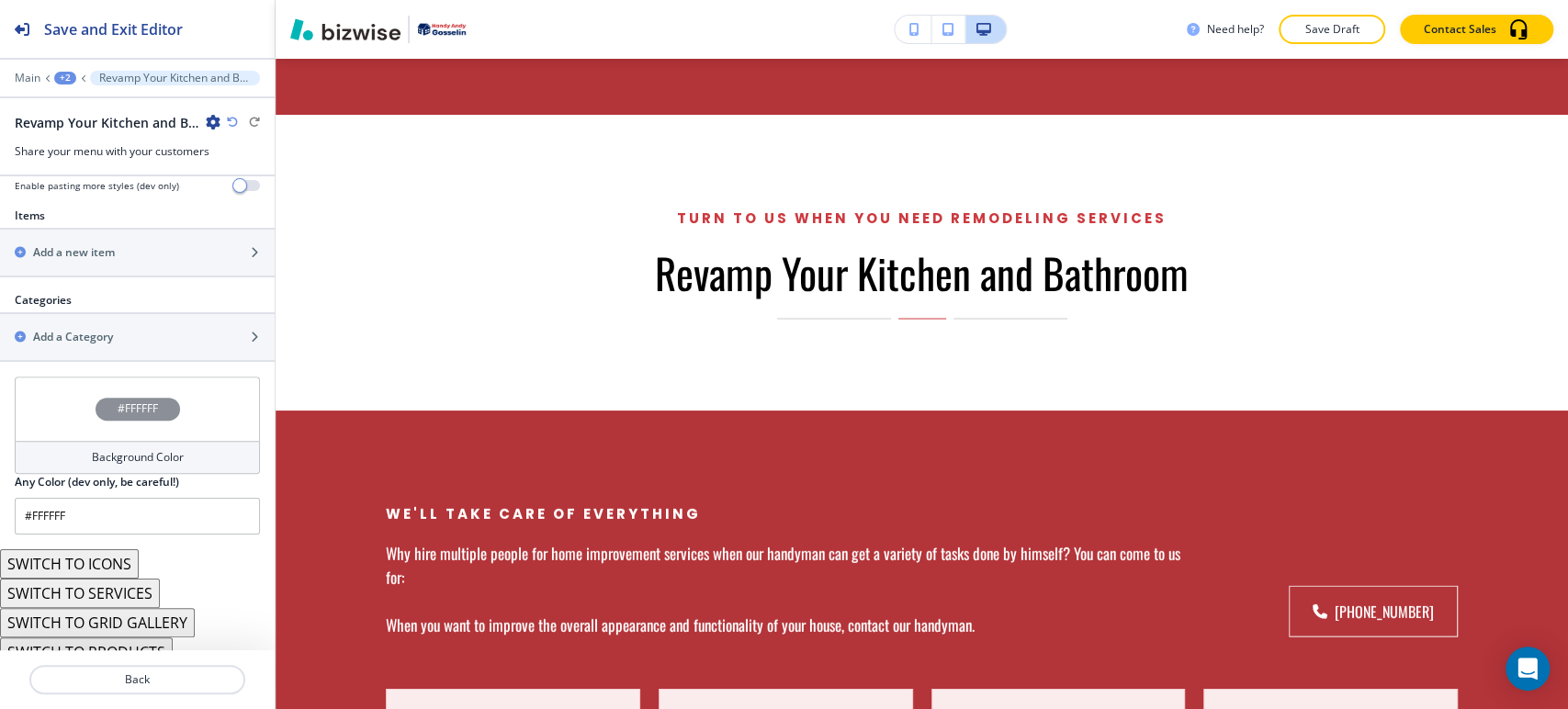
scroll to position [654, 0]
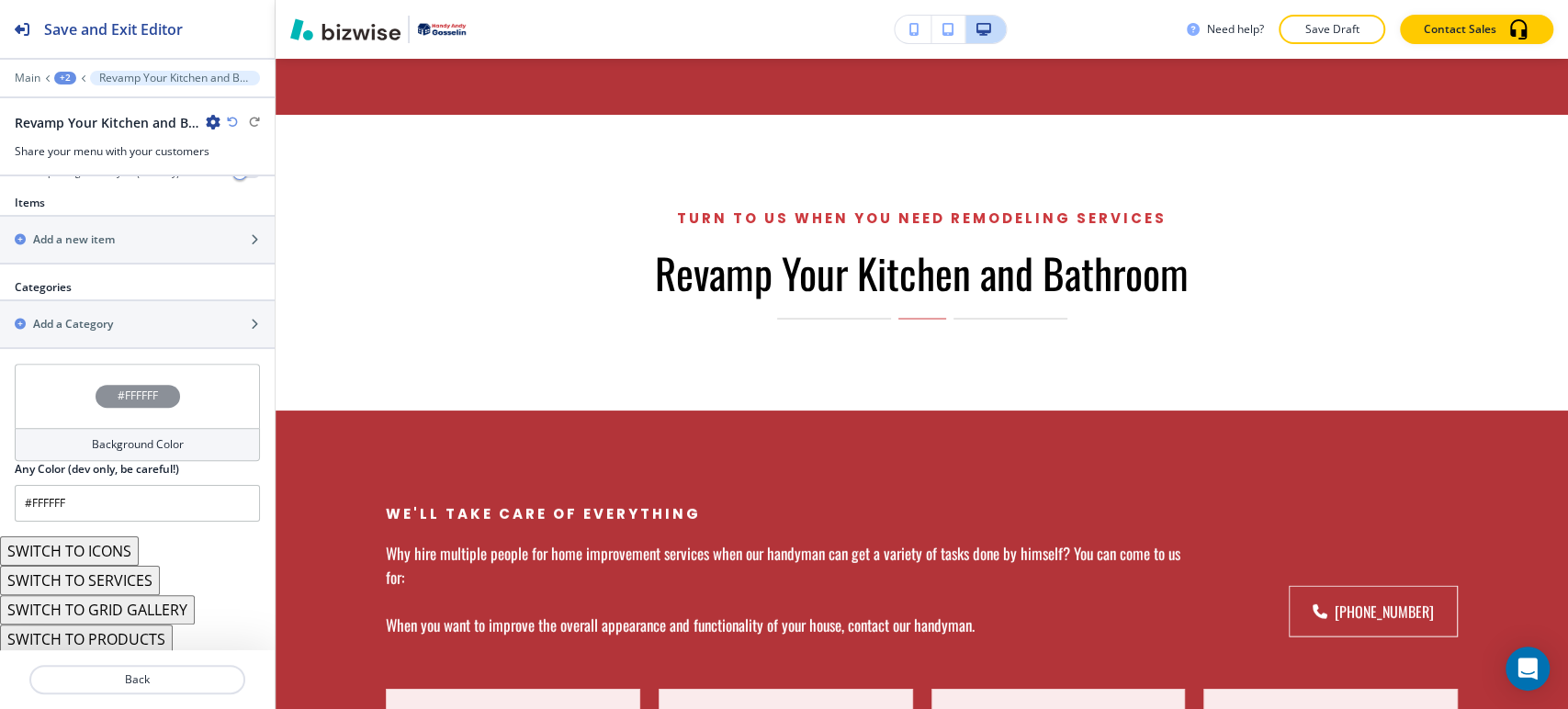
click at [144, 576] on button "SWITCH TO SERVICES" at bounding box center [80, 580] width 160 height 30
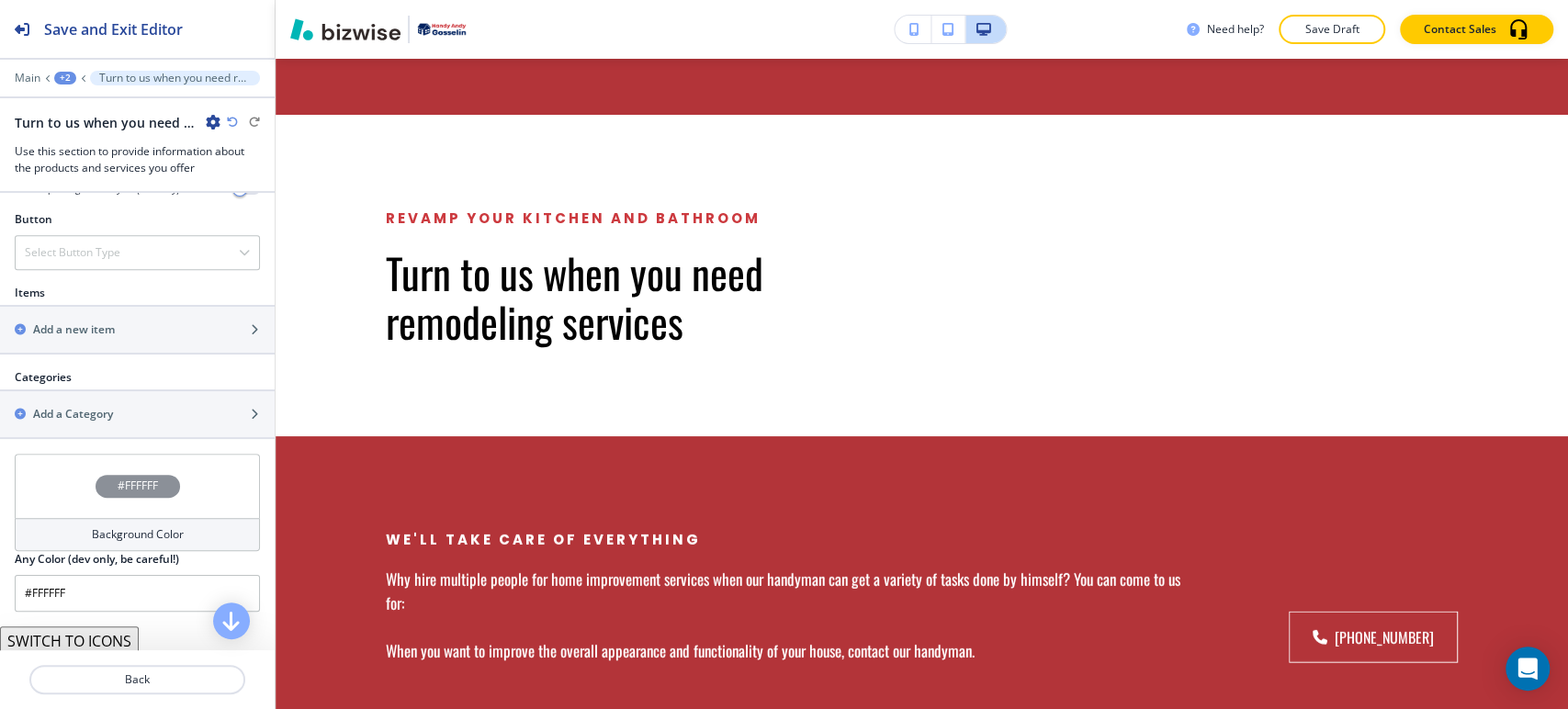
scroll to position [790, 0]
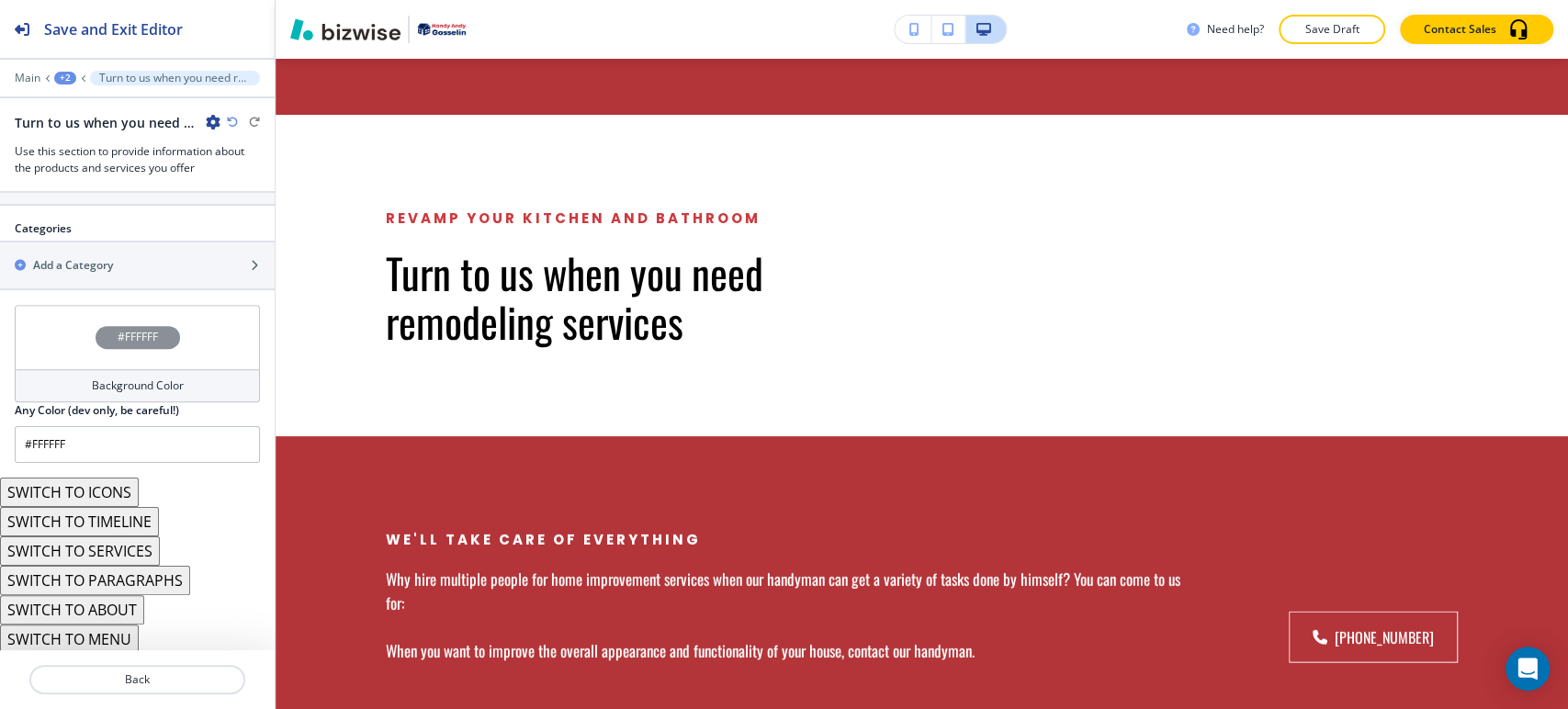
click at [166, 576] on button "SWITCH TO PARAGRAPHS" at bounding box center [94, 580] width 190 height 30
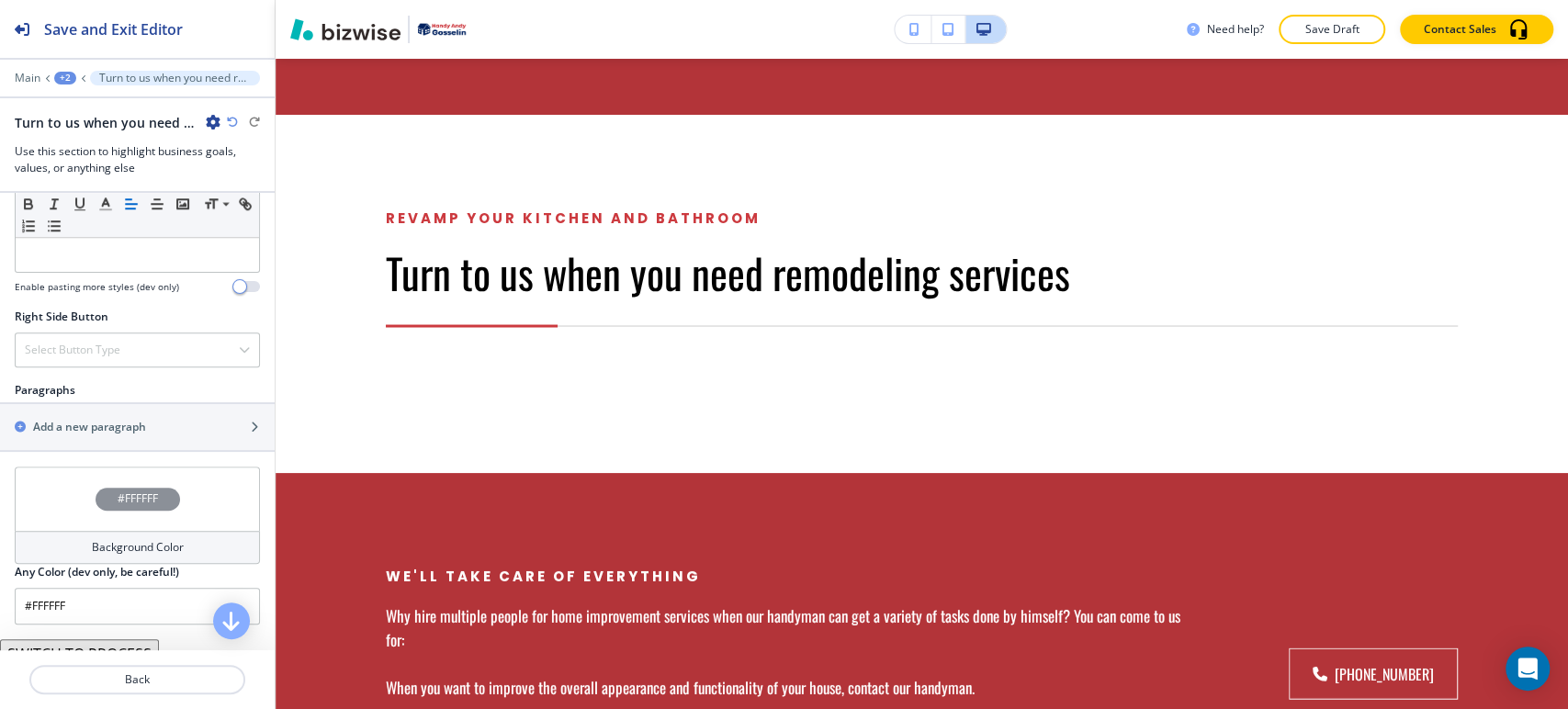
scroll to position [1031, 0]
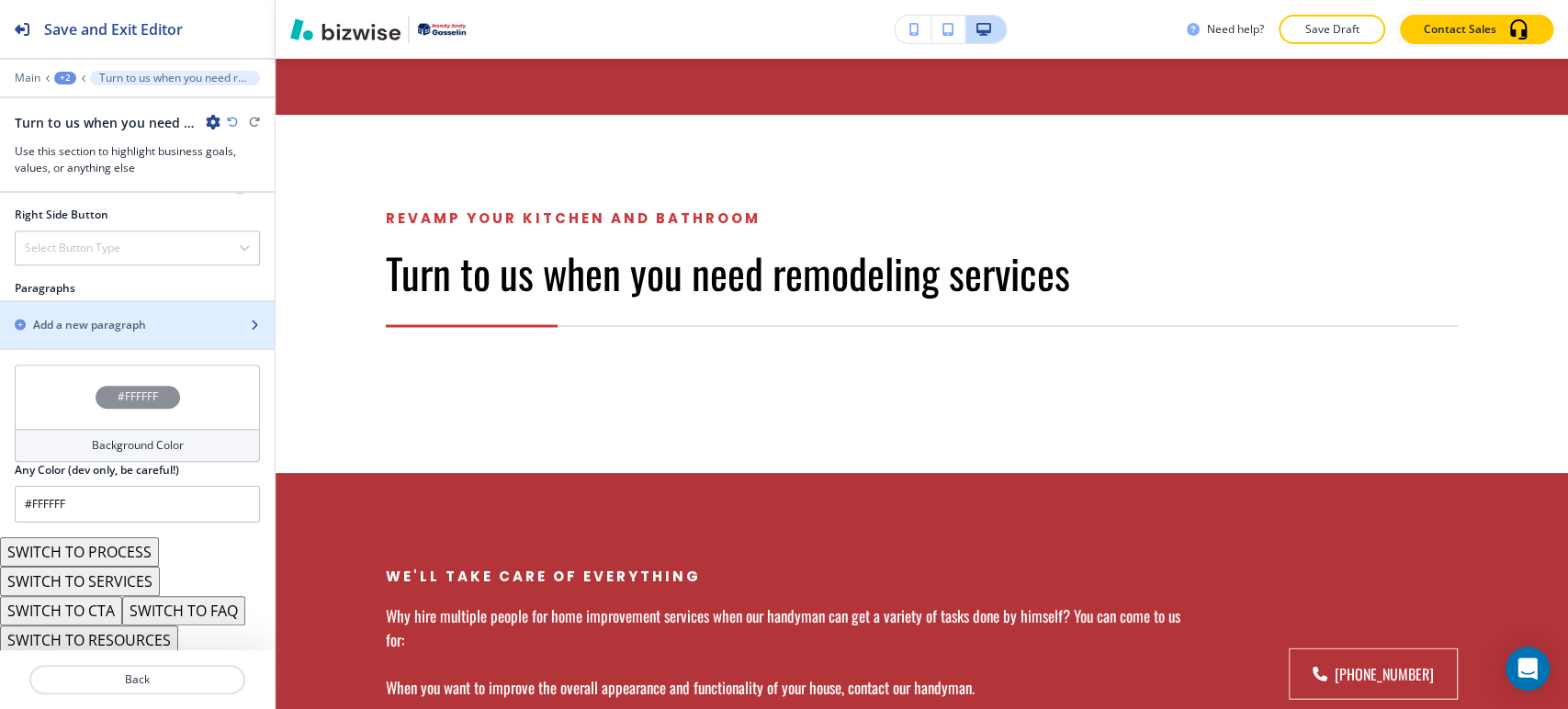
click at [167, 320] on div "Add a new paragraph" at bounding box center [117, 324] width 234 height 16
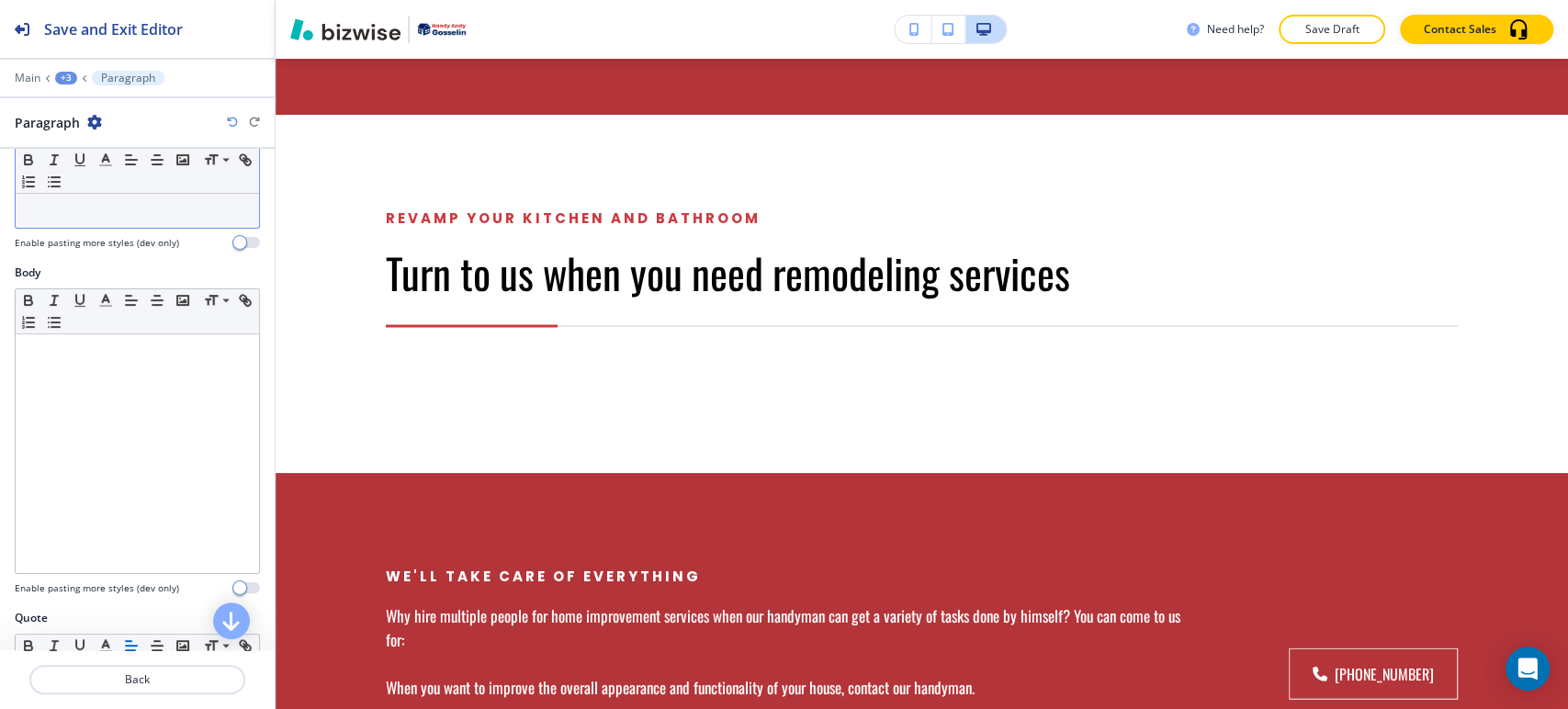
scroll to position [0, 0]
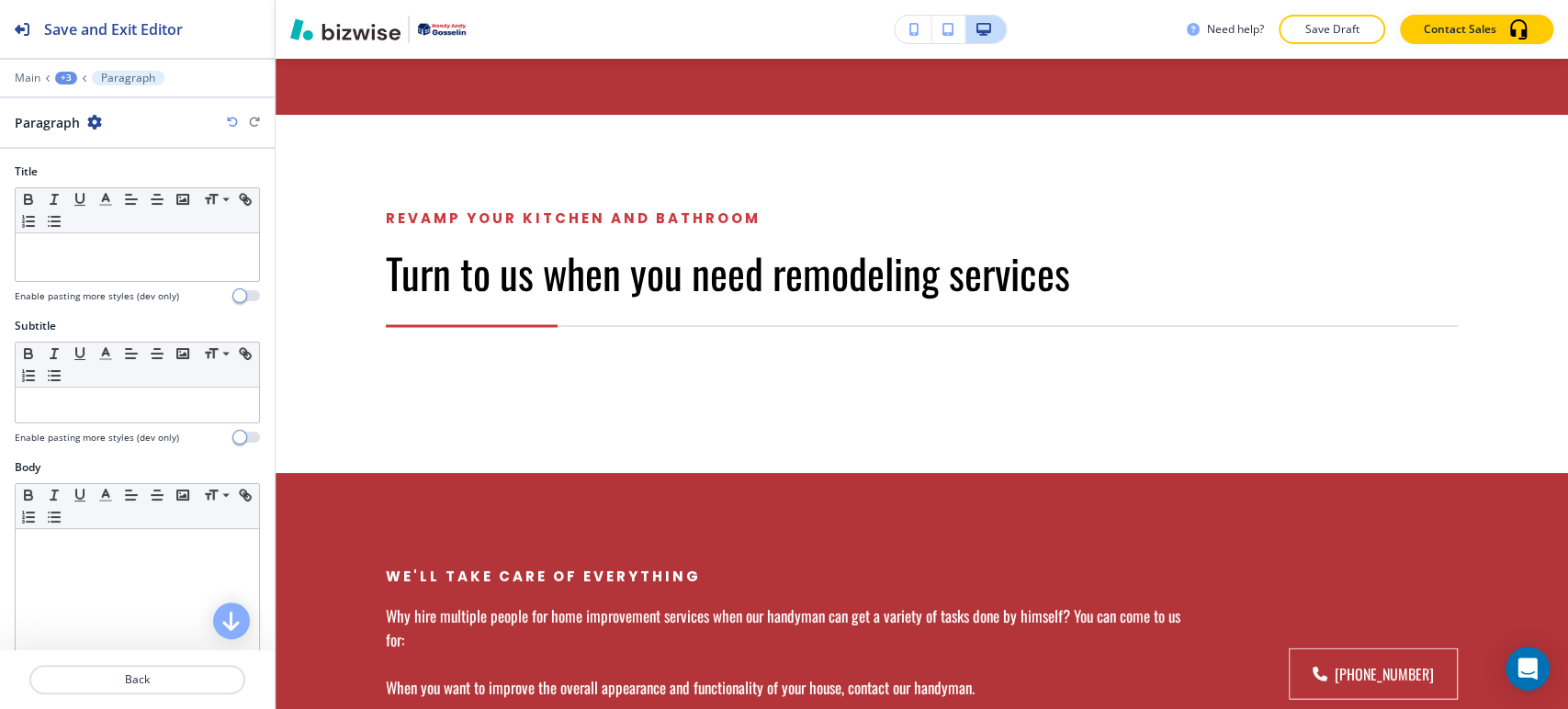
click at [68, 71] on div "+3" at bounding box center [66, 77] width 22 height 12
click at [79, 169] on p "Turn to us when you need remodeling services" at bounding box center [113, 172] width 93 height 16
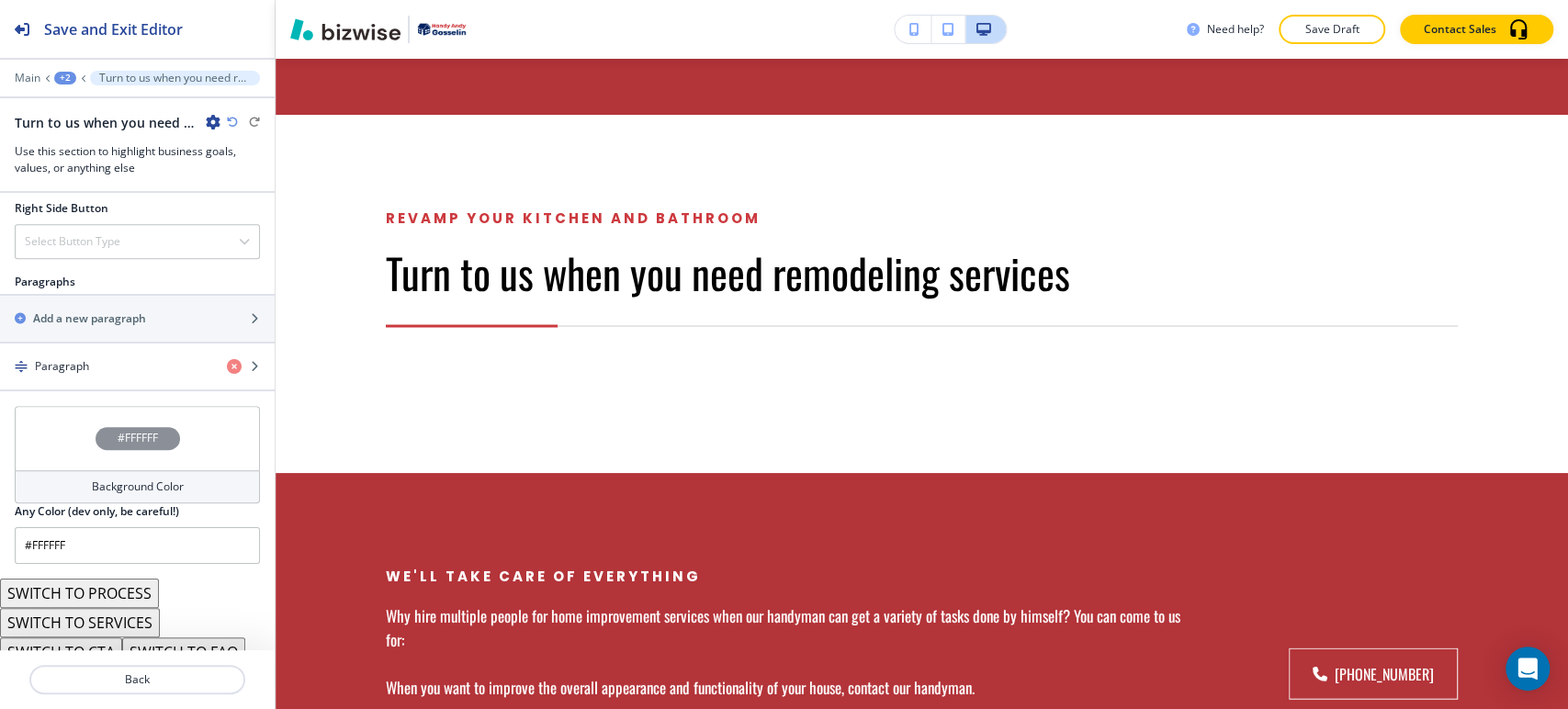
scroll to position [1079, 0]
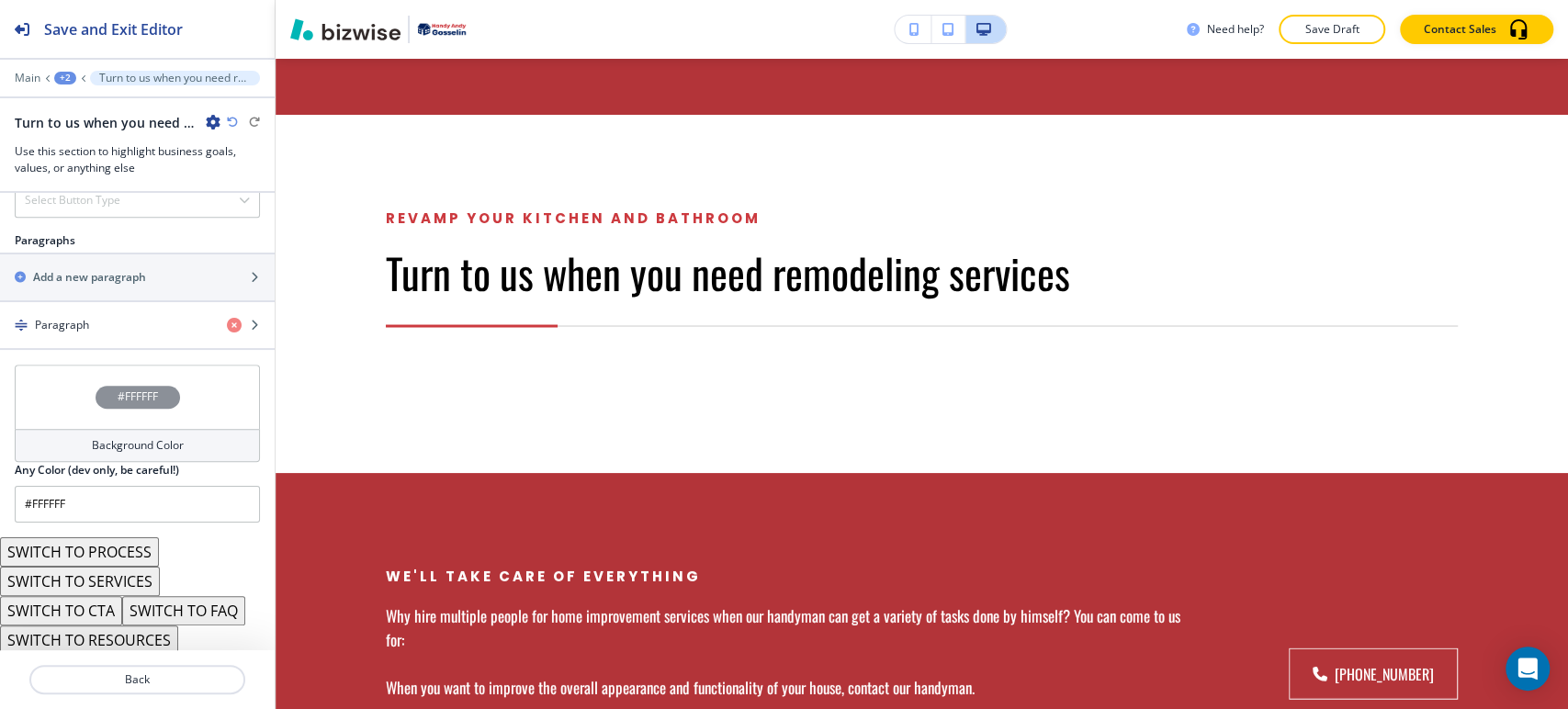
click at [139, 636] on button "SWITCH TO RESOURCES" at bounding box center [89, 639] width 178 height 30
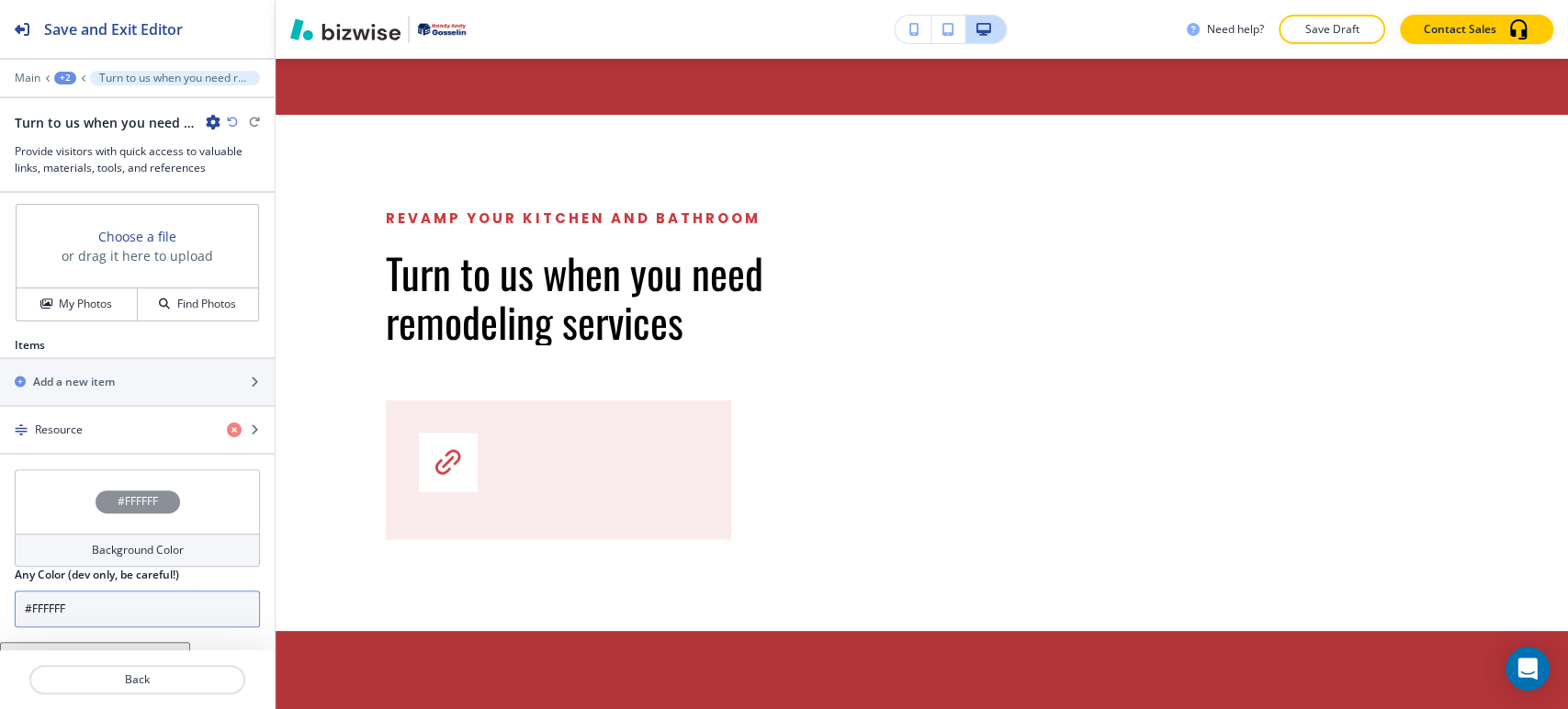
scroll to position [691, 0]
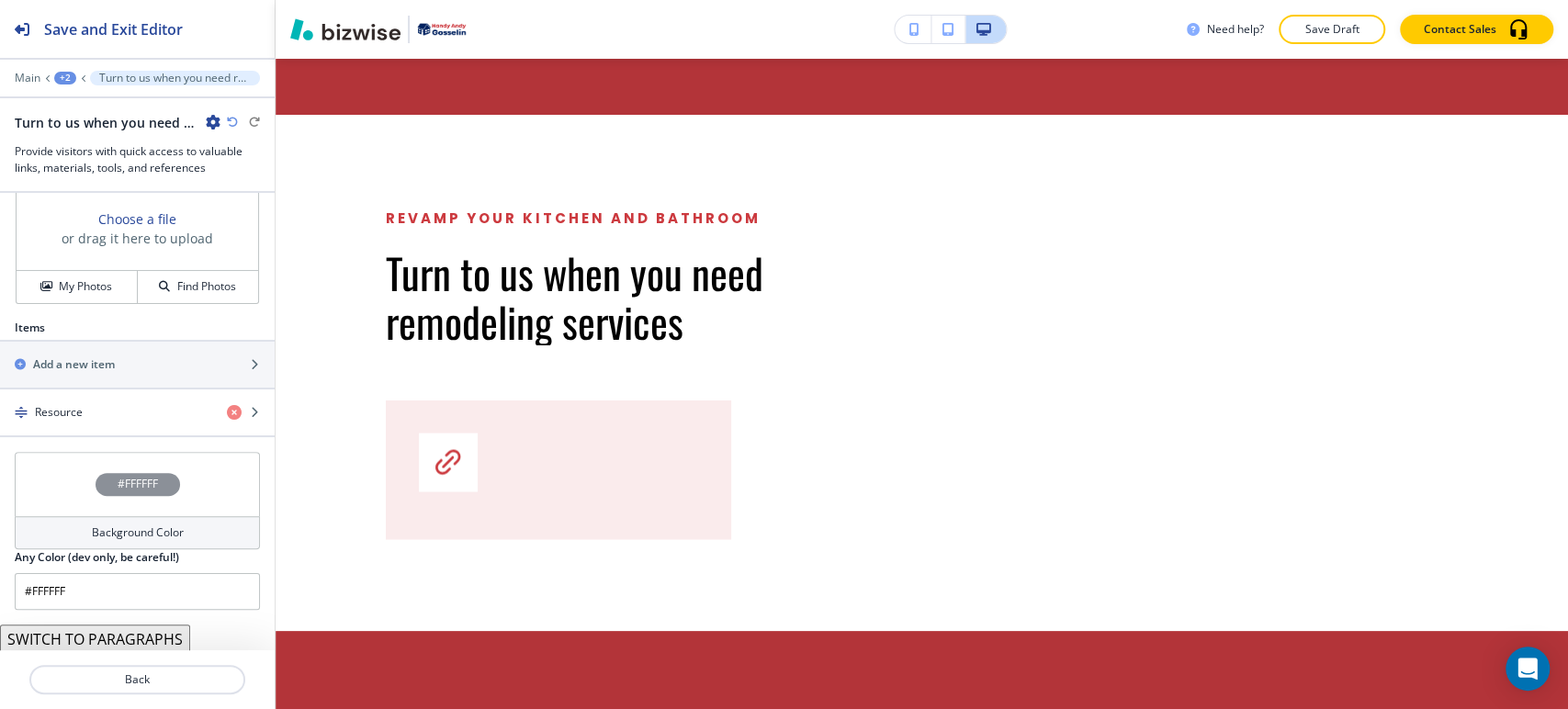
click at [135, 638] on button "SWITCH TO PARAGRAPHS" at bounding box center [94, 638] width 190 height 30
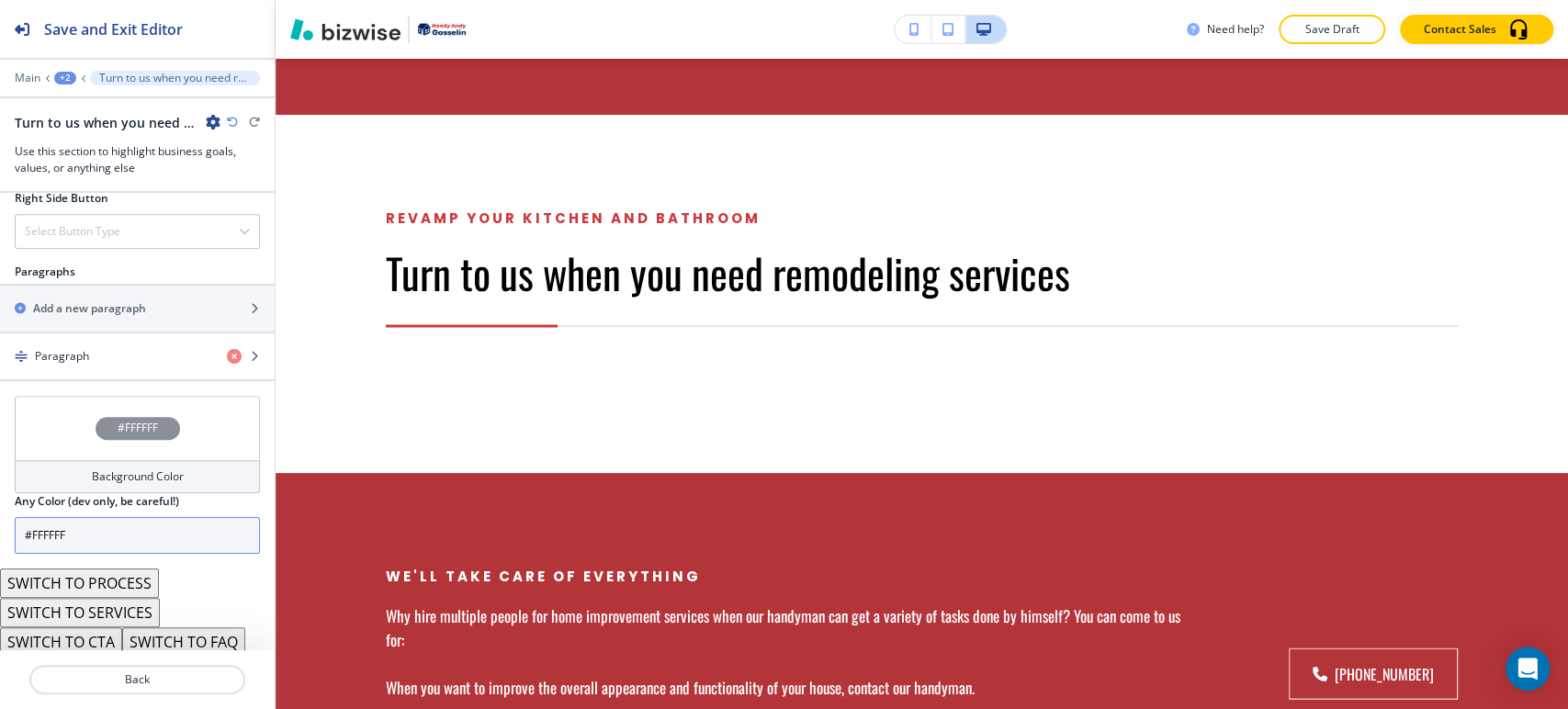
scroll to position [1079, 0]
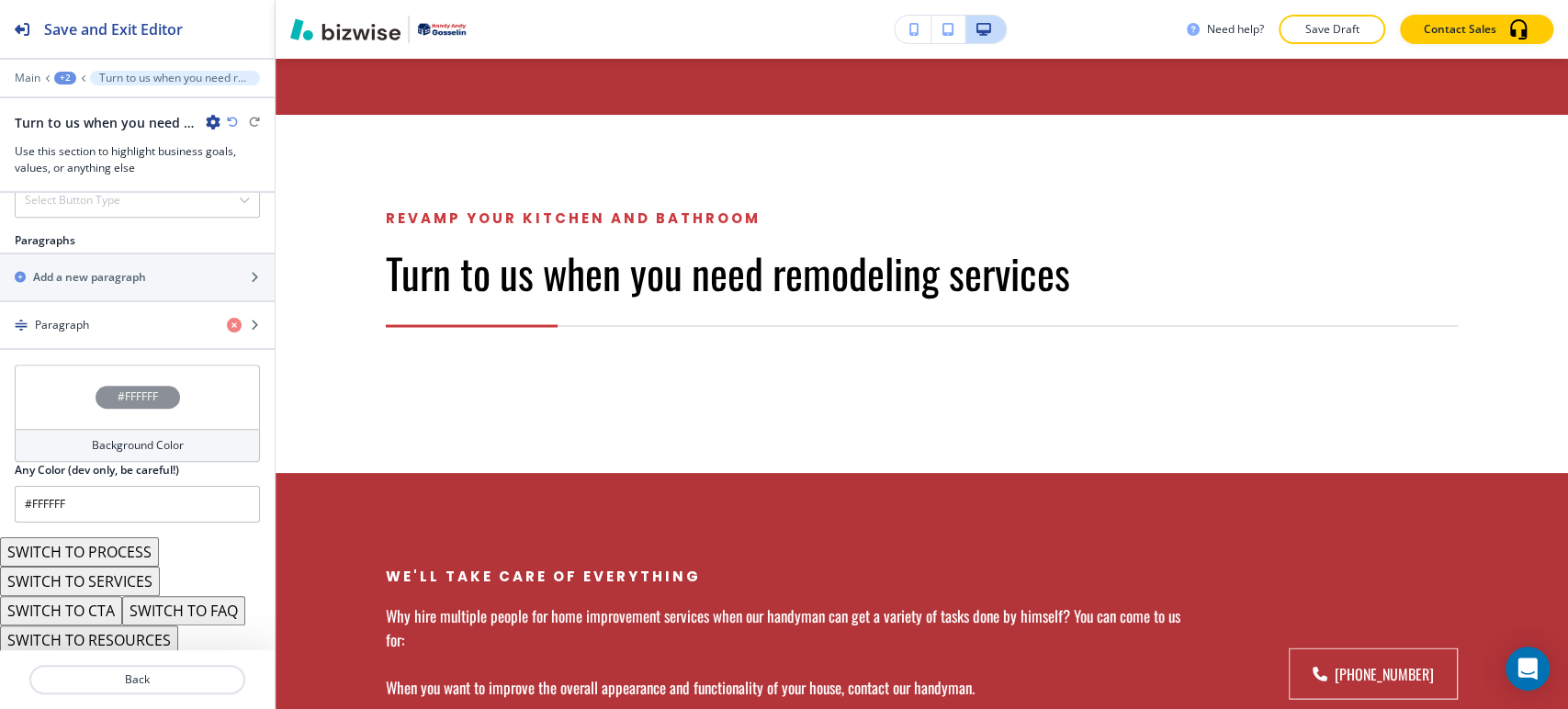
click at [126, 545] on button "SWITCH TO PROCESS" at bounding box center [79, 552] width 159 height 30
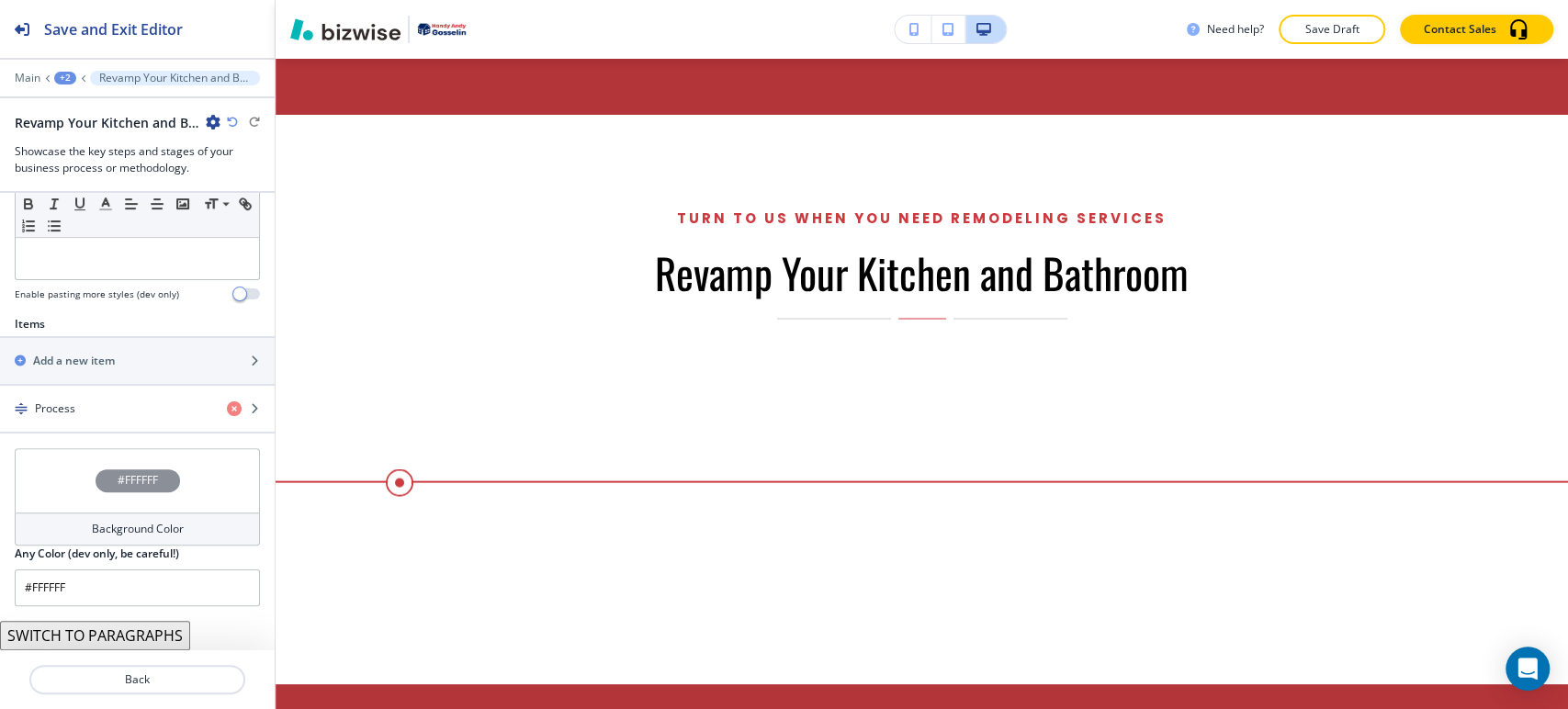
scroll to position [545, 0]
click at [134, 630] on button "SWITCH TO PARAGRAPHS" at bounding box center [94, 638] width 190 height 30
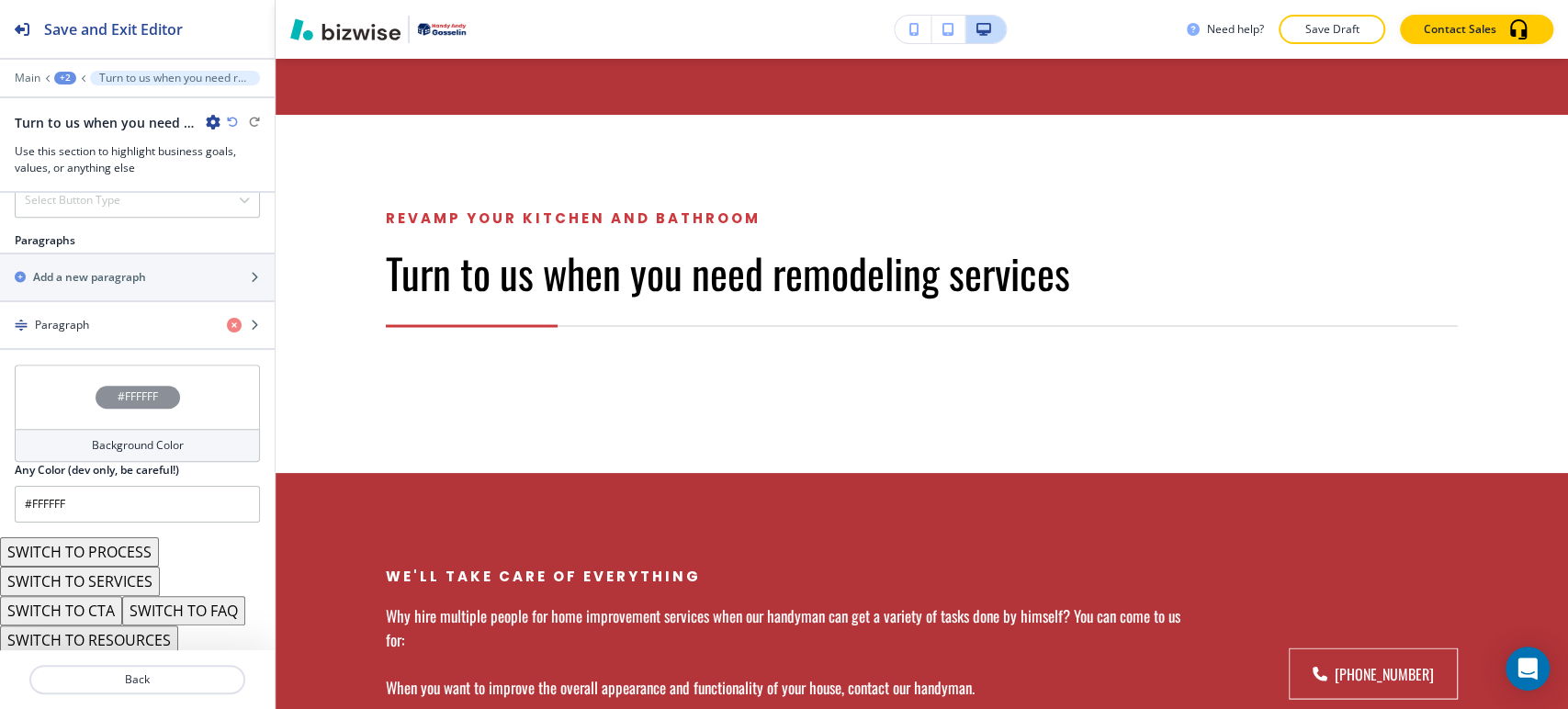
click at [100, 616] on button "SWITCH TO CTA" at bounding box center [61, 610] width 122 height 30
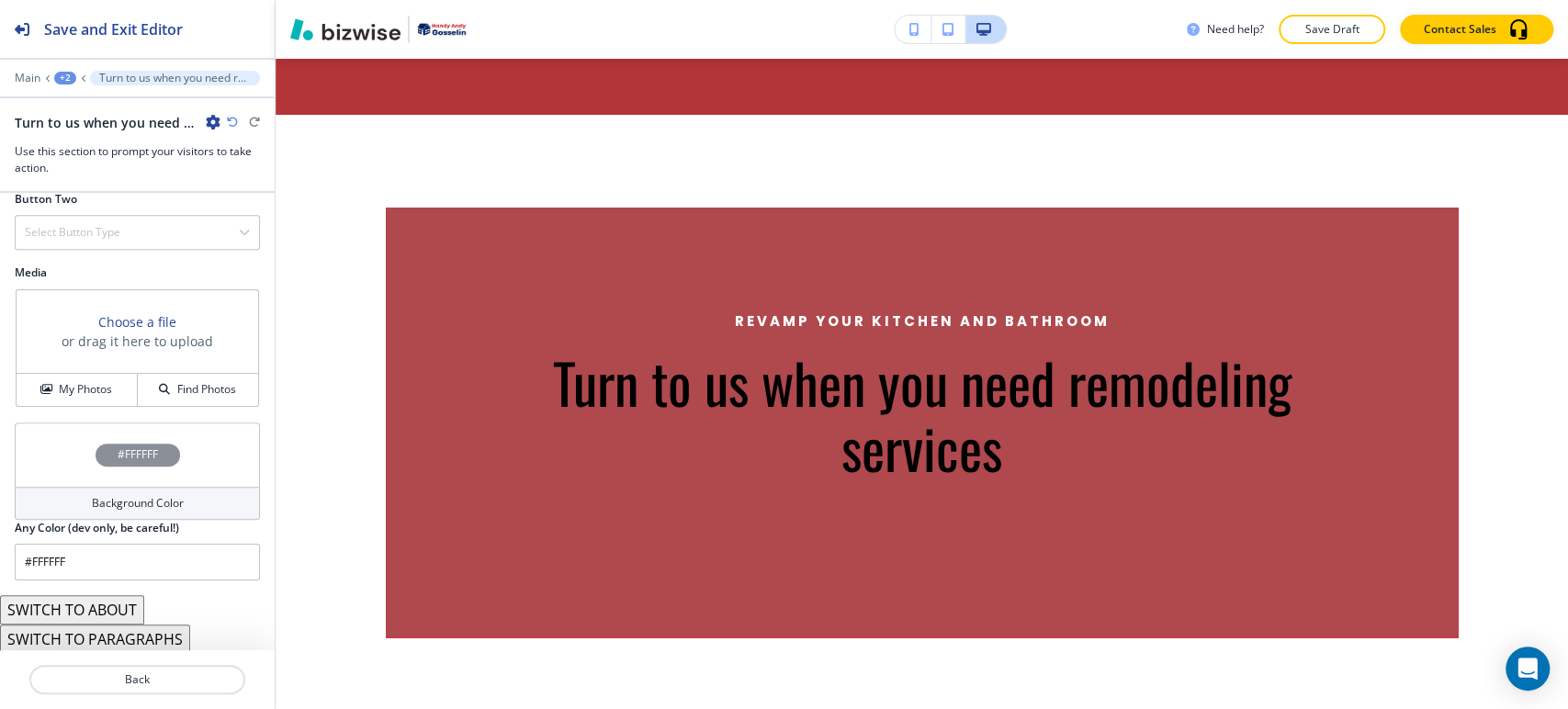
click at [132, 602] on button "SWITCH TO ABOUT" at bounding box center [71, 609] width 144 height 30
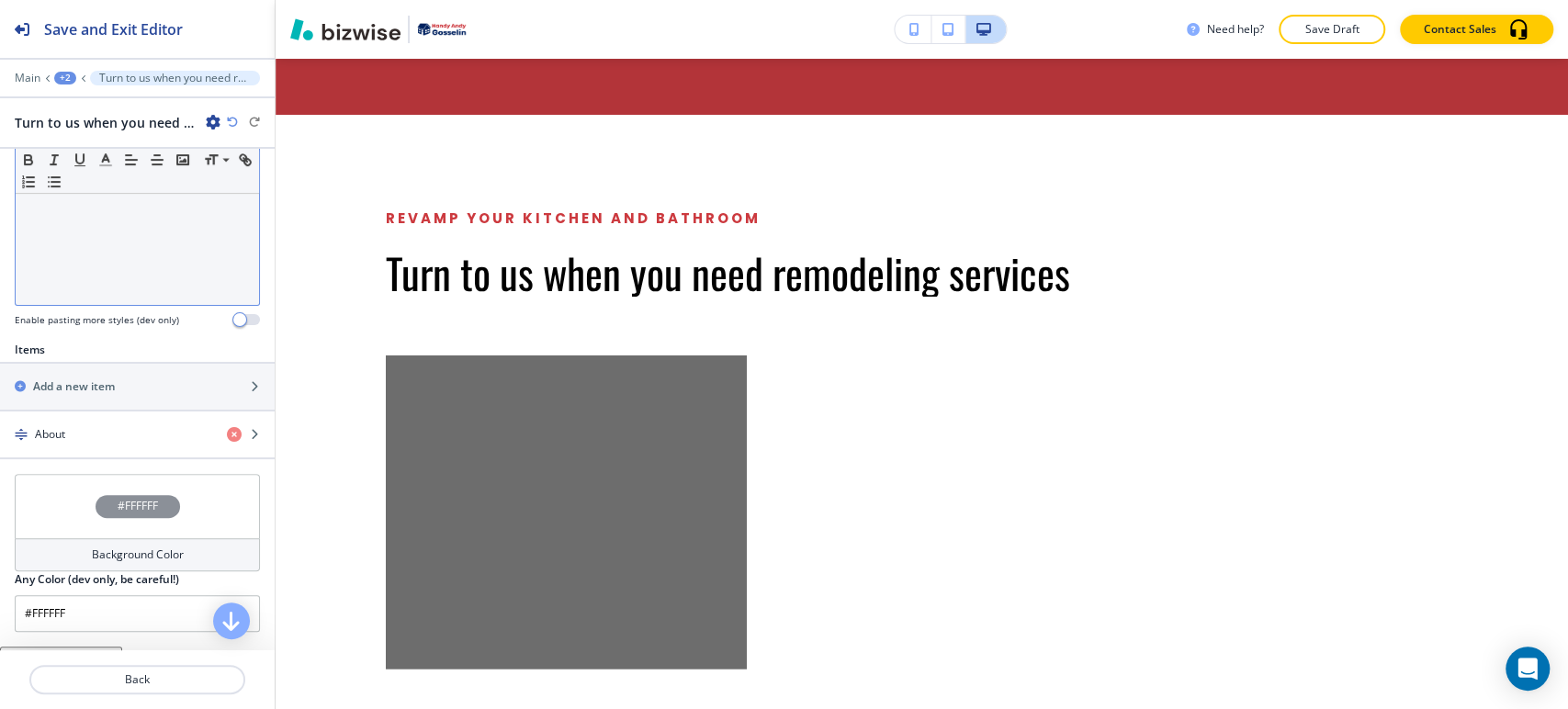
scroll to position [553, 0]
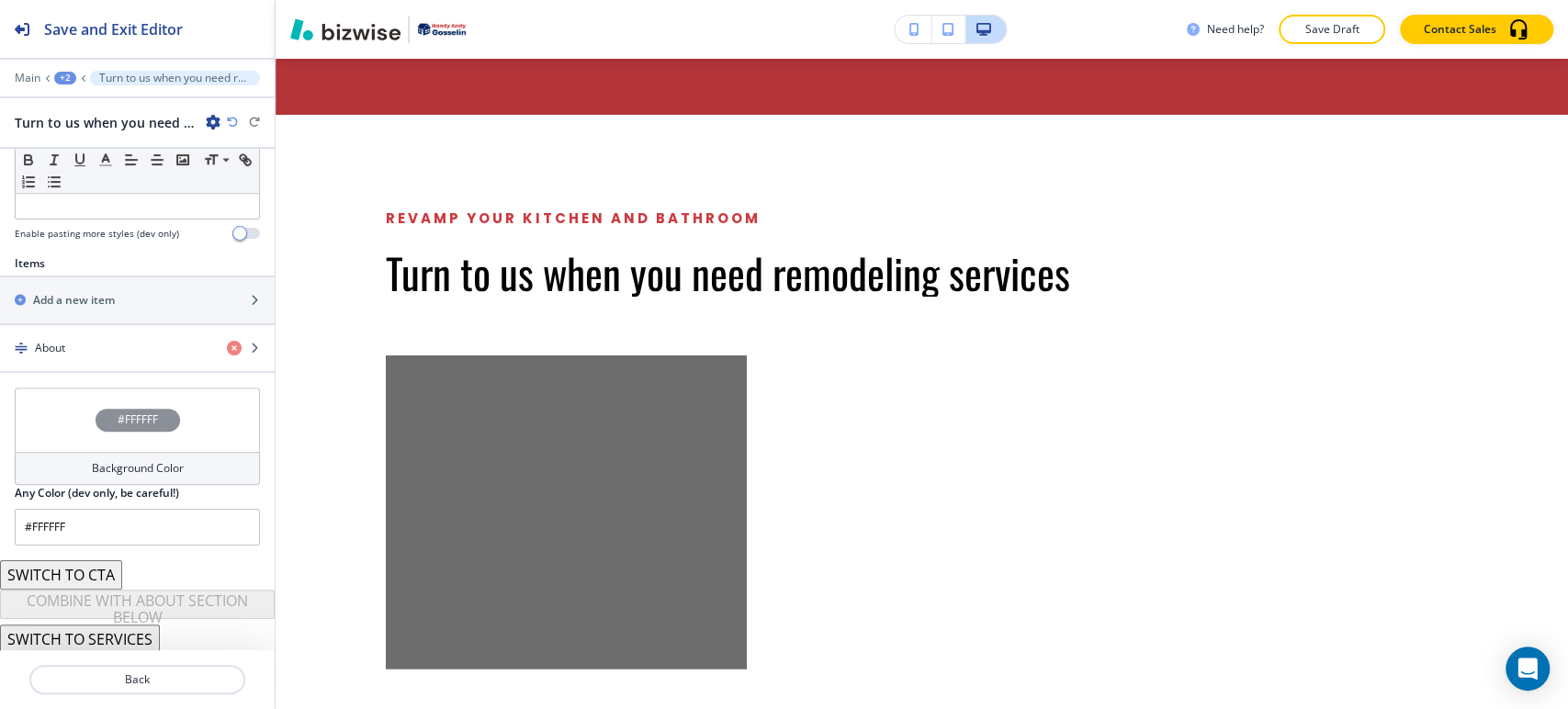
click at [118, 636] on button "SWITCH TO SERVICES" at bounding box center [80, 638] width 160 height 30
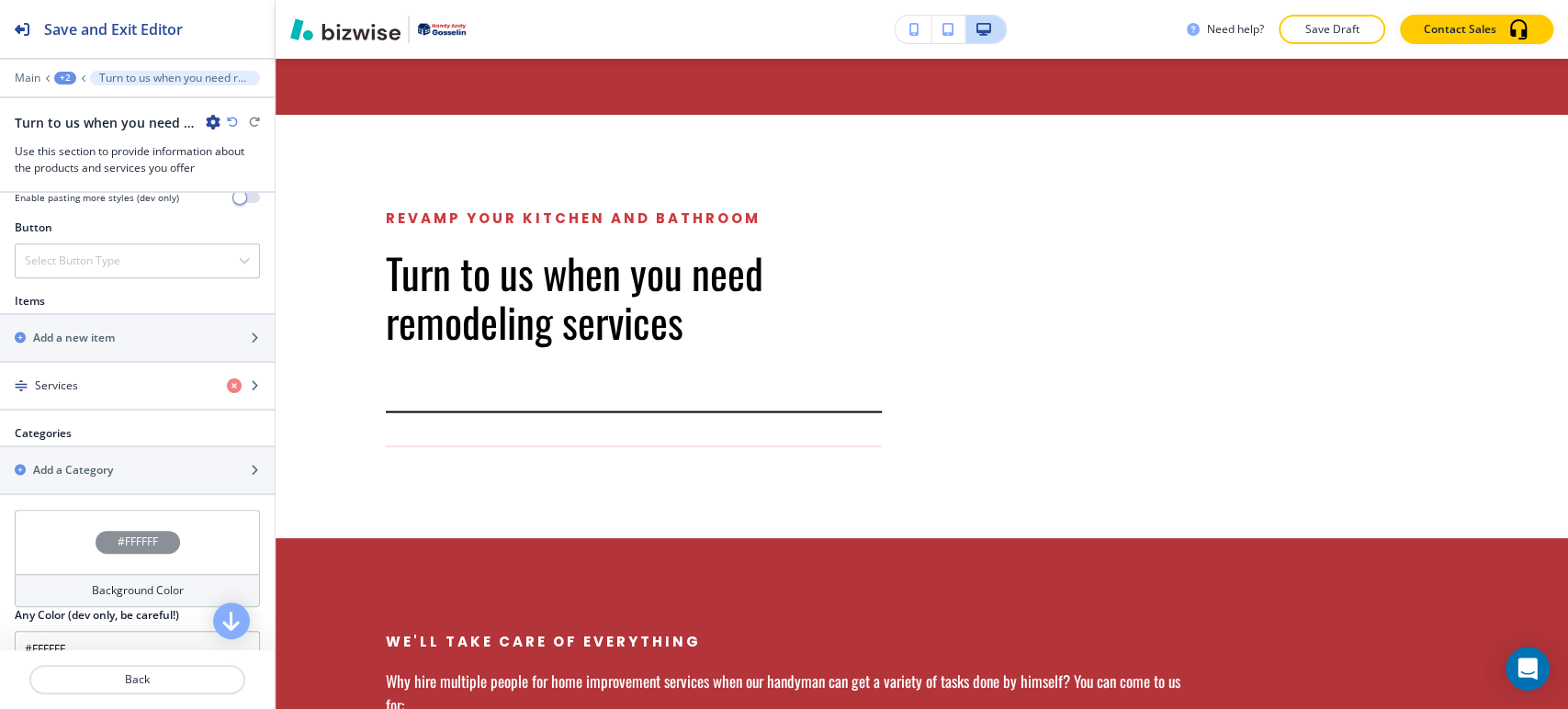
scroll to position [838, 0]
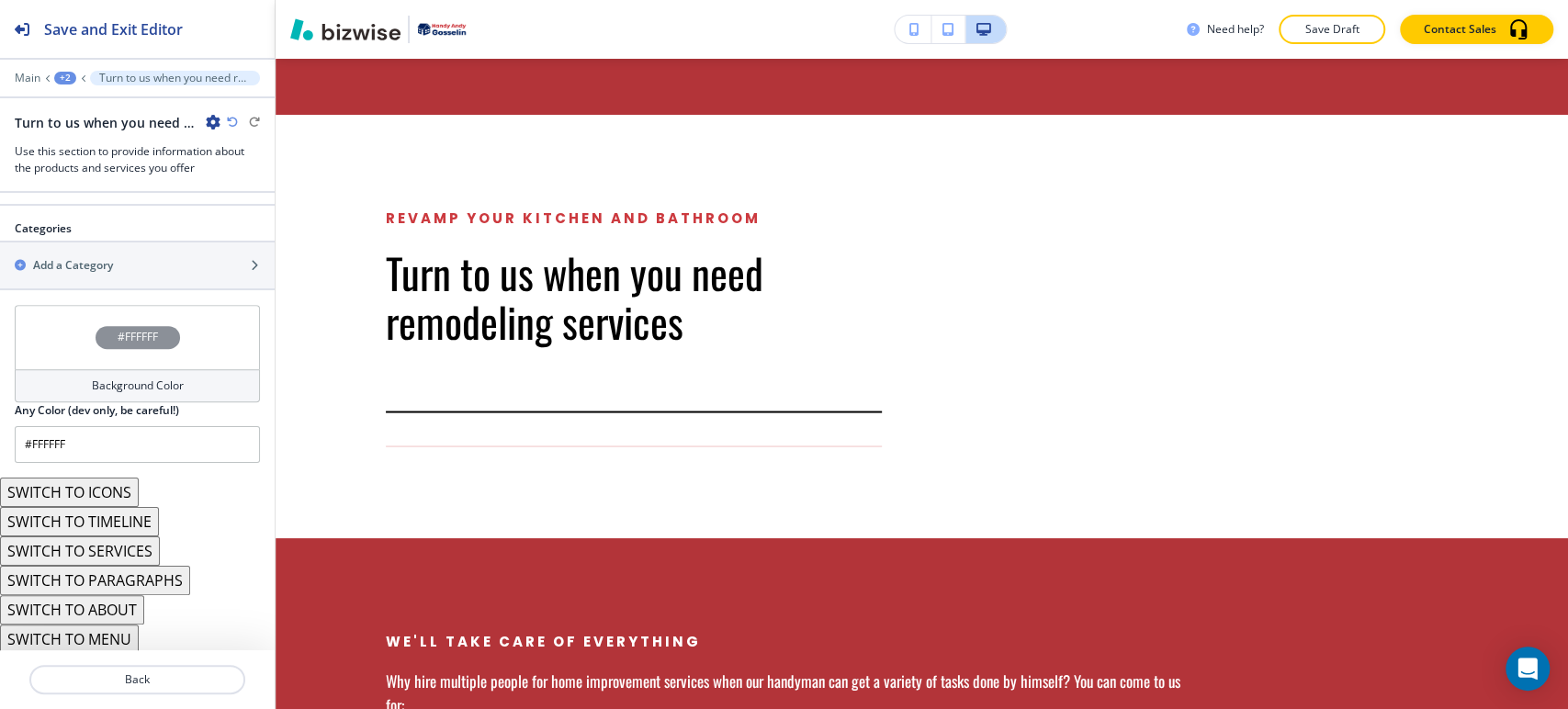
click at [110, 490] on button "SWITCH TO ICONS" at bounding box center [70, 492] width 139 height 30
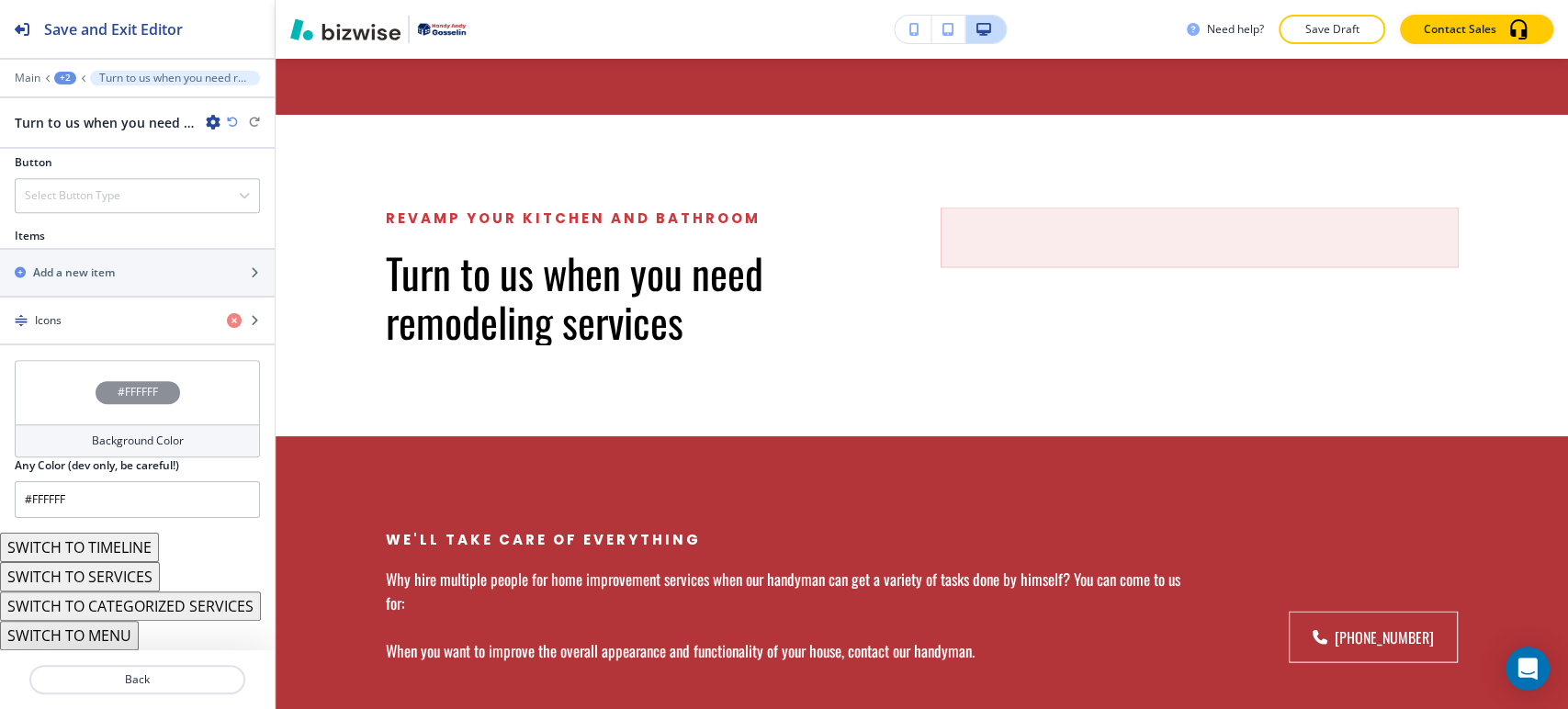
scroll to position [656, 0]
click at [227, 314] on icon "button" at bounding box center [234, 320] width 14 height 14
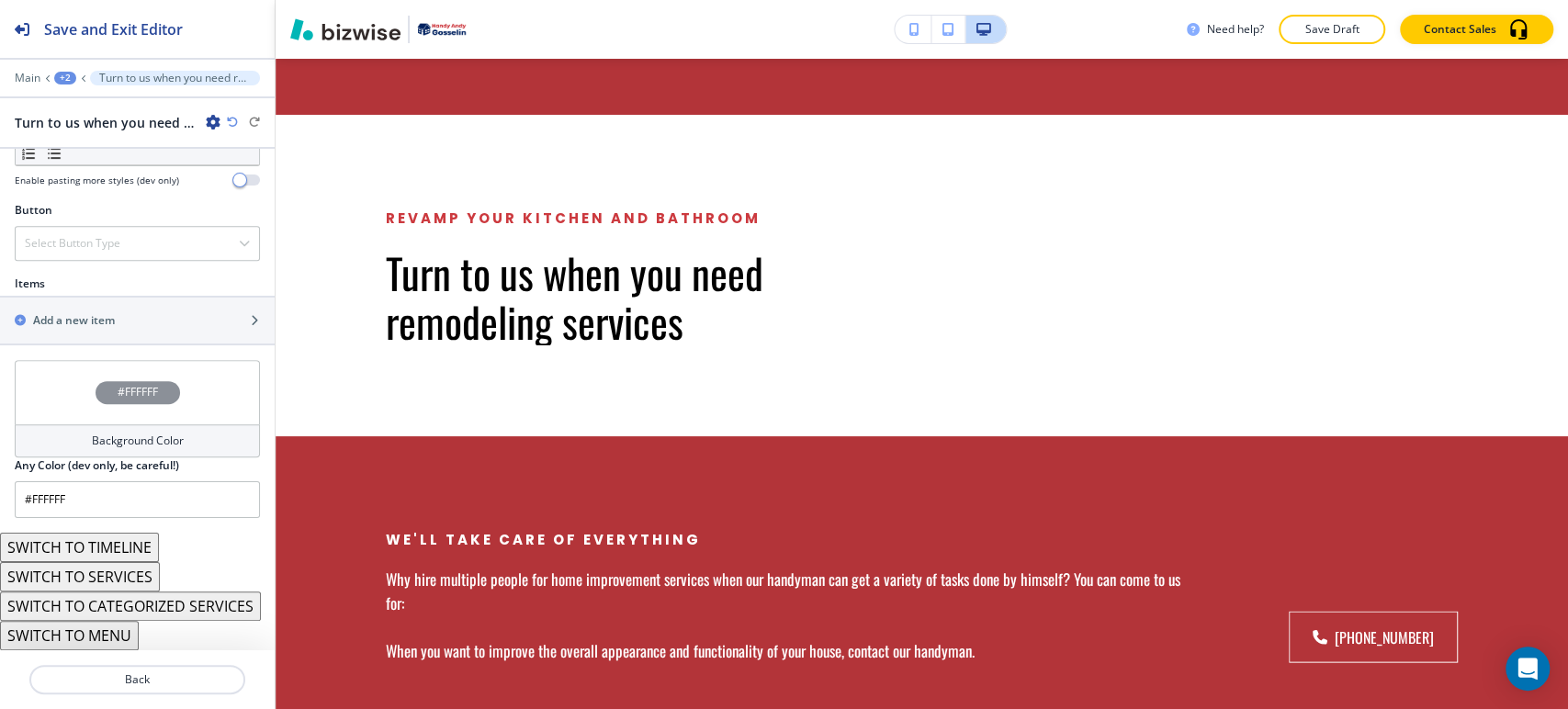
scroll to position [608, 0]
click at [173, 601] on button "SWITCH TO CATEGORIZED SERVICES" at bounding box center [131, 606] width 261 height 30
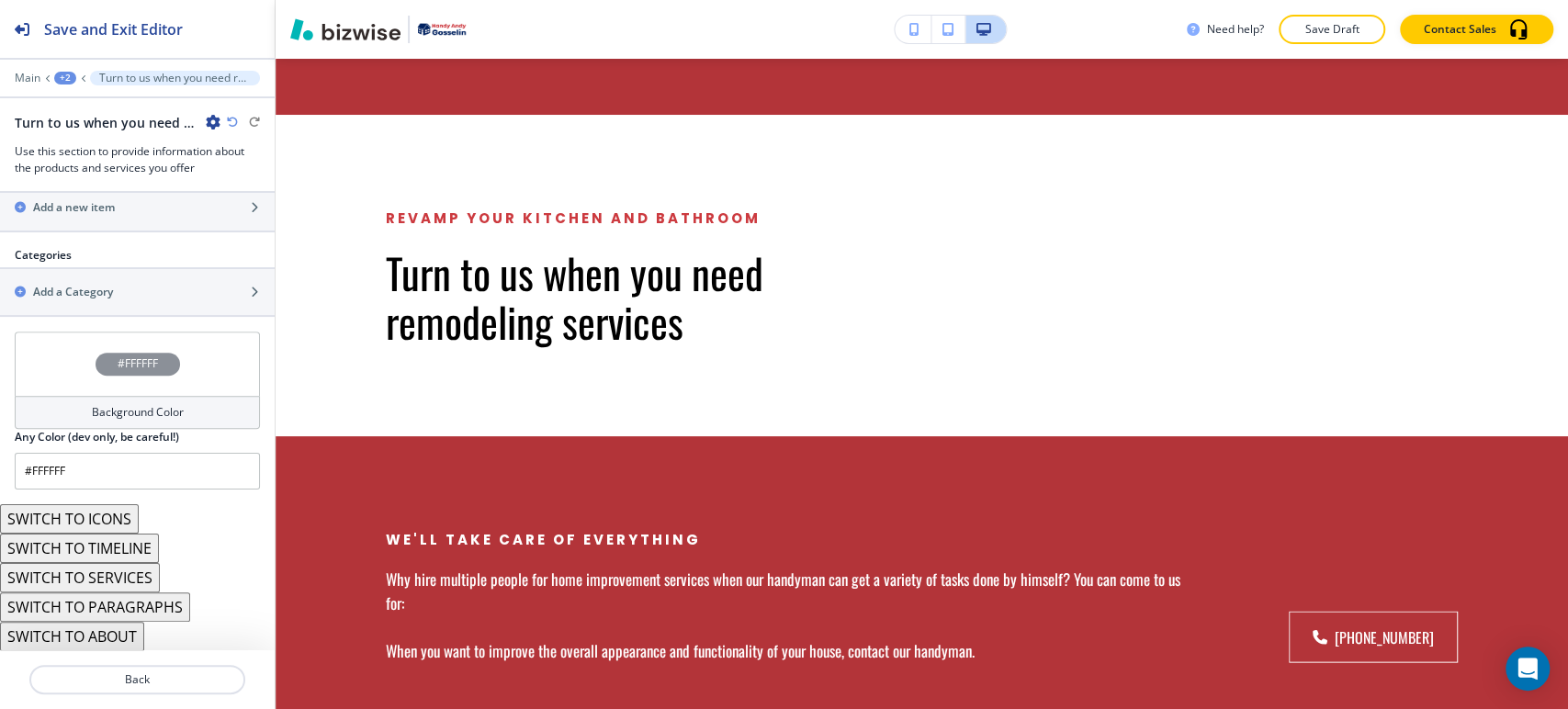
scroll to position [790, 0]
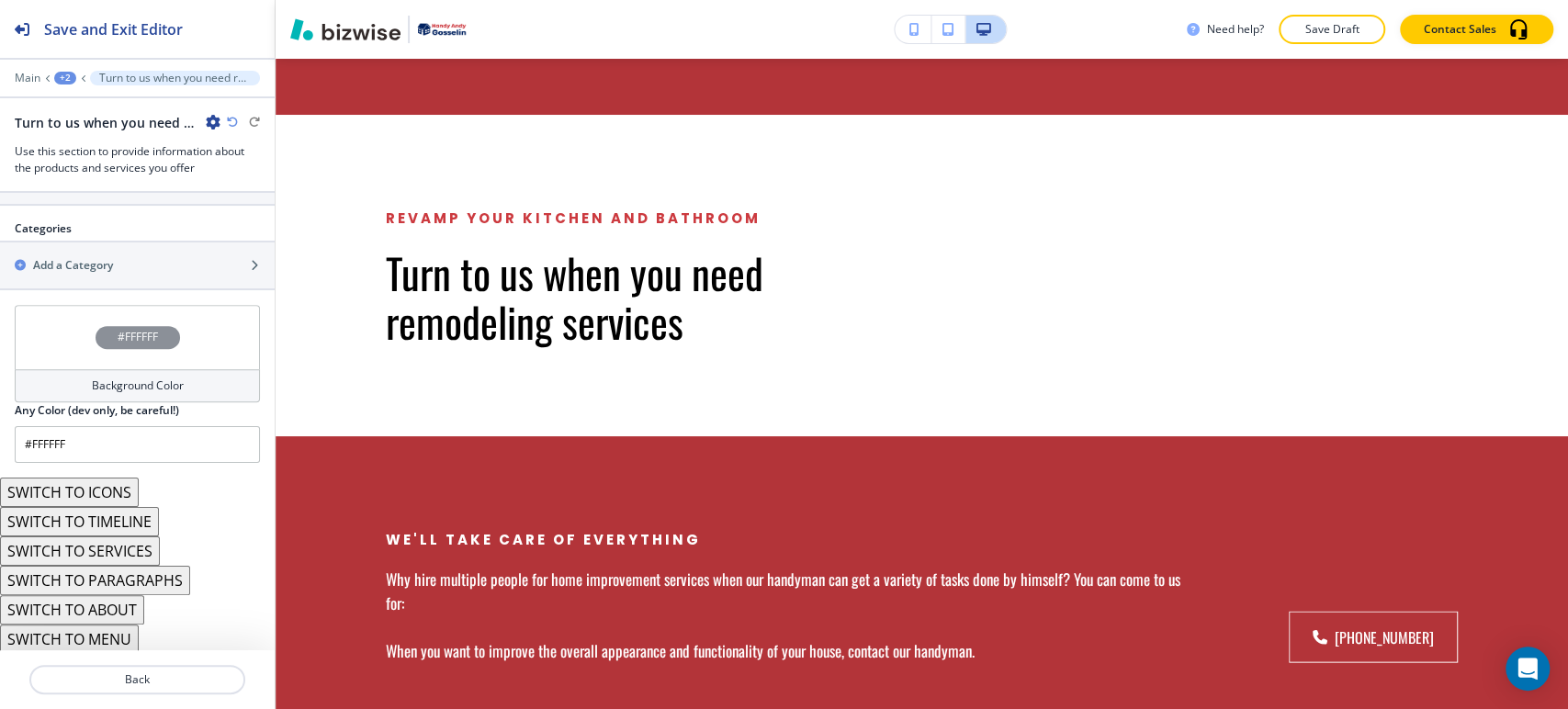
click at [71, 76] on div "+2" at bounding box center [65, 77] width 22 height 12
click at [89, 135] on p "HOME" at bounding box center [112, 140] width 93 height 16
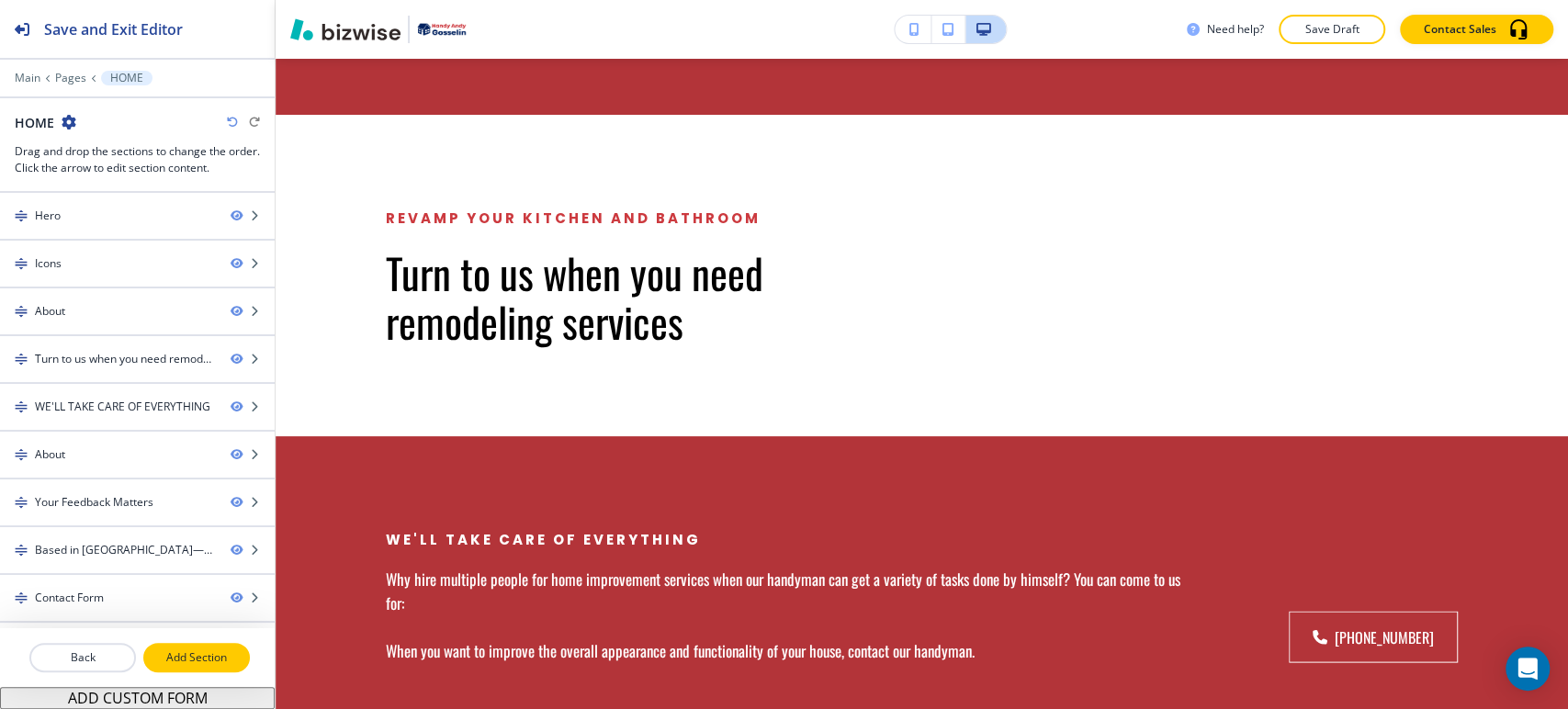
click at [198, 658] on p "Add Section" at bounding box center [196, 657] width 103 height 16
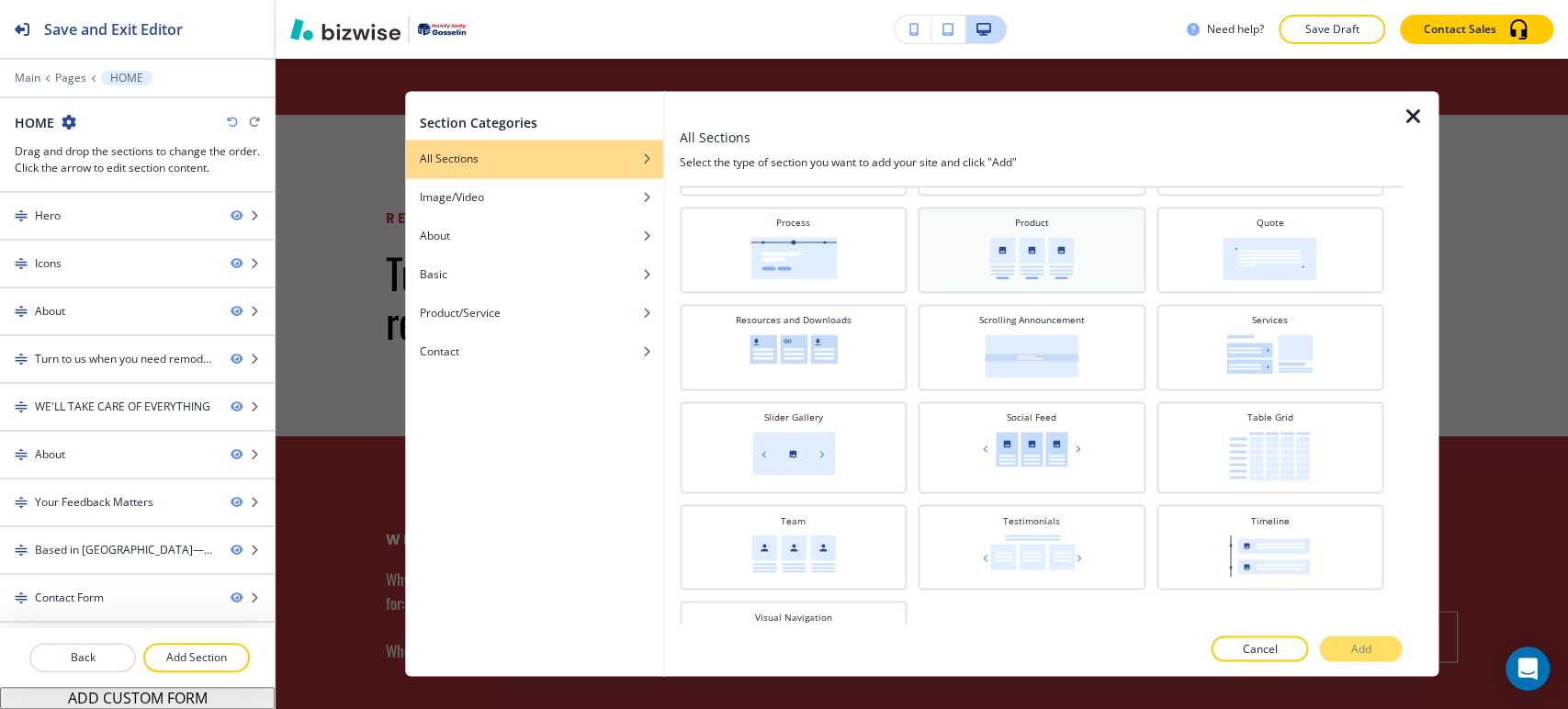
scroll to position [766, 0]
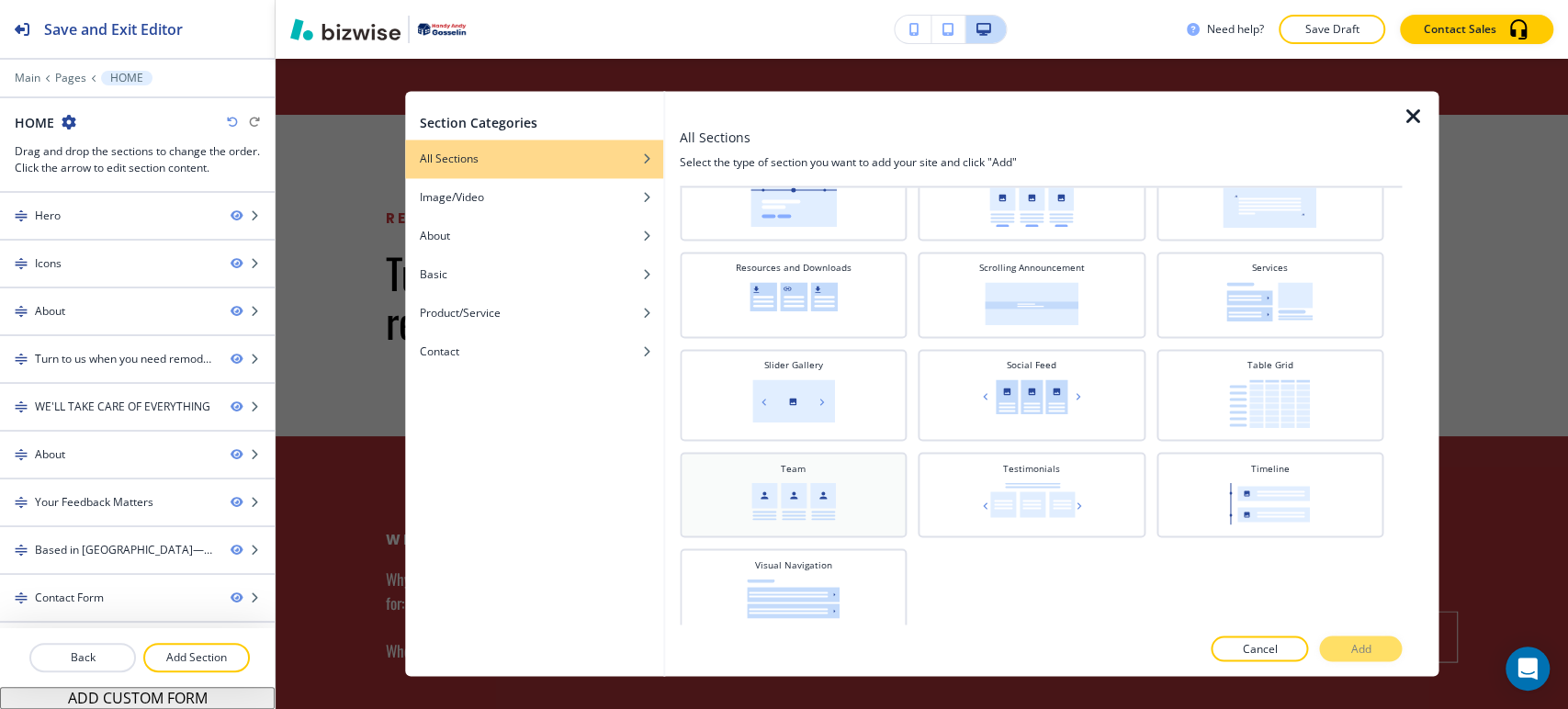
click at [825, 482] on img at bounding box center [793, 501] width 85 height 38
click at [1349, 646] on button "Add" at bounding box center [1360, 649] width 83 height 26
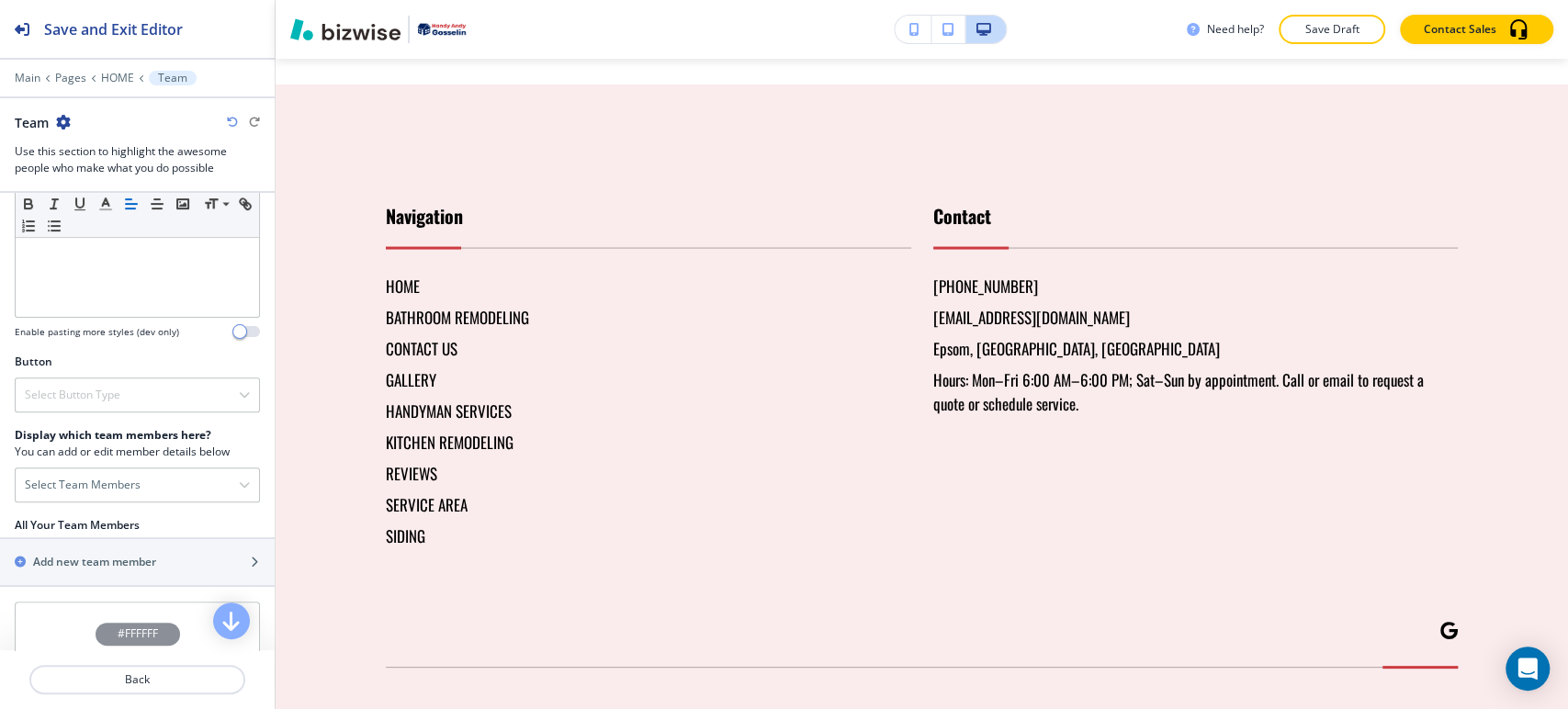
scroll to position [616, 0]
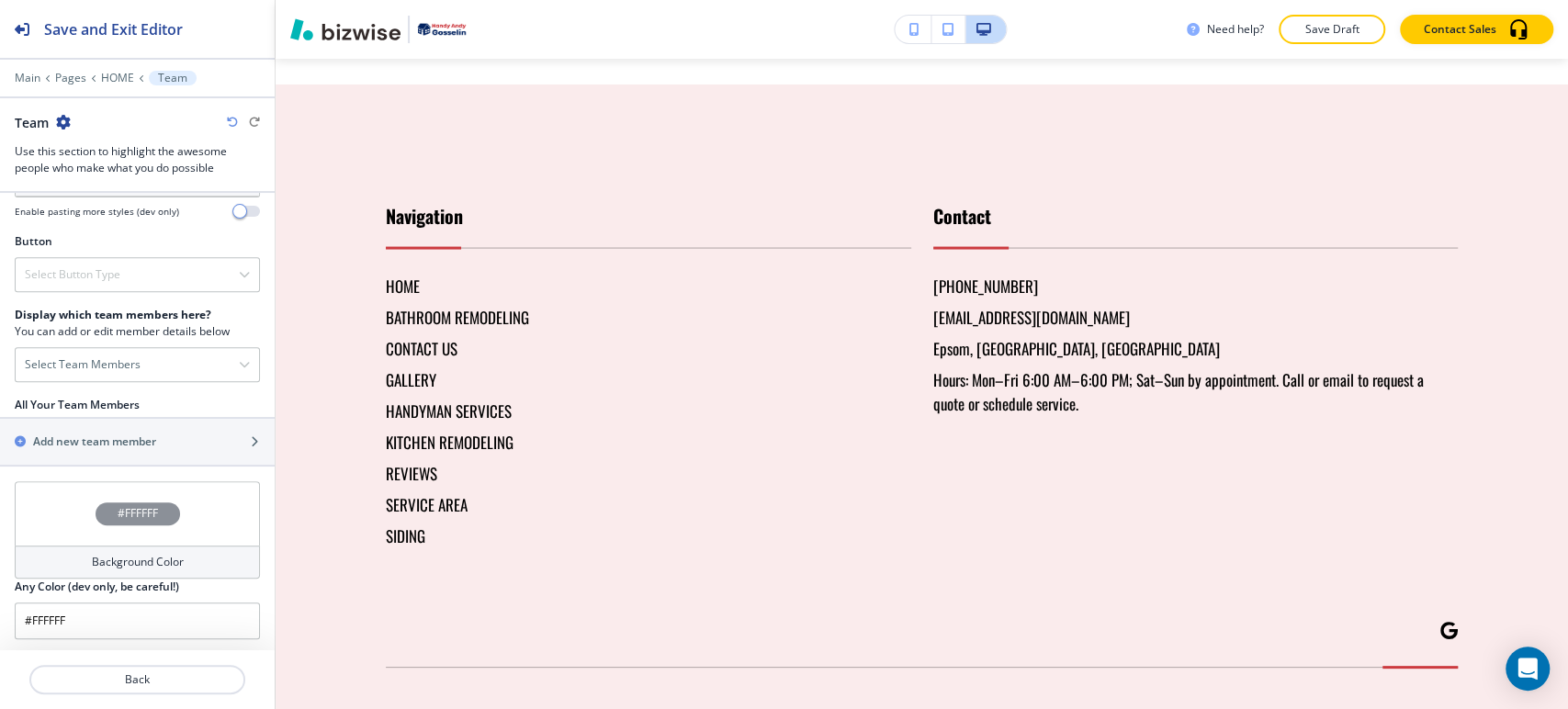
click at [61, 114] on icon "button" at bounding box center [63, 121] width 14 height 14
click at [113, 213] on p "Delete Section" at bounding box center [114, 217] width 93 height 16
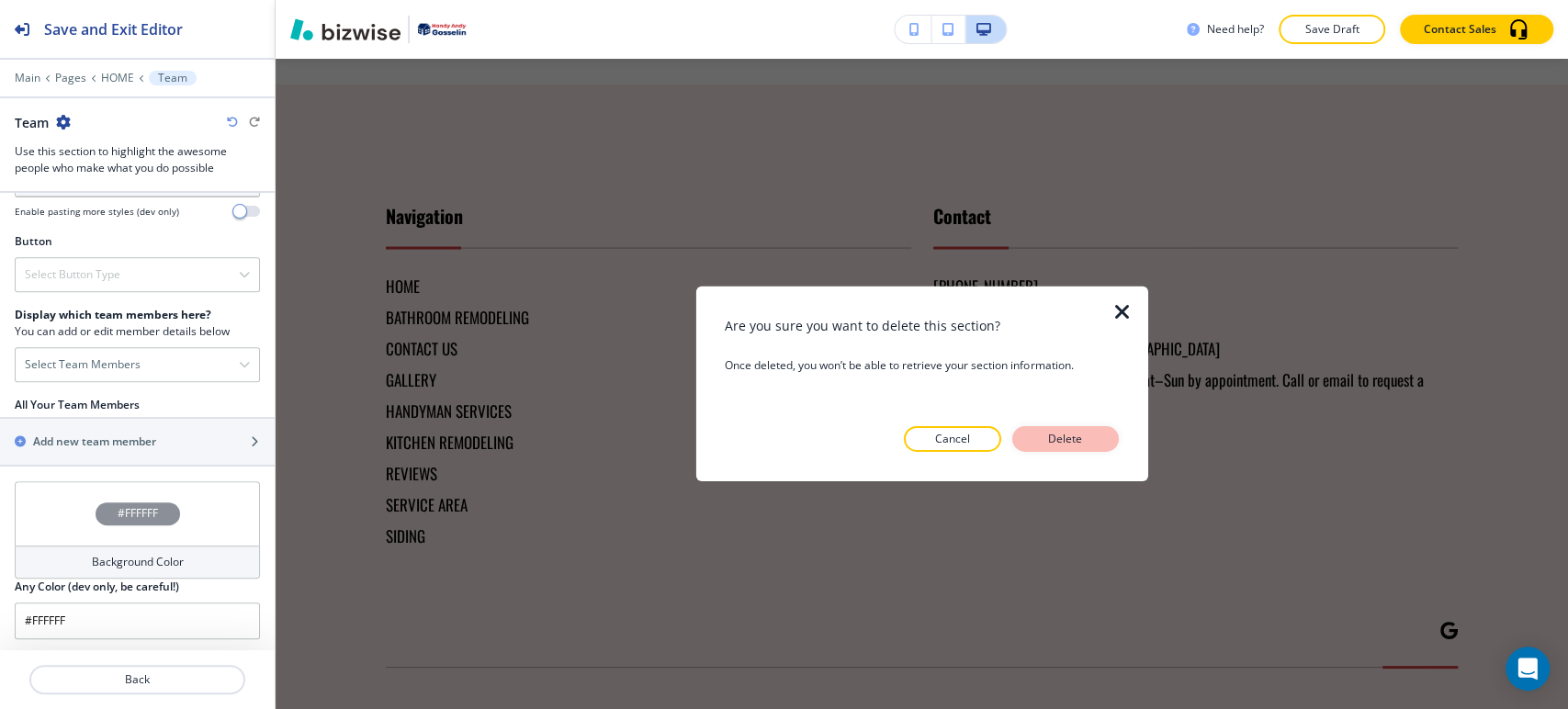
click at [1050, 441] on p "Delete" at bounding box center [1066, 438] width 44 height 16
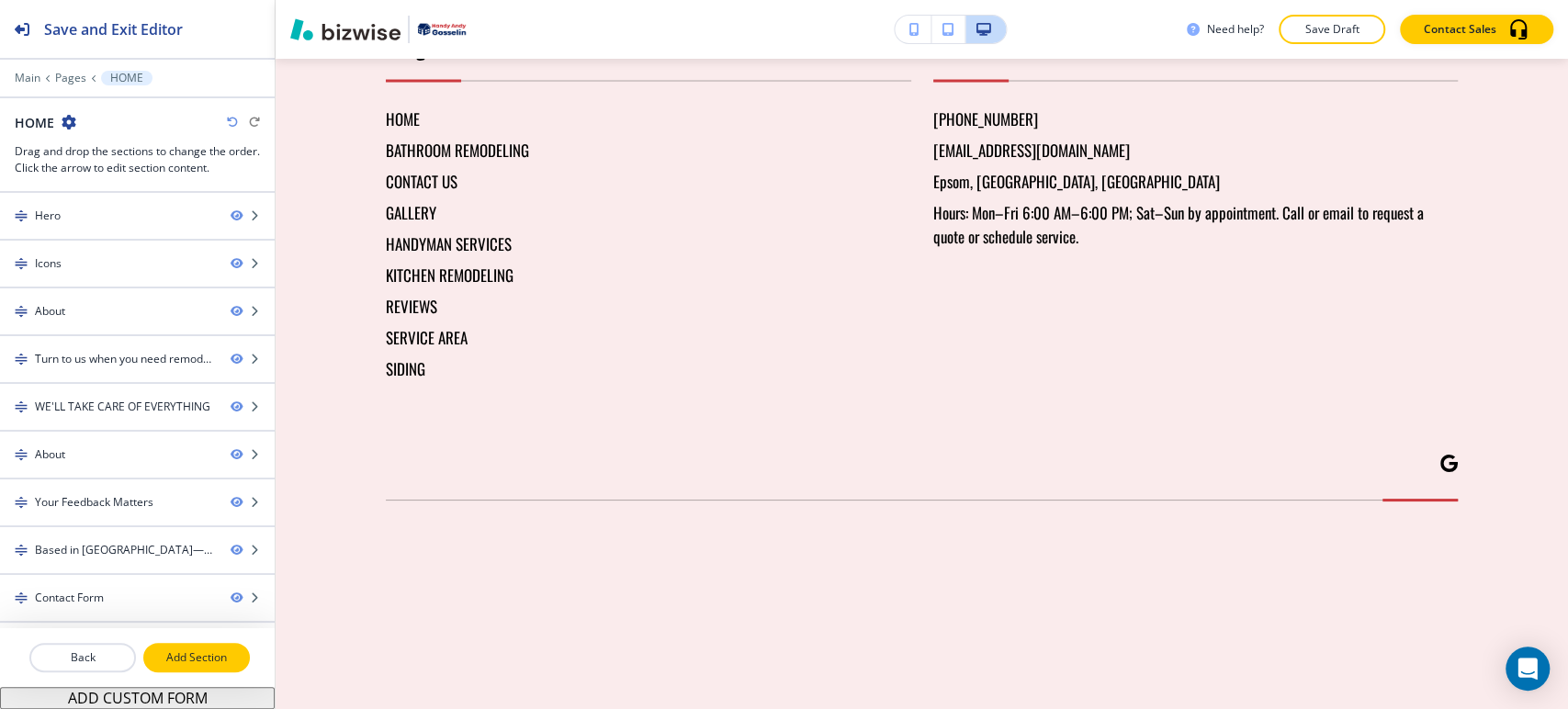
click at [203, 655] on p "Add Section" at bounding box center [196, 657] width 103 height 16
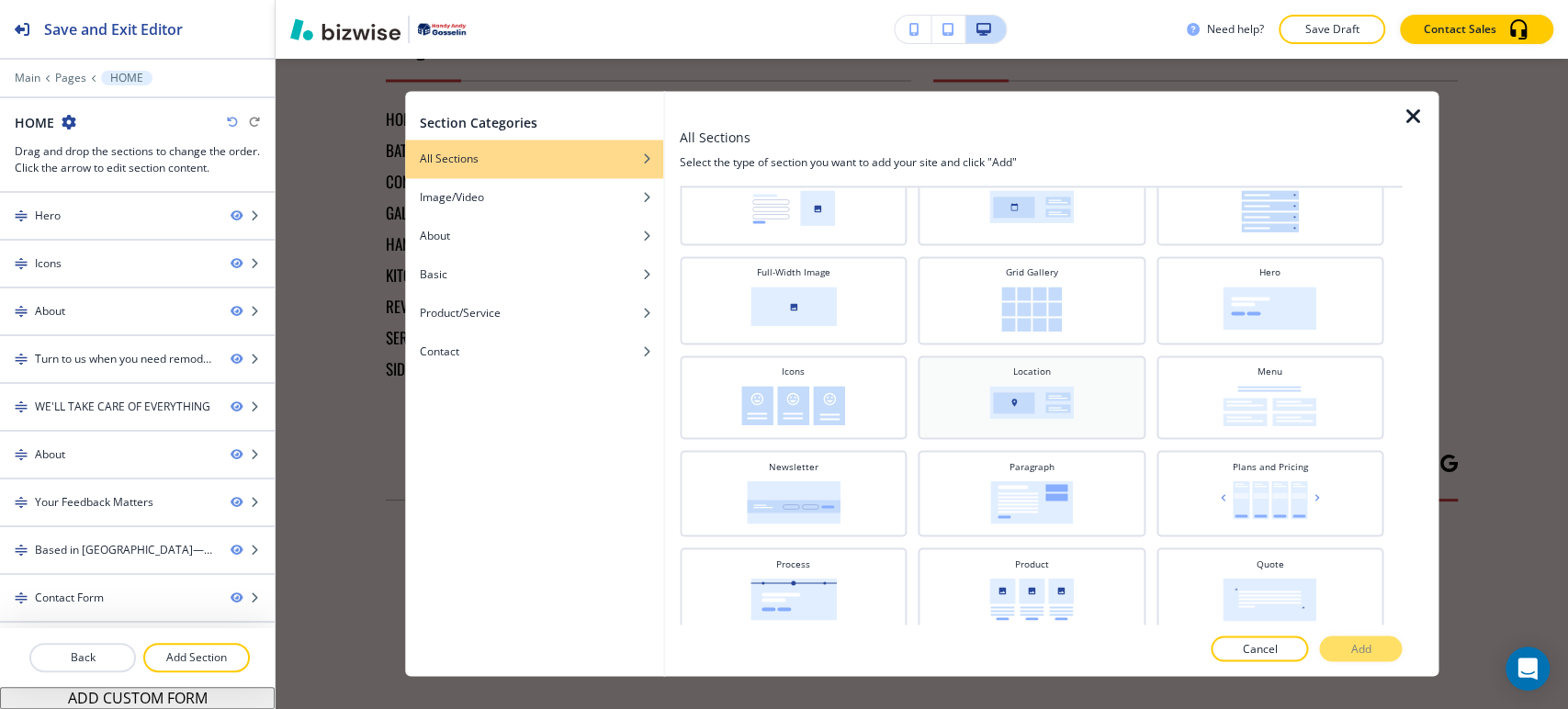
scroll to position [408, 0]
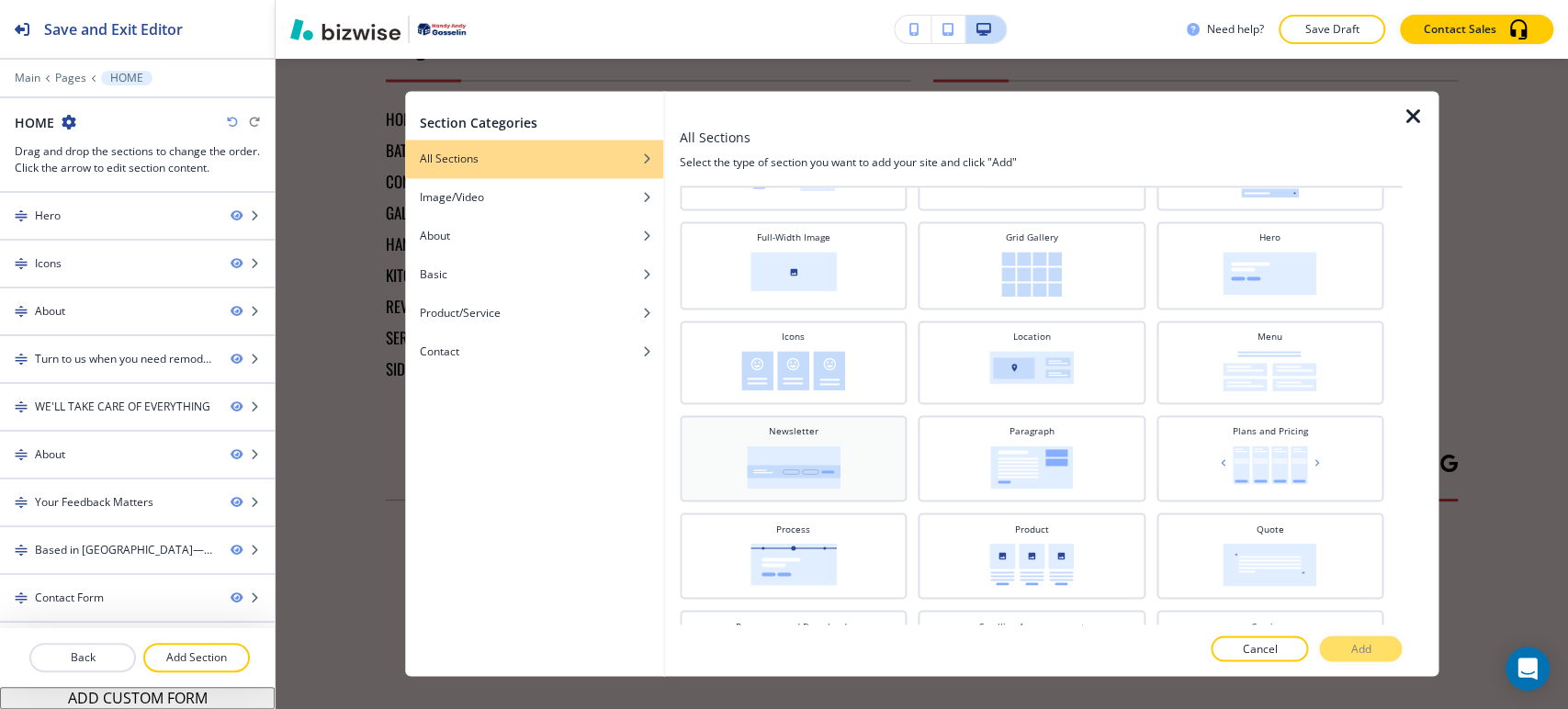
click at [859, 468] on div "Newsletter" at bounding box center [793, 456] width 209 height 64
click at [1351, 648] on p "Add" at bounding box center [1359, 649] width 20 height 16
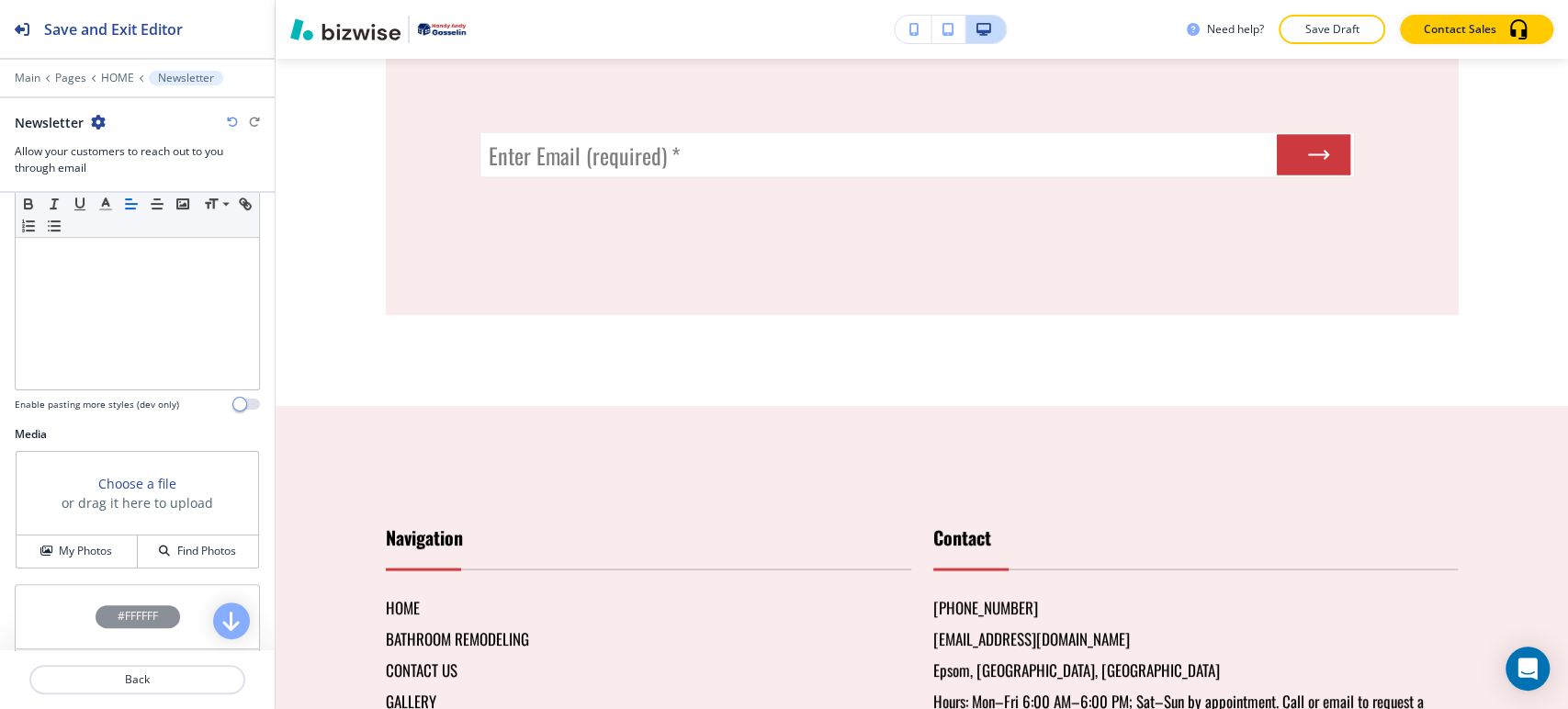
scroll to position [526, 0]
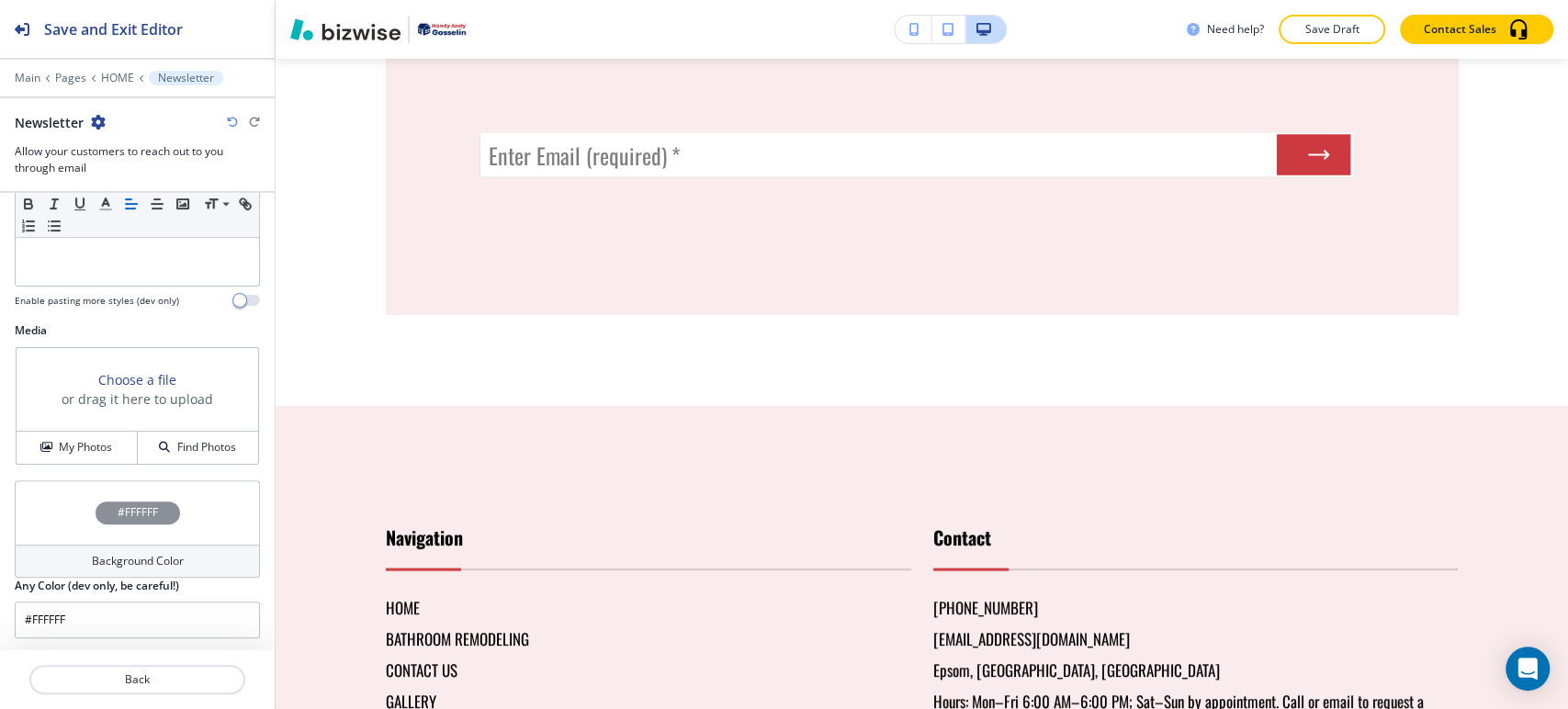
click at [96, 116] on icon "button" at bounding box center [97, 121] width 14 height 14
click at [180, 223] on p "Delete Section" at bounding box center [150, 217] width 93 height 16
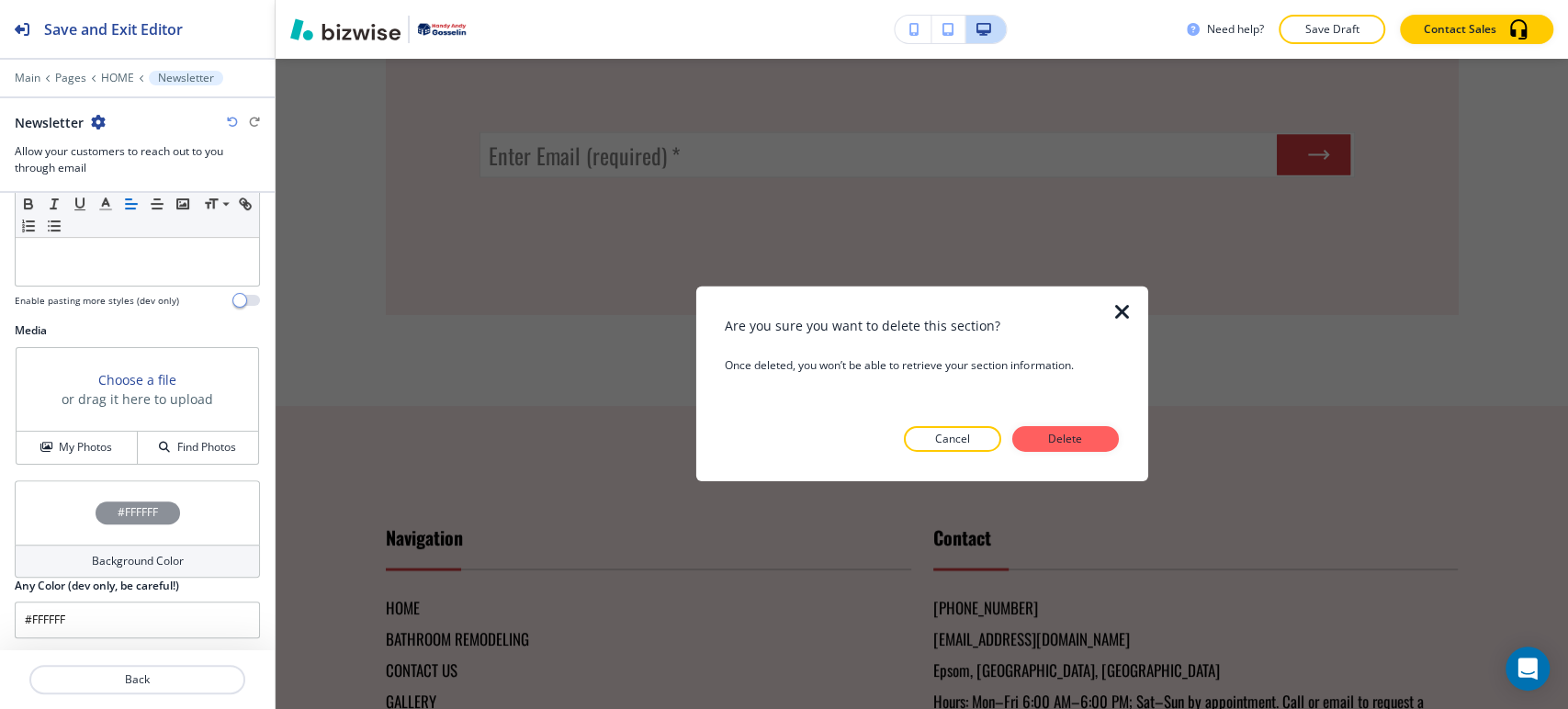
click at [1089, 453] on div at bounding box center [921, 466] width 393 height 30
click at [1087, 436] on p "Delete" at bounding box center [1066, 438] width 44 height 16
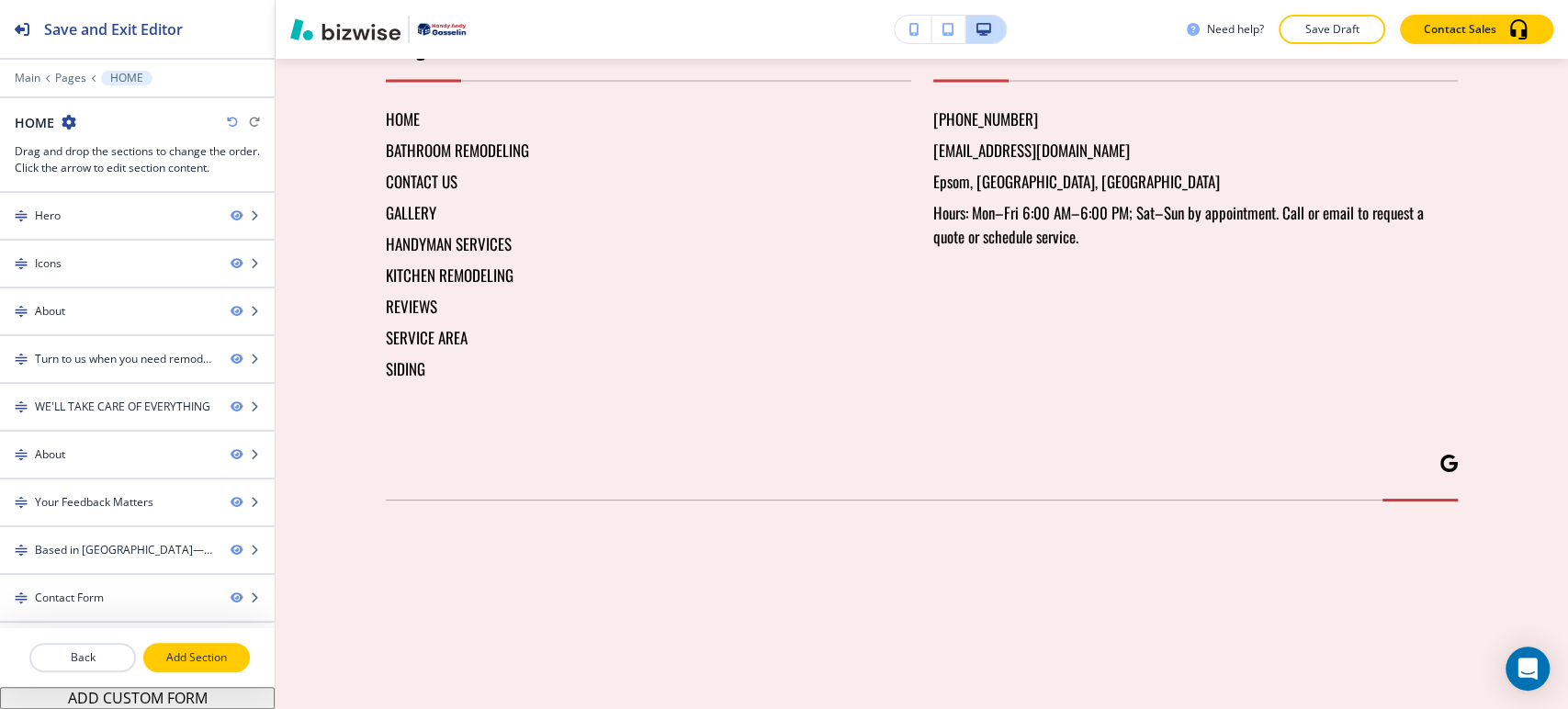
click at [209, 655] on p "Add Section" at bounding box center [196, 657] width 103 height 16
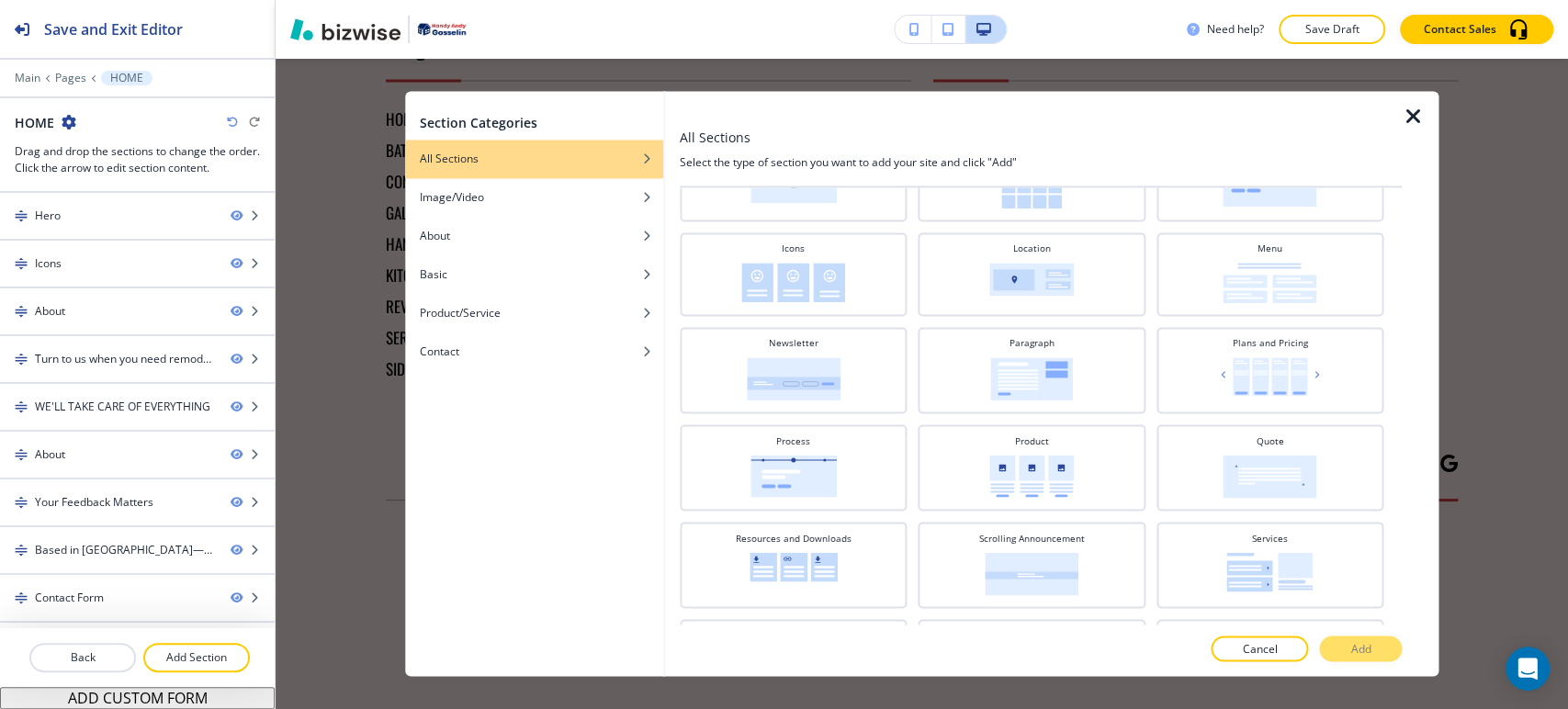
scroll to position [460, 0]
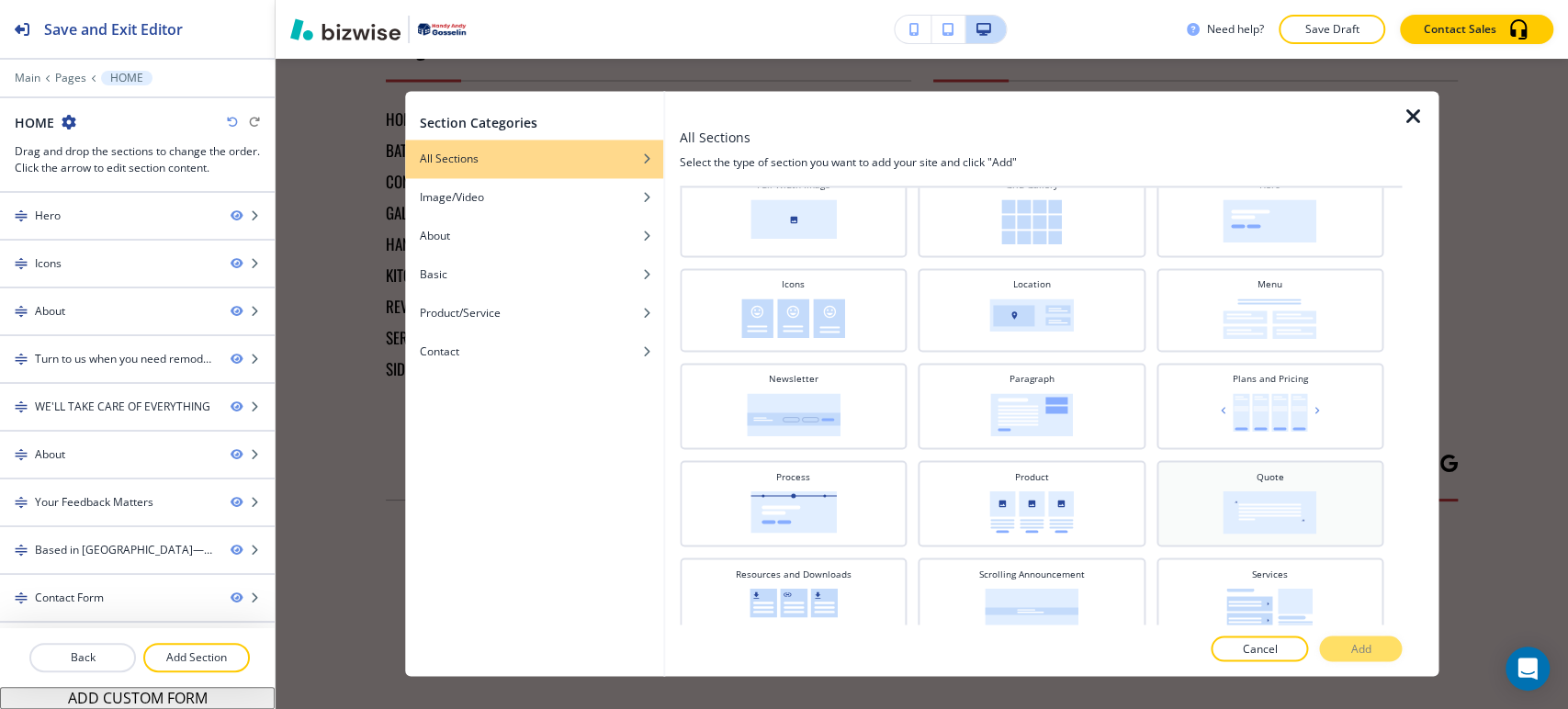
click at [1247, 497] on img at bounding box center [1270, 512] width 93 height 43
click at [1352, 646] on p "Add" at bounding box center [1359, 649] width 20 height 16
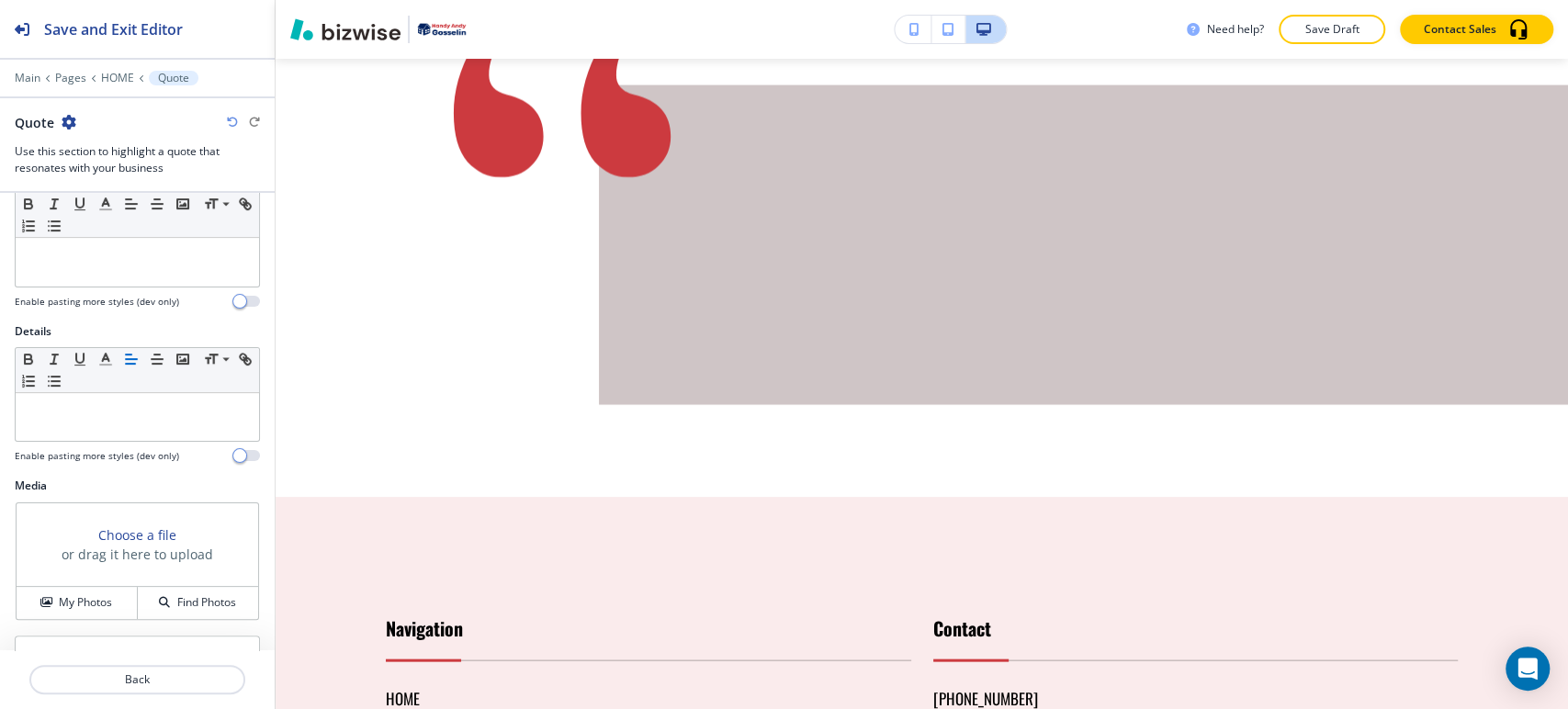
scroll to position [526, 0]
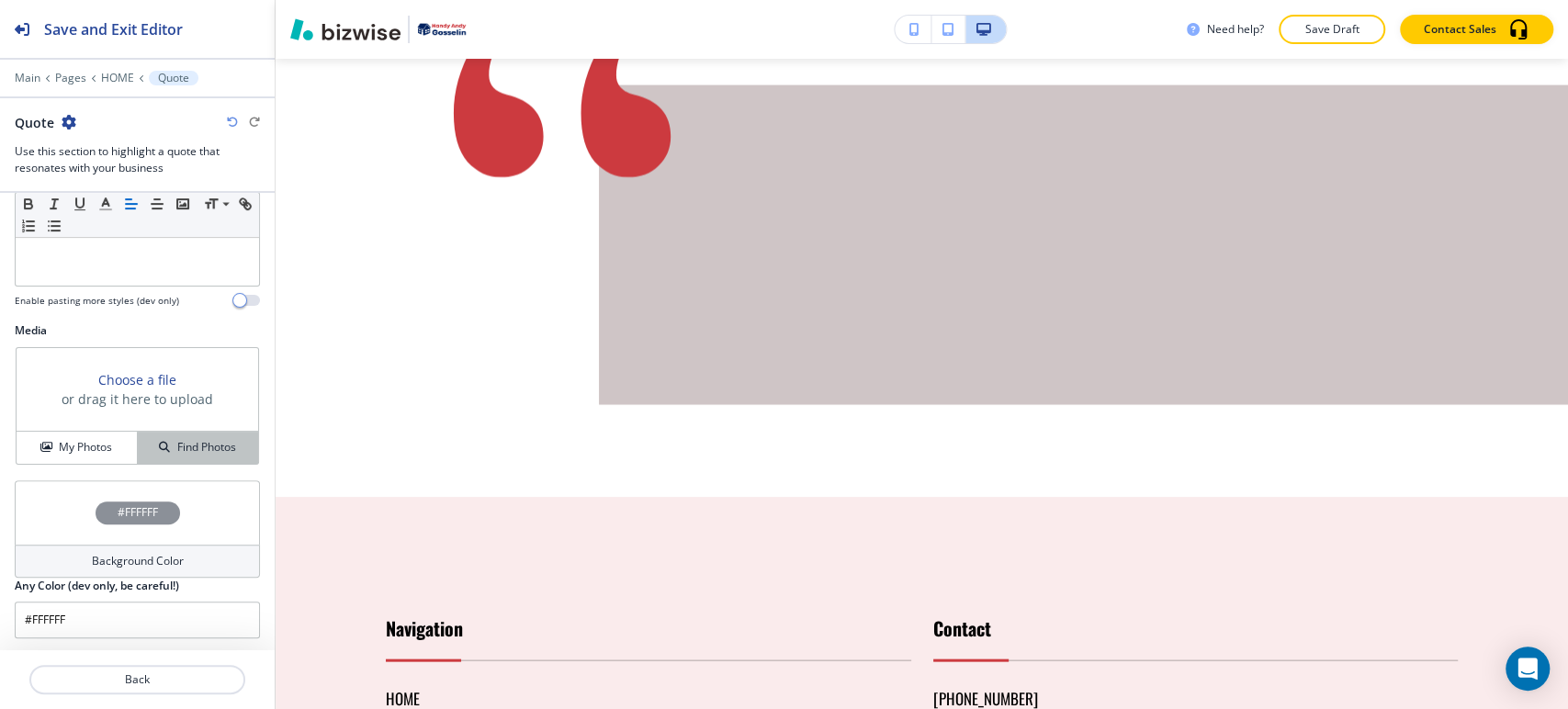
click at [182, 447] on h4 "Find Photos" at bounding box center [207, 447] width 59 height 16
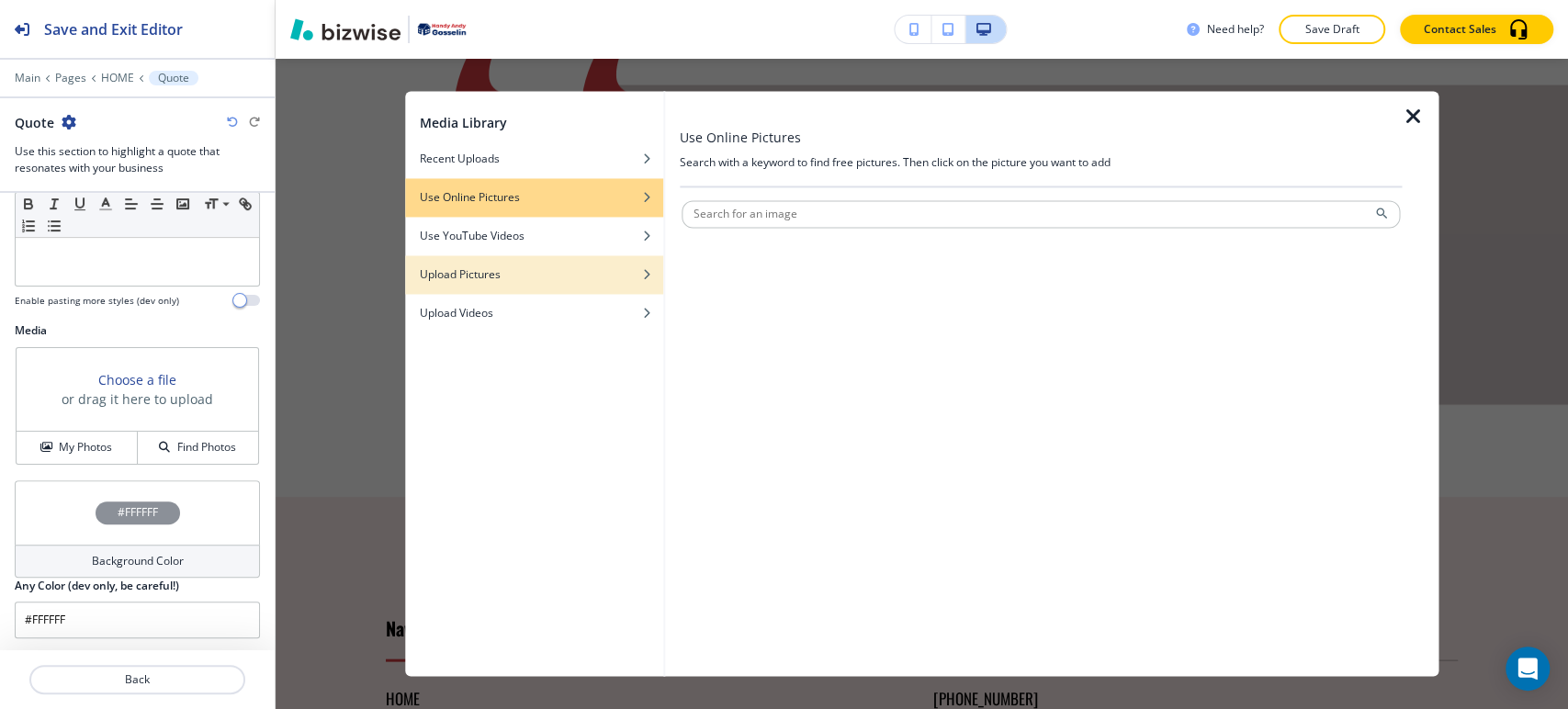
click at [580, 277] on div "Upload Pictures" at bounding box center [534, 273] width 258 height 16
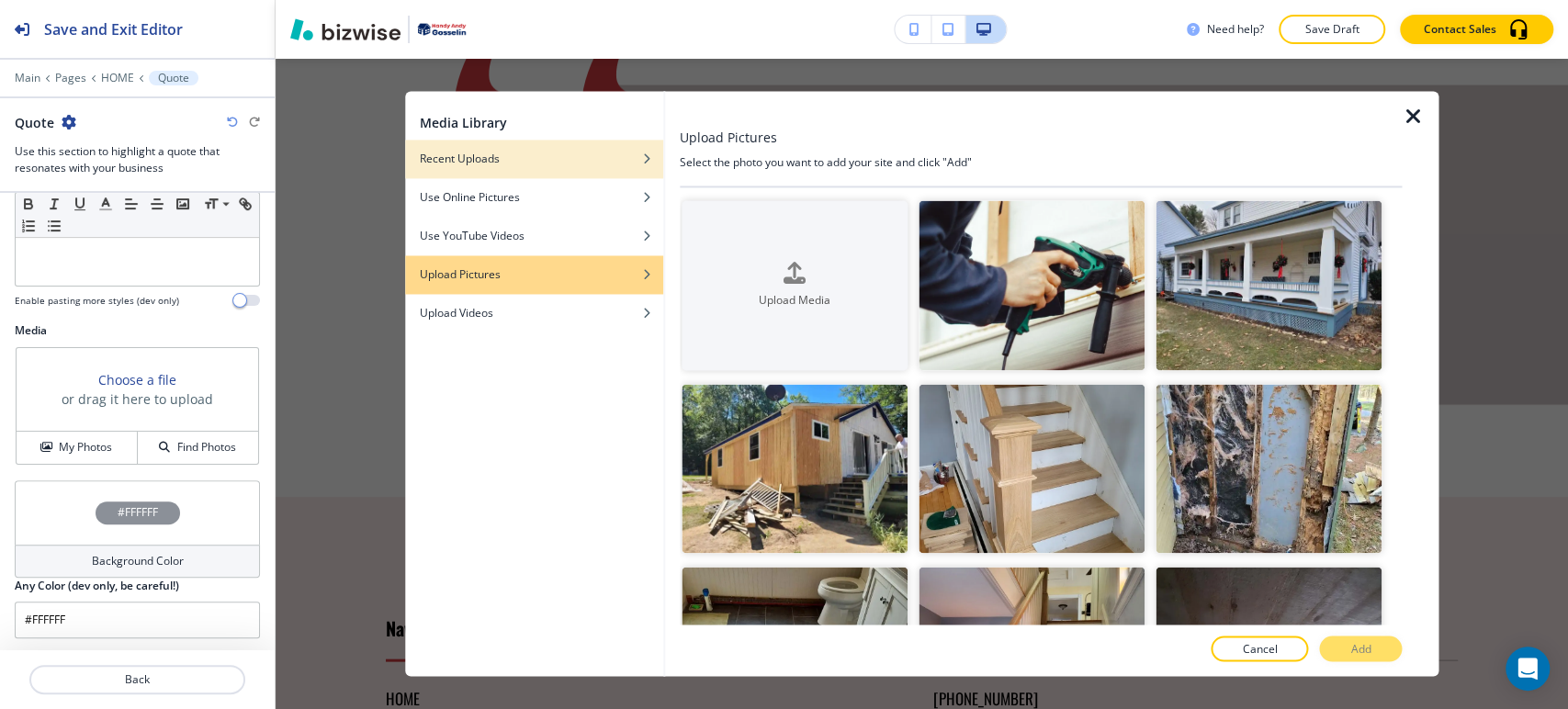
drag, startPoint x: 567, startPoint y: 148, endPoint x: 581, endPoint y: 149, distance: 14.0
click at [567, 147] on div "button" at bounding box center [534, 145] width 258 height 11
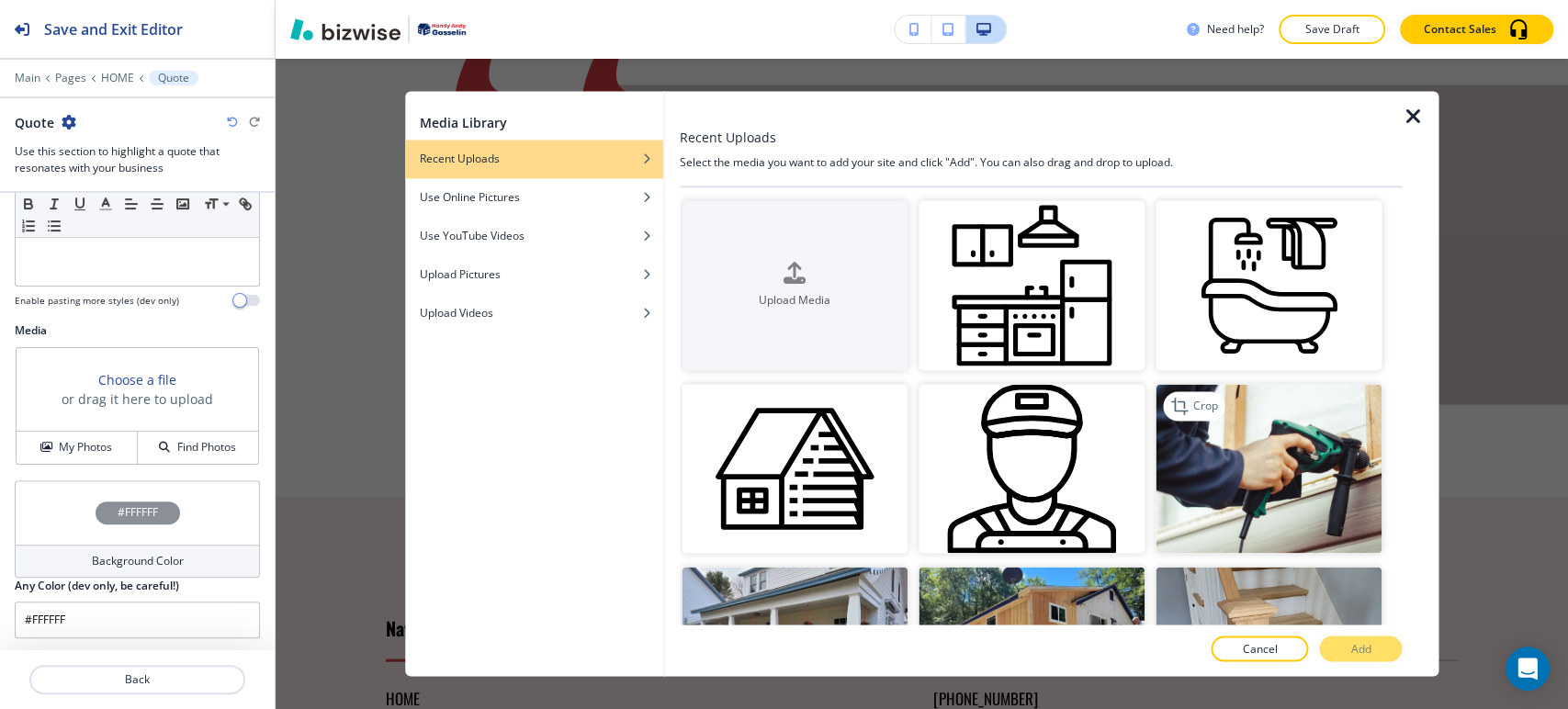
click at [1328, 479] on img "button" at bounding box center [1268, 469] width 226 height 170
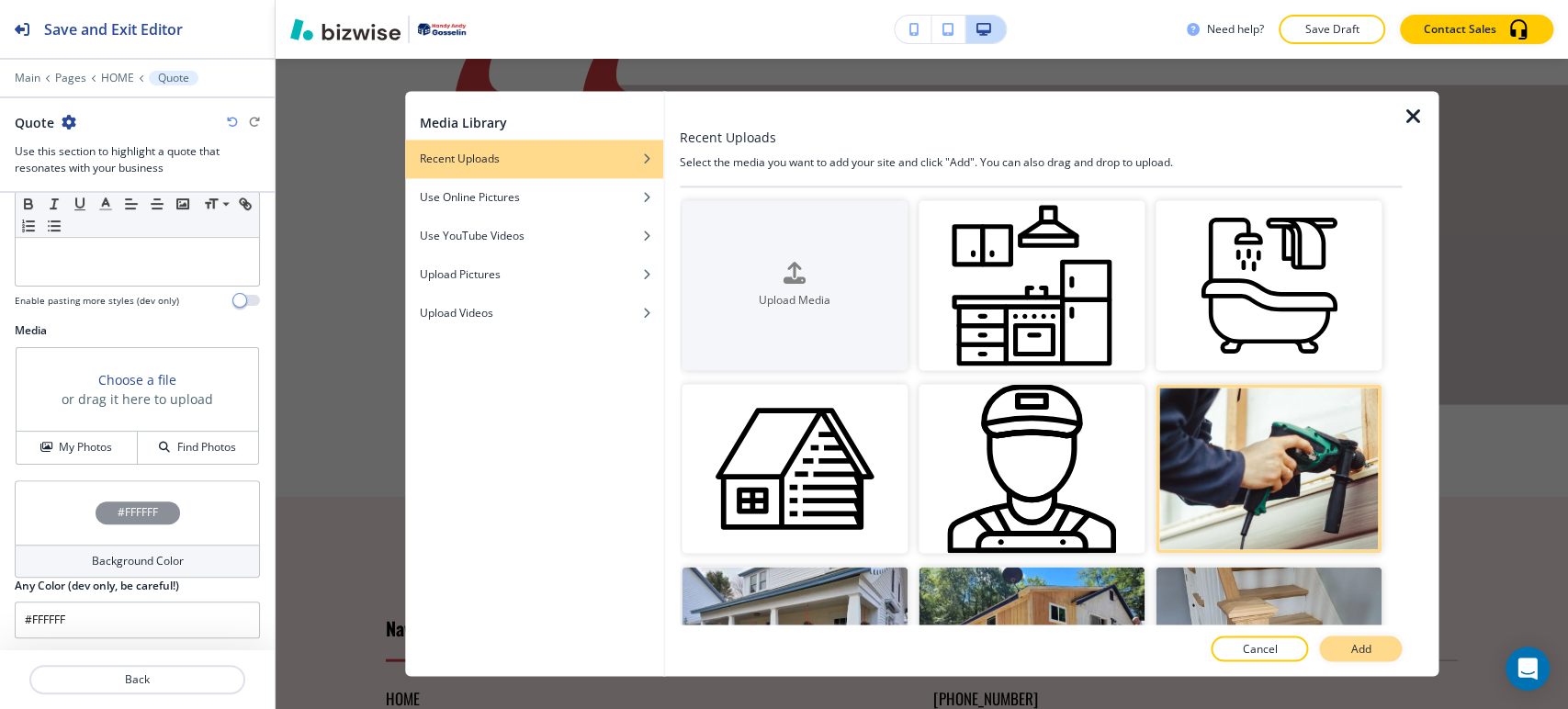
click at [1379, 657] on button "Add" at bounding box center [1360, 649] width 83 height 26
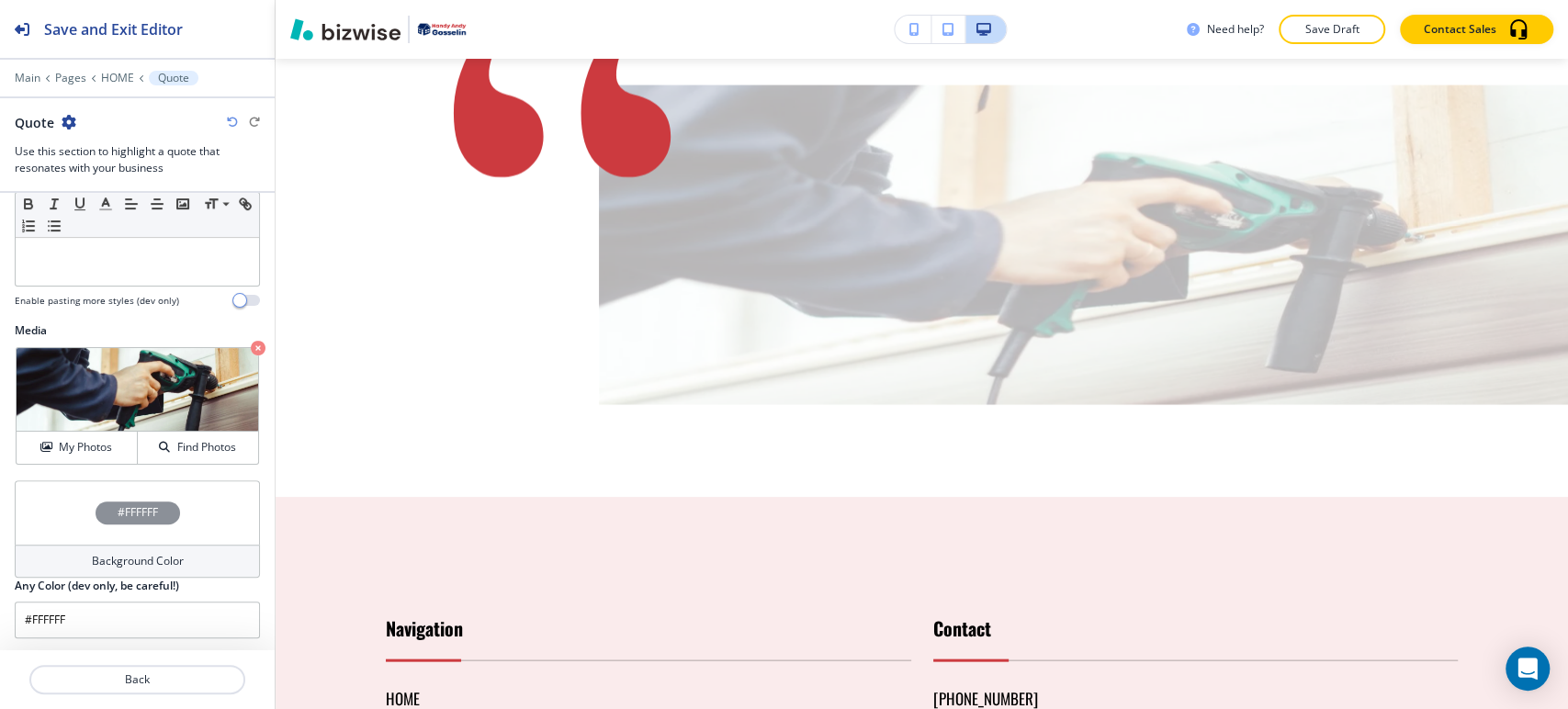
click at [70, 122] on icon "button" at bounding box center [69, 121] width 14 height 14
drag, startPoint x: 125, startPoint y: 214, endPoint x: 140, endPoint y: 215, distance: 15.0
click at [129, 215] on p "Delete Section" at bounding box center [119, 217] width 93 height 16
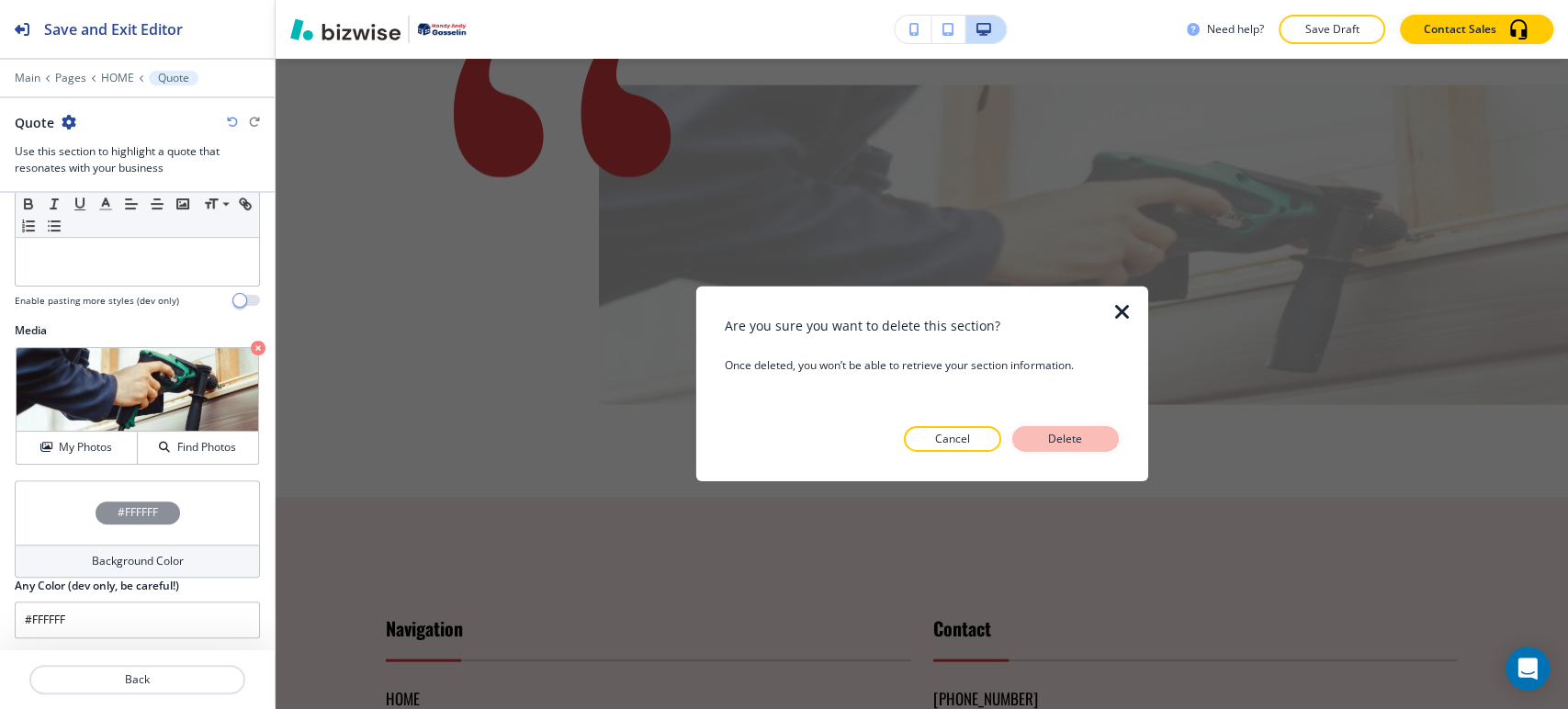
click at [1065, 437] on p "Delete" at bounding box center [1066, 438] width 44 height 16
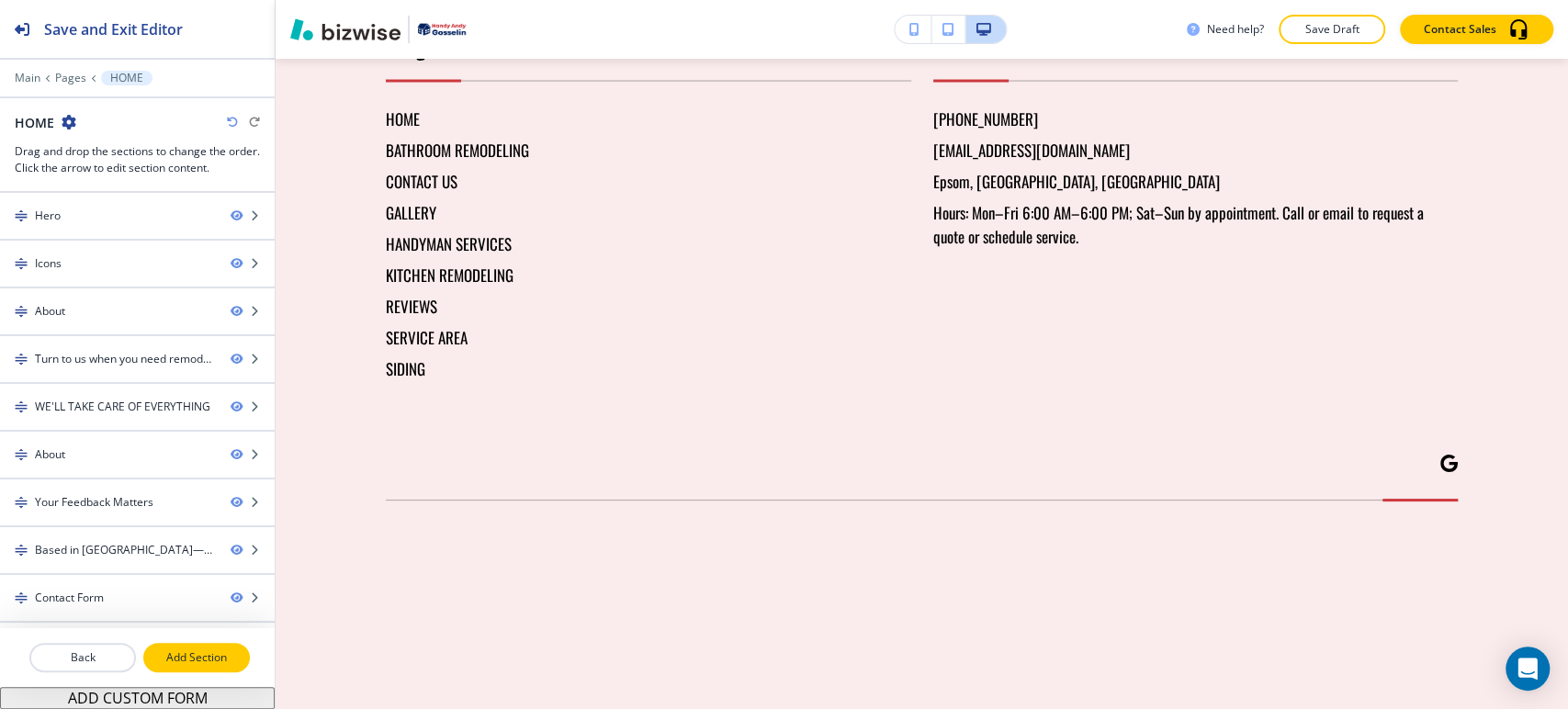
click at [204, 650] on p "Add Section" at bounding box center [196, 657] width 103 height 16
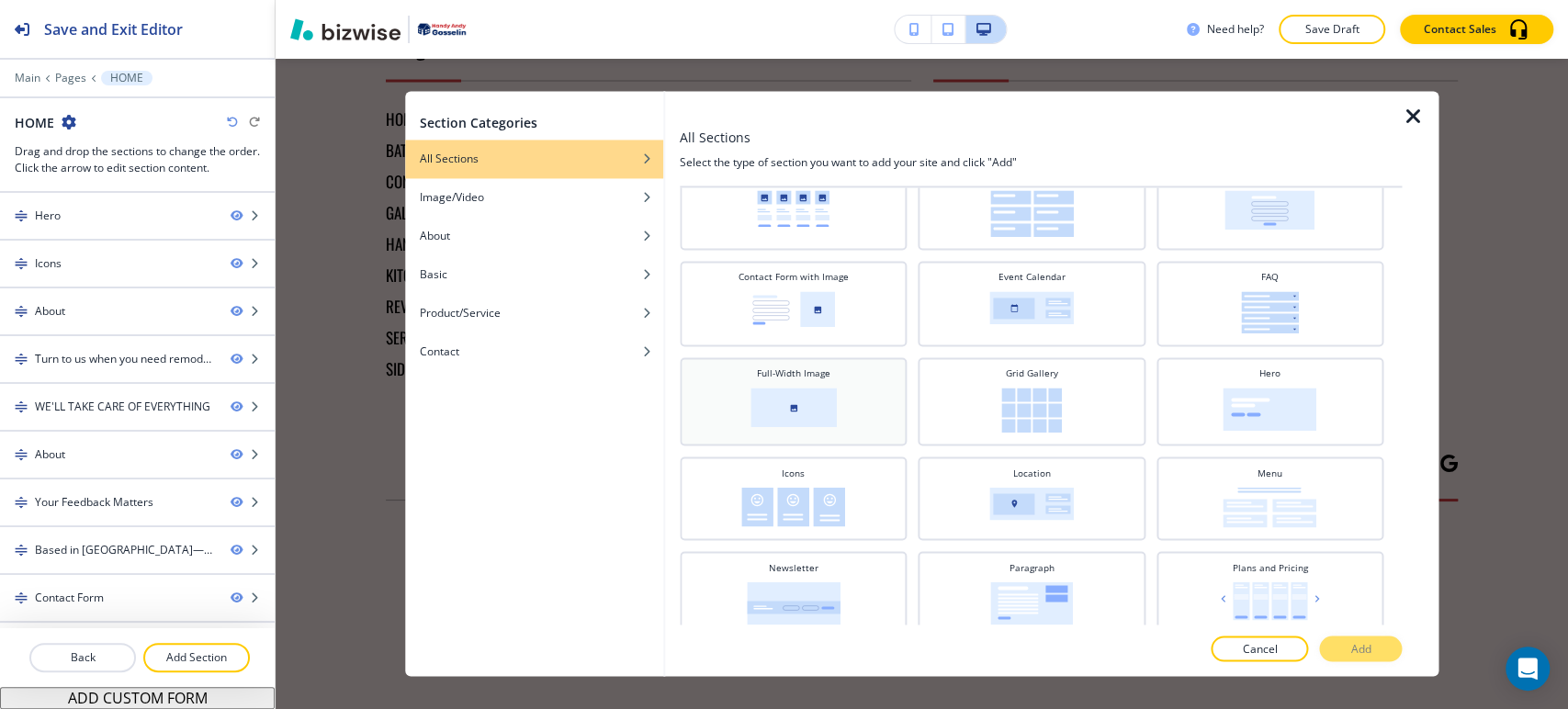
scroll to position [306, 0]
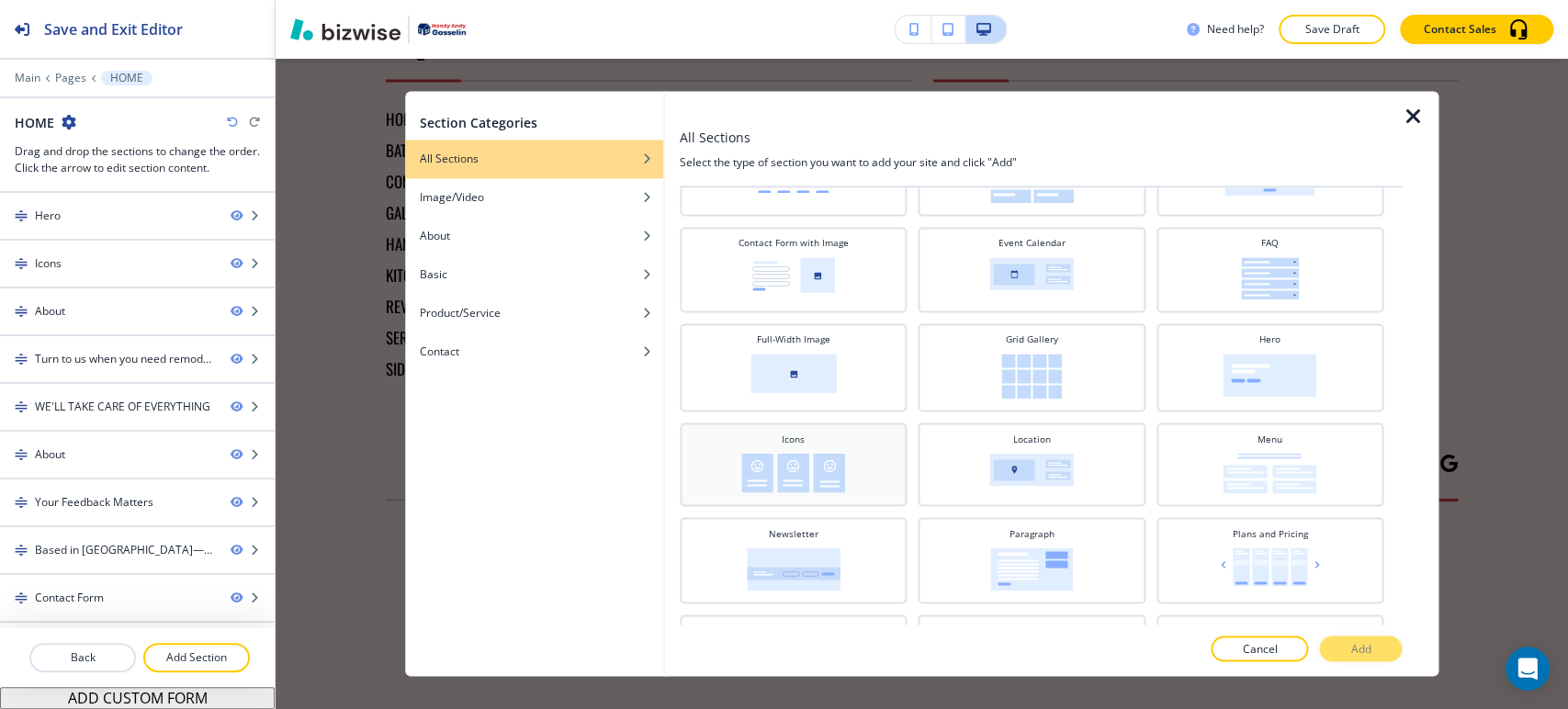
click at [866, 463] on div "Icons" at bounding box center [793, 462] width 209 height 62
click at [1359, 644] on p "Add" at bounding box center [1359, 649] width 20 height 16
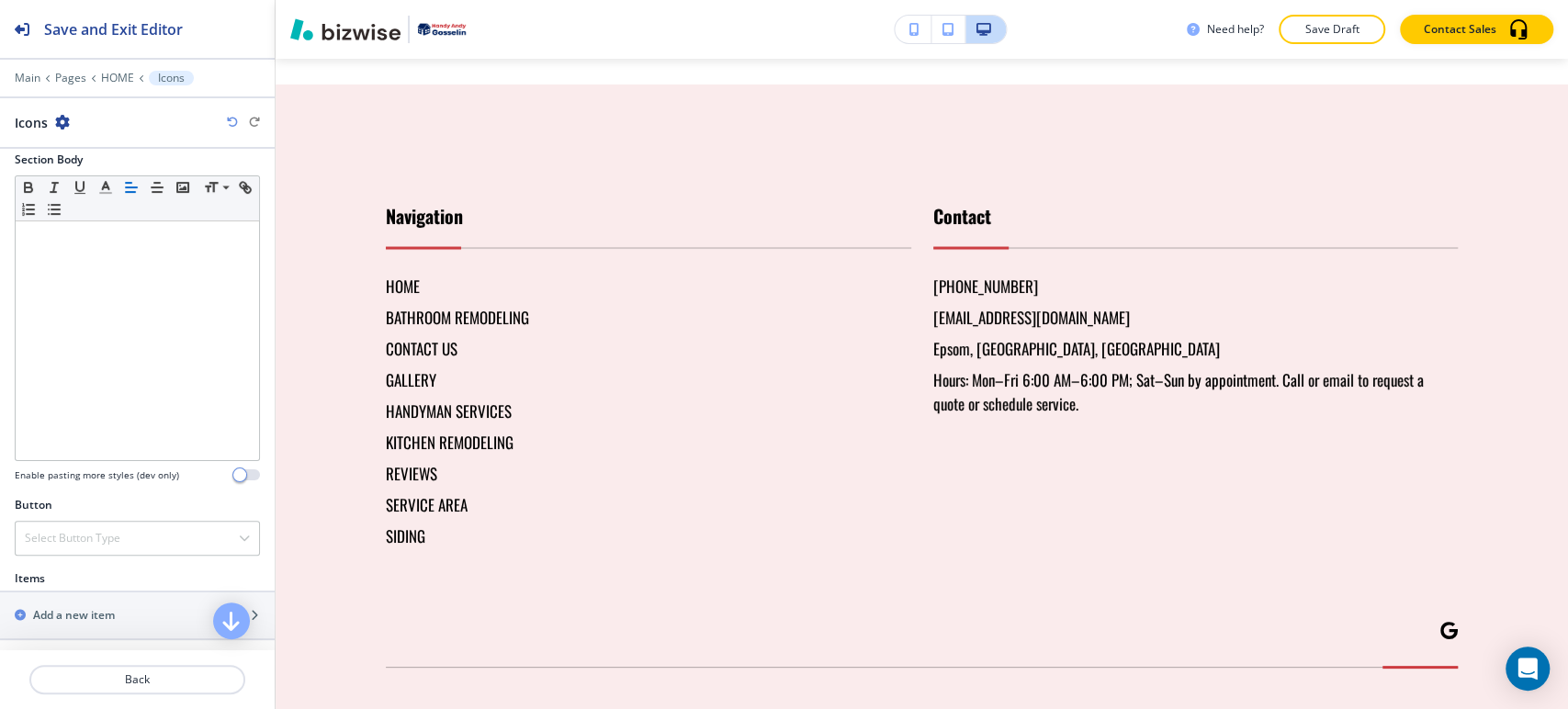
scroll to position [604, 0]
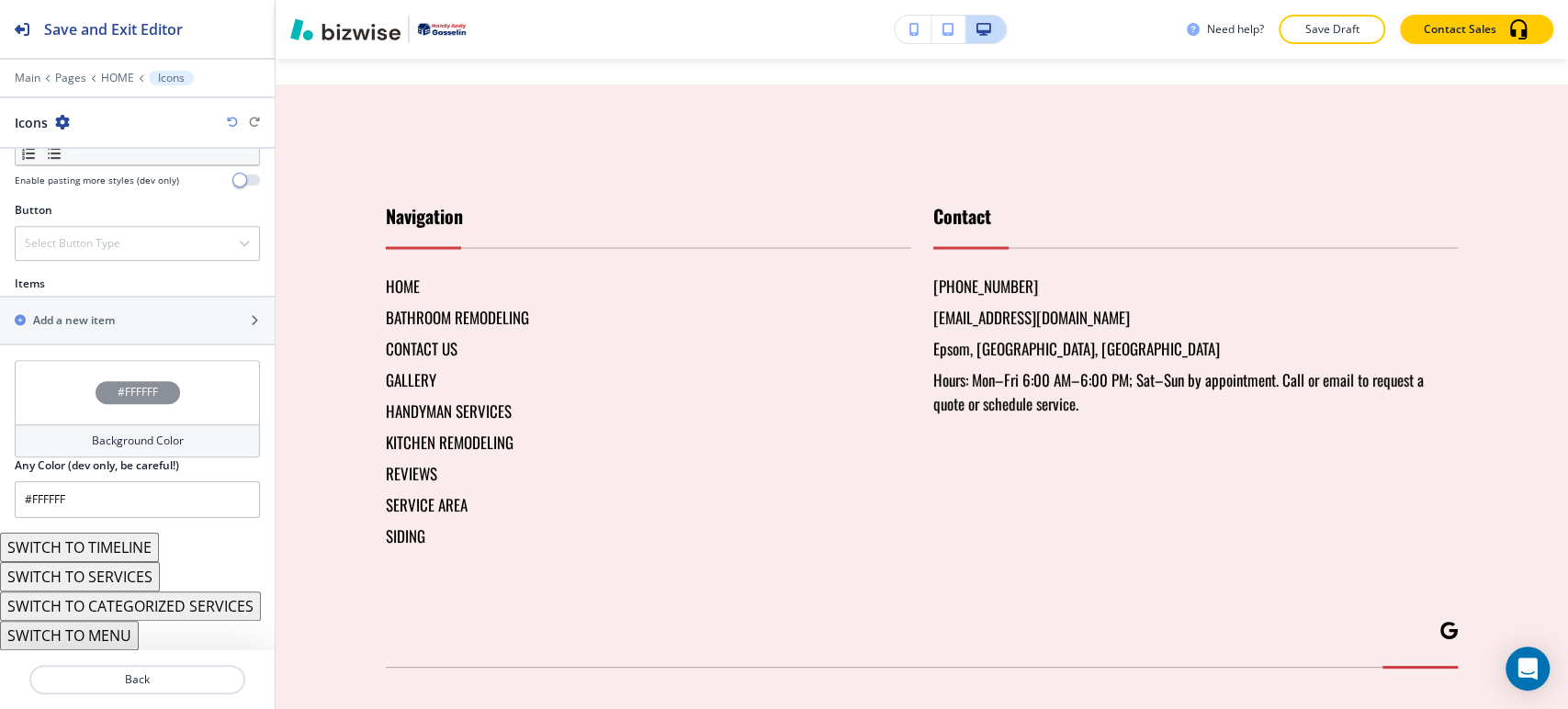
click at [152, 596] on button "SWITCH TO CATEGORIZED SERVICES" at bounding box center [131, 606] width 261 height 30
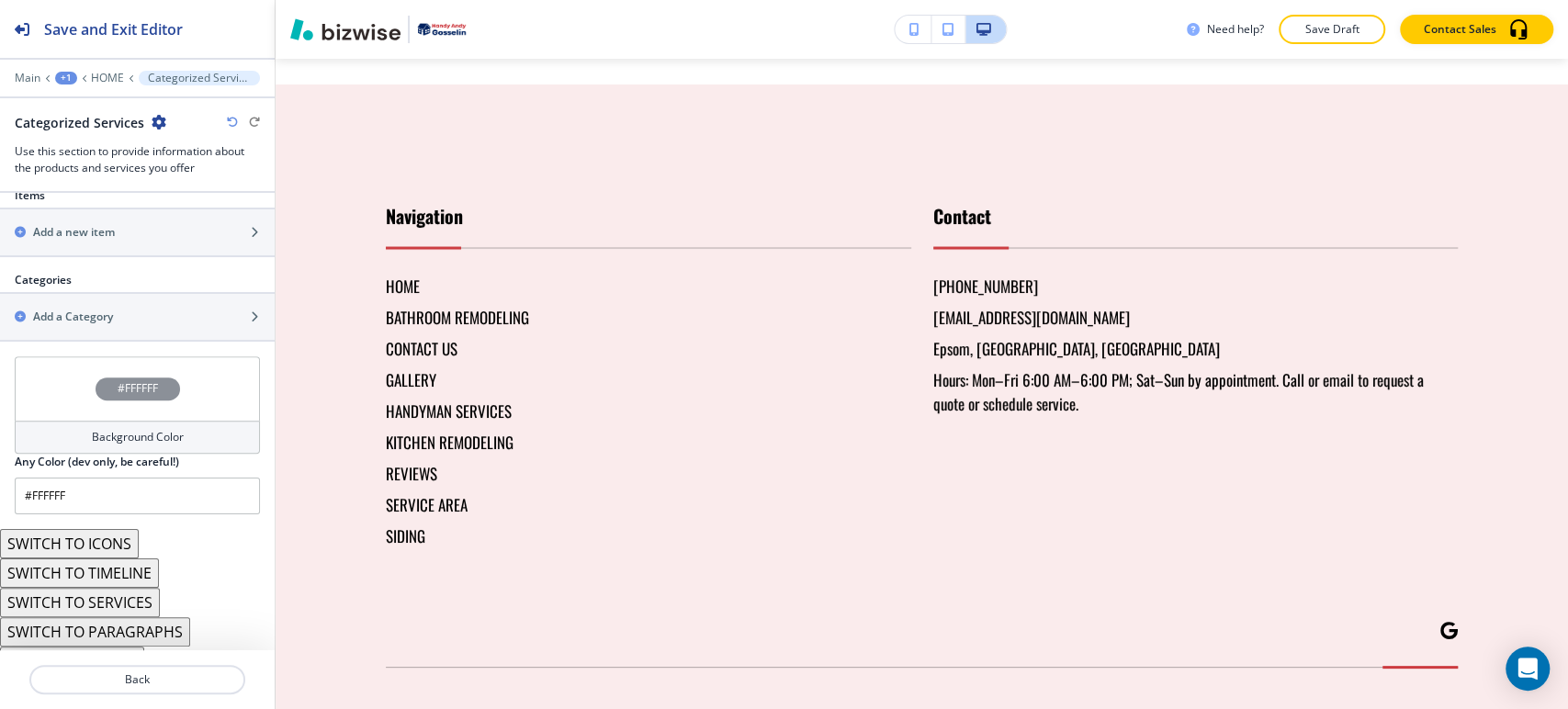
scroll to position [786, 0]
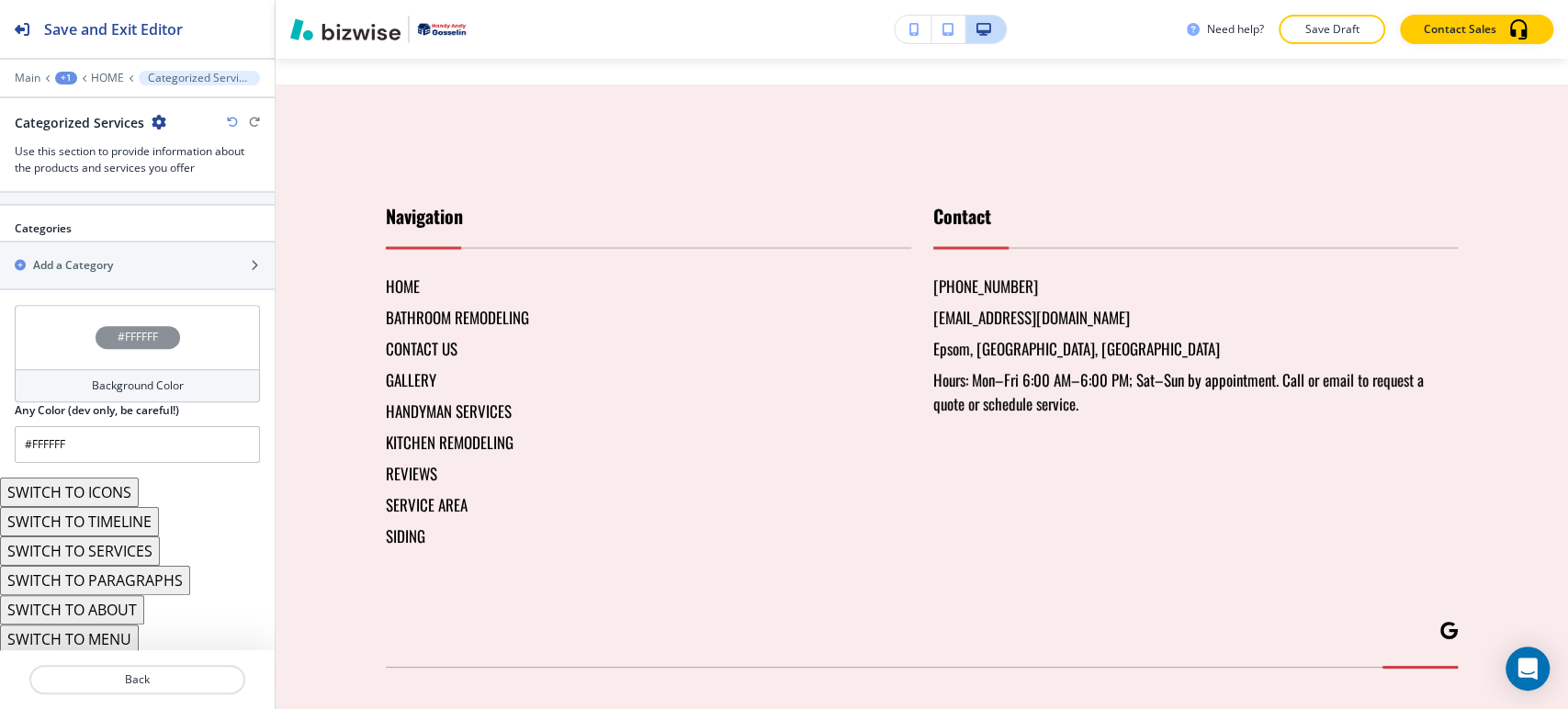
click at [111, 637] on button "SWITCH TO MENU" at bounding box center [70, 638] width 139 height 30
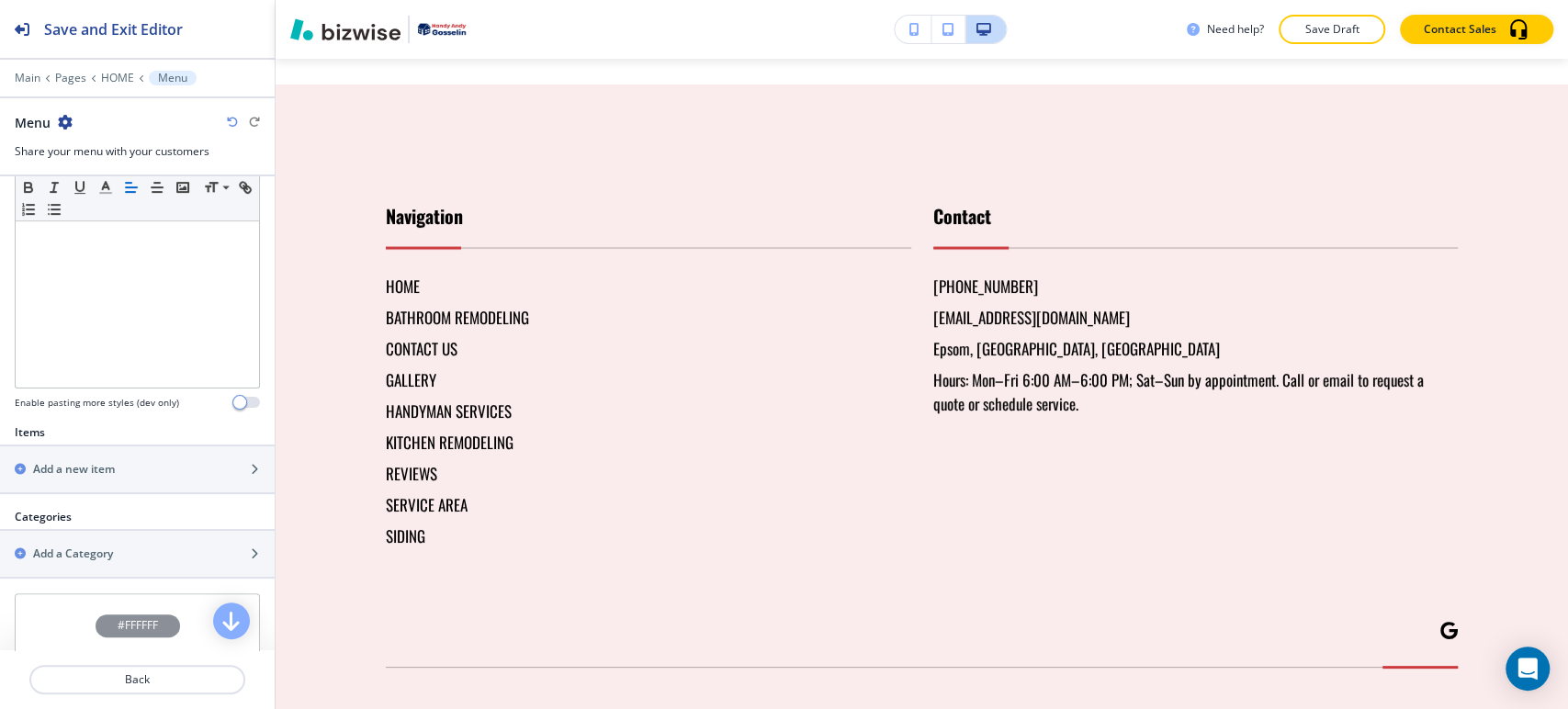
scroll to position [638, 0]
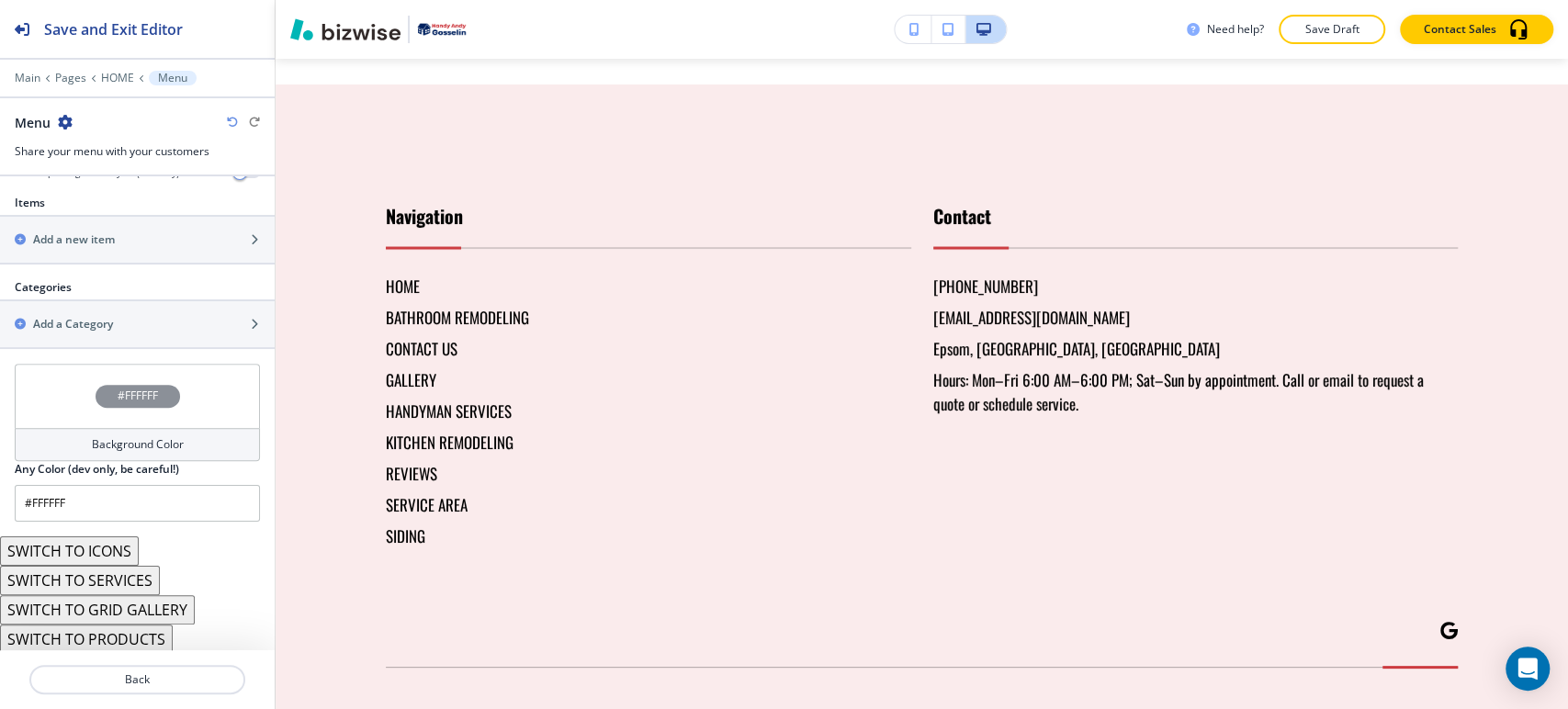
click at [116, 634] on button "SWITCH TO PRODUCTS" at bounding box center [86, 638] width 173 height 30
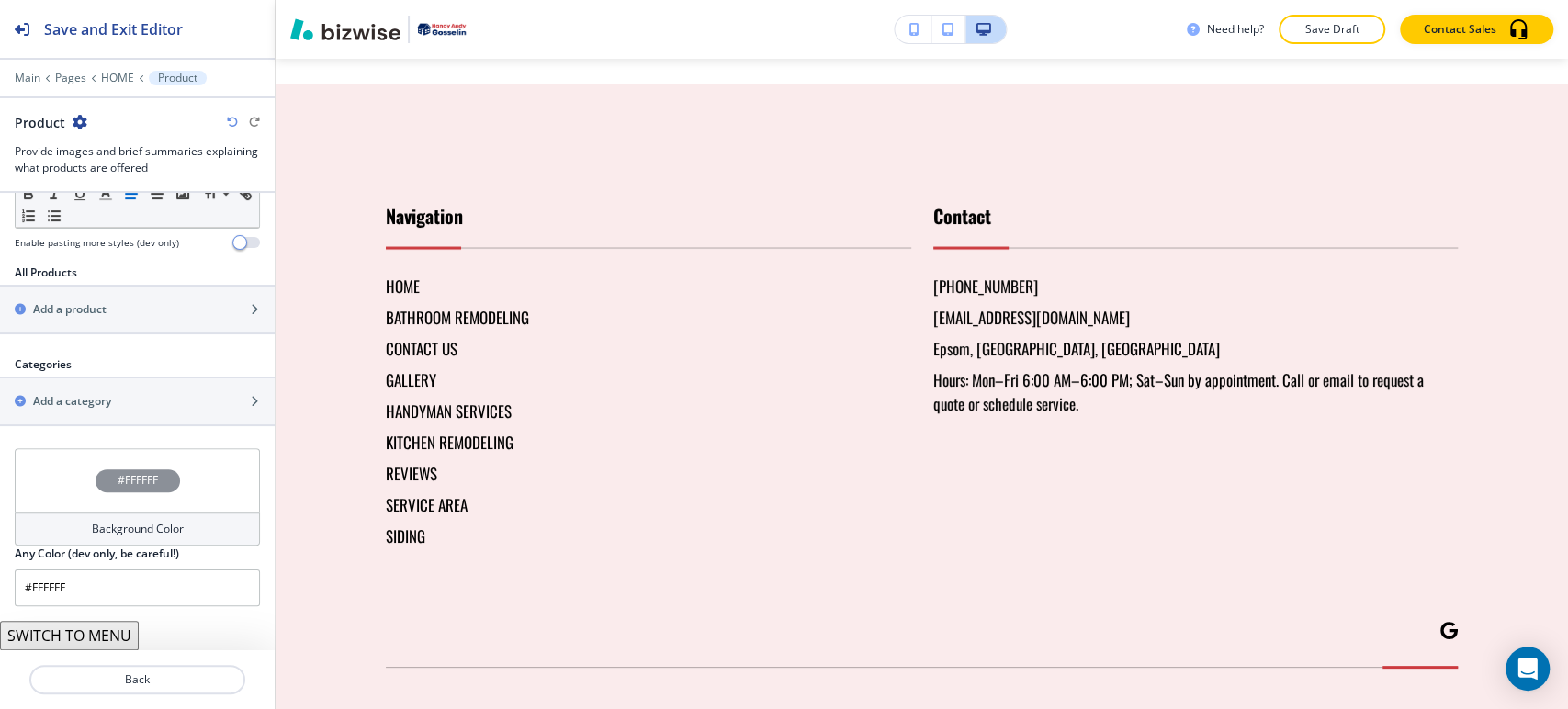
scroll to position [580, 0]
click at [119, 642] on button "SWITCH TO MENU" at bounding box center [70, 638] width 139 height 30
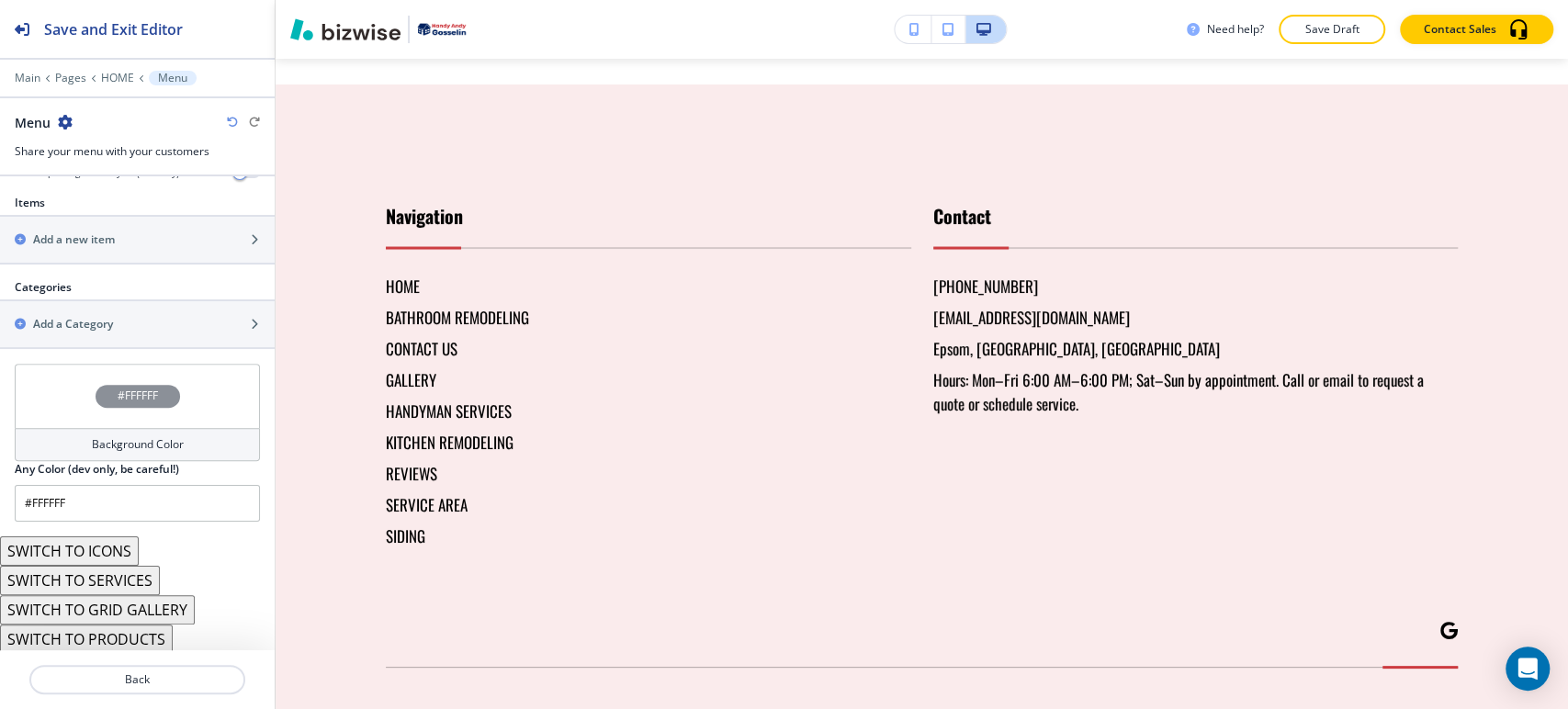
click at [112, 552] on button "SWITCH TO ICONS" at bounding box center [70, 551] width 139 height 30
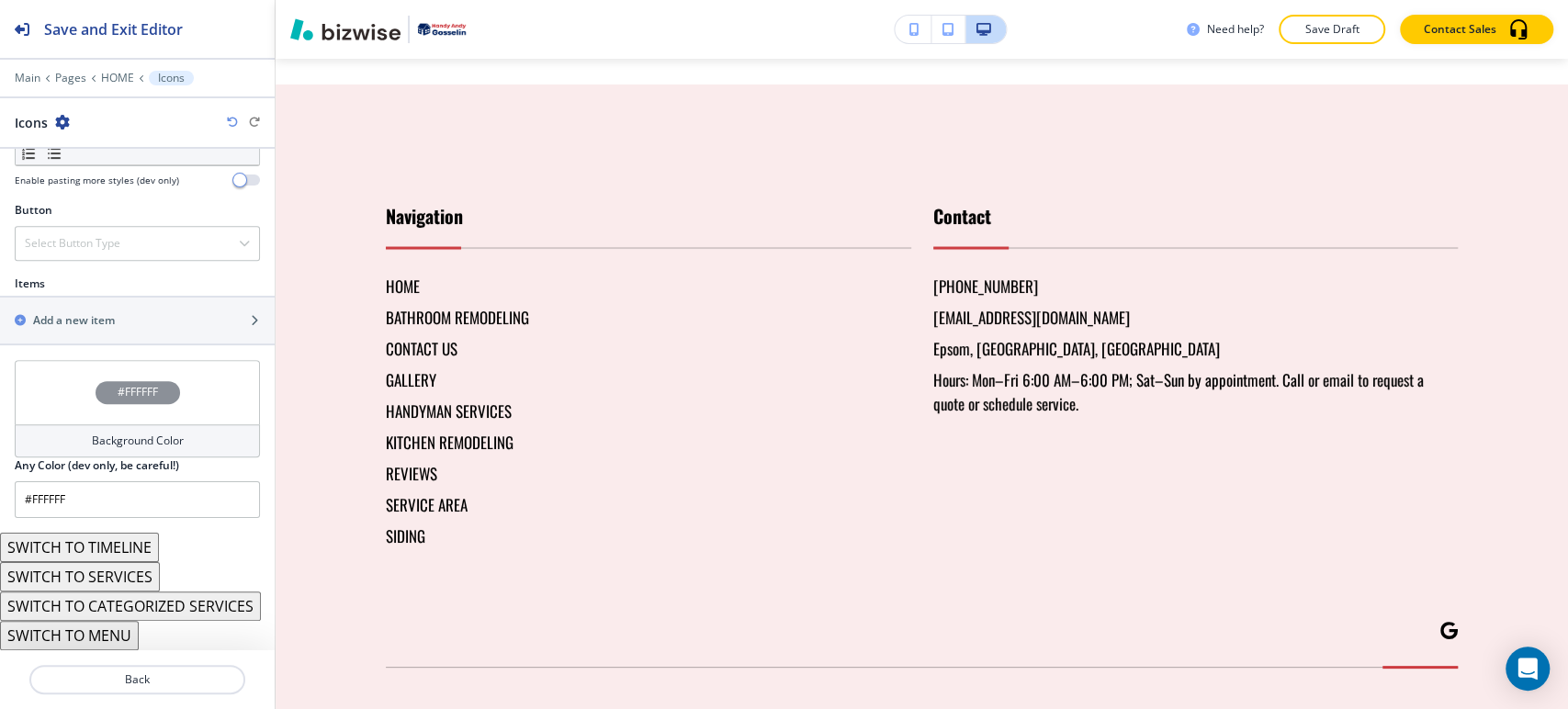
scroll to position [604, 0]
click at [139, 568] on button "SWITCH TO SERVICES" at bounding box center [80, 577] width 160 height 30
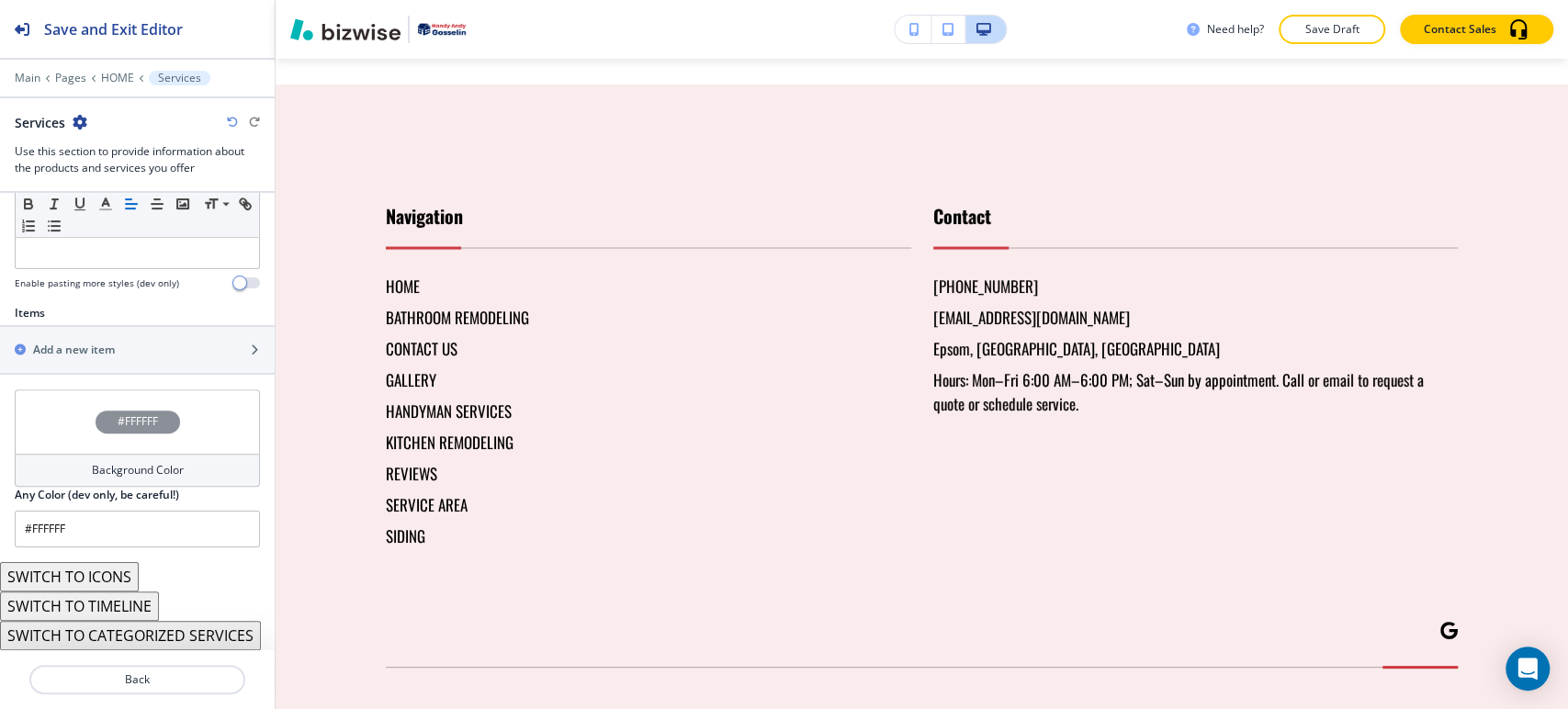
scroll to position [548, 0]
click at [116, 565] on button "SWITCH TO ICONS" at bounding box center [70, 577] width 139 height 30
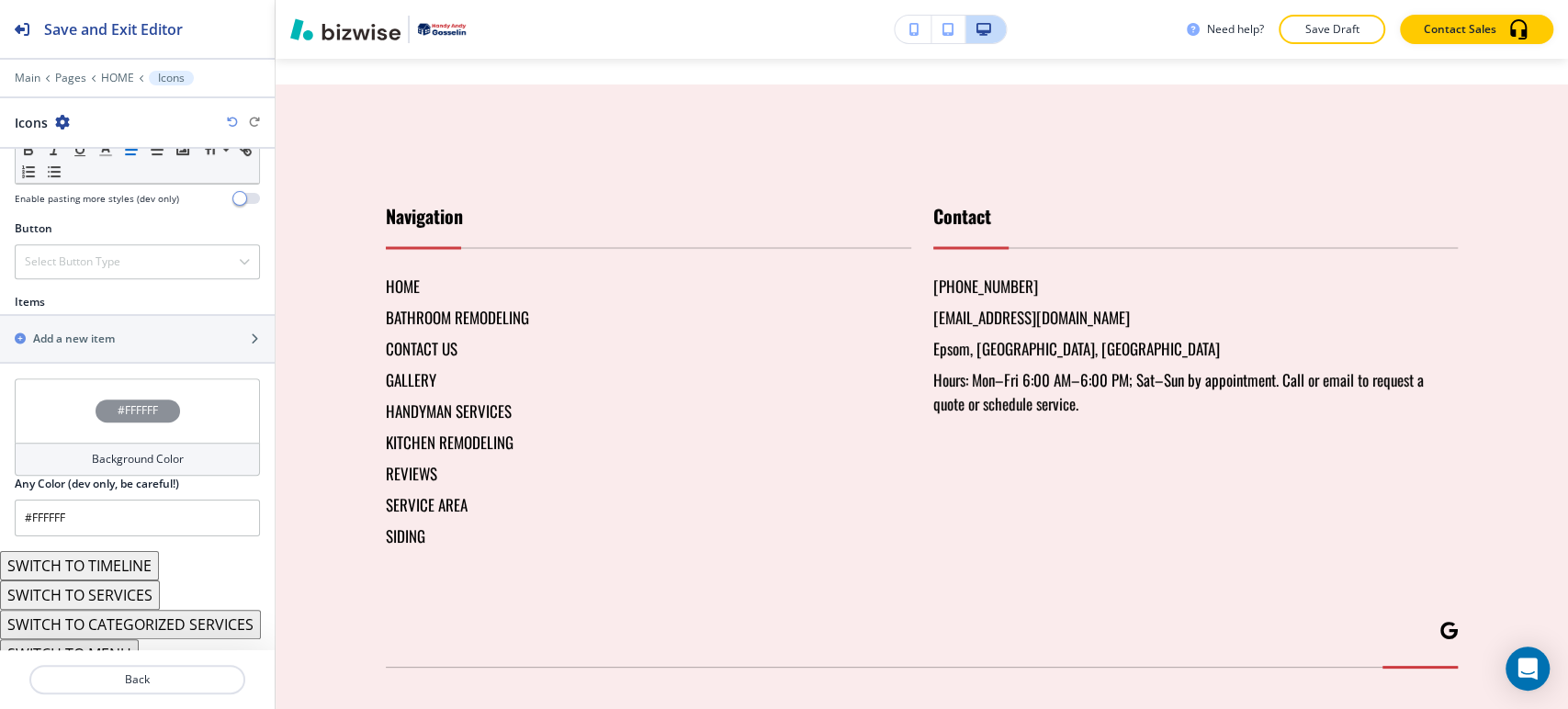
scroll to position [604, 0]
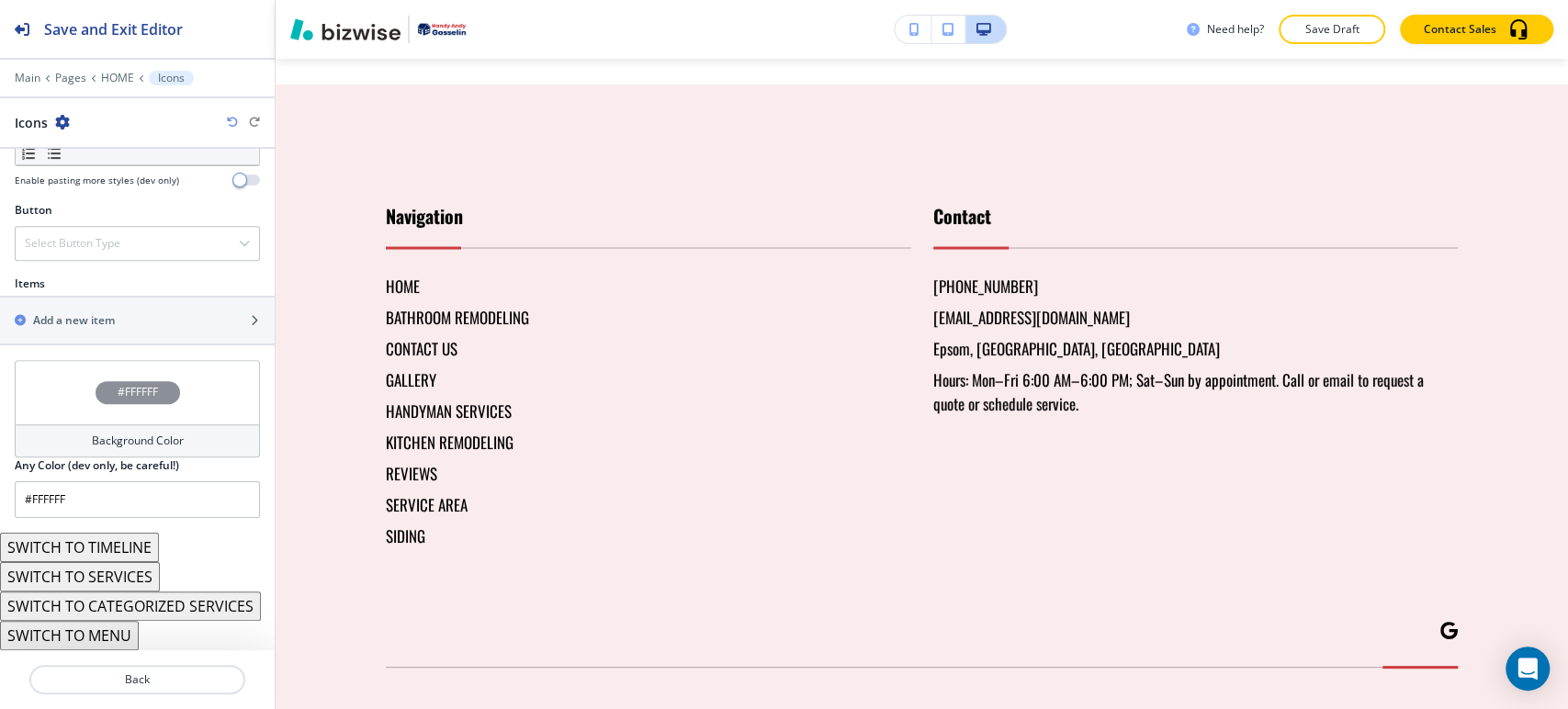
click at [116, 641] on button "SWITCH TO MENU" at bounding box center [70, 635] width 139 height 30
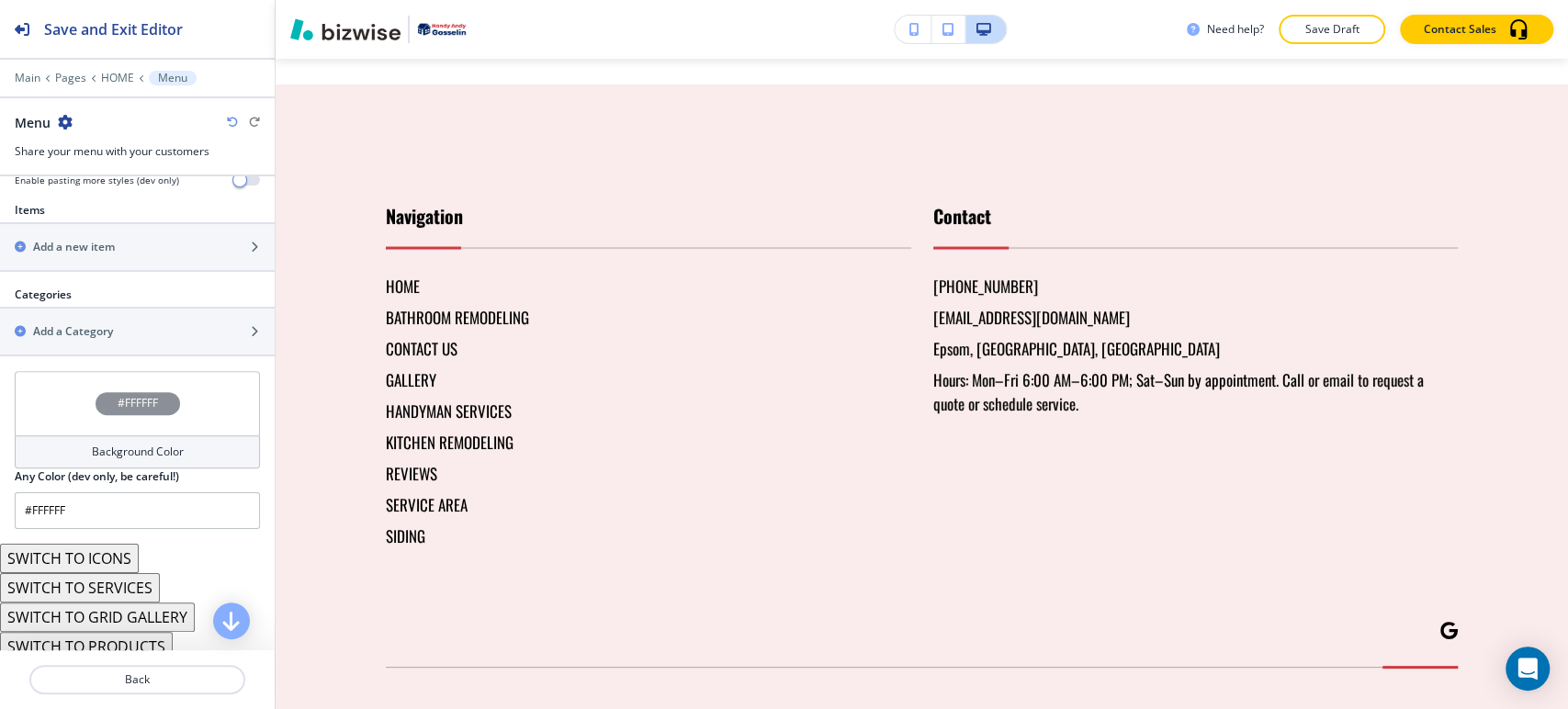
scroll to position [638, 0]
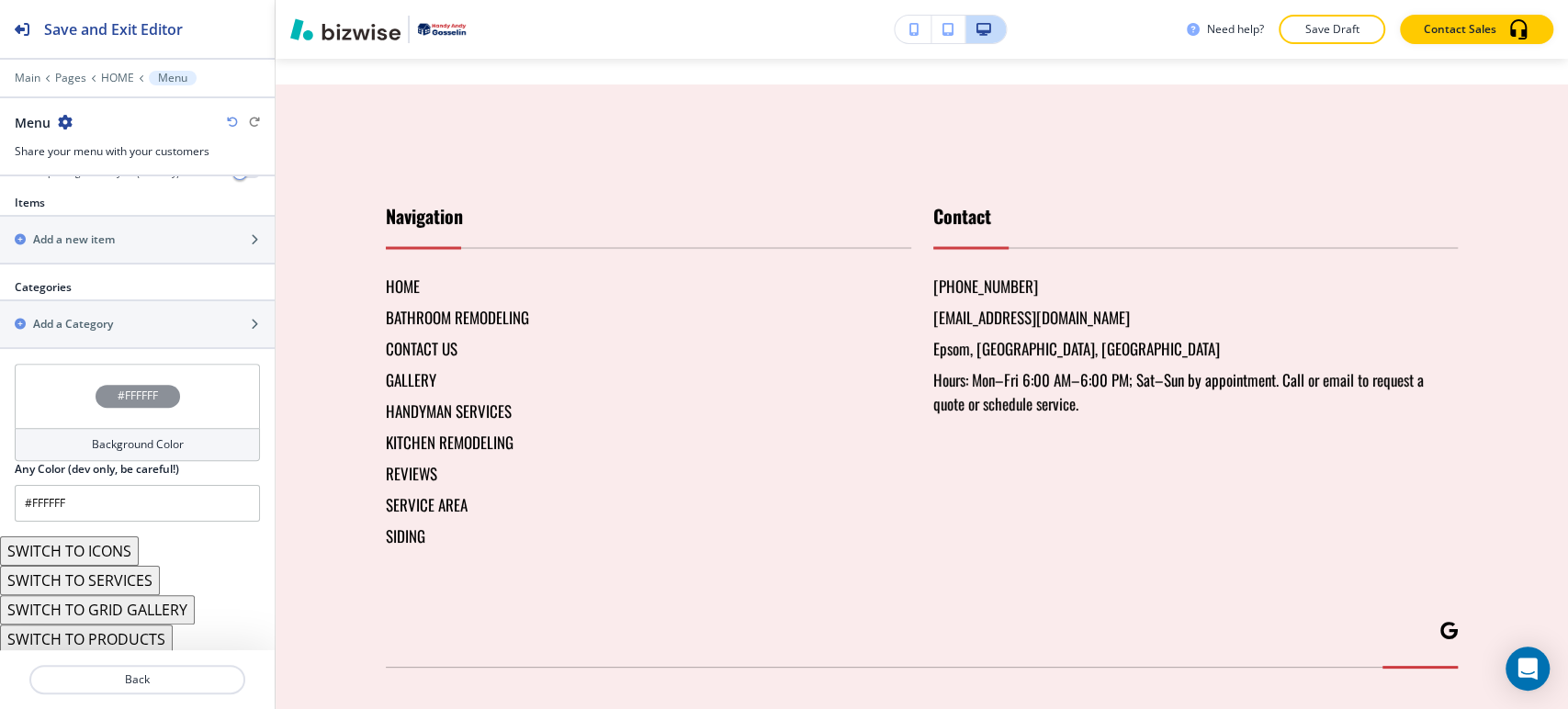
click at [133, 553] on button "SWITCH TO ICONS" at bounding box center [70, 551] width 139 height 30
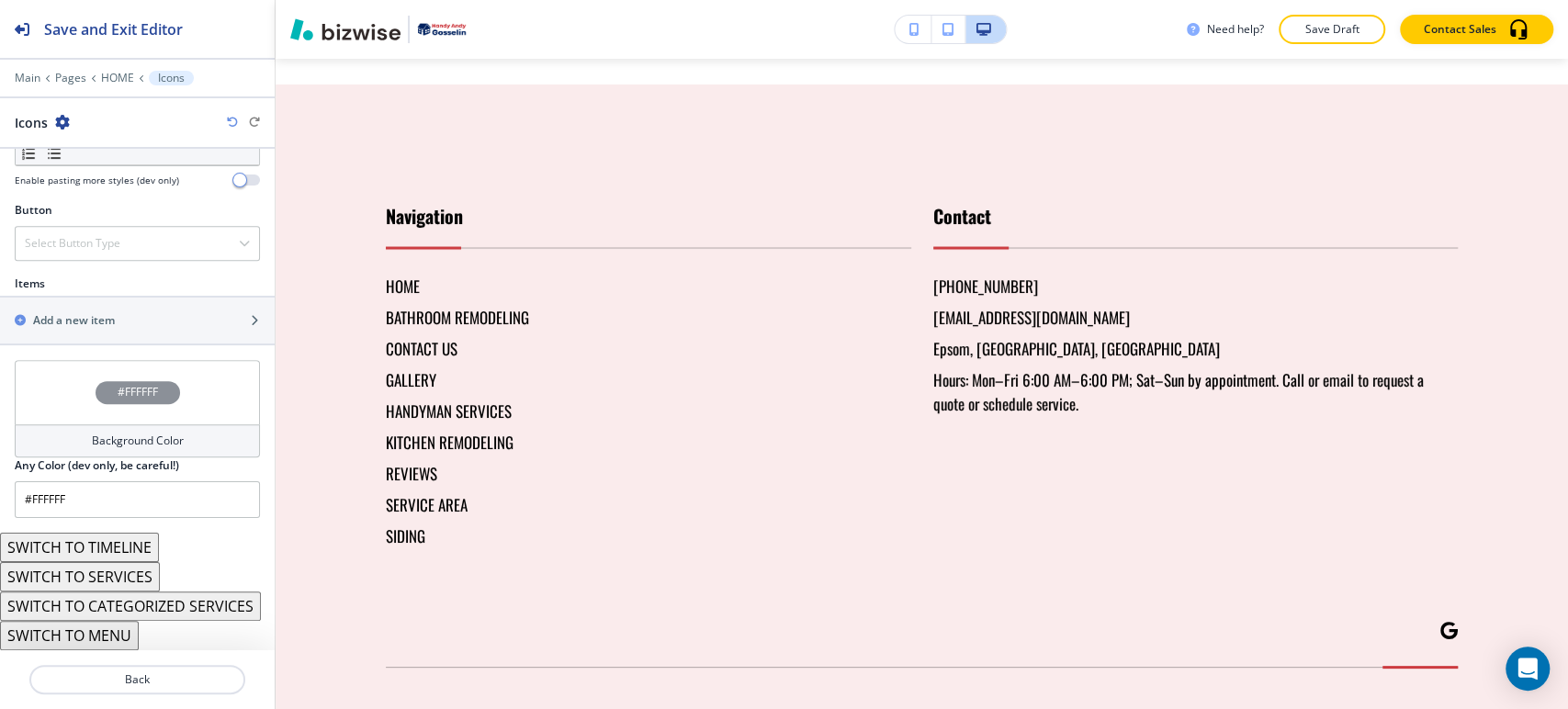
drag, startPoint x: 117, startPoint y: 634, endPoint x: 111, endPoint y: 623, distance: 12.5
click at [117, 636] on button "SWITCH TO MENU" at bounding box center [70, 635] width 139 height 30
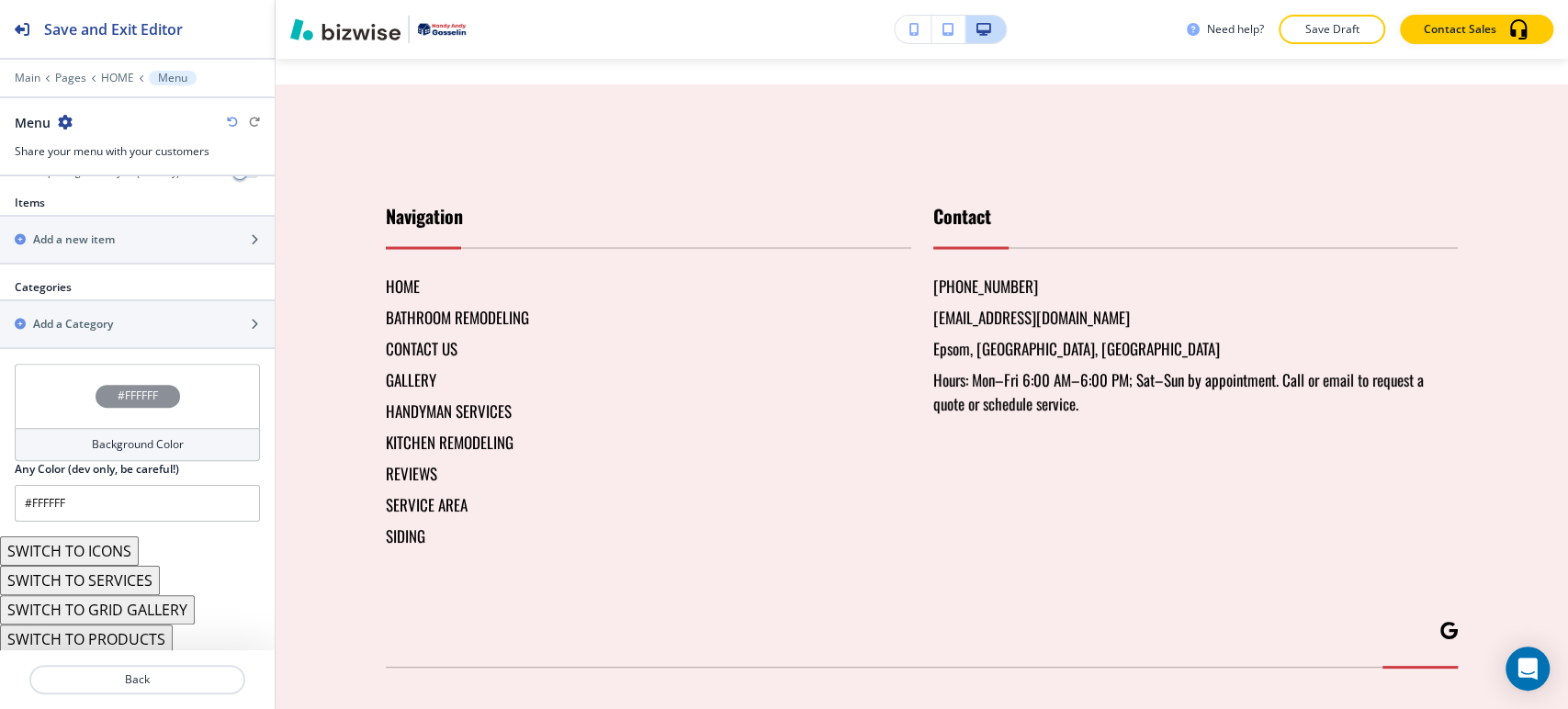
click at [121, 637] on button "SWITCH TO PRODUCTS" at bounding box center [86, 638] width 173 height 30
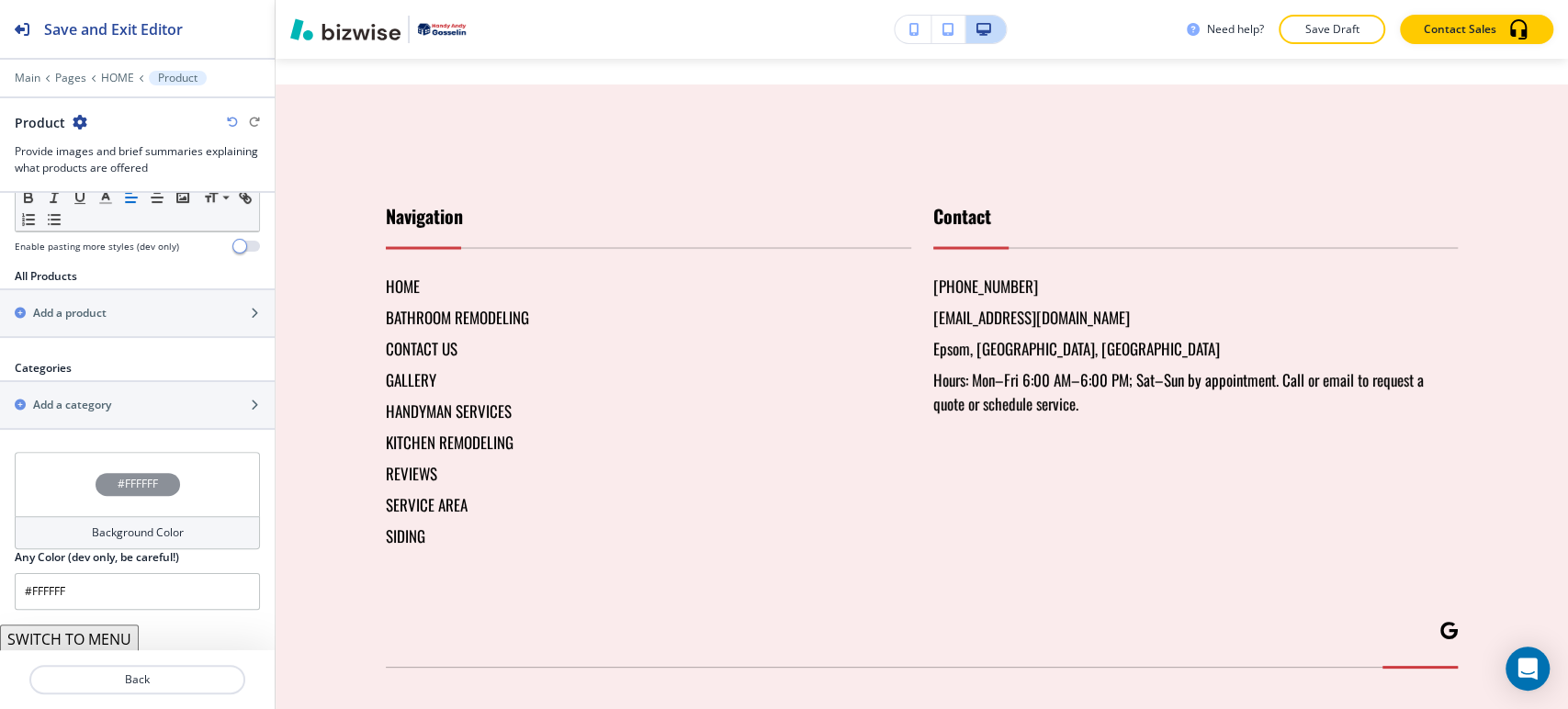
click at [47, 608] on div "Section Title Small Normal Large Huge Enable pasting more styles (dev only) Sec…" at bounding box center [137, 421] width 275 height 457
click at [99, 638] on button "SWITCH TO MENU" at bounding box center [70, 638] width 139 height 30
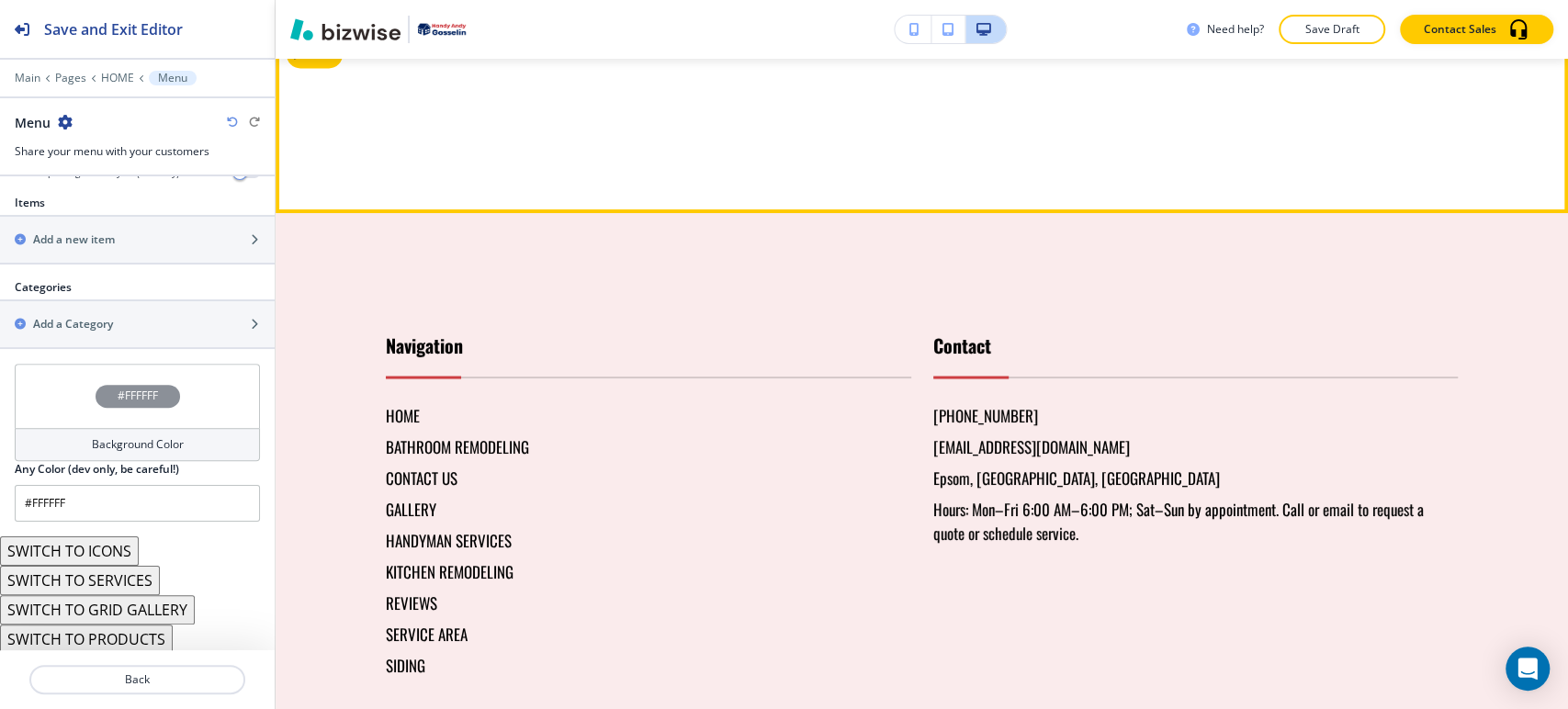
scroll to position [6823, 0]
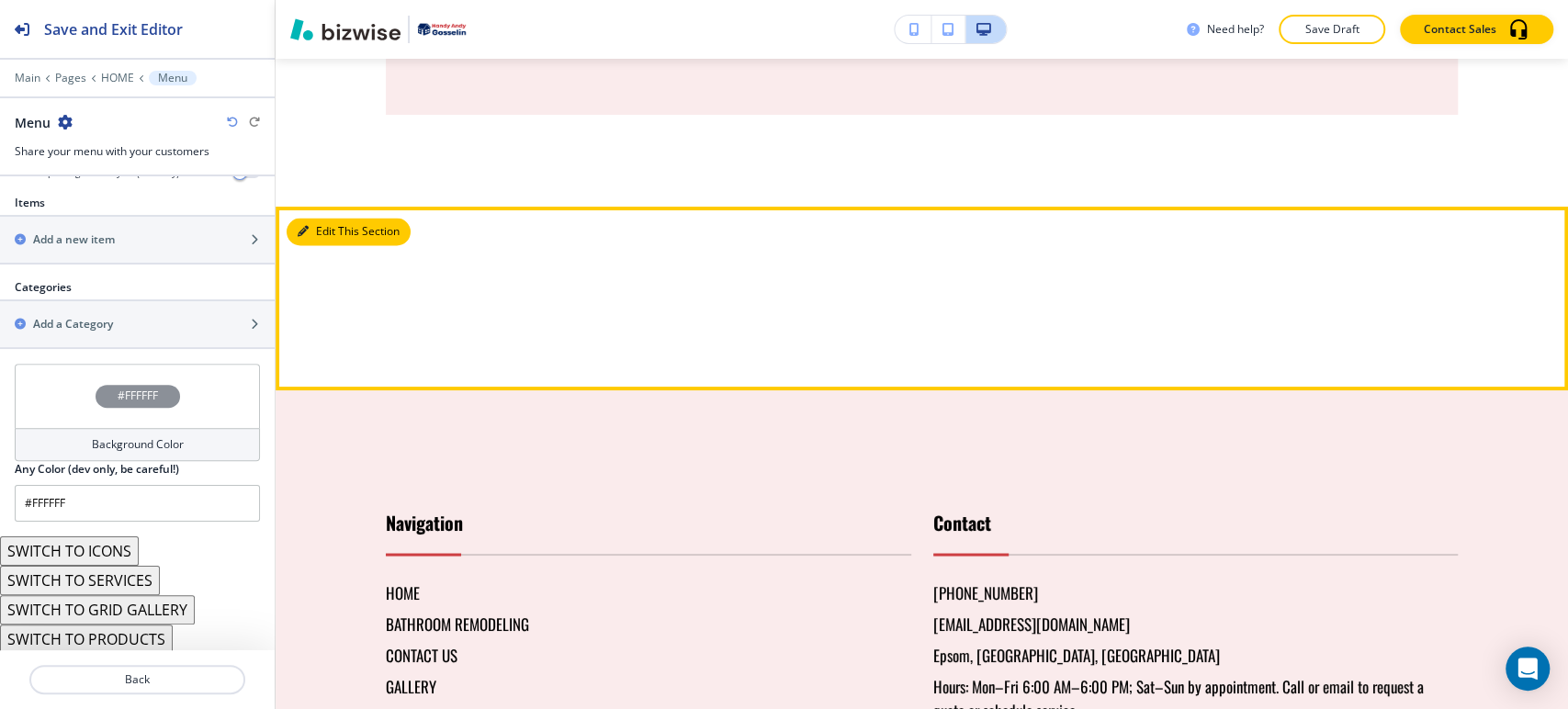
click at [339, 245] on button "Edit This Section" at bounding box center [349, 231] width 124 height 28
click at [323, 245] on button "Edit This Section" at bounding box center [349, 231] width 124 height 28
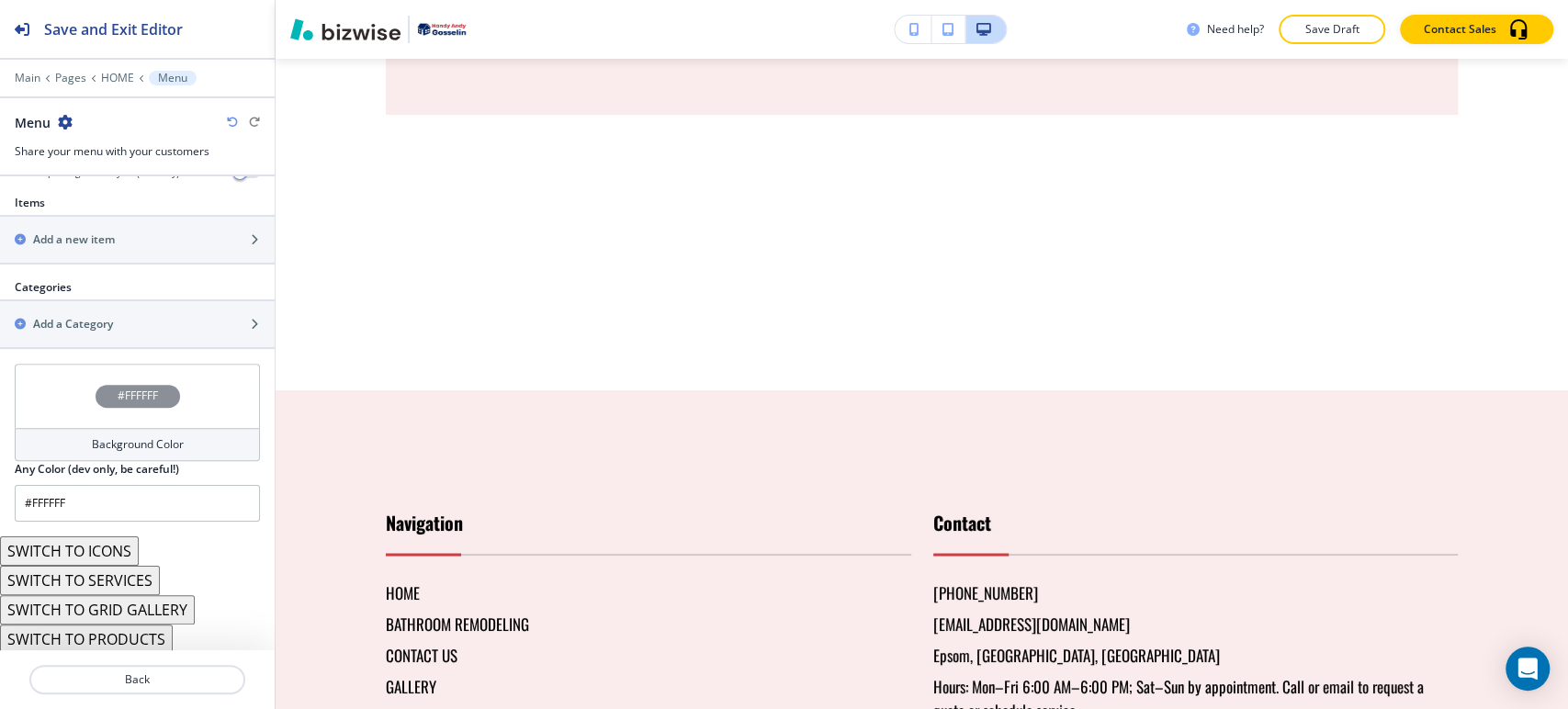
click at [66, 122] on icon "button" at bounding box center [65, 121] width 14 height 14
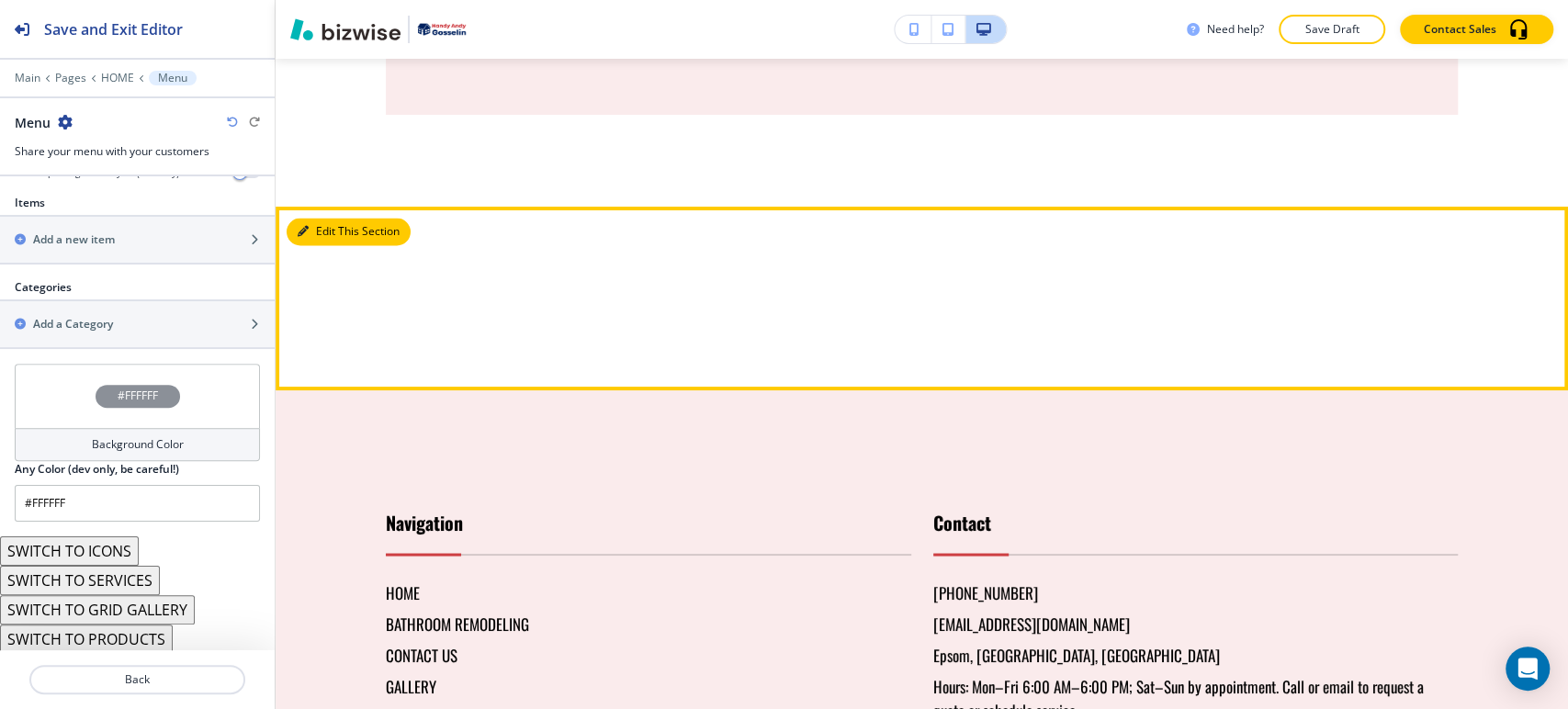
click at [324, 245] on button "Edit This Section" at bounding box center [349, 231] width 124 height 28
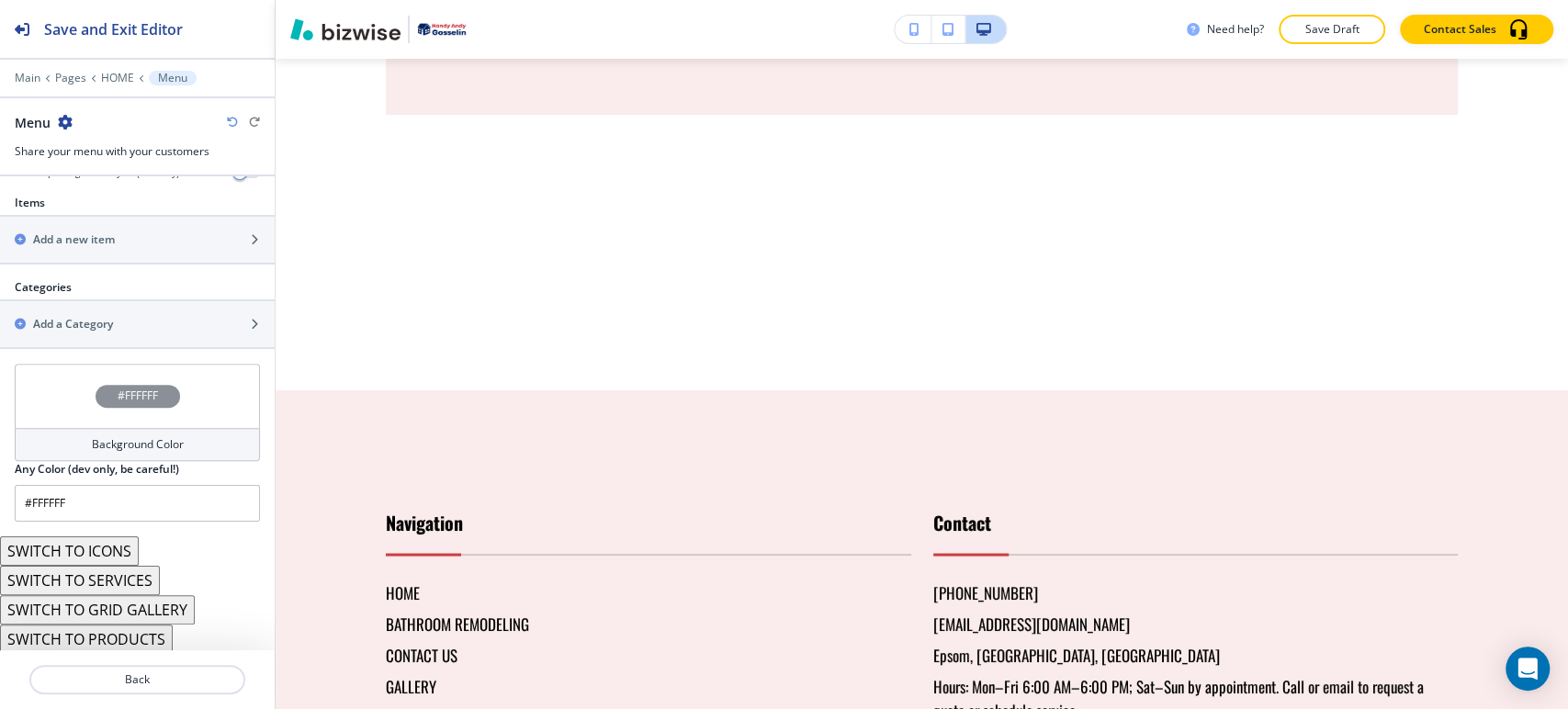
click at [71, 126] on icon "button" at bounding box center [65, 121] width 14 height 14
click at [137, 226] on button "Delete Section" at bounding box center [116, 217] width 117 height 33
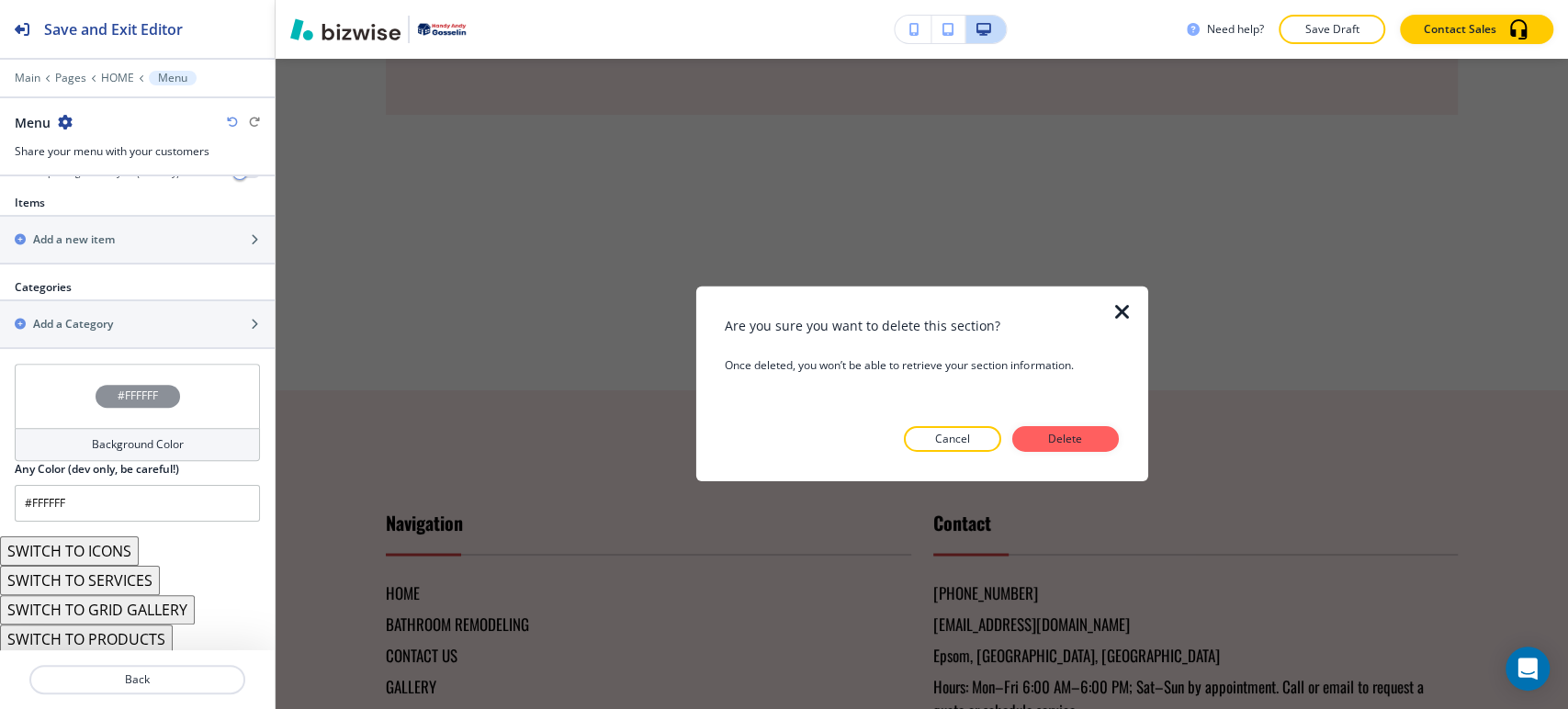
click at [1058, 436] on p "Delete" at bounding box center [1066, 438] width 44 height 16
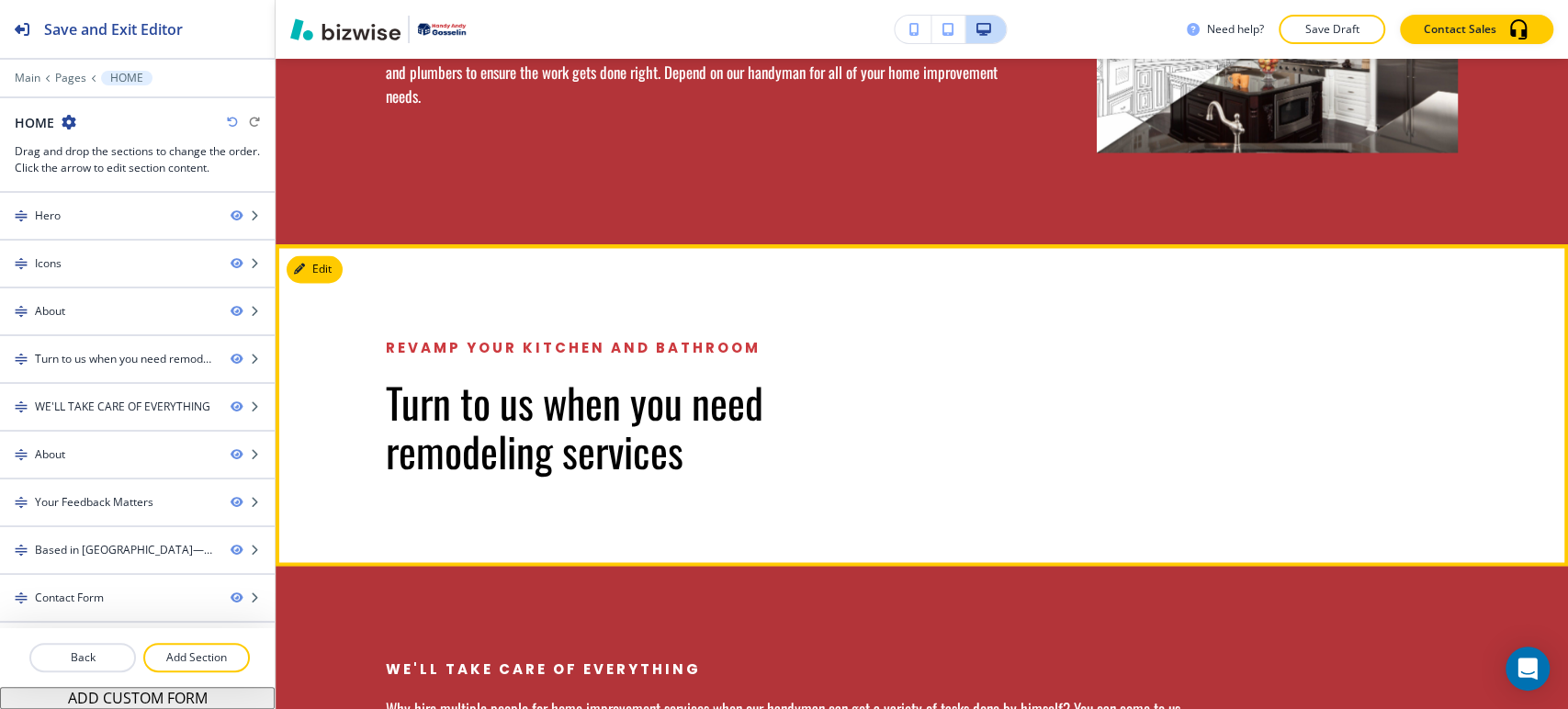
scroll to position [2131, 0]
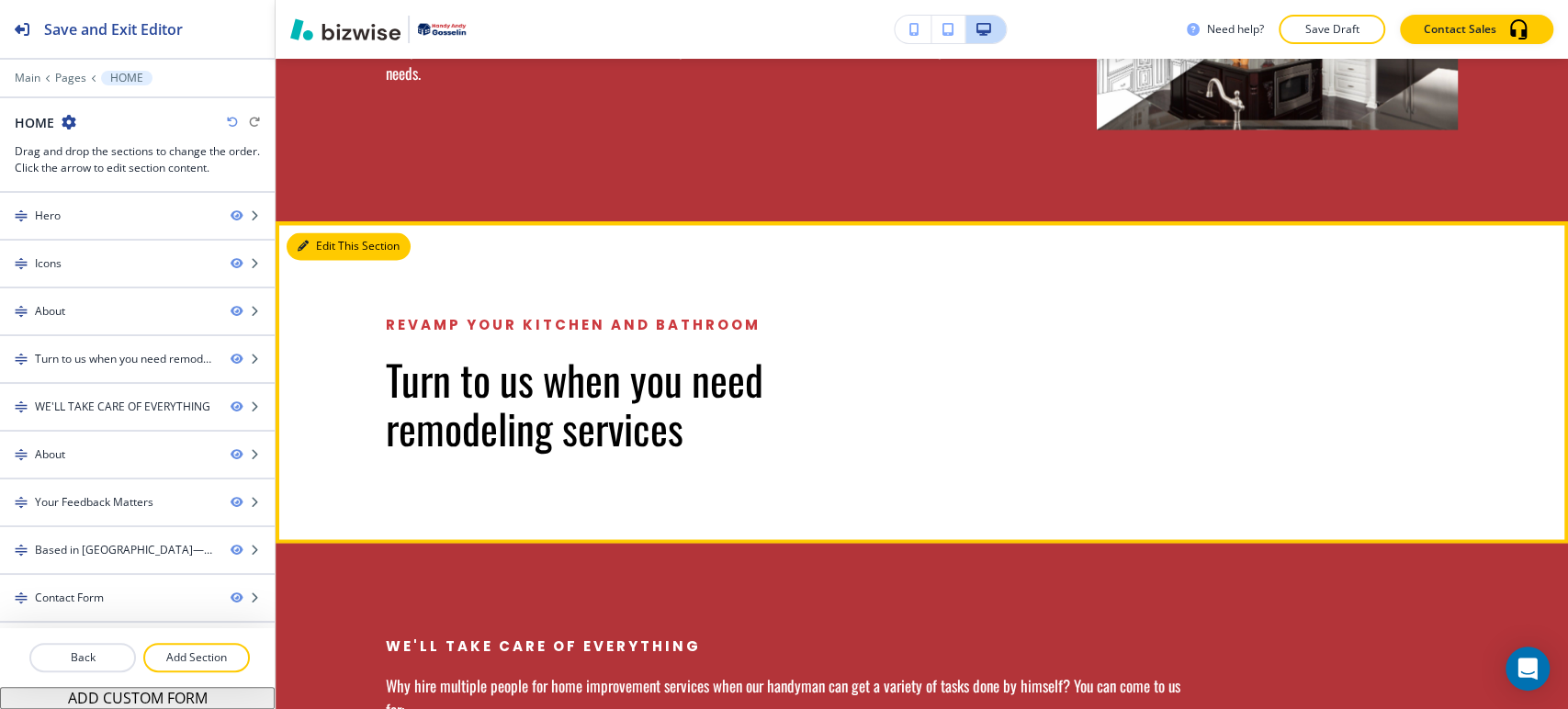
click at [309, 233] on button "Edit This Section" at bounding box center [349, 246] width 124 height 28
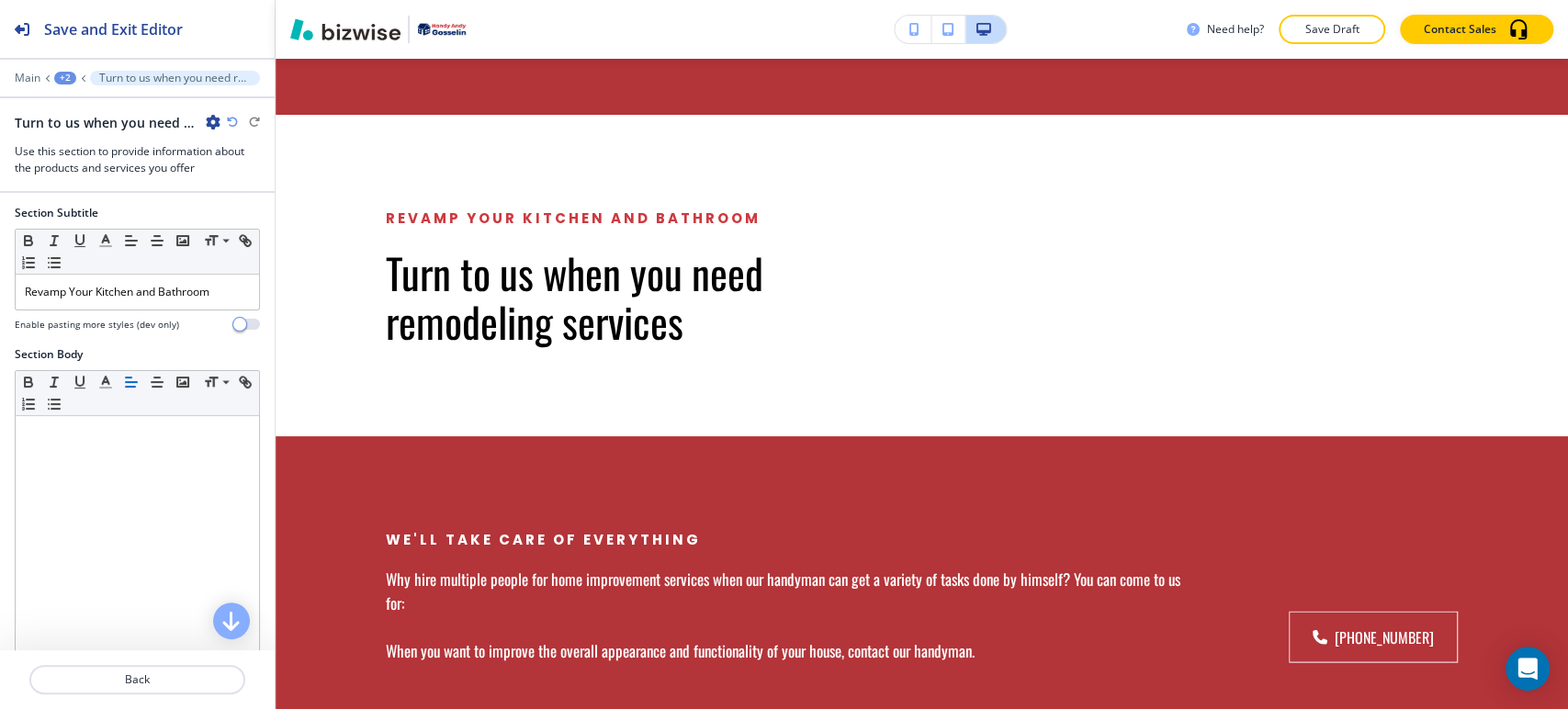
scroll to position [790, 0]
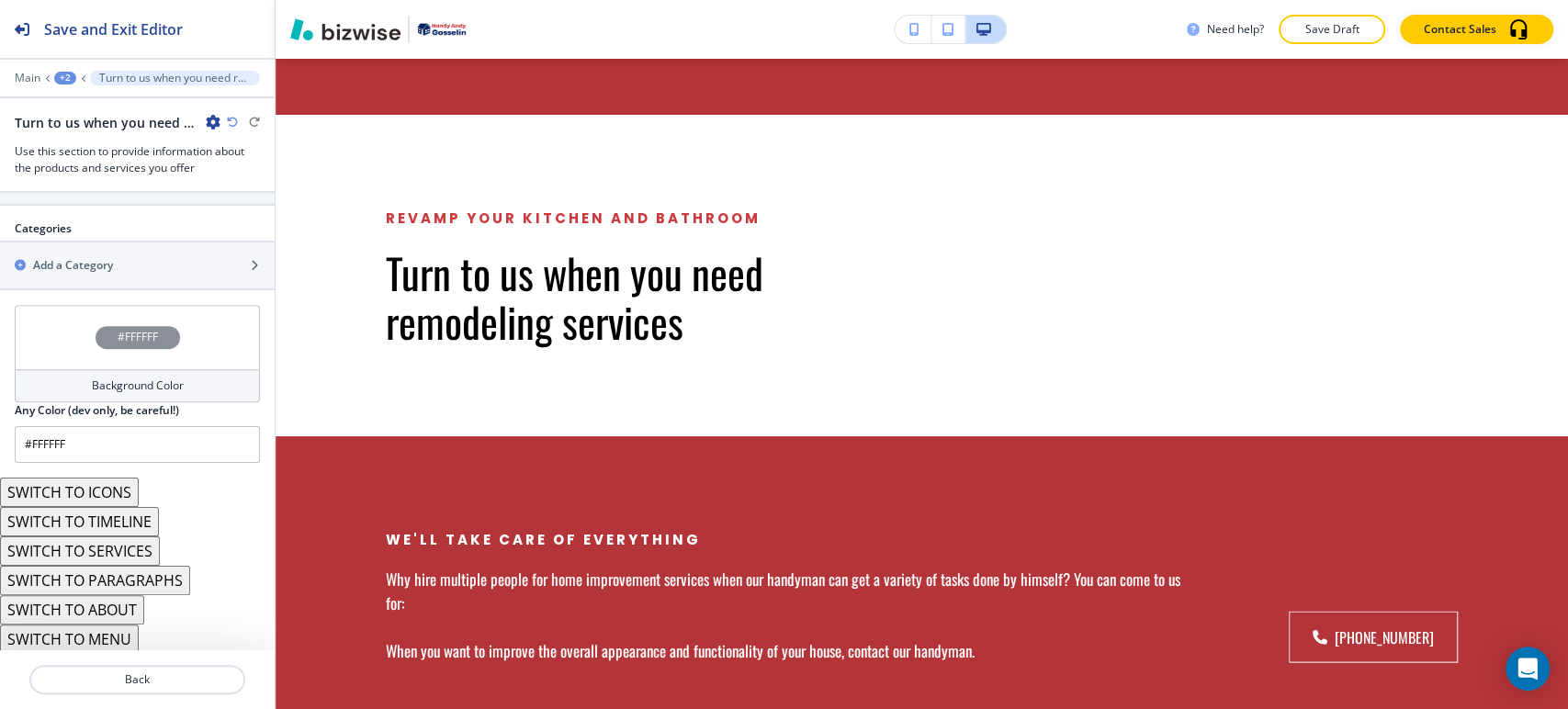
click at [154, 566] on button "SWITCH TO PARAGRAPHS" at bounding box center [94, 580] width 190 height 30
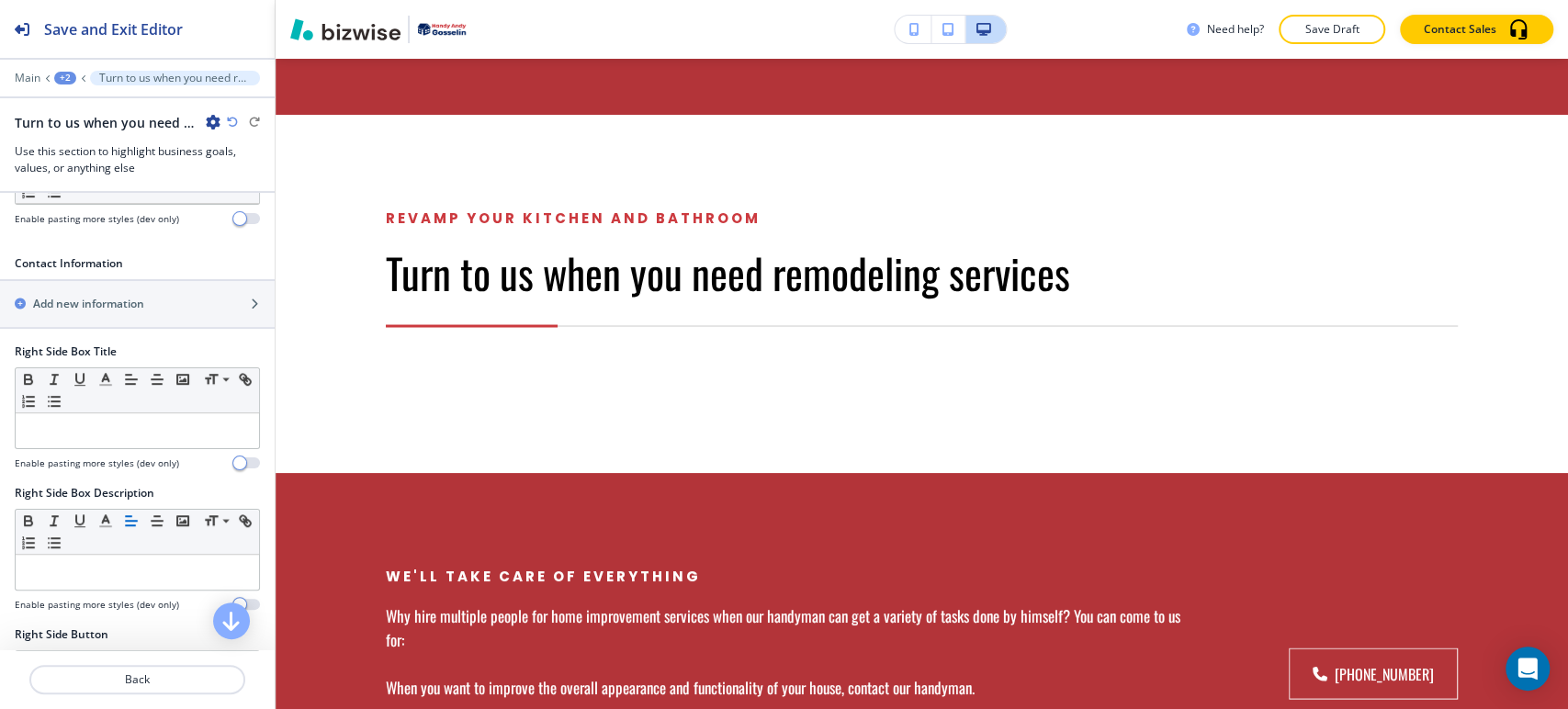
scroll to position [919, 0]
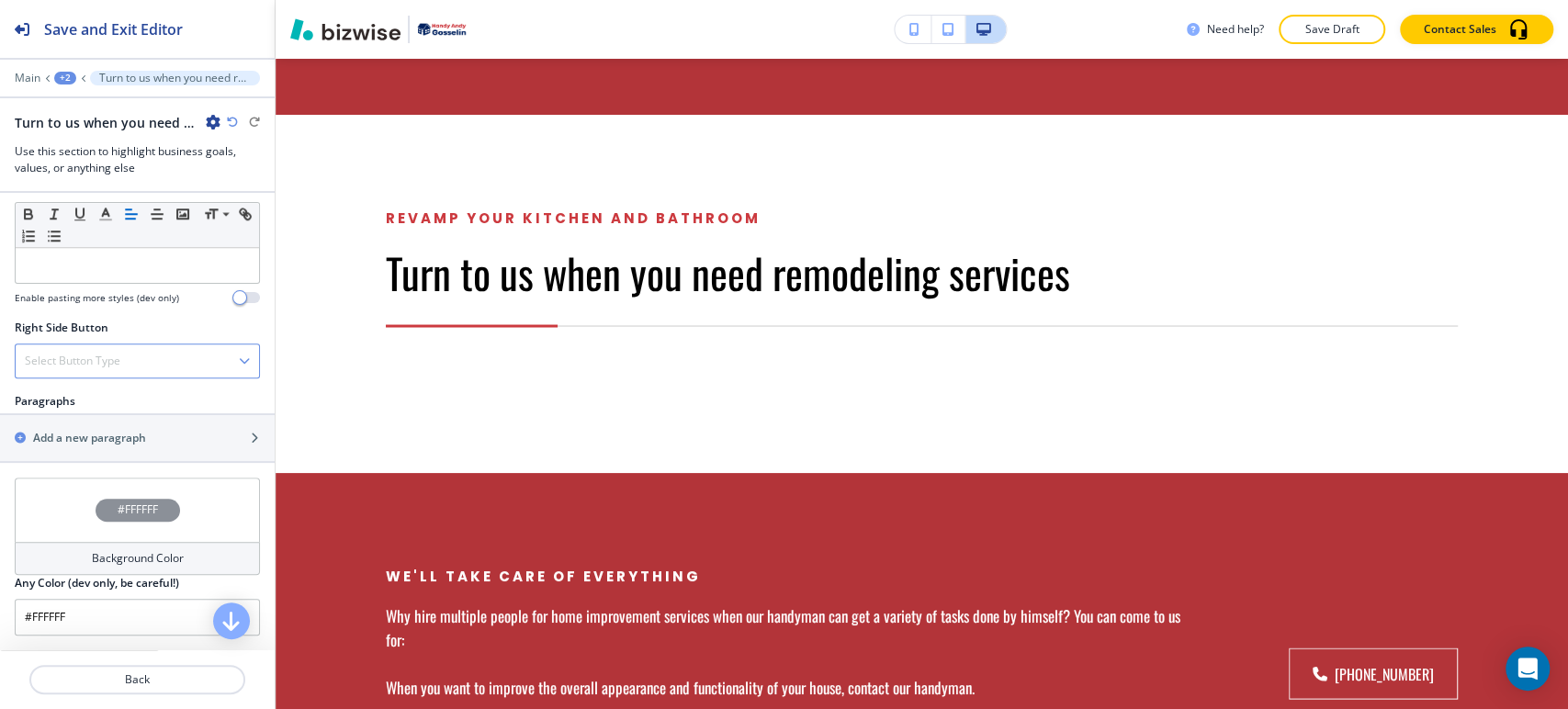
click at [132, 361] on div "Select Button Type" at bounding box center [136, 360] width 243 height 33
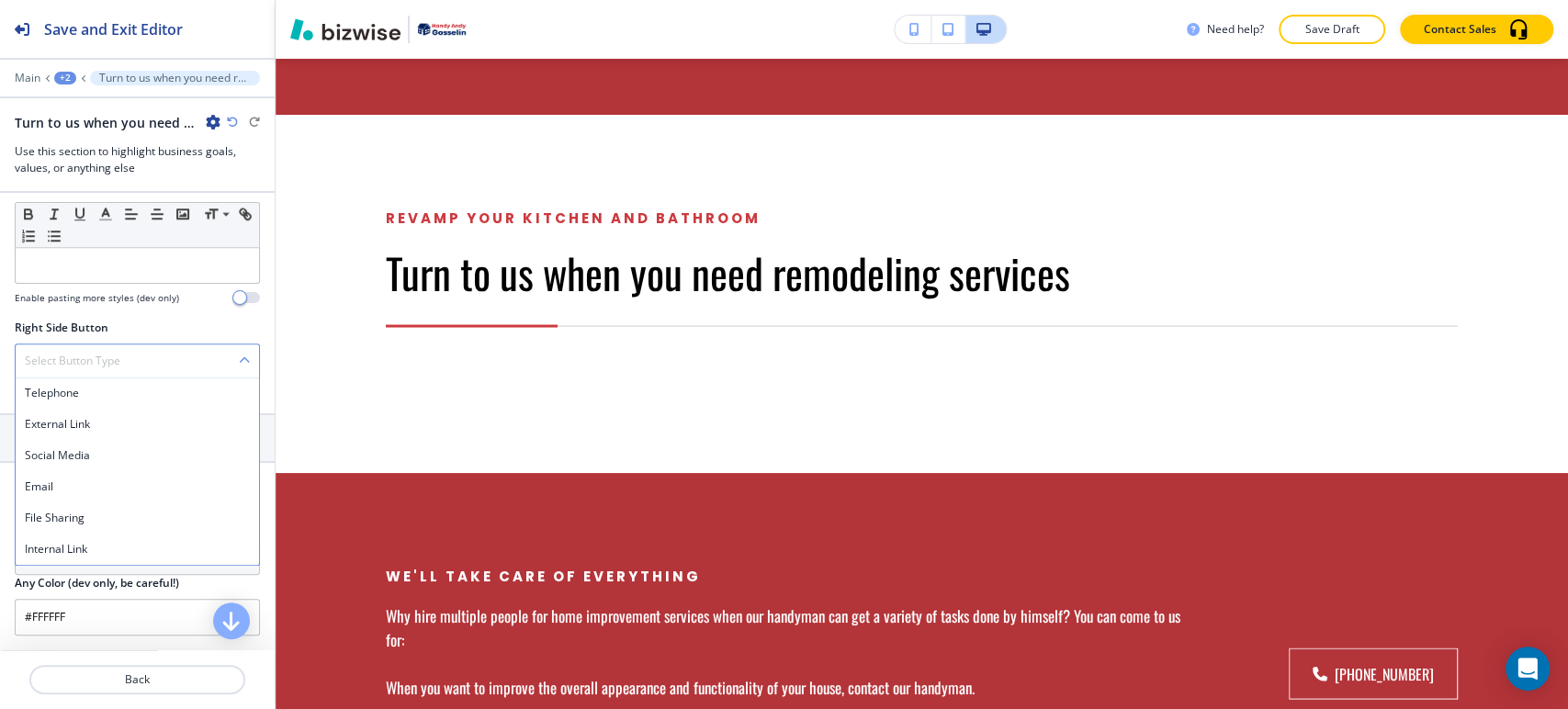
click at [130, 347] on div "Select Button Type" at bounding box center [136, 360] width 243 height 33
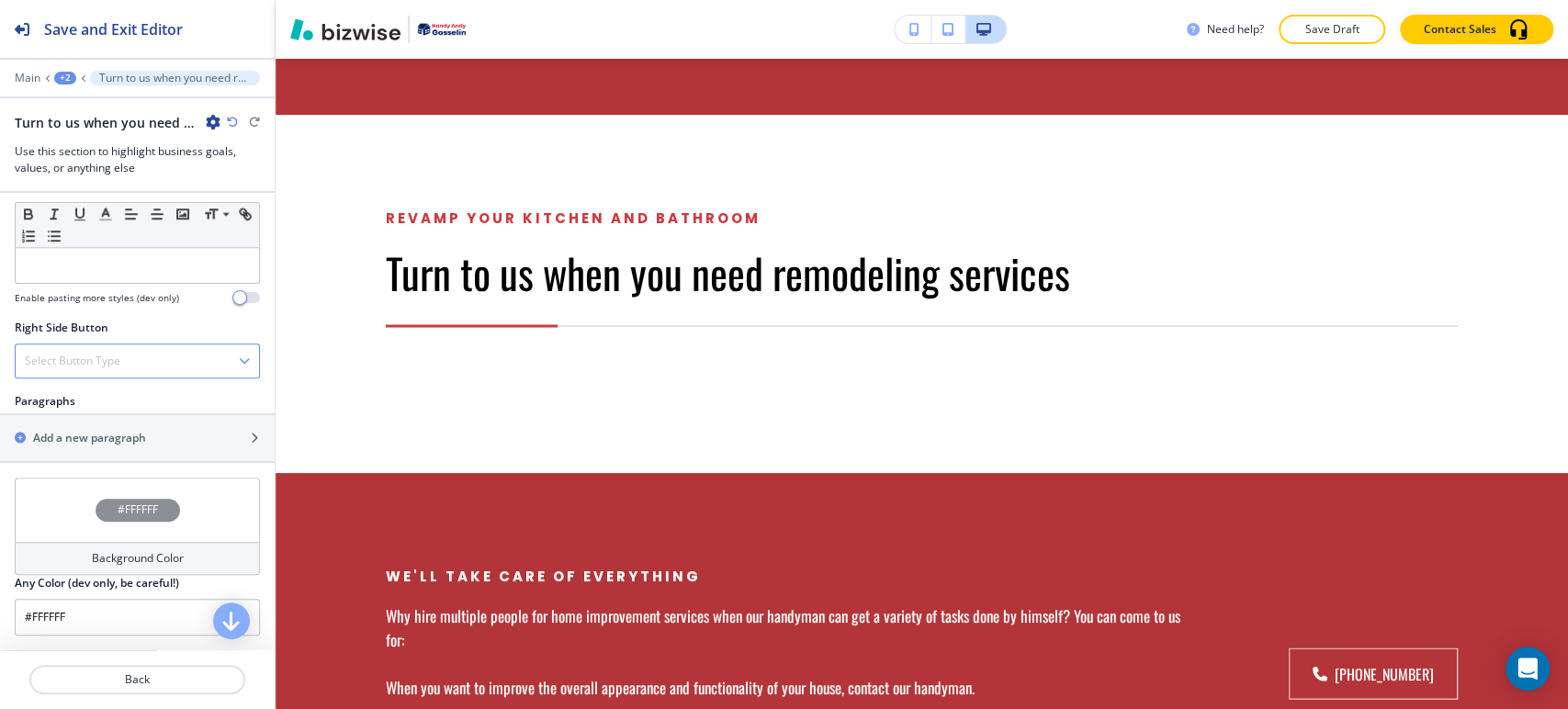
click at [130, 348] on div "Select Button Type" at bounding box center [136, 360] width 243 height 33
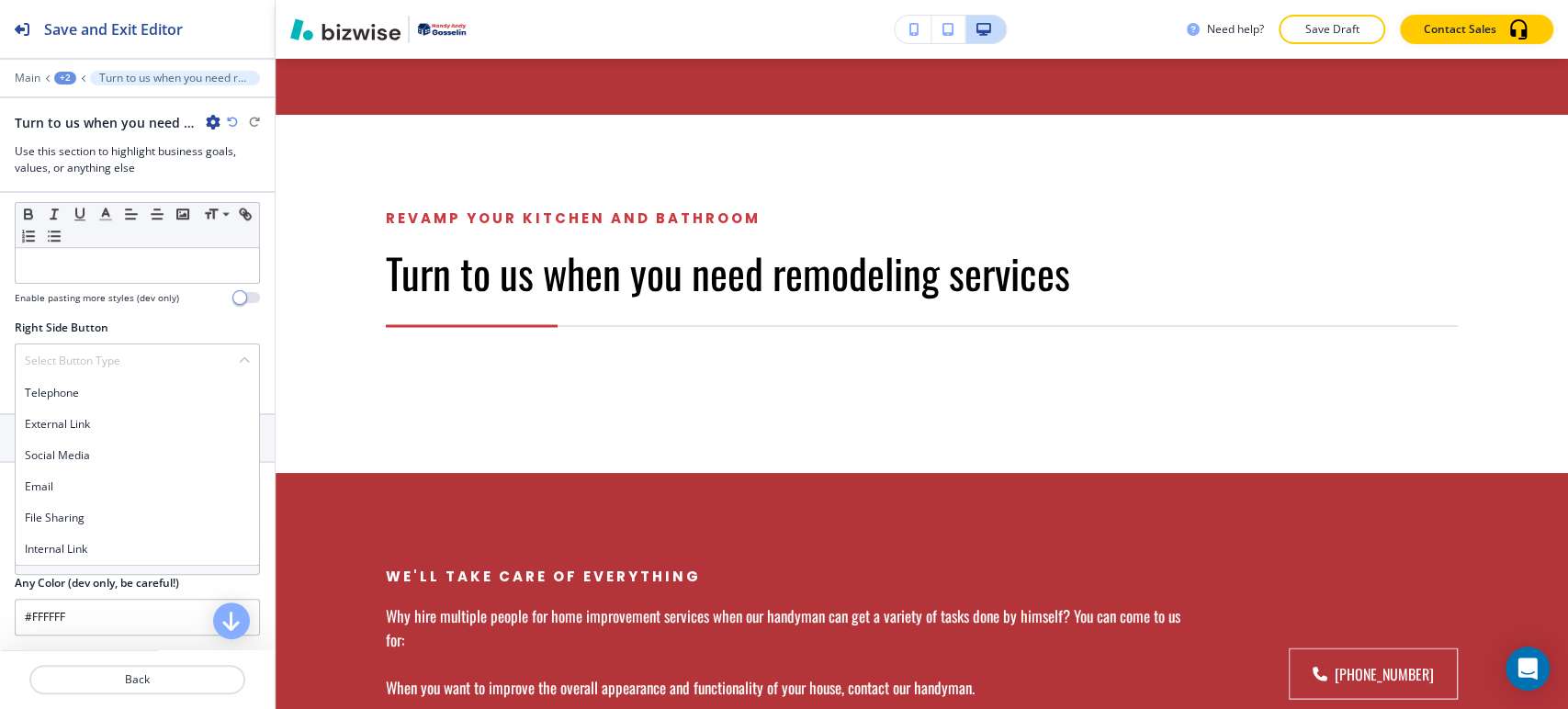
click at [95, 542] on h4 "Internal Link" at bounding box center [137, 549] width 225 height 16
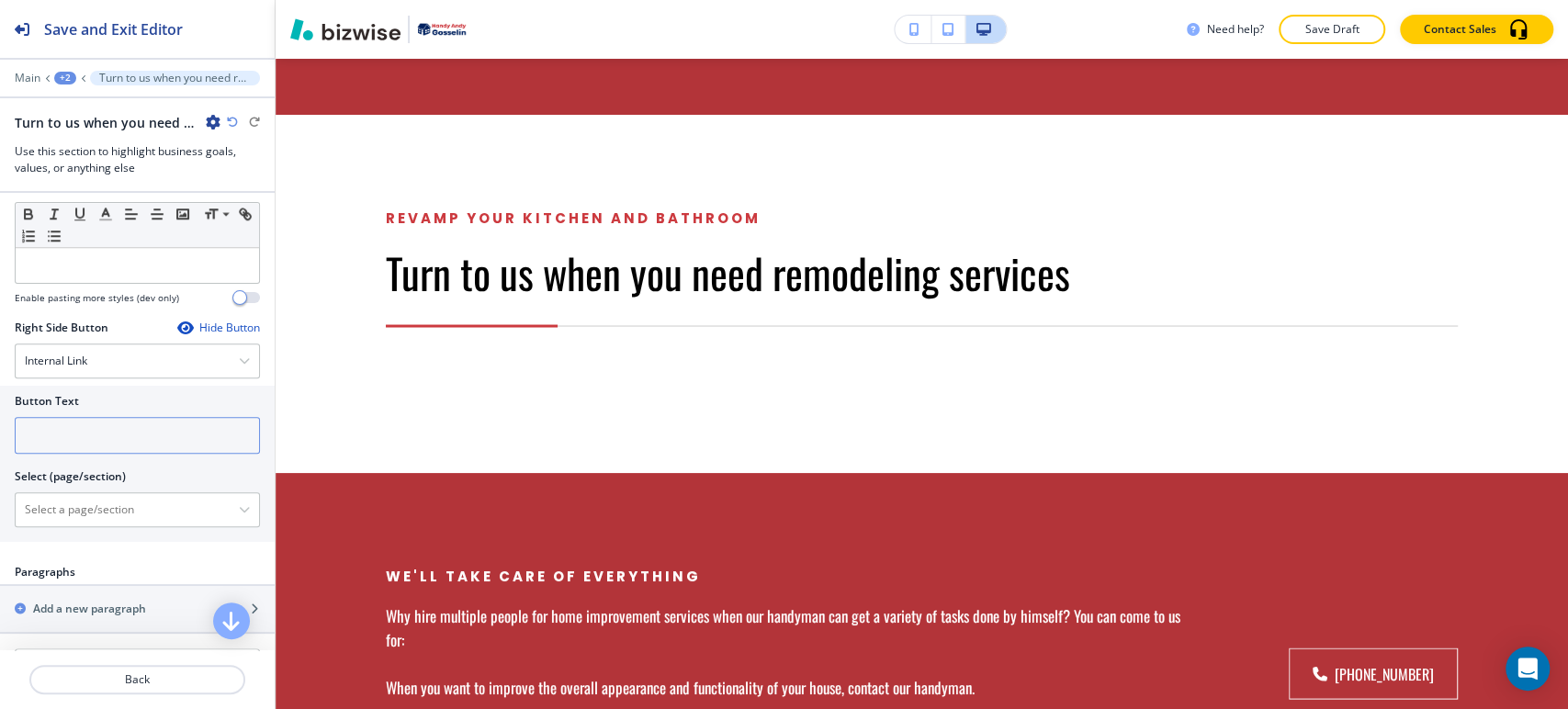
click at [116, 419] on input "text" at bounding box center [136, 435] width 245 height 37
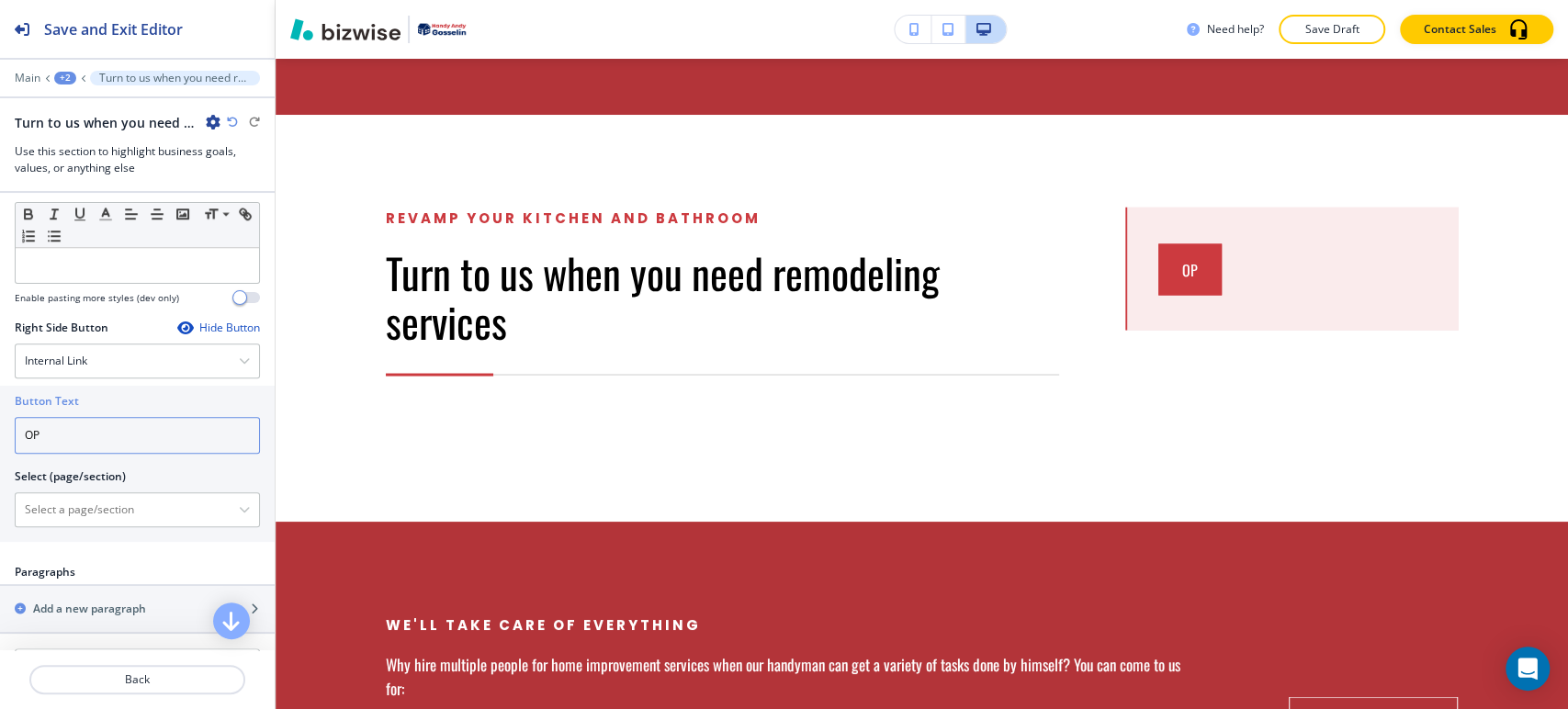
type input "O"
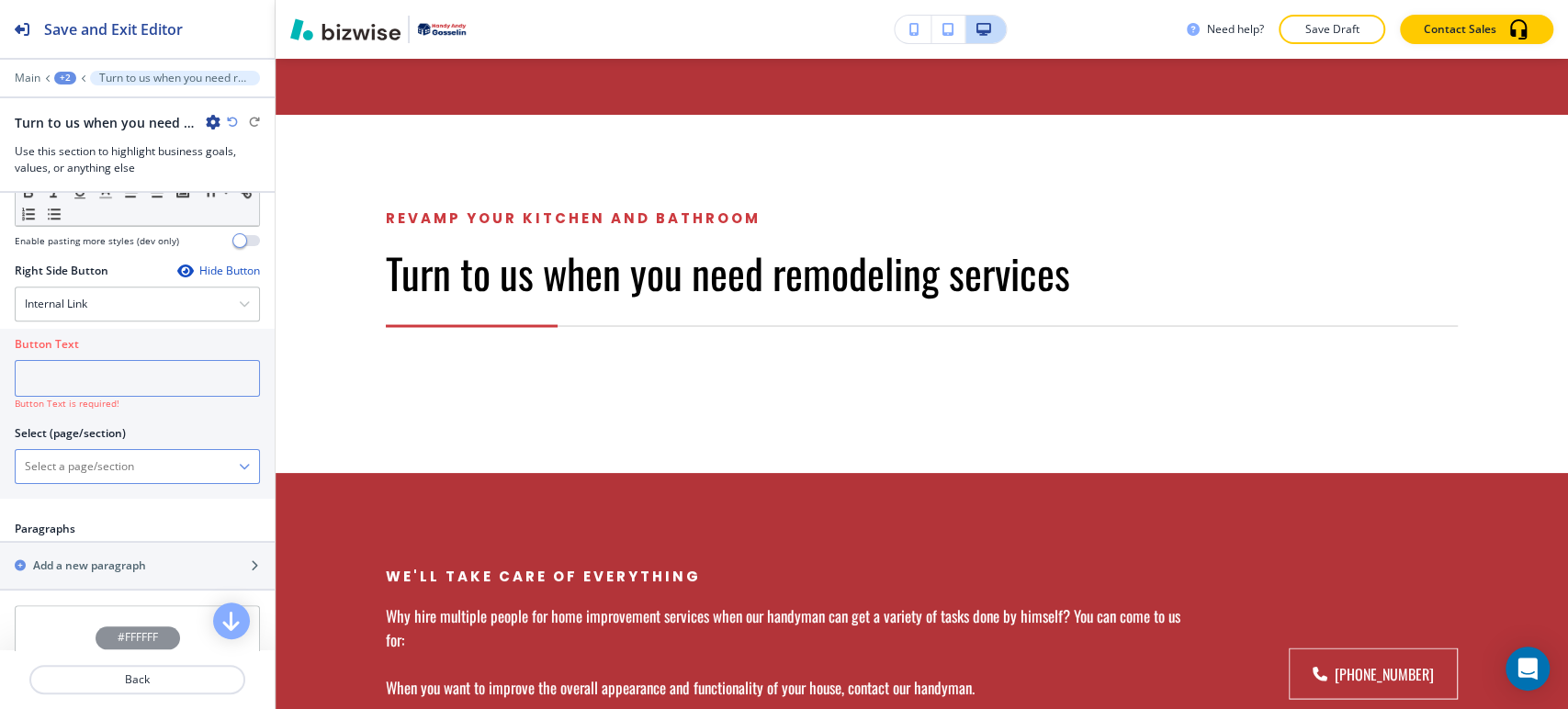
scroll to position [1021, 0]
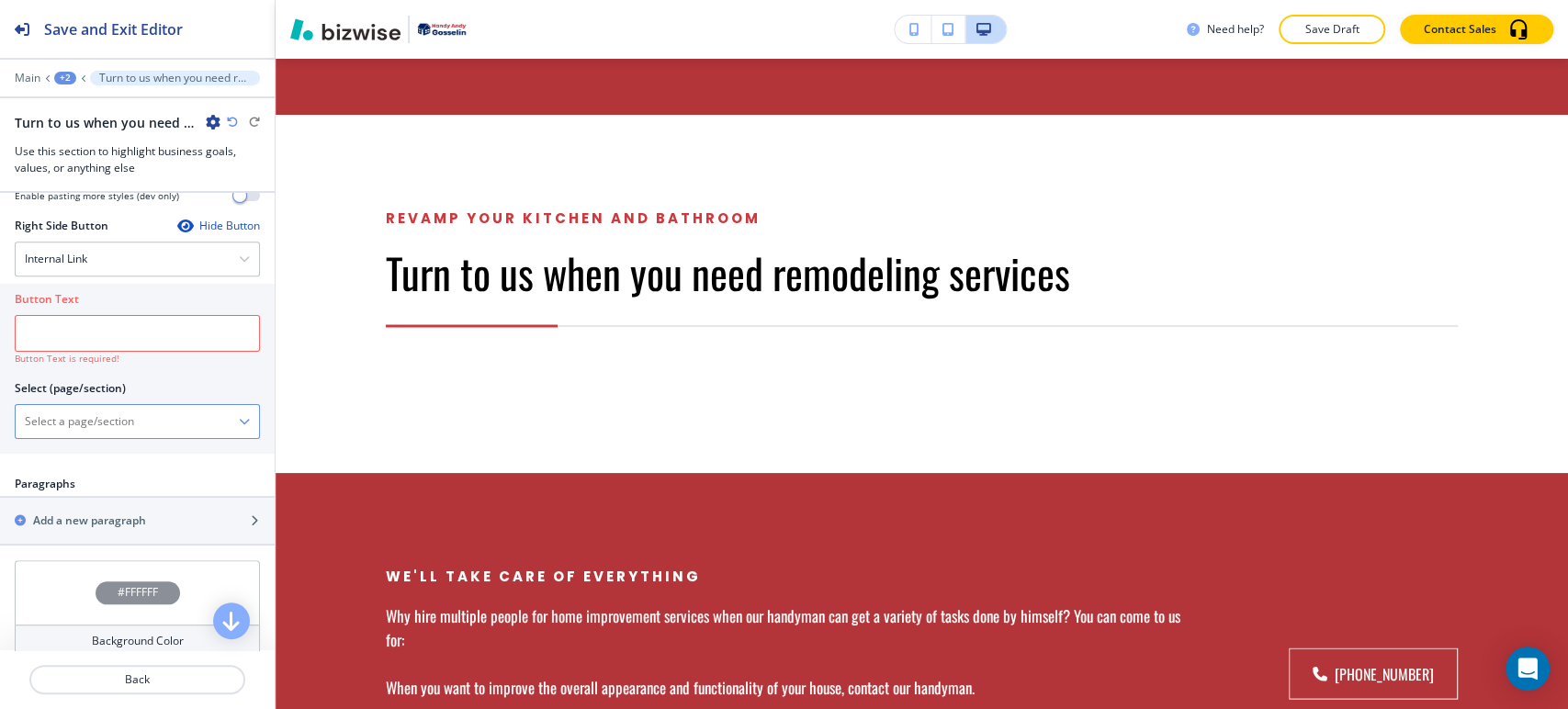
click at [239, 416] on icon "button" at bounding box center [245, 422] width 11 height 11
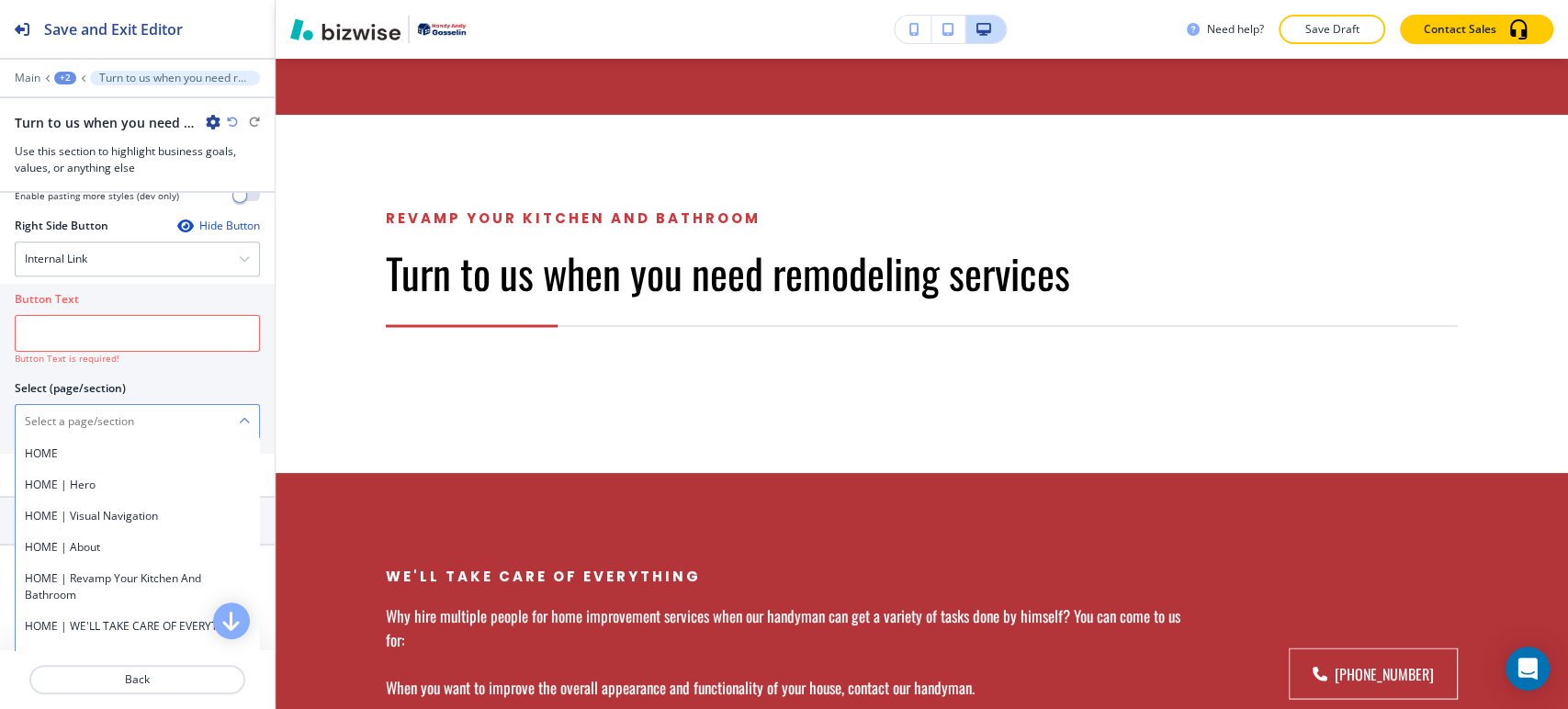
click at [239, 416] on icon "button" at bounding box center [245, 422] width 11 height 11
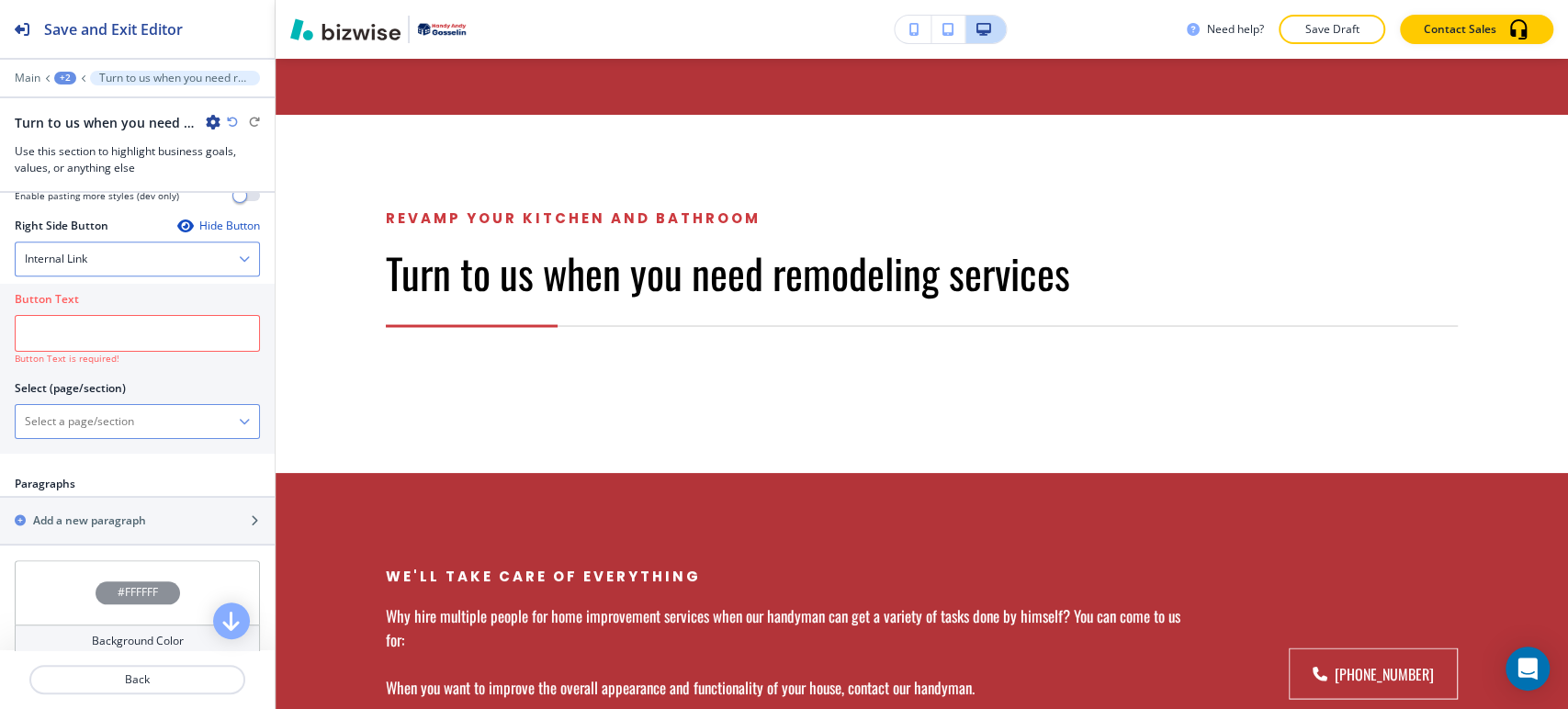
click at [205, 266] on div "Internal Link" at bounding box center [136, 258] width 243 height 33
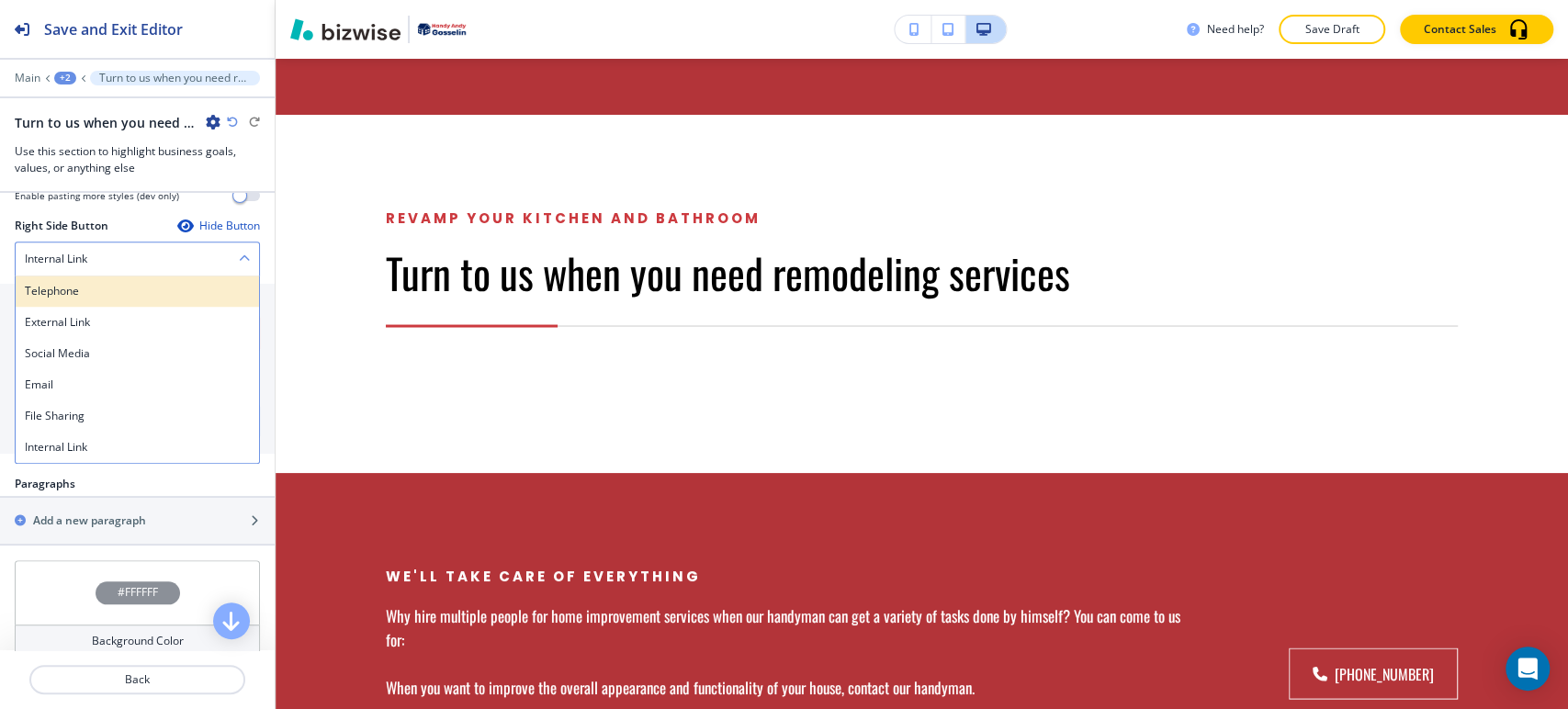
click at [175, 284] on h4 "Telephone" at bounding box center [137, 291] width 225 height 16
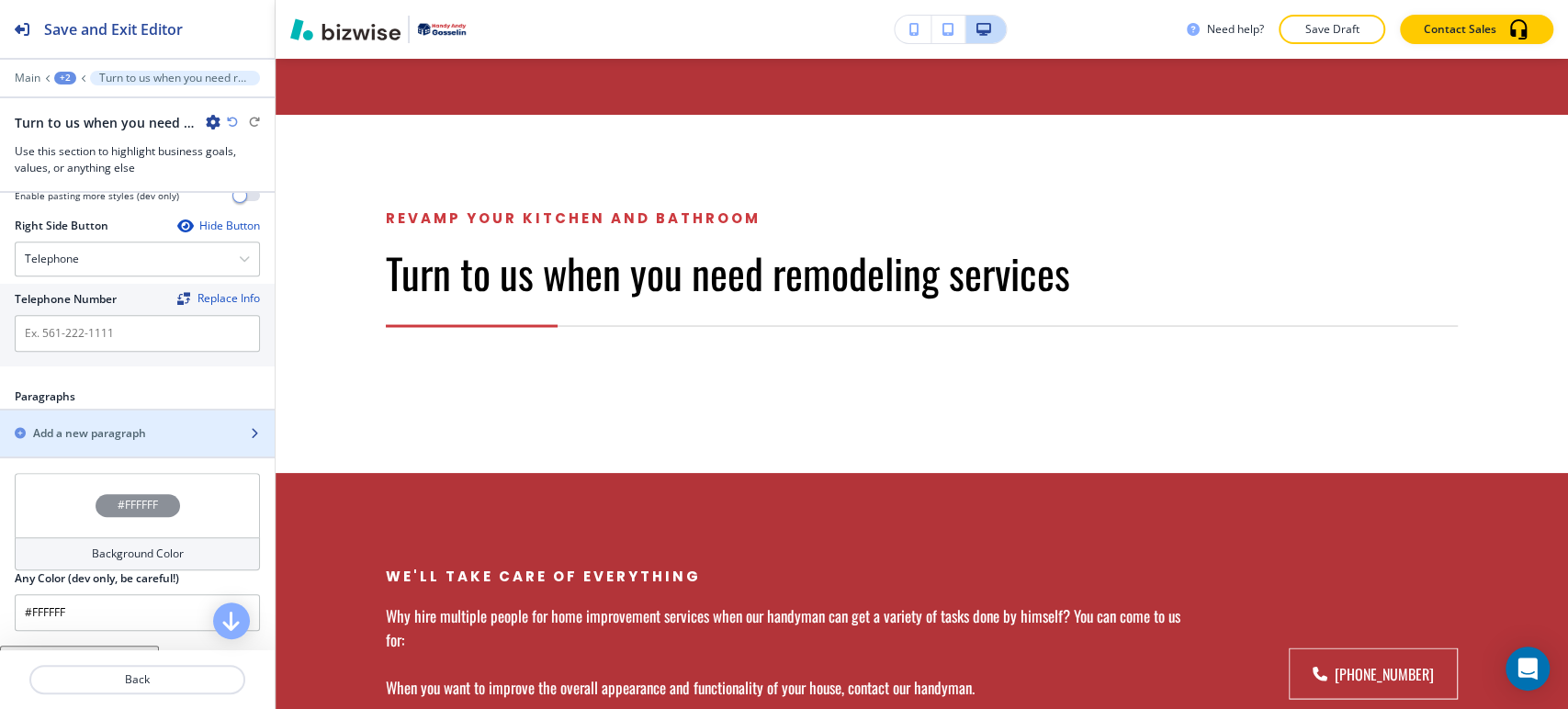
click at [132, 446] on div "button" at bounding box center [137, 448] width 275 height 14
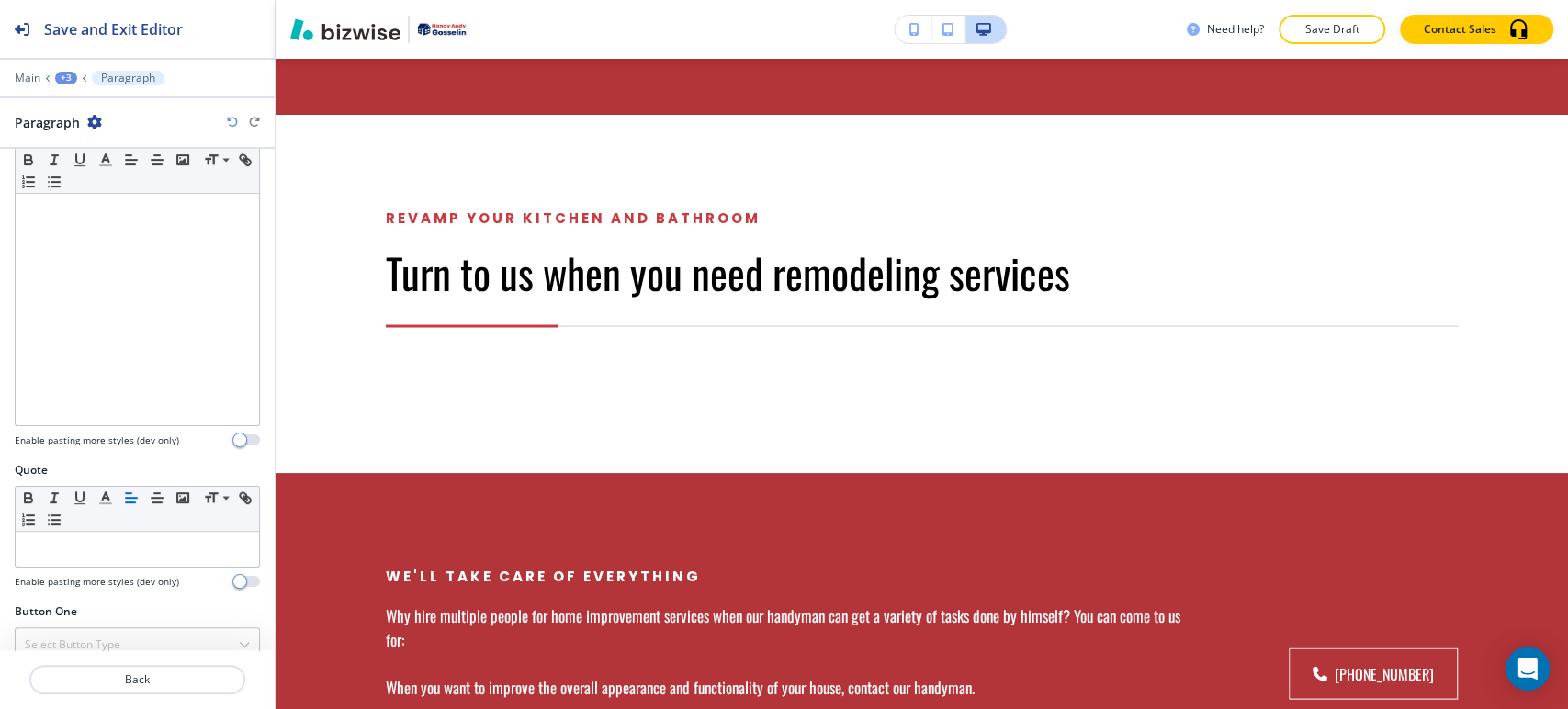
scroll to position [597, 0]
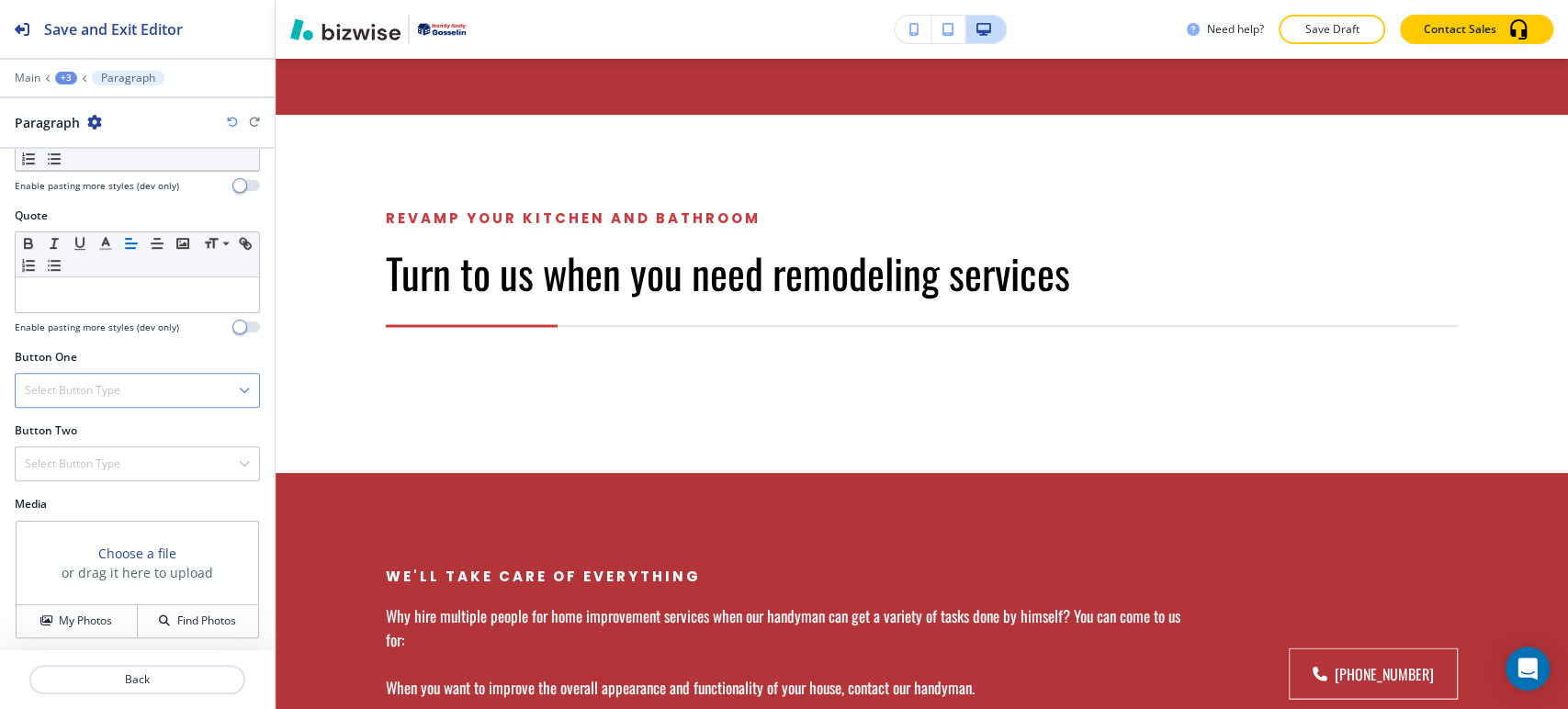
click at [143, 377] on div "Select Button Type" at bounding box center [136, 390] width 243 height 33
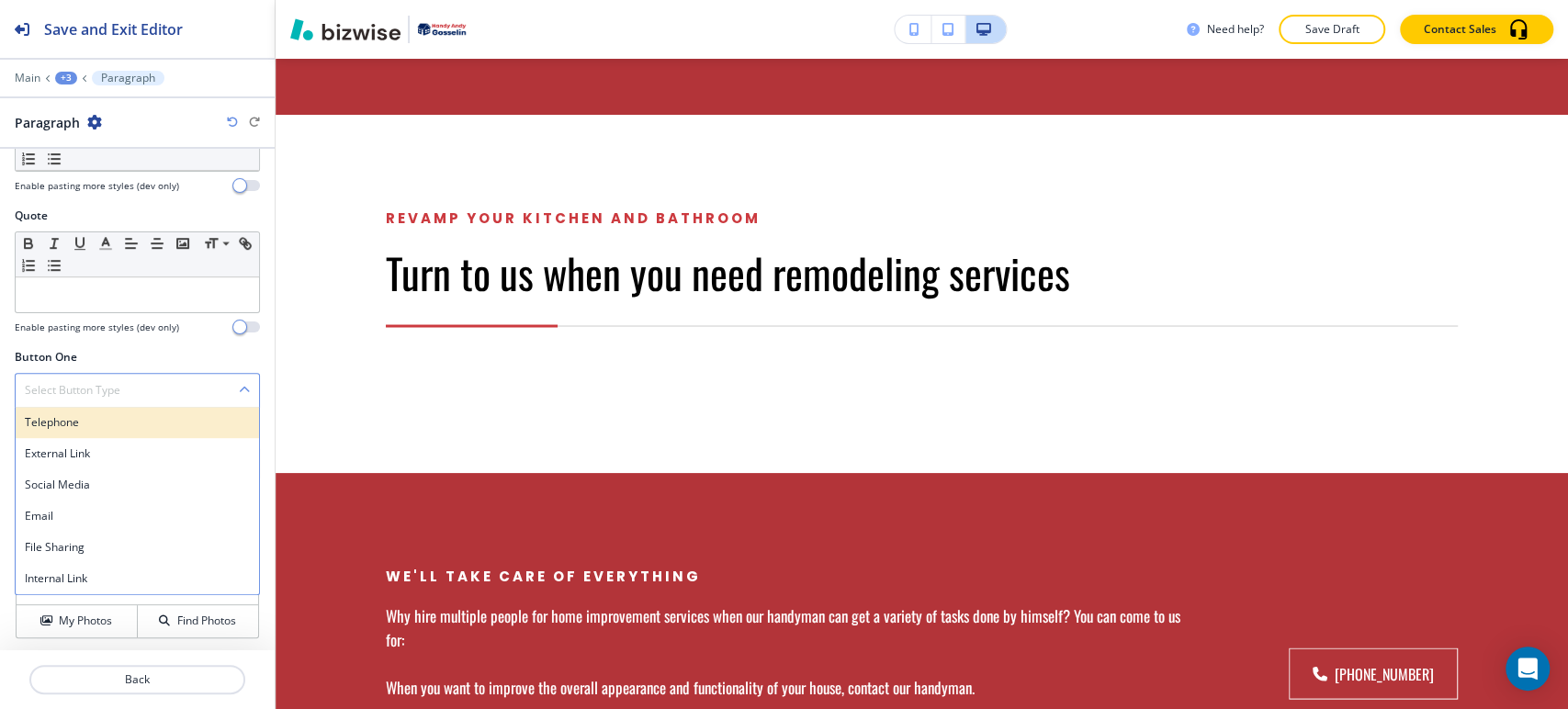
click at [122, 430] on div "Telephone" at bounding box center [136, 422] width 243 height 31
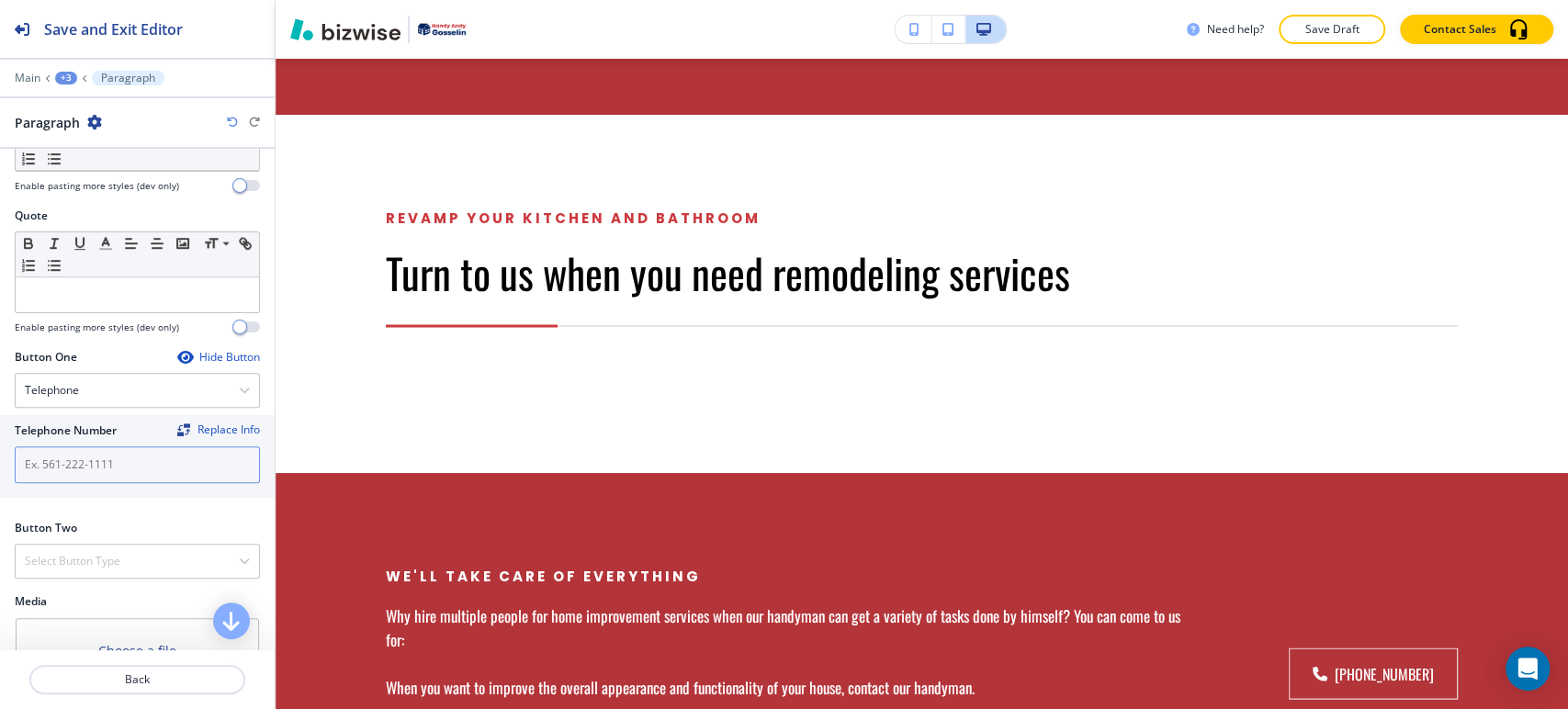
click at [105, 472] on input "text" at bounding box center [136, 464] width 245 height 37
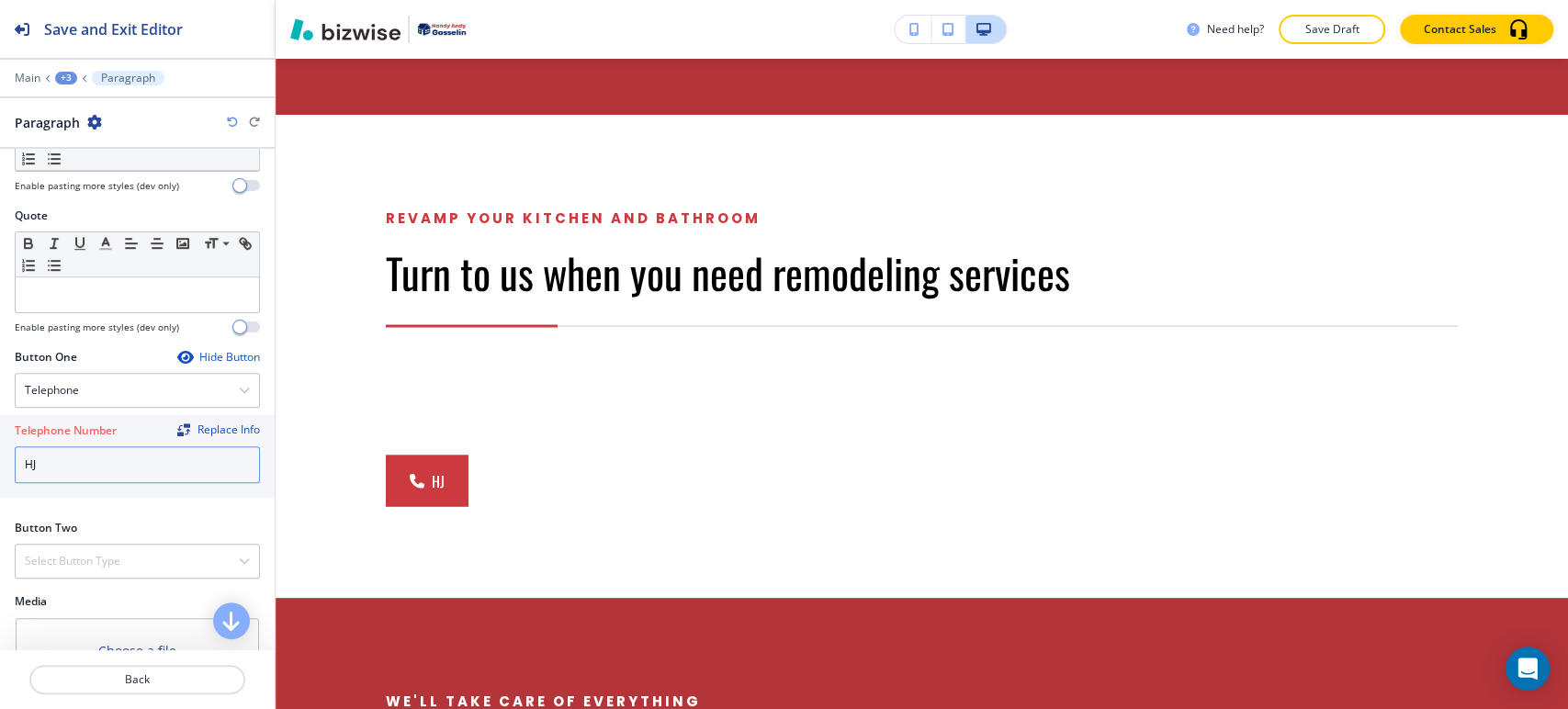
click at [104, 468] on input "HJ" at bounding box center [136, 464] width 245 height 37
click at [105, 466] on input "HJ" at bounding box center [136, 464] width 245 height 37
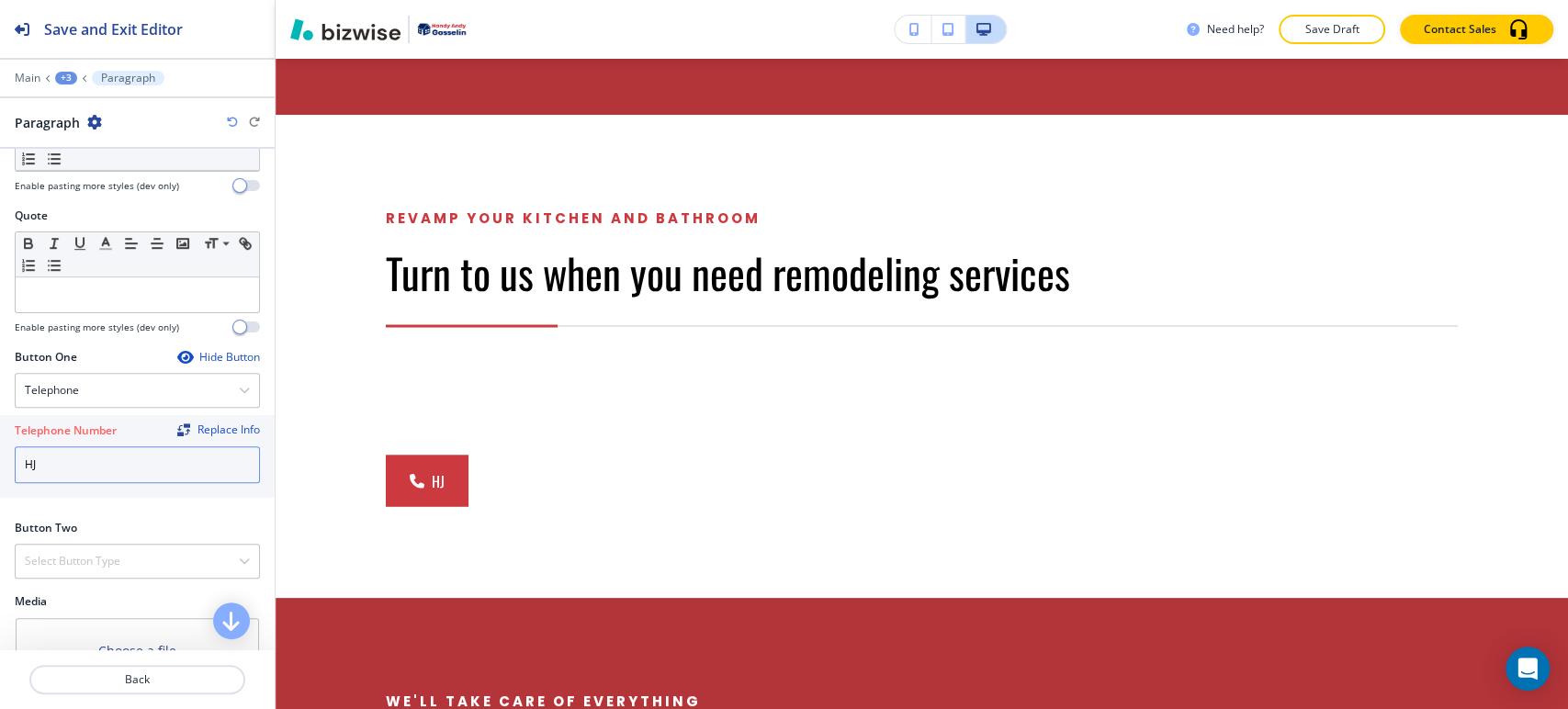
click at [105, 466] on input "HJ" at bounding box center [136, 464] width 245 height 37
type input "\"
